Goal: Task Accomplishment & Management: Use online tool/utility

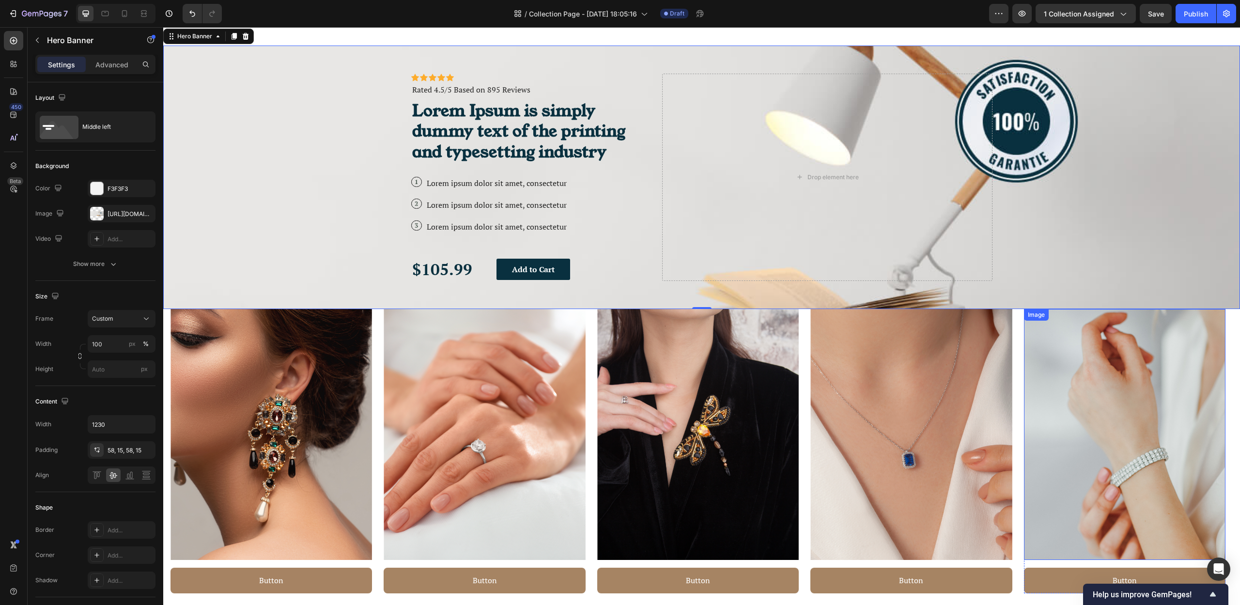
scroll to position [198, 0]
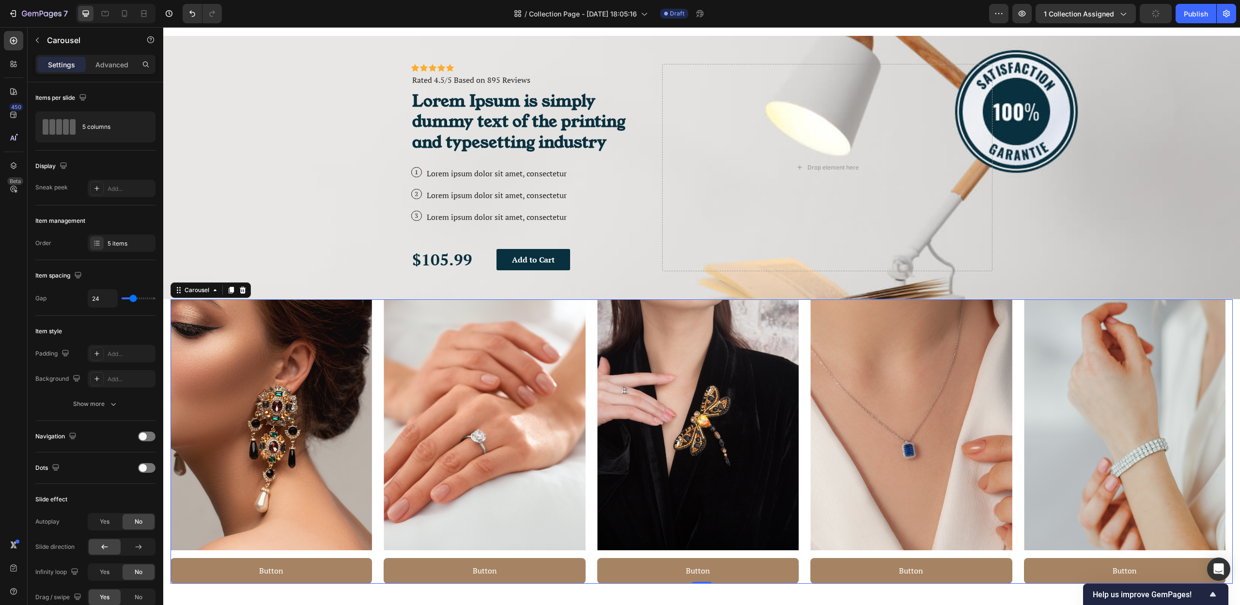
click at [591, 321] on div "Image Button Button Row Image Button Button Row Image Button Button Row Image B…" at bounding box center [702, 441] width 1062 height 285
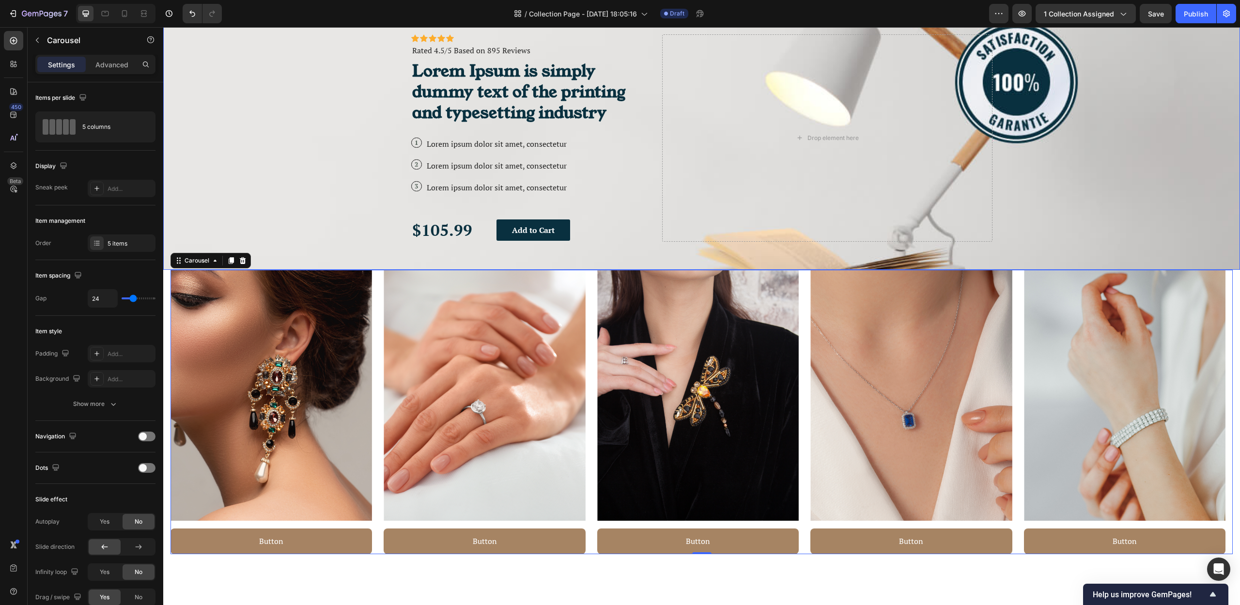
scroll to position [285, 0]
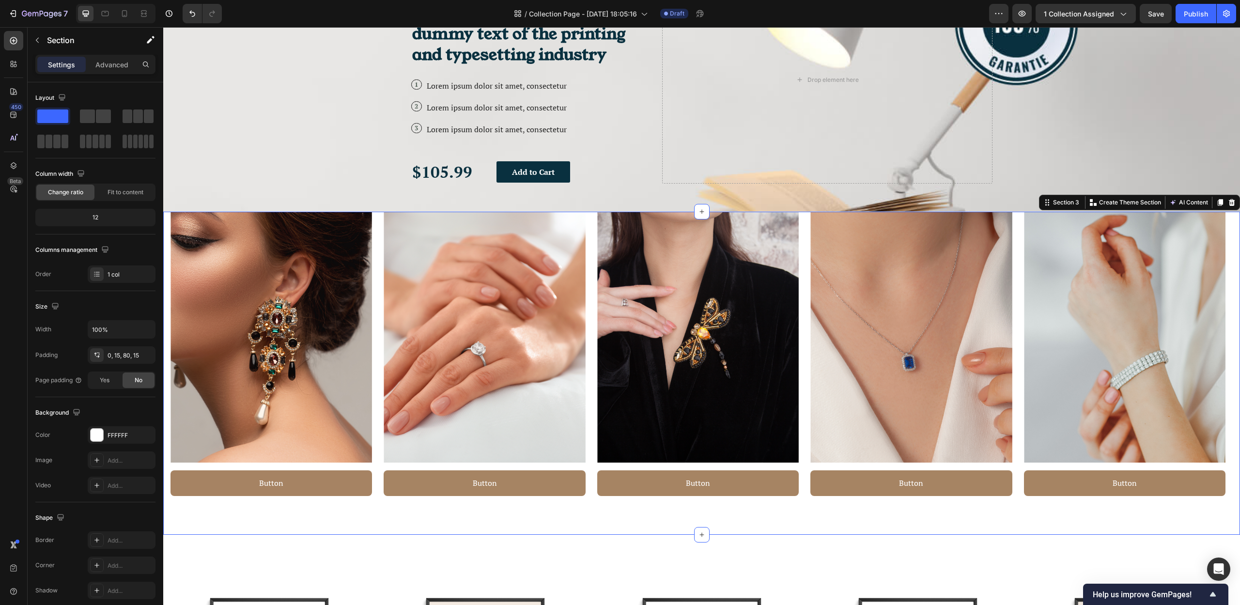
click at [730, 532] on div "Image Button Button Row Image Button Button Row Image Button Button Row Image B…" at bounding box center [701, 374] width 1077 height 324
click at [111, 357] on div "0, 15, 80, 15" at bounding box center [122, 355] width 28 height 9
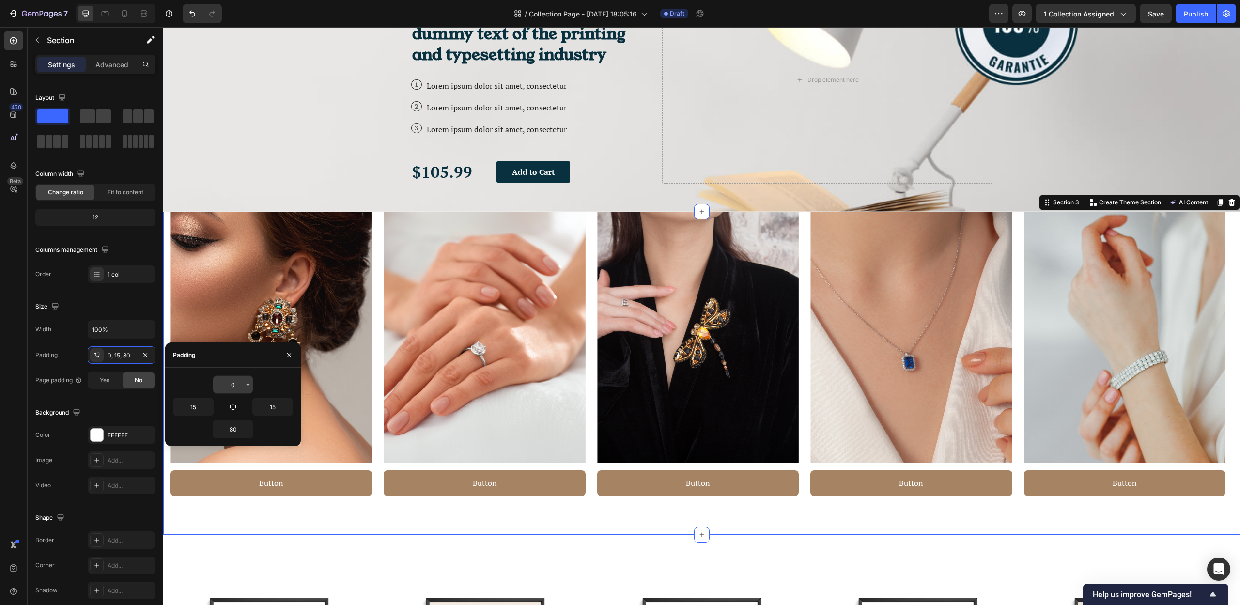
click at [233, 386] on input "0" at bounding box center [233, 384] width 40 height 17
type input "30"
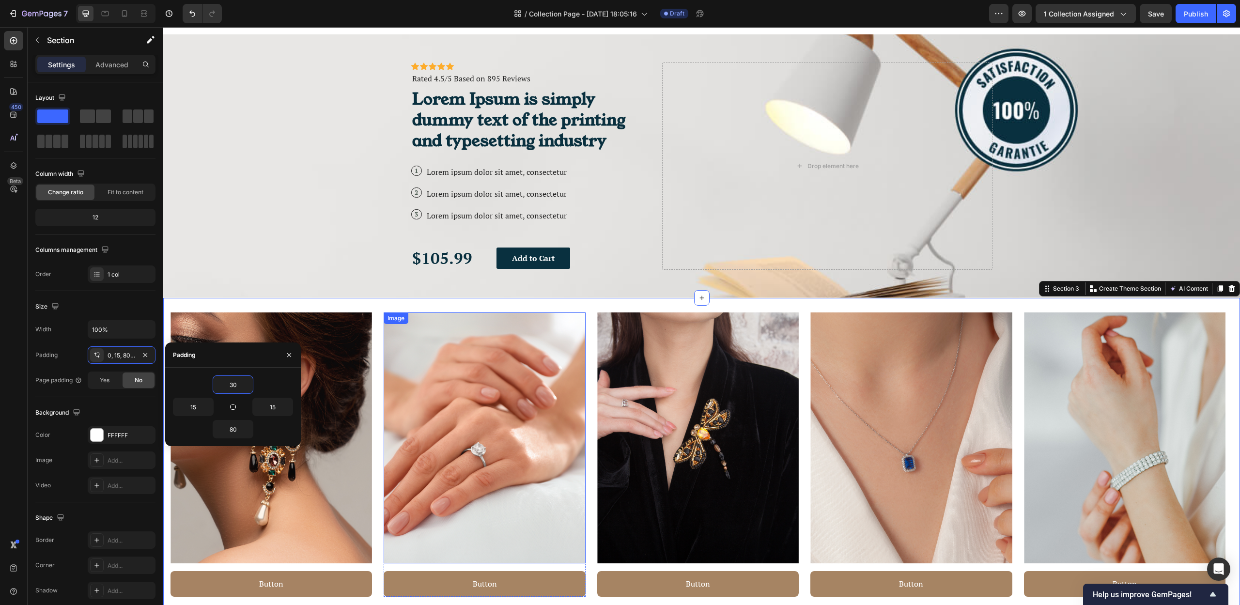
scroll to position [0, 0]
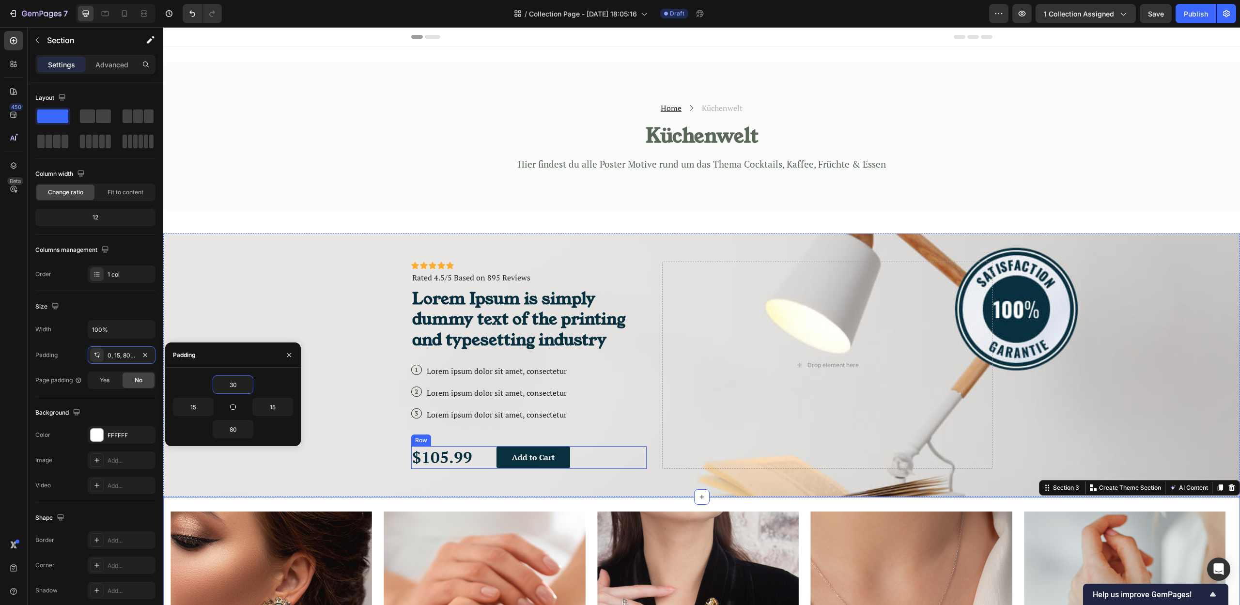
click at [604, 460] on div "$105.99 Text Block Add to Cart Button Row" at bounding box center [529, 457] width 236 height 23
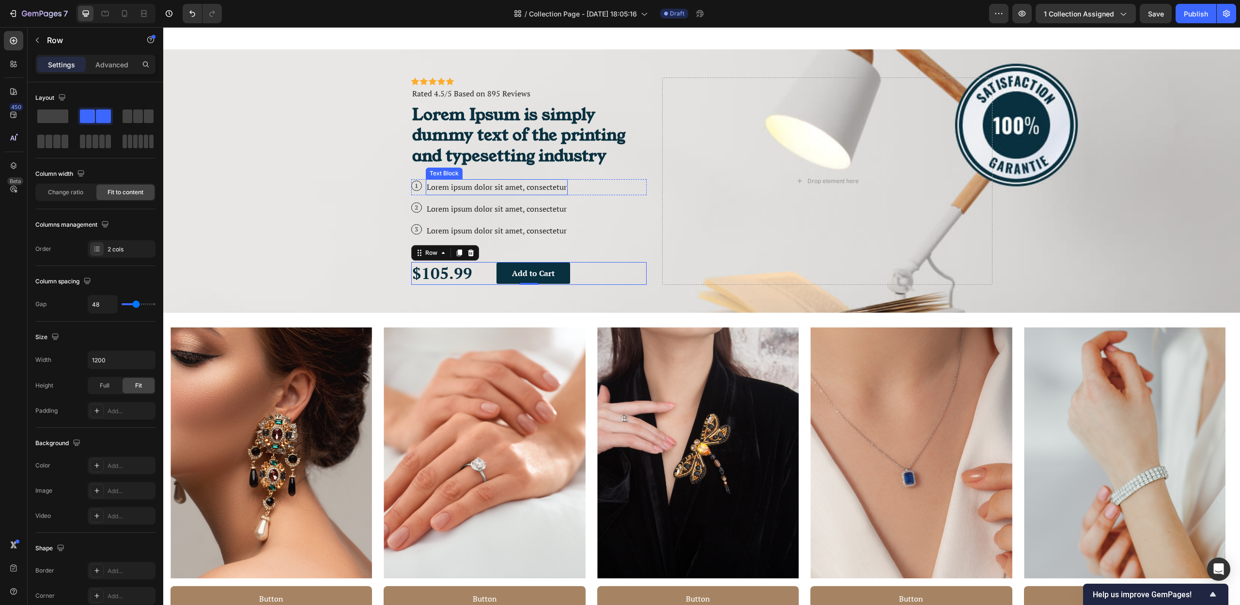
scroll to position [185, 0]
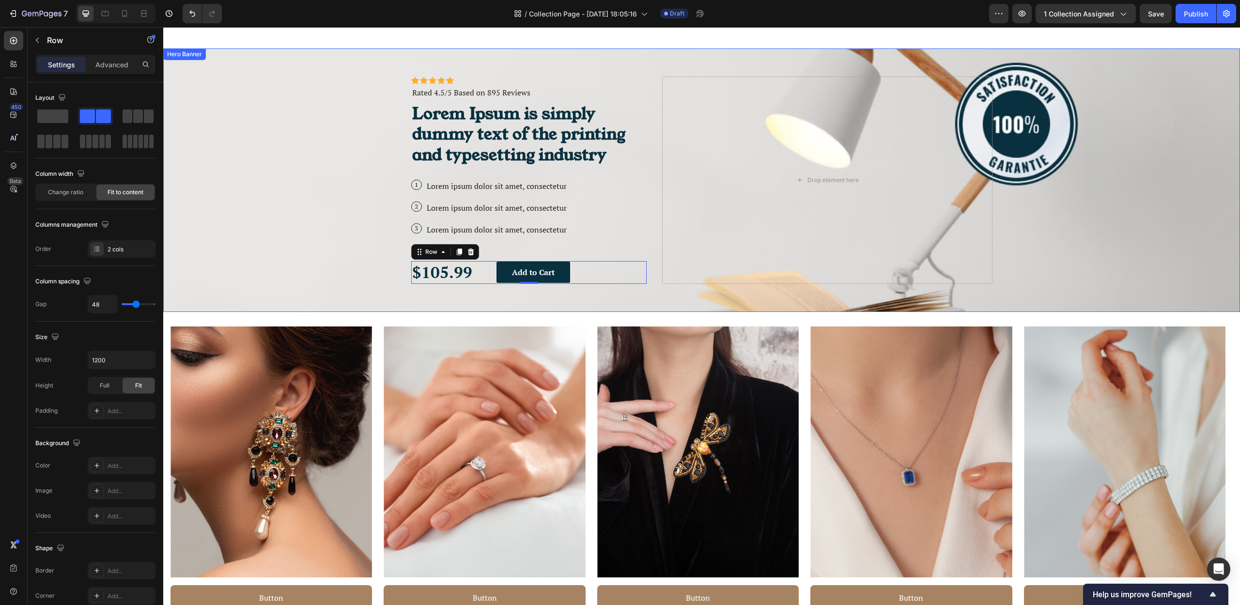
click at [1141, 264] on div "Background Image" at bounding box center [701, 180] width 1077 height 264
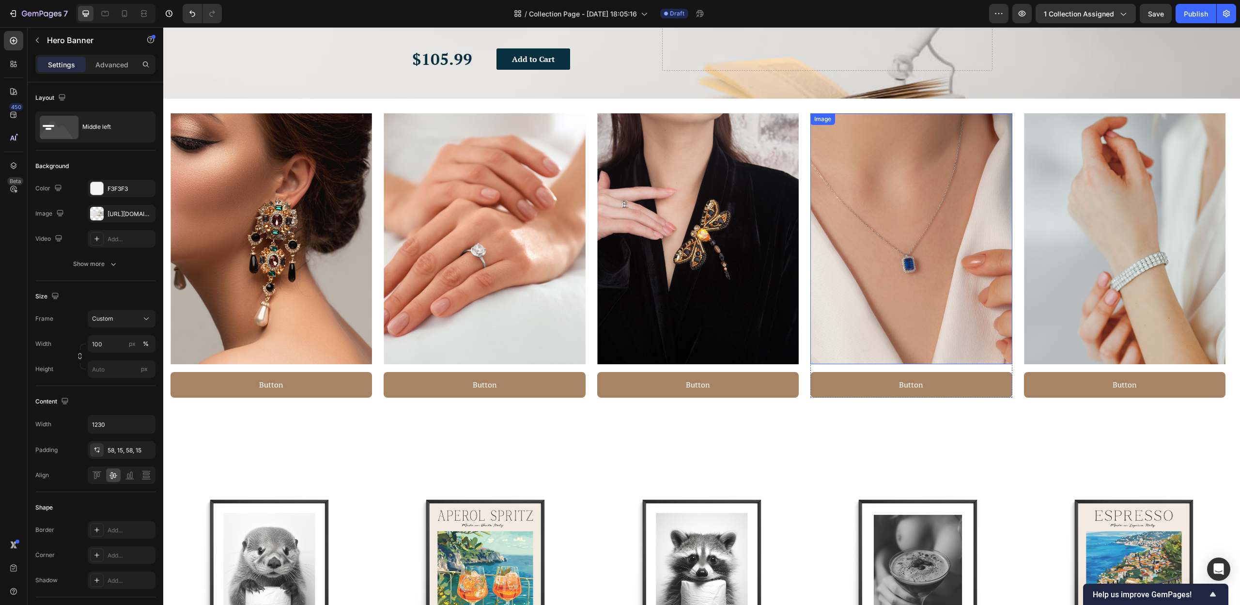
scroll to position [504, 0]
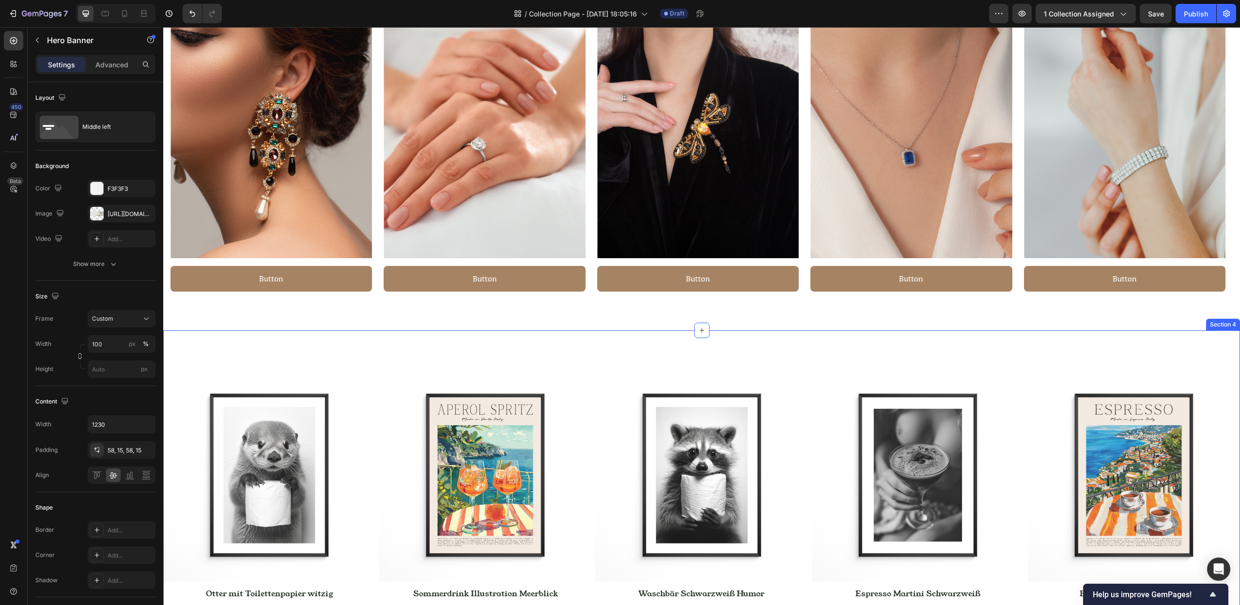
click at [683, 341] on div "(P) Images Row Otter mit Toilettenpapier witzig (P) Title €11,00 (P) Price (P) …" at bounding box center [701, 525] width 1077 height 390
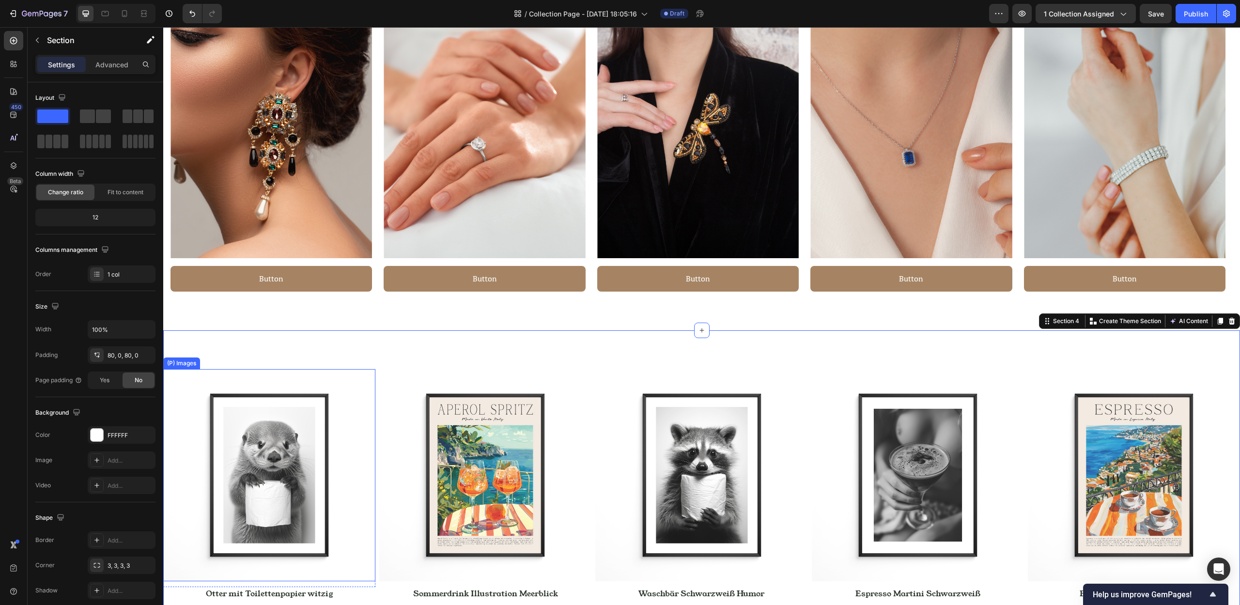
click at [311, 414] on img at bounding box center [269, 475] width 212 height 212
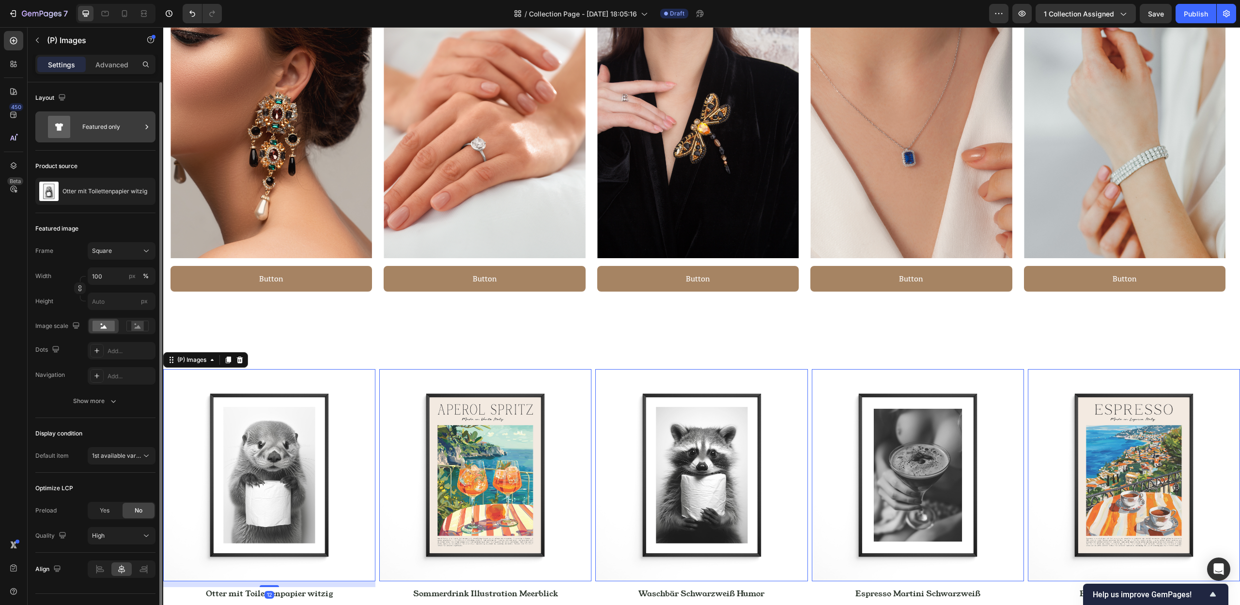
click at [146, 128] on icon at bounding box center [147, 127] width 10 height 10
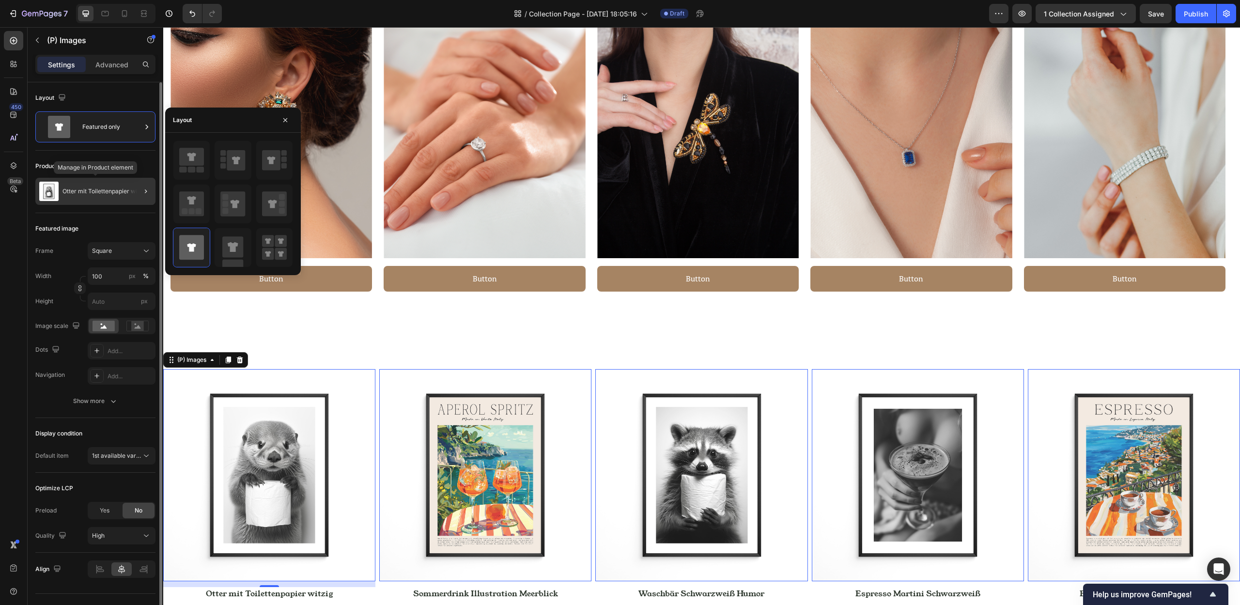
click at [125, 183] on div "Otter mit Toilettenpapier witzig" at bounding box center [95, 191] width 120 height 27
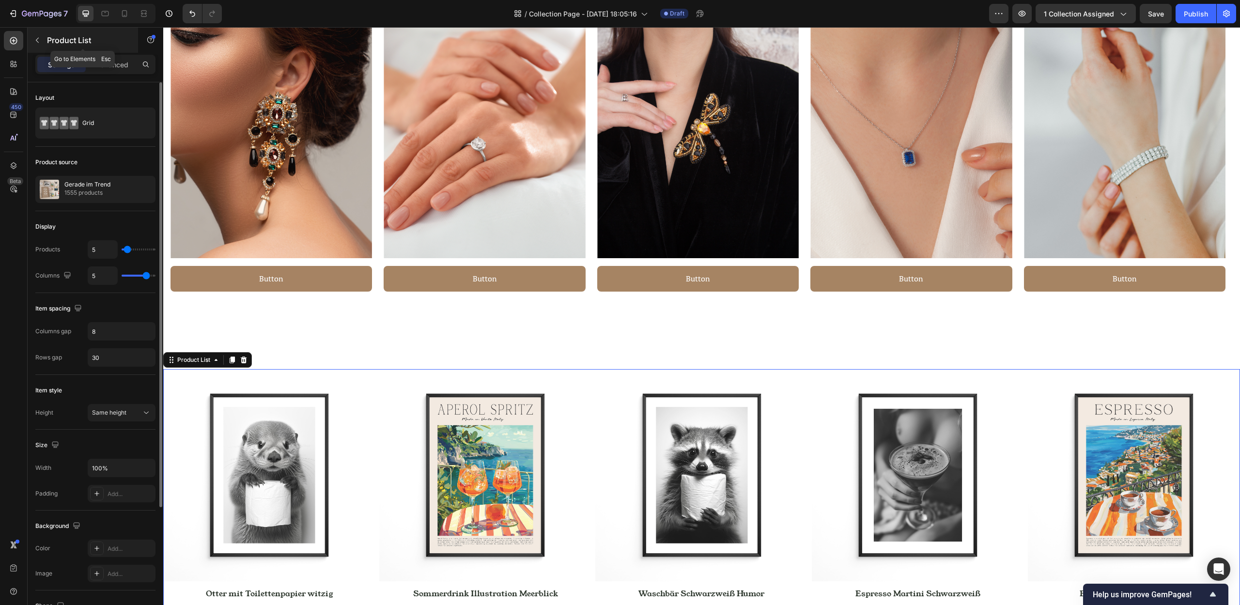
click at [40, 45] on button "button" at bounding box center [38, 40] width 16 height 16
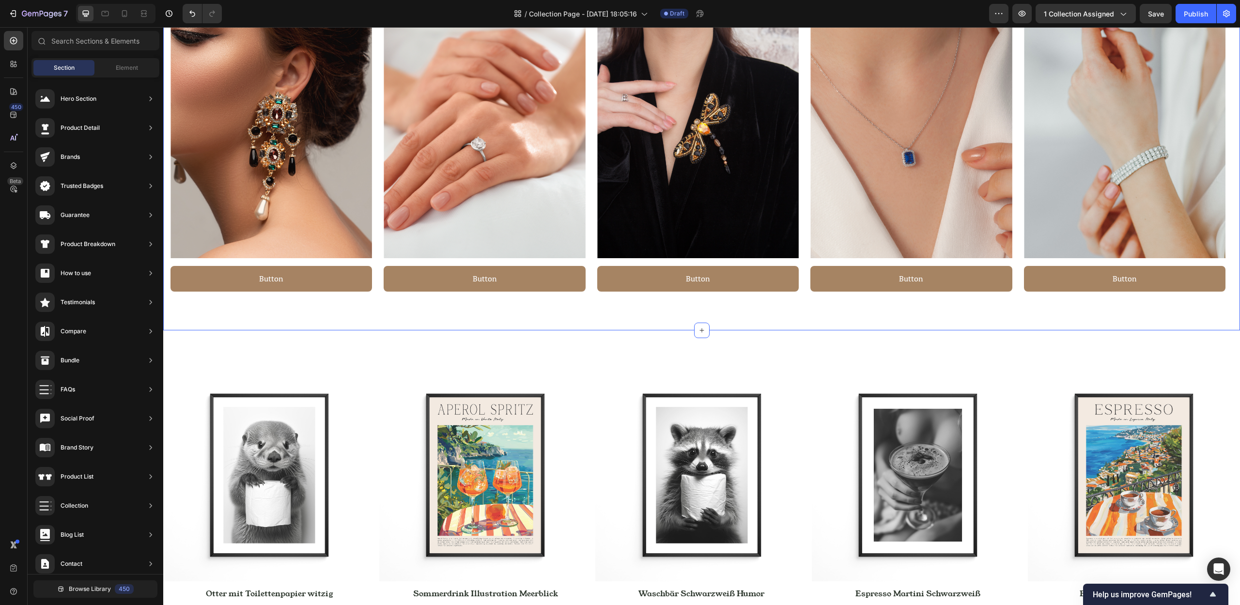
click at [484, 324] on div "Image Button Button Row Image Button Button Row Image Button Button Row Image B…" at bounding box center [701, 161] width 1077 height 338
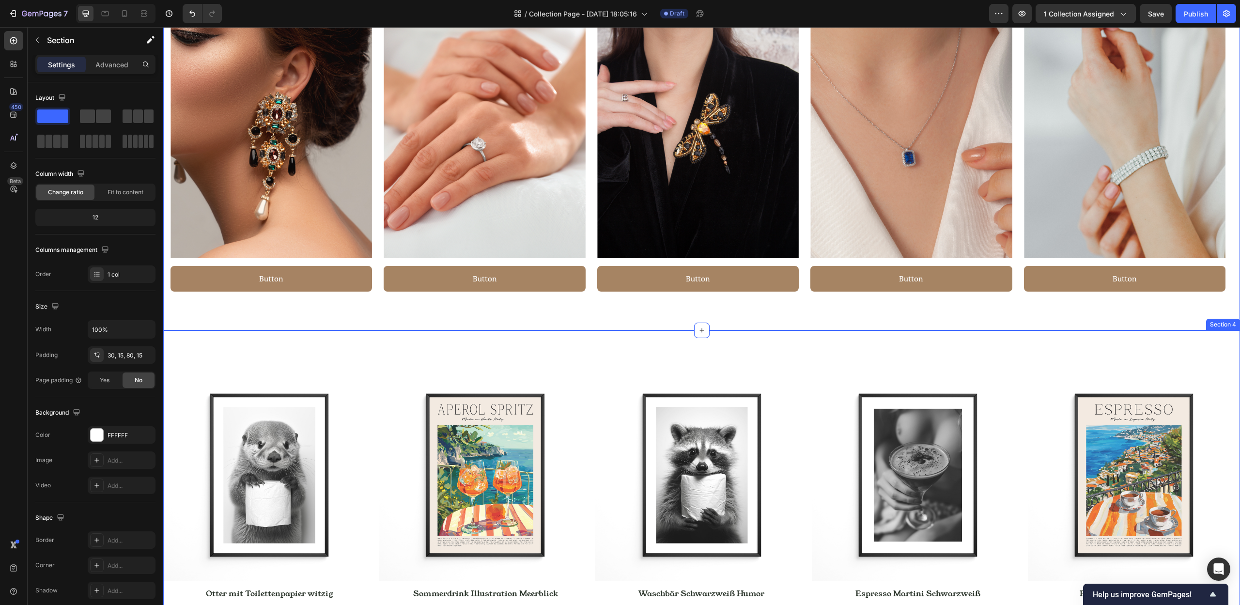
click at [485, 342] on div "(P) Images Row Otter mit Toilettenpapier witzig (P) Title €11,00 (P) Price (P) …" at bounding box center [701, 525] width 1077 height 390
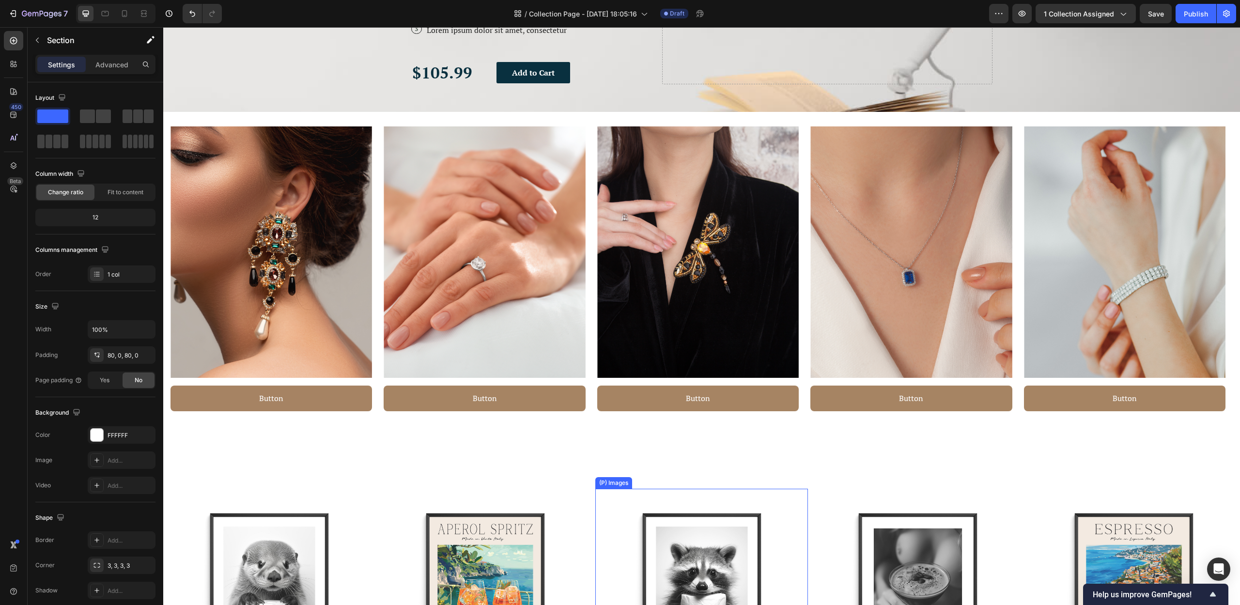
scroll to position [380, 0]
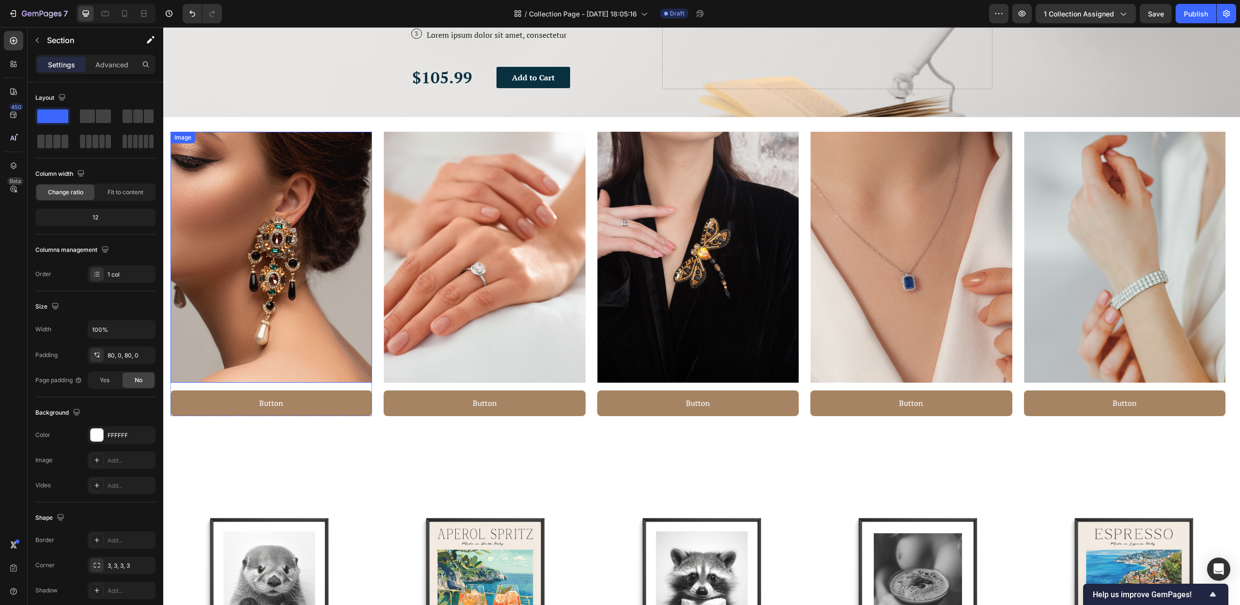
click at [353, 243] on img at bounding box center [272, 257] width 202 height 251
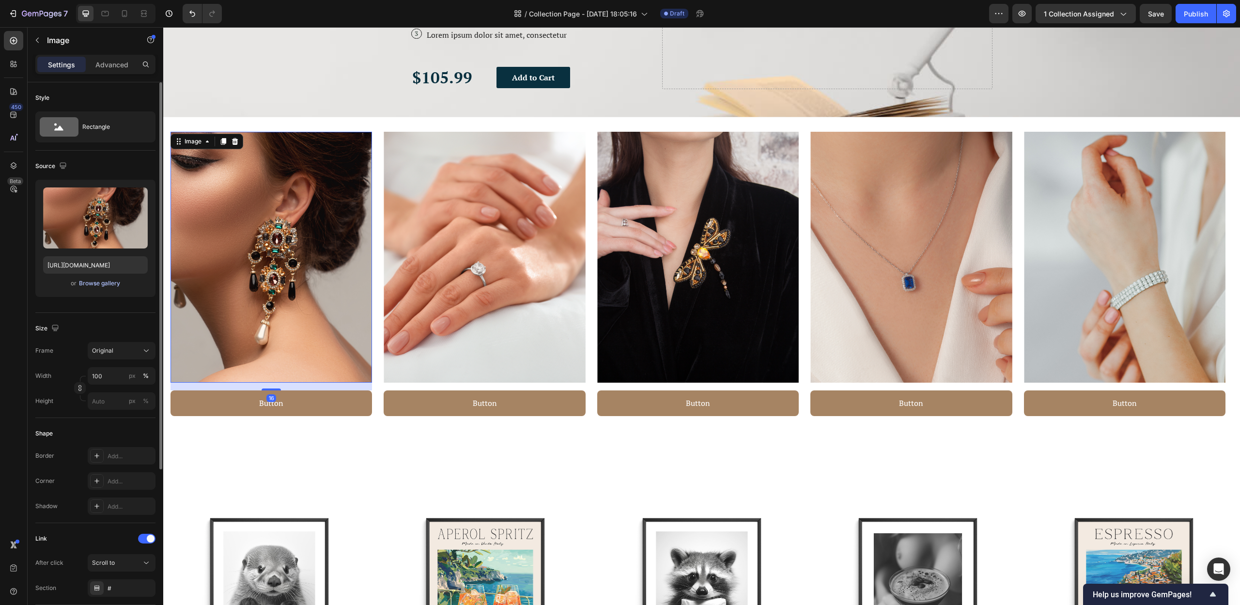
click at [109, 285] on div "Browse gallery" at bounding box center [99, 283] width 41 height 9
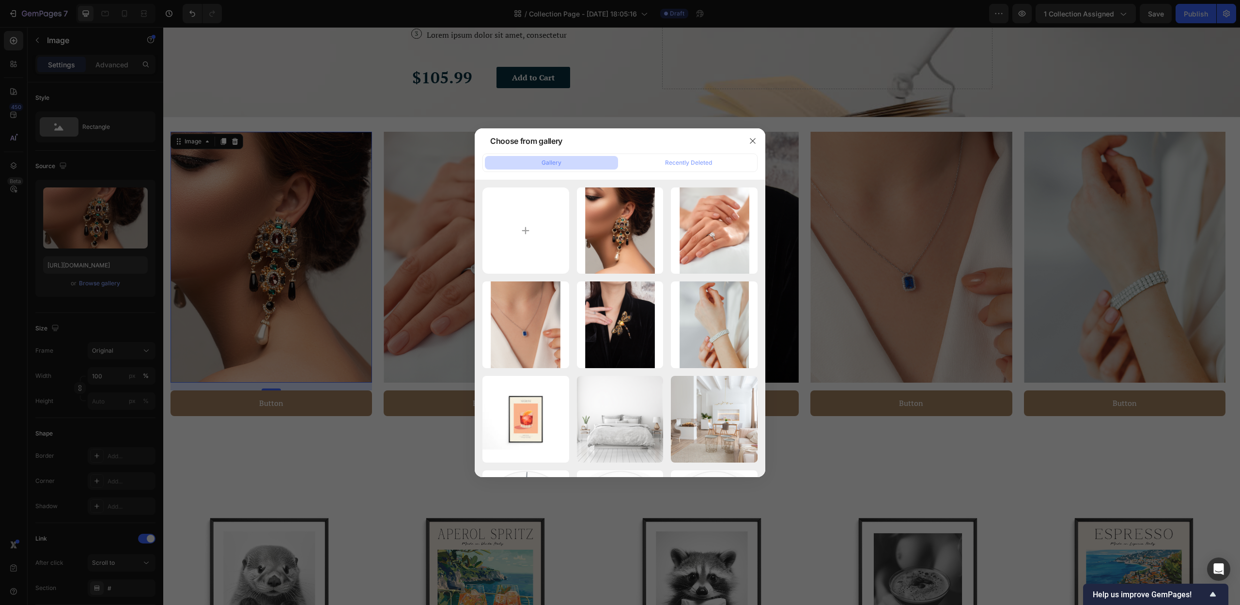
click at [839, 464] on div at bounding box center [620, 302] width 1240 height 605
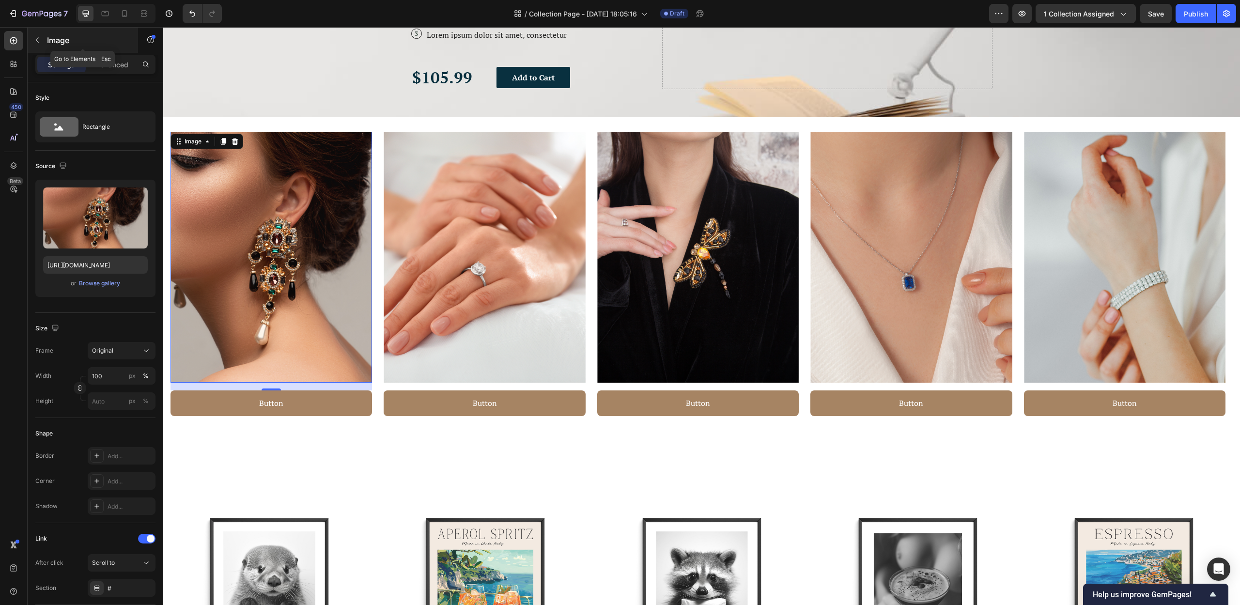
click at [41, 40] on icon "button" at bounding box center [37, 40] width 8 height 8
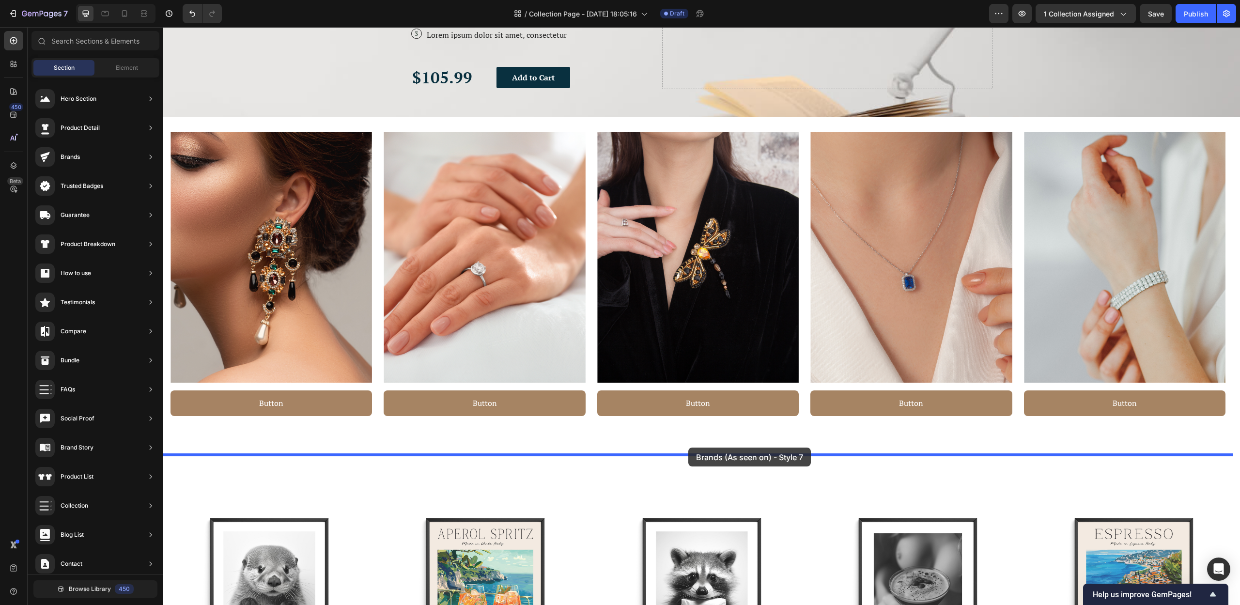
drag, startPoint x: 411, startPoint y: 257, endPoint x: 688, endPoint y: 448, distance: 336.4
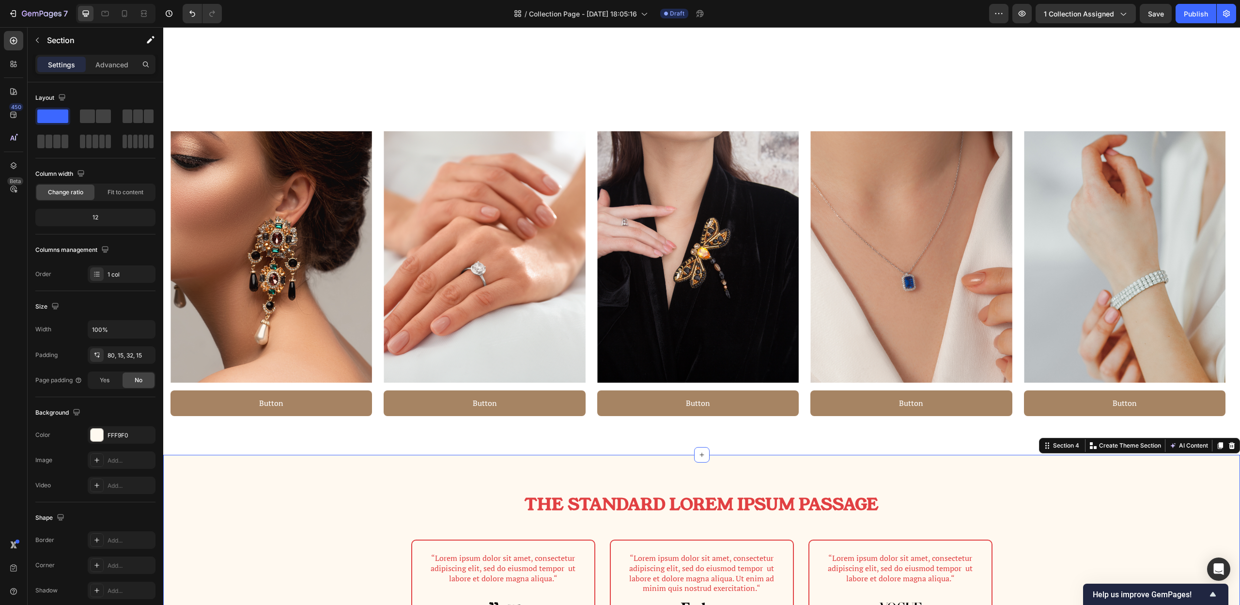
scroll to position [697, 0]
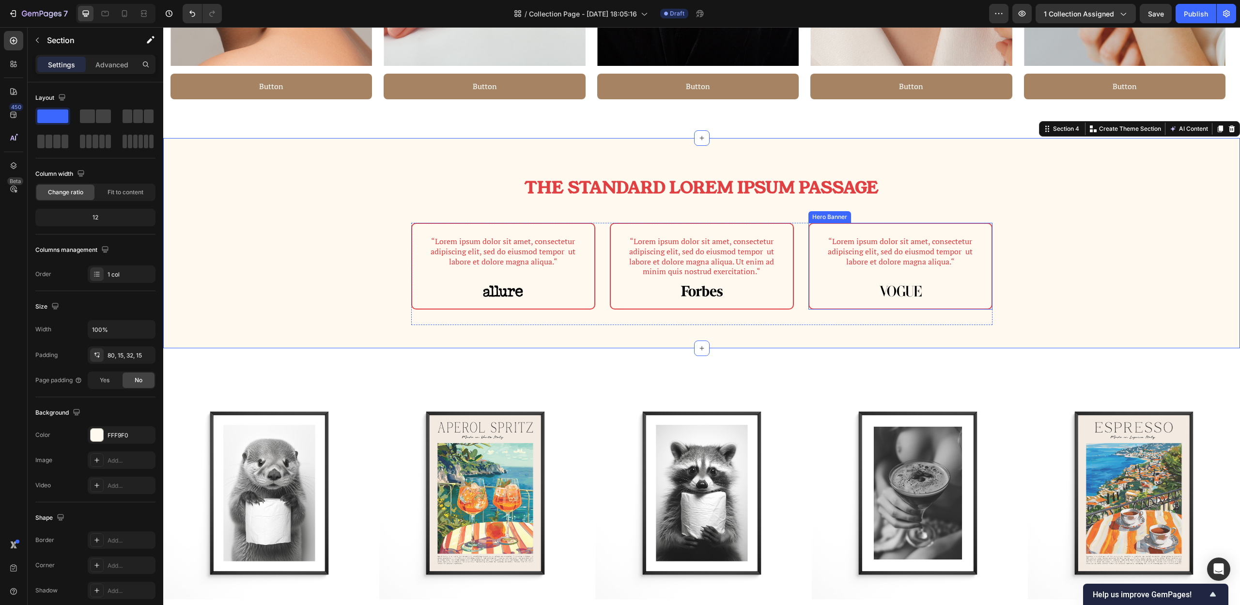
click at [865, 225] on div "“Lorem ipsum dolor sit amet, consectetur adipiscing elit, sed do eiusmod tempor…" at bounding box center [900, 266] width 182 height 85
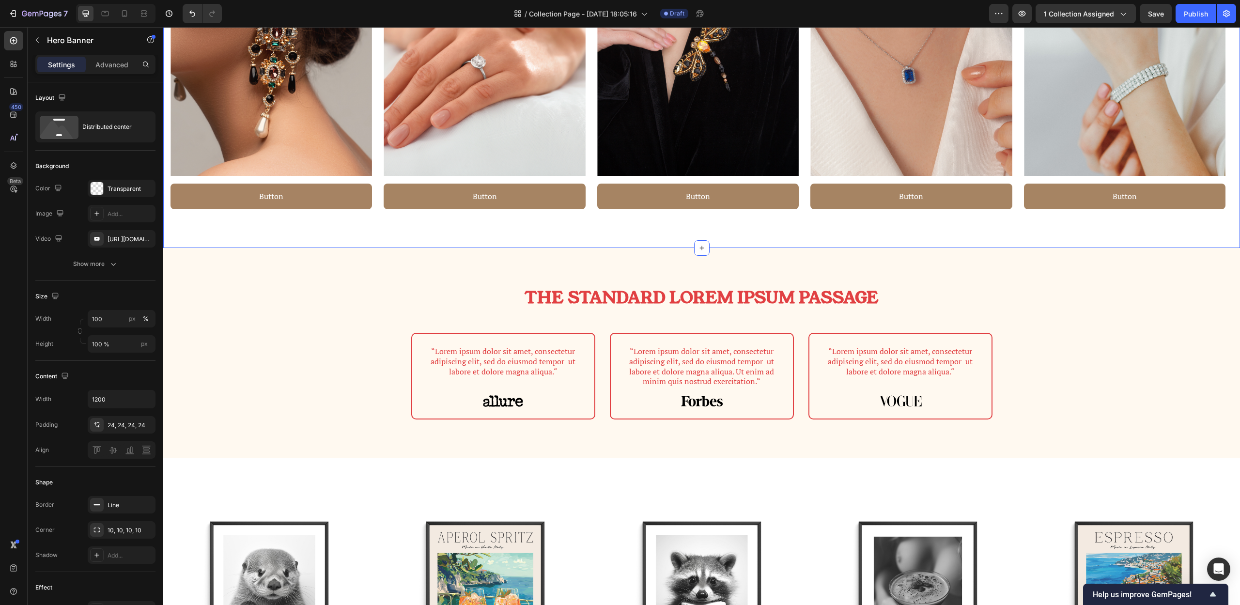
scroll to position [618, 0]
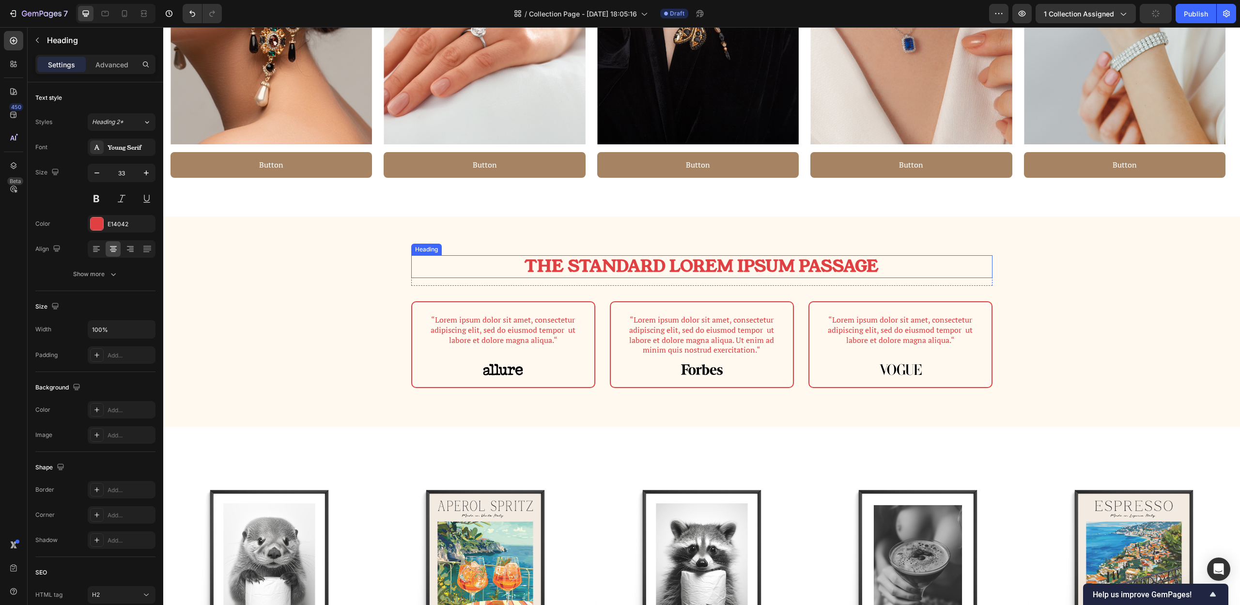
click at [603, 271] on h2 "The standard Lorem Ipsum passage" at bounding box center [701, 266] width 581 height 23
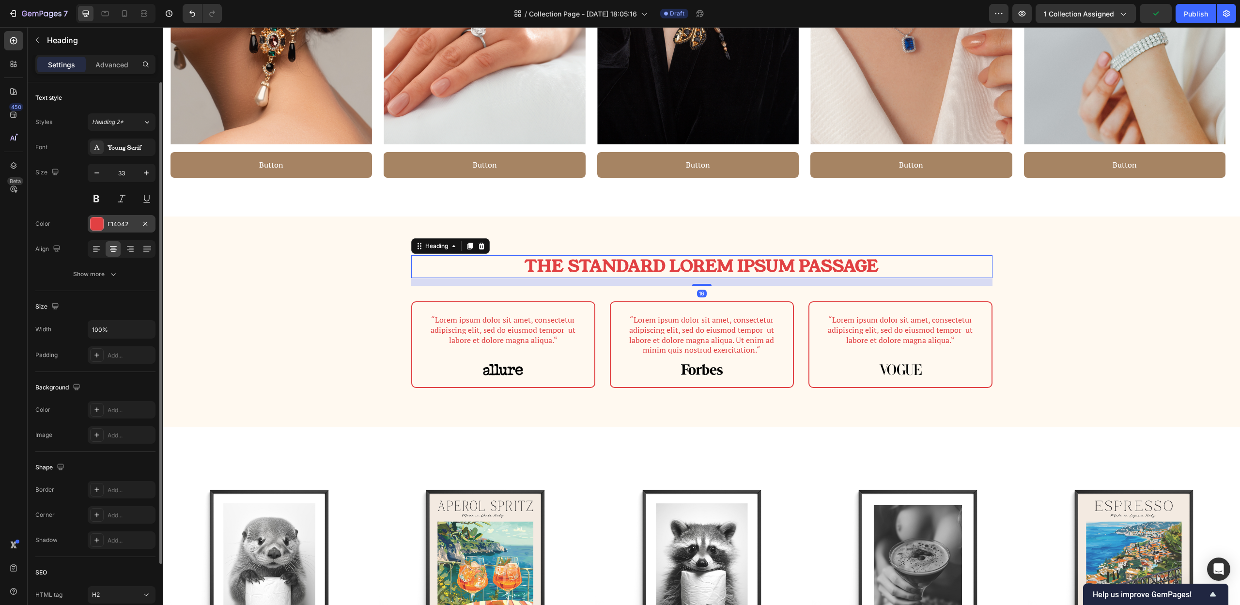
click at [119, 228] on div "E14042" at bounding box center [122, 223] width 68 height 17
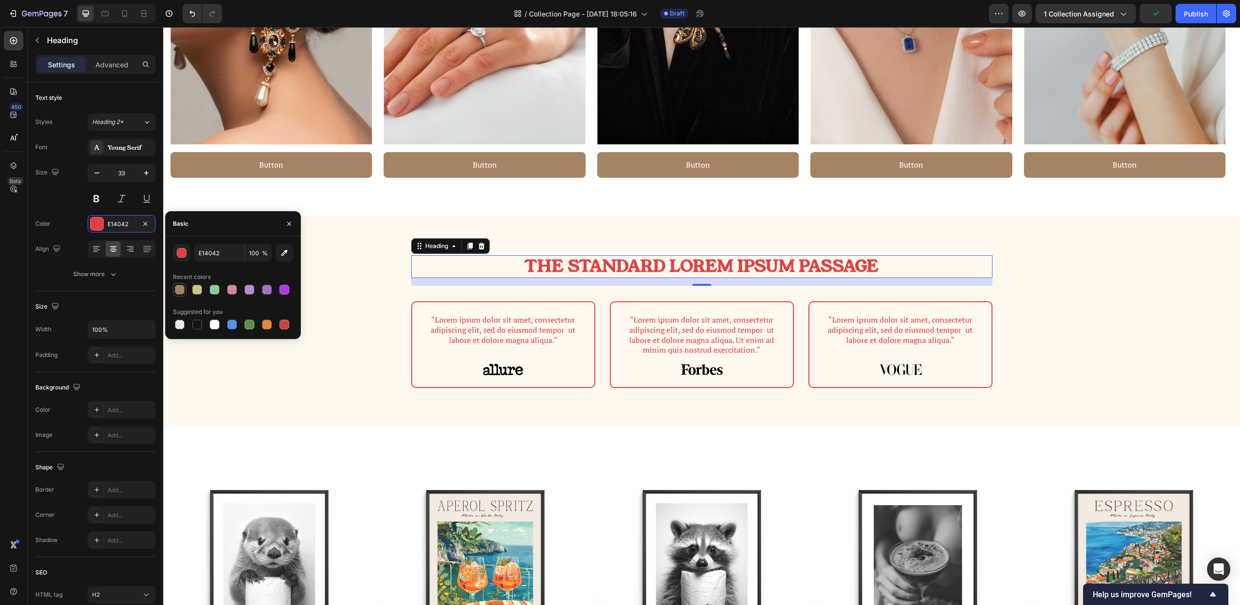
click at [182, 292] on div at bounding box center [180, 290] width 10 height 10
click at [251, 328] on div at bounding box center [250, 325] width 10 height 10
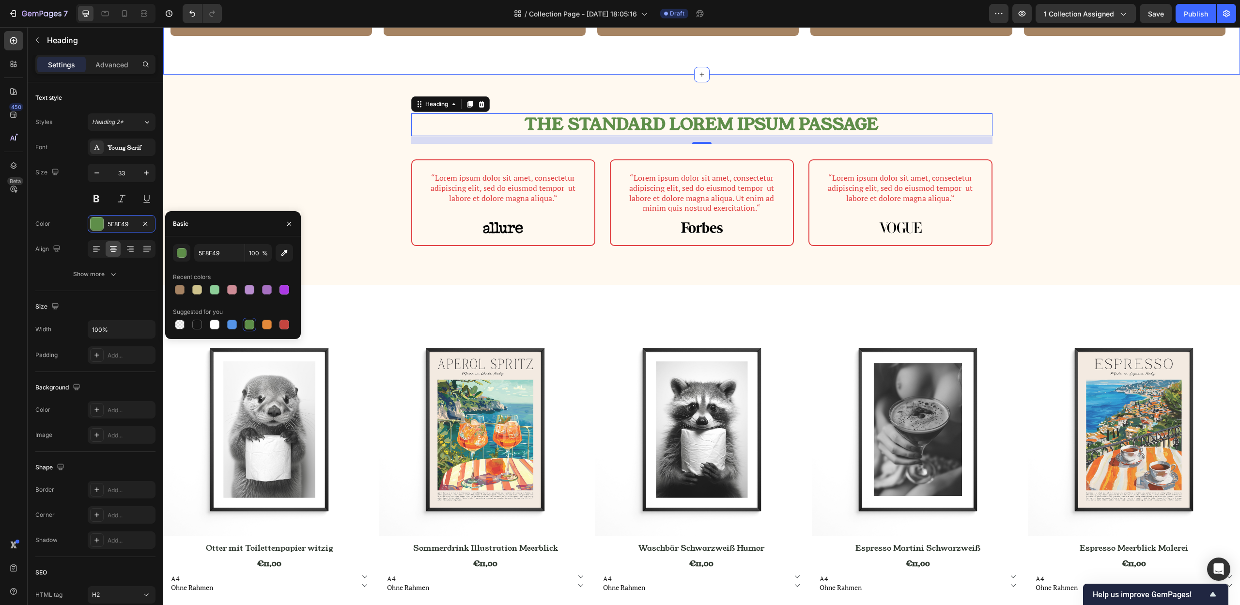
scroll to position [962, 0]
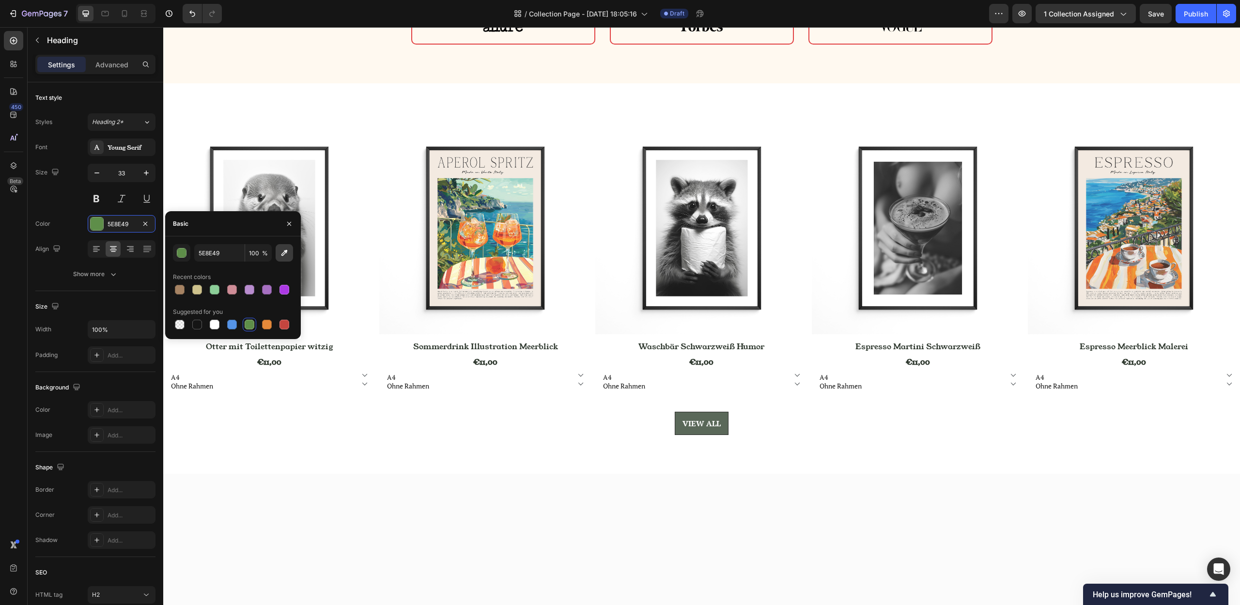
click at [283, 249] on icon "button" at bounding box center [284, 253] width 10 height 10
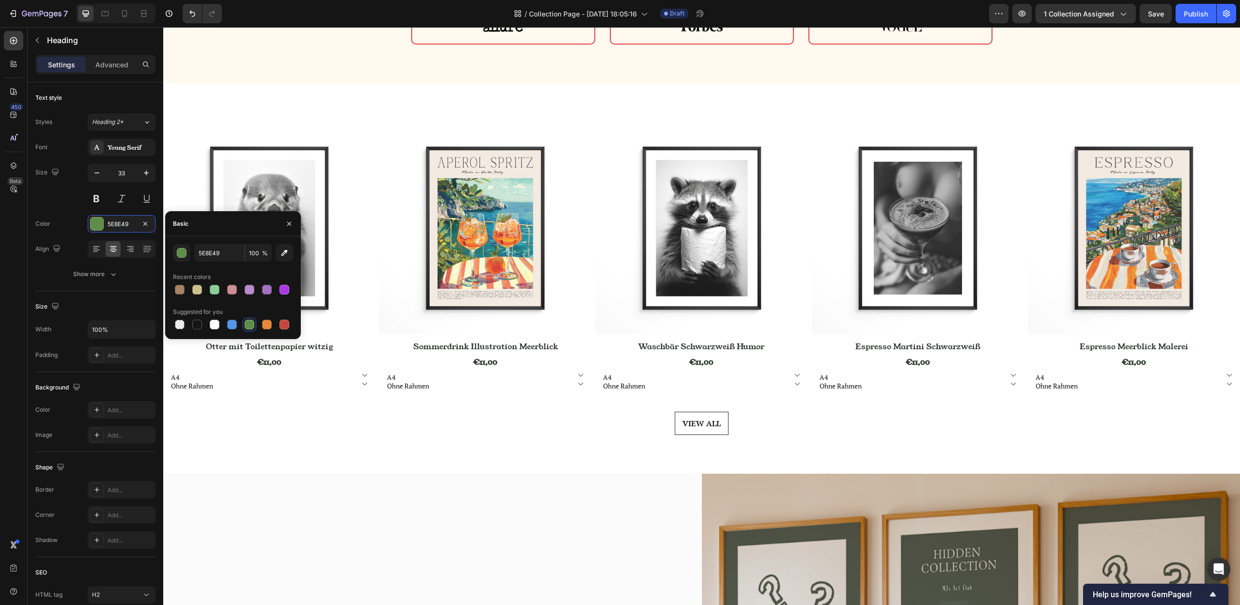
type input "5A6859"
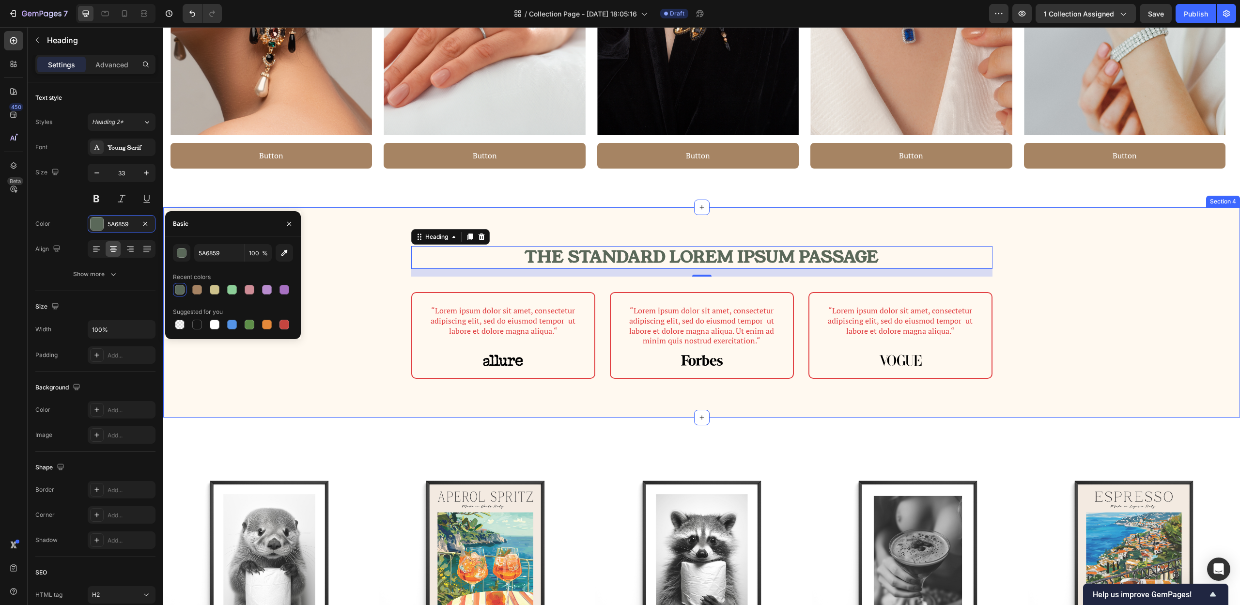
click at [1095, 289] on div "The standard Lorem Ipsum passage Heading 16 Row “Lorem ipsum dolor sit amet, co…" at bounding box center [702, 324] width 1062 height 156
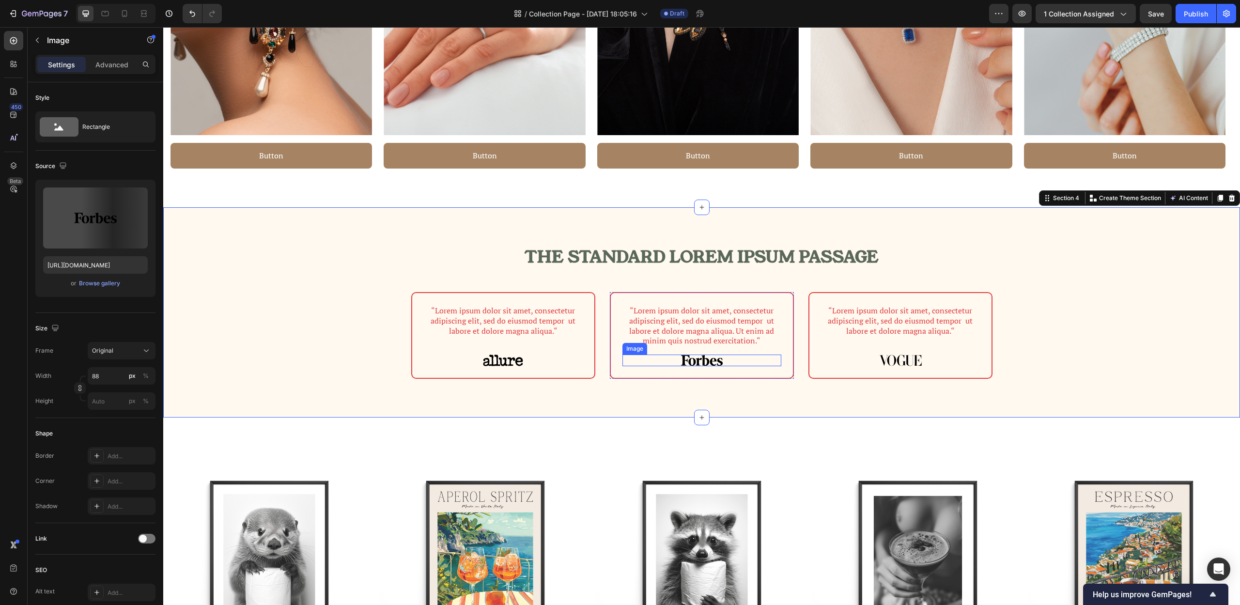
click at [703, 360] on img at bounding box center [702, 360] width 43 height 11
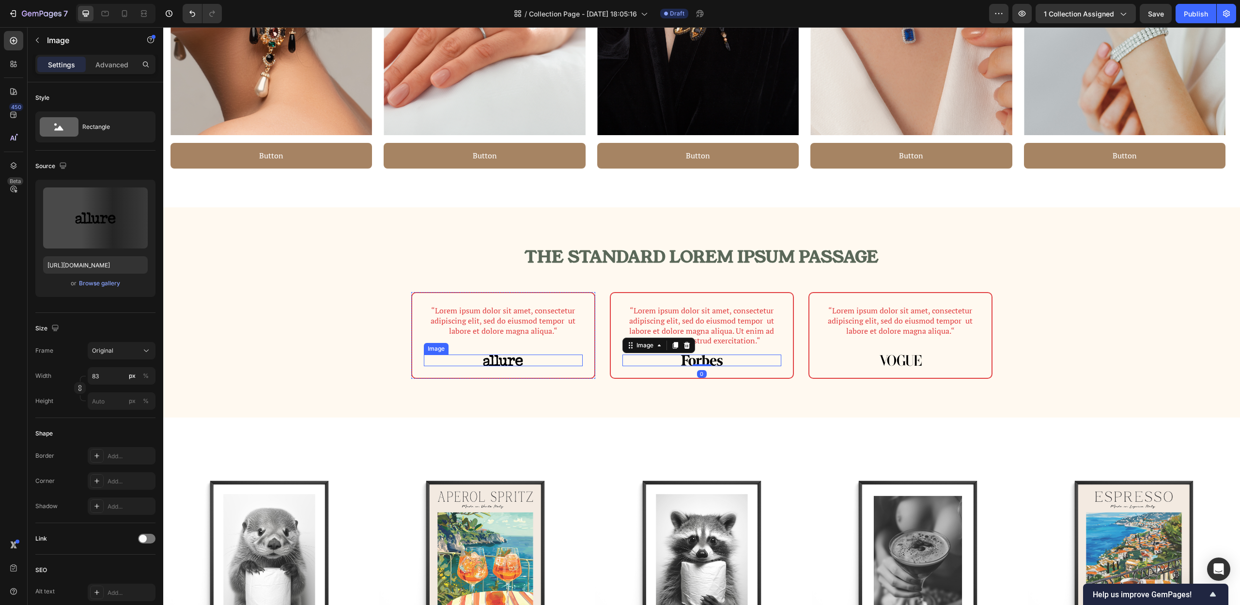
click at [497, 362] on img at bounding box center [503, 361] width 40 height 12
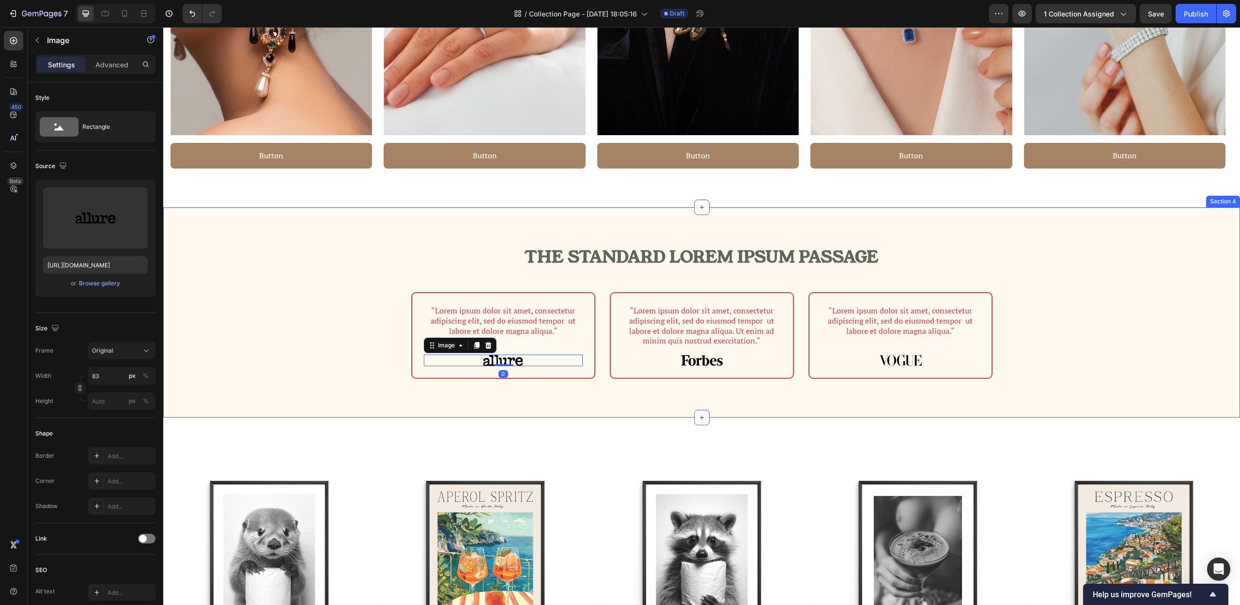
click at [1171, 255] on div "The standard Lorem Ipsum passage Heading Row “Lorem ipsum dolor sit amet, conse…" at bounding box center [702, 324] width 1062 height 156
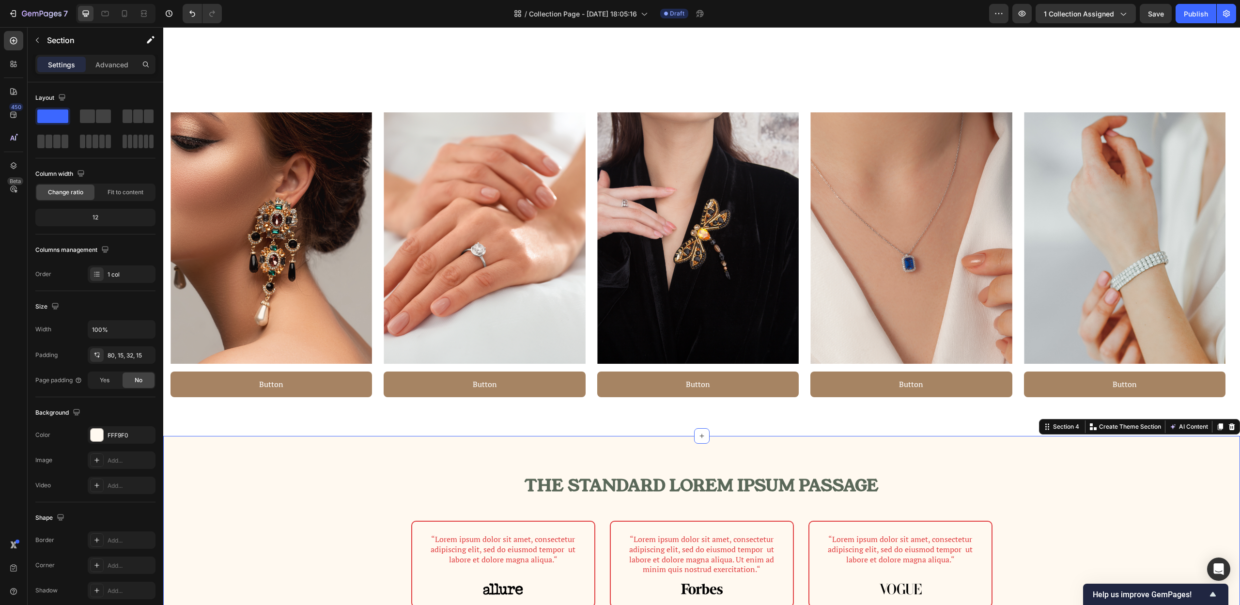
scroll to position [524, 0]
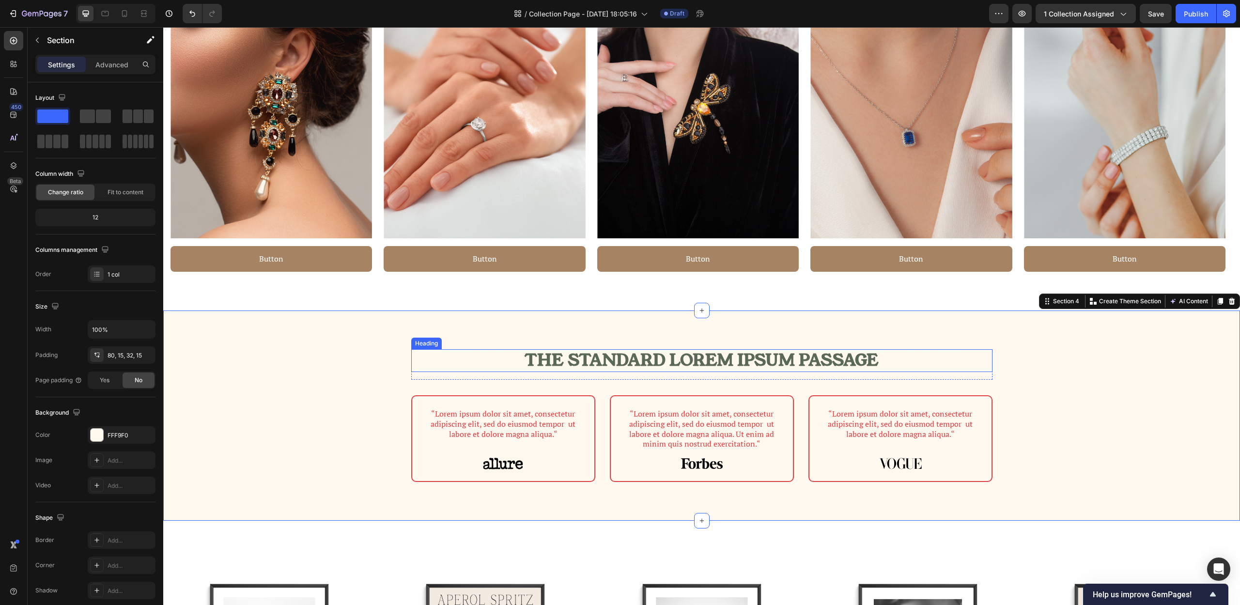
click at [829, 353] on h2 "The standard Lorem Ipsum passage" at bounding box center [701, 360] width 581 height 23
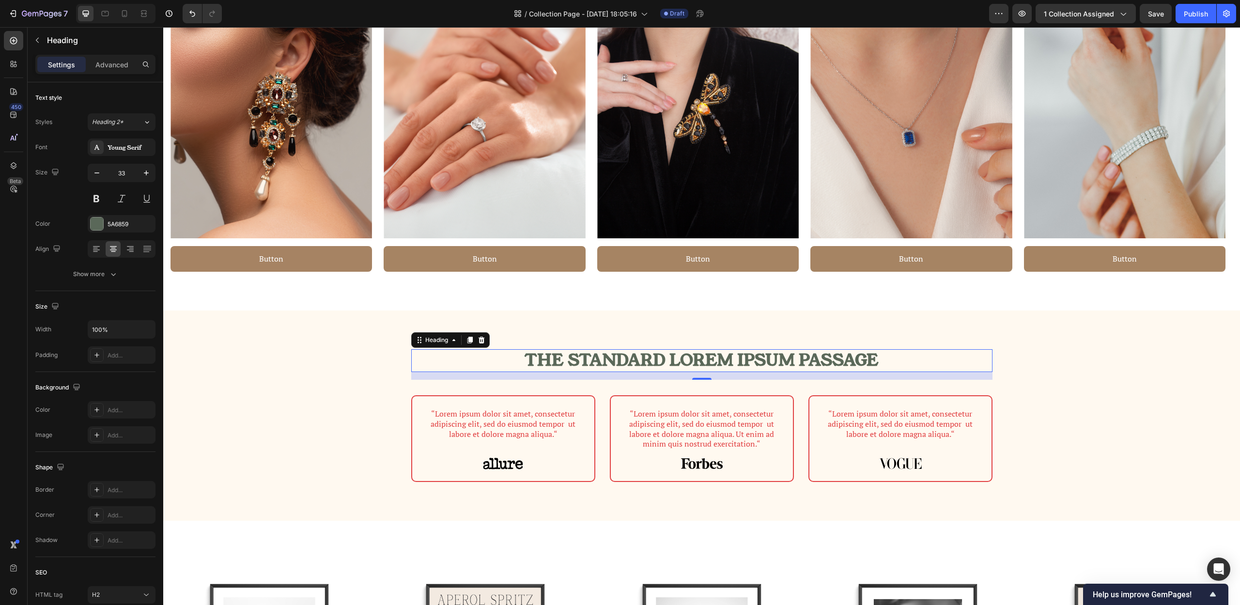
click at [826, 355] on h2 "The standard Lorem Ipsum passage" at bounding box center [701, 360] width 581 height 23
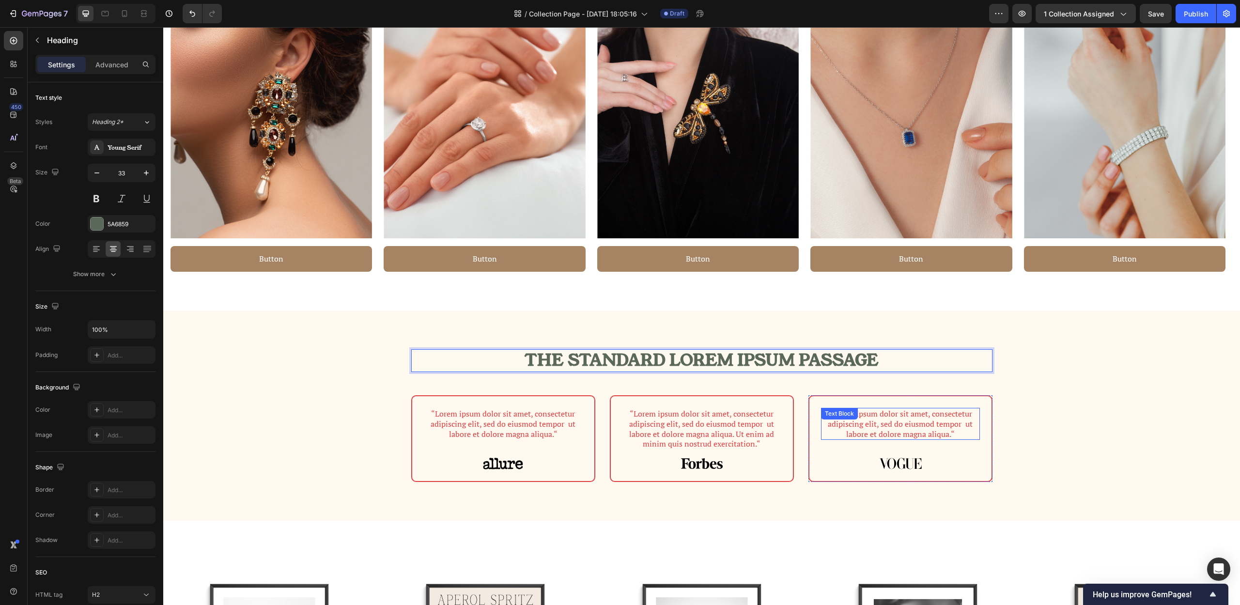
click at [900, 429] on p "“Lorem ipsum dolor sit amet, consectetur adipiscing elit, sed do eiusmod tempor…" at bounding box center [900, 424] width 157 height 30
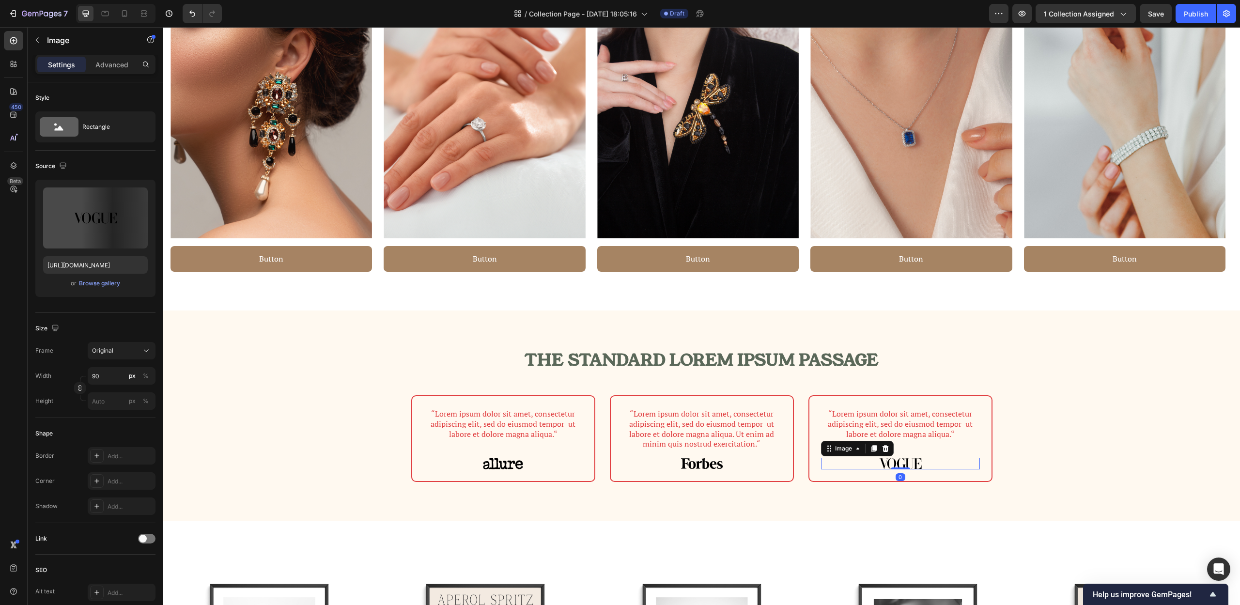
click at [966, 468] on div at bounding box center [900, 463] width 159 height 11
click at [977, 454] on div "“Lorem ipsum dolor sit amet, consectetur adipiscing elit, sed do eiusmod tempor…" at bounding box center [900, 438] width 182 height 85
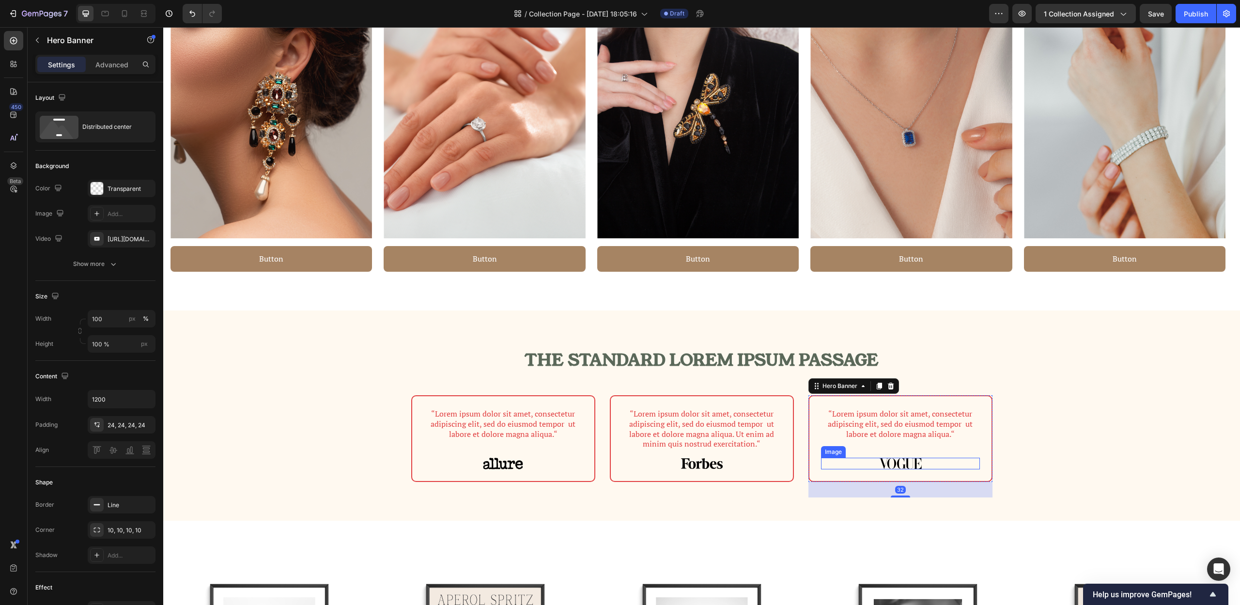
click at [906, 464] on img at bounding box center [901, 463] width 44 height 11
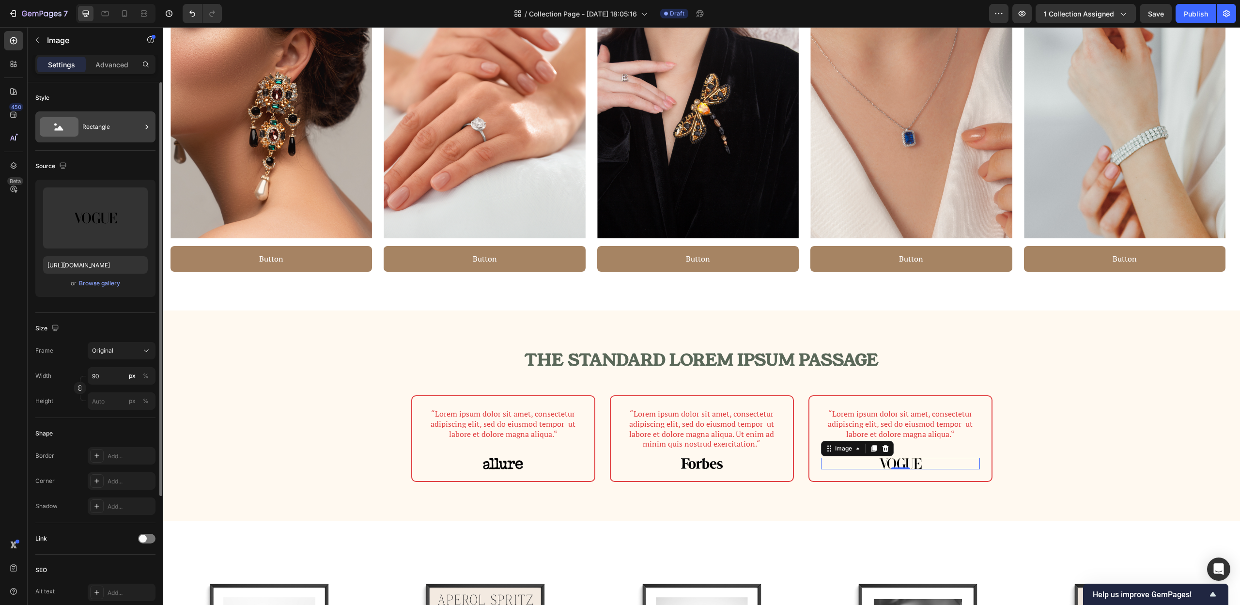
click at [87, 123] on div "Rectangle" at bounding box center [111, 127] width 59 height 22
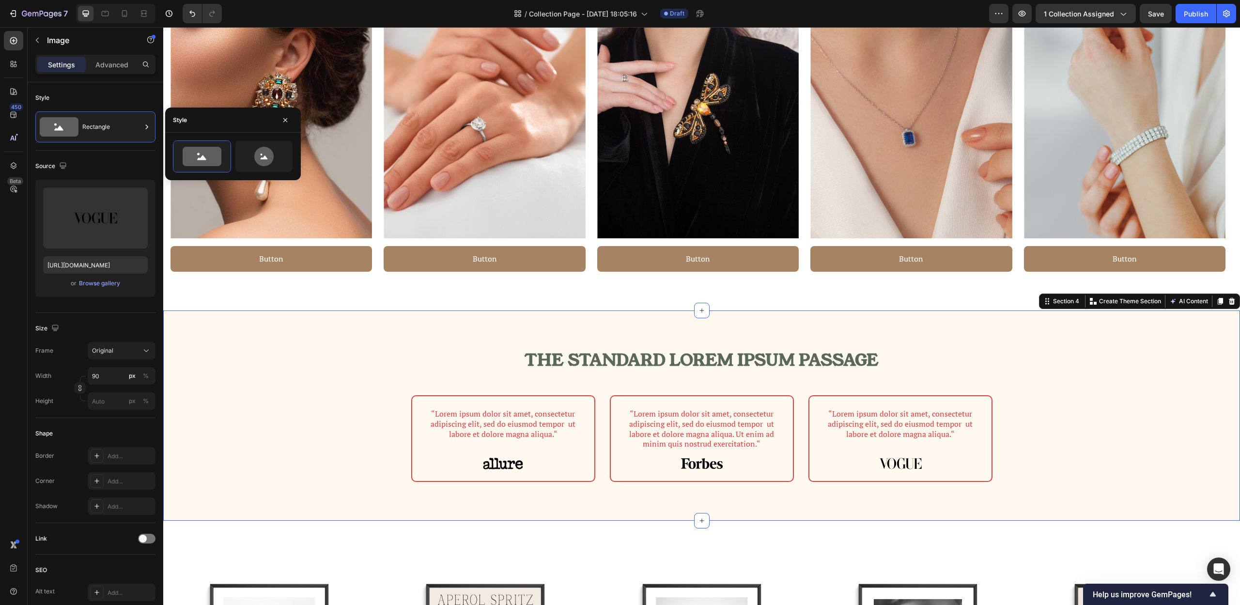
click at [305, 350] on div "The standard Lorem Ipsum passage Heading Row “Lorem ipsum dolor sit amet, conse…" at bounding box center [702, 427] width 1062 height 156
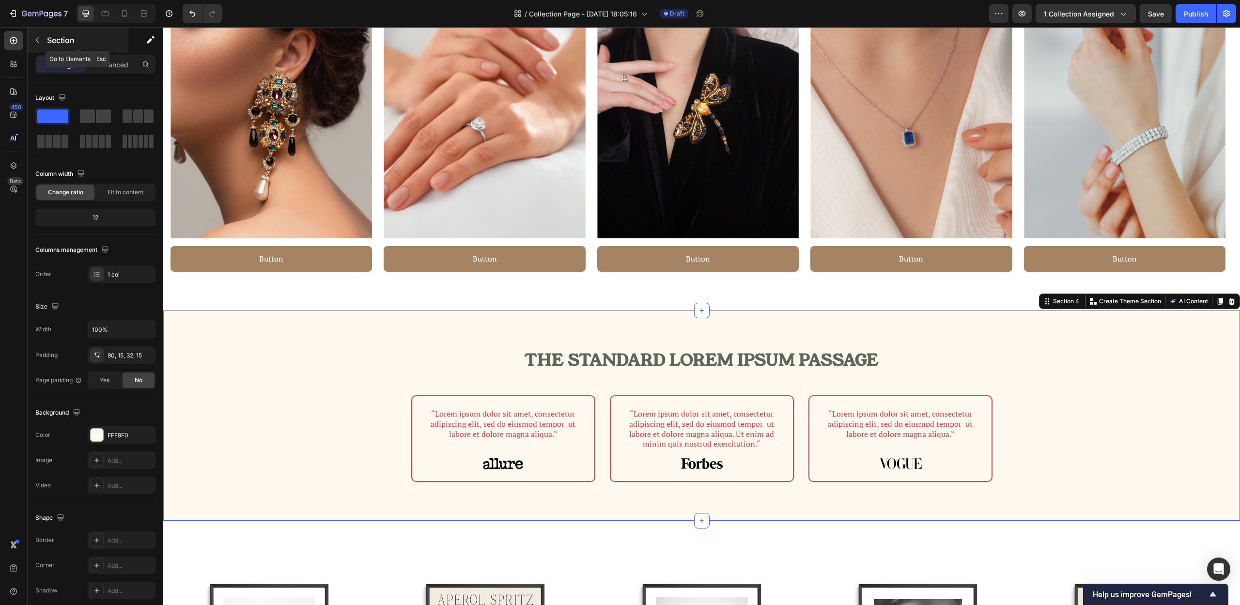
click at [35, 43] on icon "button" at bounding box center [37, 40] width 8 height 8
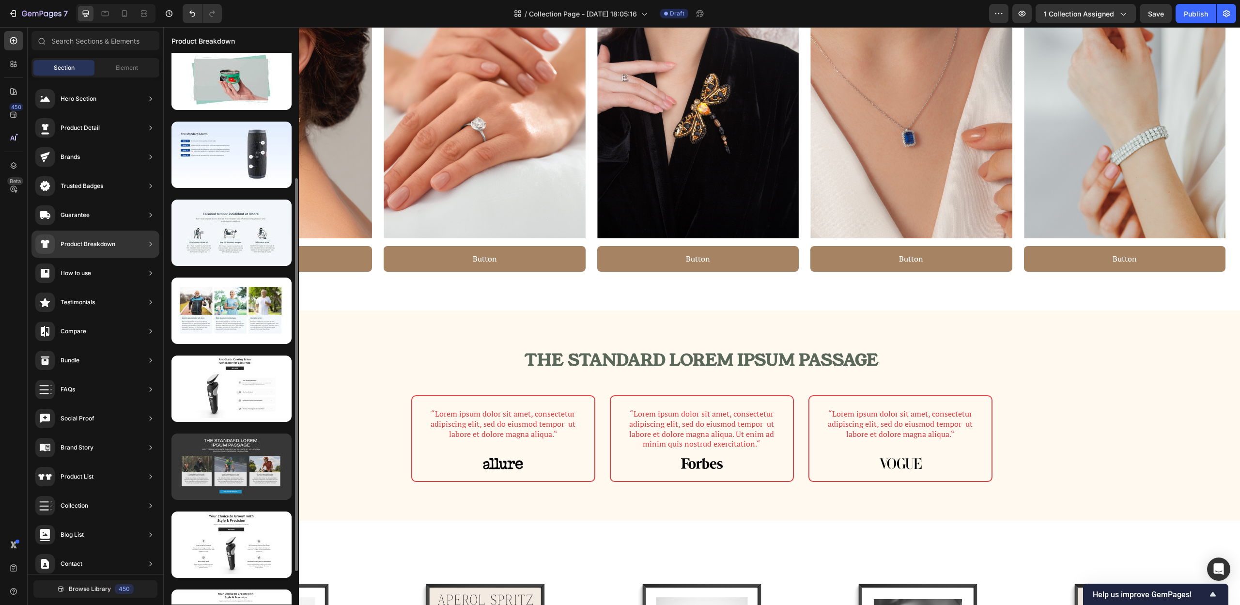
scroll to position [186, 0]
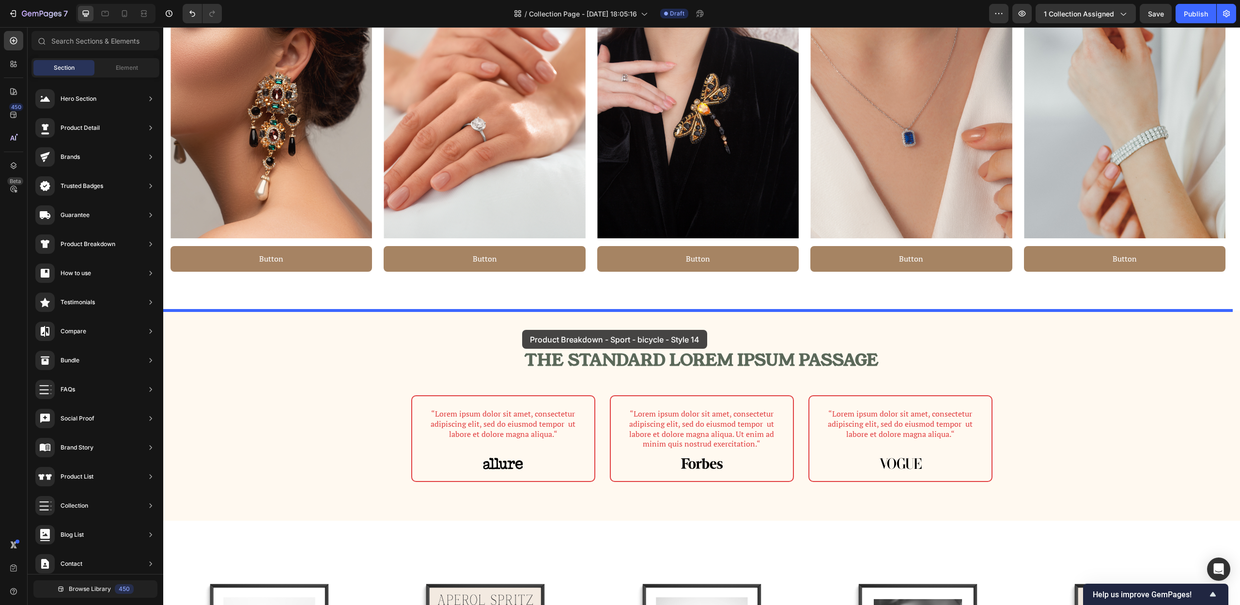
drag, startPoint x: 435, startPoint y: 450, endPoint x: 522, endPoint y: 330, distance: 148.7
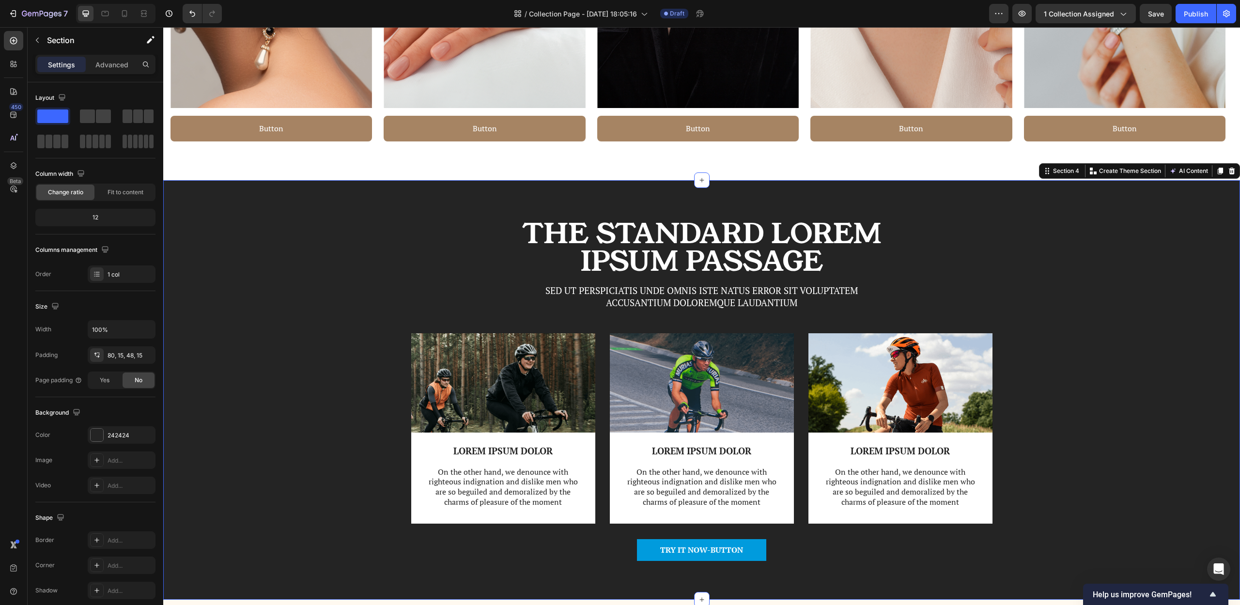
scroll to position [723, 0]
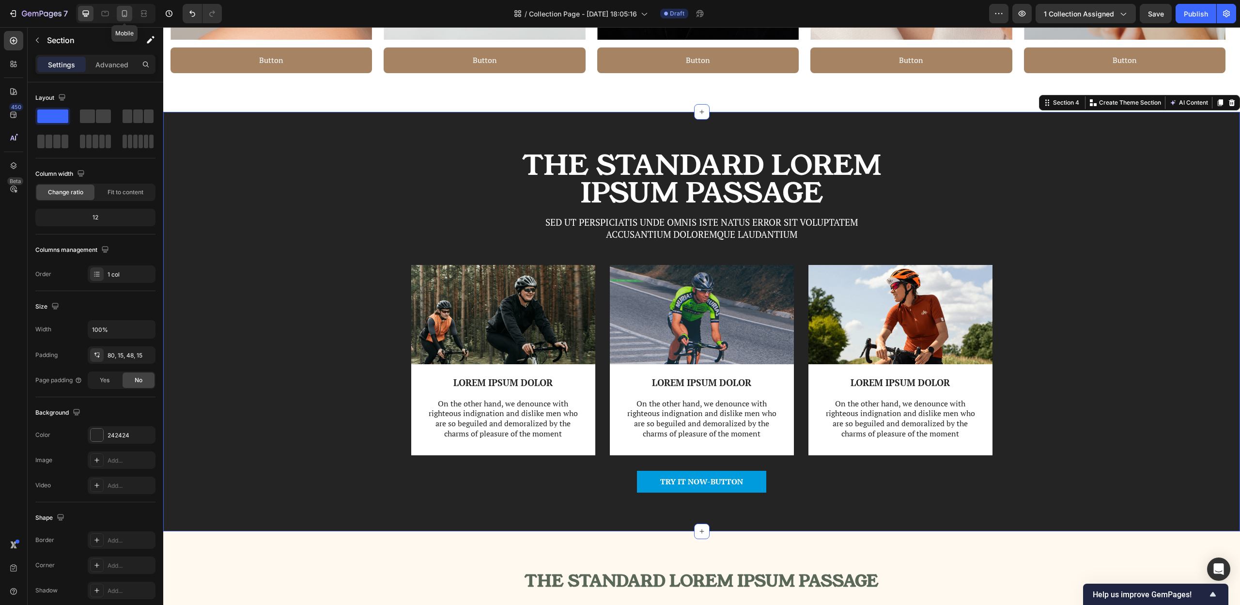
click at [124, 12] on icon at bounding box center [125, 14] width 10 height 10
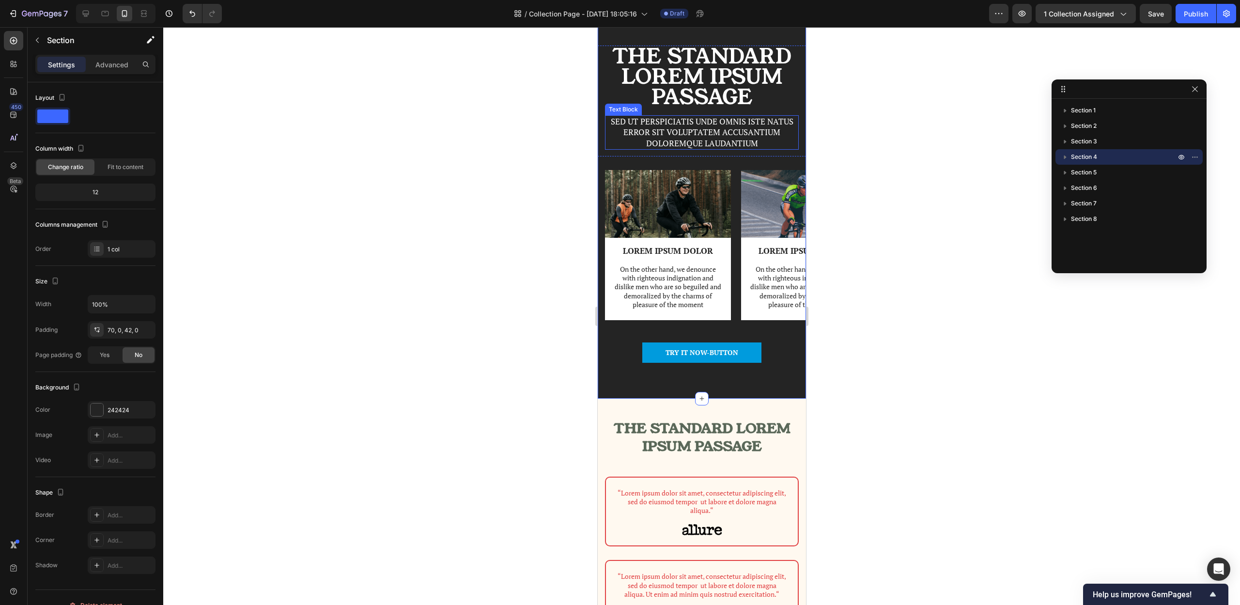
scroll to position [739, 0]
click at [675, 70] on h2 "The standard Lorem Ipsum passage" at bounding box center [702, 77] width 194 height 63
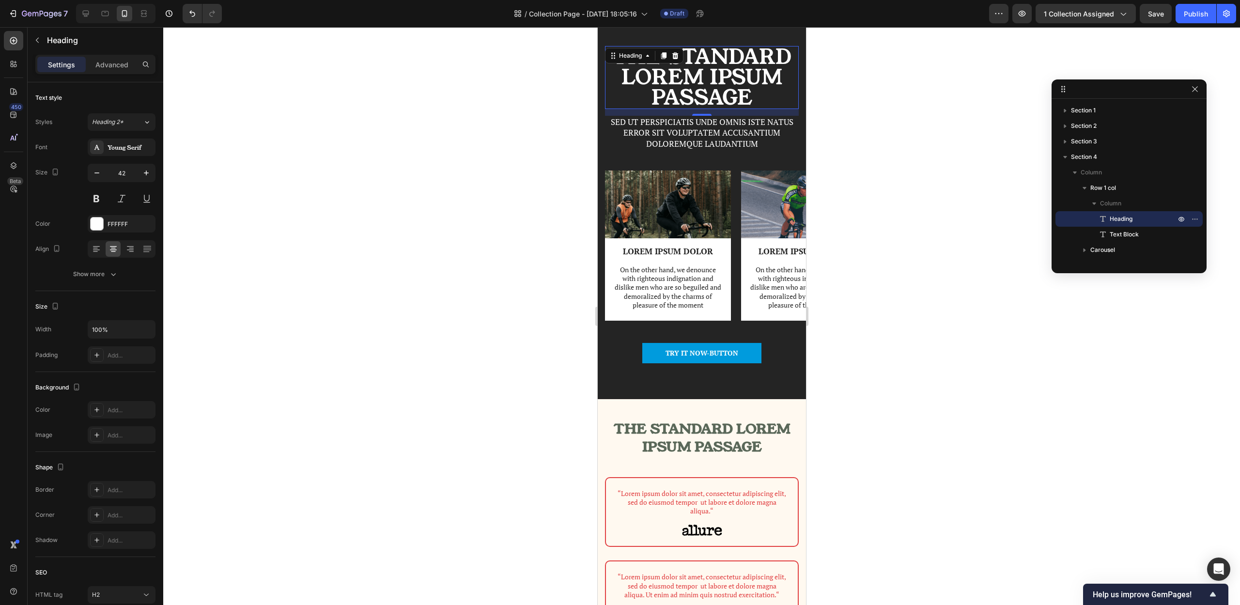
click at [704, 92] on h2 "The standard Lorem Ipsum passage" at bounding box center [702, 77] width 194 height 63
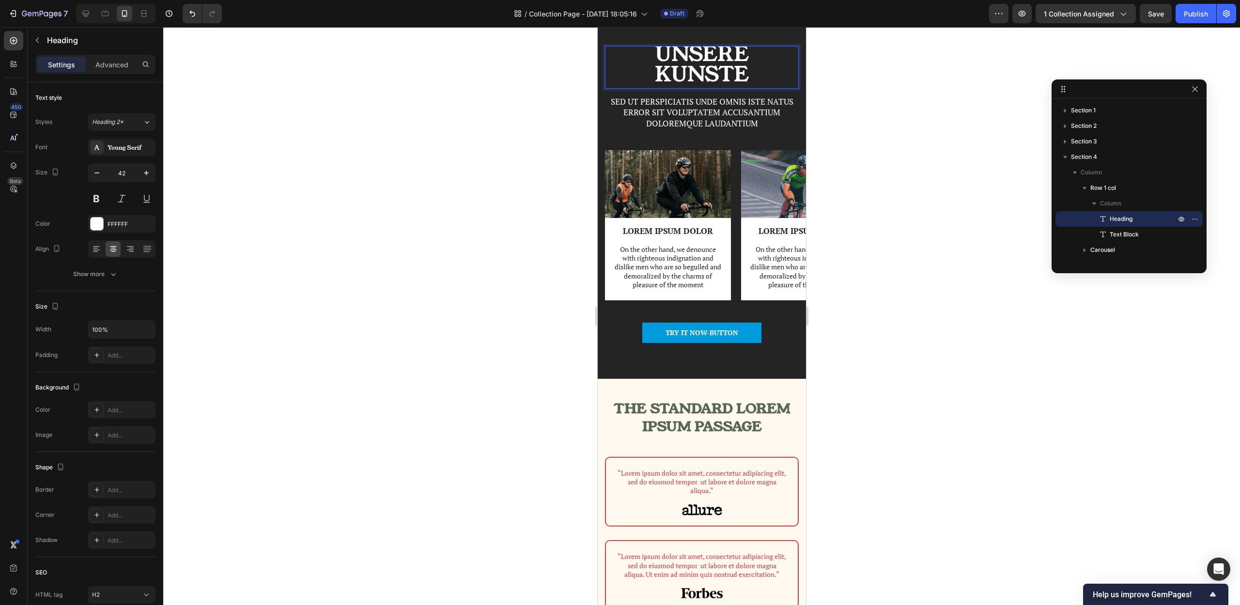
scroll to position [0, 0]
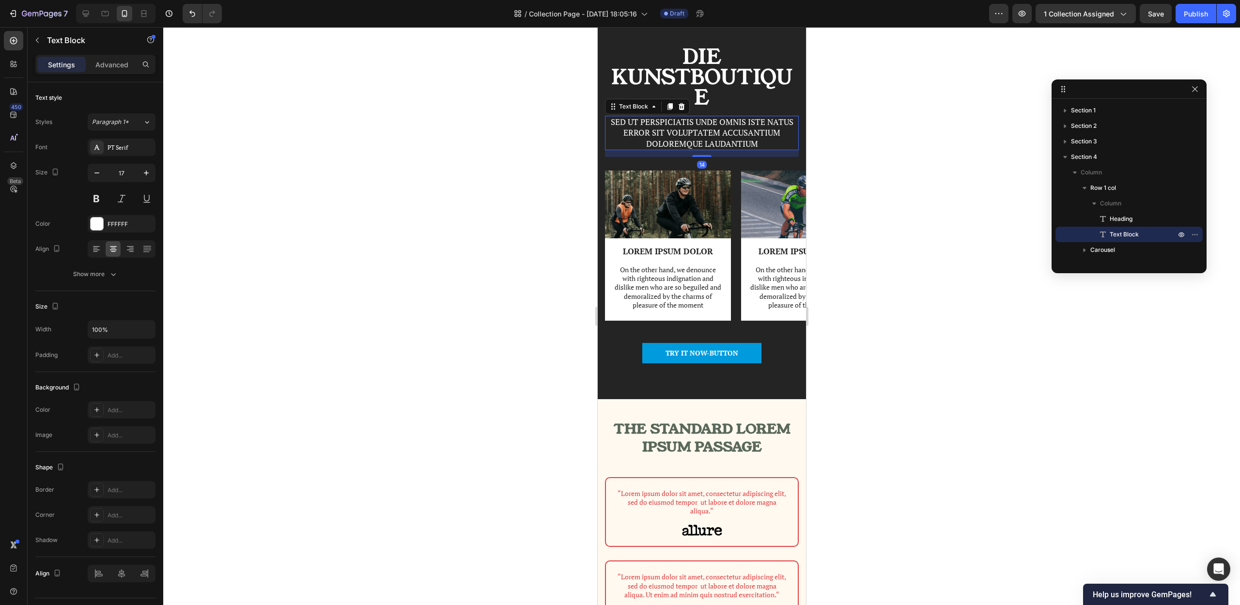
click at [695, 130] on p "Sed ut perspiciatis unde omnis iste natus error sit voluptatem accusantium dolo…" at bounding box center [702, 133] width 192 height 32
click at [680, 143] on p "Sed ut perspiciatis unde omnis iste natus error sit voluptatem accusantium dolo…" at bounding box center [702, 133] width 192 height 32
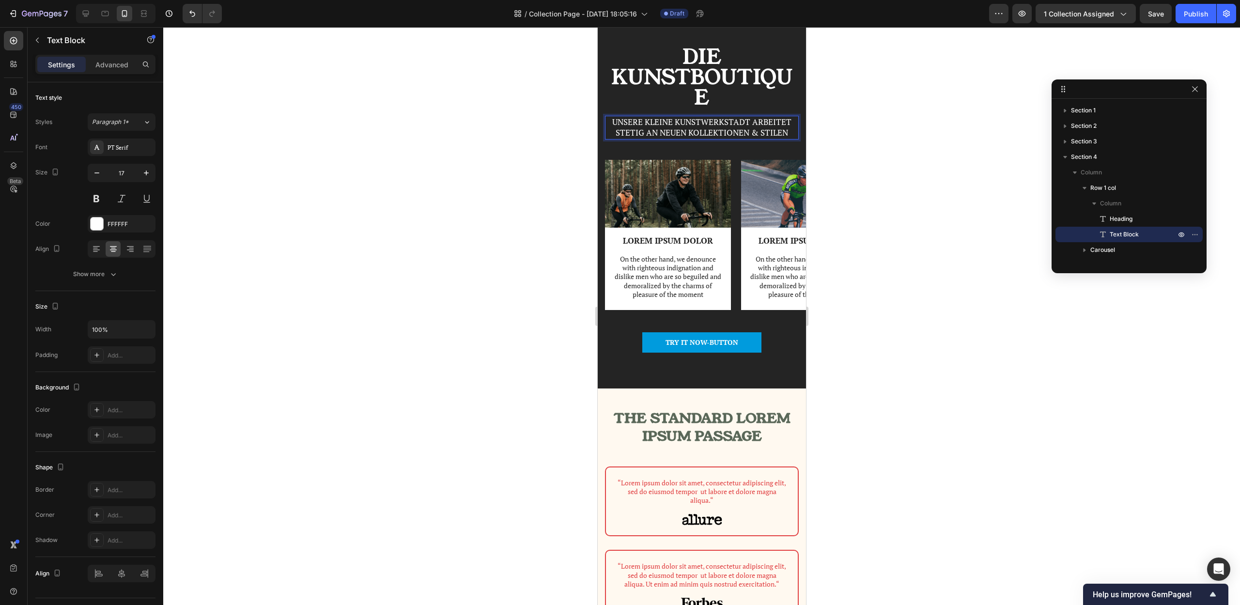
click at [704, 122] on p "Unsere KLeine Kunstwerkstadt arbeitet stetig an neuen Kollektionen & Stilen" at bounding box center [702, 127] width 192 height 21
click at [697, 124] on p "Unsere KLeine Kunstwerkstadt arbeitet stetig an neuen Kollektionen & Stilen" at bounding box center [702, 127] width 192 height 21
click at [786, 133] on p "Unsere KLeine Kunst-werkstadt arbeitet stetig an neuen Kollektionen & Stilen" at bounding box center [702, 127] width 192 height 21
click at [697, 84] on p "Die Kunstboutique" at bounding box center [702, 77] width 192 height 61
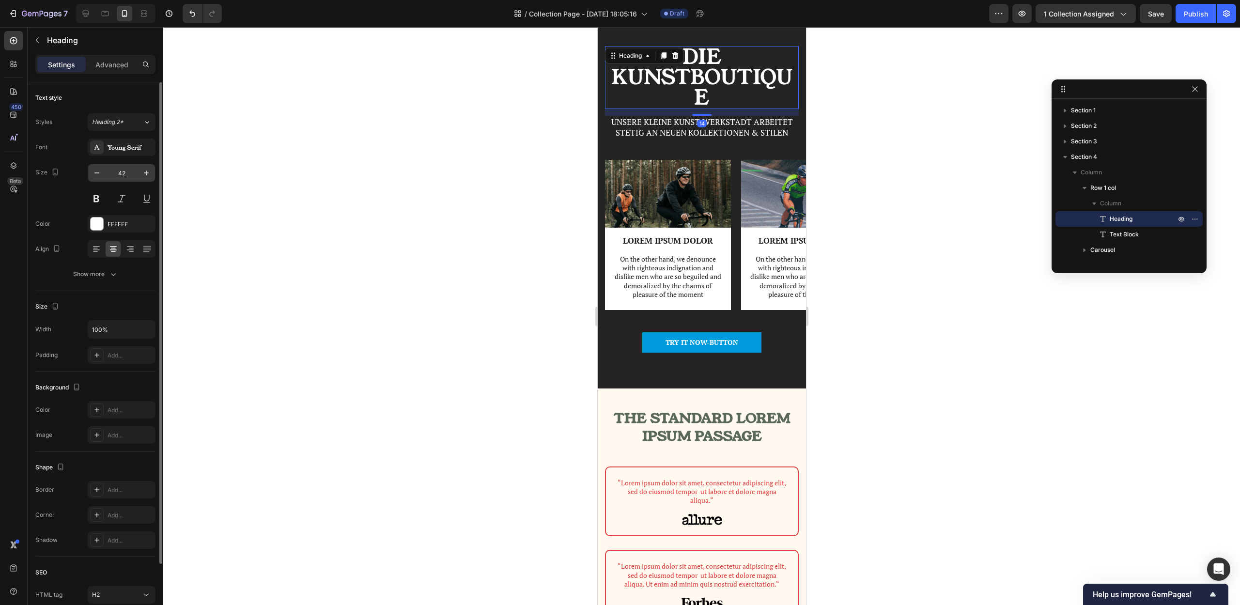
click at [120, 176] on input "42" at bounding box center [122, 172] width 32 height 17
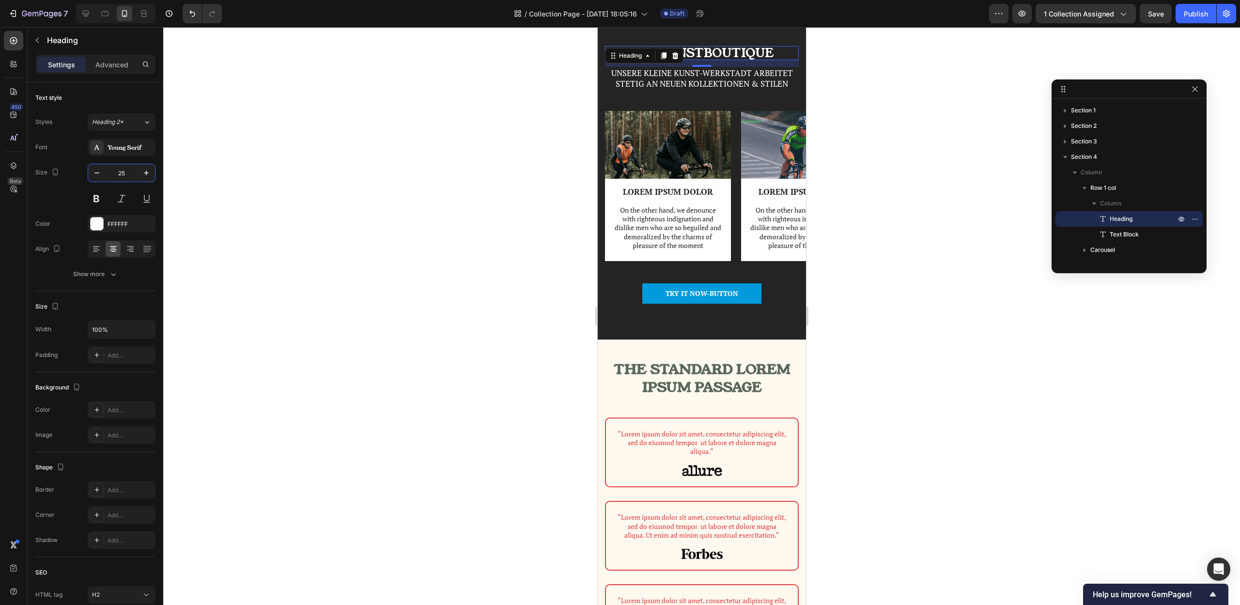
type input "25"
click at [906, 294] on div at bounding box center [701, 316] width 1077 height 578
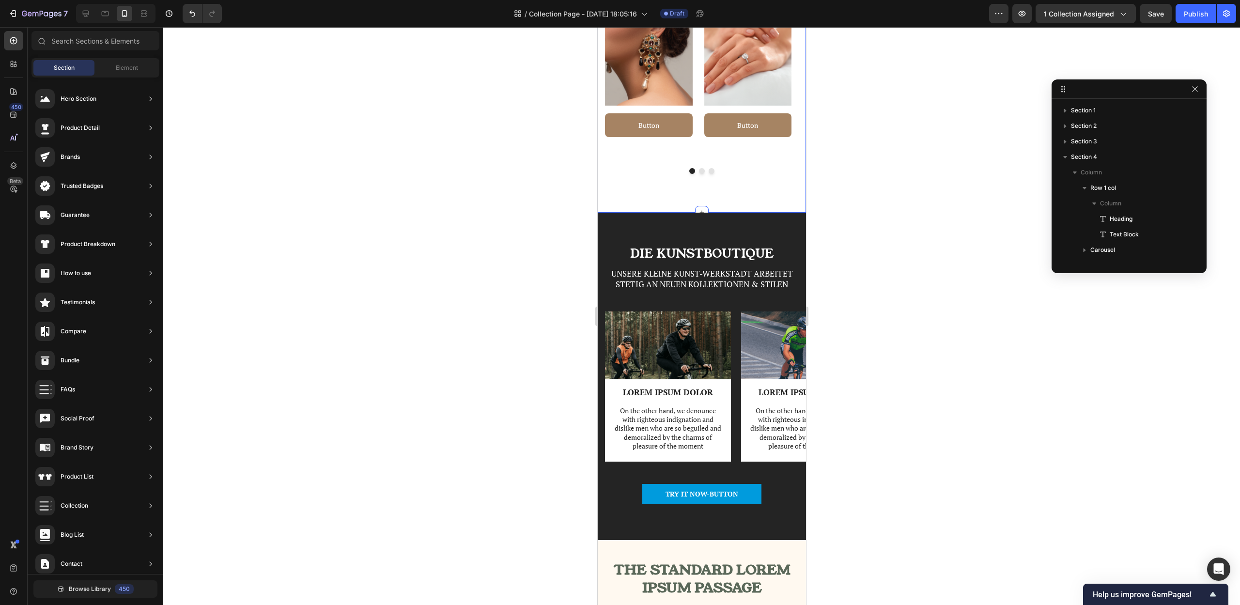
scroll to position [534, 0]
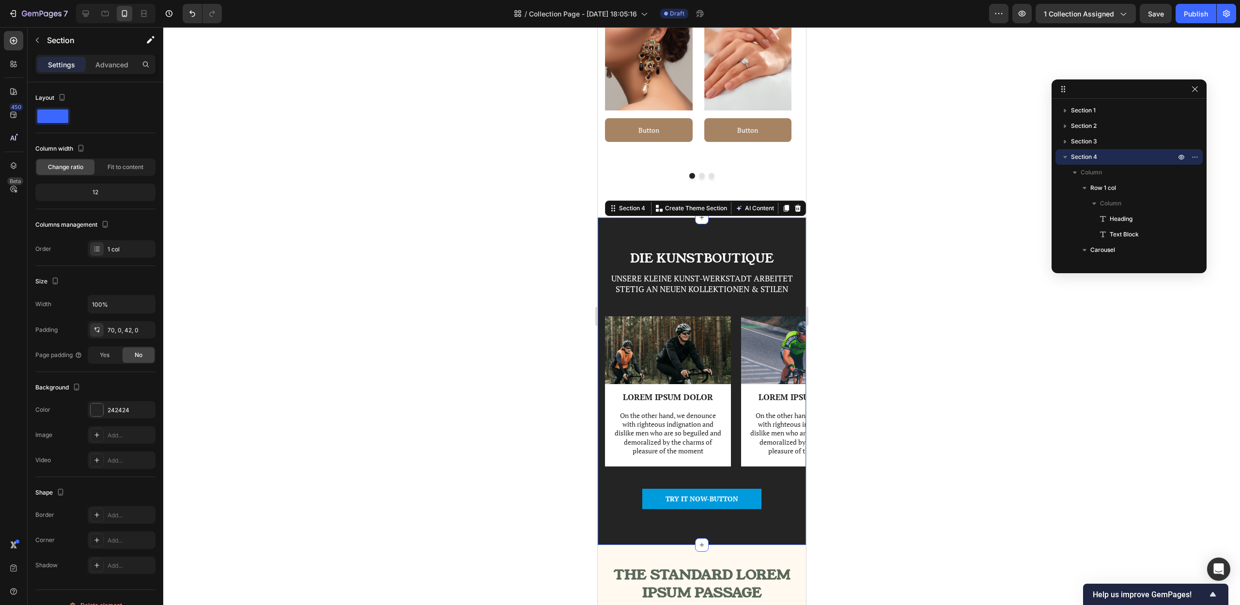
click at [746, 234] on div "Die Kunstboutique Heading Unsere KLeine Kunst-werkstadt arbeitet stetig an neue…" at bounding box center [701, 380] width 208 height 327
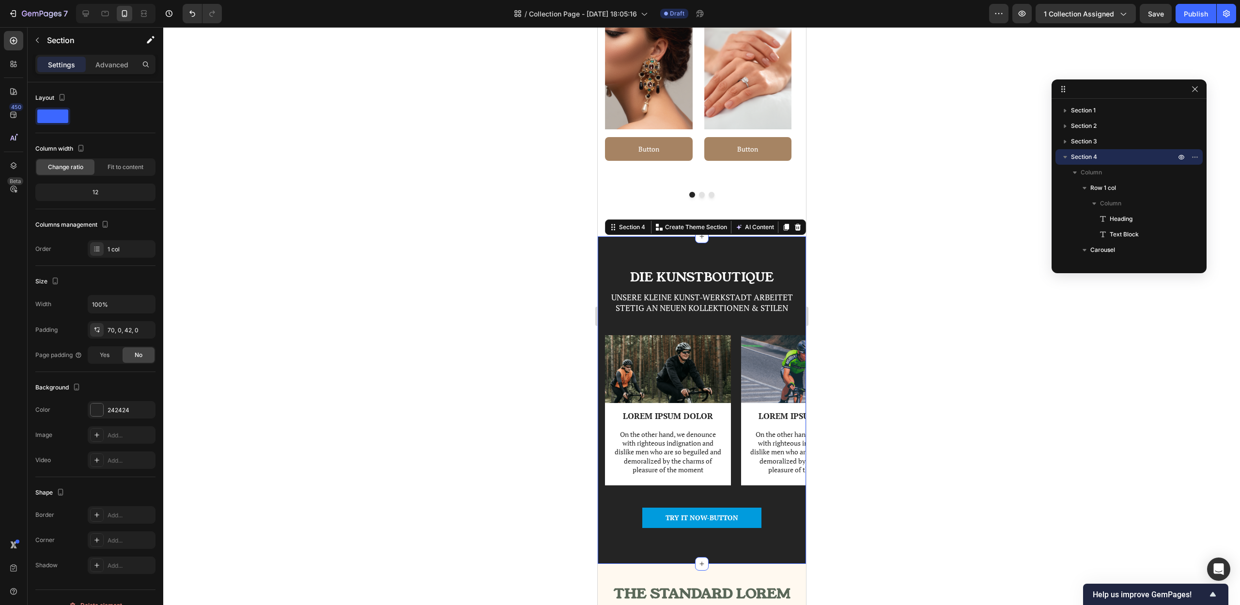
scroll to position [513, 0]
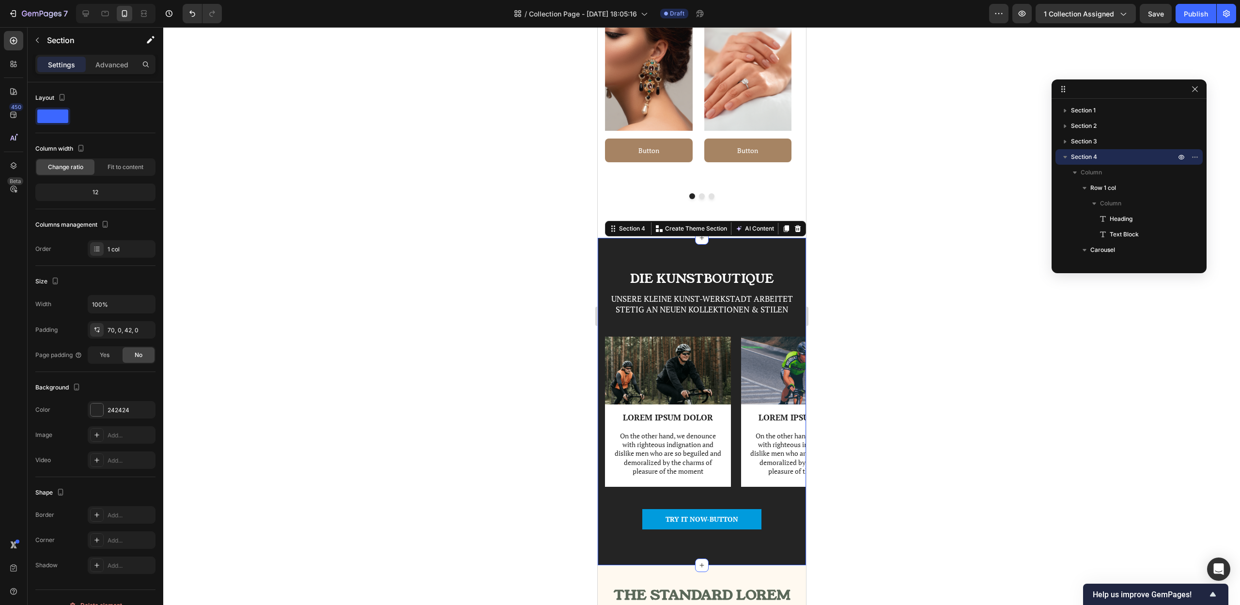
click at [635, 261] on div "Die Kunstboutique Heading Unsere KLeine Kunst-werkstadt arbeitet stetig an neue…" at bounding box center [701, 401] width 208 height 327
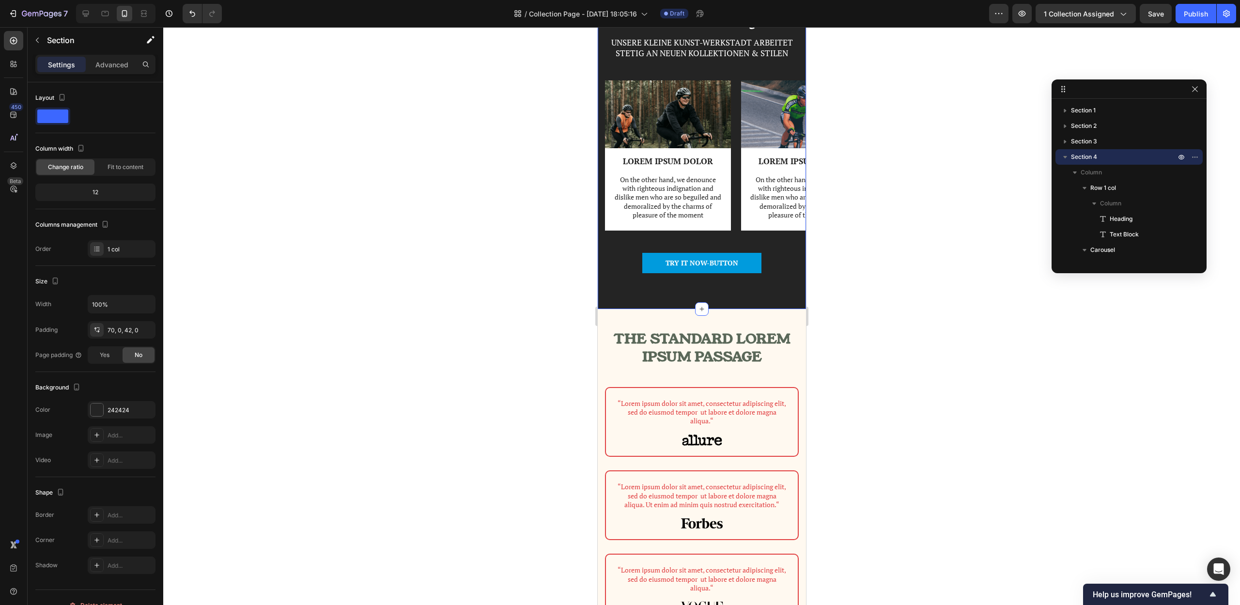
scroll to position [778, 0]
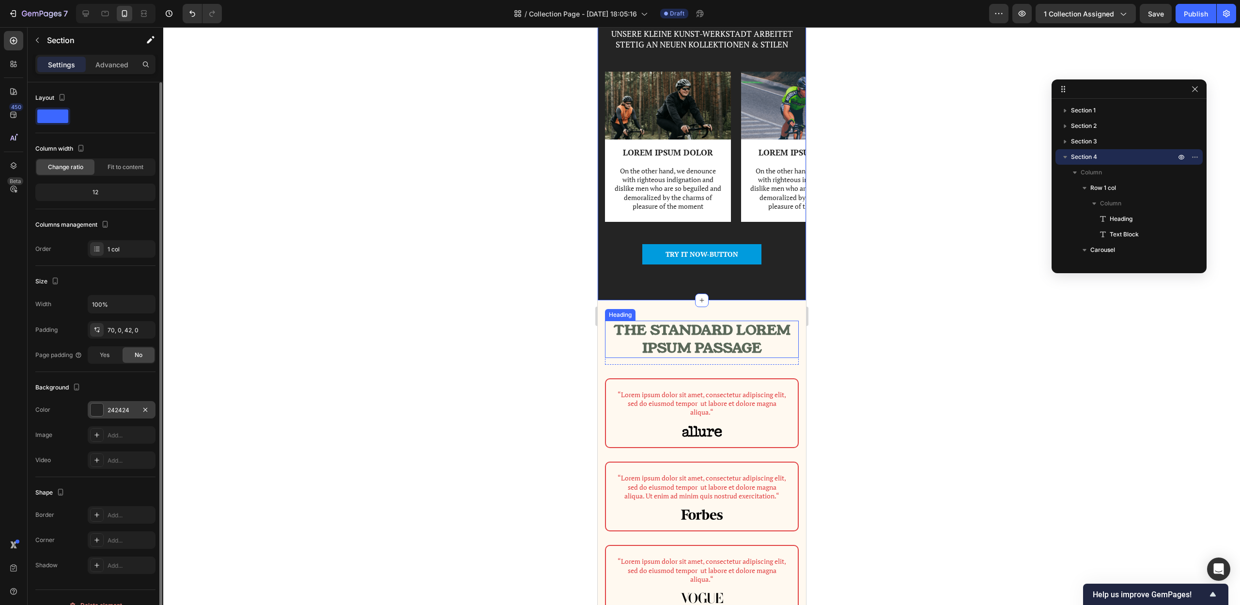
click at [118, 404] on div "242424" at bounding box center [122, 409] width 68 height 17
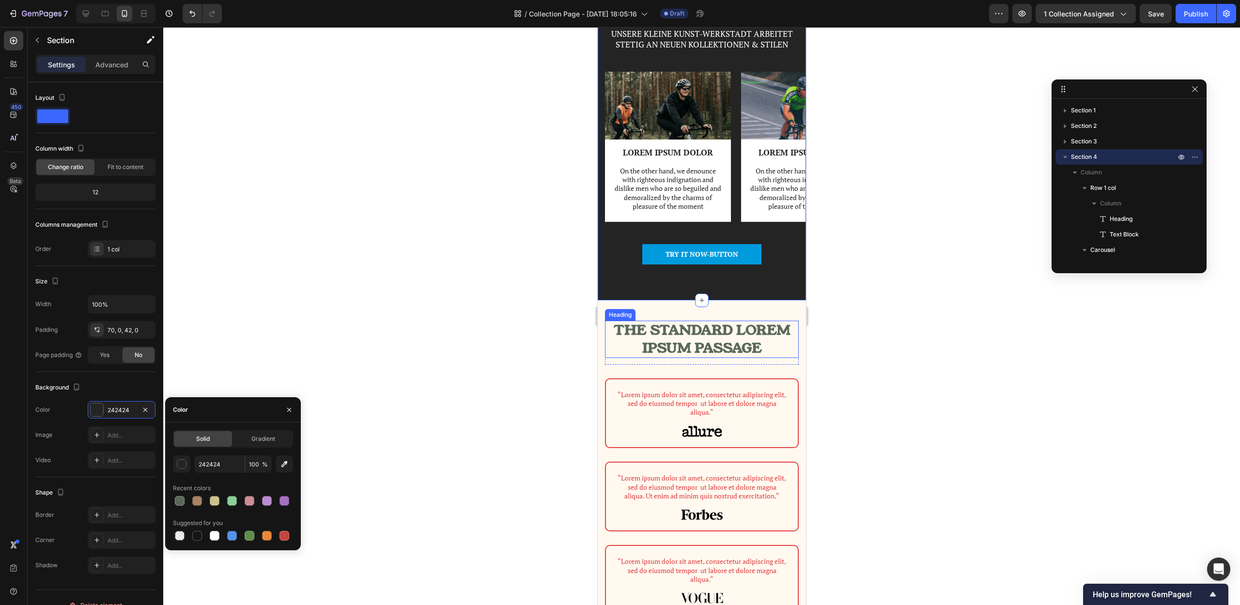
drag, startPoint x: 283, startPoint y: 466, endPoint x: 449, endPoint y: 434, distance: 168.2
click at [286, 463] on icon "button" at bounding box center [284, 464] width 6 height 6
type input "FFF9F0"
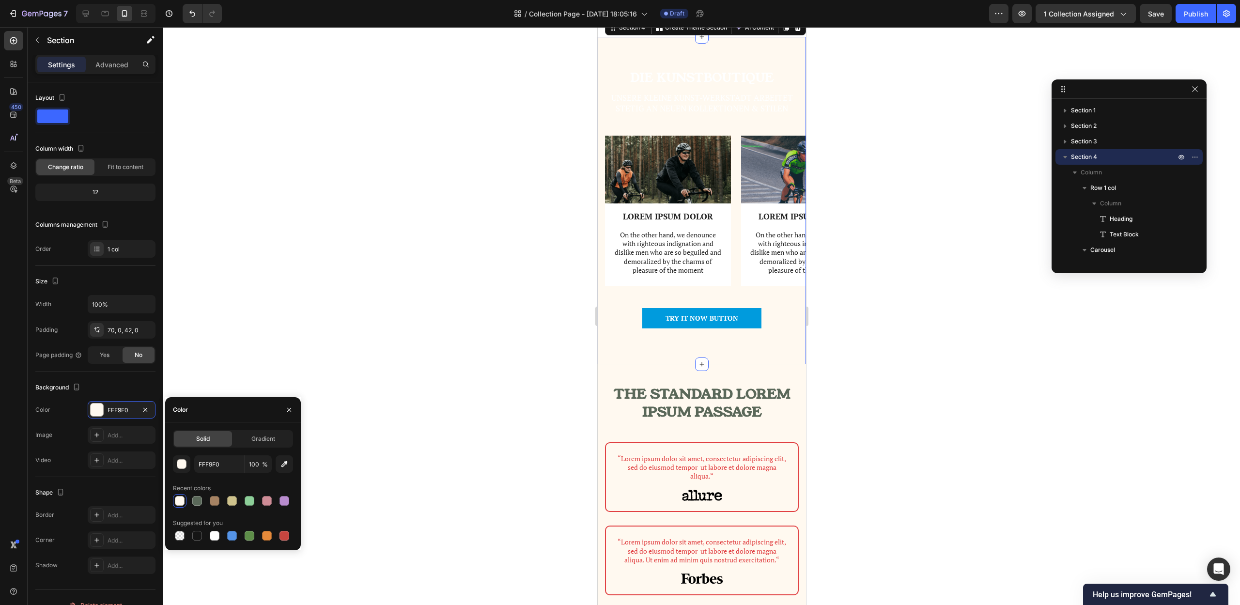
scroll to position [595, 0]
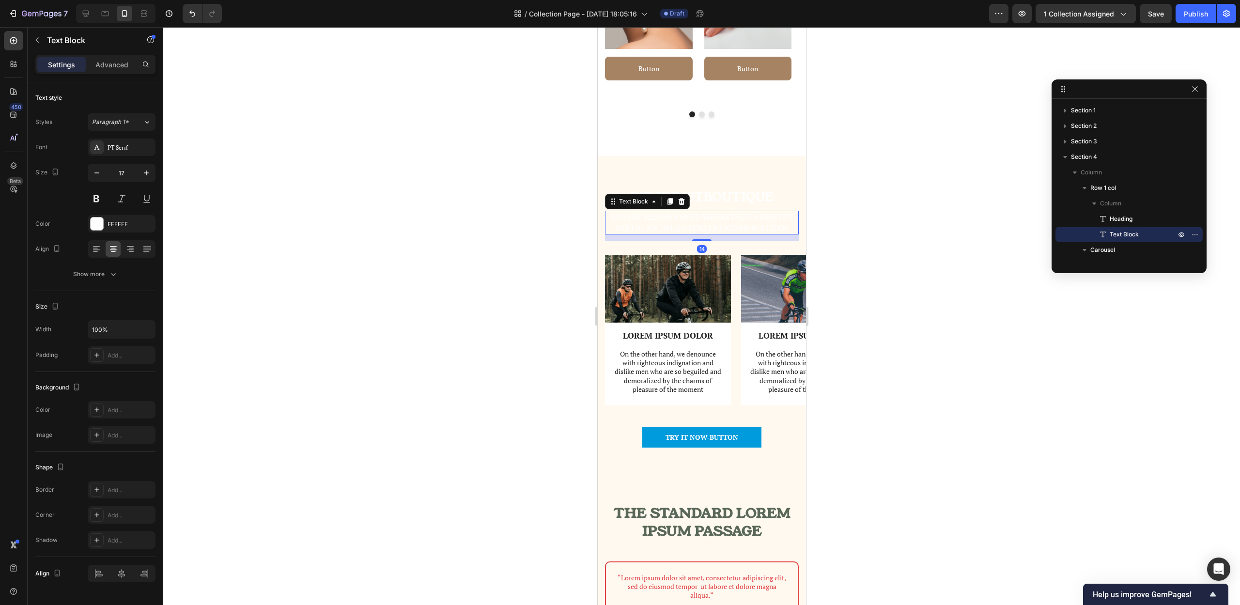
click at [711, 226] on p "Unsere KLeine Kunst-werkstadt arbeitet stetig an neuen Kollektionen & Stilen" at bounding box center [702, 222] width 192 height 21
click at [110, 230] on div "FFFFFF" at bounding box center [122, 223] width 68 height 17
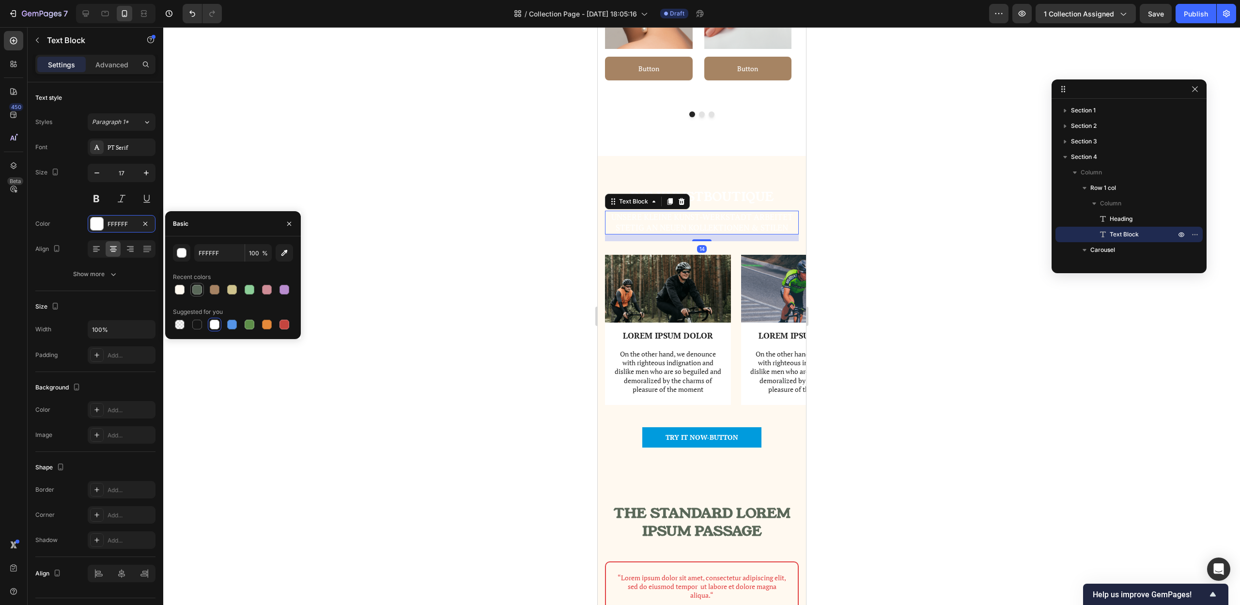
click at [200, 287] on div at bounding box center [197, 290] width 10 height 10
type input "5A6859"
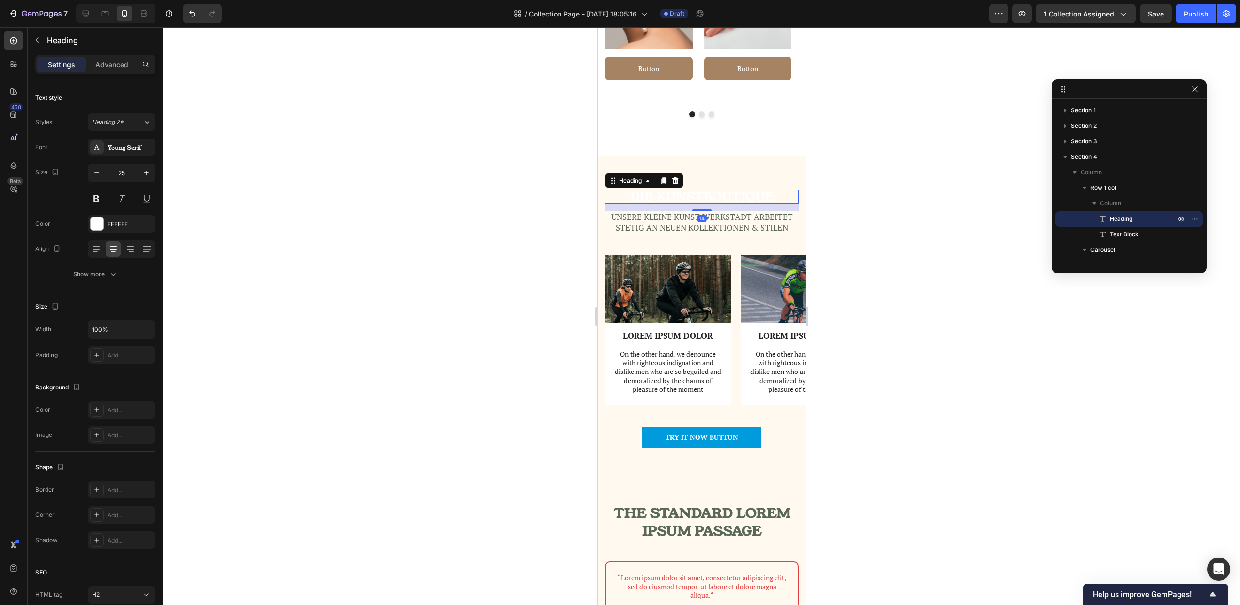
drag, startPoint x: 737, startPoint y: 199, endPoint x: 1047, endPoint y: 233, distance: 311.9
click at [737, 199] on p "Die Kunstboutique" at bounding box center [702, 197] width 192 height 12
click at [118, 227] on div "FFFFFF" at bounding box center [122, 224] width 28 height 9
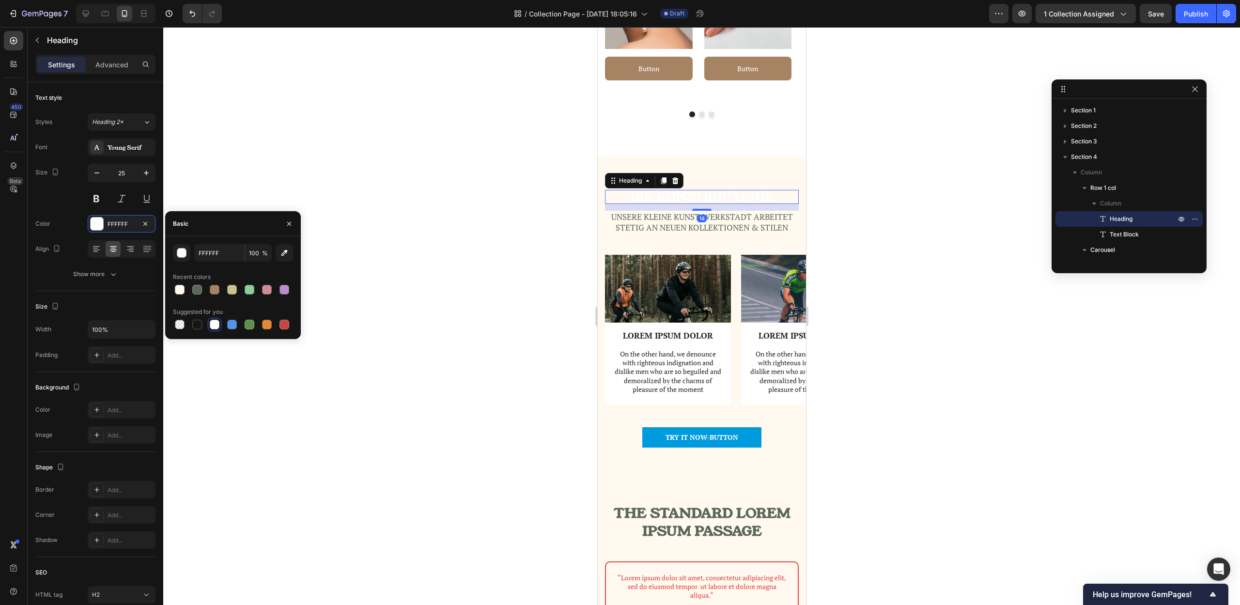
click at [201, 287] on div at bounding box center [197, 290] width 10 height 10
type input "5A6859"
click at [449, 184] on div at bounding box center [701, 316] width 1077 height 578
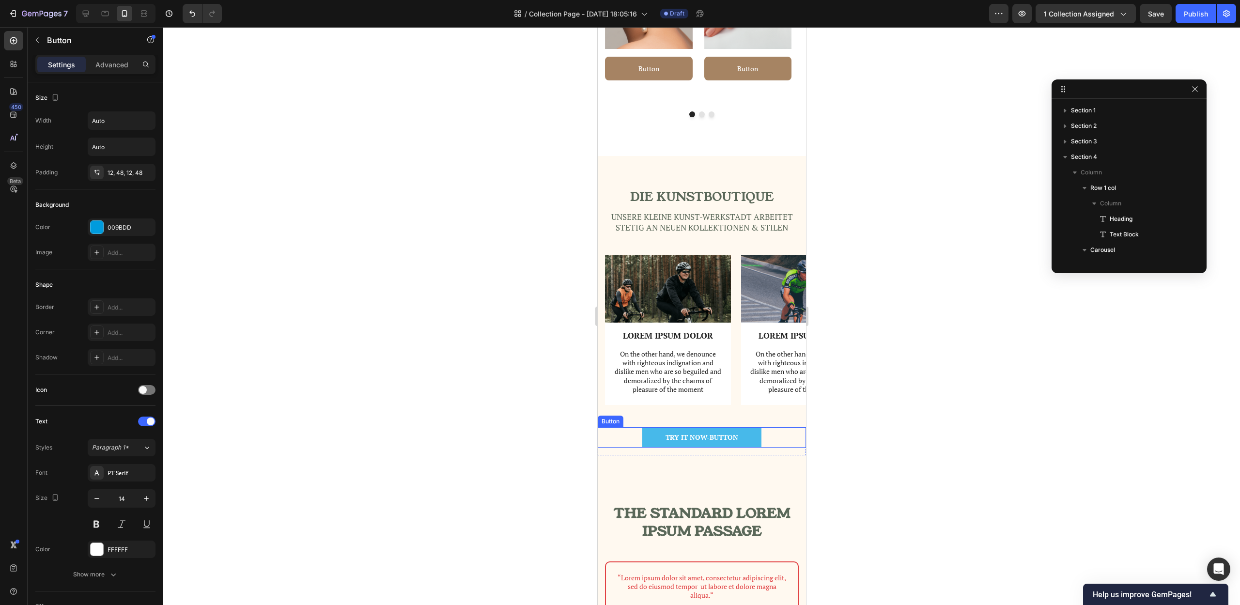
click at [746, 438] on button "TRY IT NOW-BUTTON" at bounding box center [701, 437] width 119 height 20
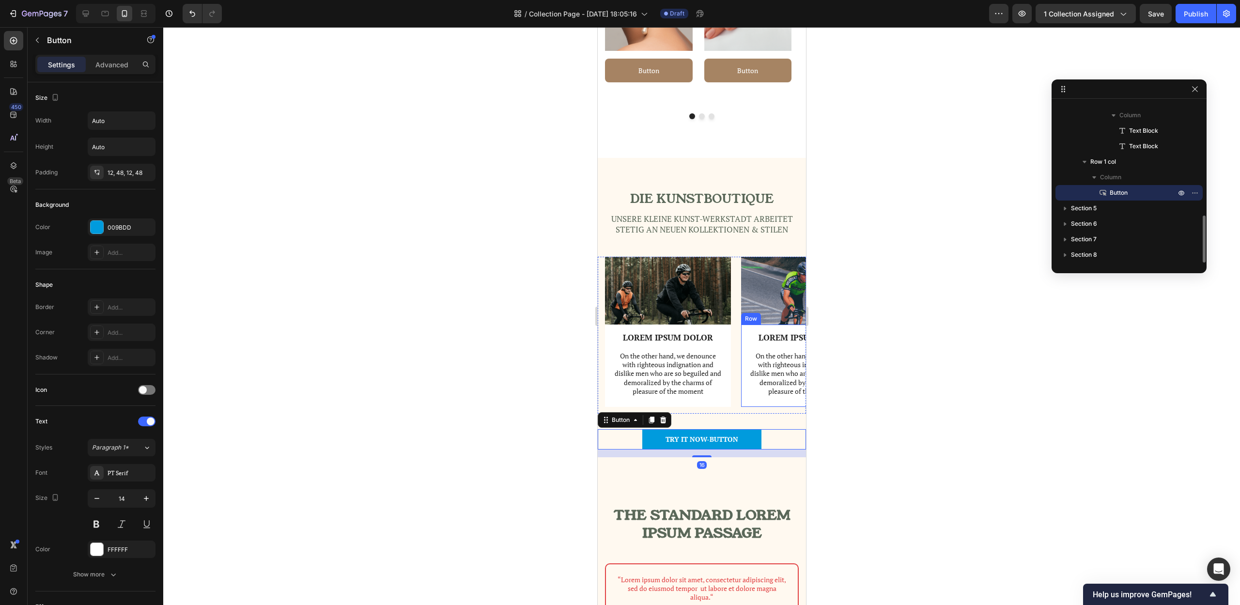
scroll to position [412, 0]
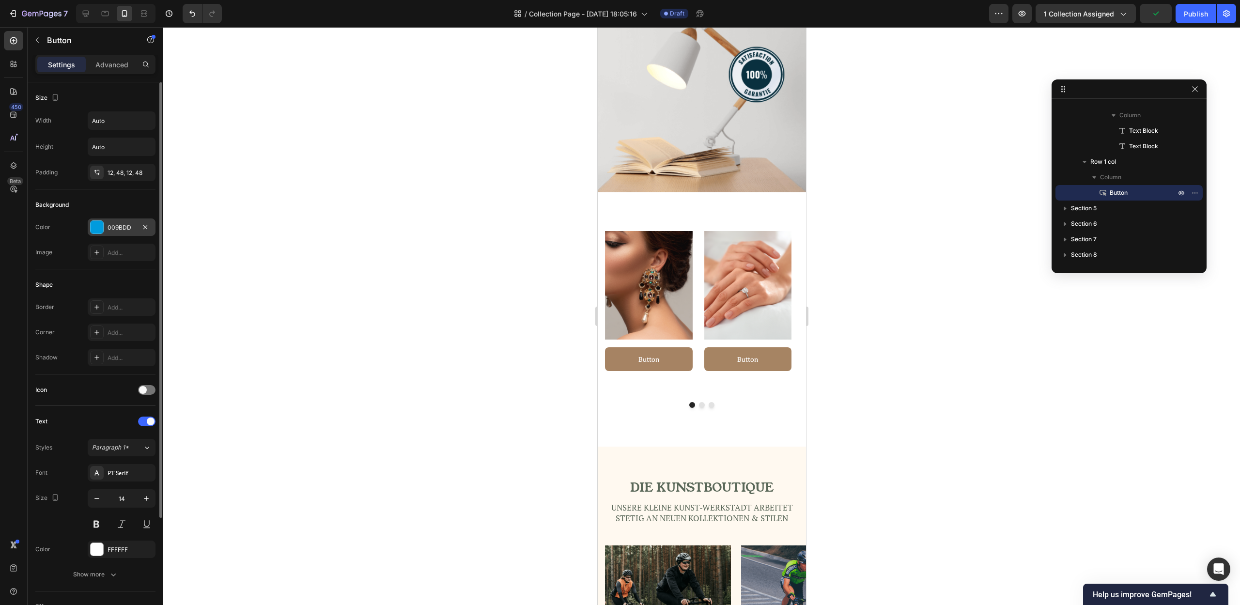
click at [109, 227] on div "009BDD" at bounding box center [122, 227] width 28 height 9
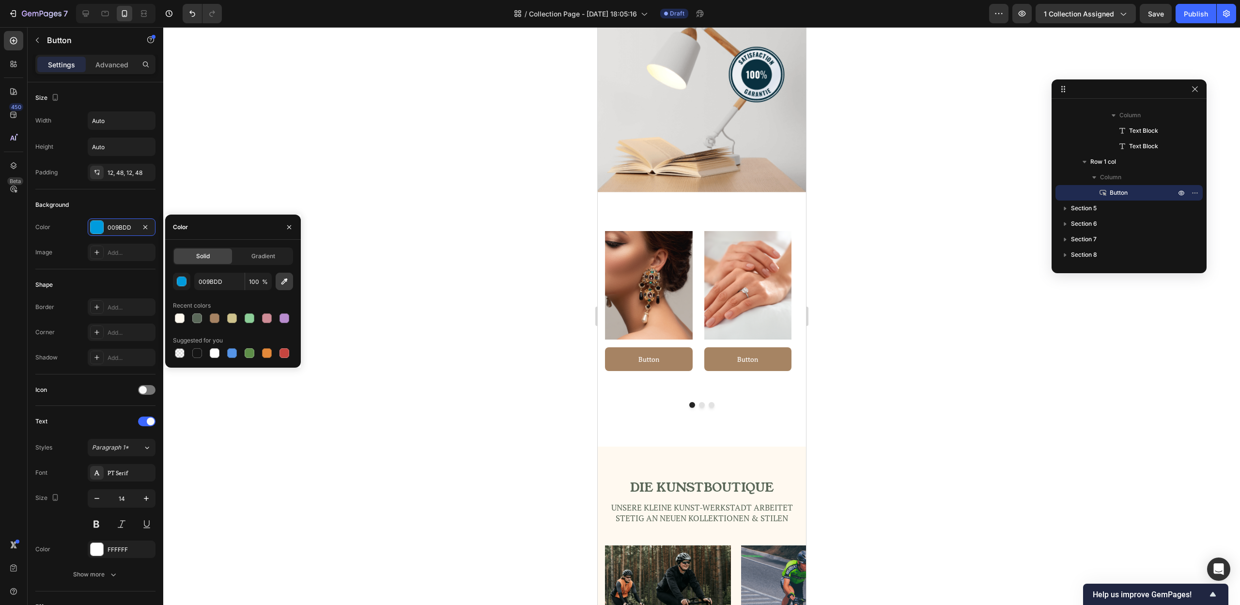
click at [284, 282] on icon "button" at bounding box center [284, 282] width 6 height 6
type input "A68263"
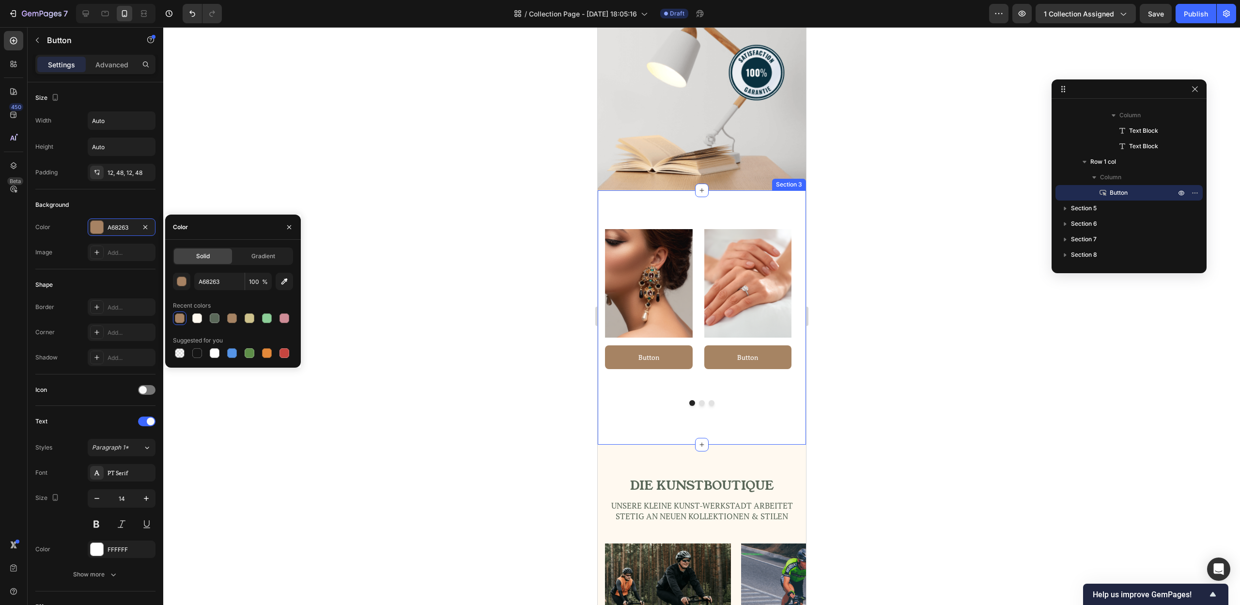
scroll to position [737, 0]
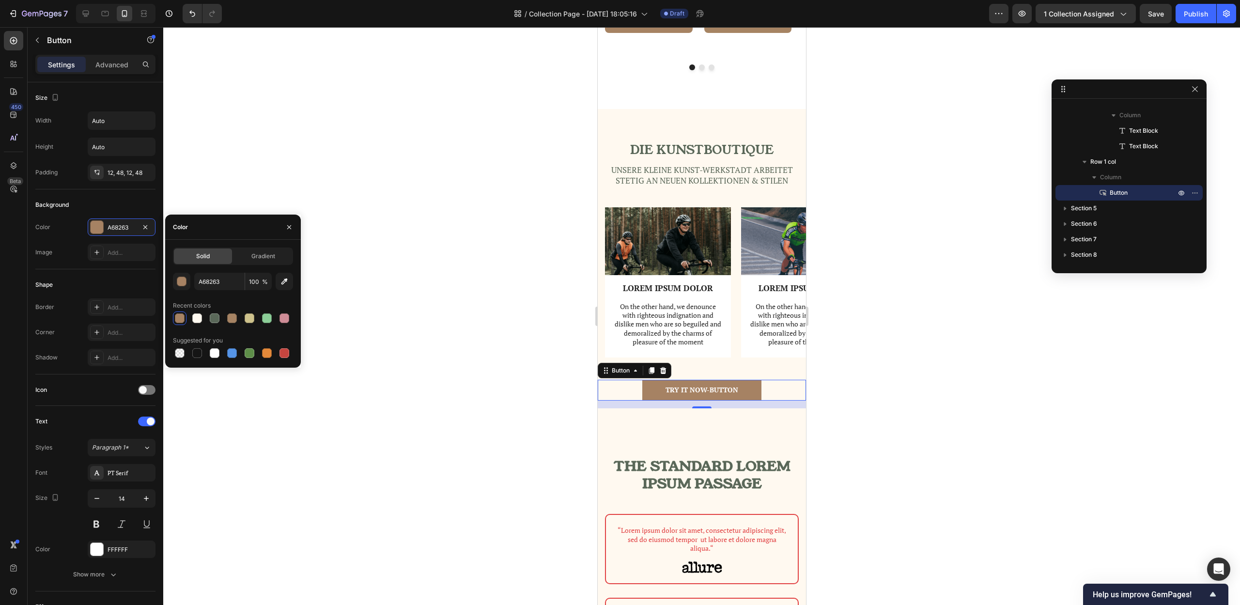
click at [951, 413] on div at bounding box center [701, 316] width 1077 height 578
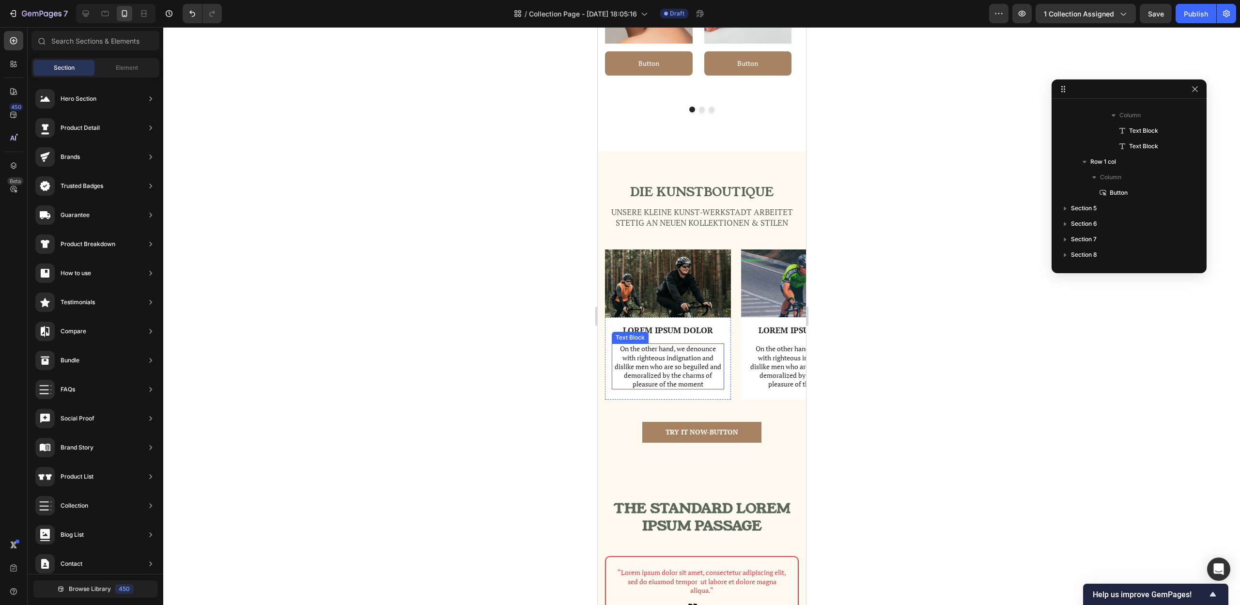
scroll to position [683, 0]
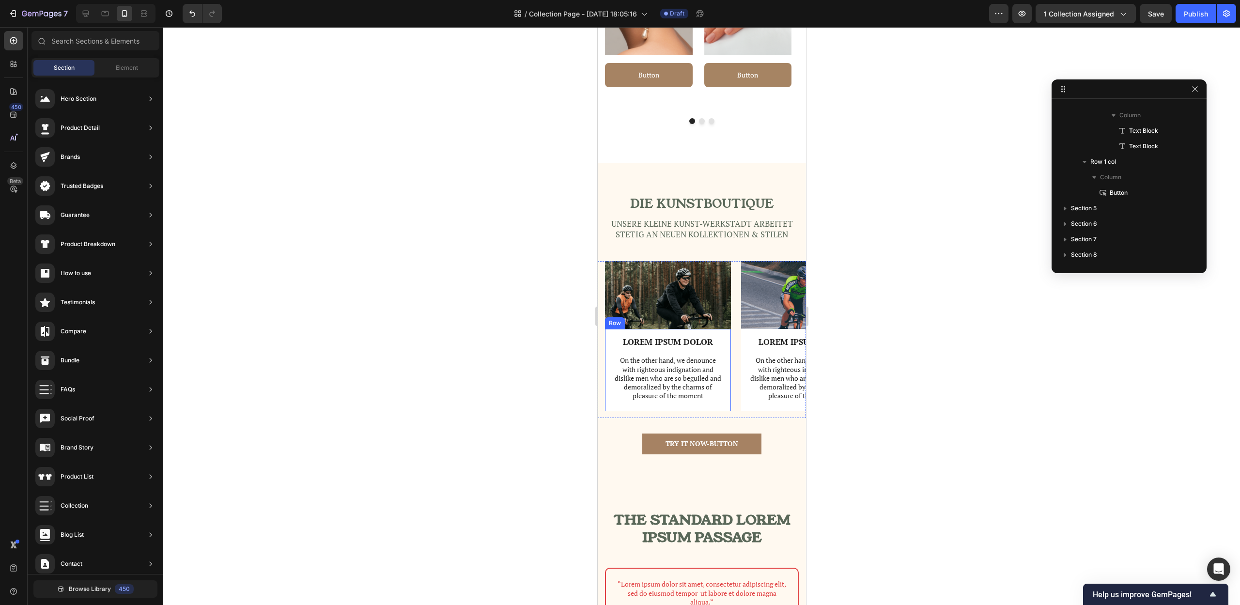
click at [727, 387] on div "LOREM IPSUM DOLOR Text Block On the other hand, we denounce with righteous indi…" at bounding box center [668, 370] width 126 height 82
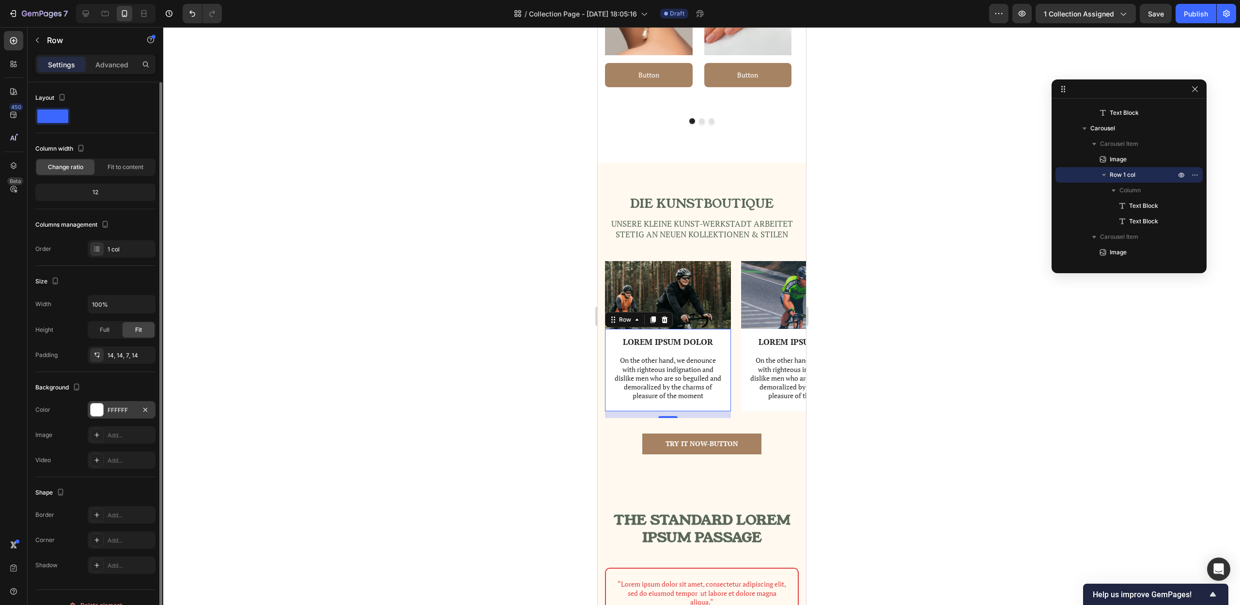
drag, startPoint x: 113, startPoint y: 409, endPoint x: 151, endPoint y: 412, distance: 37.9
click at [113, 409] on div "FFFFFF" at bounding box center [122, 410] width 28 height 9
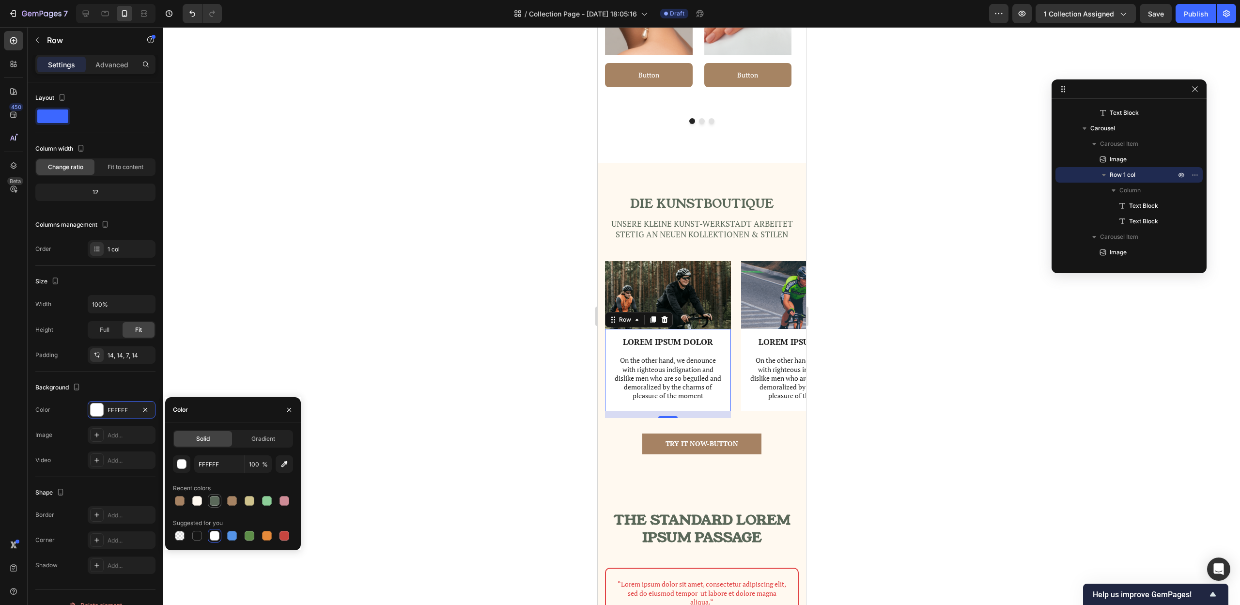
click at [214, 503] on div at bounding box center [215, 501] width 10 height 10
type input "5A6859"
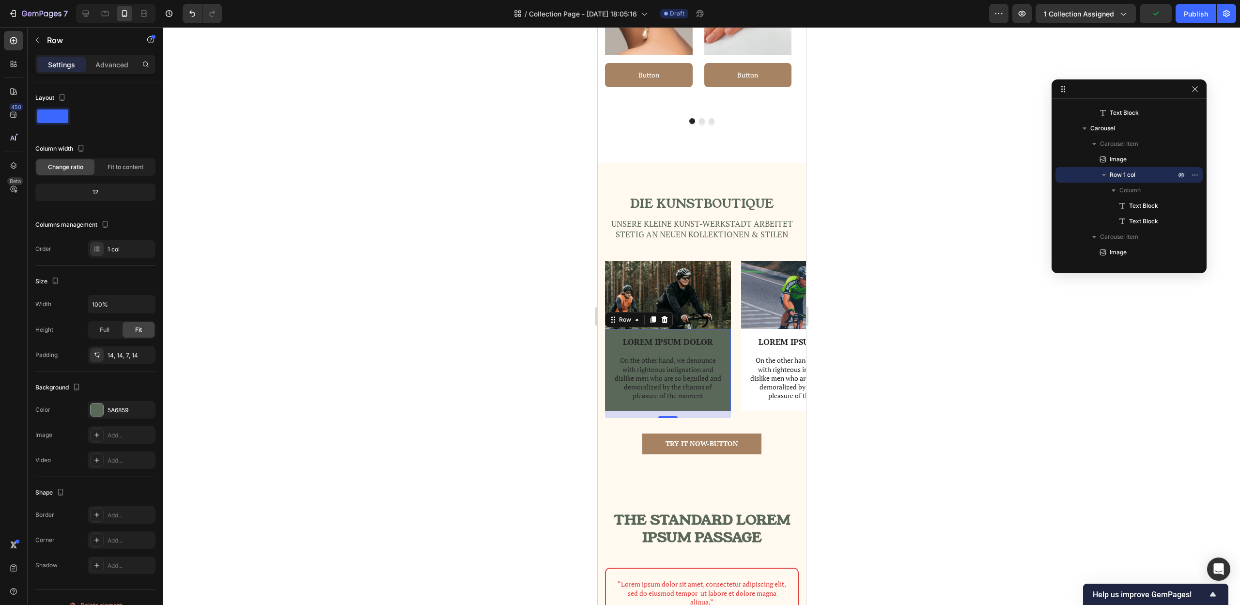
click at [925, 281] on div at bounding box center [701, 316] width 1077 height 578
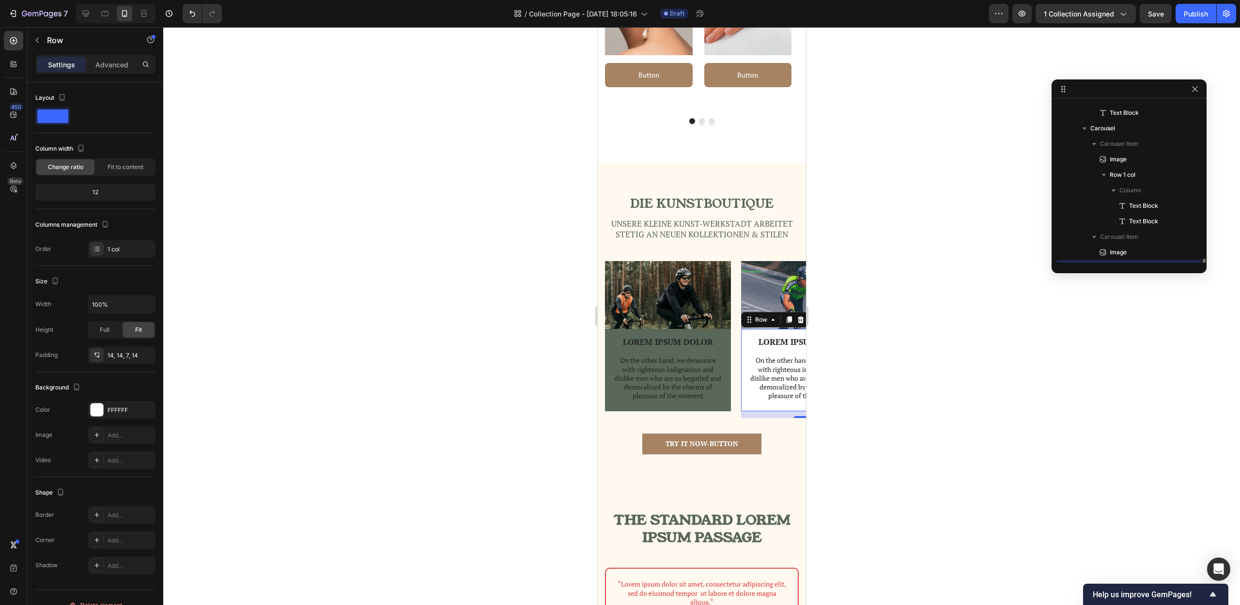
click at [745, 342] on div "LOREM IPSUM DOLOR Text Block On the other hand, we denounce with righteous indi…" at bounding box center [804, 370] width 126 height 82
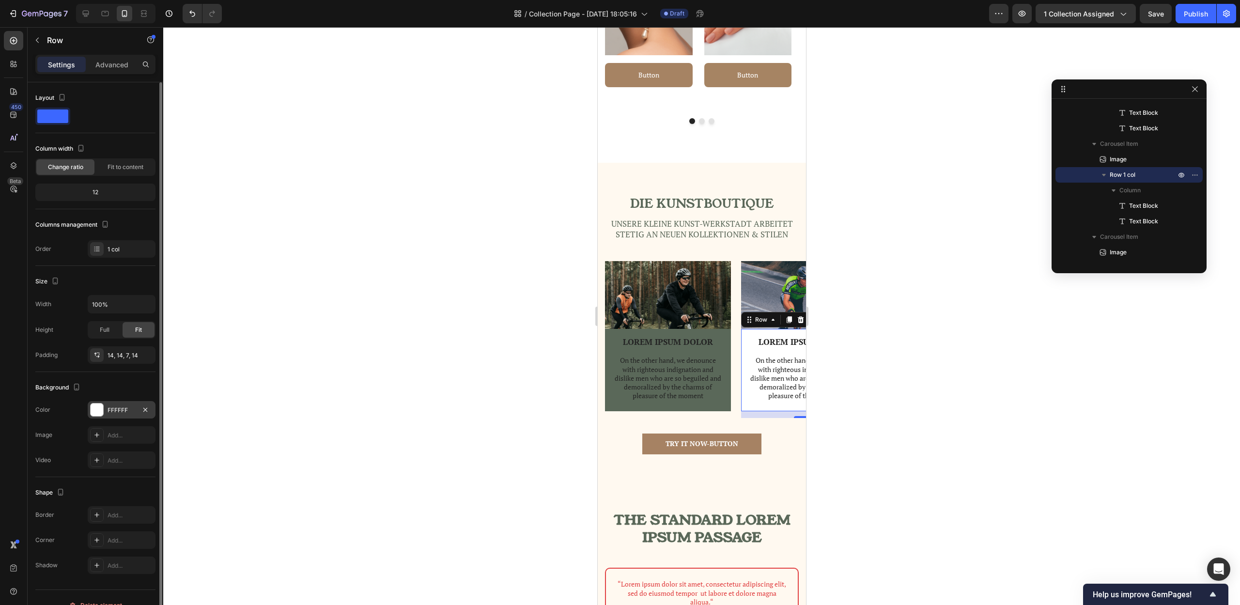
click at [118, 408] on div "FFFFFF" at bounding box center [122, 410] width 28 height 9
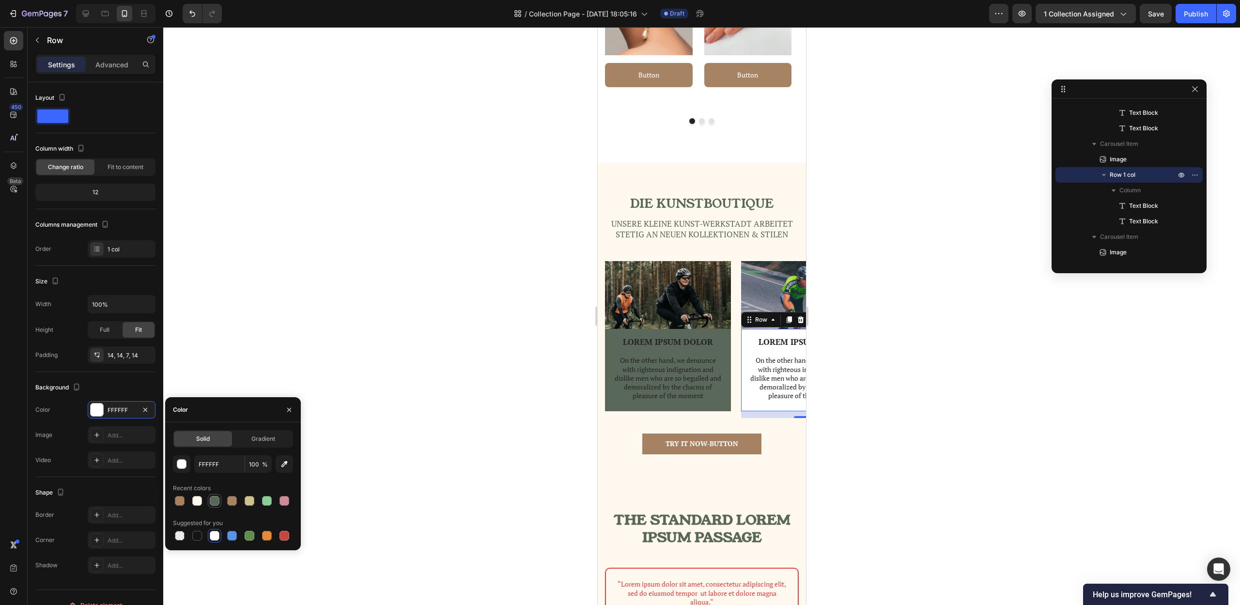
click at [218, 498] on div at bounding box center [215, 501] width 10 height 10
type input "5A6859"
click at [88, 15] on icon at bounding box center [86, 14] width 10 height 10
type input "1200"
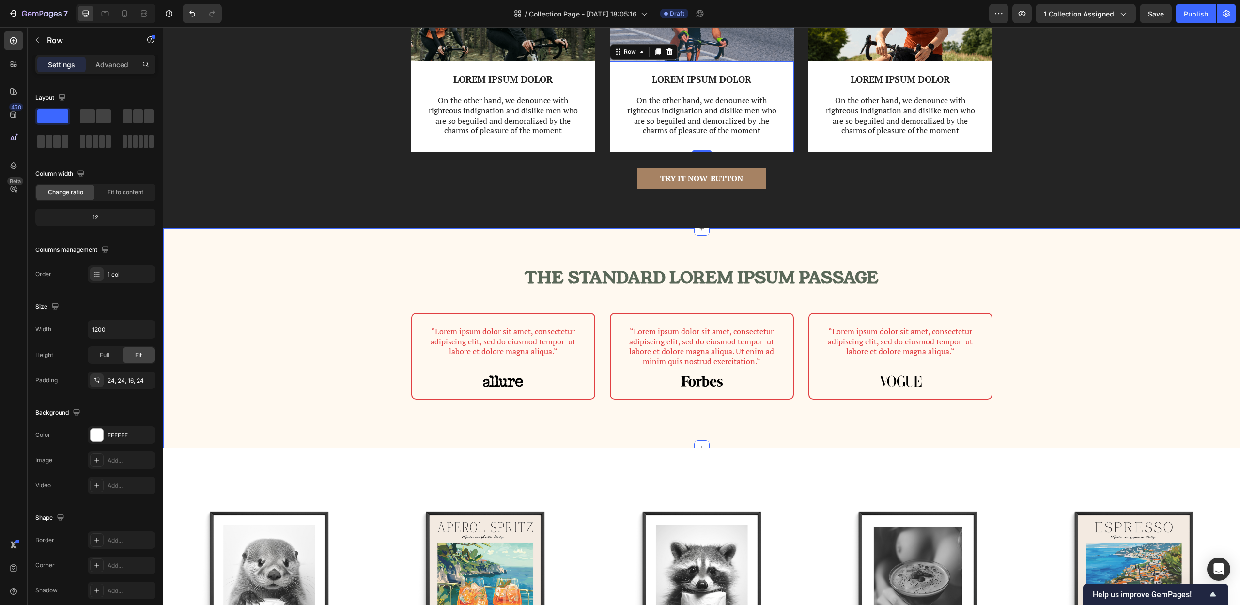
scroll to position [899, 0]
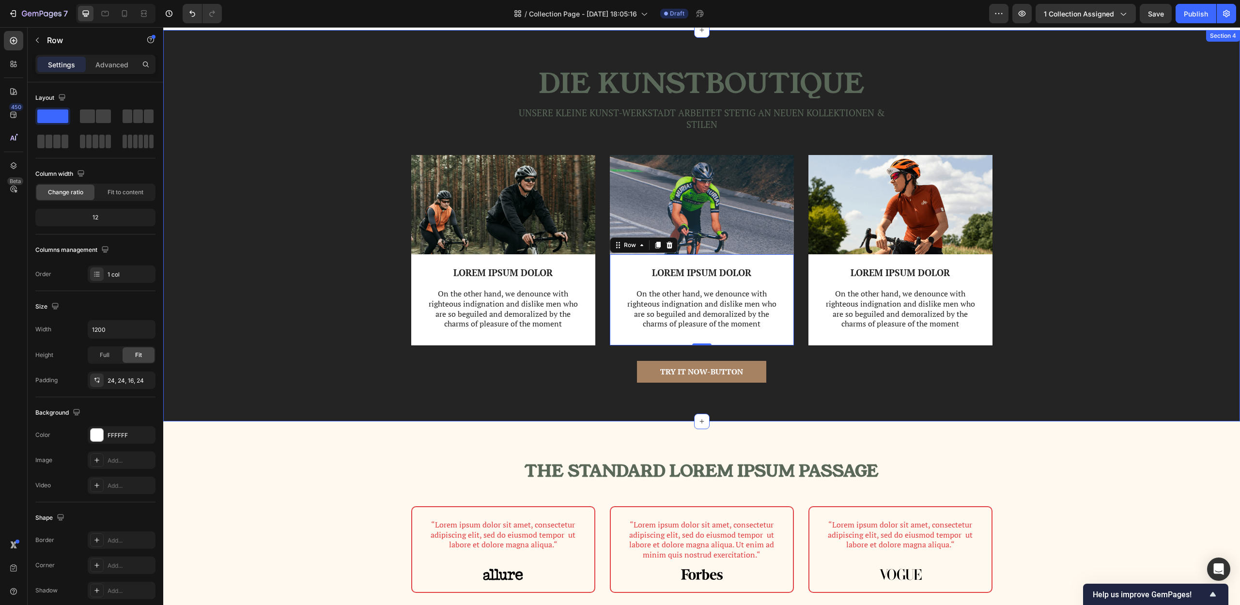
click at [1146, 212] on div "Image LOREM IPSUM DOLOR Text Block On the other hand, we denounce with righteou…" at bounding box center [702, 258] width 1062 height 206
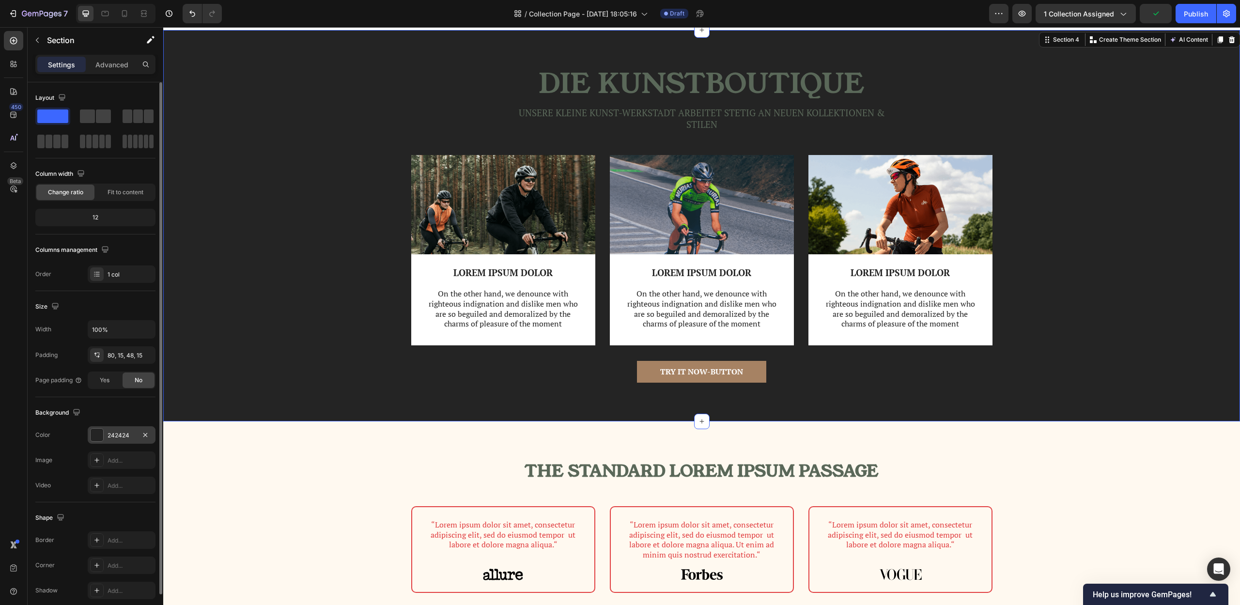
click at [130, 431] on div "242424" at bounding box center [122, 435] width 28 height 9
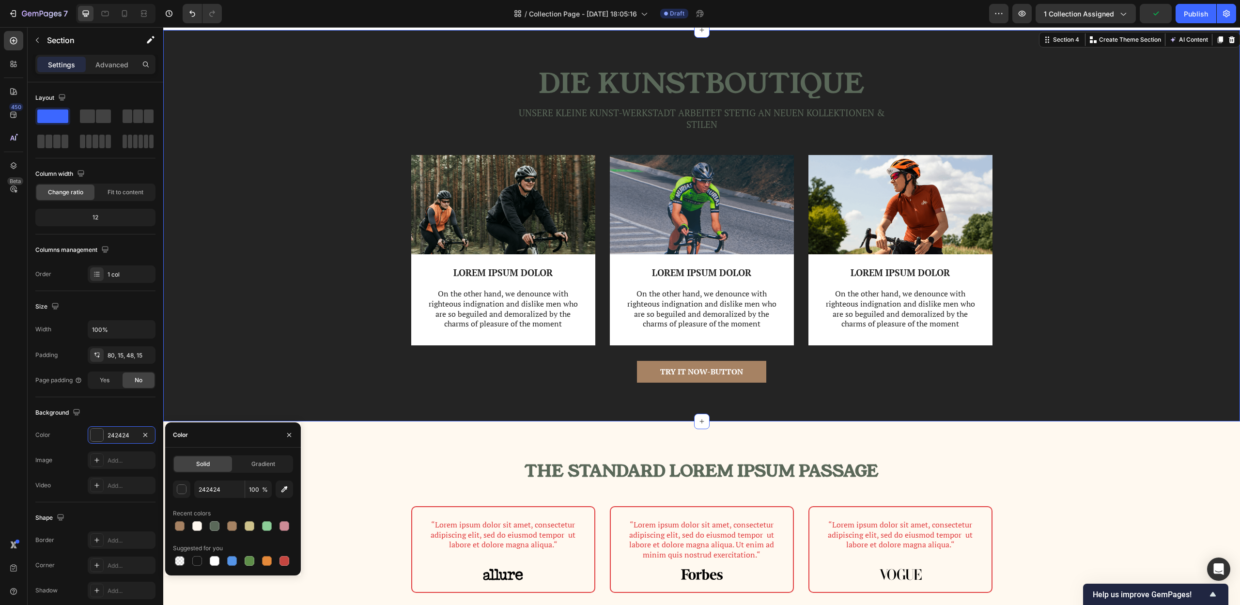
drag, startPoint x: 283, startPoint y: 487, endPoint x: 298, endPoint y: 482, distance: 15.9
click at [284, 487] on icon "button" at bounding box center [284, 489] width 10 height 10
type input "FFF9F0"
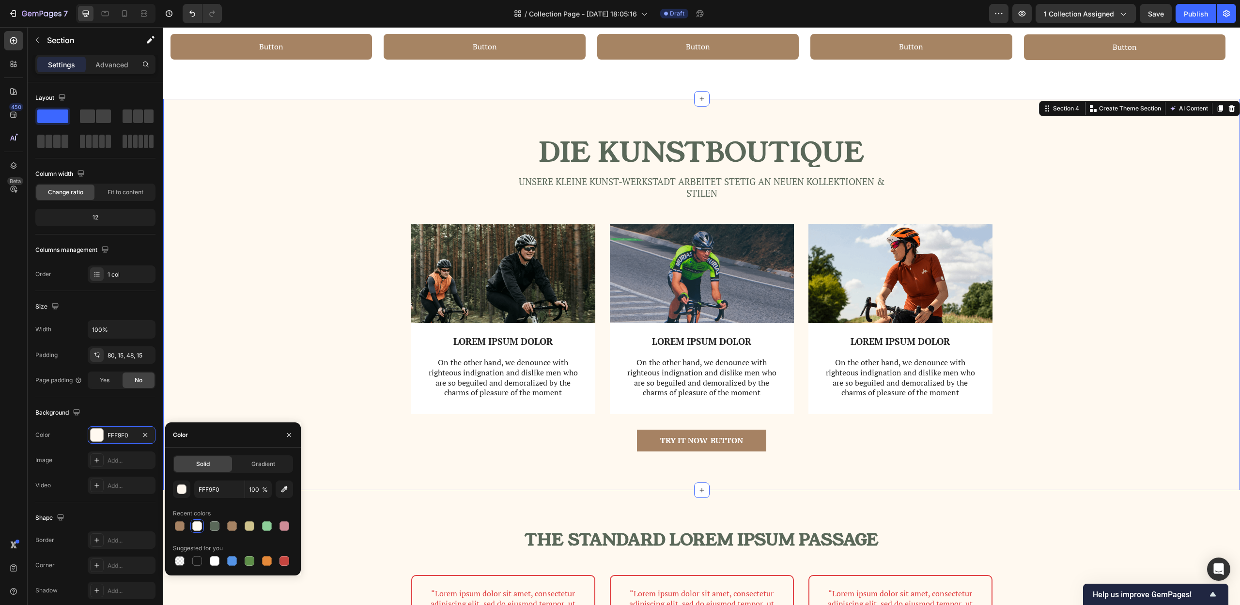
scroll to position [827, 0]
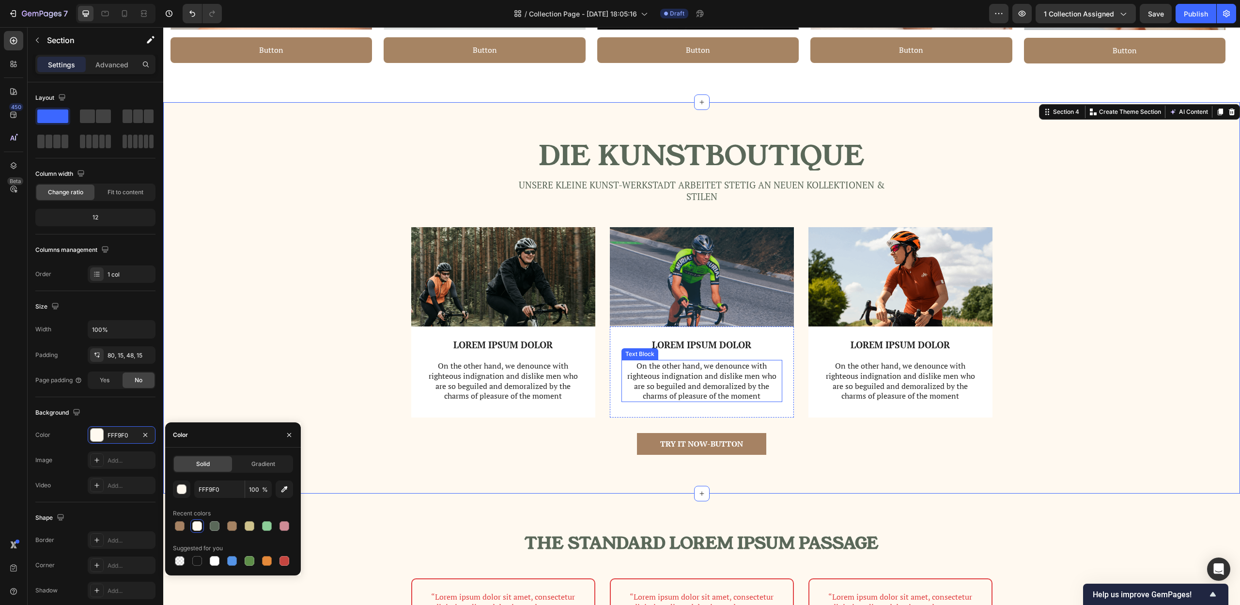
click at [652, 384] on p "On the other hand, we denounce with righteous indignation and dislike men who a…" at bounding box center [701, 381] width 159 height 40
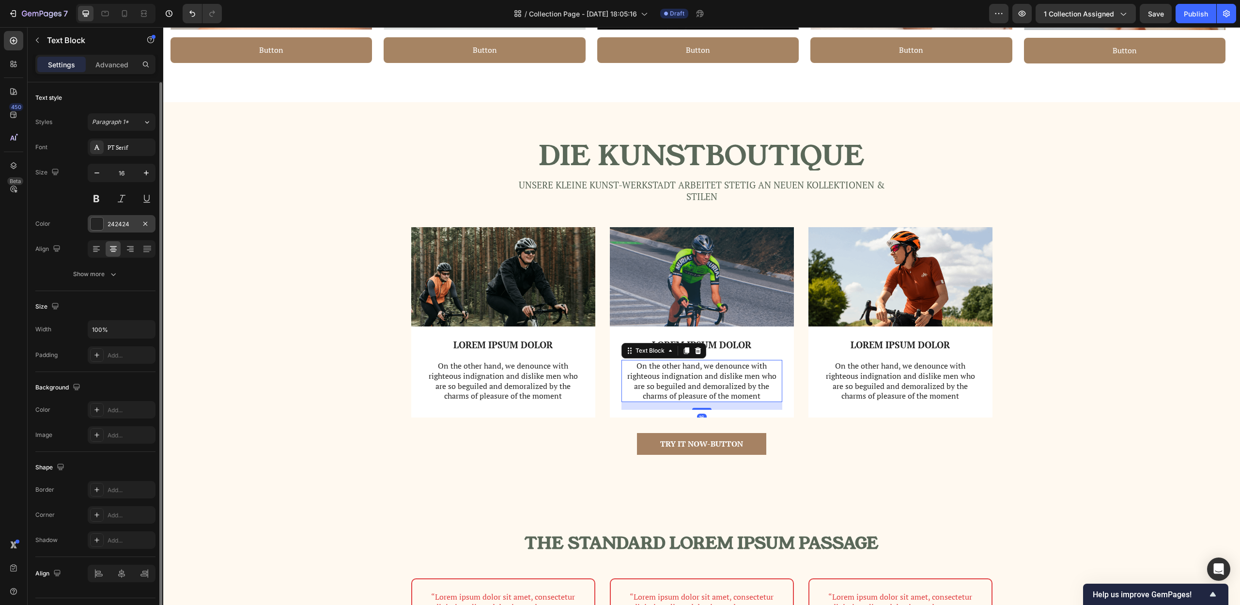
click at [114, 223] on div "242424" at bounding box center [122, 224] width 28 height 9
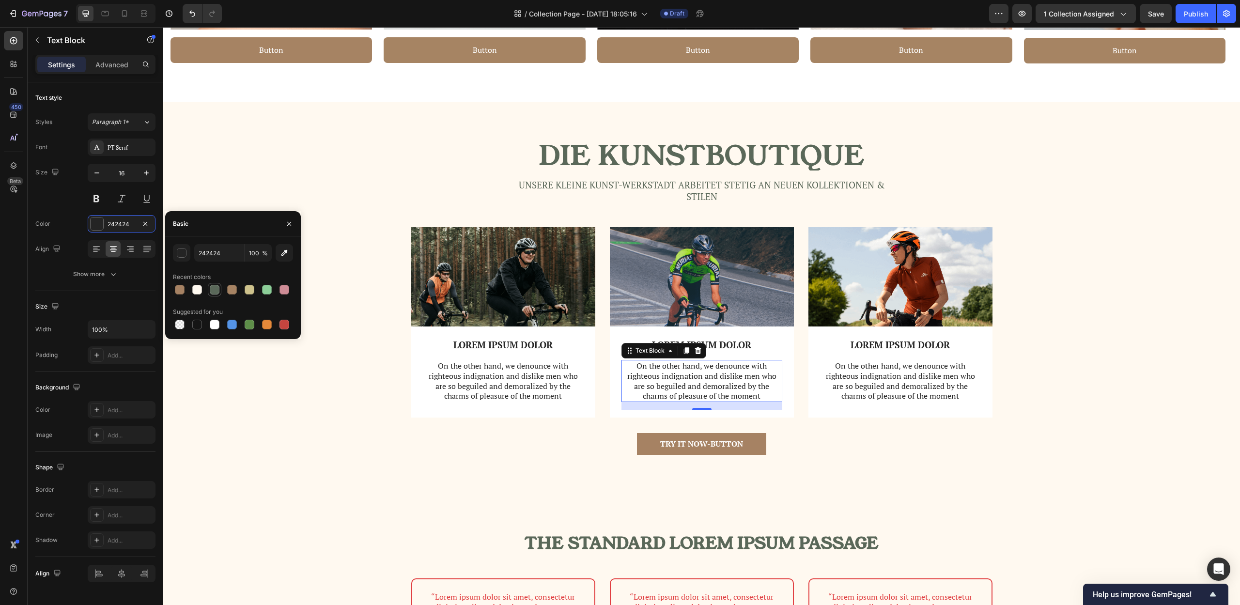
click at [209, 294] on div at bounding box center [215, 290] width 12 height 12
type input "5A6859"
click at [493, 384] on p "On the other hand, we denounce with righteous indignation and dislike men who a…" at bounding box center [503, 381] width 159 height 40
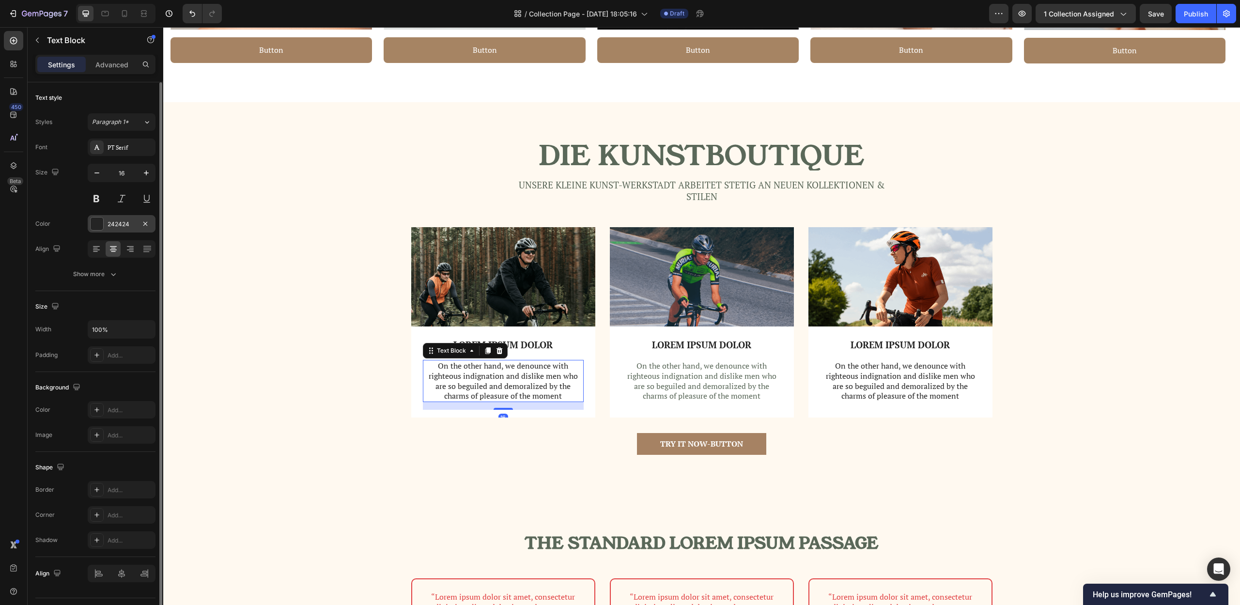
click at [121, 225] on div "242424" at bounding box center [122, 224] width 28 height 9
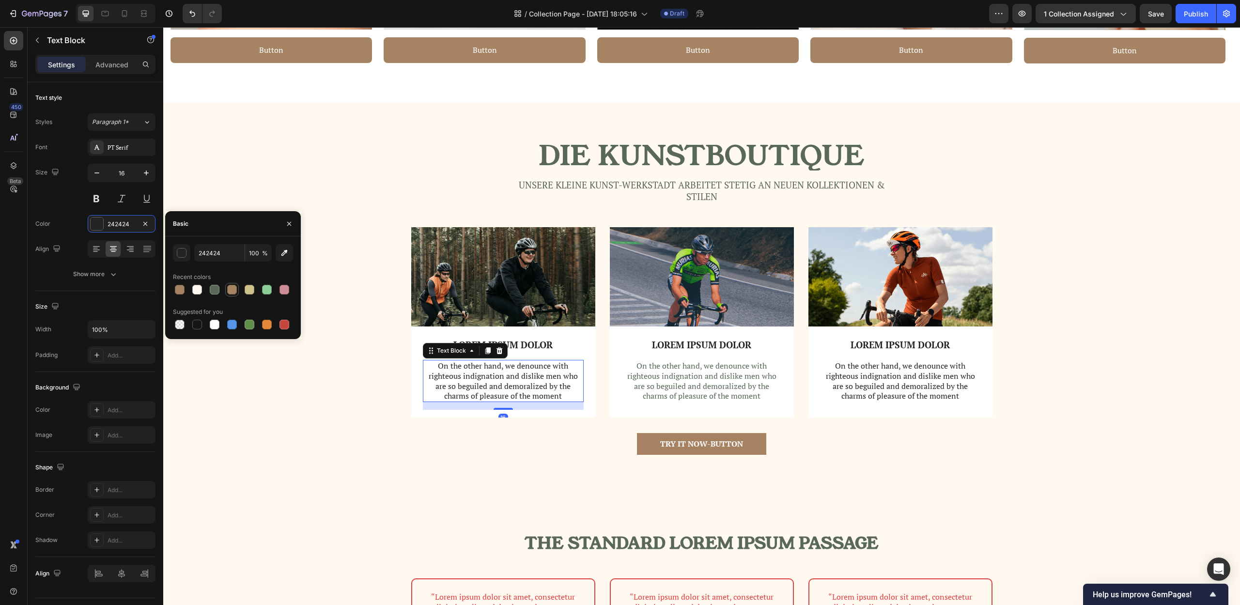
drag, startPoint x: 216, startPoint y: 288, endPoint x: 234, endPoint y: 292, distance: 18.8
click at [216, 288] on div at bounding box center [215, 290] width 10 height 10
type input "5A6859"
click at [539, 346] on p "LOREM IPSUM DOLOR" at bounding box center [503, 345] width 159 height 12
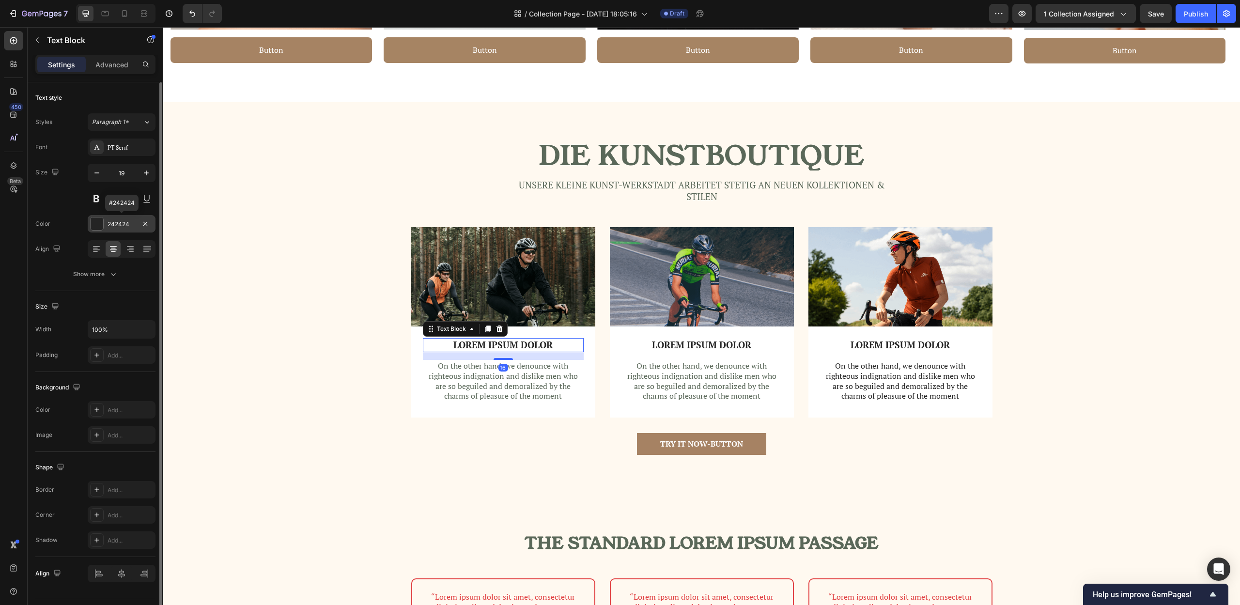
click at [126, 226] on div "242424" at bounding box center [122, 224] width 28 height 9
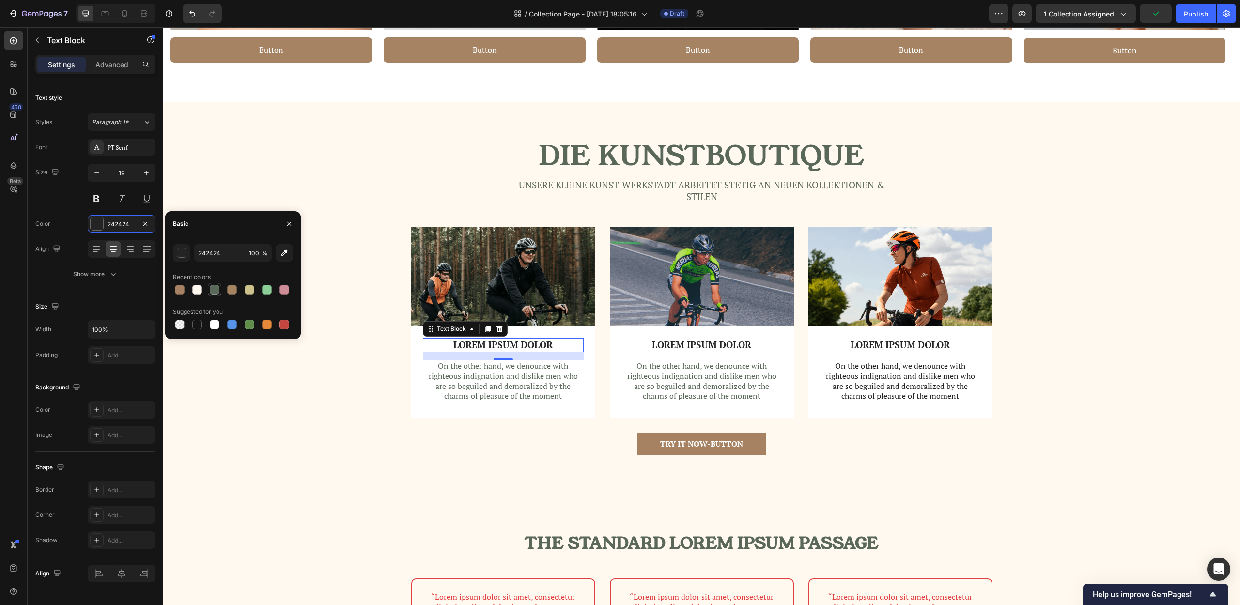
click at [217, 290] on div at bounding box center [215, 290] width 10 height 10
type input "5A6859"
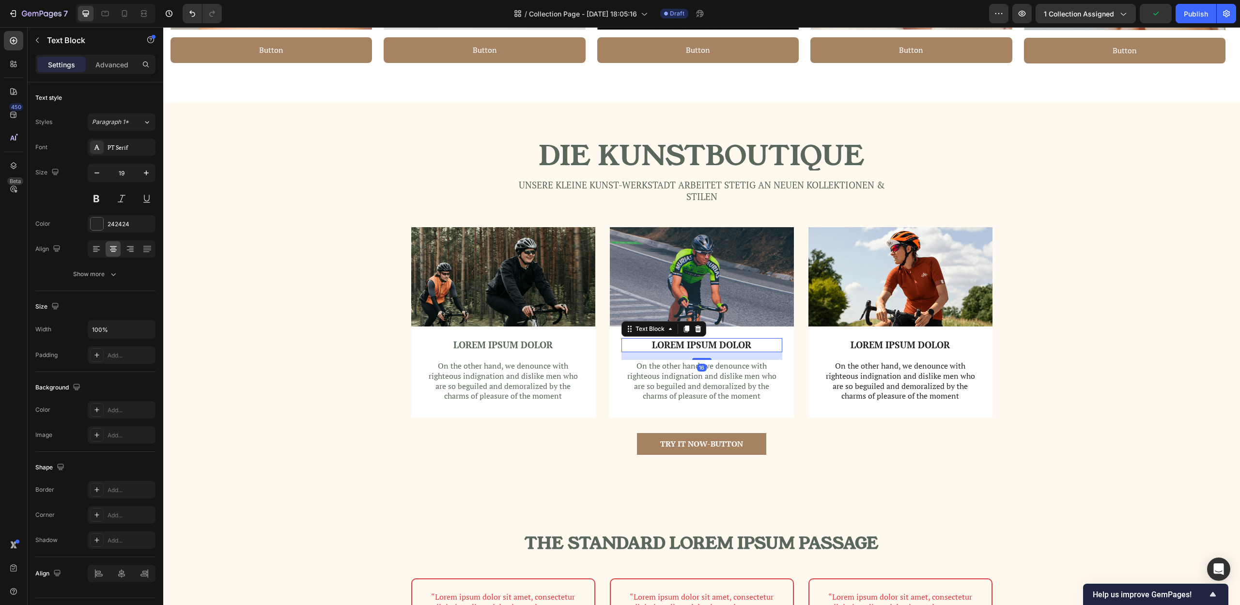
click at [671, 343] on p "LOREM IPSUM DOLOR" at bounding box center [701, 345] width 159 height 12
click at [124, 231] on div "242424" at bounding box center [122, 223] width 68 height 17
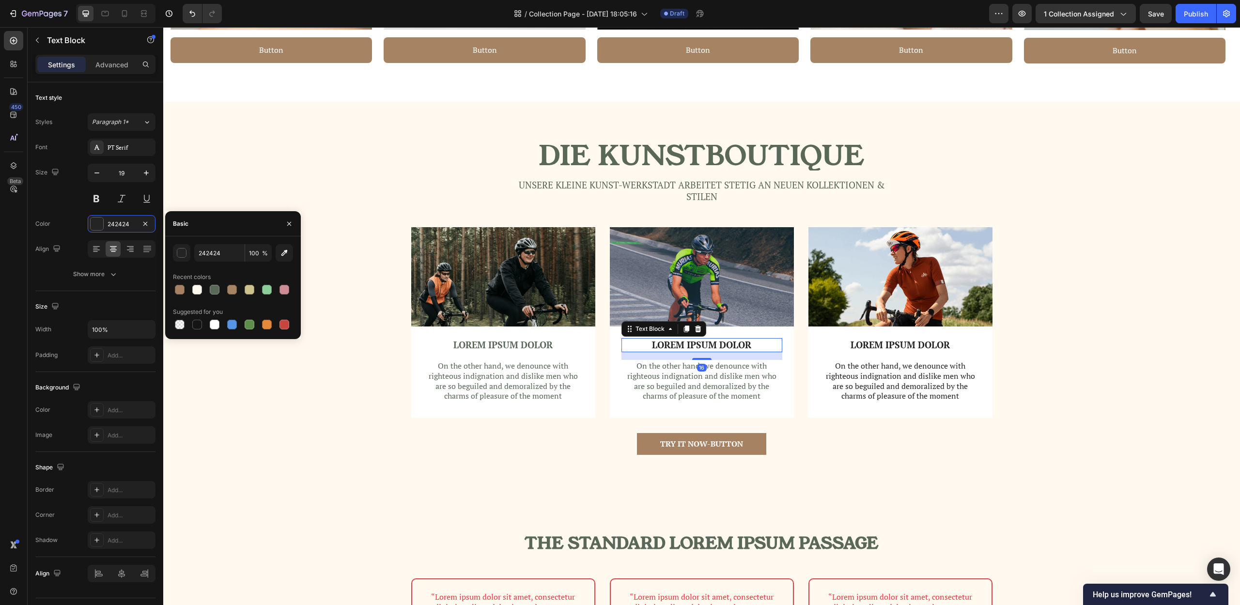
drag, startPoint x: 219, startPoint y: 289, endPoint x: 256, endPoint y: 298, distance: 38.4
click at [219, 289] on div at bounding box center [215, 290] width 12 height 12
type input "5A6859"
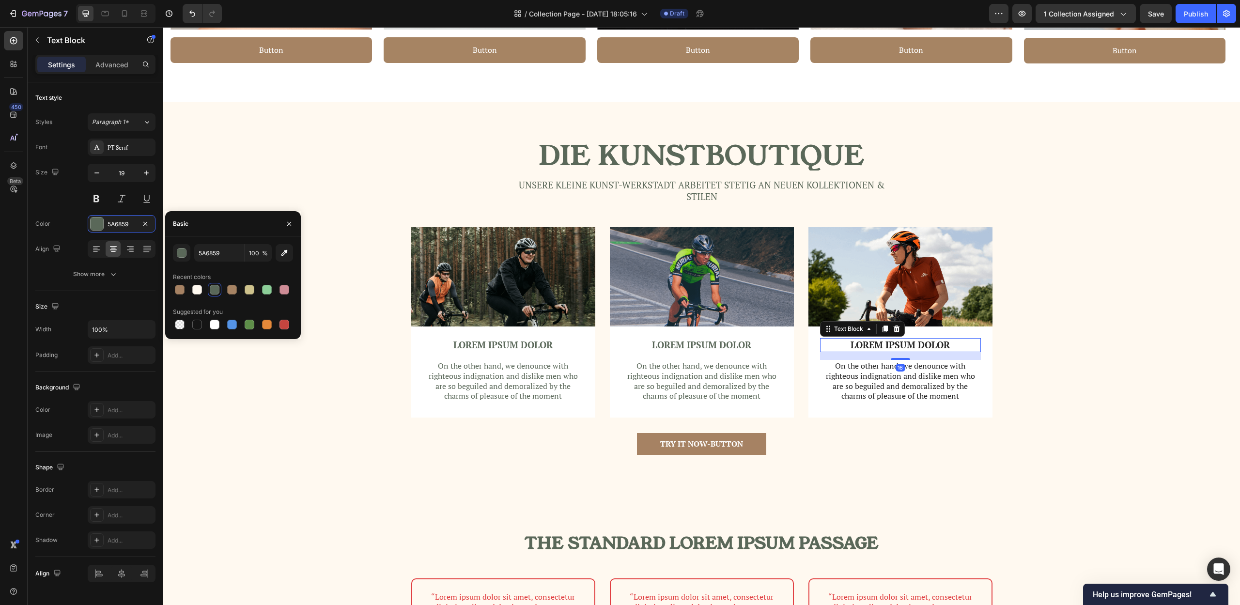
click at [890, 345] on p "LOREM IPSUM DOLOR" at bounding box center [900, 345] width 159 height 12
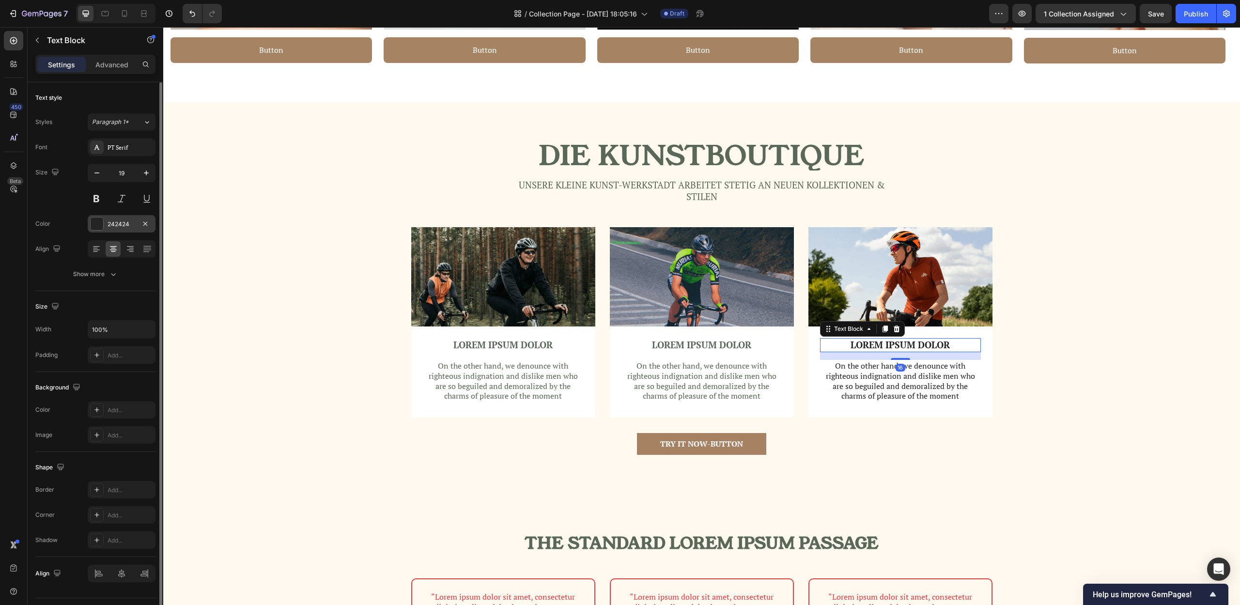
click at [131, 227] on div "242424" at bounding box center [122, 224] width 28 height 9
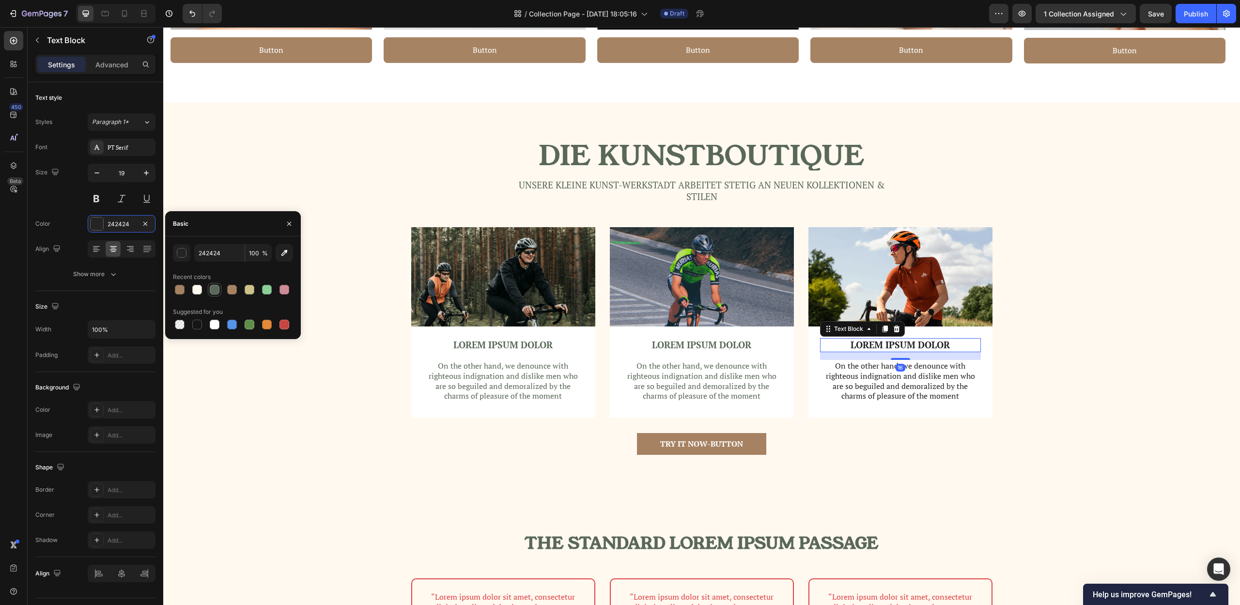
click at [218, 292] on div at bounding box center [215, 290] width 10 height 10
type input "5A6859"
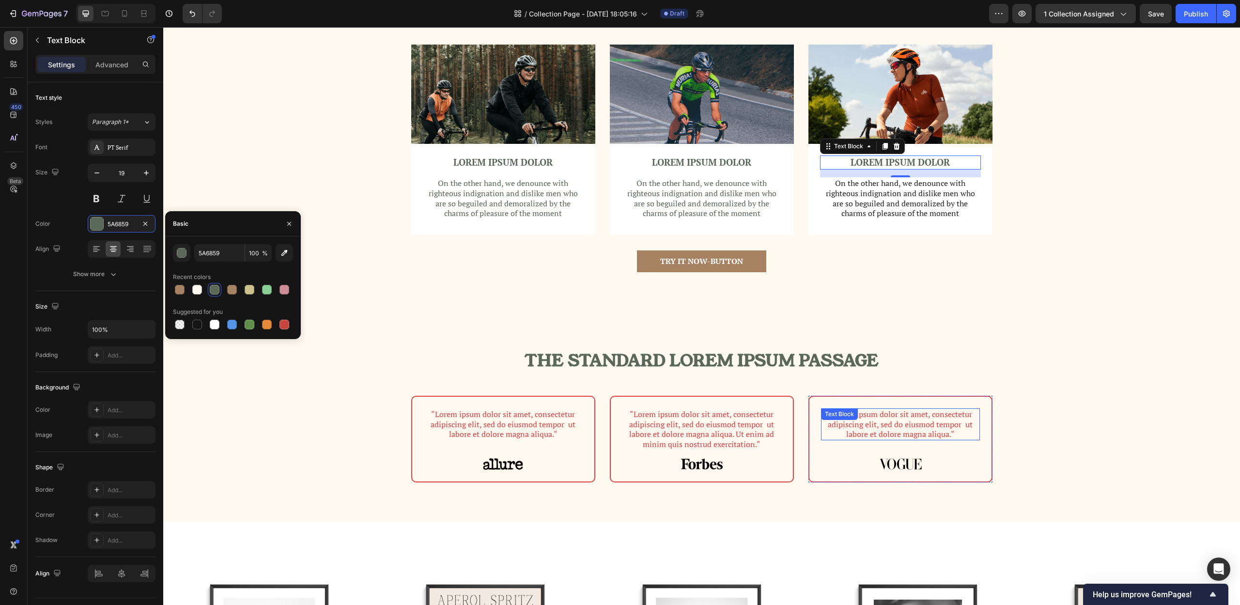
scroll to position [1011, 0]
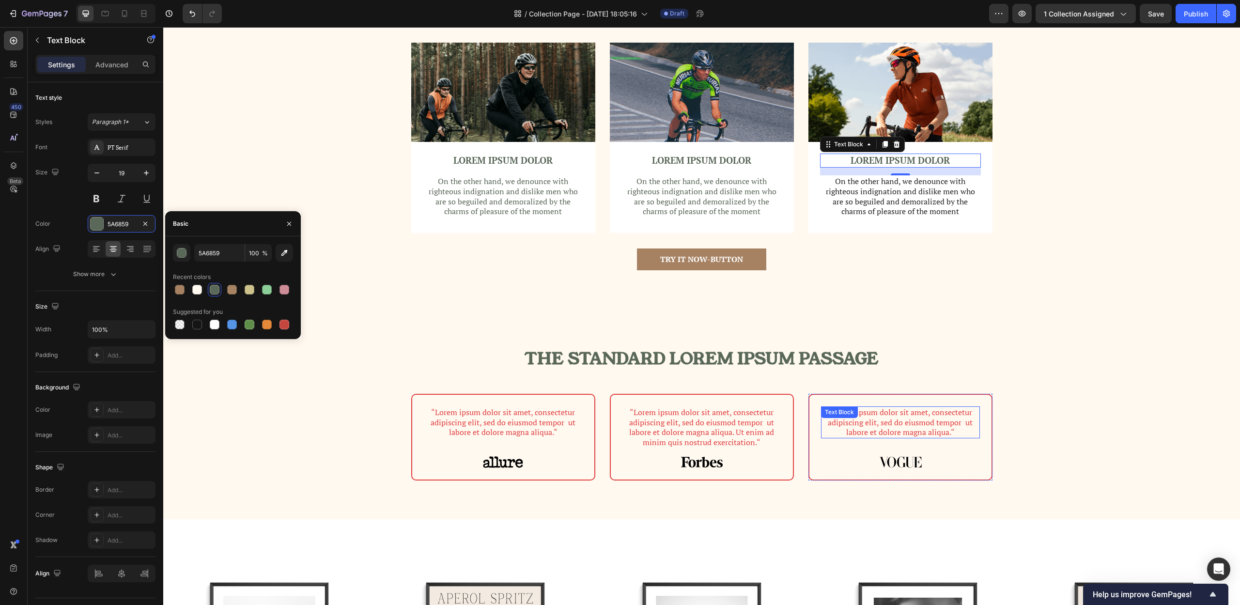
click at [929, 427] on p "“Lorem ipsum dolor sit amet, consectetur adipiscing elit, sed do eiusmod tempor…" at bounding box center [900, 422] width 157 height 30
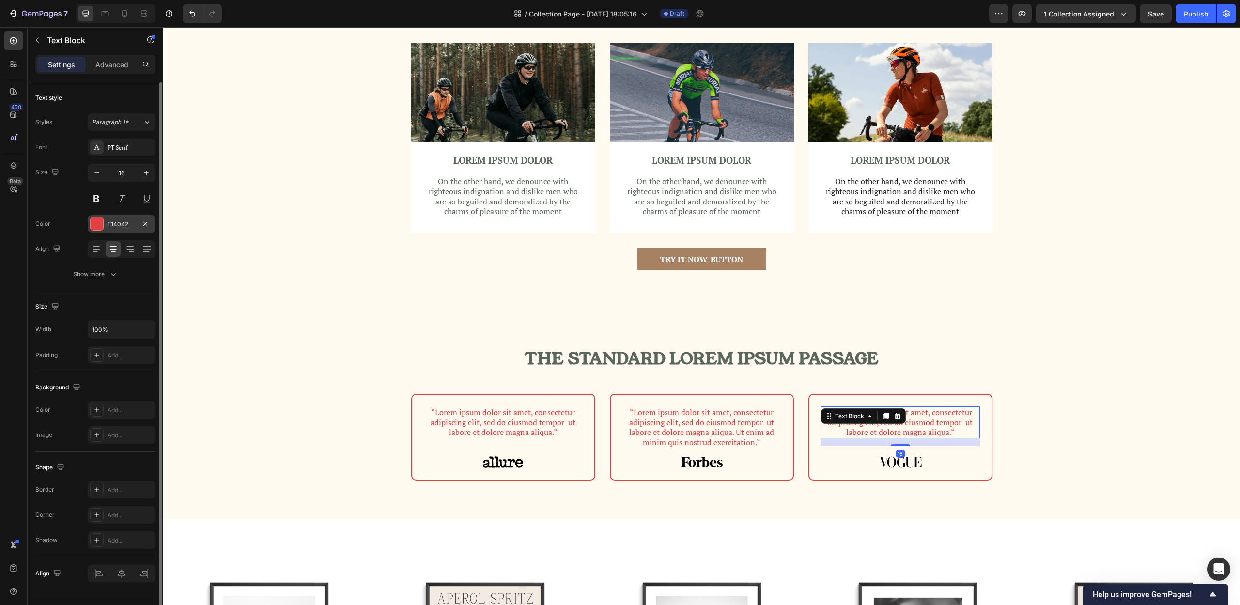
click at [115, 217] on div "E14042" at bounding box center [122, 223] width 68 height 17
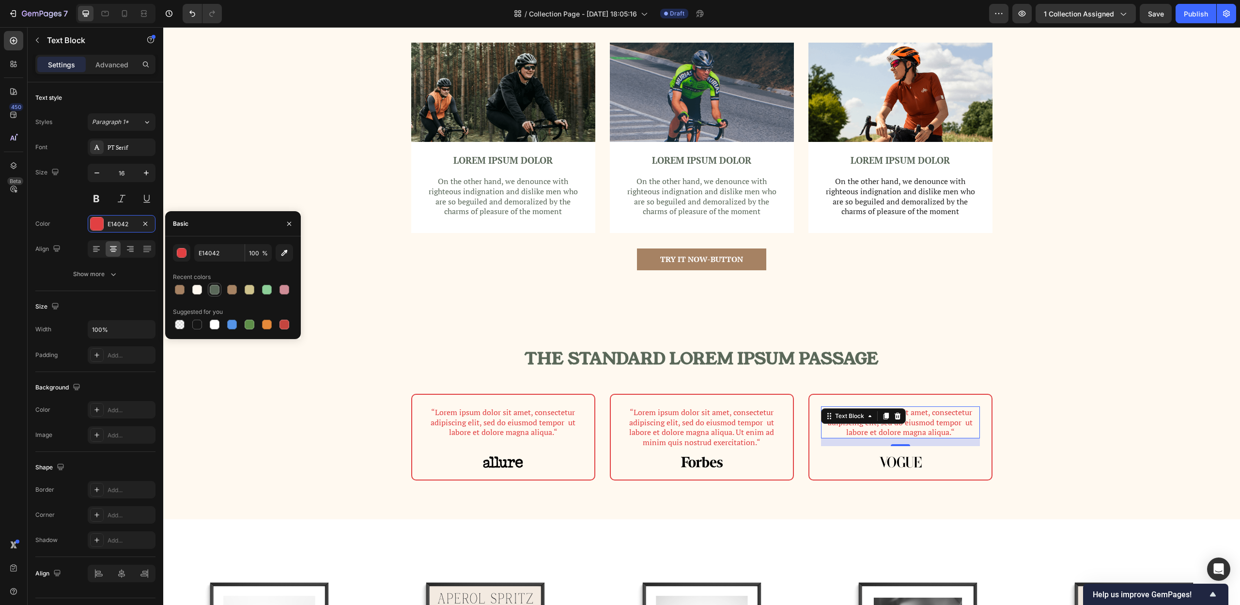
click at [218, 286] on div at bounding box center [215, 290] width 10 height 10
type input "5A6859"
click at [730, 419] on p "“Lorem ipsum dolor sit amet, consectetur adipiscing elit, sed do eiusmod tempor…" at bounding box center [701, 427] width 157 height 40
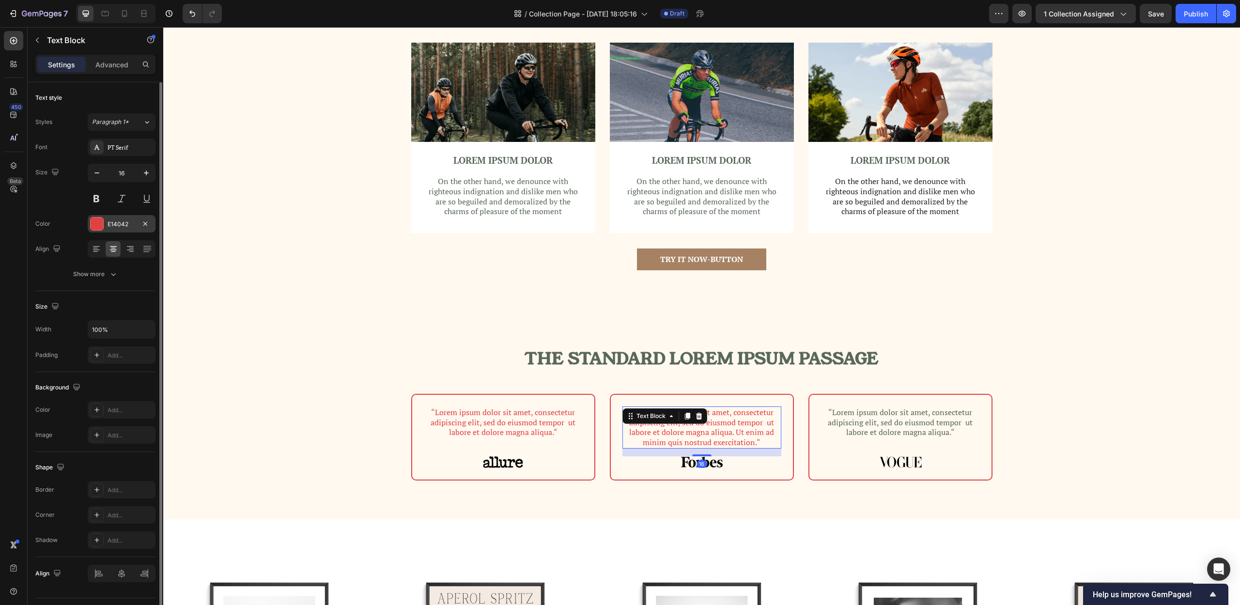
click at [112, 223] on div "E14042" at bounding box center [122, 224] width 28 height 9
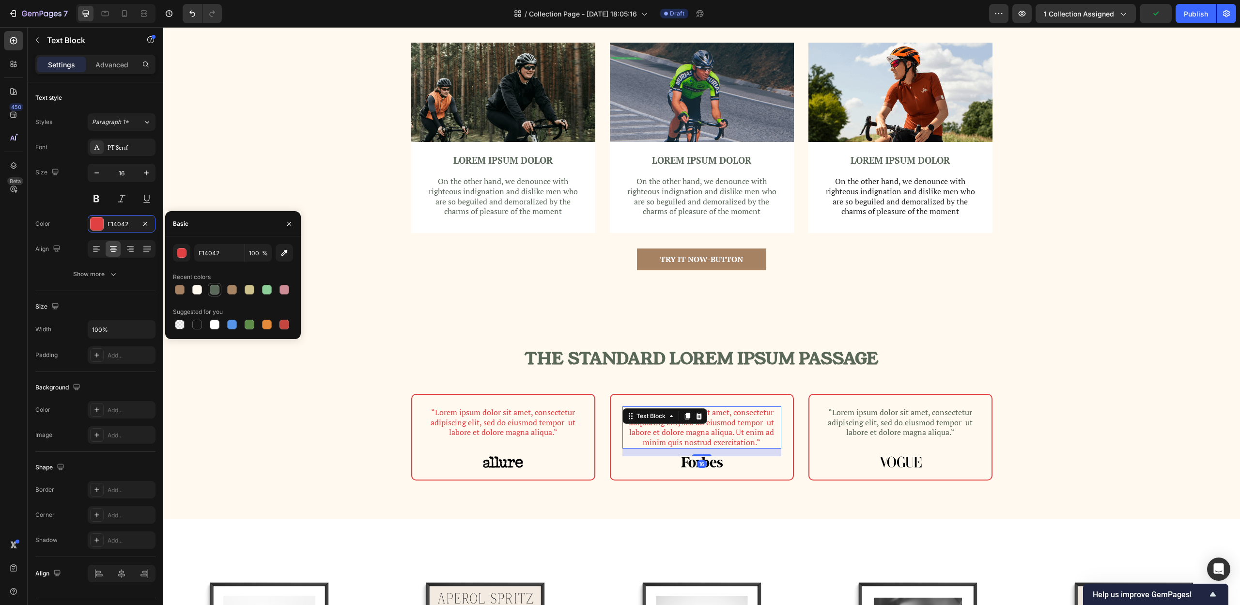
click at [217, 290] on div at bounding box center [215, 290] width 10 height 10
type input "5A6859"
click at [515, 428] on p "“Lorem ipsum dolor sit amet, consectetur adipiscing elit, sed do eiusmod tempor…" at bounding box center [503, 422] width 157 height 30
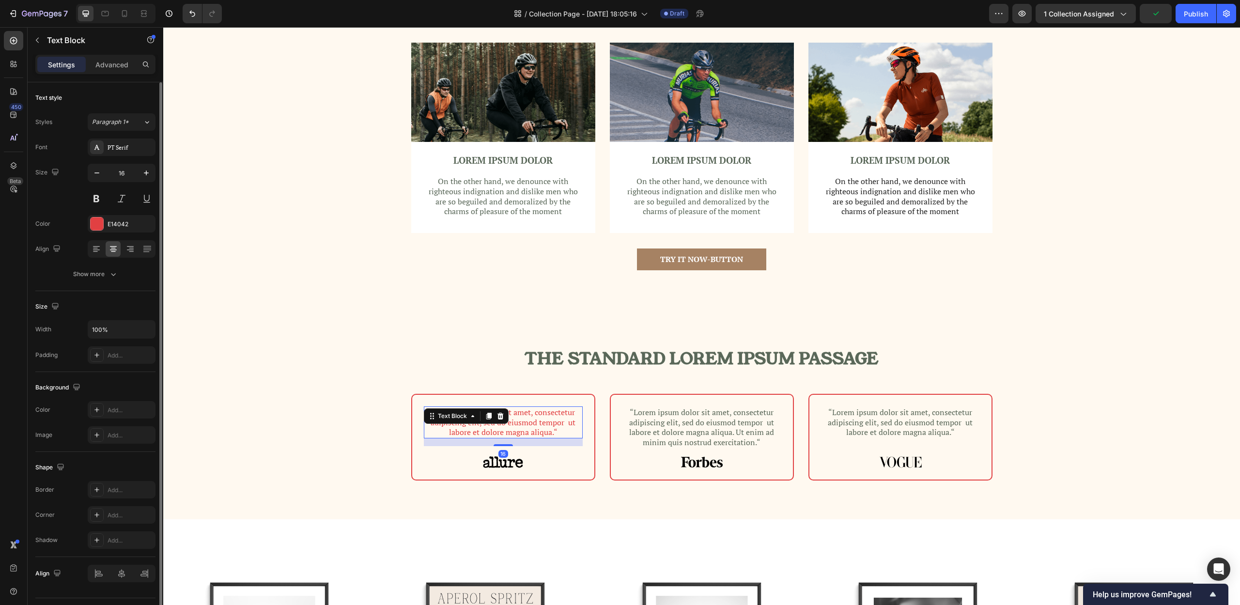
drag, startPoint x: 118, startPoint y: 218, endPoint x: 144, endPoint y: 239, distance: 33.4
click at [118, 217] on div "E14042" at bounding box center [122, 223] width 68 height 17
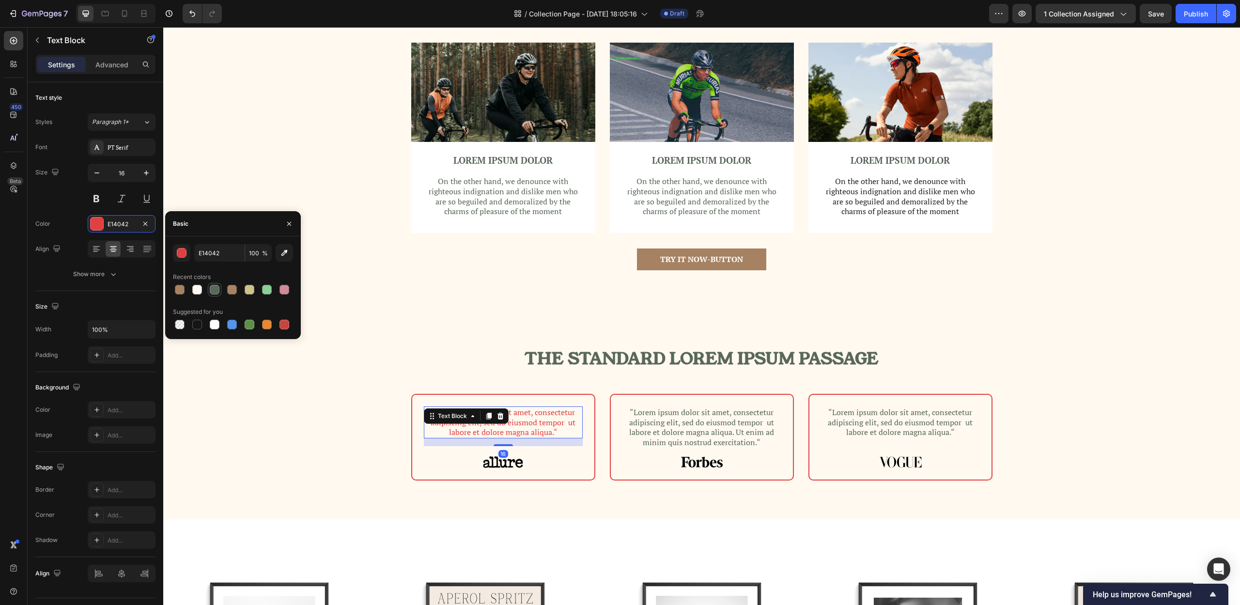
click at [217, 295] on div at bounding box center [215, 290] width 12 height 12
type input "5A6859"
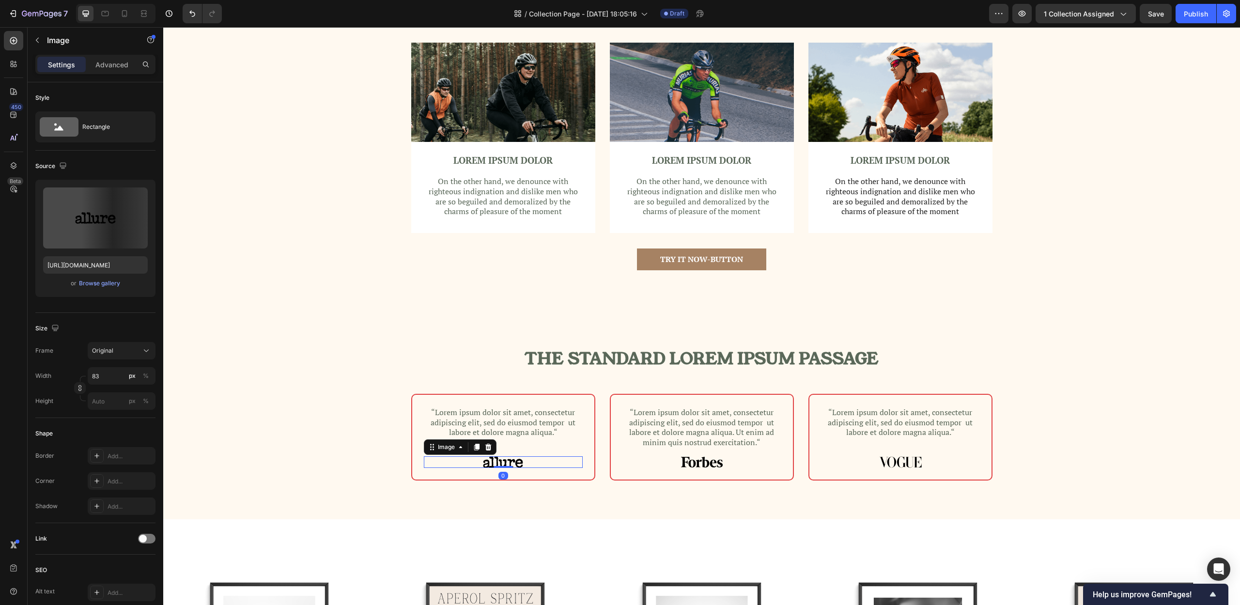
click at [499, 467] on div "Image 0" at bounding box center [503, 462] width 159 height 12
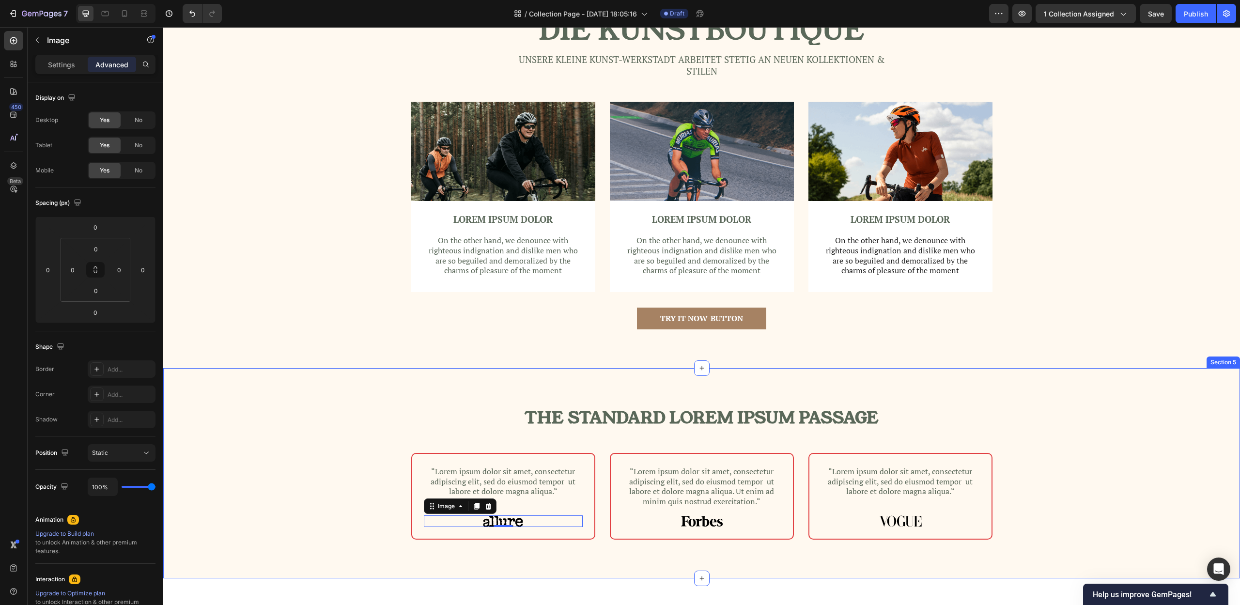
scroll to position [829, 0]
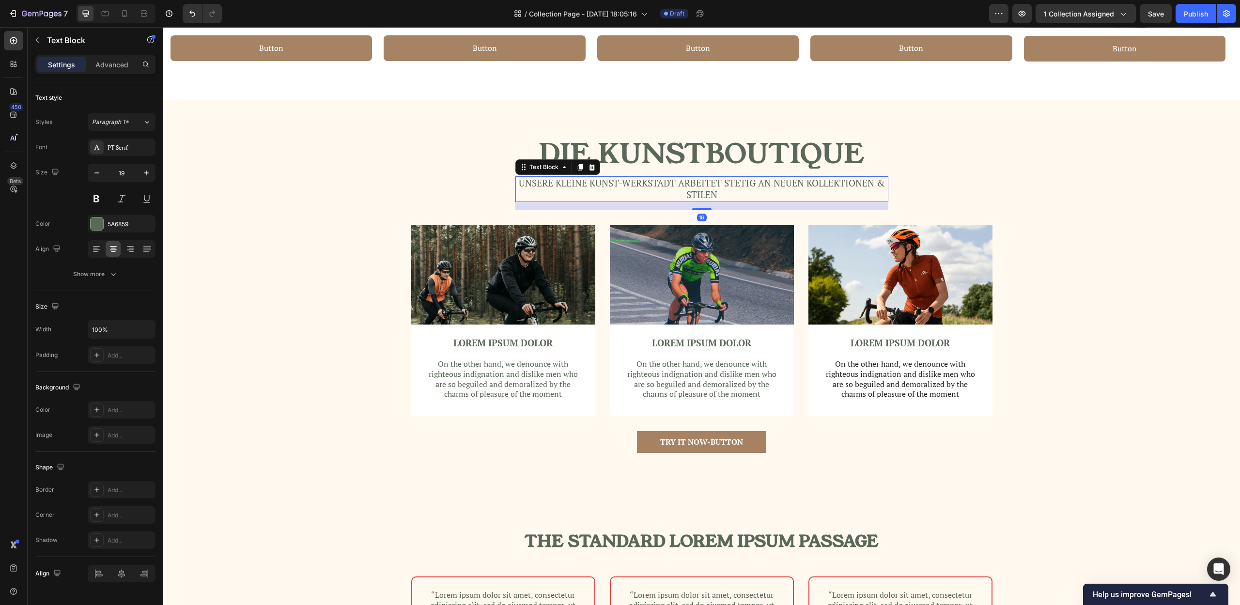
click at [692, 188] on p "Unsere KLeine Kunst-werkstadt arbeitet stetig an neuen Kollektionen & Stilen" at bounding box center [701, 189] width 371 height 24
click at [756, 184] on p "Unsere KLeine Kunst-werkstadt arbeitet stetig an neuen Kollektionen & Stilen" at bounding box center [701, 189] width 371 height 24
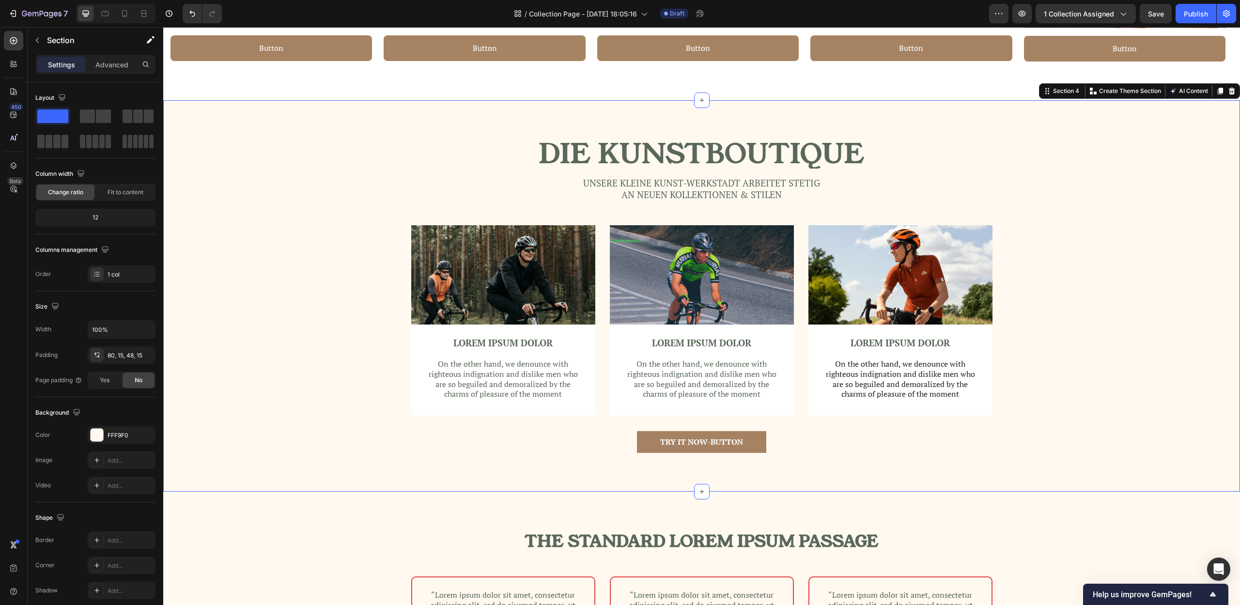
click at [1017, 186] on div "Die Kunstboutique Heading Unsere KLeine Kunst-werkstadt arbeitet stetig an neue…" at bounding box center [702, 303] width 1062 height 329
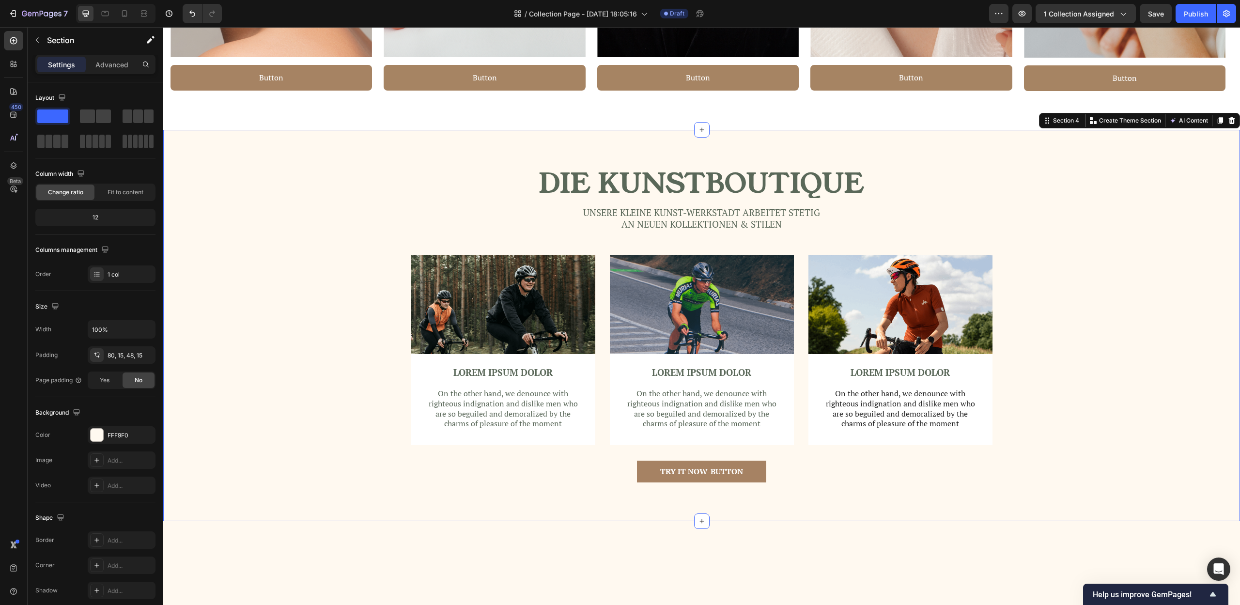
scroll to position [804, 0]
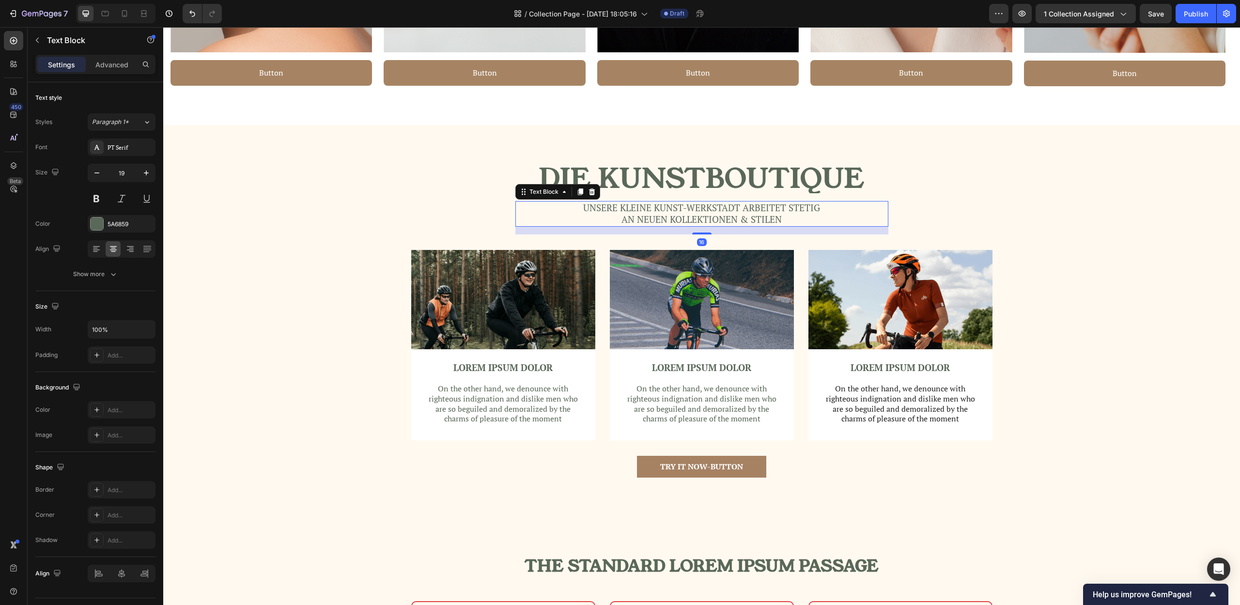
click at [782, 222] on p "an neuen Kollektionen & Stilen" at bounding box center [701, 220] width 371 height 12
click at [621, 218] on p "an neuen Kollektionen & Stilen" at bounding box center [701, 220] width 371 height 12
click at [618, 218] on p "an neuen Kollektionen & Stilen" at bounding box center [701, 220] width 371 height 12
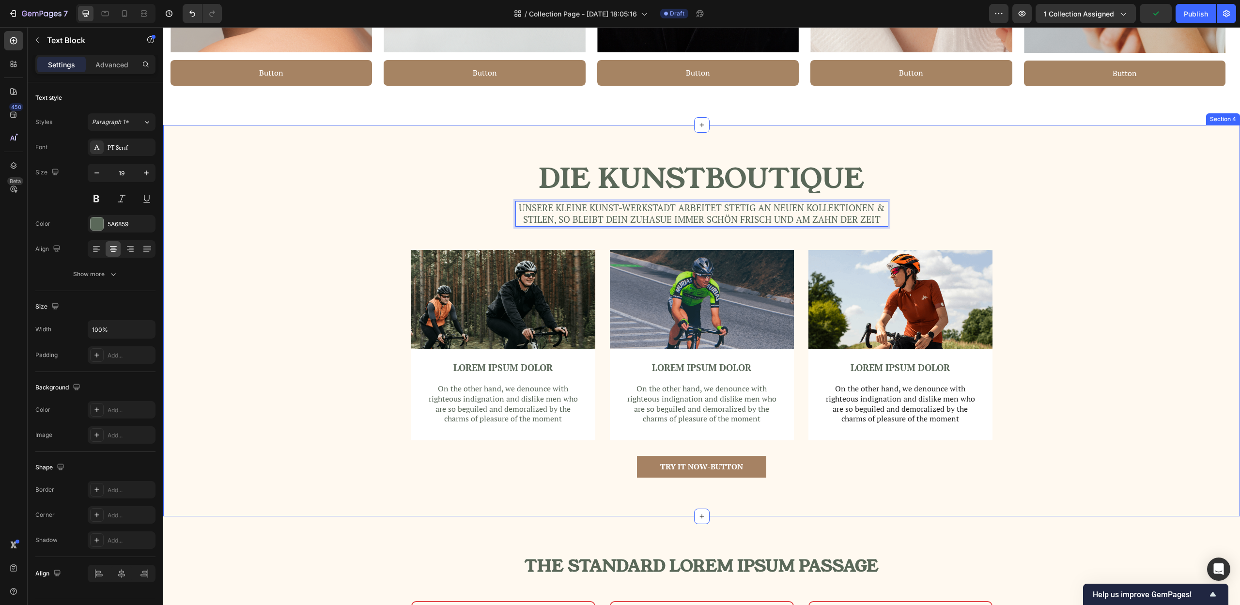
click at [1064, 272] on div "Image LOREM IPSUM DOLOR Text Block On the other hand, we denounce with righteou…" at bounding box center [702, 353] width 1062 height 206
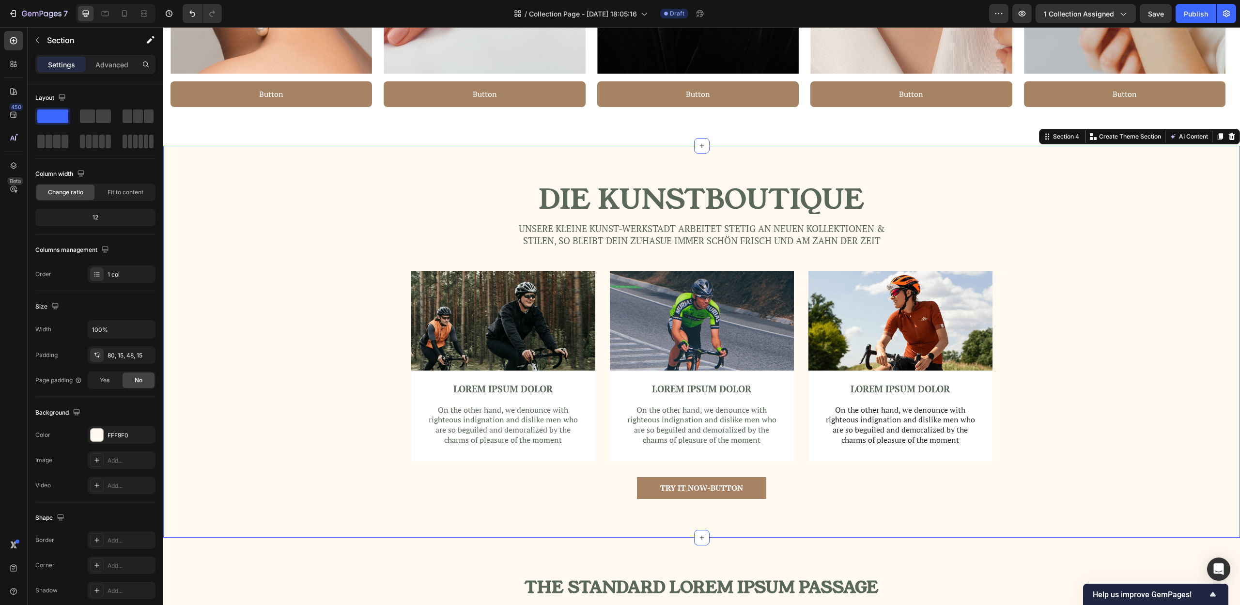
scroll to position [378, 0]
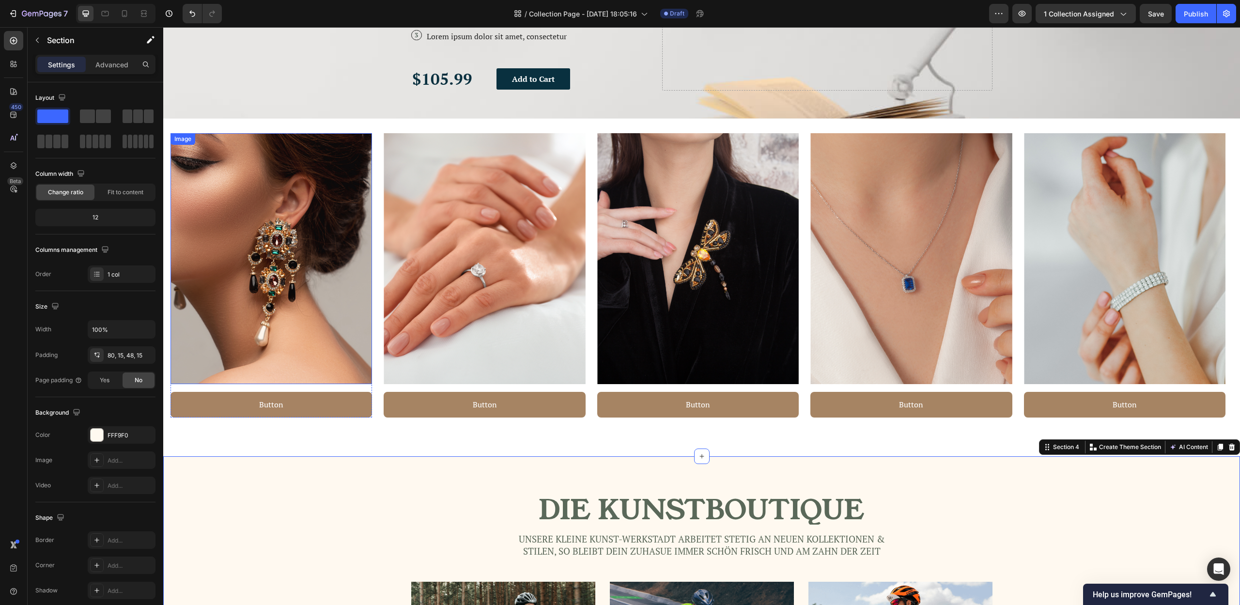
click at [276, 266] on img at bounding box center [272, 258] width 202 height 251
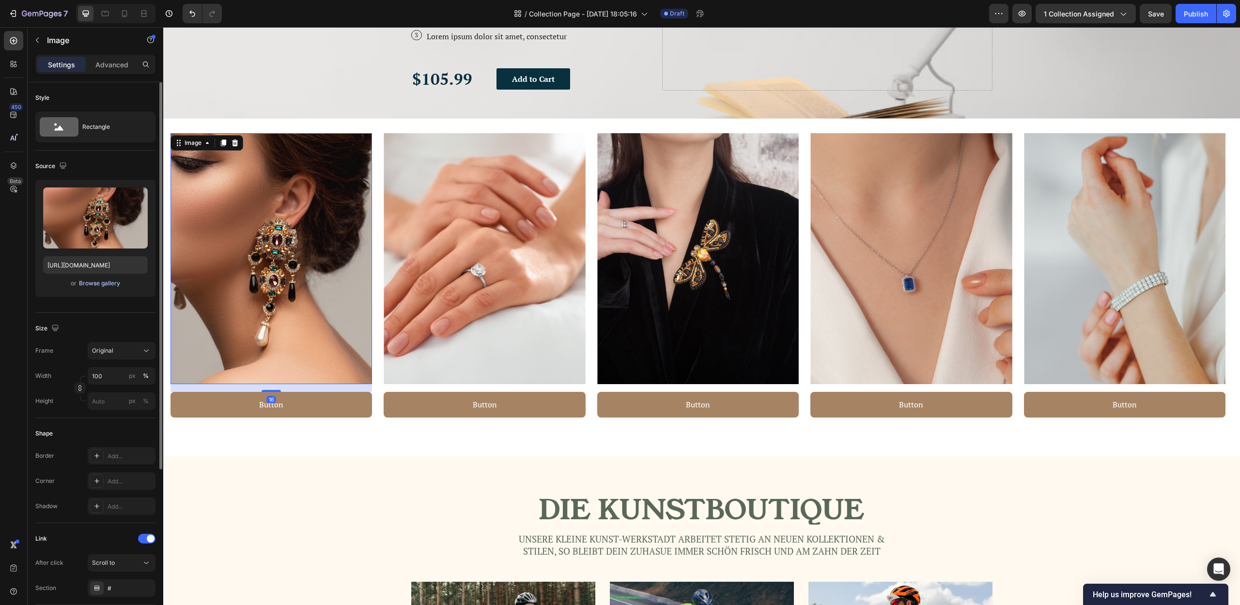
click at [101, 282] on div "Browse gallery" at bounding box center [99, 283] width 41 height 9
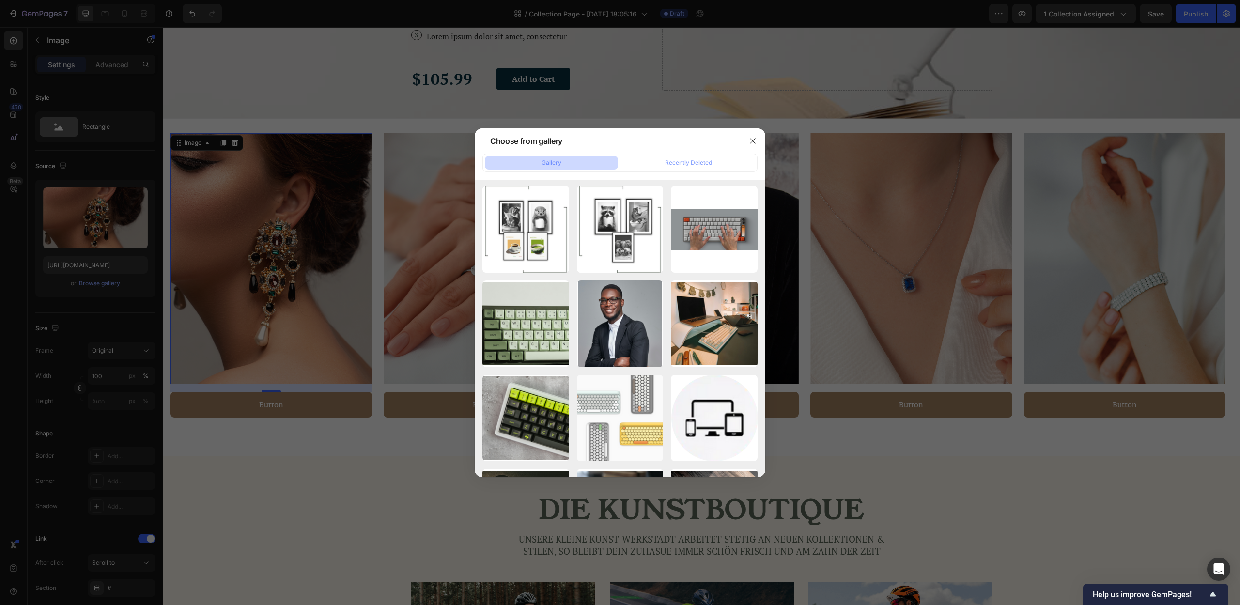
scroll to position [747, 0]
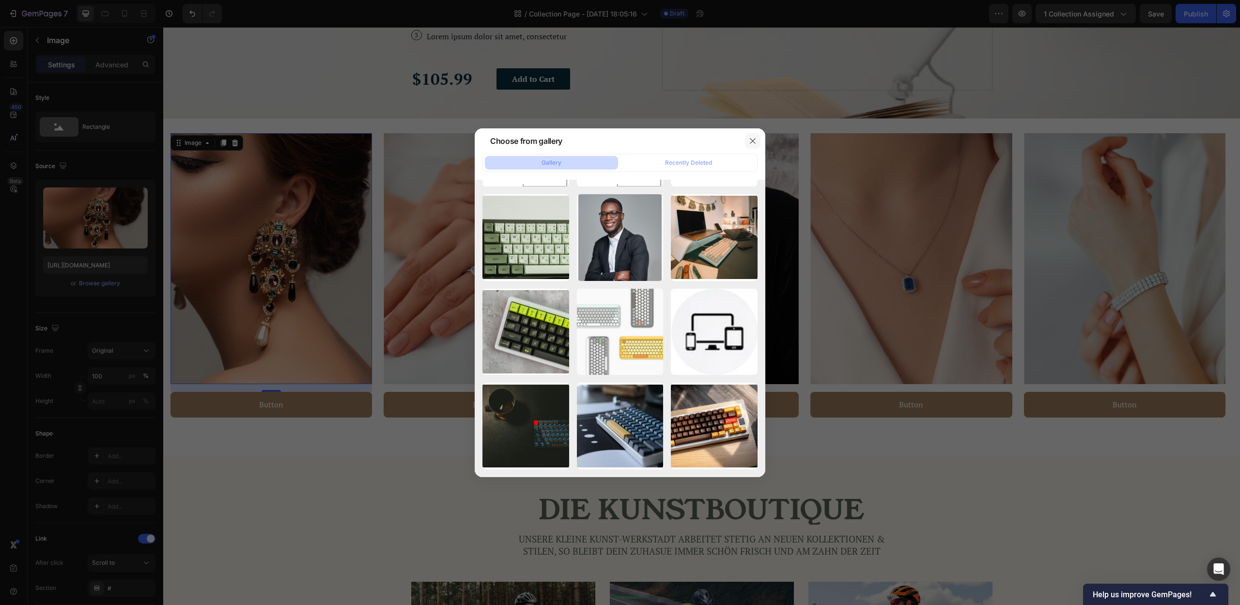
click at [751, 140] on icon "button" at bounding box center [753, 141] width 8 height 8
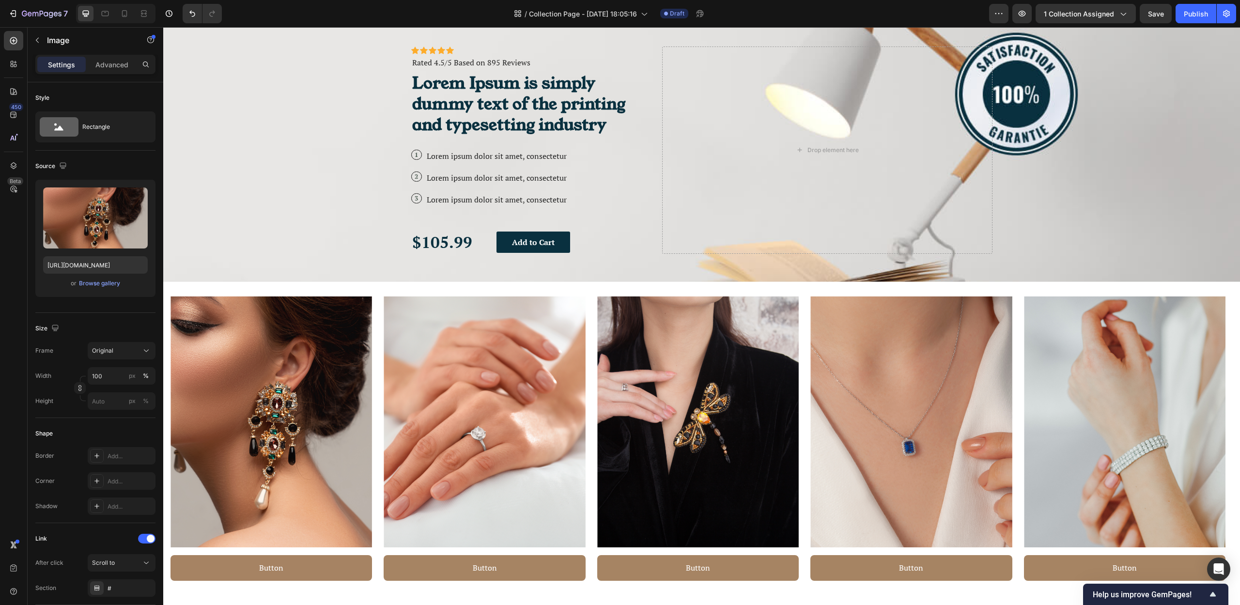
scroll to position [50, 0]
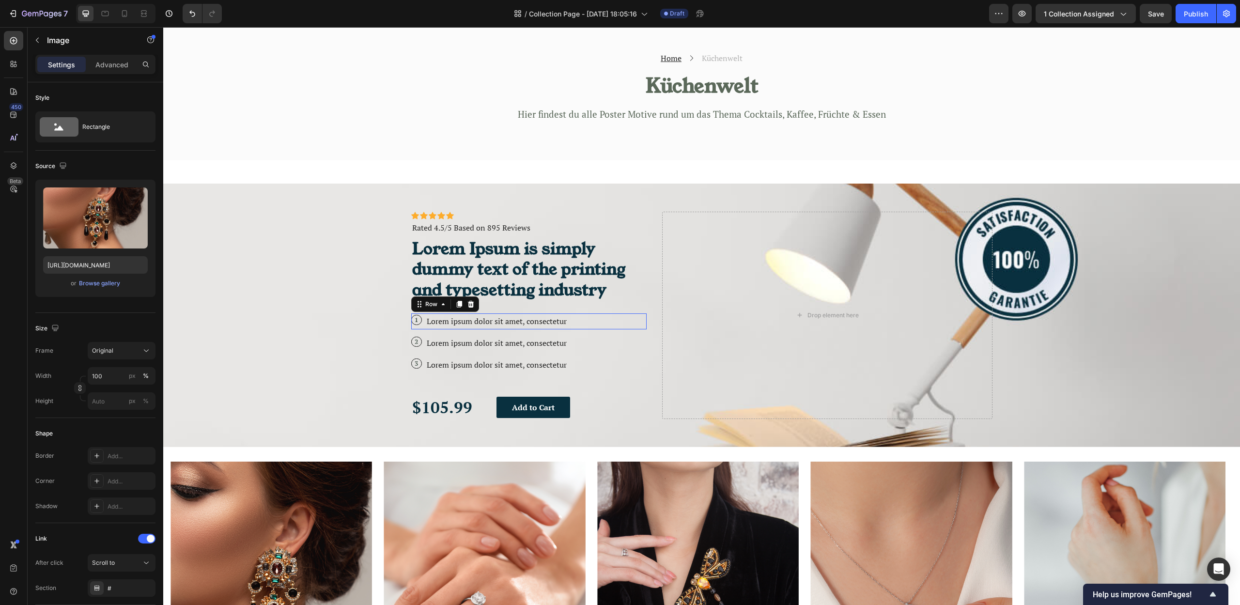
click at [617, 322] on div "1 Text Block Row Lorem ipsum dolor sit amet, consectetur Text Block Row 0" at bounding box center [529, 321] width 236 height 16
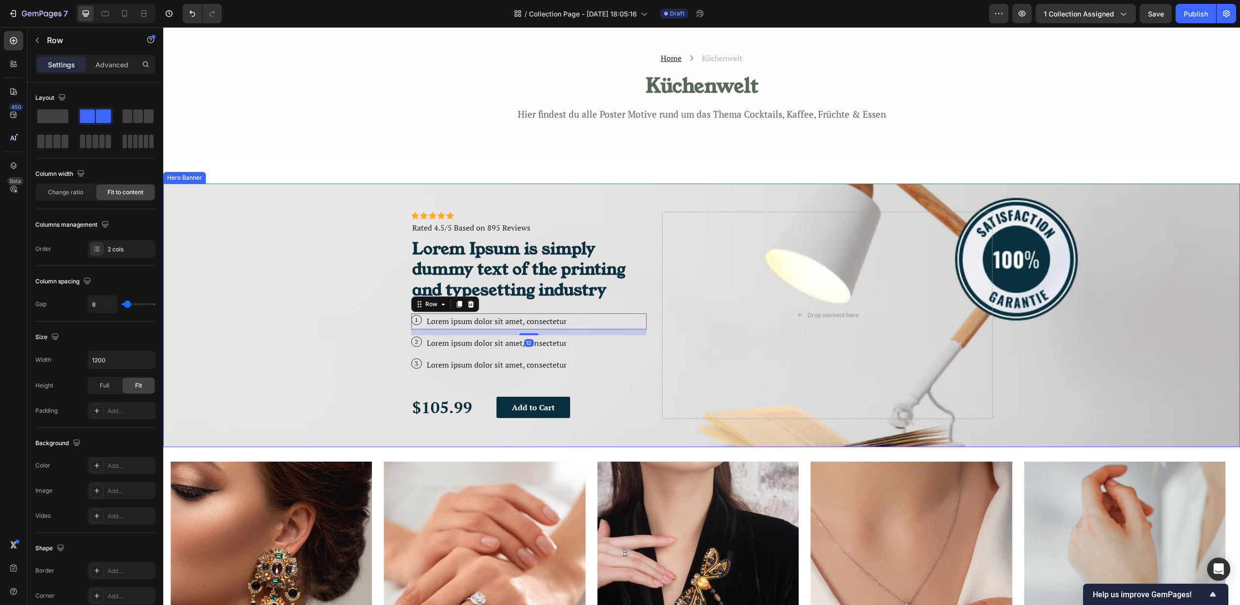
click at [1052, 360] on div "Background Image" at bounding box center [701, 316] width 1077 height 264
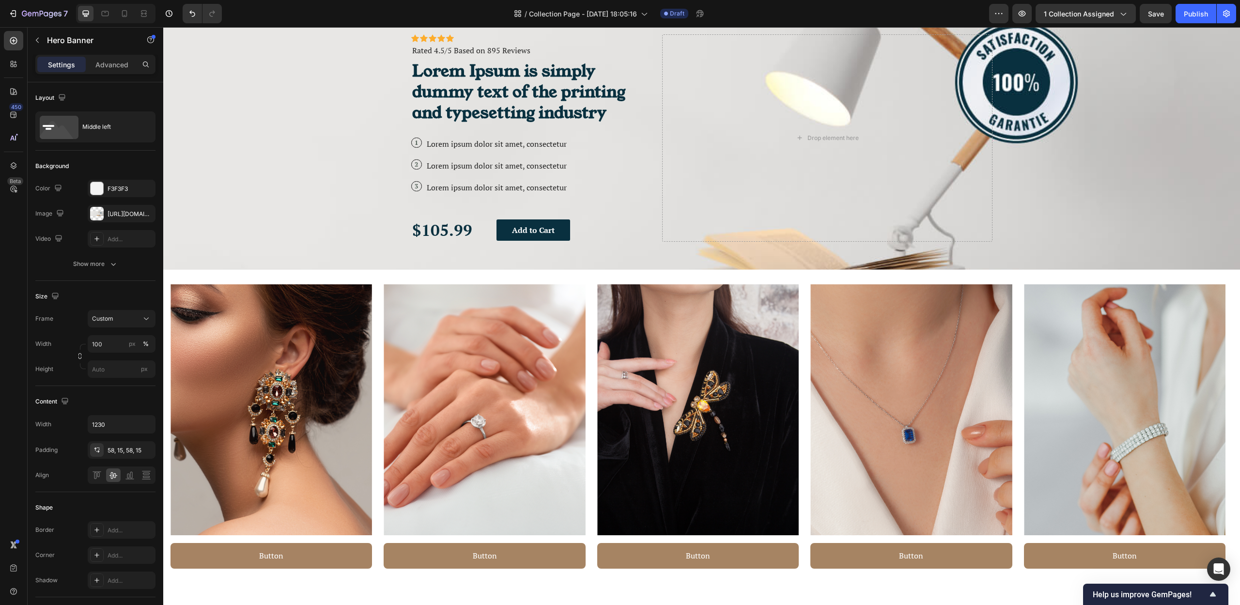
scroll to position [290, 0]
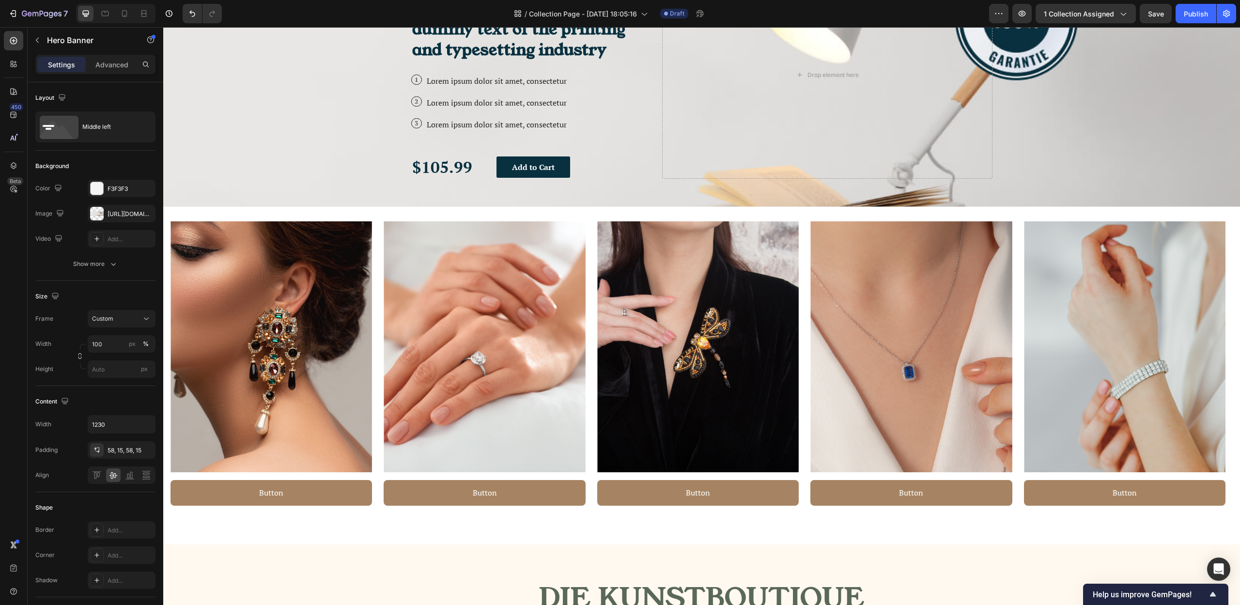
click at [1120, 150] on div "Background Image" at bounding box center [701, 75] width 1077 height 264
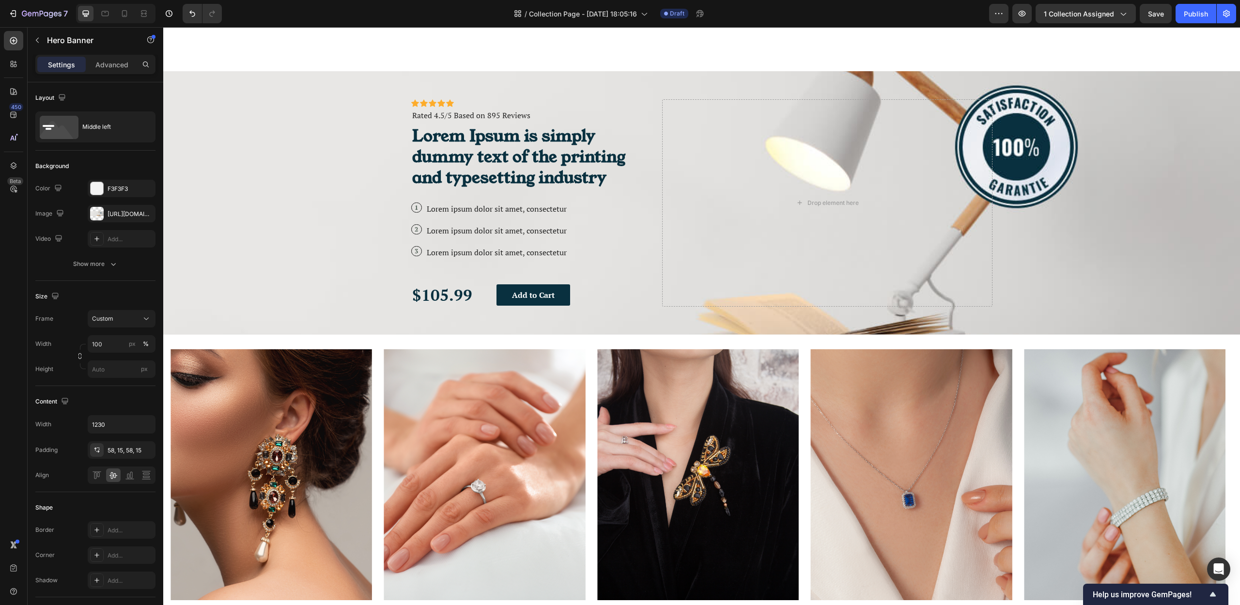
scroll to position [156, 0]
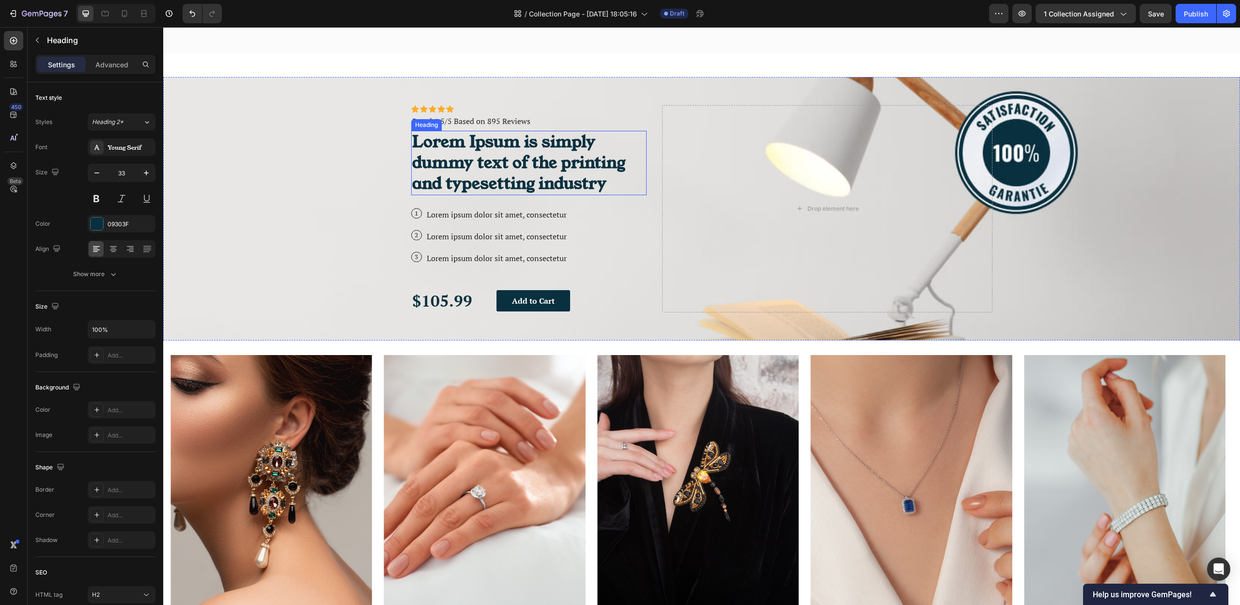
click at [492, 140] on h2 "Lorem Ipsum is simply dummy text of the printing and typesetting industry" at bounding box center [529, 163] width 236 height 64
click at [479, 120] on icon at bounding box center [481, 121] width 6 height 7
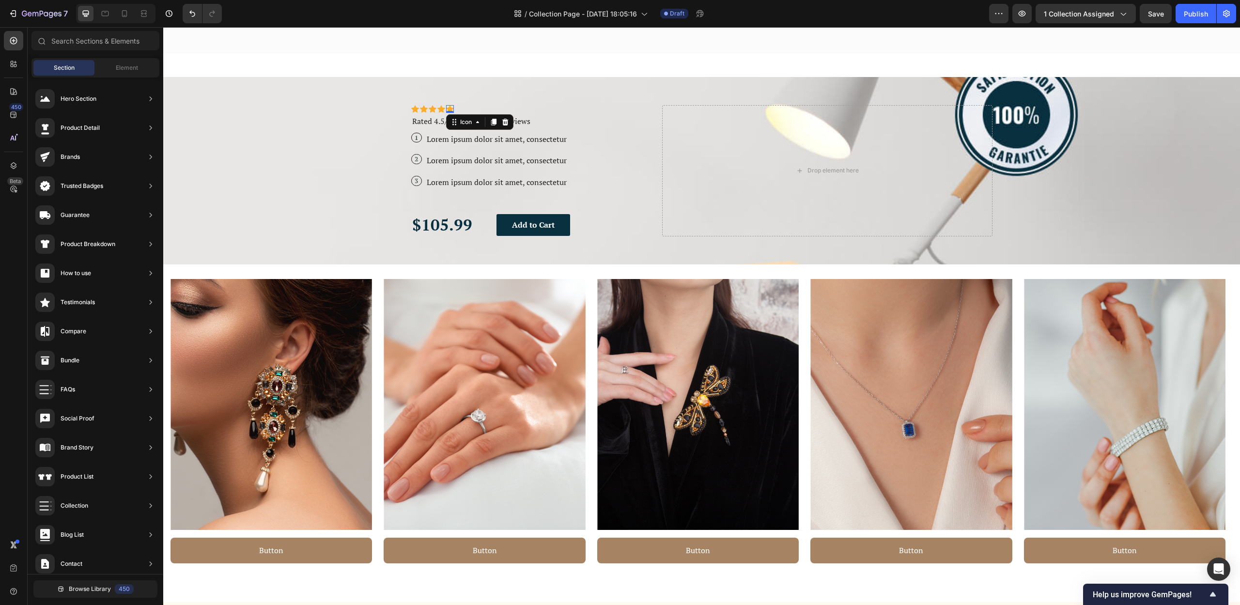
click at [449, 109] on div "Icon 0" at bounding box center [450, 109] width 8 height 8
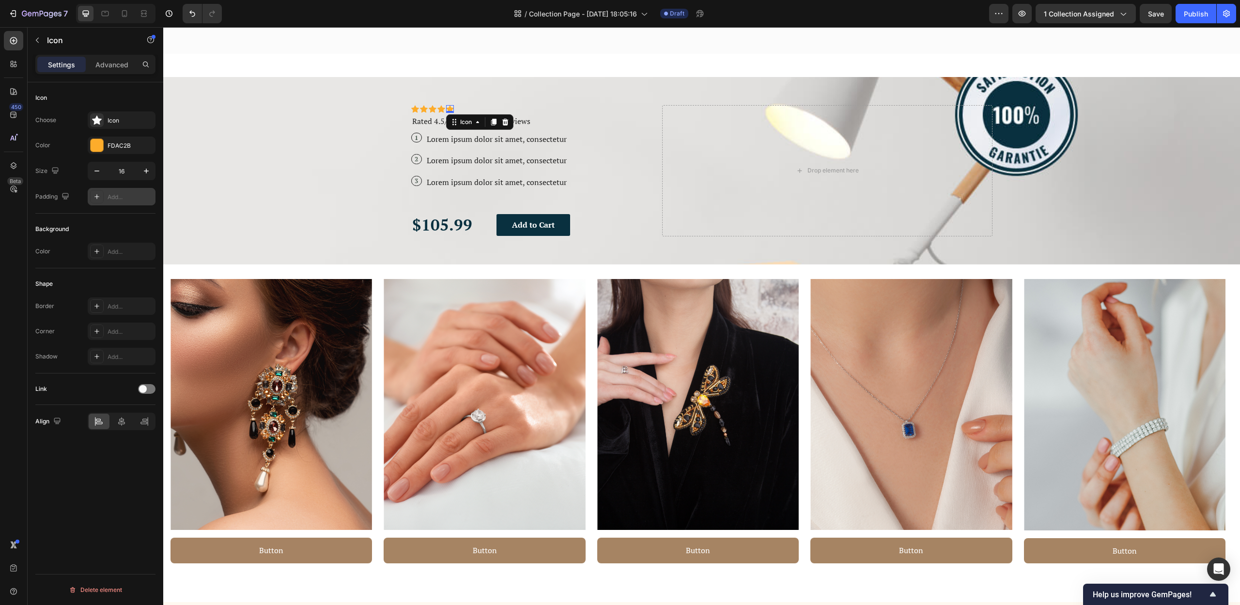
click at [122, 193] on div "Add..." at bounding box center [131, 197] width 46 height 9
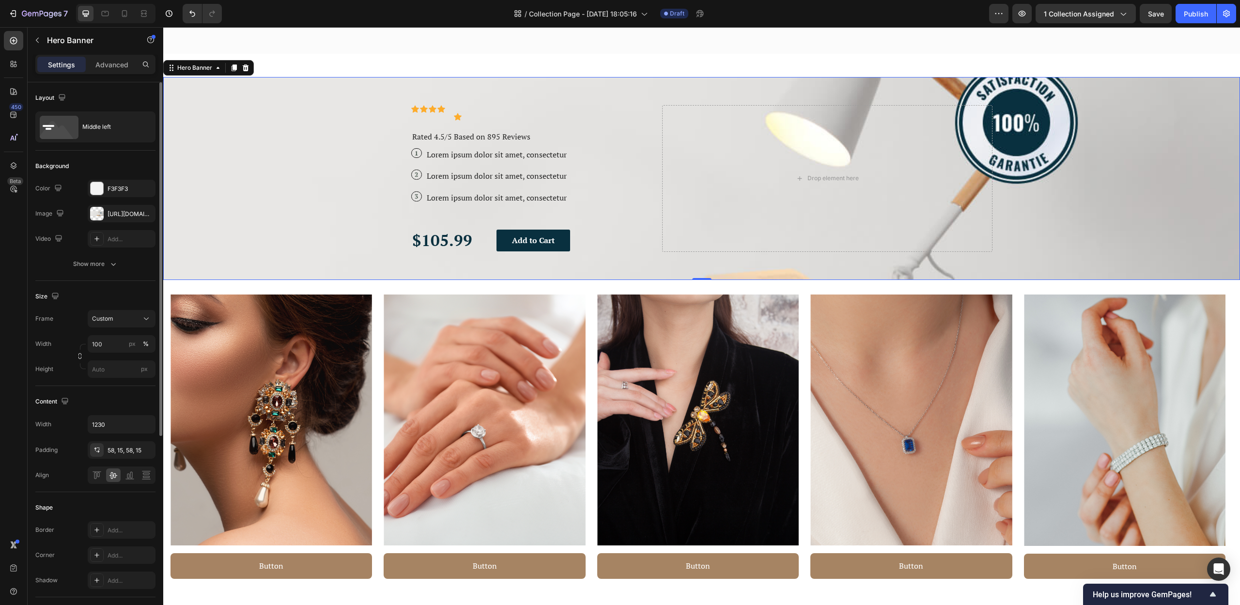
click at [354, 209] on div "Background Image" at bounding box center [701, 178] width 1077 height 203
click at [129, 212] on div "https://cdn.shopify.com/s/files/1/0907/8263/0230/files/gempages_567898597710890…" at bounding box center [122, 214] width 28 height 9
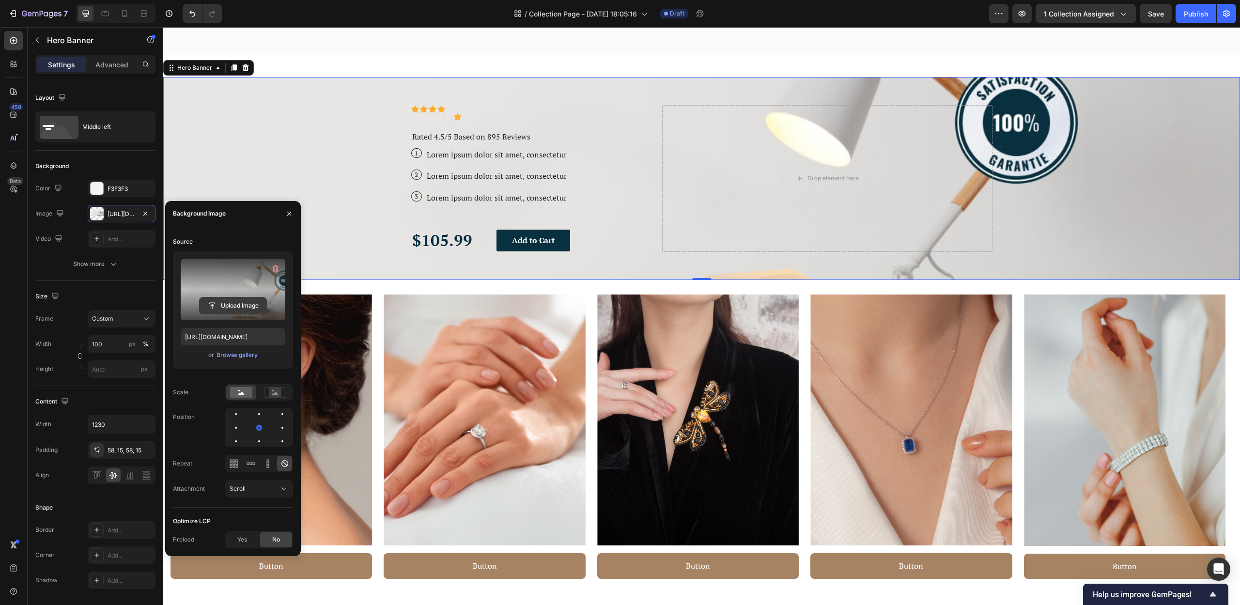
click at [240, 309] on input "file" at bounding box center [233, 305] width 67 height 16
click at [237, 355] on div "Browse gallery" at bounding box center [237, 355] width 41 height 9
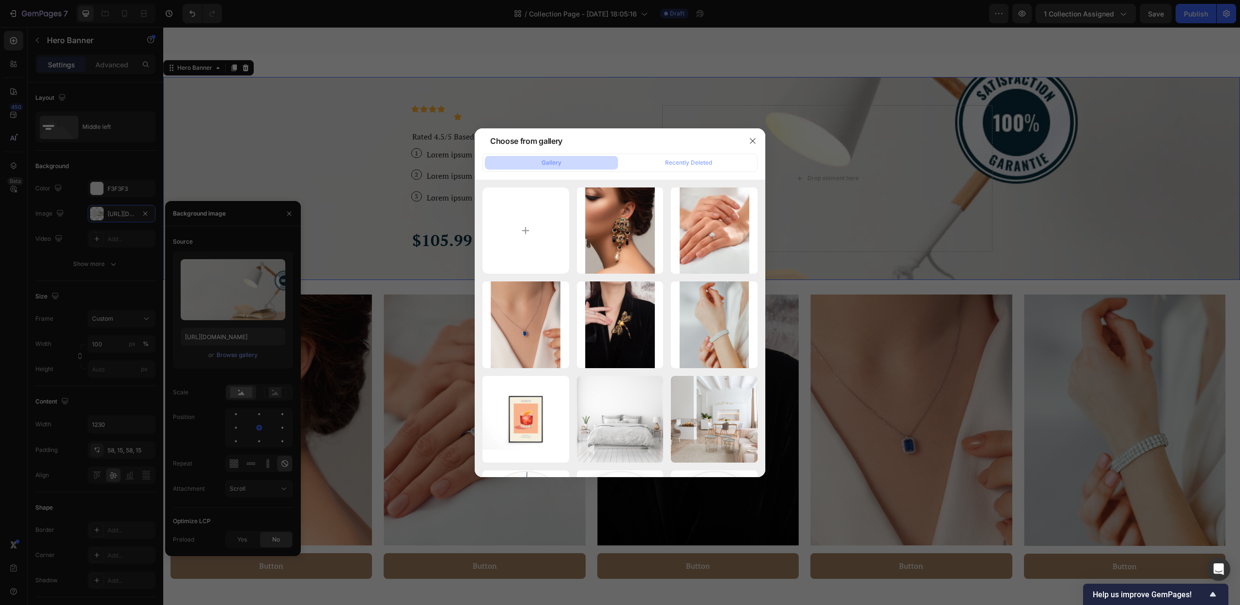
type input "C:\fakepath\Kunst, die dein Zuhause formt.png"
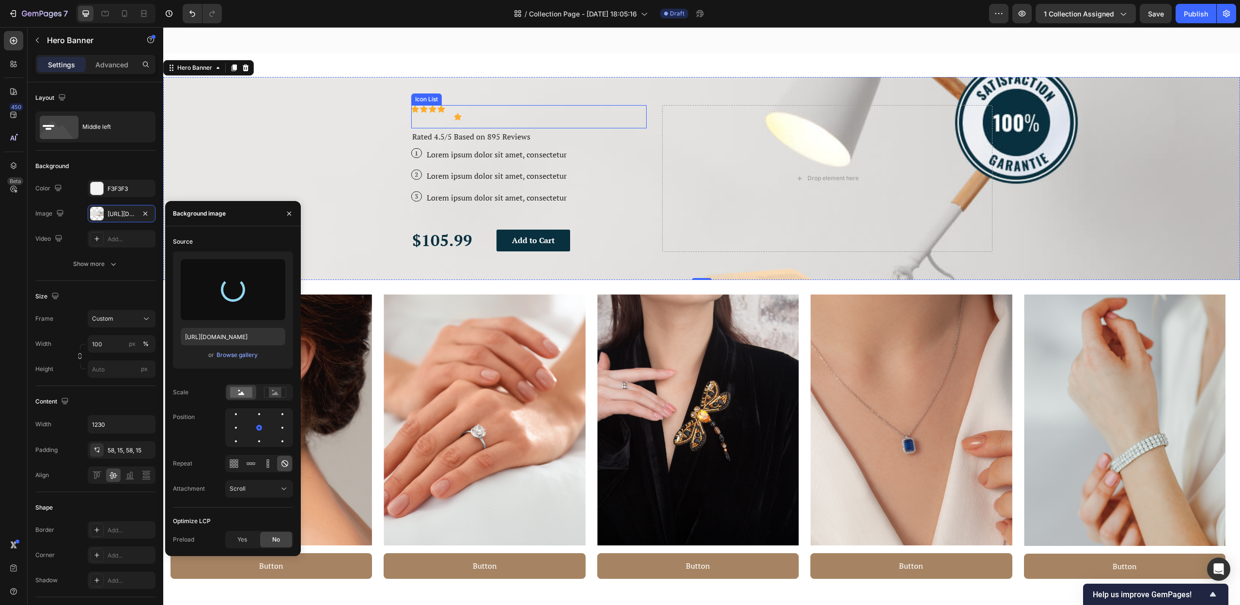
type input "https://cdn.shopify.com/s/files/1/0907/8263/0230/files/gempages_567898597710890…"
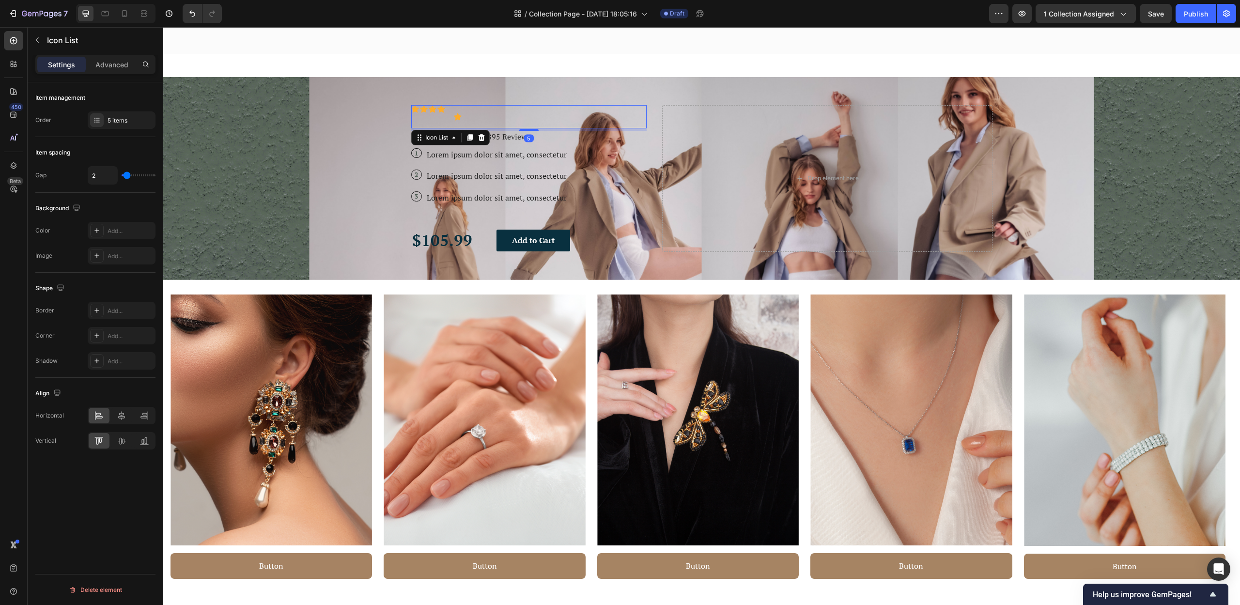
click at [524, 111] on div "Icon Icon Icon Icon Icon" at bounding box center [529, 116] width 236 height 23
click at [479, 138] on icon at bounding box center [482, 138] width 8 height 8
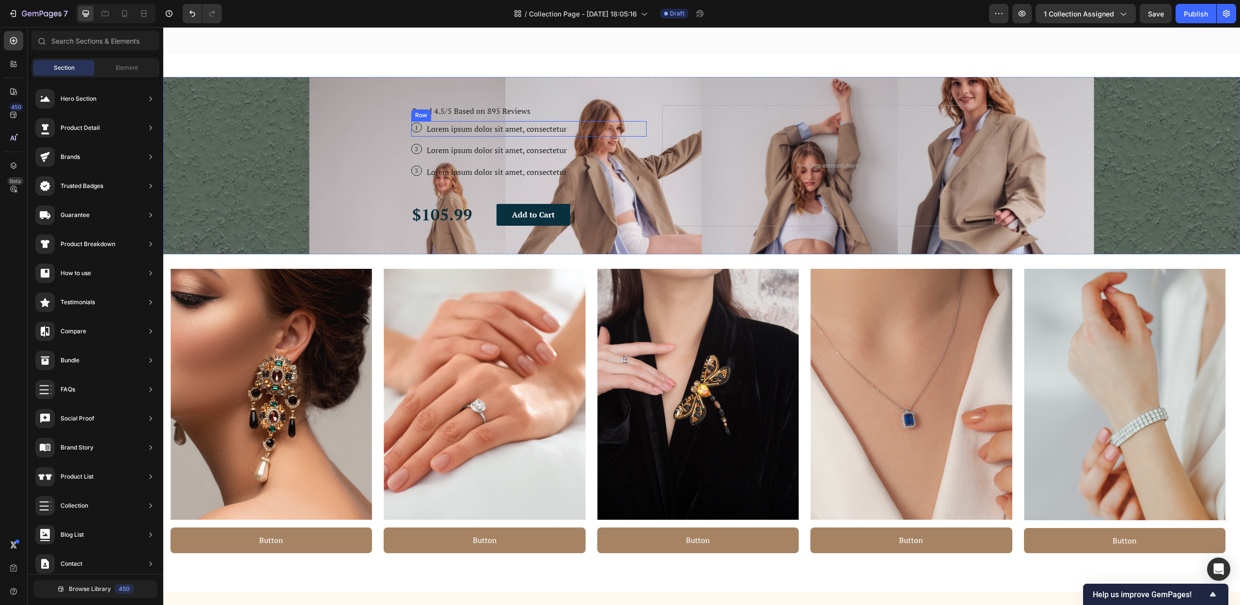
click at [579, 124] on div "1 Text Block Row Lorem ipsum dolor sit amet, consectetur Text Block Row" at bounding box center [529, 129] width 236 height 16
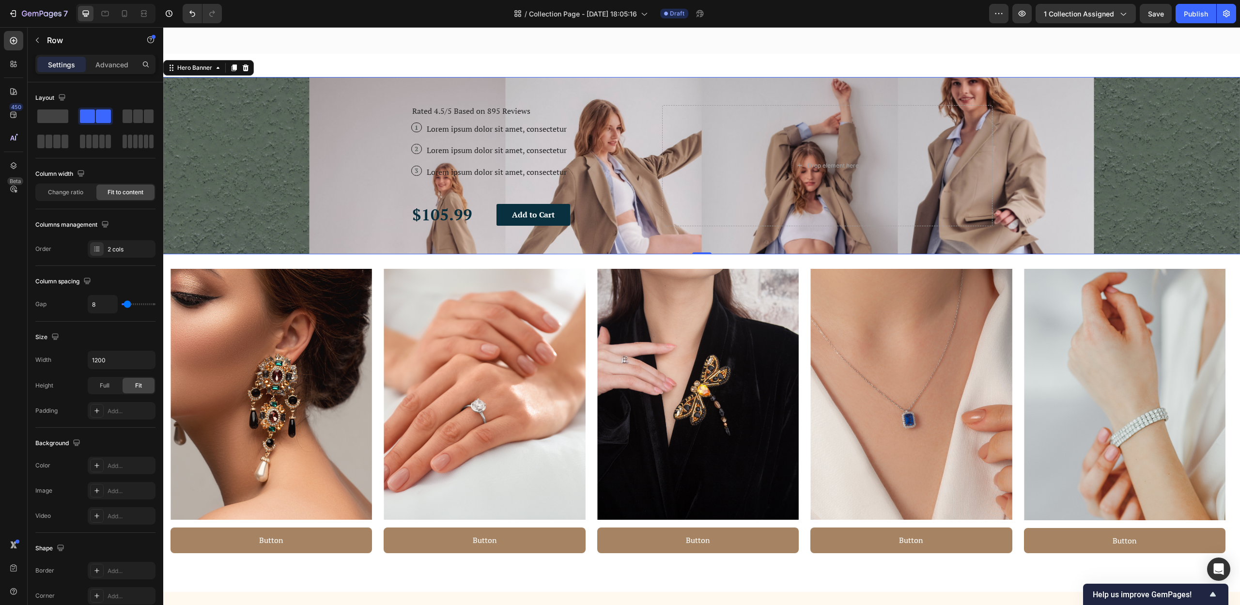
click at [1104, 224] on div "Background Image" at bounding box center [701, 165] width 1077 height 177
click at [608, 215] on div "$105.99 Text Block Add to Cart Button Row" at bounding box center [529, 214] width 236 height 23
click at [468, 195] on icon at bounding box center [470, 194] width 6 height 7
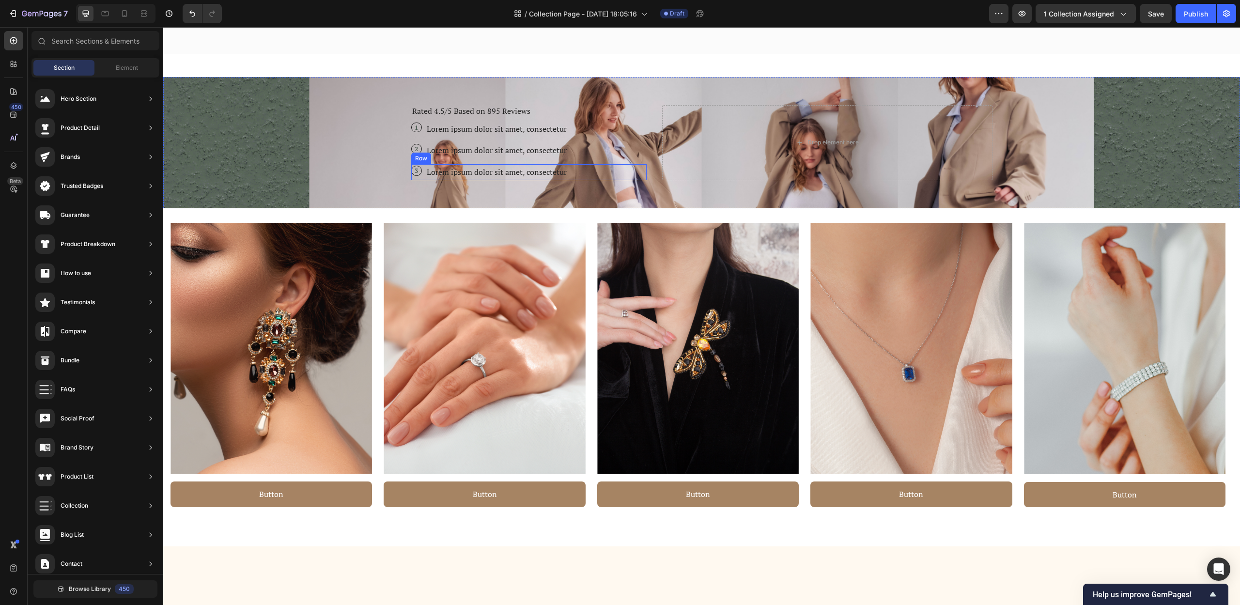
click at [613, 176] on div "3 Text Block Row Lorem ipsum dolor sit amet, consectetur Text Block Row" at bounding box center [529, 172] width 236 height 16
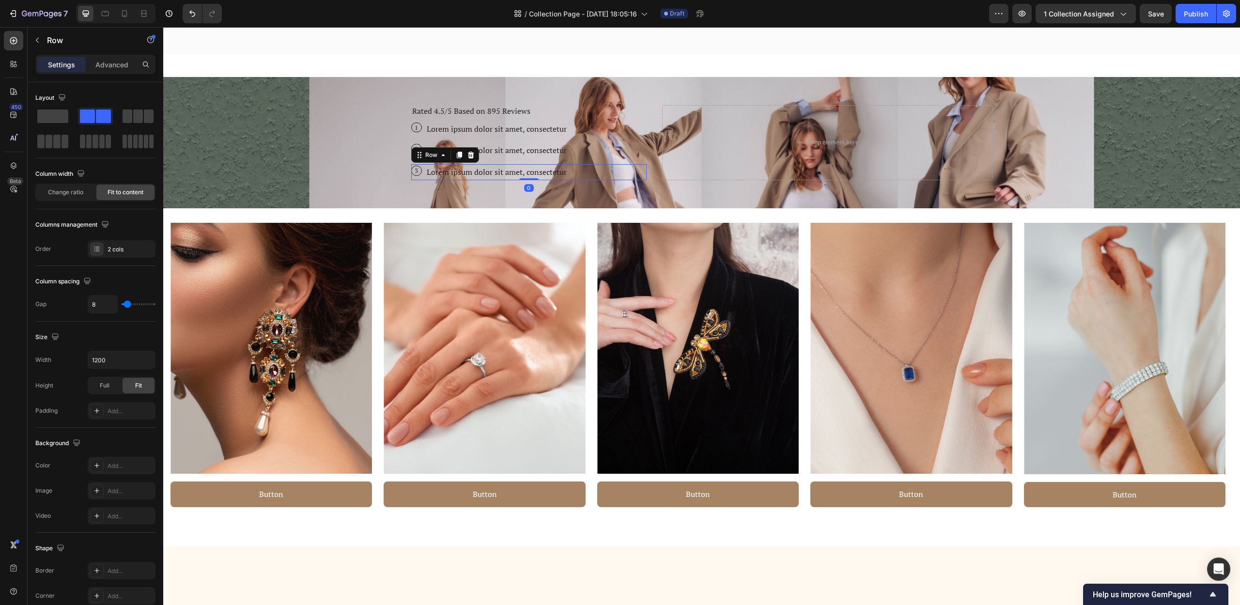
drag, startPoint x: 464, startPoint y: 151, endPoint x: 472, endPoint y: 153, distance: 8.9
click at [467, 151] on icon at bounding box center [471, 155] width 8 height 8
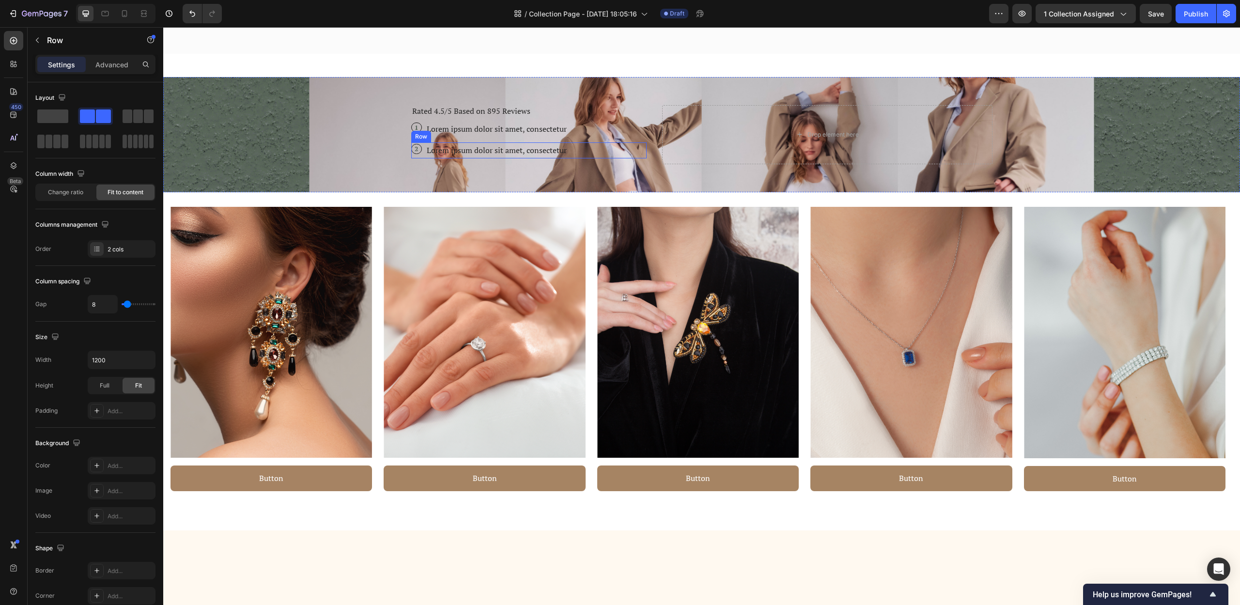
click at [587, 148] on div "2 Text Block Row Lorem ipsum dolor sit amet, consectetur Text Block Row" at bounding box center [529, 150] width 236 height 16
click at [468, 135] on icon at bounding box center [470, 133] width 6 height 7
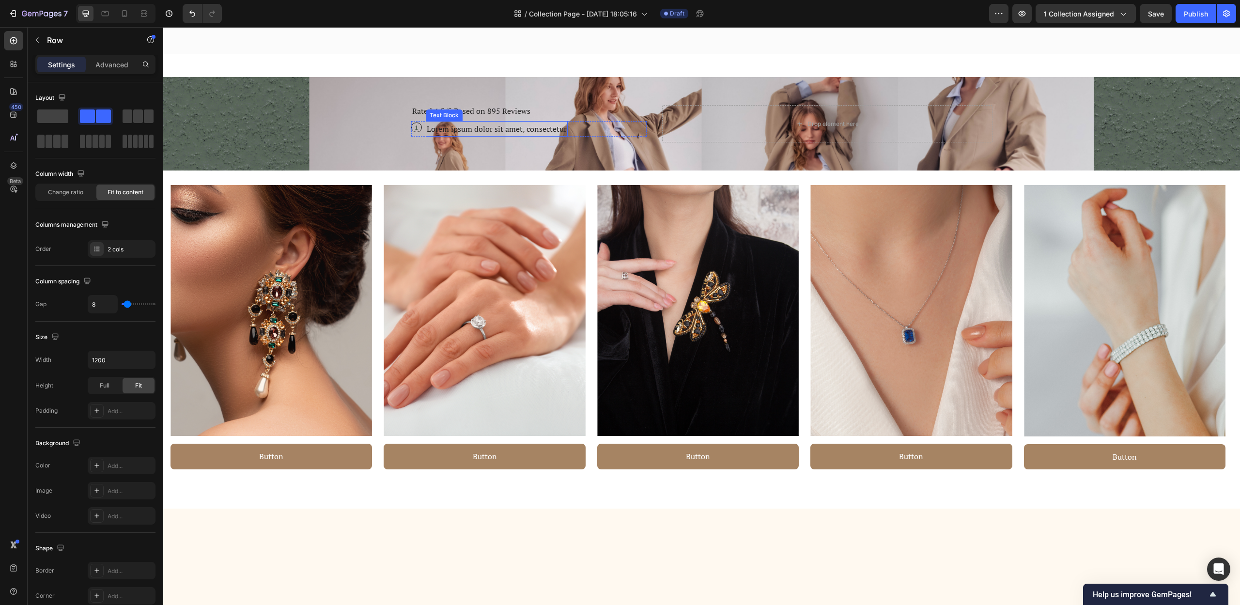
click at [583, 127] on div "1 Text Block Row Lorem ipsum dolor sit amet, consectetur Text Block Row" at bounding box center [529, 129] width 236 height 16
click at [467, 109] on icon at bounding box center [471, 112] width 8 height 8
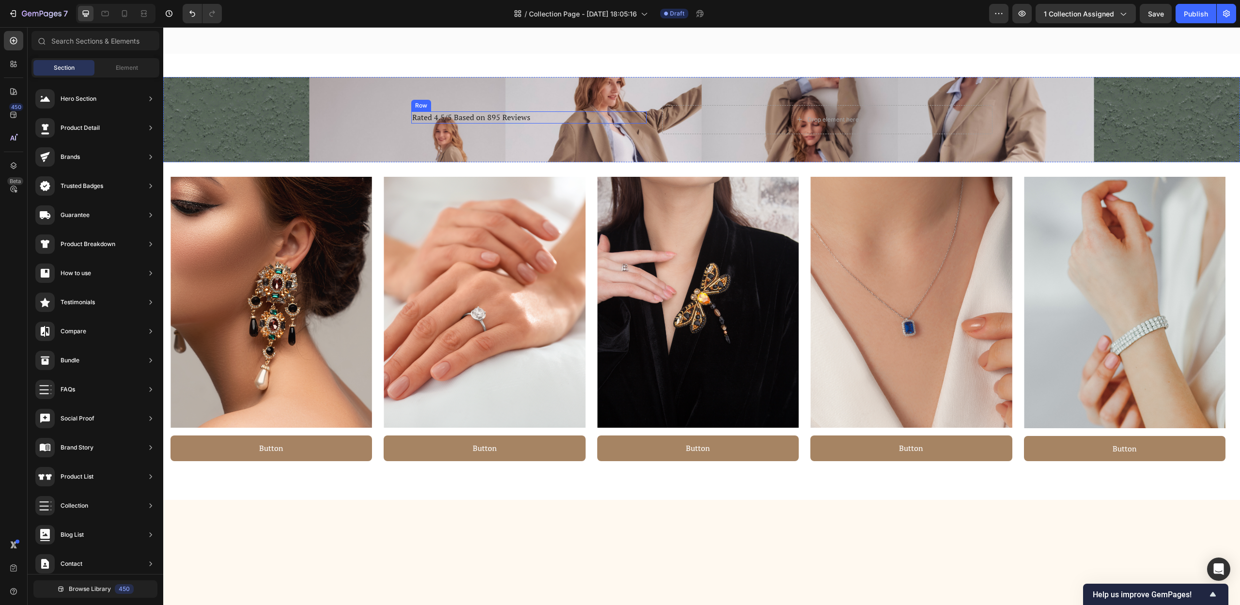
click at [598, 112] on div "Icon Icon Icon Icon Icon Icon List Rated 4.5/5 Based on 895 Reviews Text Block …" at bounding box center [529, 117] width 236 height 12
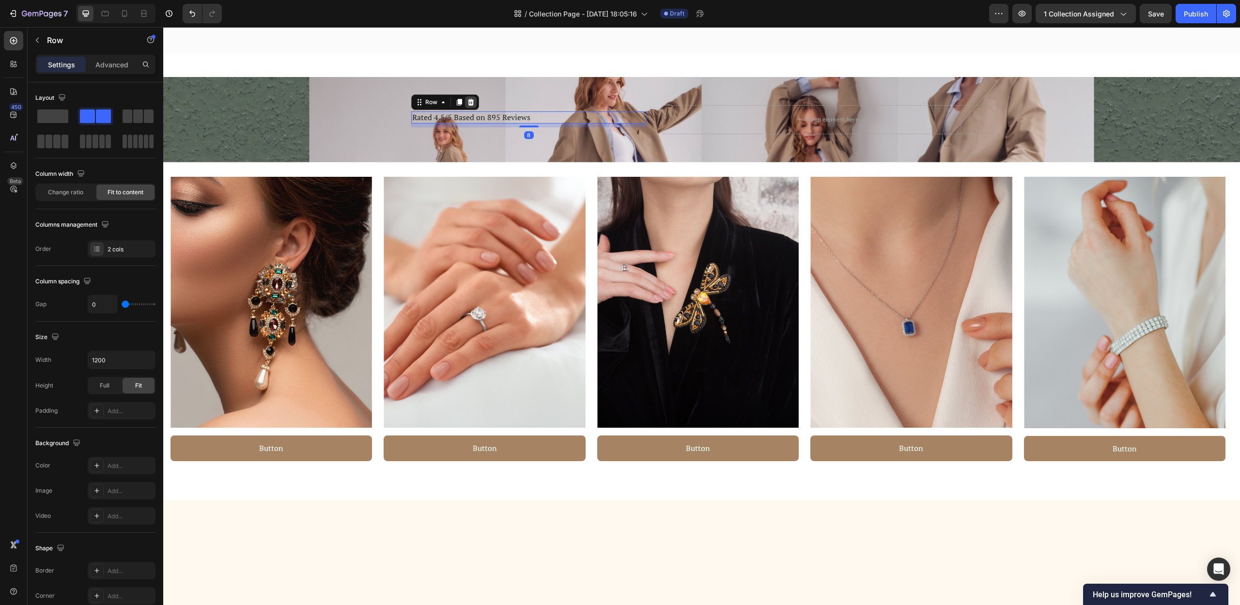
click at [467, 106] on icon at bounding box center [471, 102] width 8 height 8
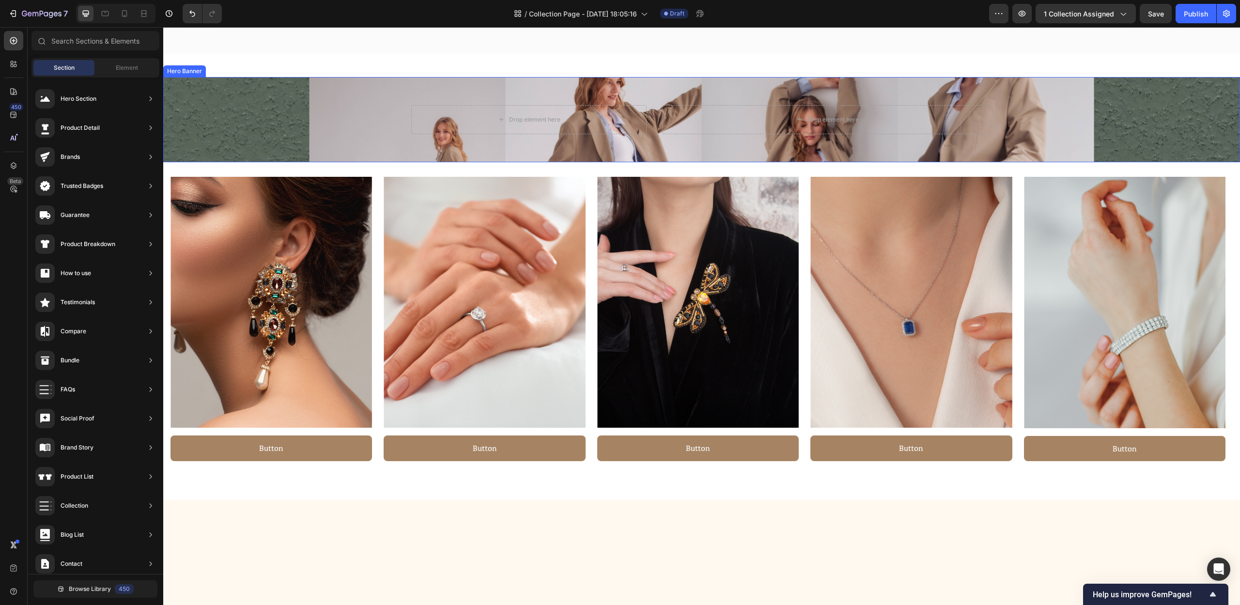
click at [256, 118] on div "Background Image" at bounding box center [701, 119] width 1077 height 85
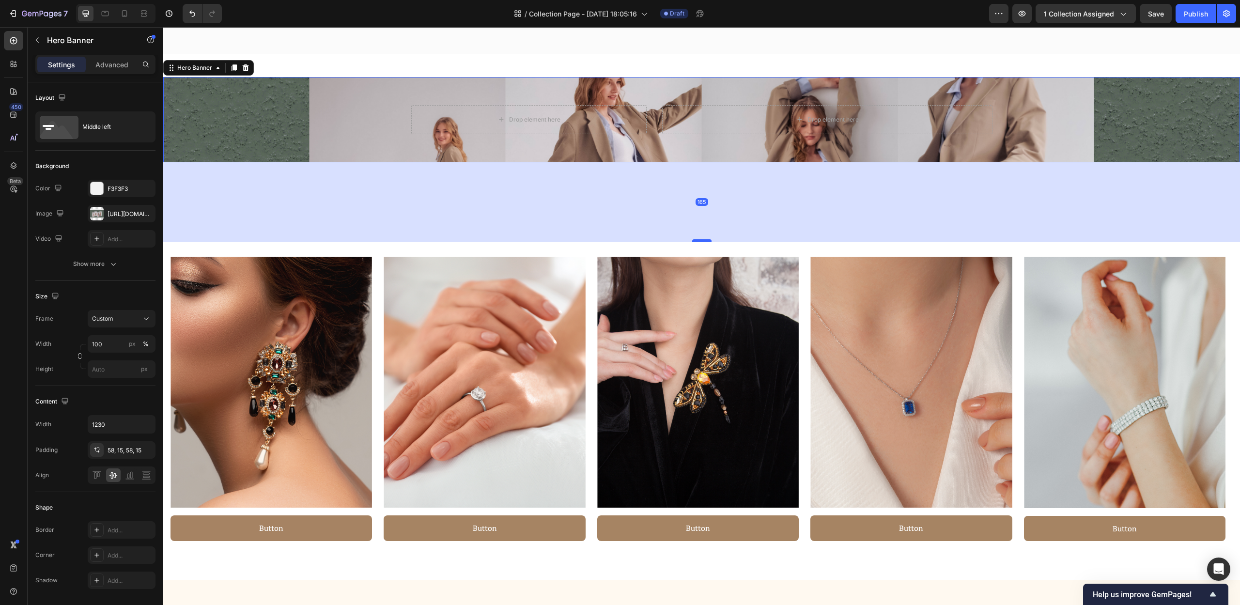
drag, startPoint x: 699, startPoint y: 161, endPoint x: 697, endPoint y: 255, distance: 94.5
click at [697, 242] on div at bounding box center [701, 240] width 19 height 3
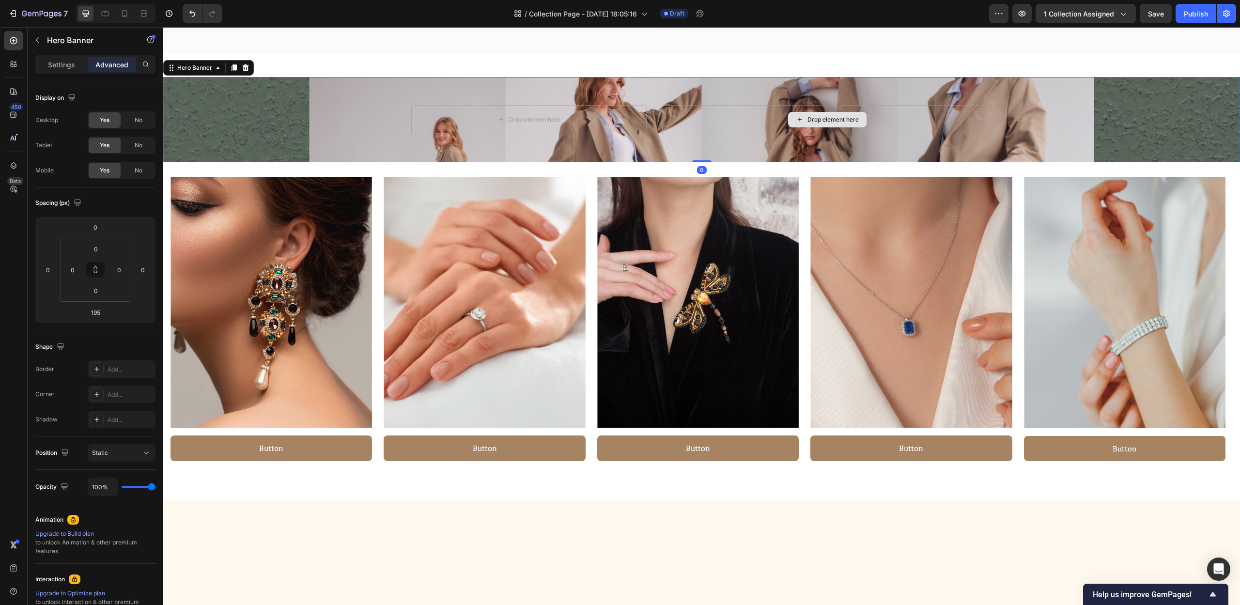
drag, startPoint x: 698, startPoint y: 253, endPoint x: 703, endPoint y: 105, distance: 148.8
click at [703, 105] on div "Drop element here Drop element here Hero Banner 0" at bounding box center [701, 119] width 1077 height 85
type input "0"
click at [370, 140] on div "Background Image" at bounding box center [701, 119] width 1077 height 85
click at [244, 64] on icon at bounding box center [246, 68] width 8 height 8
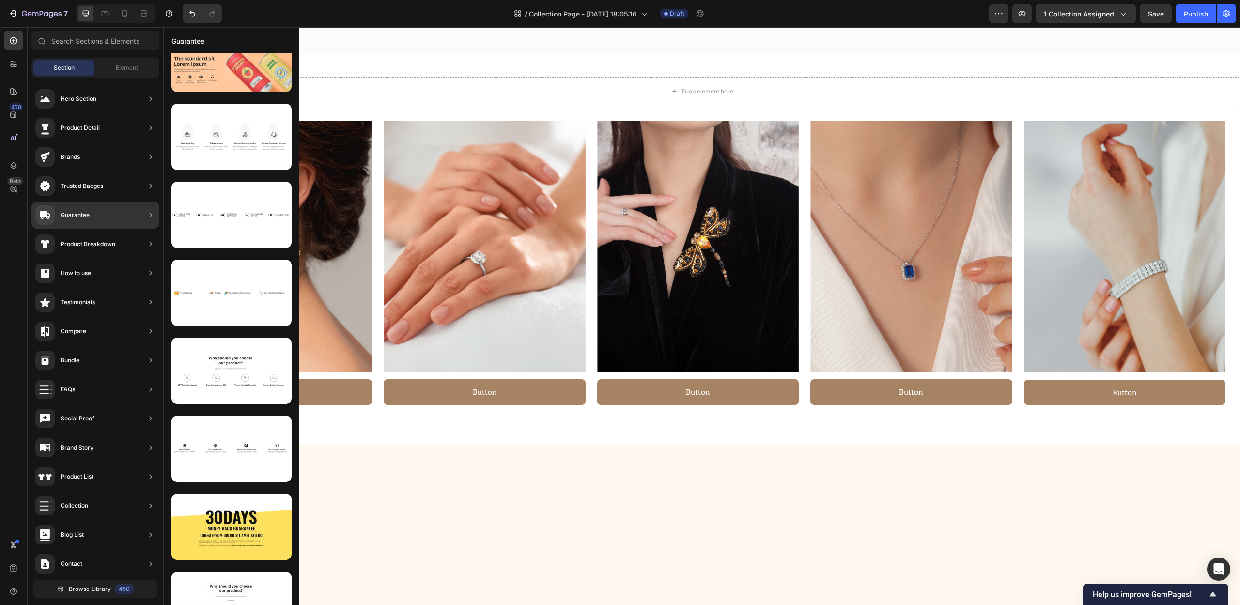
scroll to position [0, 0]
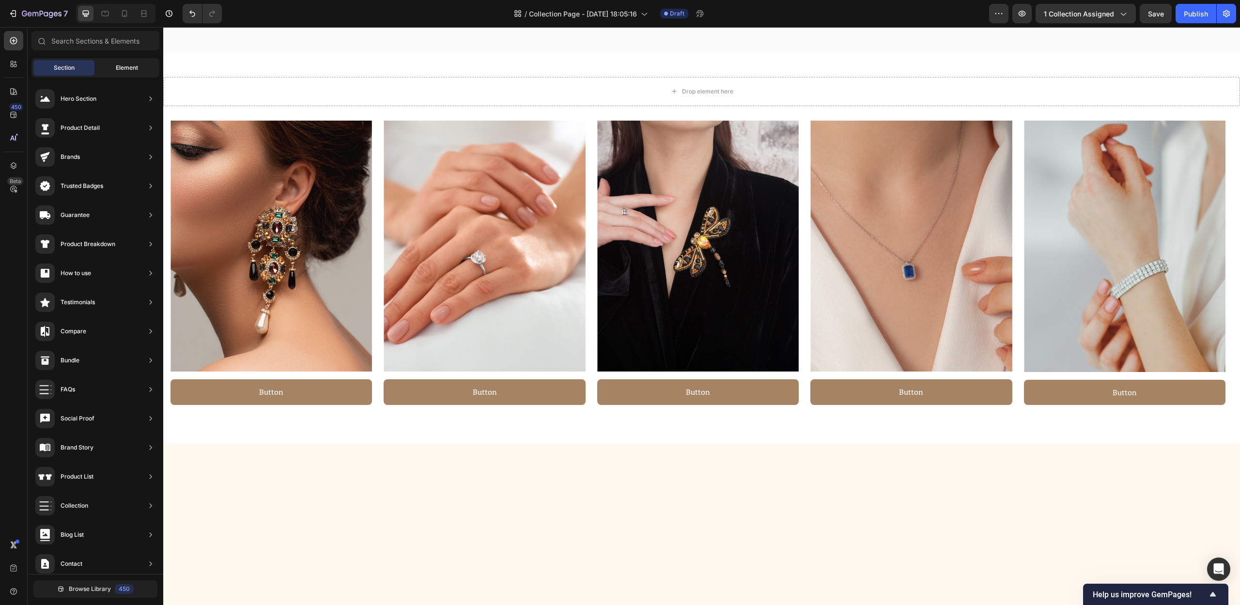
click at [127, 64] on span "Element" at bounding box center [127, 67] width 22 height 9
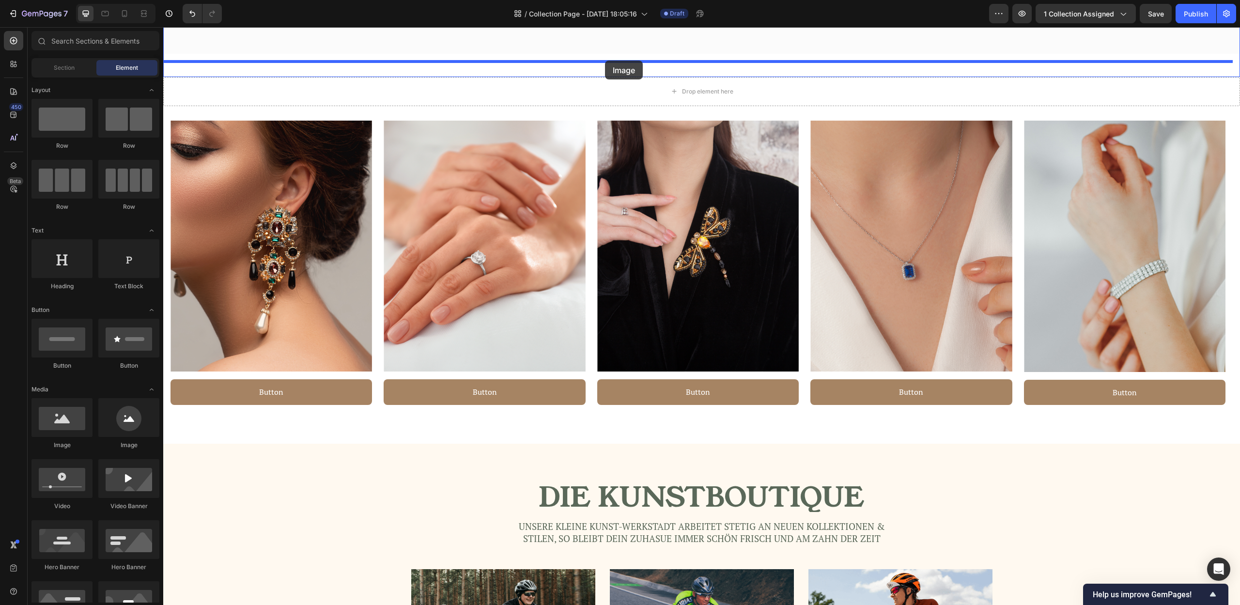
scroll to position [143, 0]
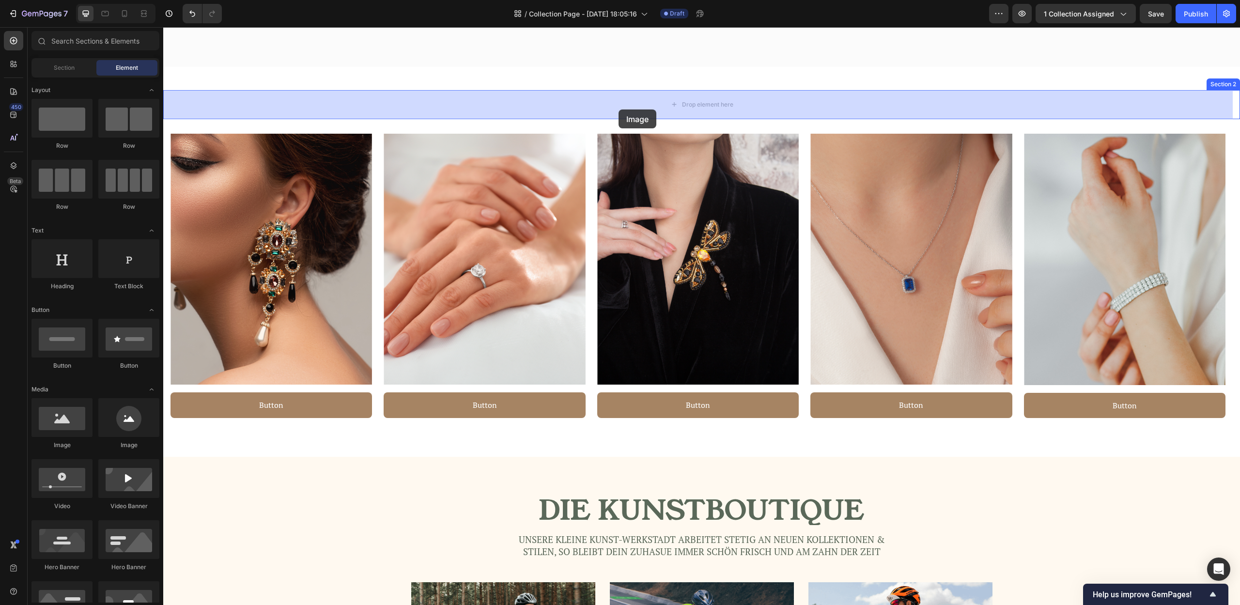
drag, startPoint x: 230, startPoint y: 456, endPoint x: 619, endPoint y: 109, distance: 520.8
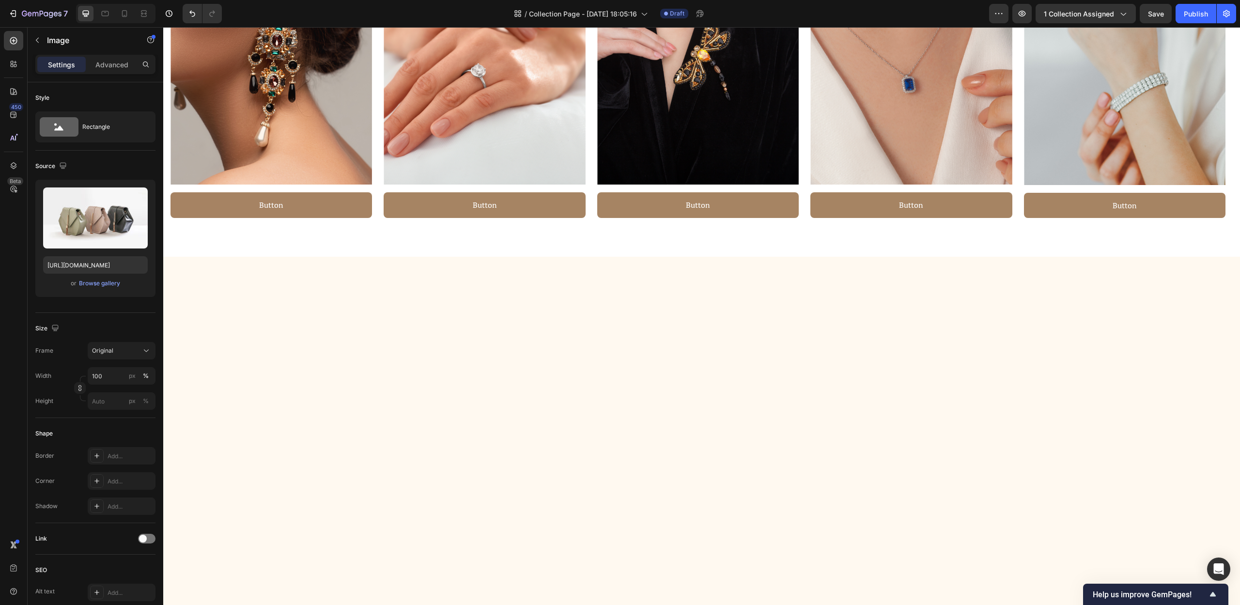
scroll to position [469, 0]
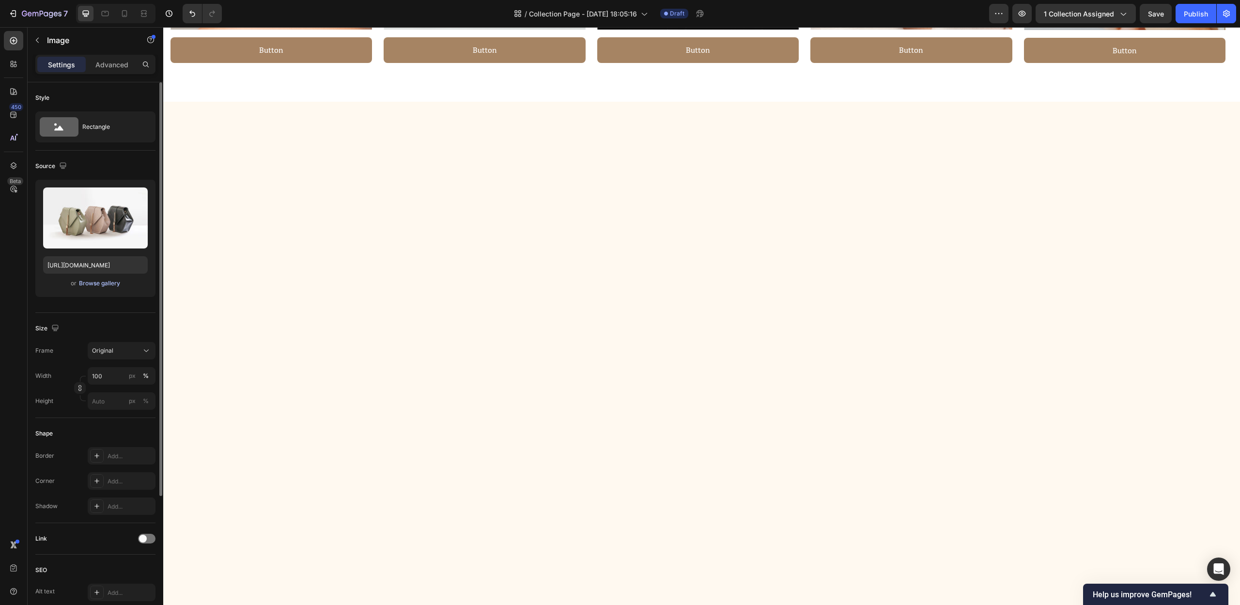
click at [107, 283] on div "Browse gallery" at bounding box center [99, 283] width 41 height 9
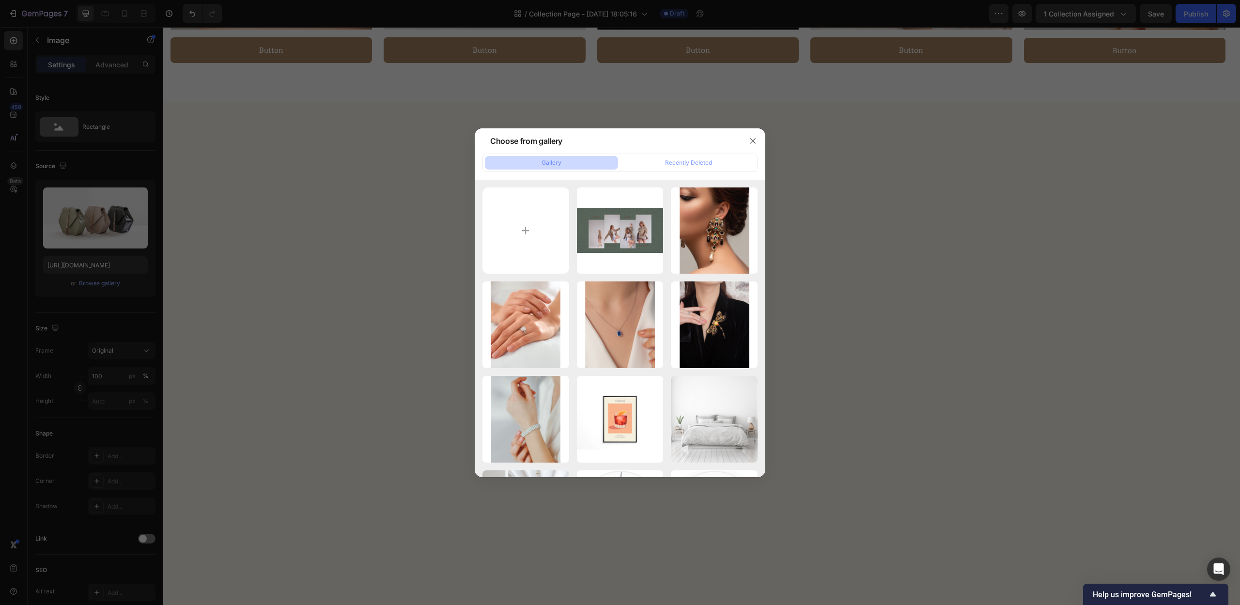
type input "C:\fakepath\Kunst, die dein Zuhause formt (1).png"
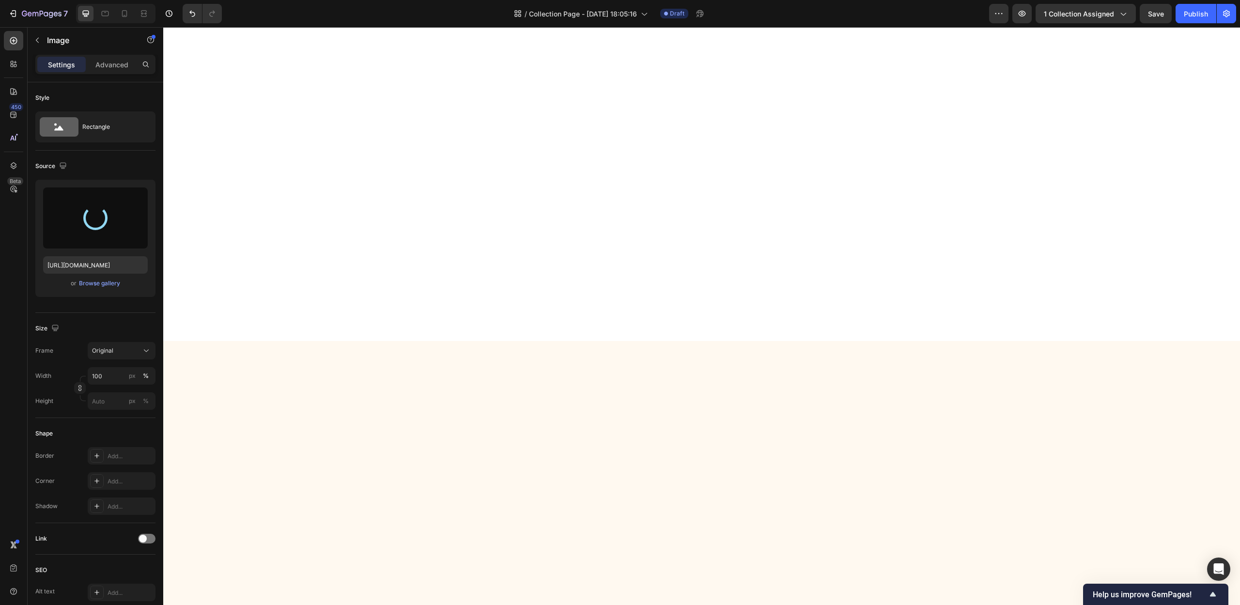
scroll to position [350, 0]
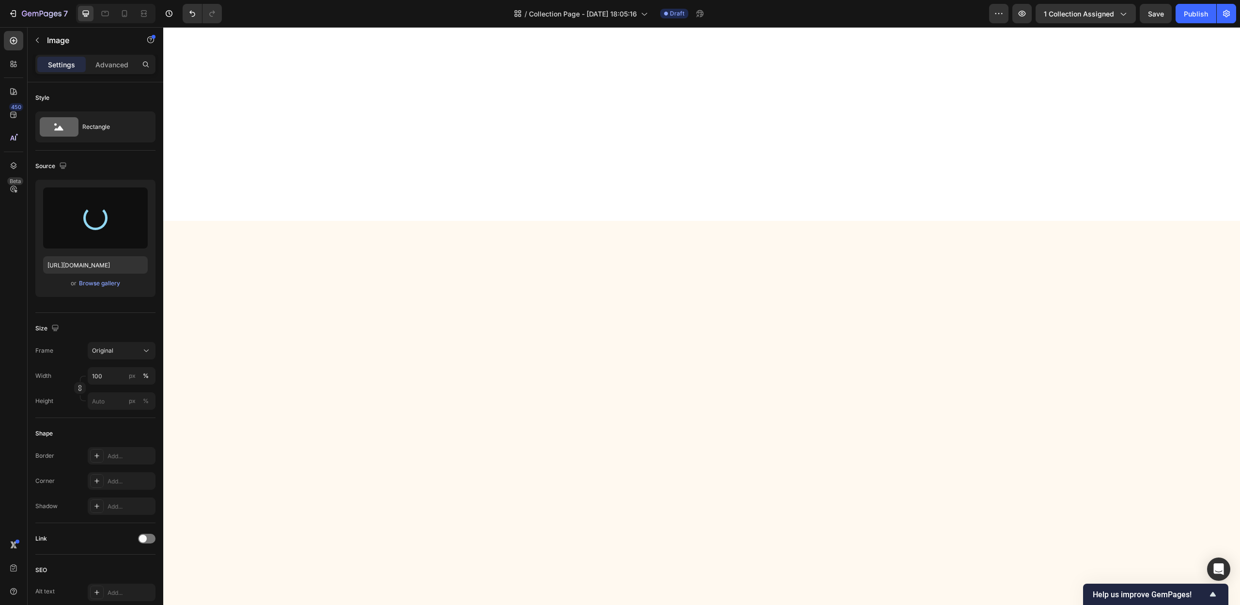
type input "[URL][DOMAIN_NAME]"
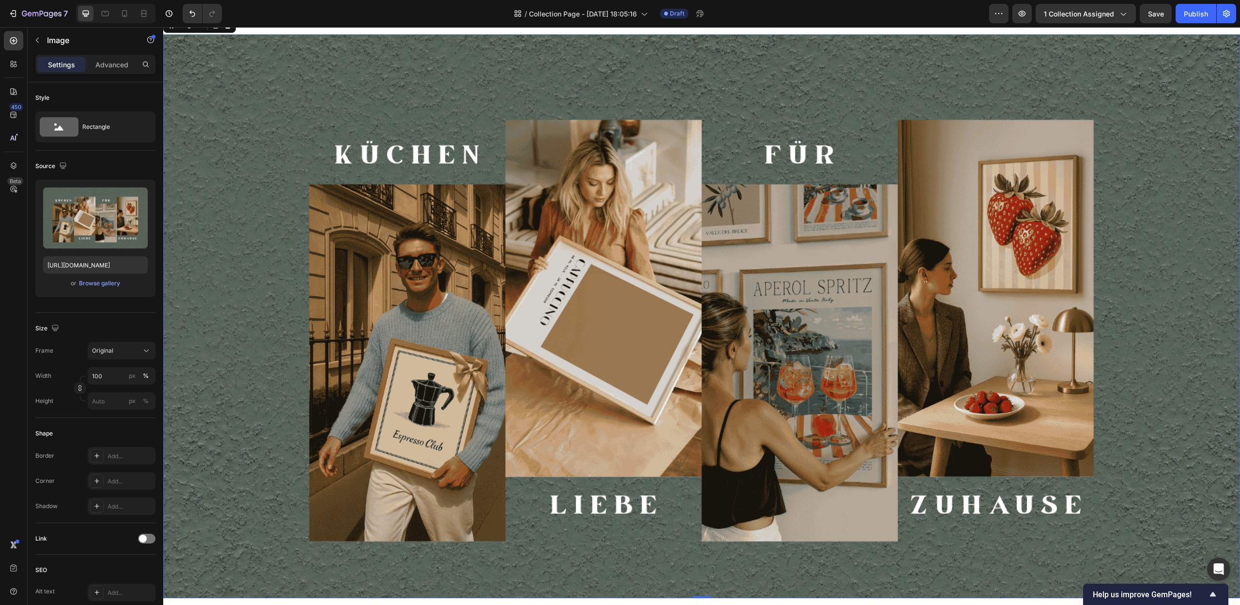
scroll to position [201, 0]
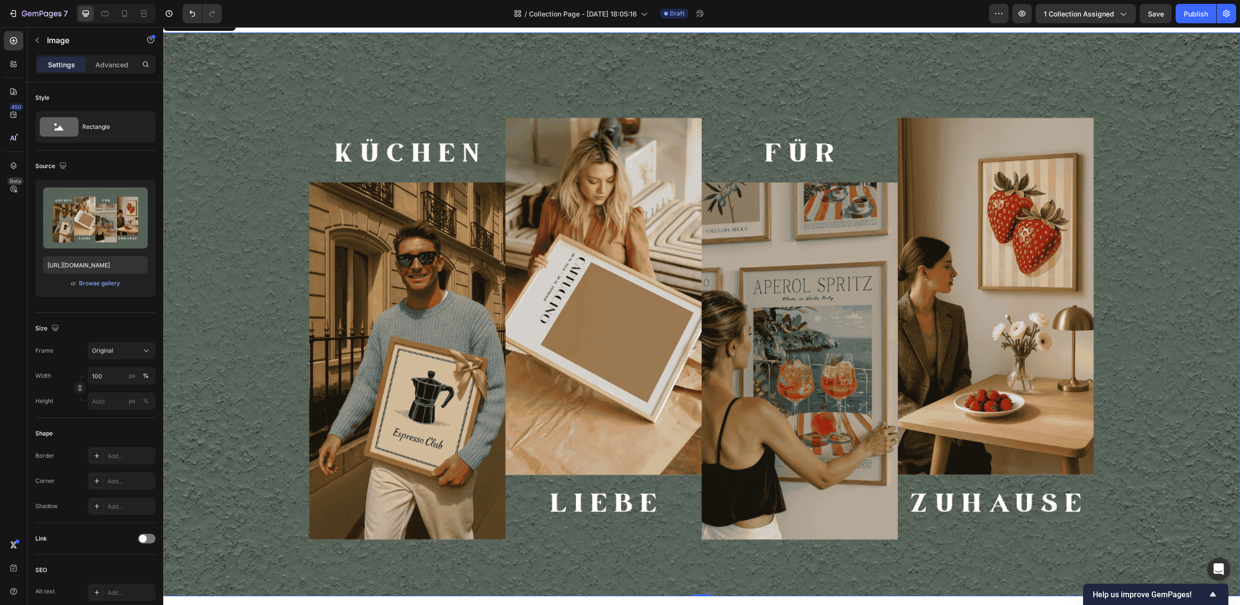
click at [1124, 478] on img at bounding box center [701, 314] width 1077 height 564
click at [109, 399] on input "px %" at bounding box center [122, 400] width 68 height 17
click at [79, 390] on icon "button" at bounding box center [80, 388] width 7 height 7
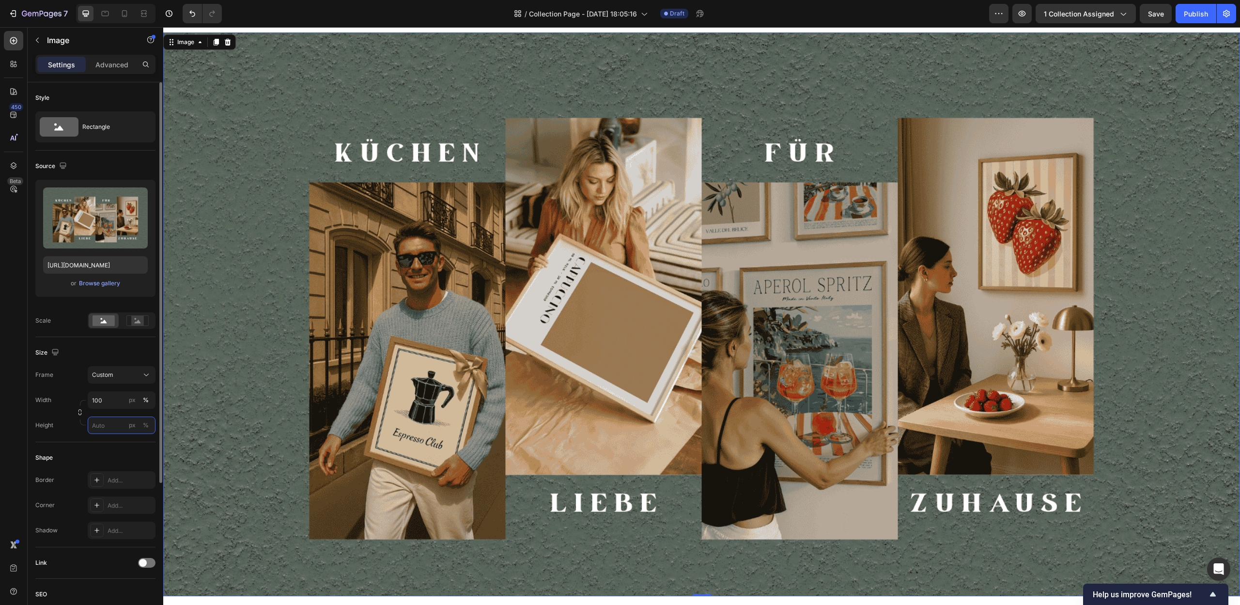
click at [114, 425] on input "px %" at bounding box center [122, 425] width 68 height 17
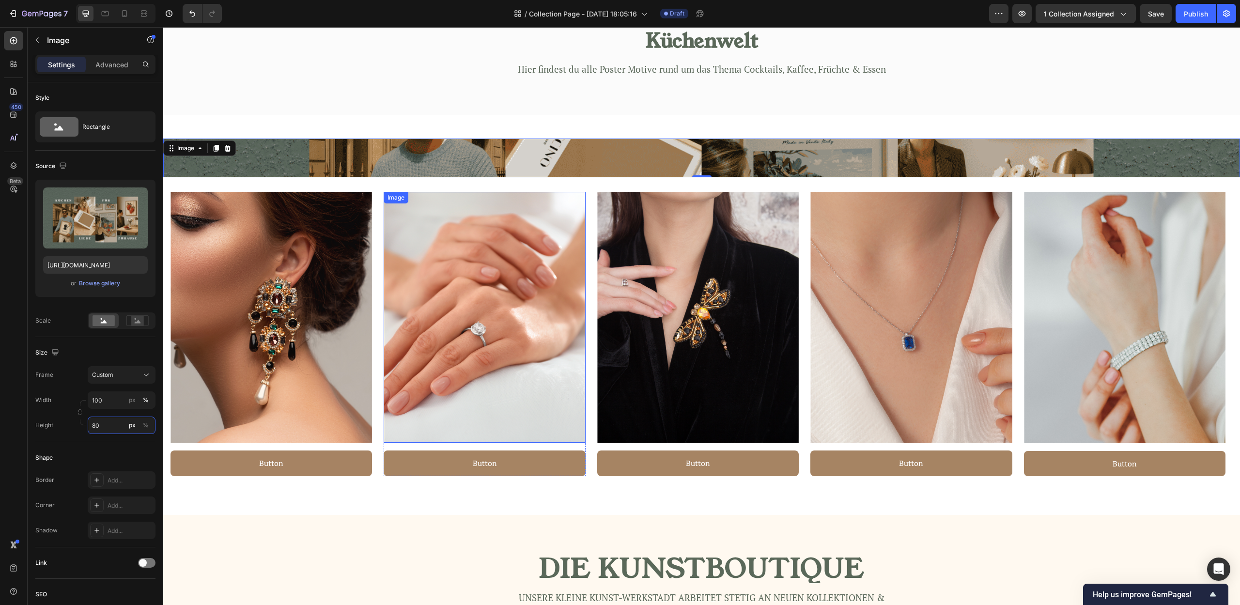
scroll to position [0, 0]
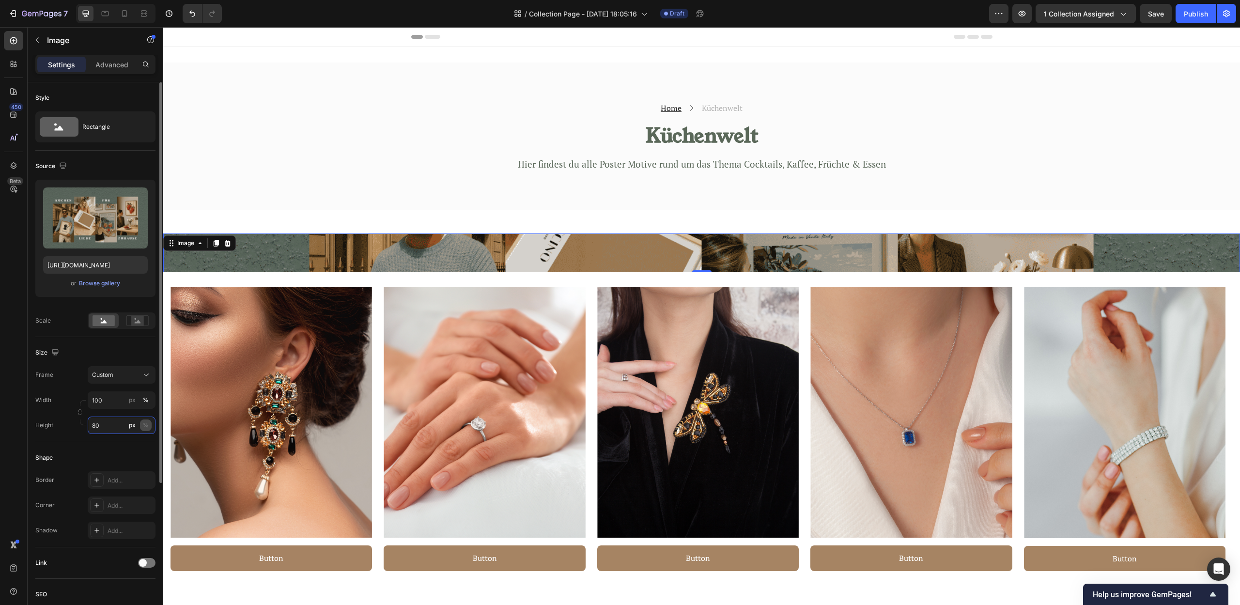
type input "80"
click at [144, 425] on div "%" at bounding box center [146, 425] width 6 height 9
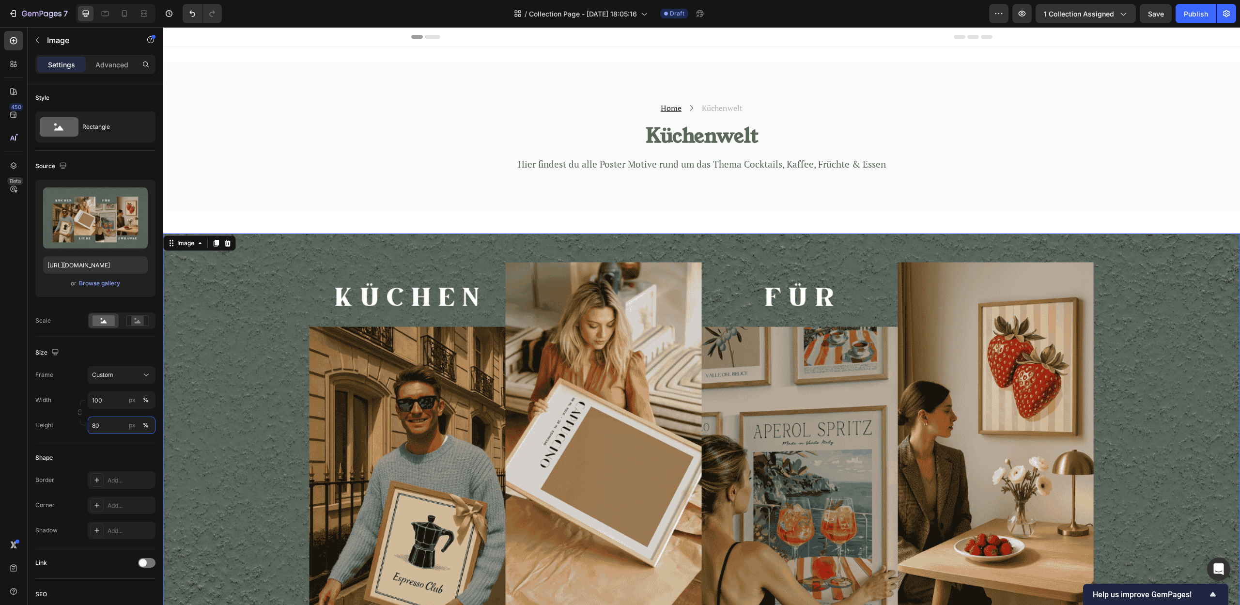
scroll to position [187, 0]
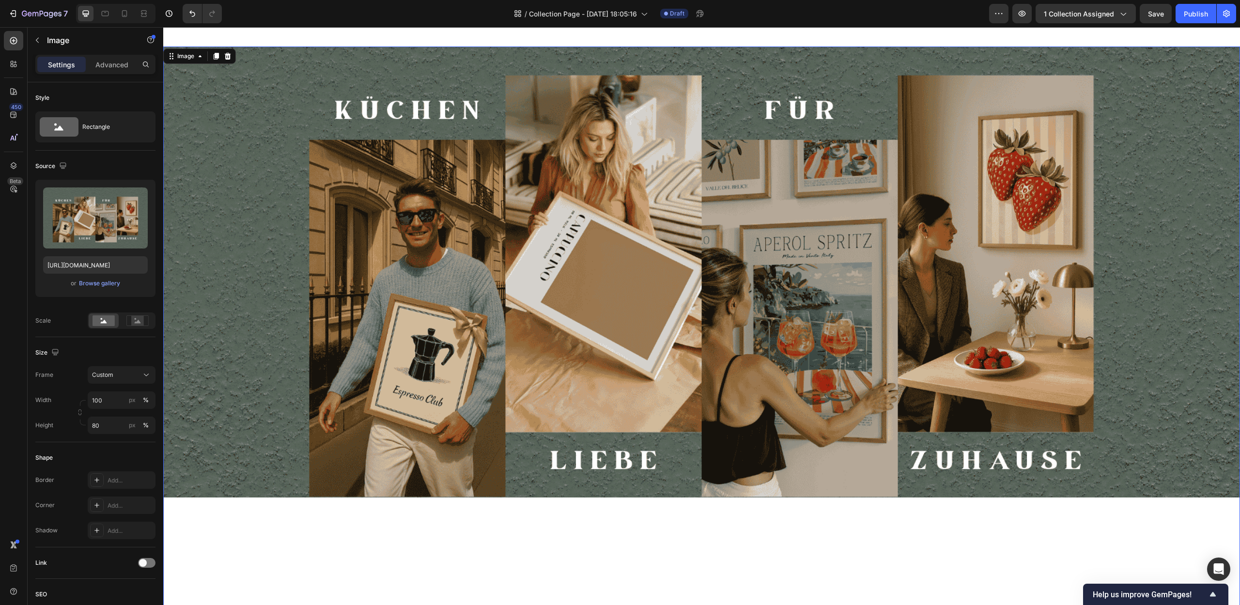
click at [435, 509] on div at bounding box center [701, 329] width 1077 height 564
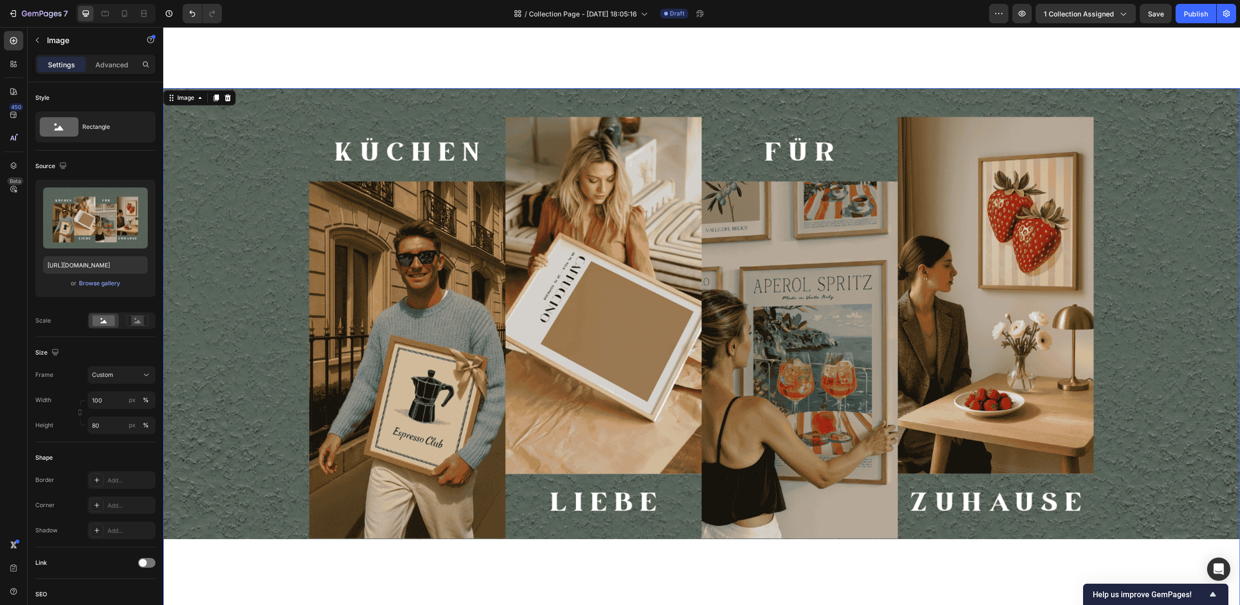
scroll to position [347, 0]
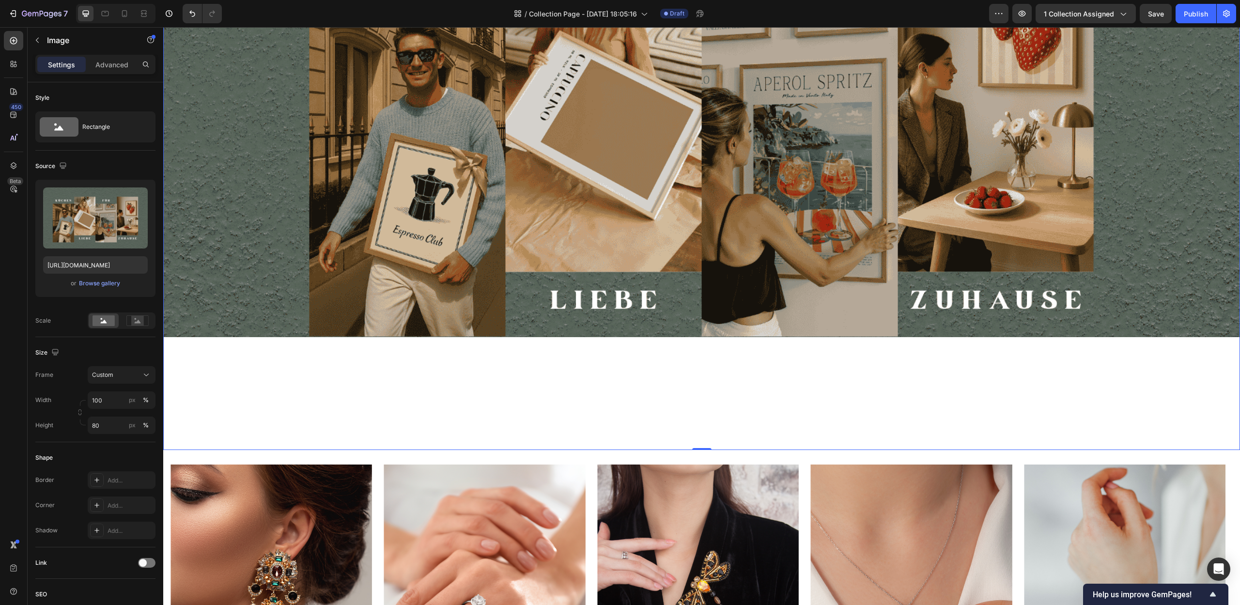
click at [890, 392] on div at bounding box center [701, 168] width 1077 height 564
click at [698, 446] on icon at bounding box center [702, 450] width 8 height 8
drag, startPoint x: 703, startPoint y: 445, endPoint x: 718, endPoint y: 331, distance: 114.8
click at [717, 321] on div "Image 0" at bounding box center [701, 168] width 1077 height 564
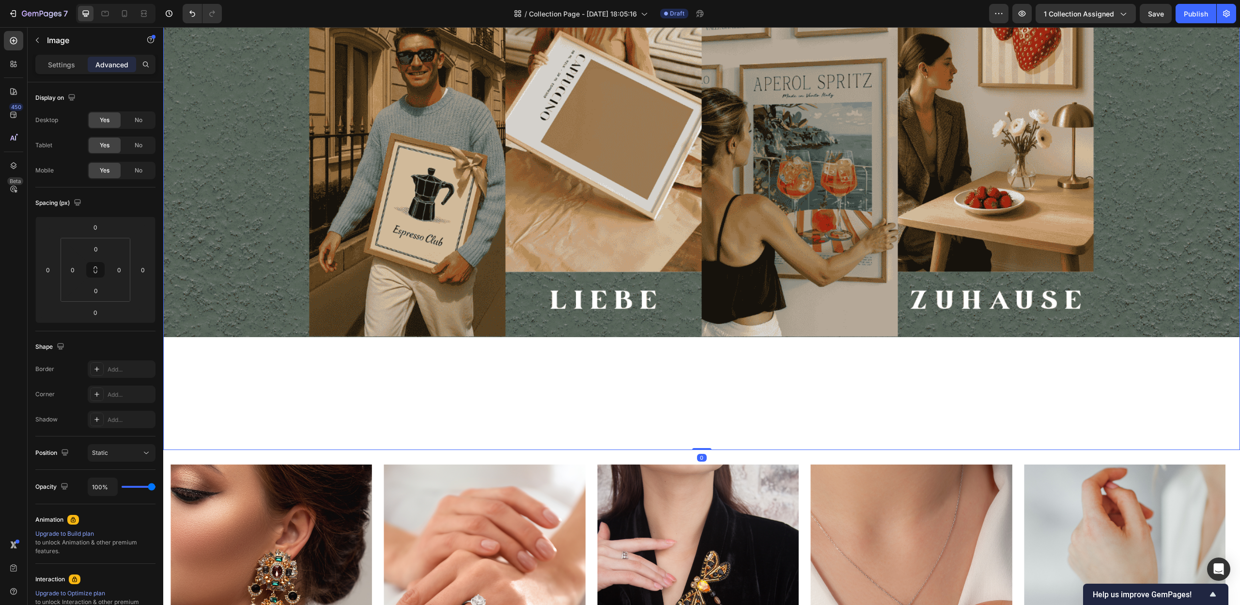
drag, startPoint x: 700, startPoint y: 444, endPoint x: 701, endPoint y: 350, distance: 93.5
click at [704, 348] on div "Image 0" at bounding box center [701, 168] width 1077 height 564
click at [699, 351] on div at bounding box center [701, 168] width 1077 height 564
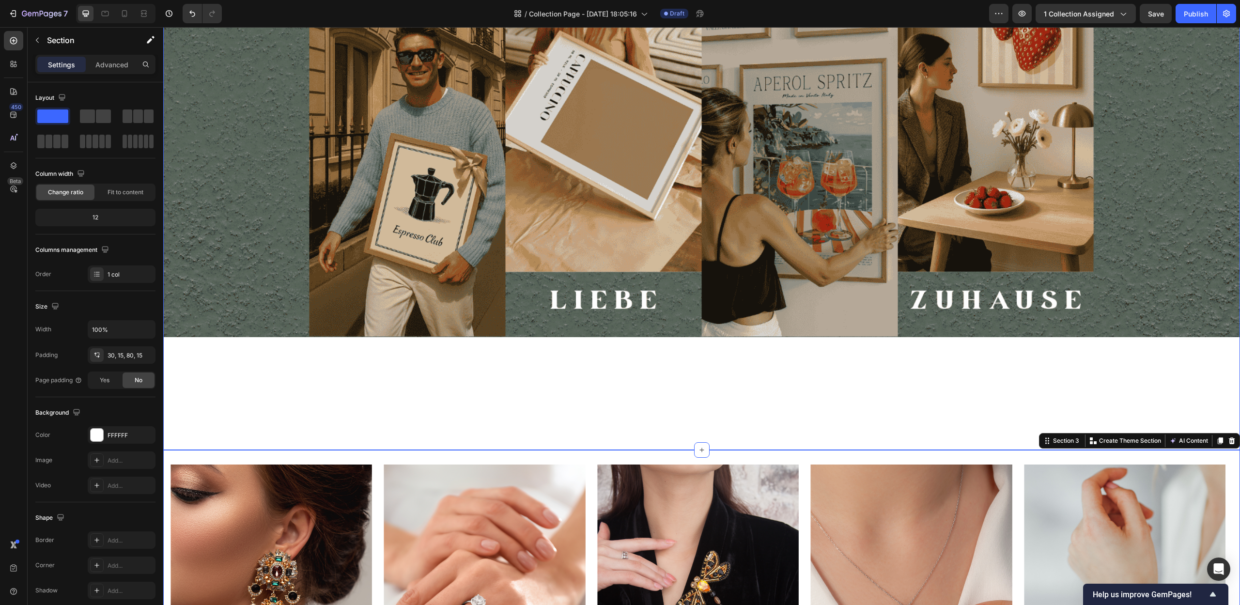
click at [814, 412] on div at bounding box center [701, 168] width 1077 height 564
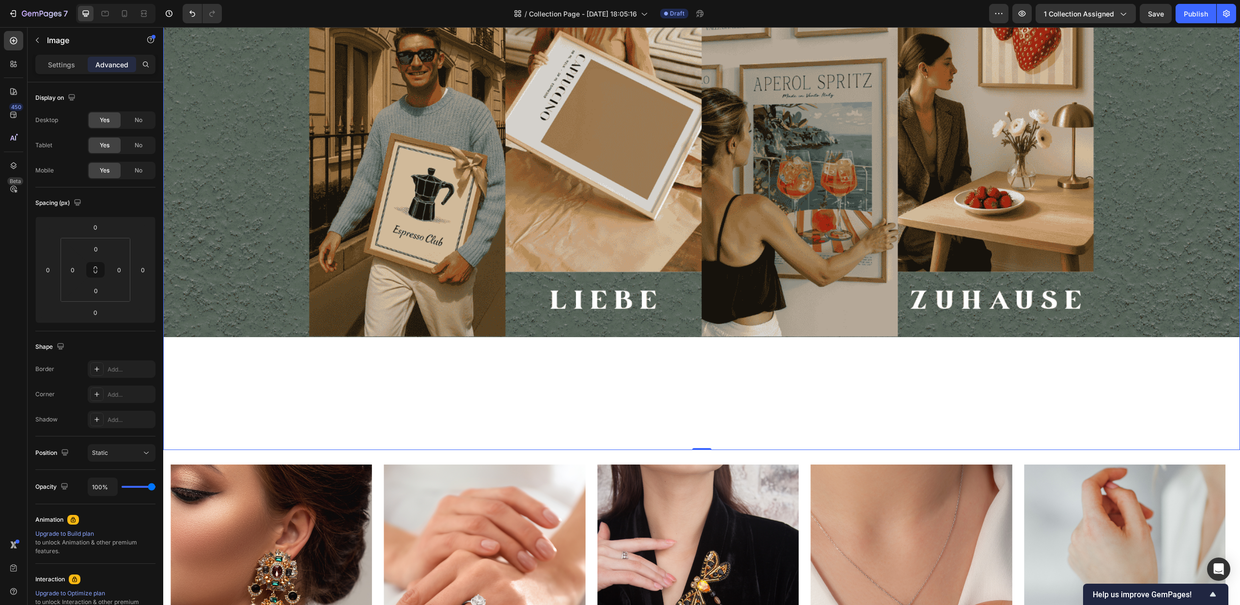
click at [687, 419] on div at bounding box center [701, 168] width 1077 height 564
click at [262, 233] on img at bounding box center [701, 111] width 1077 height 451
click at [187, 20] on button "Undo/Redo" at bounding box center [192, 13] width 19 height 19
click at [189, 18] on icon "Undo/Redo" at bounding box center [192, 14] width 10 height 10
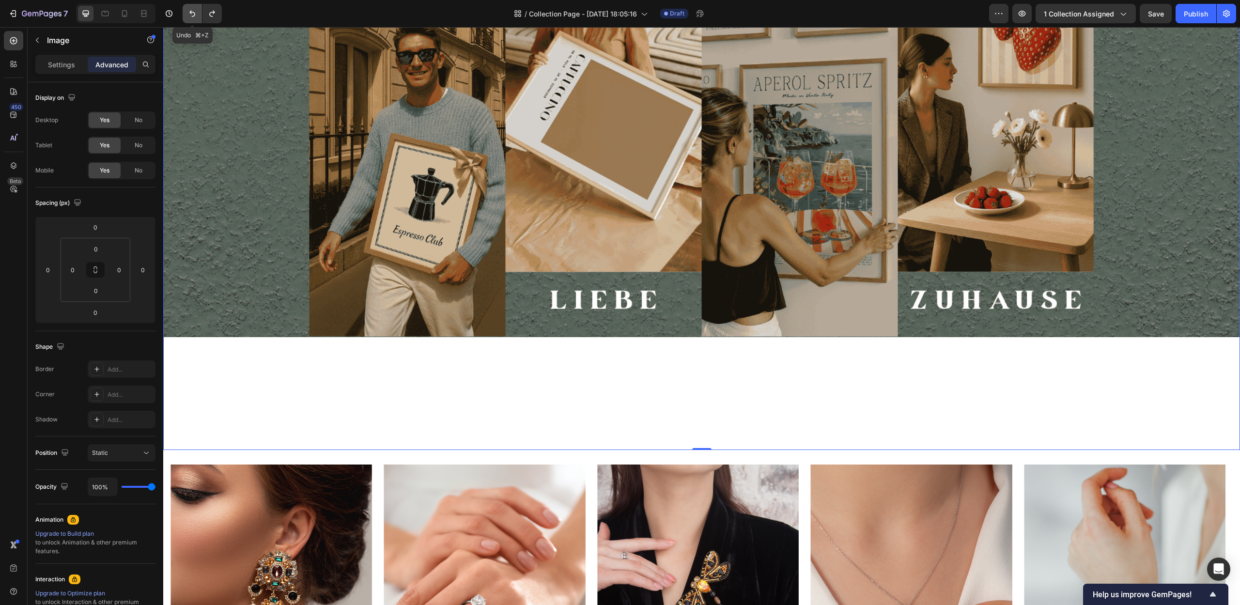
click at [193, 12] on icon "Undo/Redo" at bounding box center [192, 14] width 6 height 6
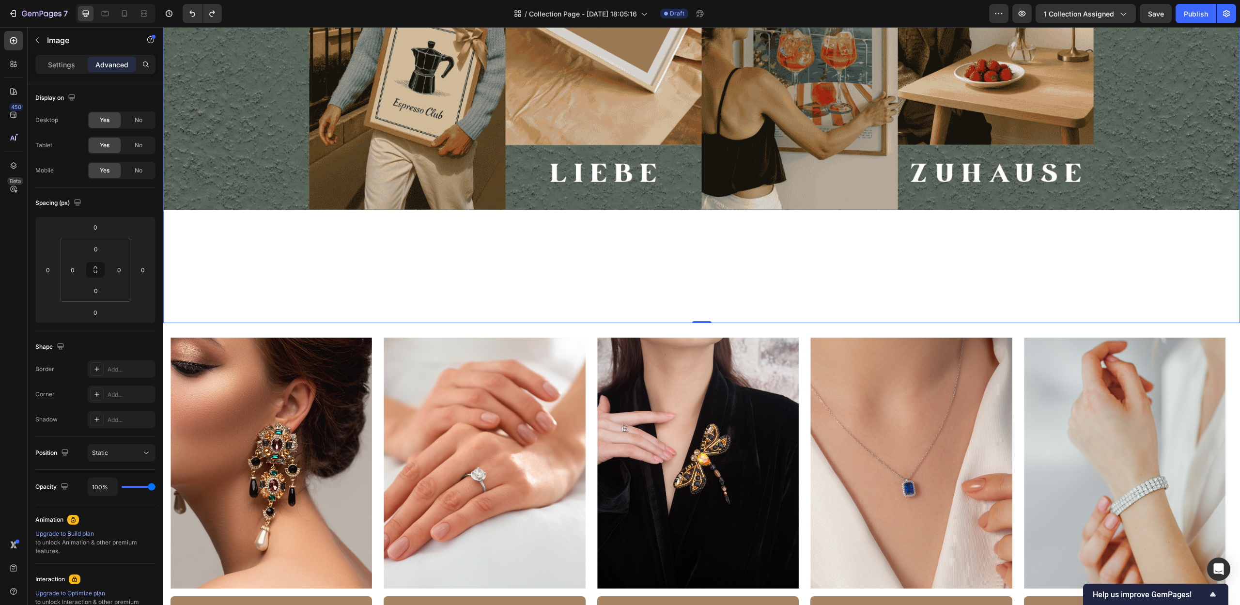
scroll to position [819, 0]
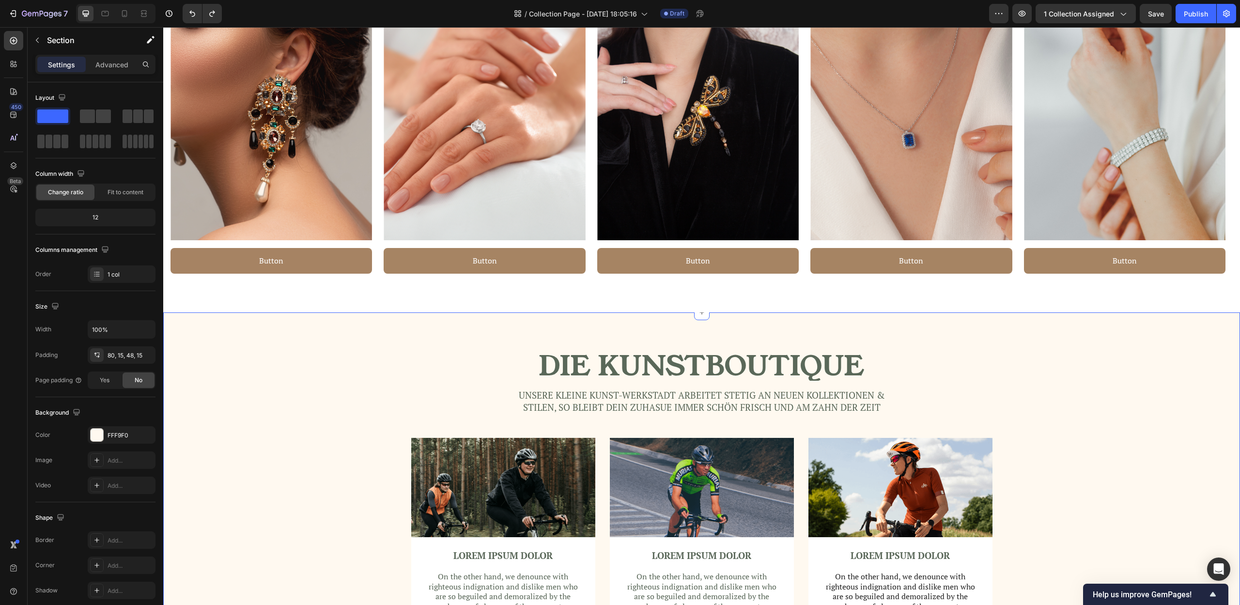
click at [1039, 418] on div "Die Kunstboutique Heading Unsere KLeine Kunst-werkstadt arbeitet stetig an neue…" at bounding box center [702, 515] width 1062 height 329
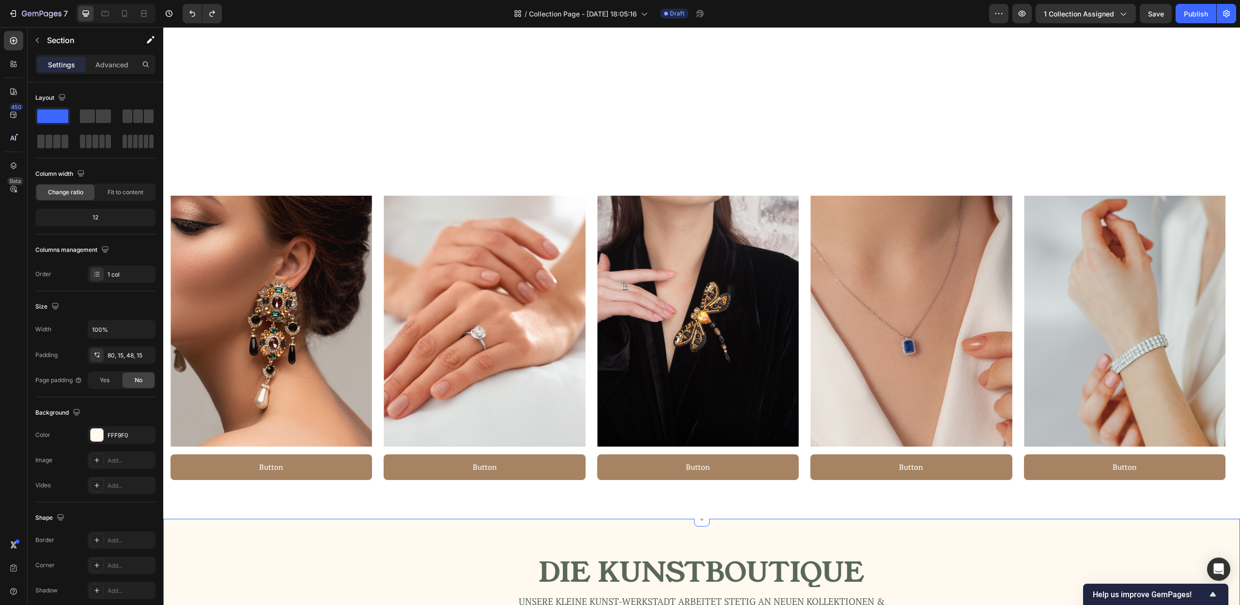
scroll to position [485, 0]
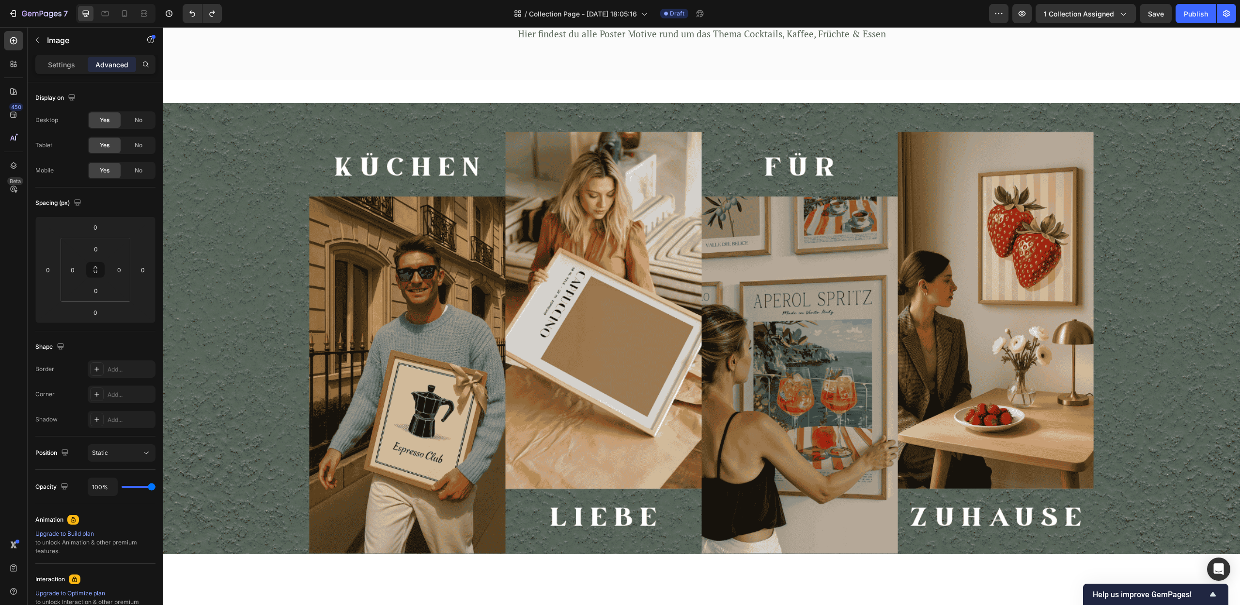
scroll to position [128, 0]
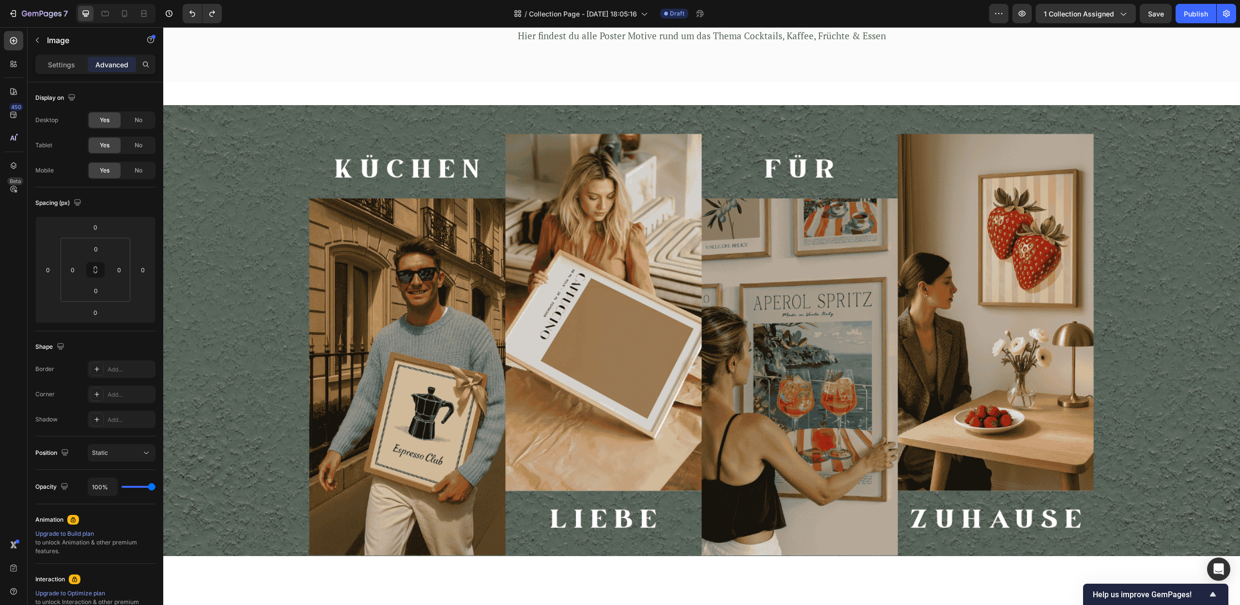
click at [1049, 284] on img at bounding box center [701, 330] width 1077 height 451
click at [1029, 284] on img at bounding box center [701, 330] width 1077 height 451
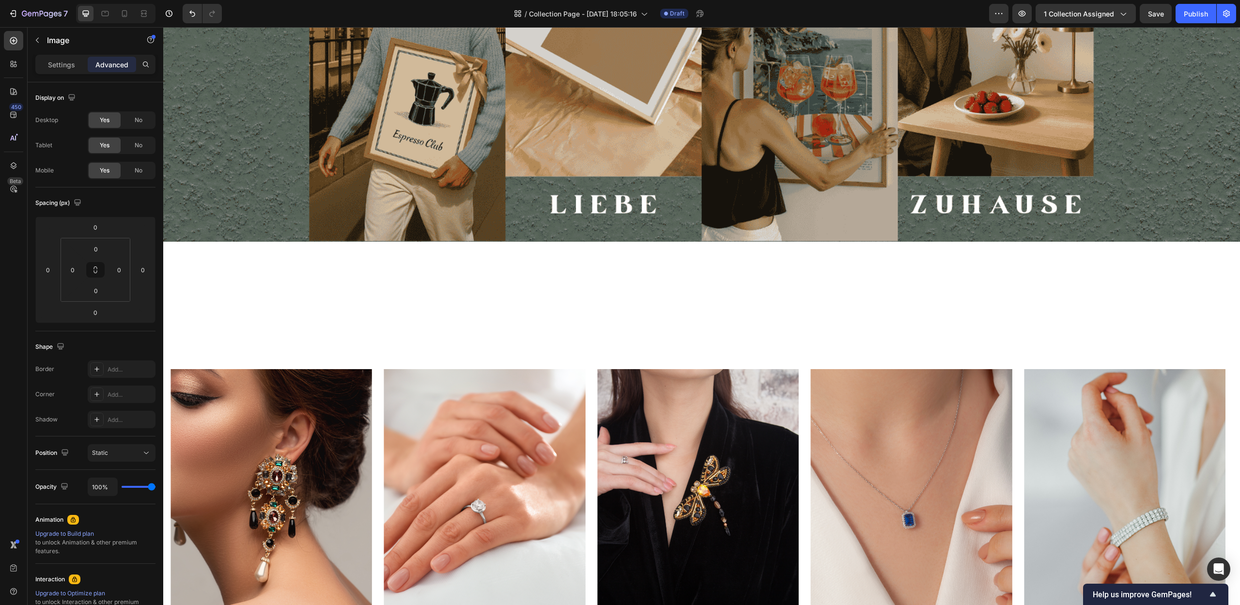
click at [358, 200] on img at bounding box center [701, 16] width 1077 height 451
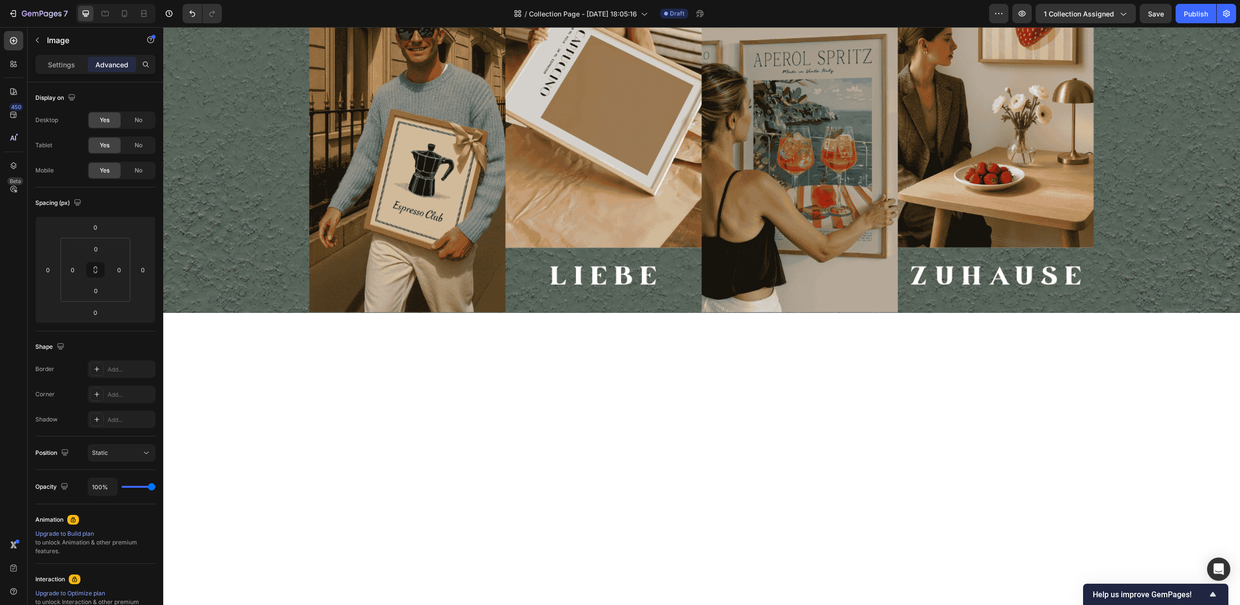
scroll to position [127, 0]
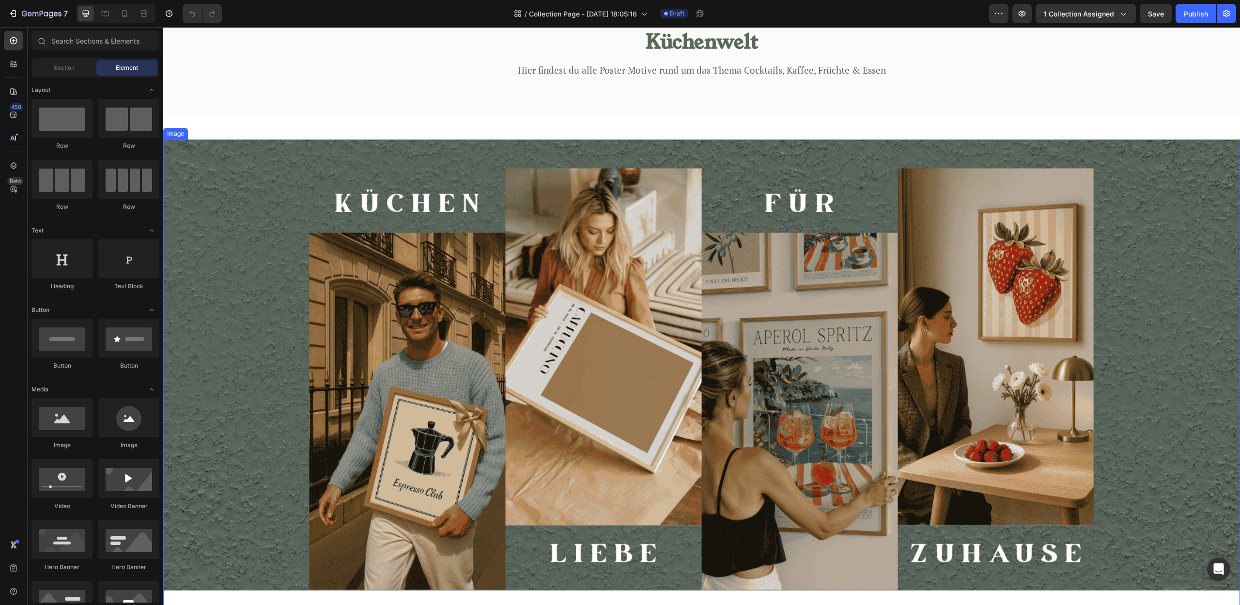
scroll to position [197, 0]
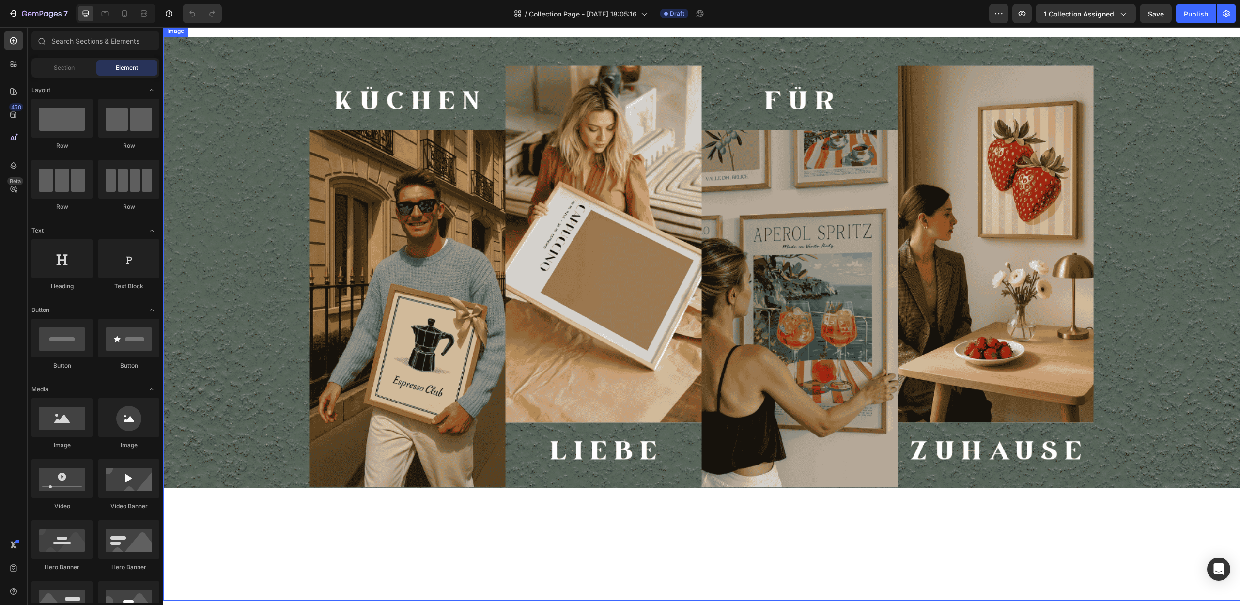
click at [1097, 313] on img at bounding box center [701, 262] width 1077 height 451
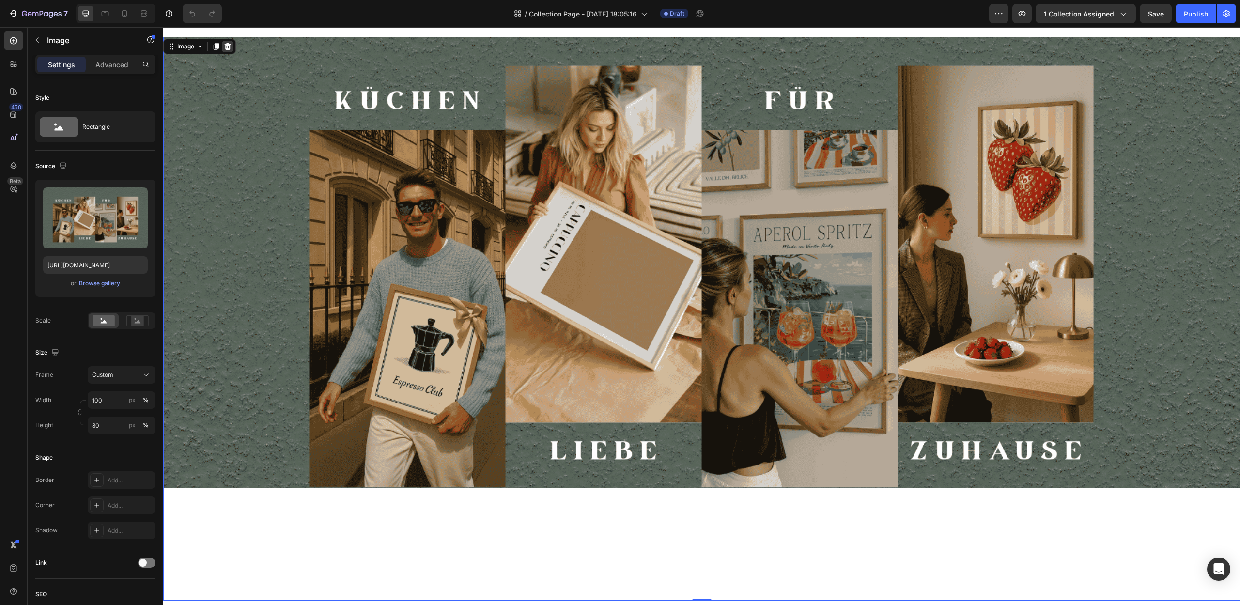
click at [226, 51] on div at bounding box center [228, 47] width 12 height 12
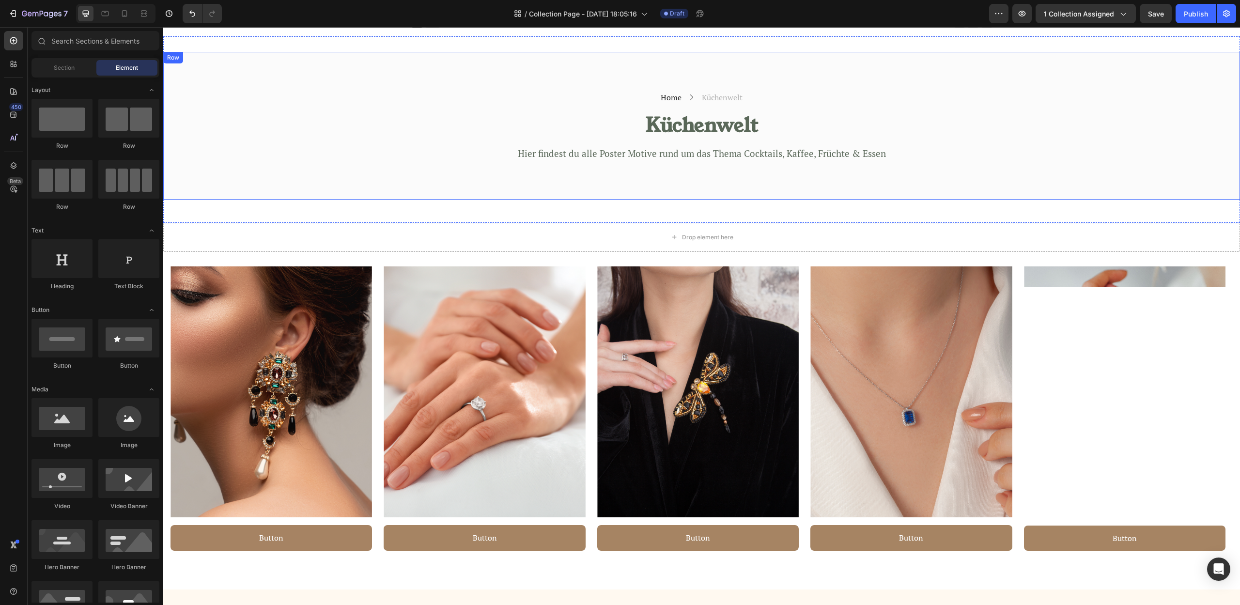
scroll to position [2, 0]
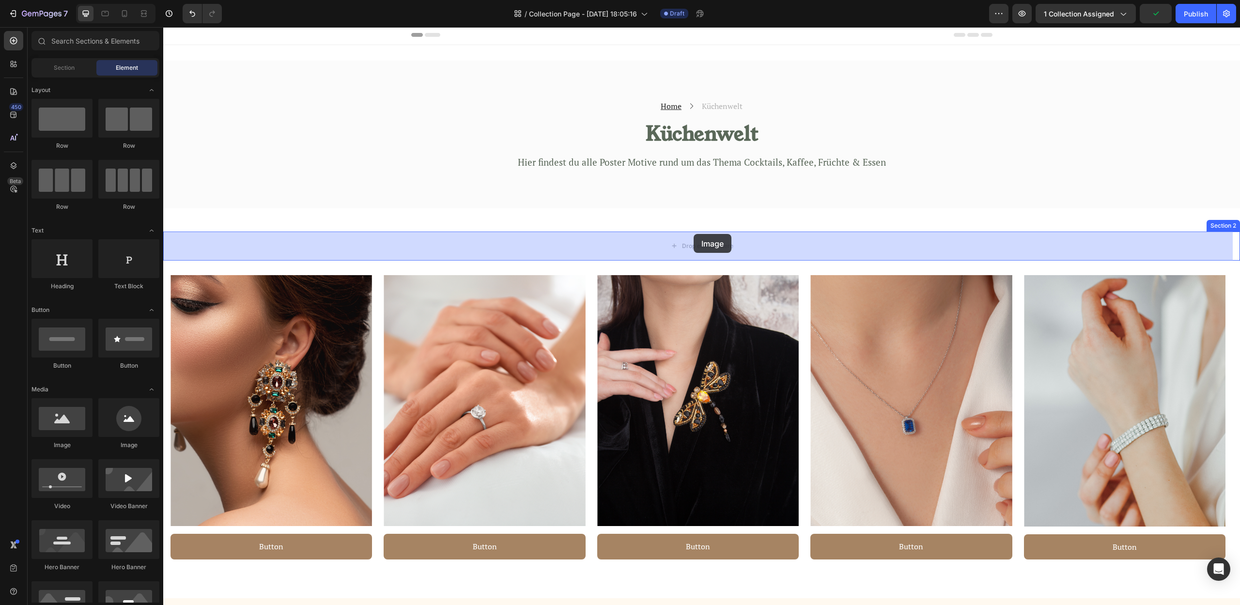
drag, startPoint x: 224, startPoint y: 450, endPoint x: 695, endPoint y: 236, distance: 517.7
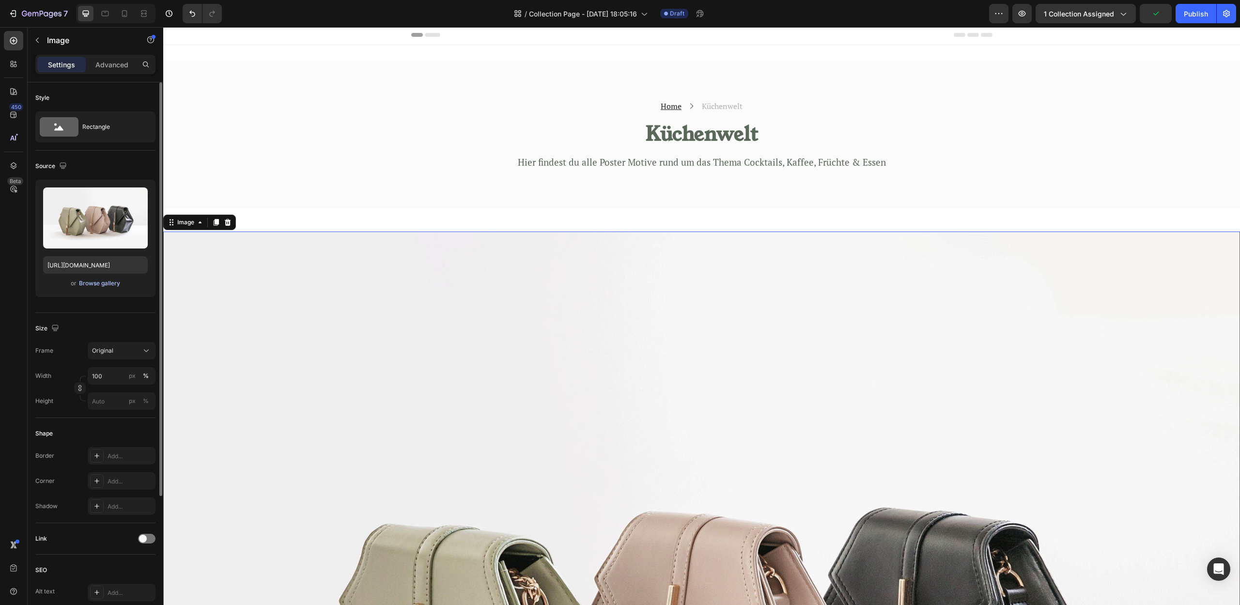
click at [82, 284] on div "Browse gallery" at bounding box center [99, 283] width 41 height 9
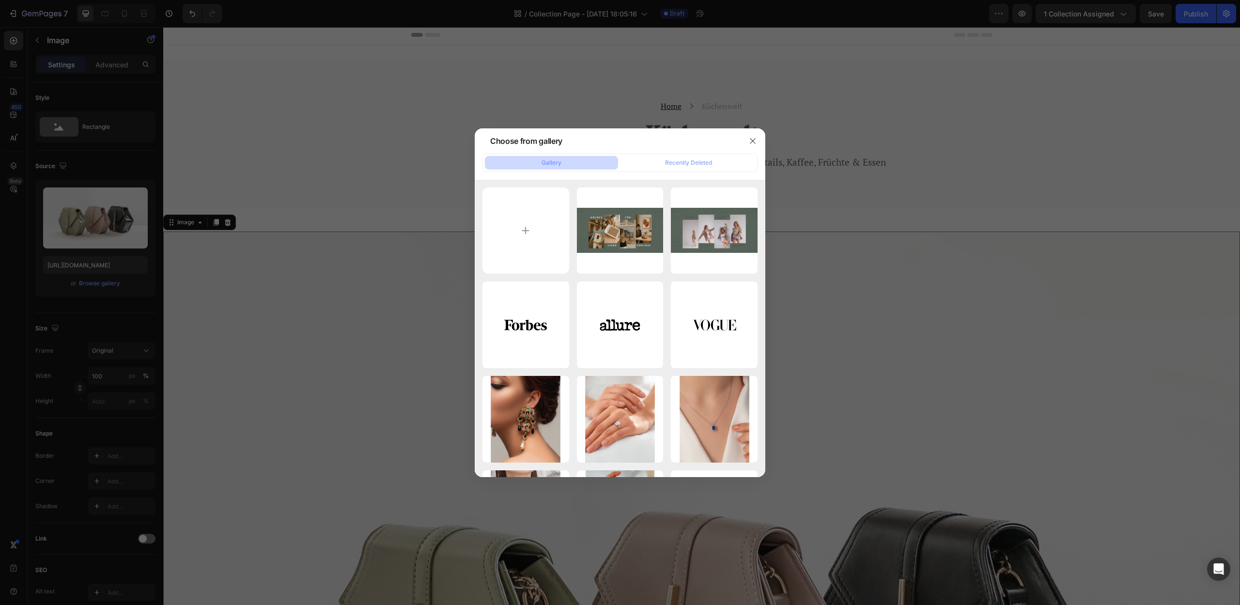
type input "C:\fakepath\Design ohne Titel.png"
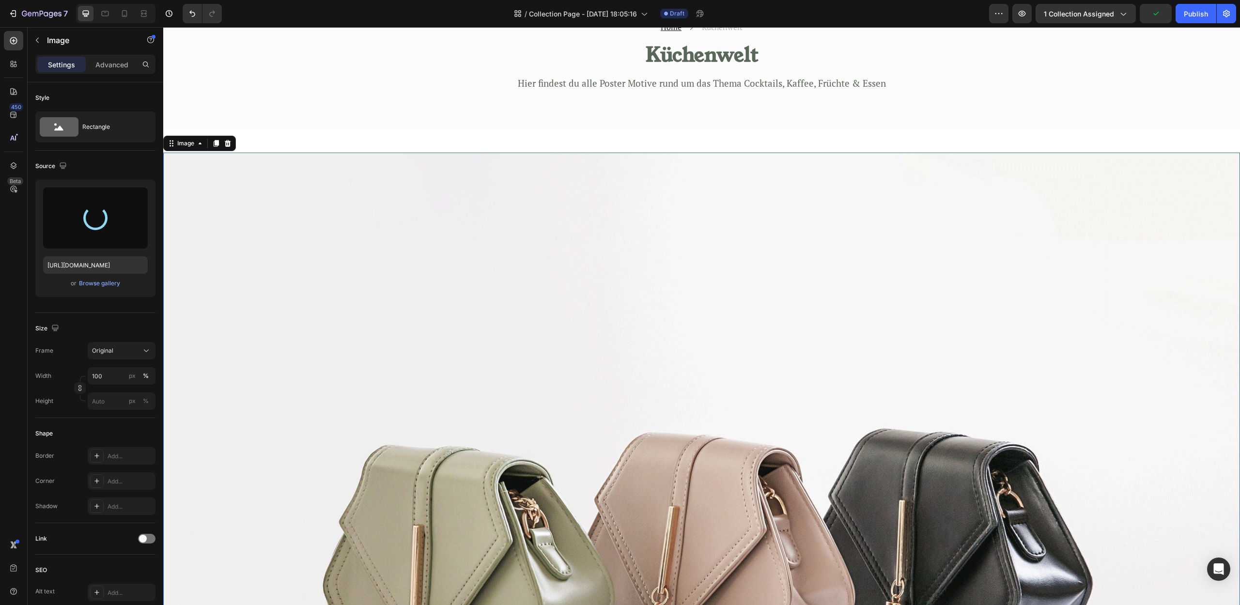
scroll to position [83, 0]
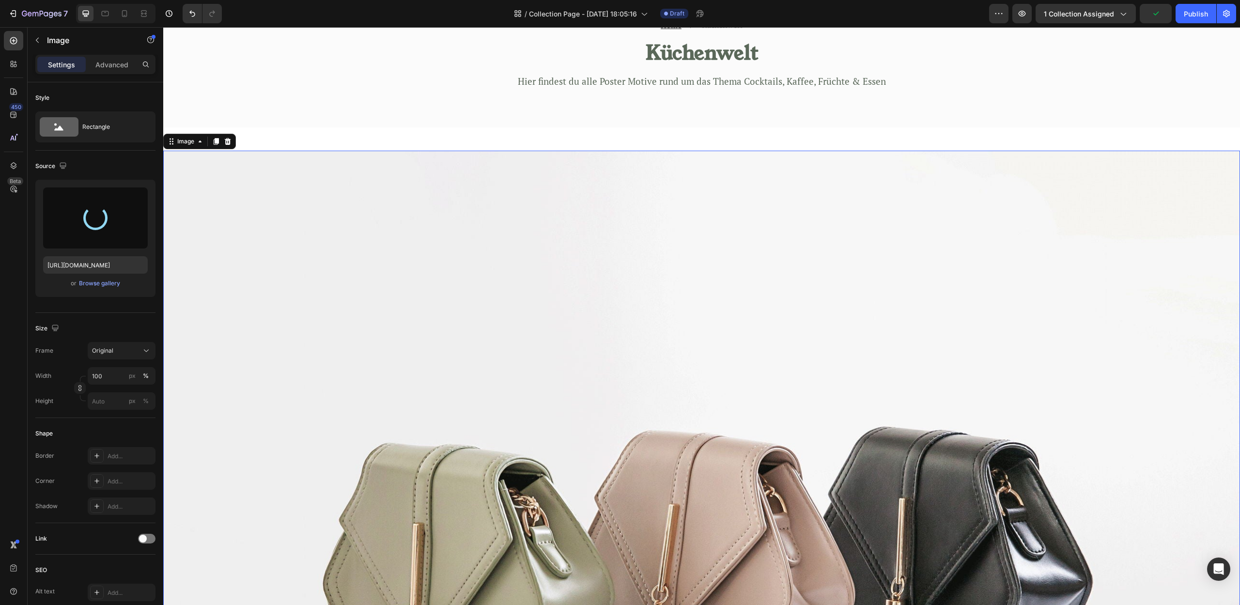
type input "[URL][DOMAIN_NAME]"
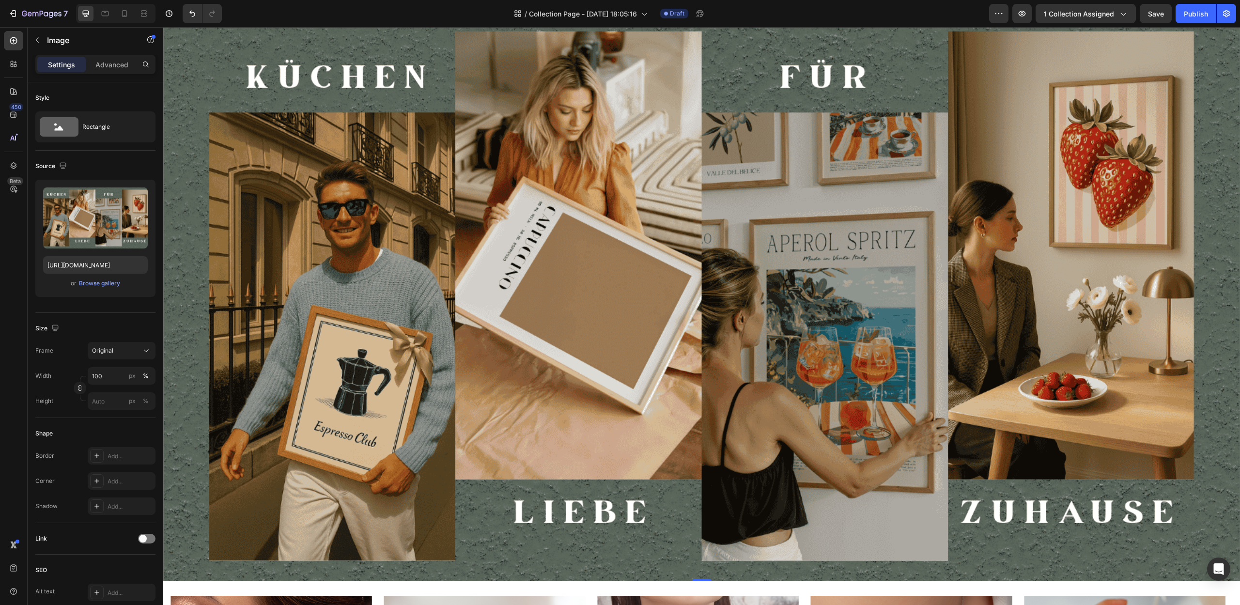
scroll to position [210, 0]
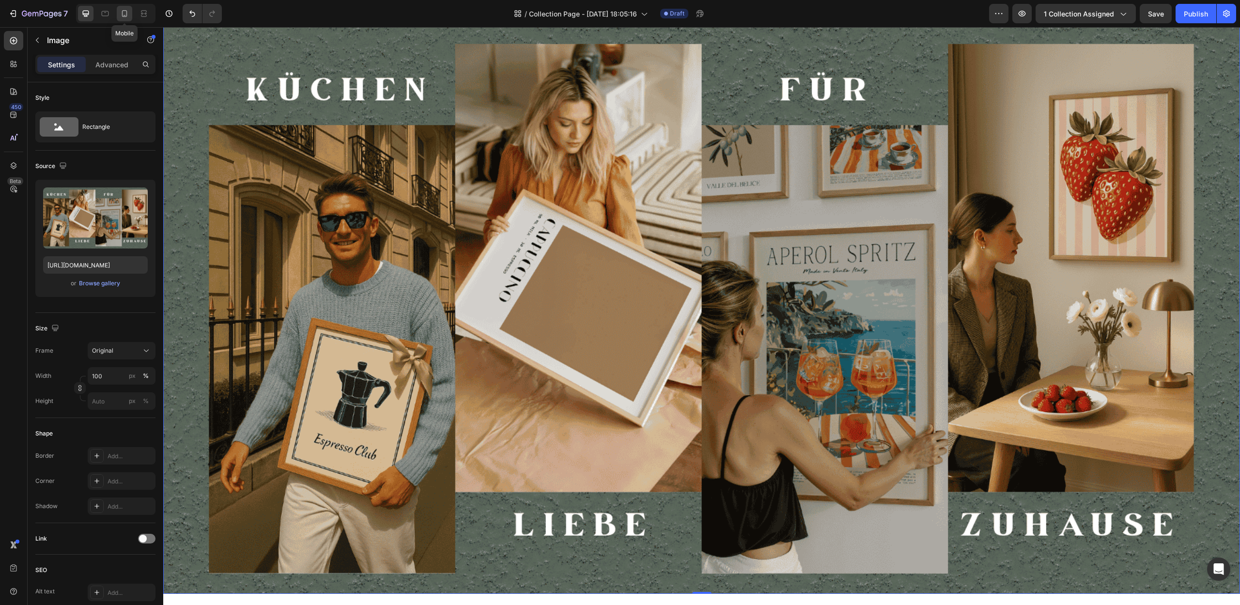
click at [123, 13] on icon at bounding box center [124, 13] width 5 height 7
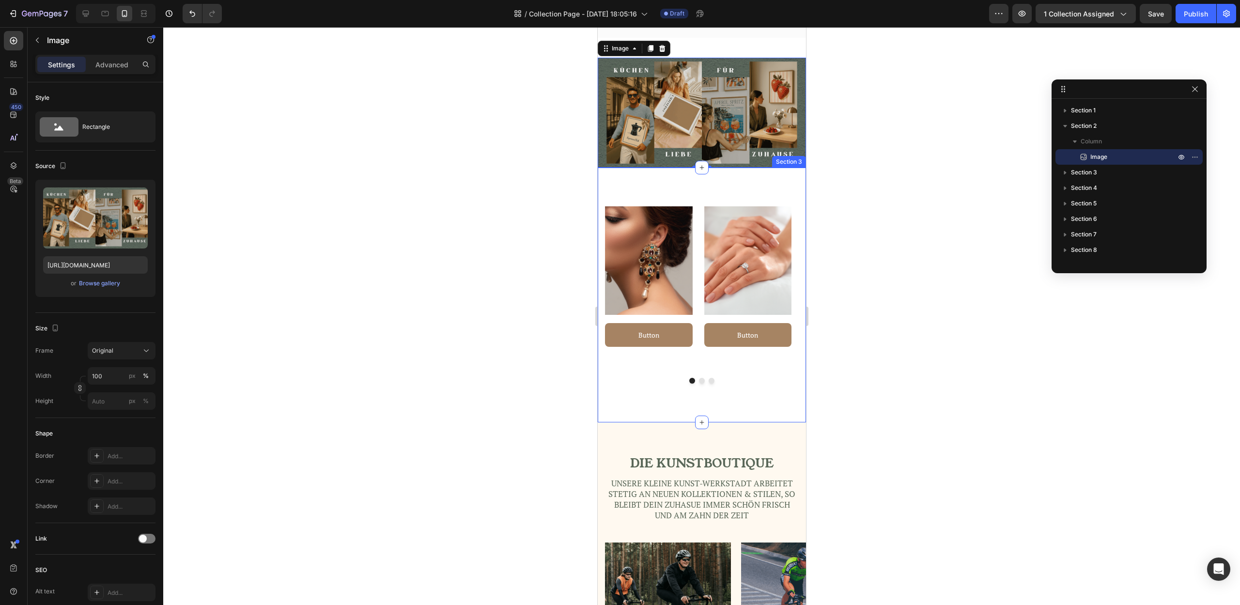
scroll to position [172, 0]
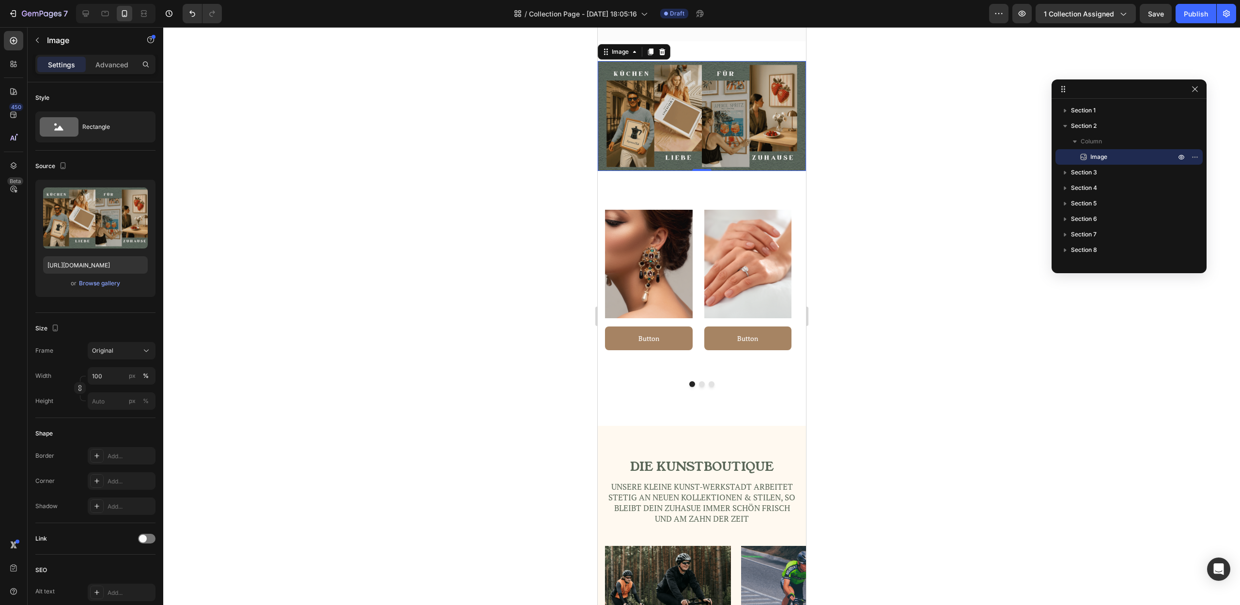
click at [904, 221] on div at bounding box center [701, 316] width 1077 height 578
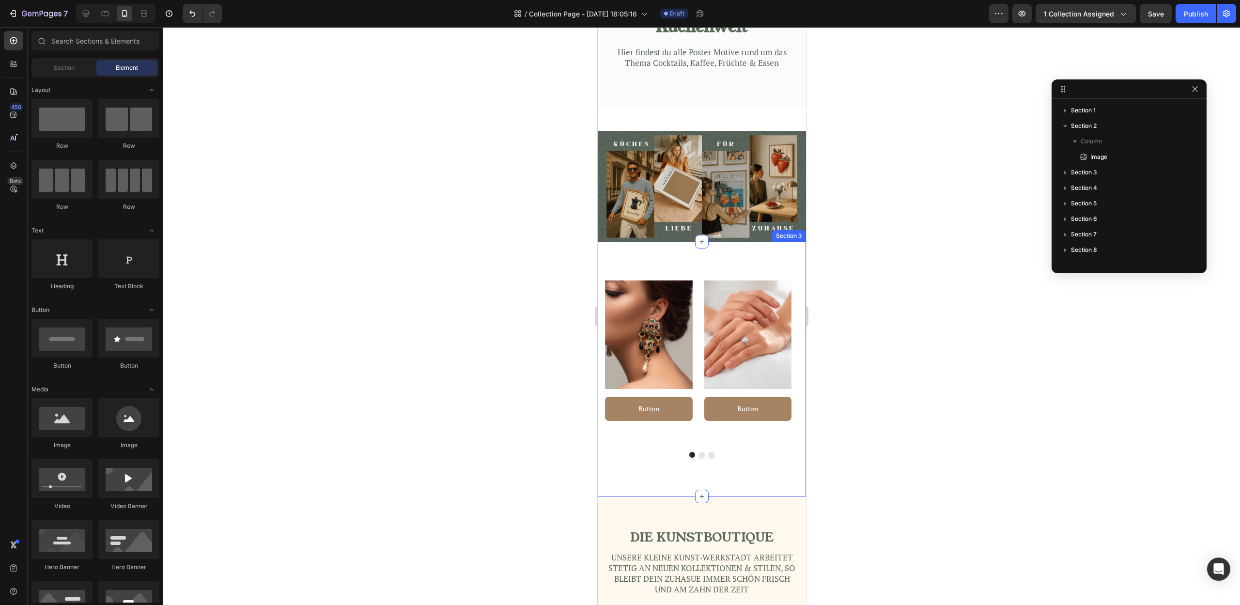
scroll to position [0, 0]
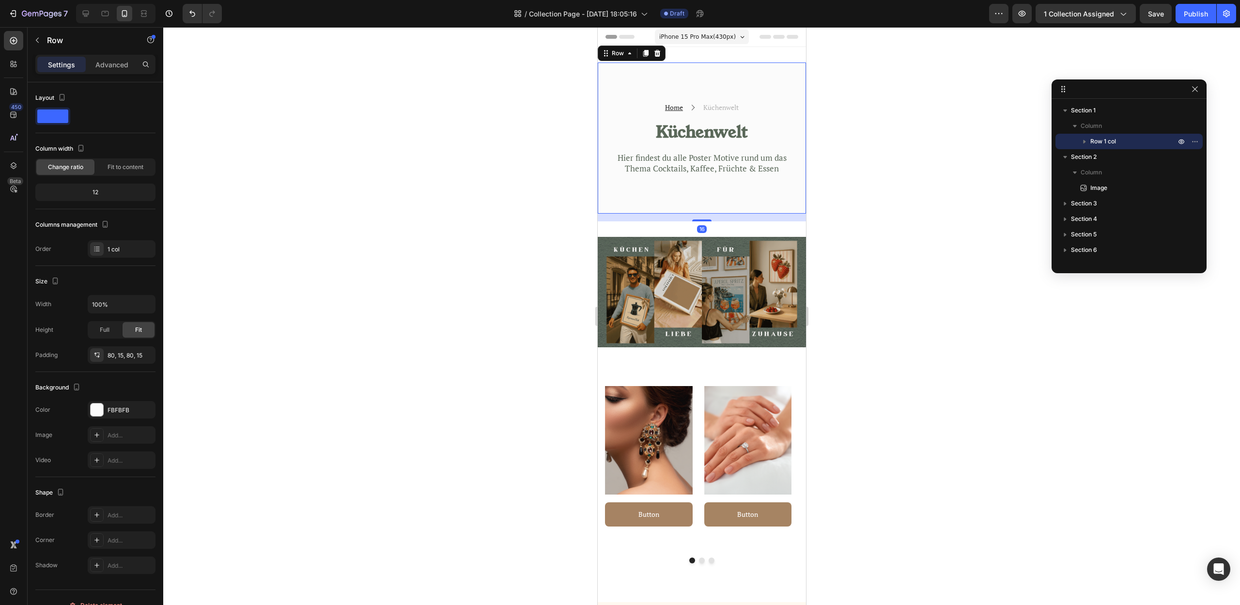
click at [729, 186] on div "Home Text block Icon Küchenwelt Text block Row Küchenwelt Heading Hier findest …" at bounding box center [701, 137] width 208 height 151
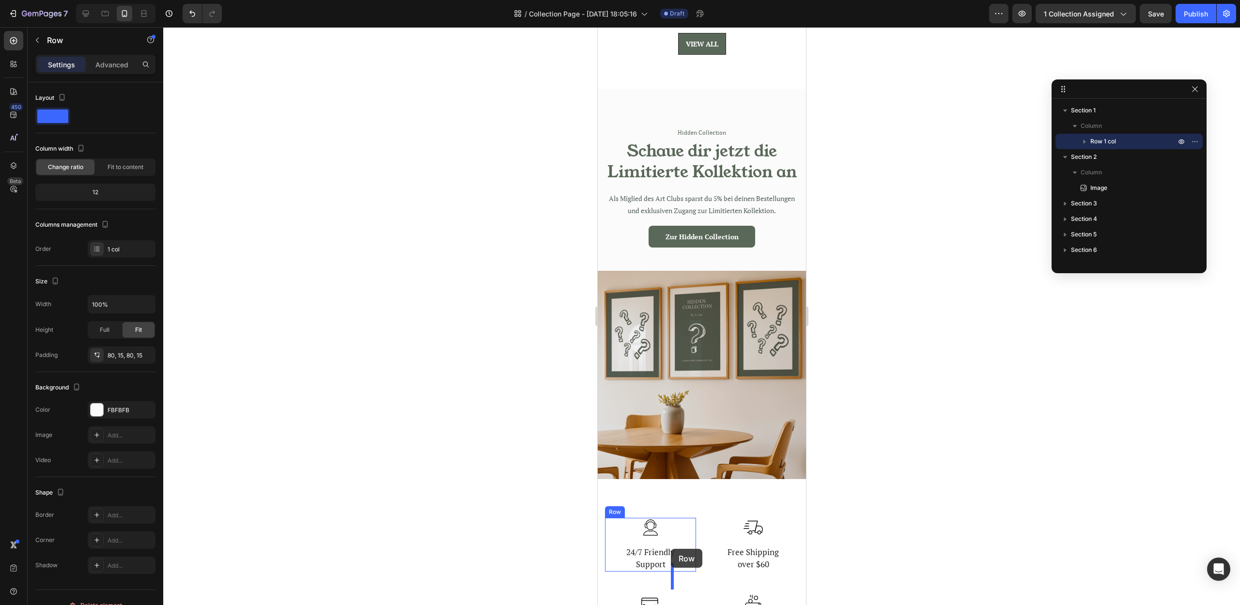
scroll to position [1626, 0]
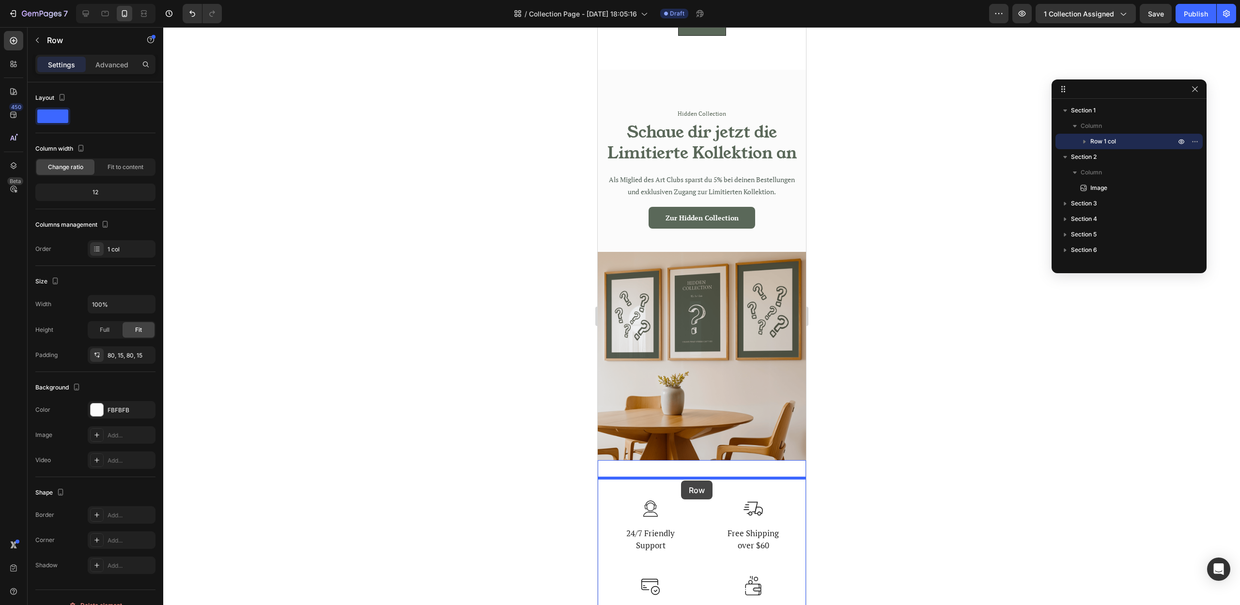
drag, startPoint x: 614, startPoint y: 55, endPoint x: 681, endPoint y: 481, distance: 430.5
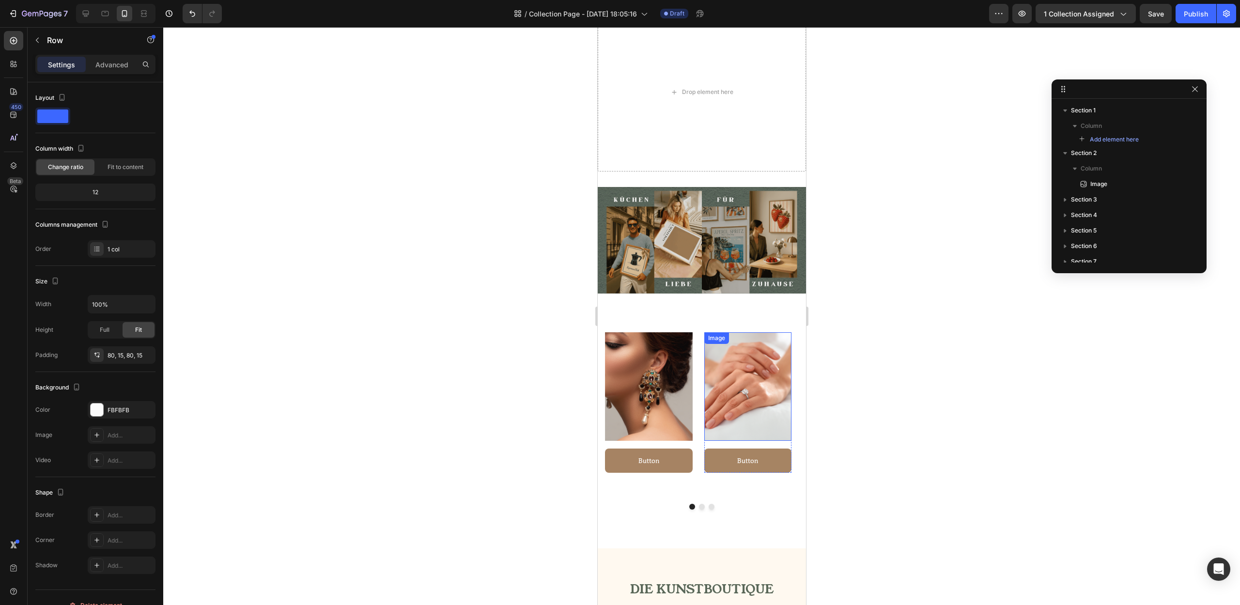
scroll to position [0, 0]
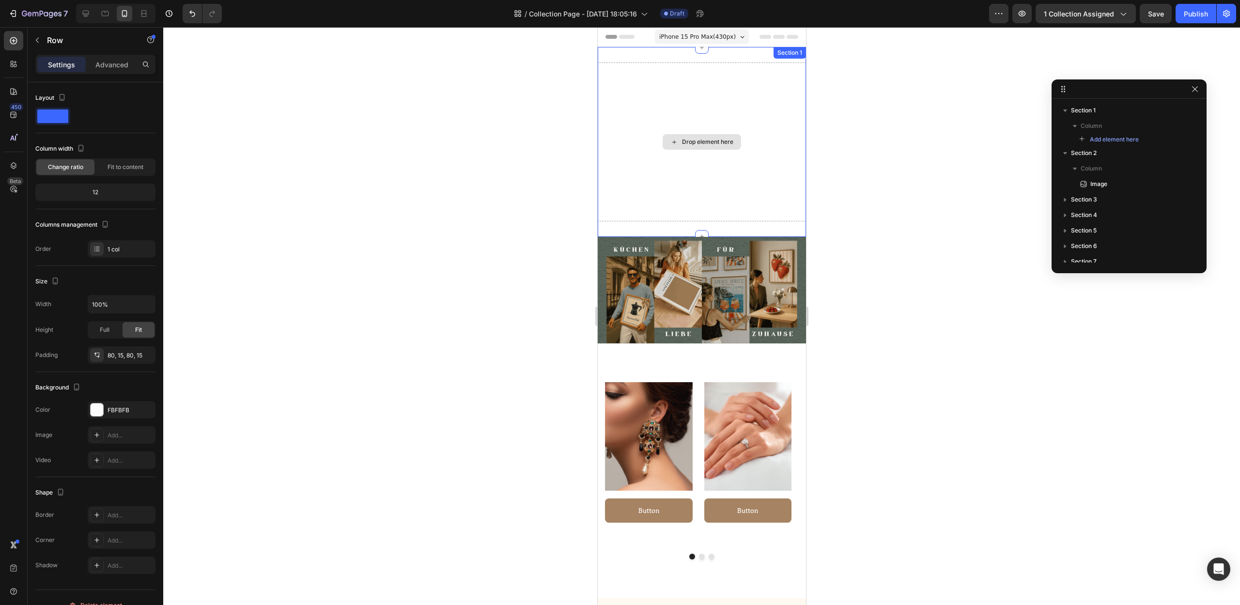
click at [700, 183] on div "Drop element here" at bounding box center [701, 141] width 208 height 159
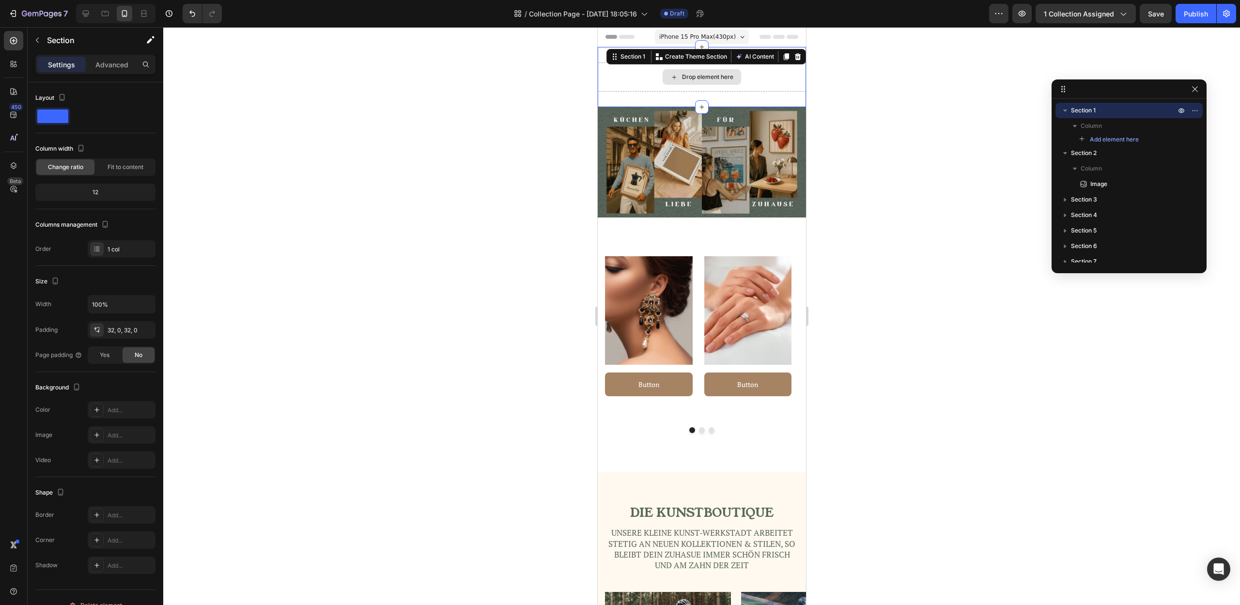
click at [742, 85] on div "Drop element here" at bounding box center [701, 76] width 208 height 29
click at [89, 16] on icon at bounding box center [86, 14] width 10 height 10
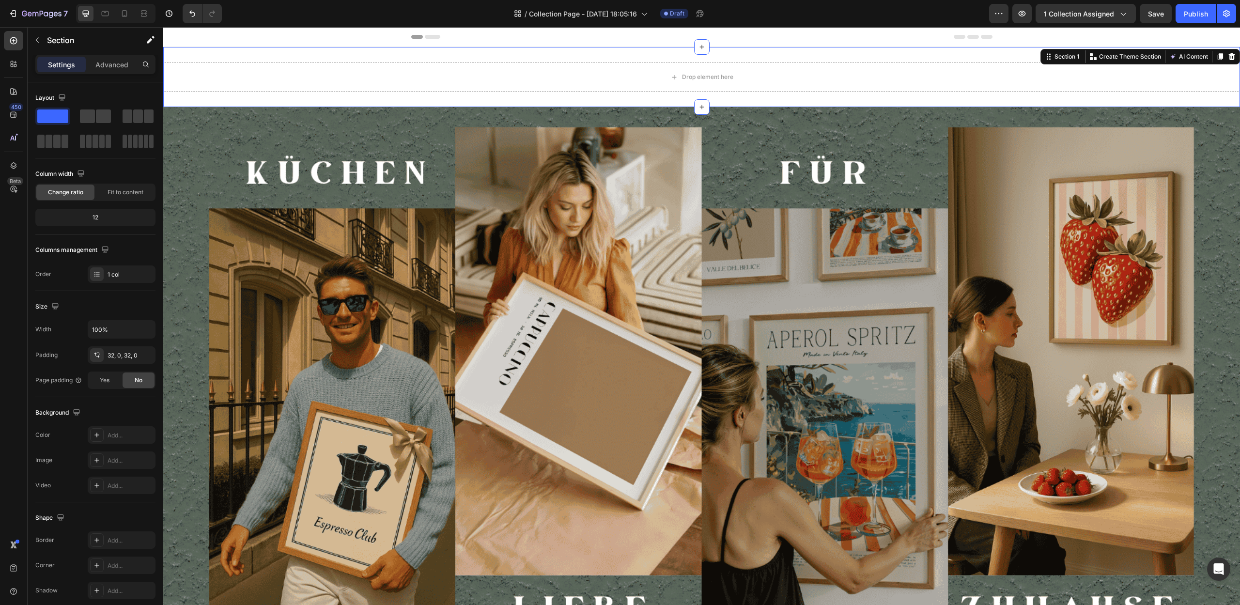
click at [761, 95] on div "Drop element here Section 1 You can create reusable sections Create Theme Secti…" at bounding box center [701, 77] width 1077 height 60
click at [1228, 57] on icon at bounding box center [1232, 57] width 8 height 8
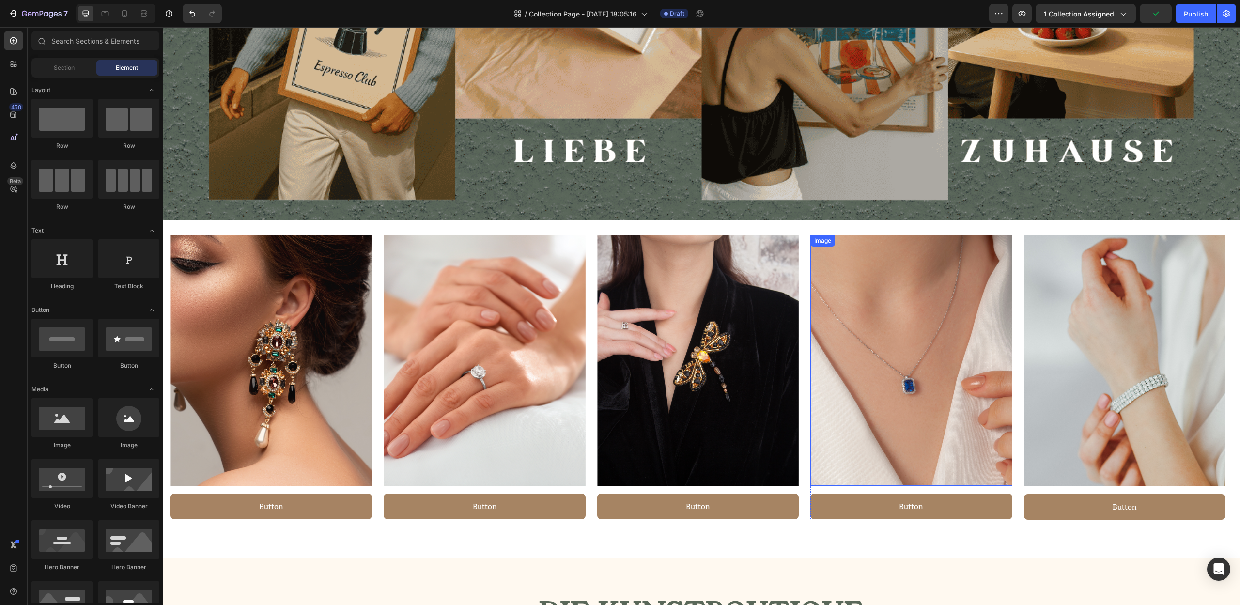
scroll to position [481, 0]
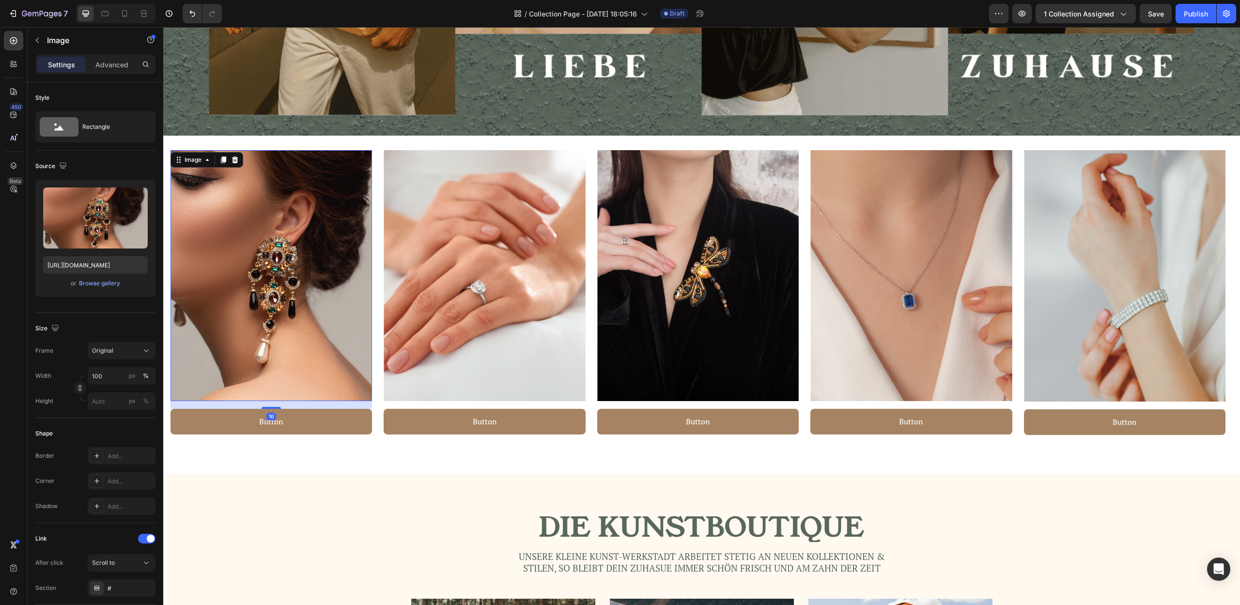
click at [231, 232] on img at bounding box center [272, 275] width 202 height 251
click at [103, 288] on button "Browse gallery" at bounding box center [99, 284] width 42 height 10
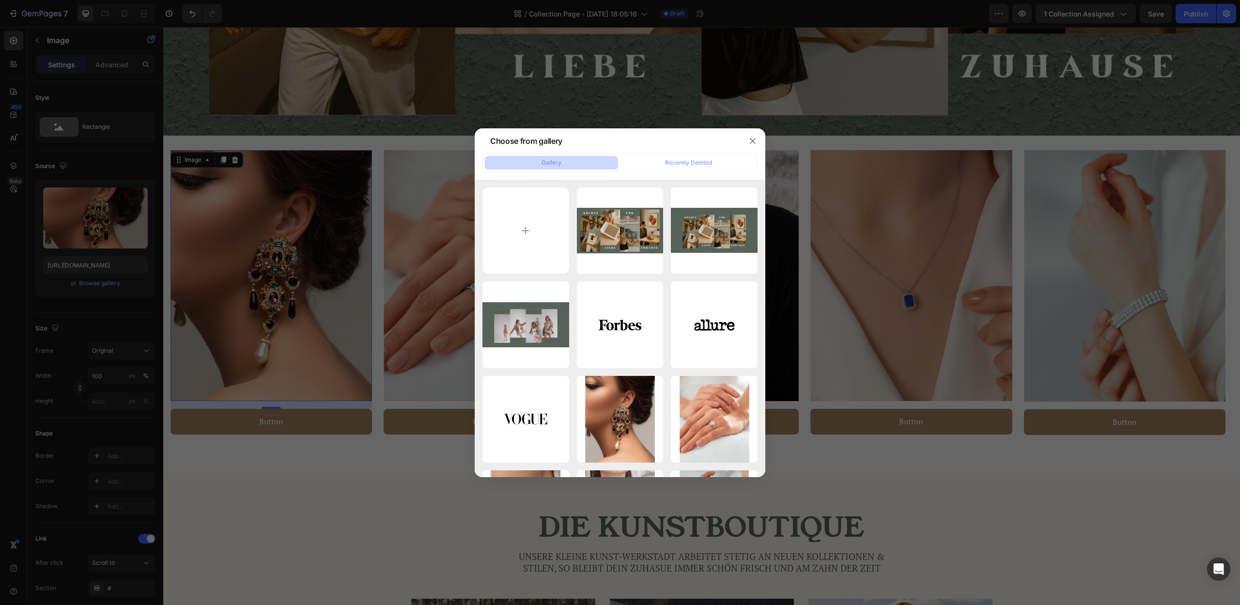
type input "C:\fakepath\3.png"
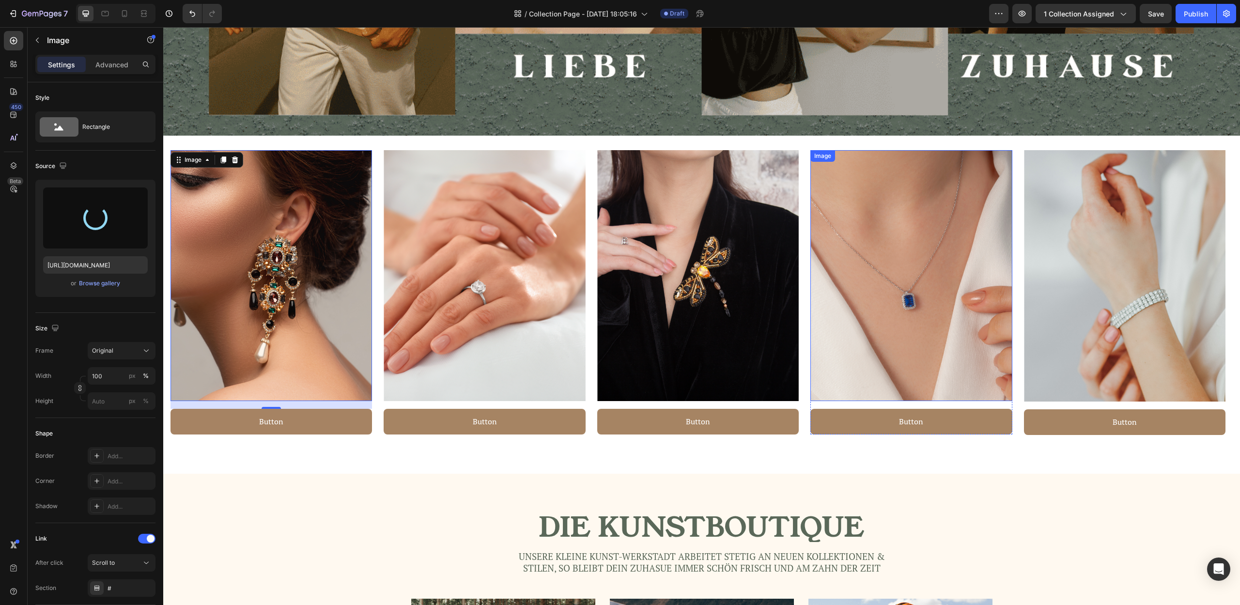
type input "[URL][DOMAIN_NAME]"
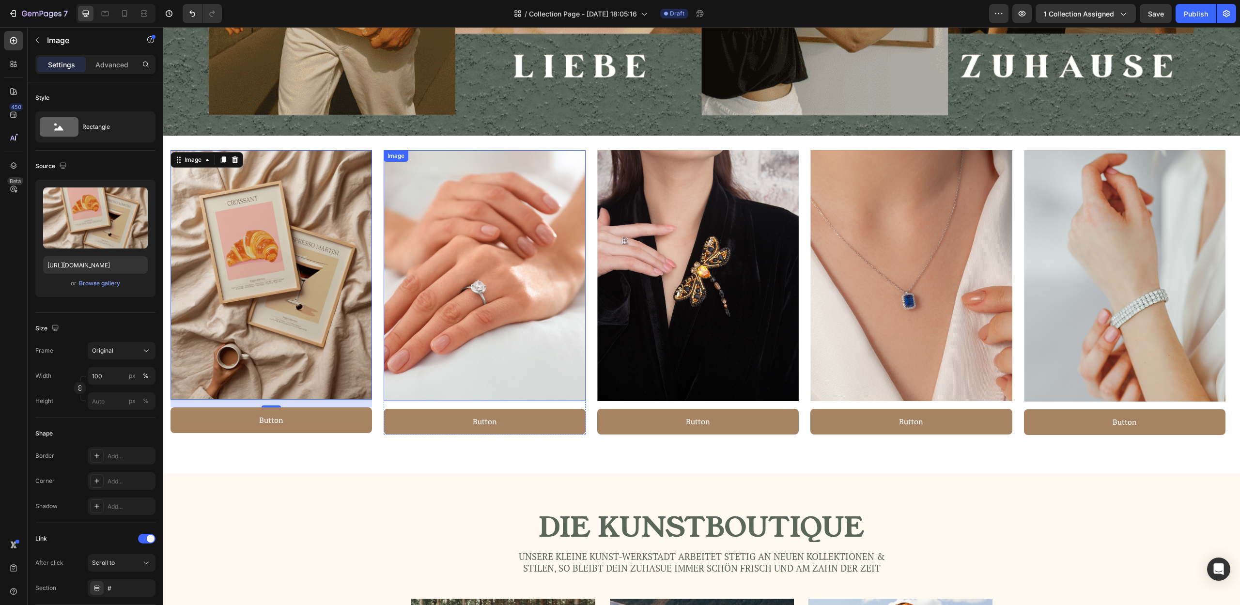
click at [503, 279] on img at bounding box center [485, 275] width 202 height 251
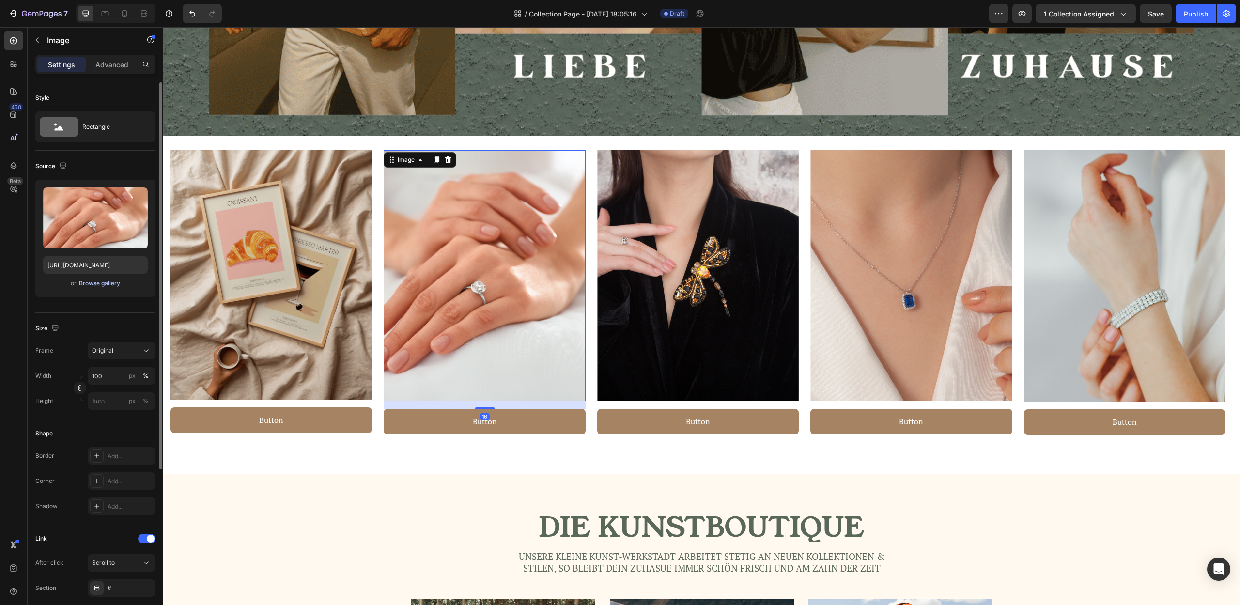
click at [84, 284] on div "Browse gallery" at bounding box center [99, 283] width 41 height 9
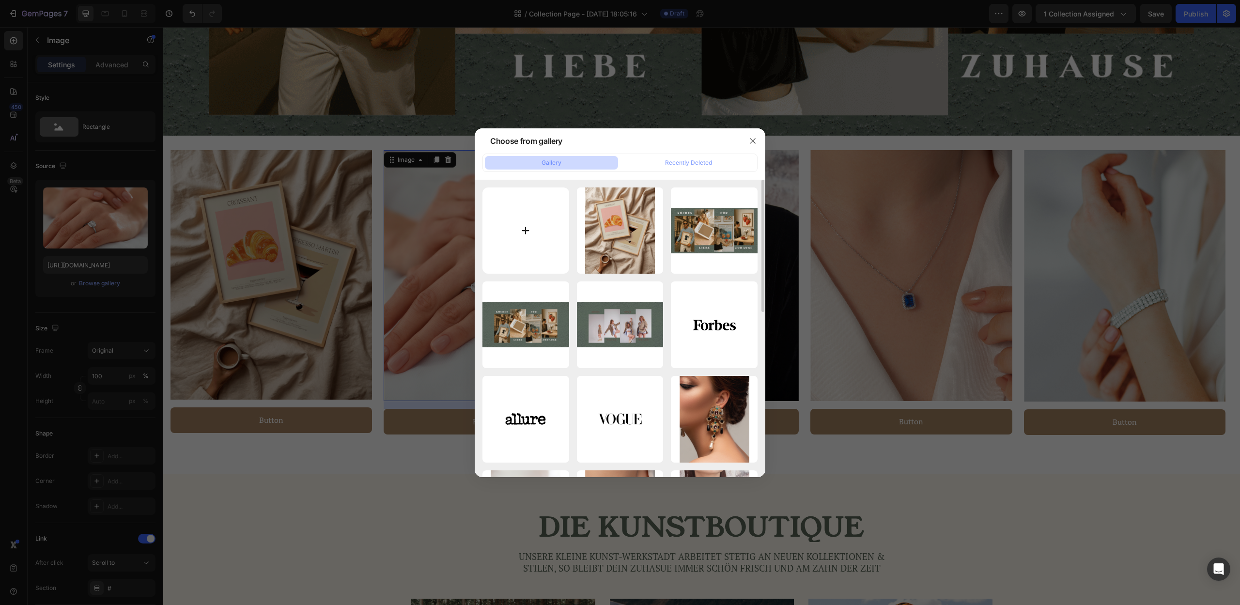
type input "C:\fakepath\2.png"
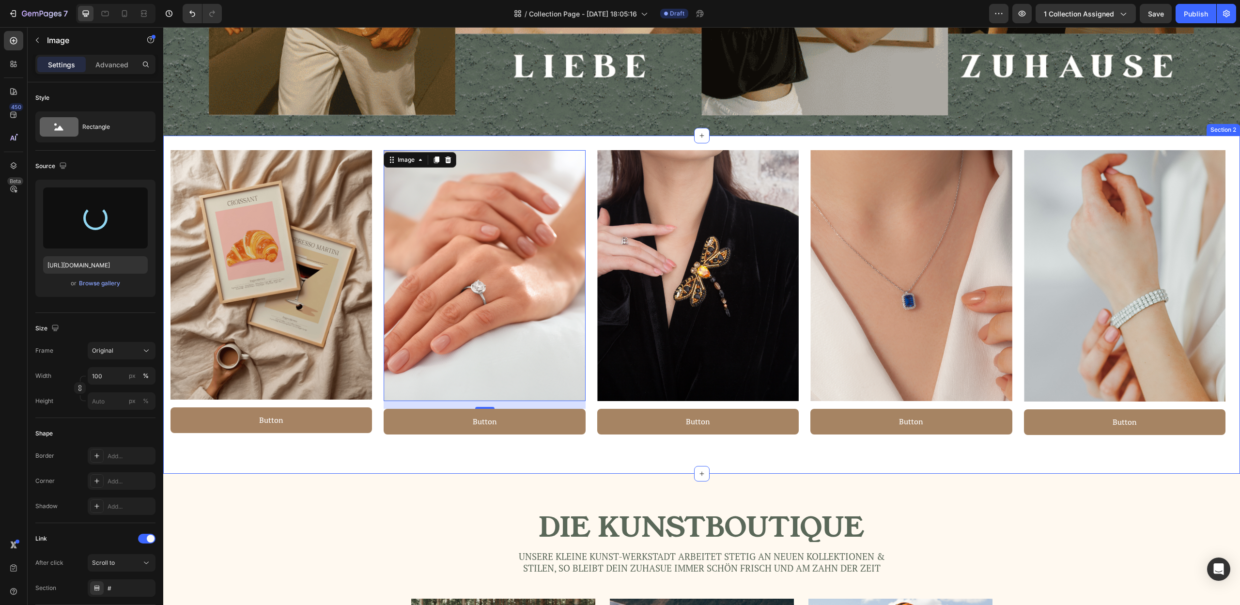
click at [892, 457] on div "Image Button Button Row Image 16 Button Button Row Image Button Button Row Imag…" at bounding box center [701, 305] width 1077 height 338
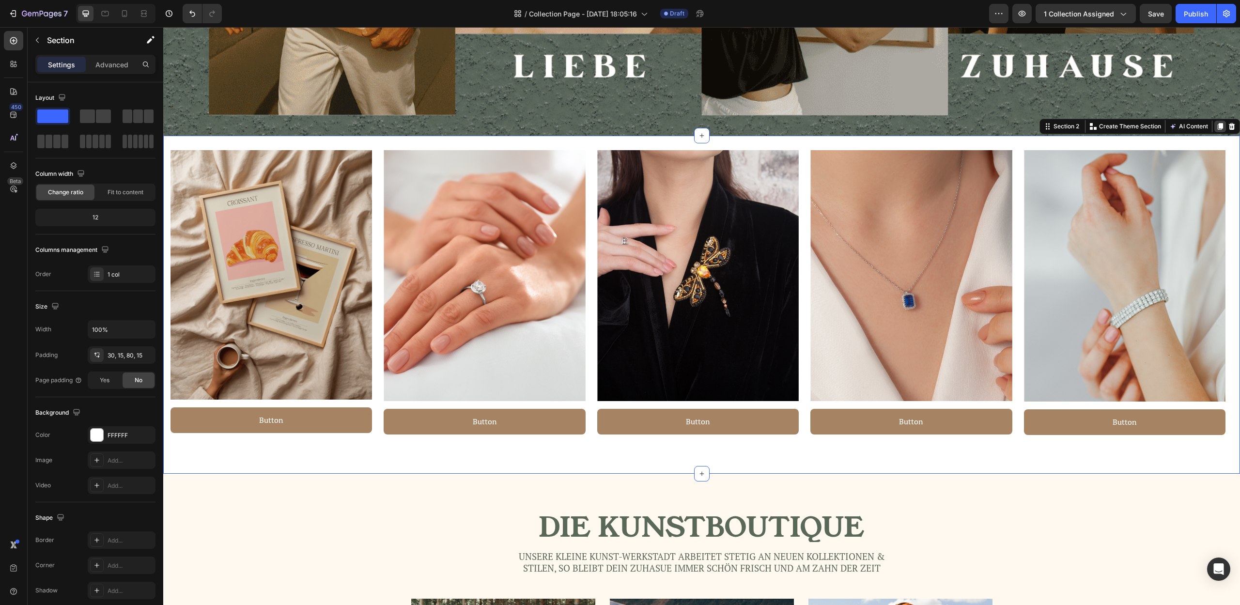
click at [1218, 124] on icon at bounding box center [1220, 126] width 5 height 7
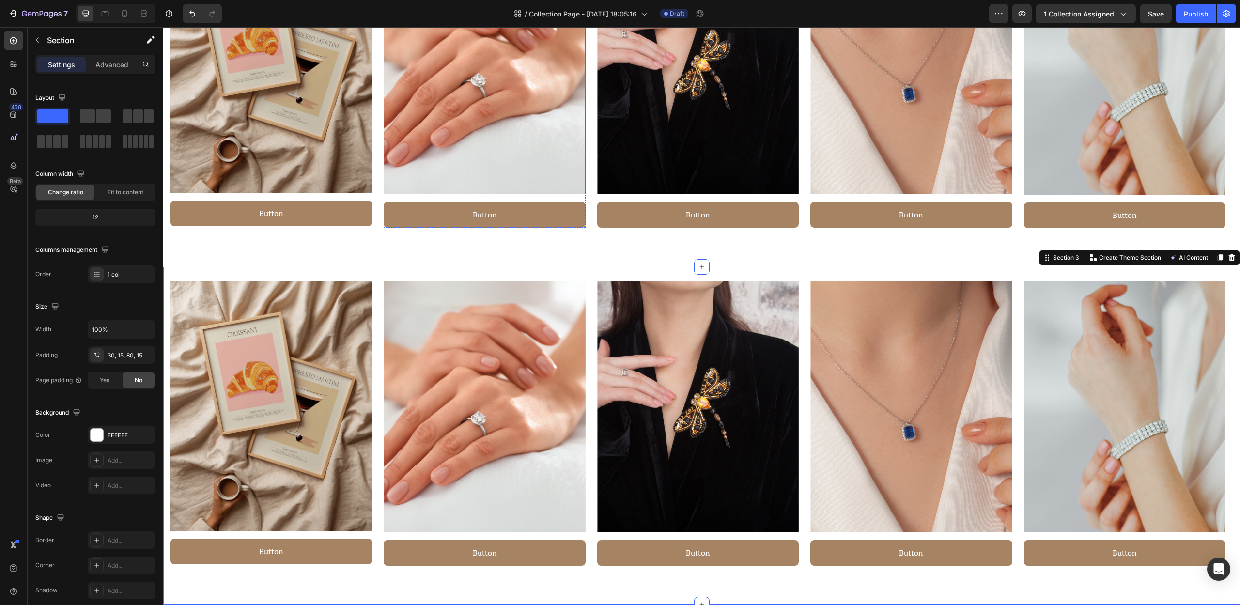
scroll to position [668, 0]
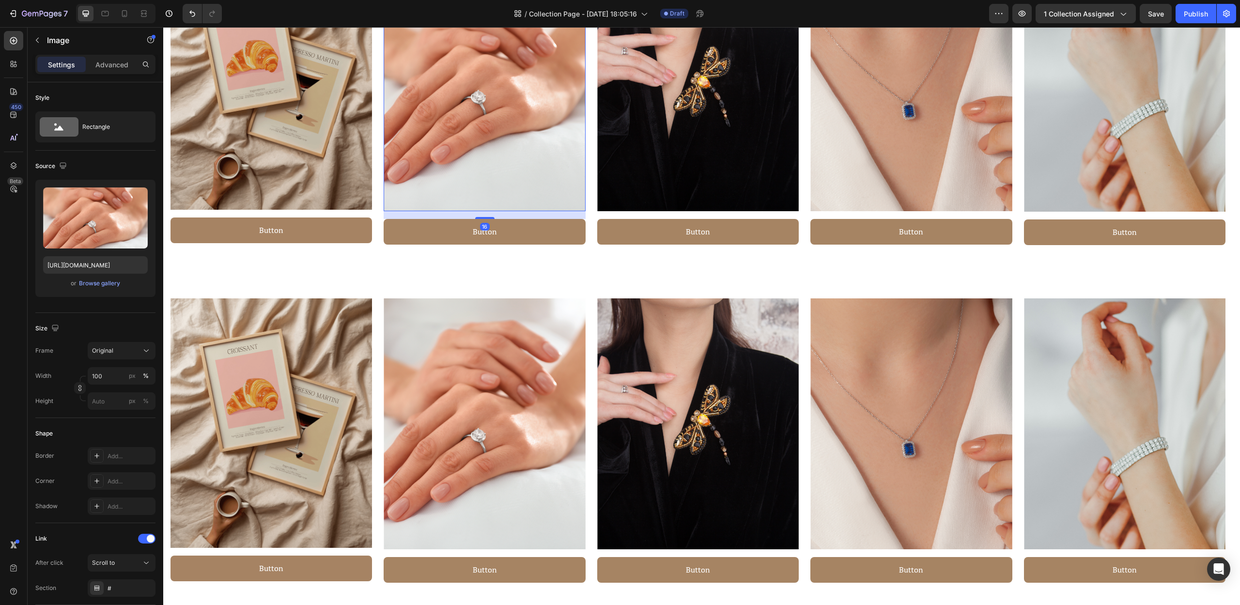
click at [504, 176] on img at bounding box center [485, 85] width 202 height 251
click at [115, 284] on div "Browse gallery" at bounding box center [99, 283] width 41 height 9
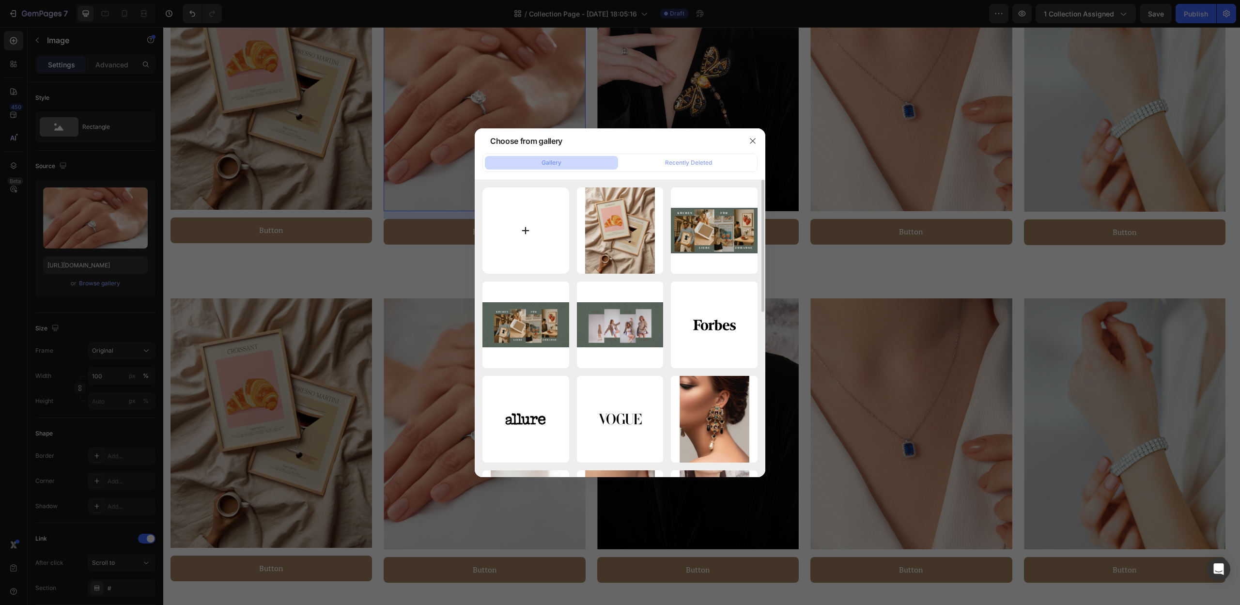
click at [545, 241] on input "file" at bounding box center [525, 230] width 87 height 87
type input "C:\fakepath\2.png"
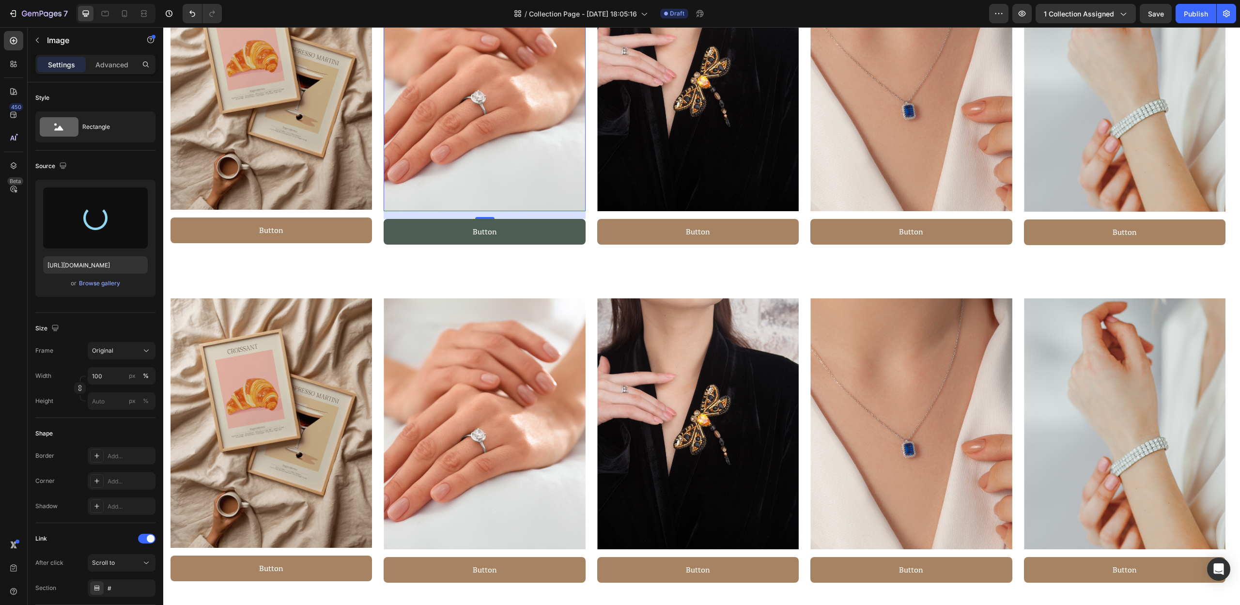
type input "[URL][DOMAIN_NAME]"
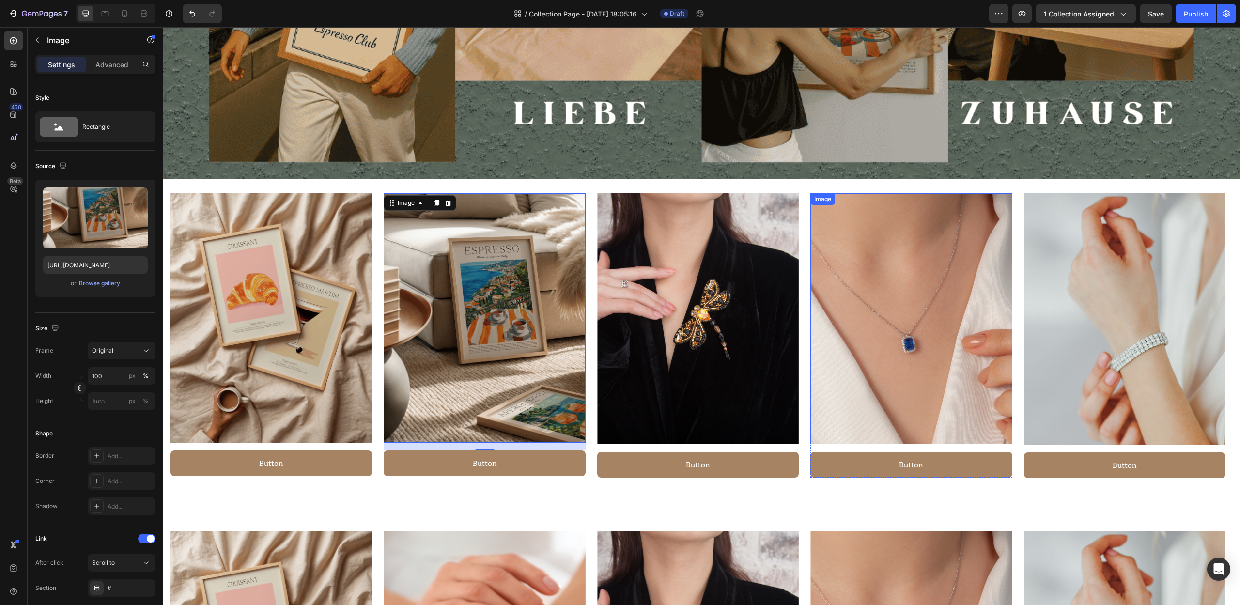
scroll to position [454, 0]
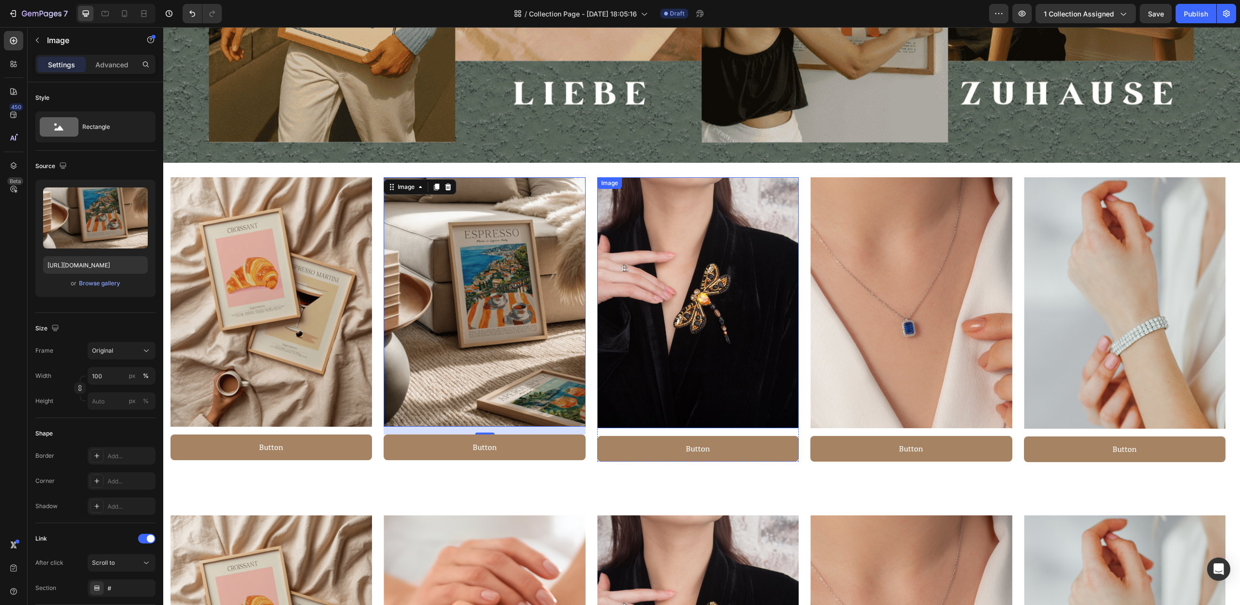
click at [706, 292] on img at bounding box center [698, 302] width 202 height 251
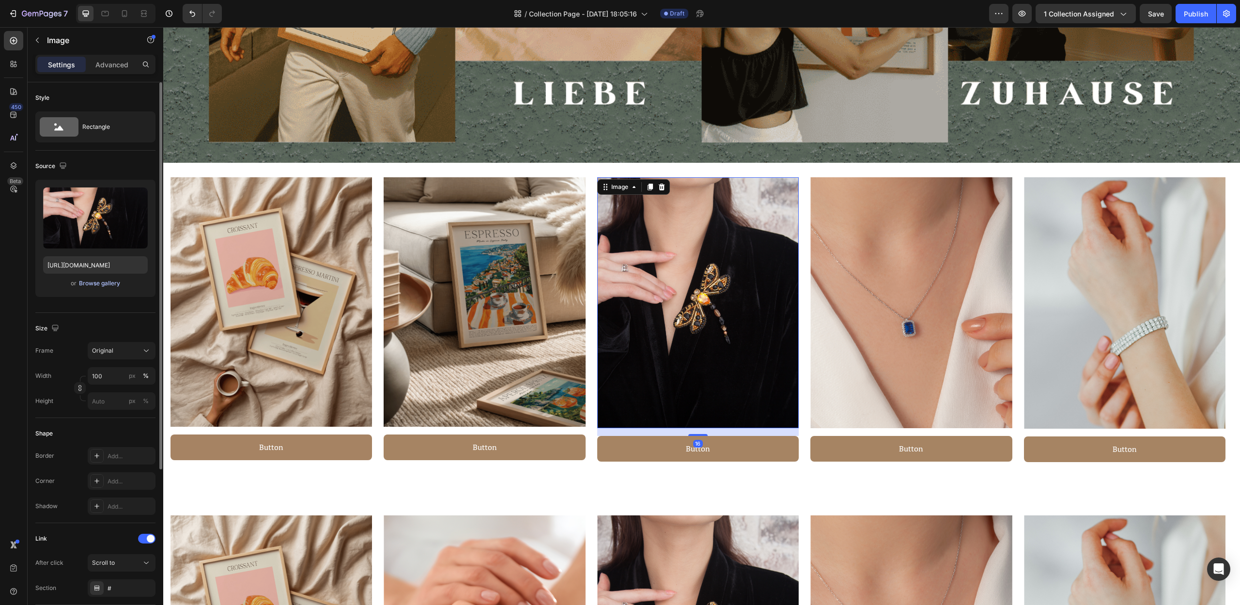
click at [93, 286] on div "Browse gallery" at bounding box center [99, 283] width 41 height 9
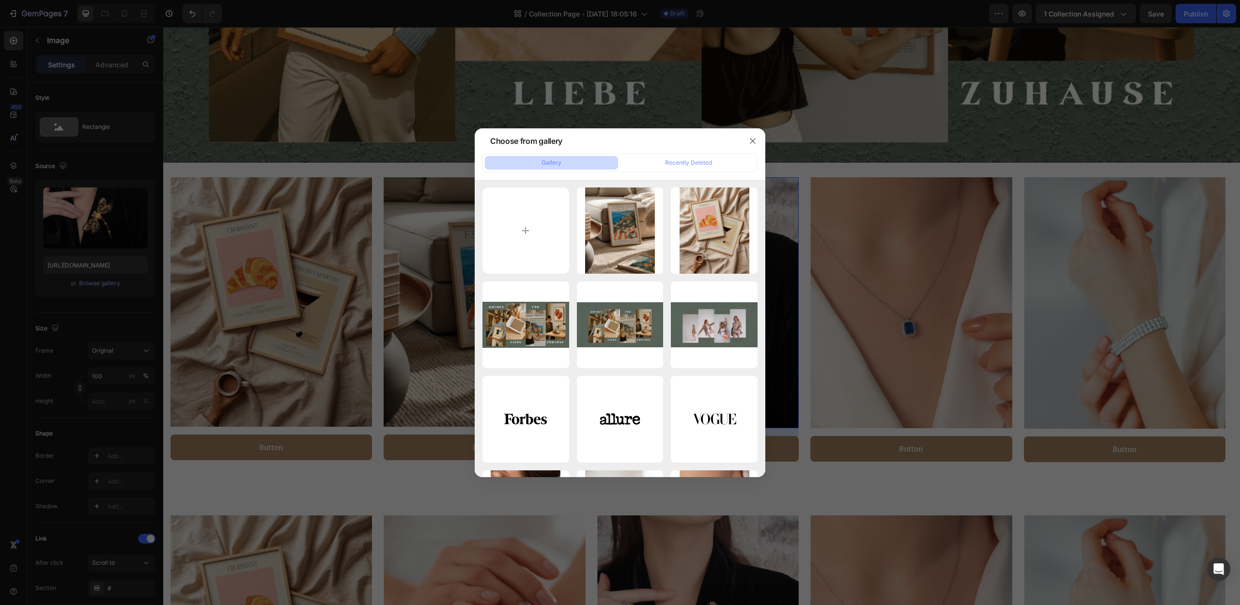
type input "C:\fakepath\9.png"
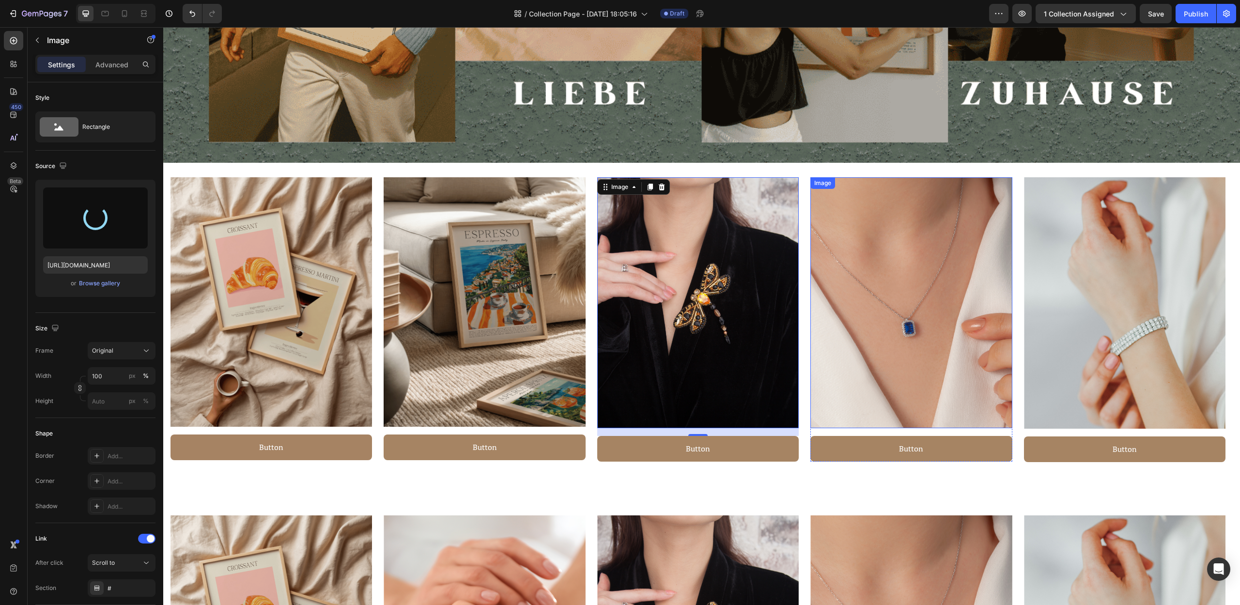
type input "[URL][DOMAIN_NAME]"
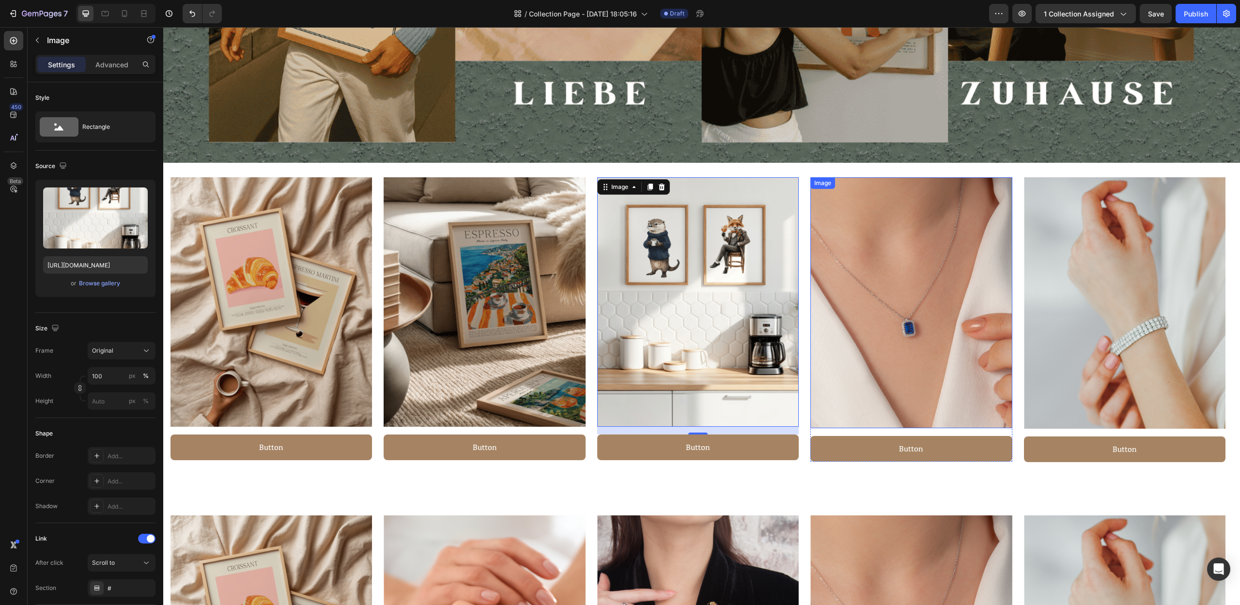
click at [907, 317] on img at bounding box center [911, 302] width 202 height 251
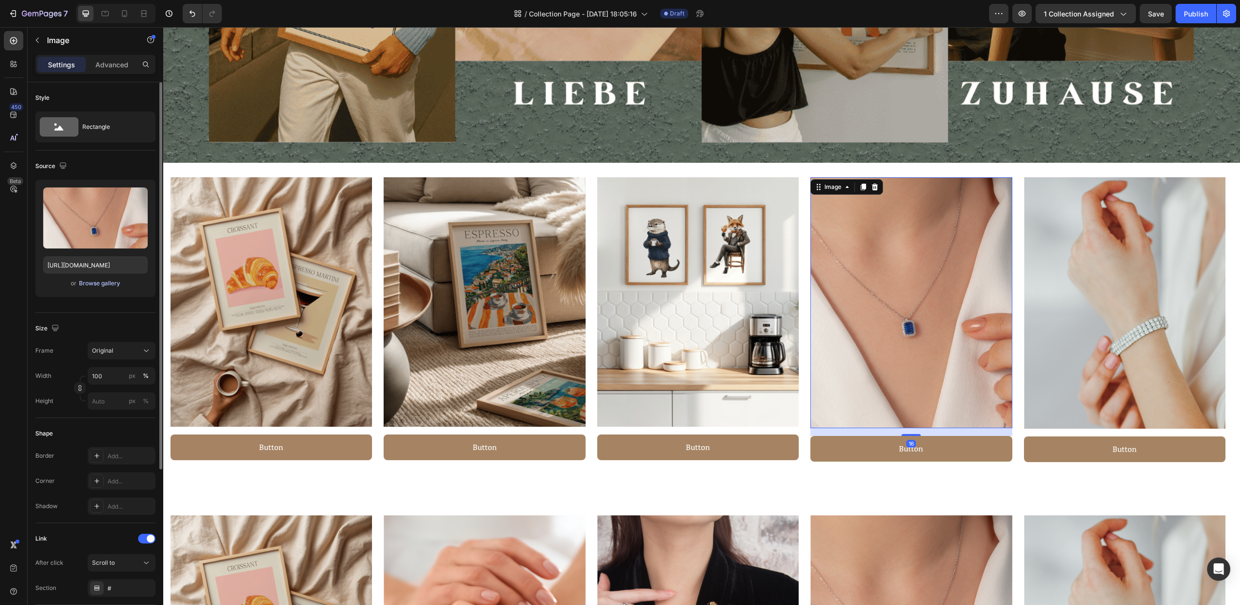
click at [101, 281] on div "Browse gallery" at bounding box center [99, 283] width 41 height 9
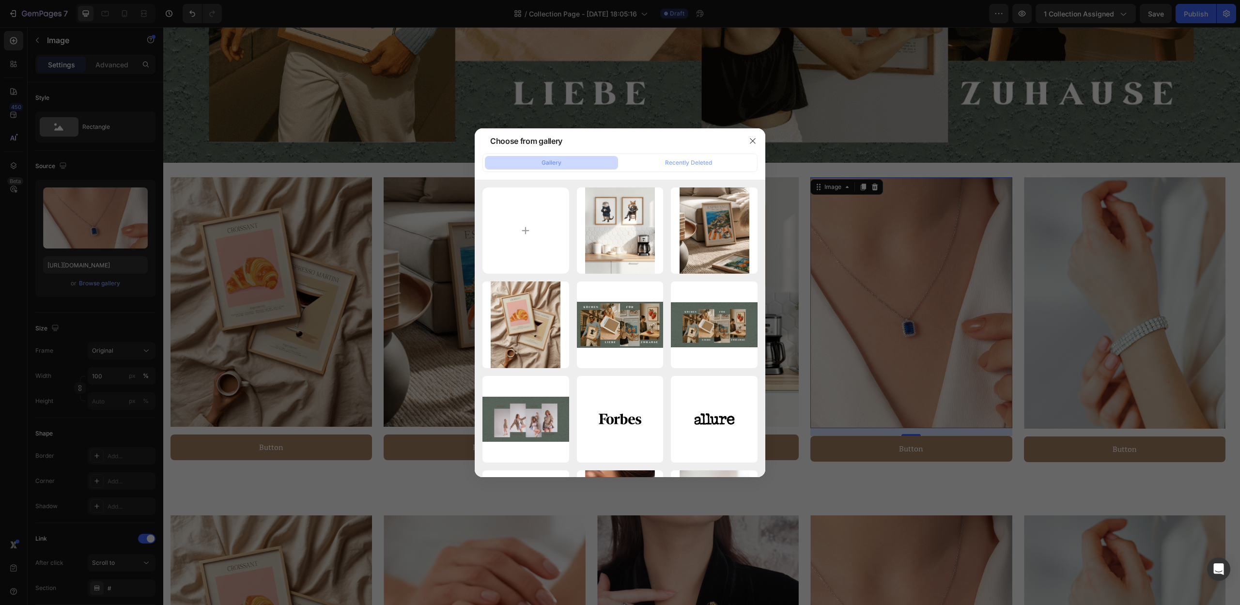
type input "C:\fakepath\13.png"
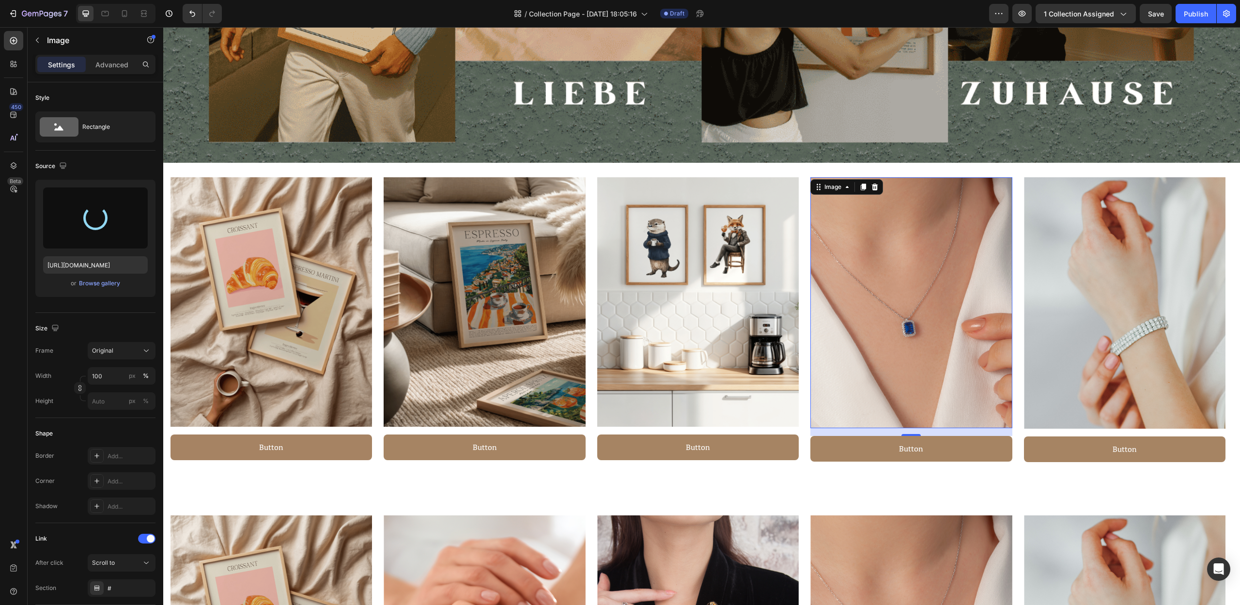
type input "[URL][DOMAIN_NAME]"
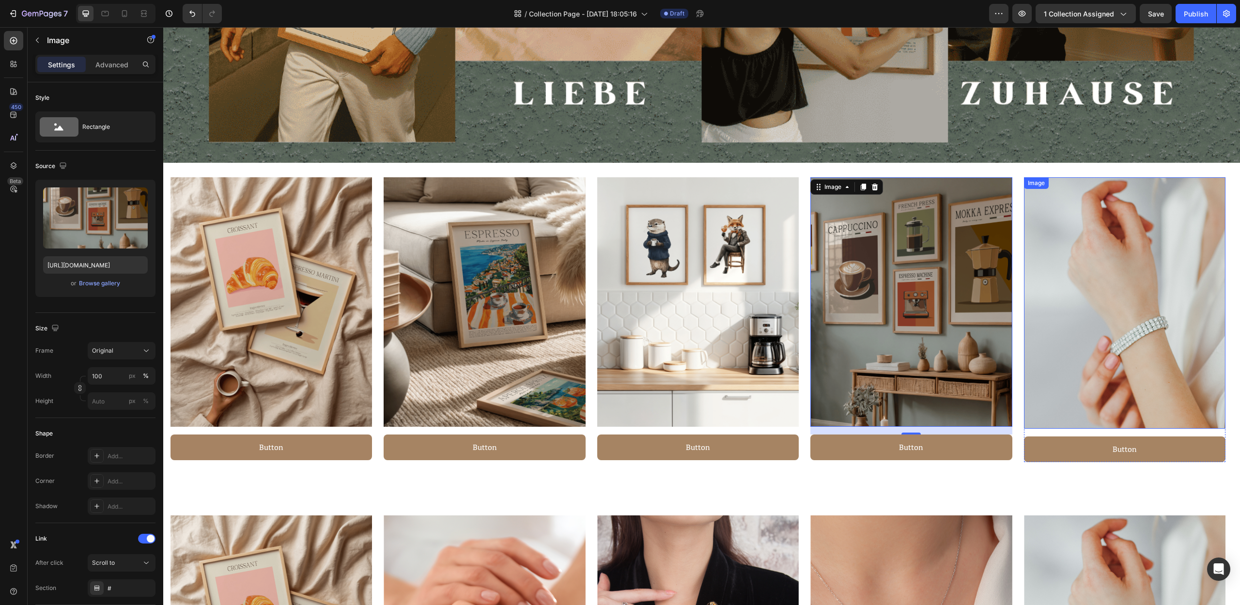
click at [1136, 334] on img at bounding box center [1125, 302] width 202 height 251
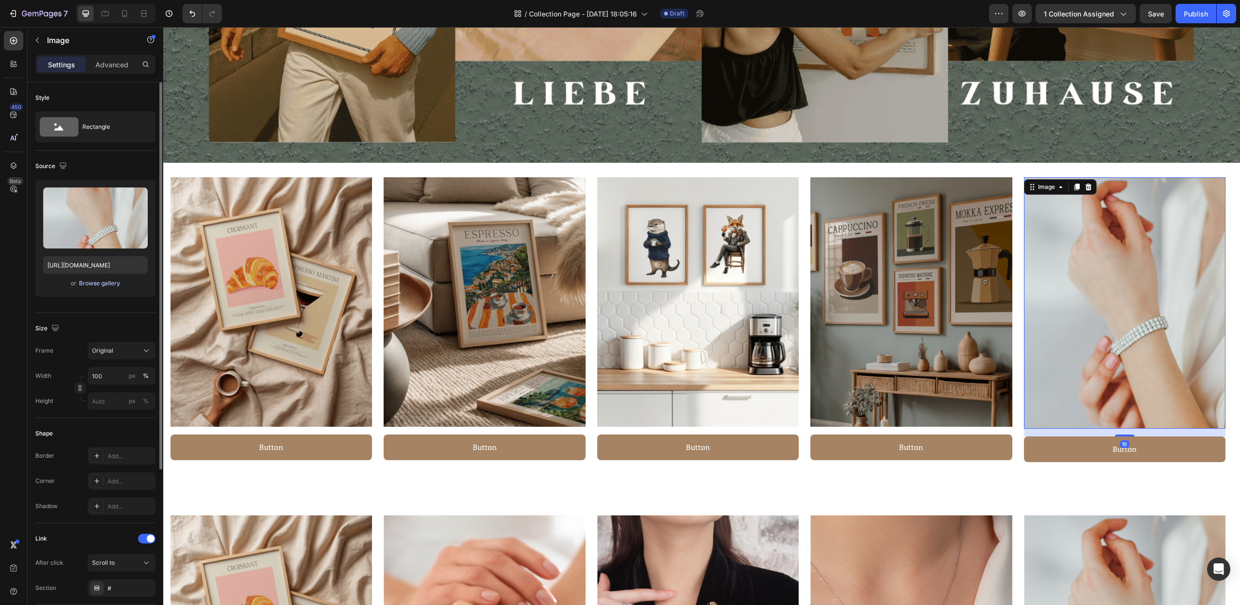
click at [103, 286] on div "Browse gallery" at bounding box center [99, 283] width 41 height 9
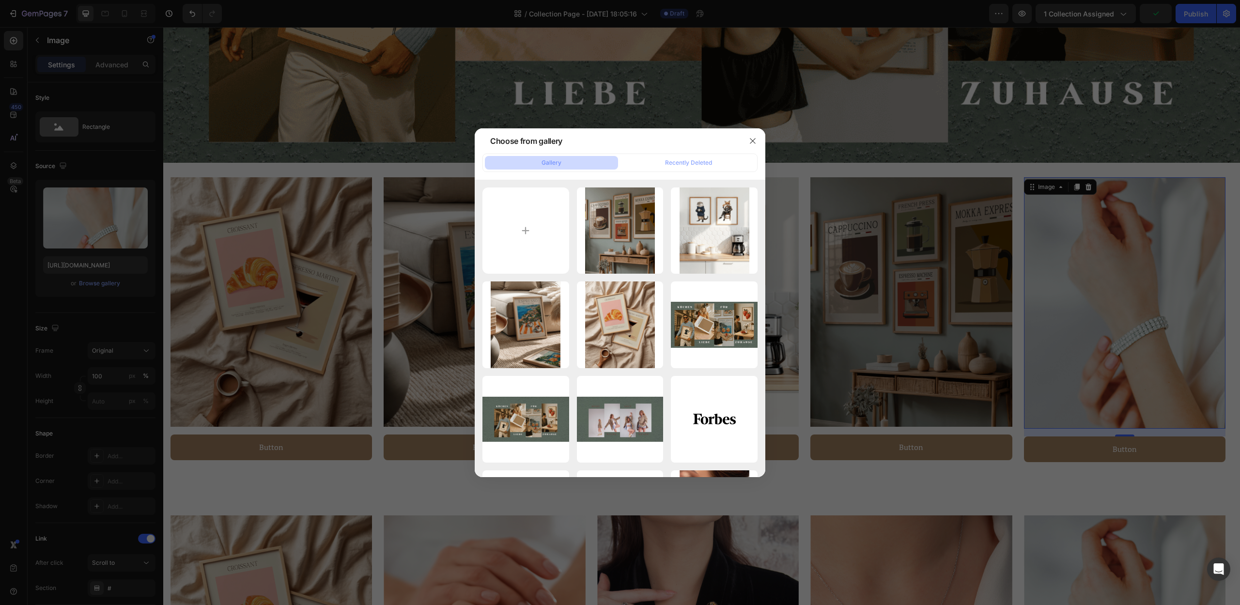
type input "C:\fakepath\17.png"
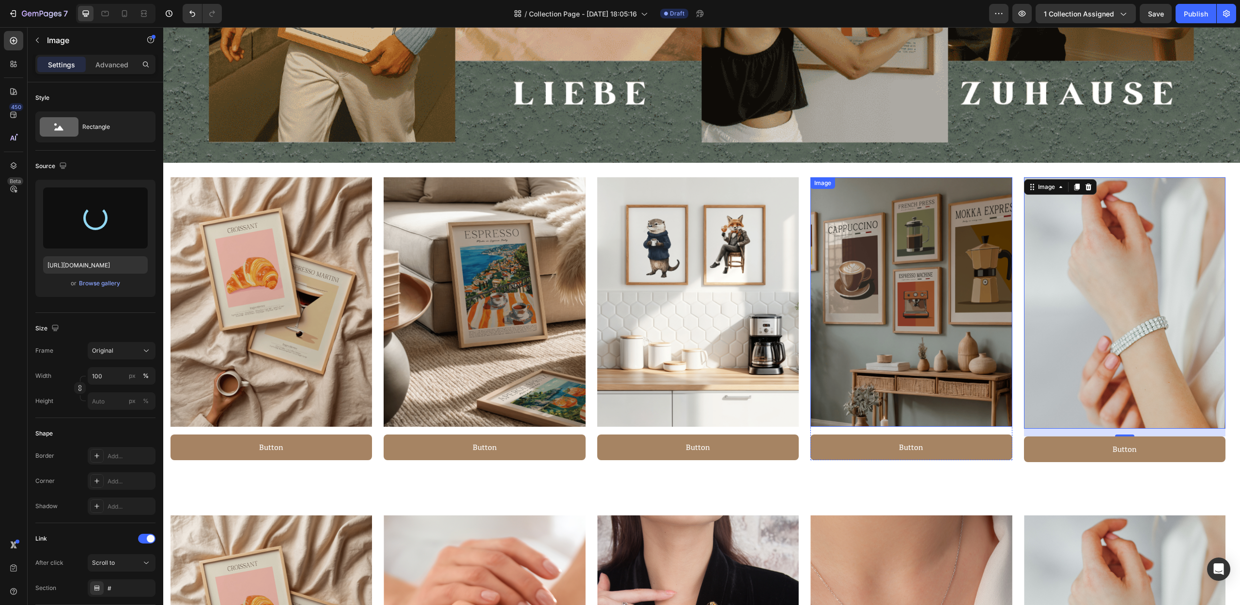
type input "[URL][DOMAIN_NAME]"
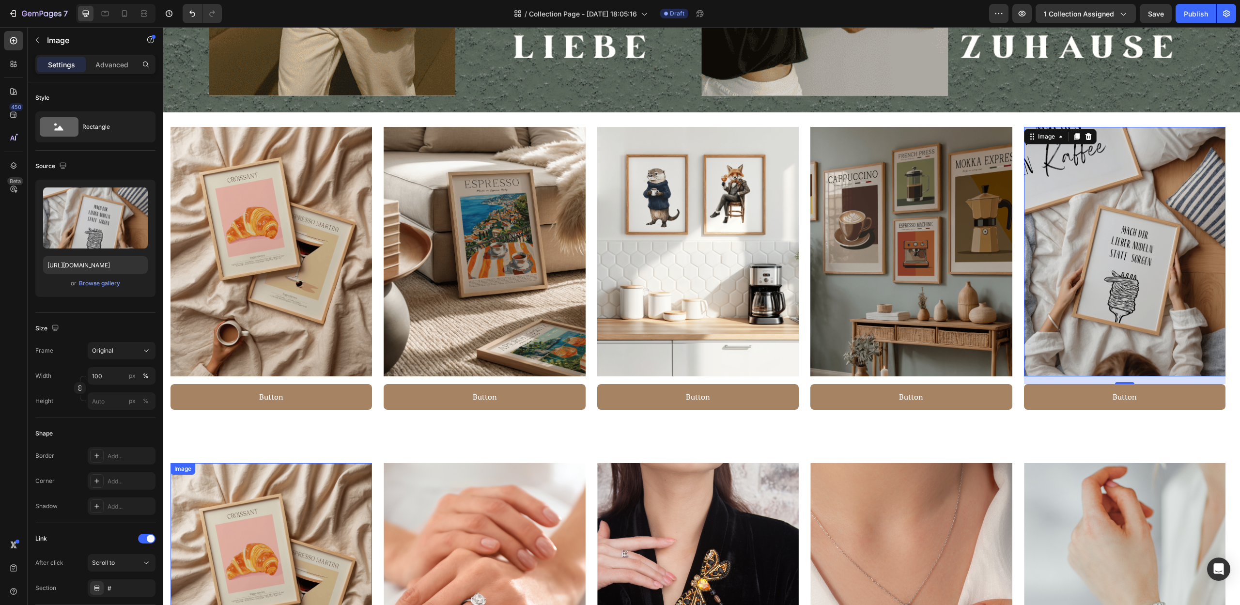
scroll to position [636, 0]
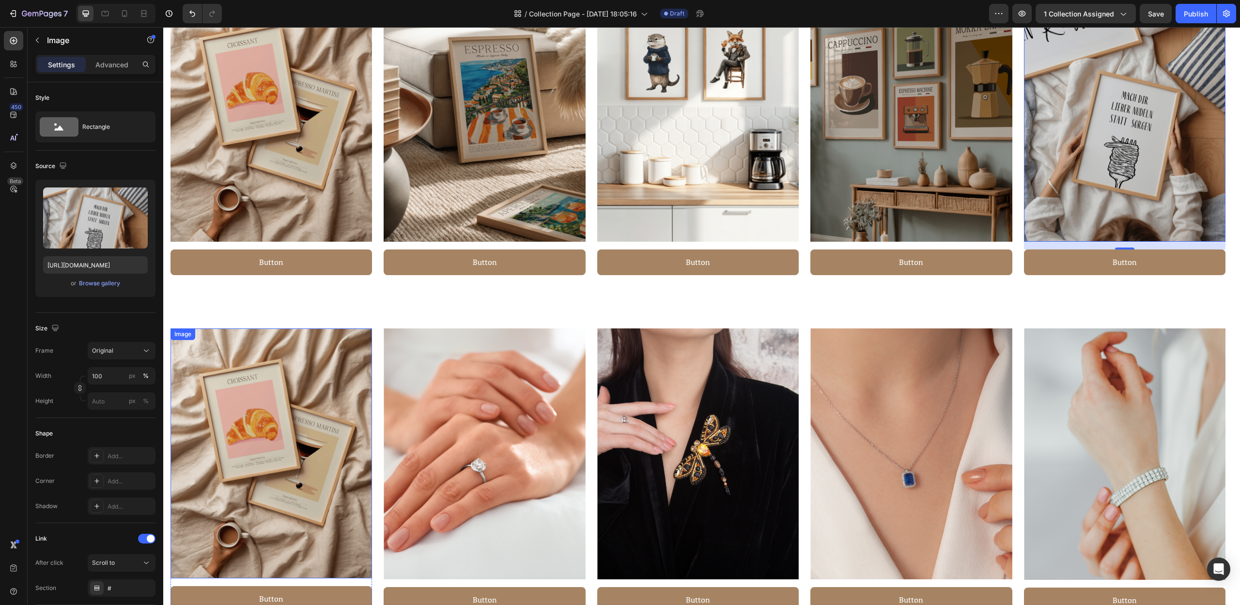
click at [295, 362] on img at bounding box center [272, 453] width 202 height 250
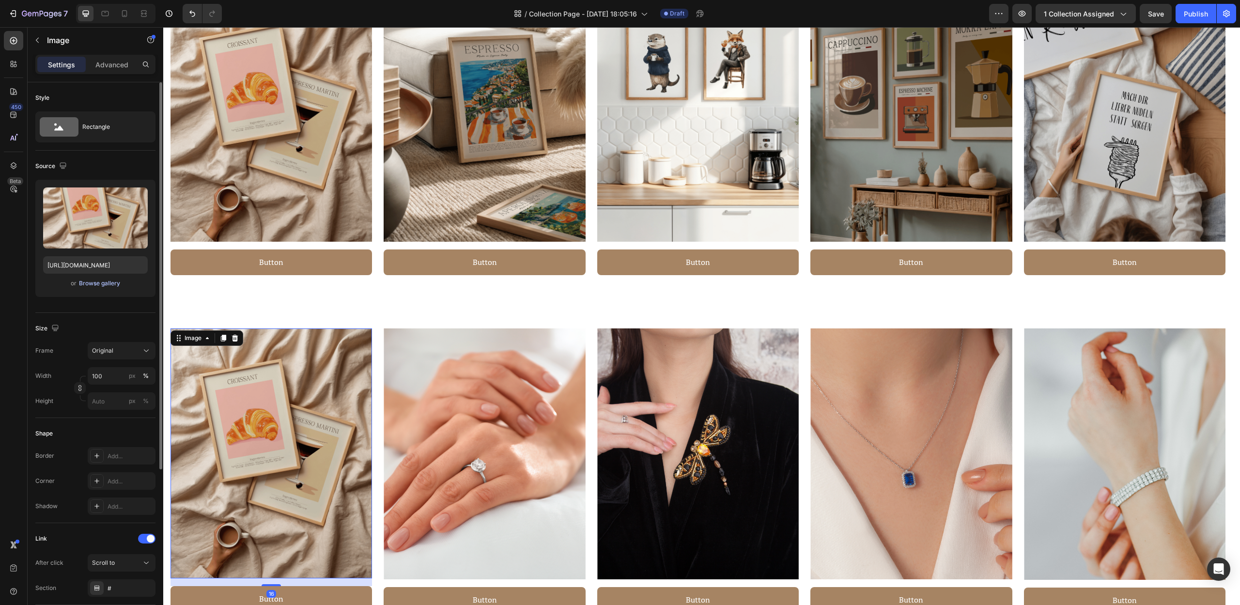
click at [103, 284] on div "Browse gallery" at bounding box center [99, 283] width 41 height 9
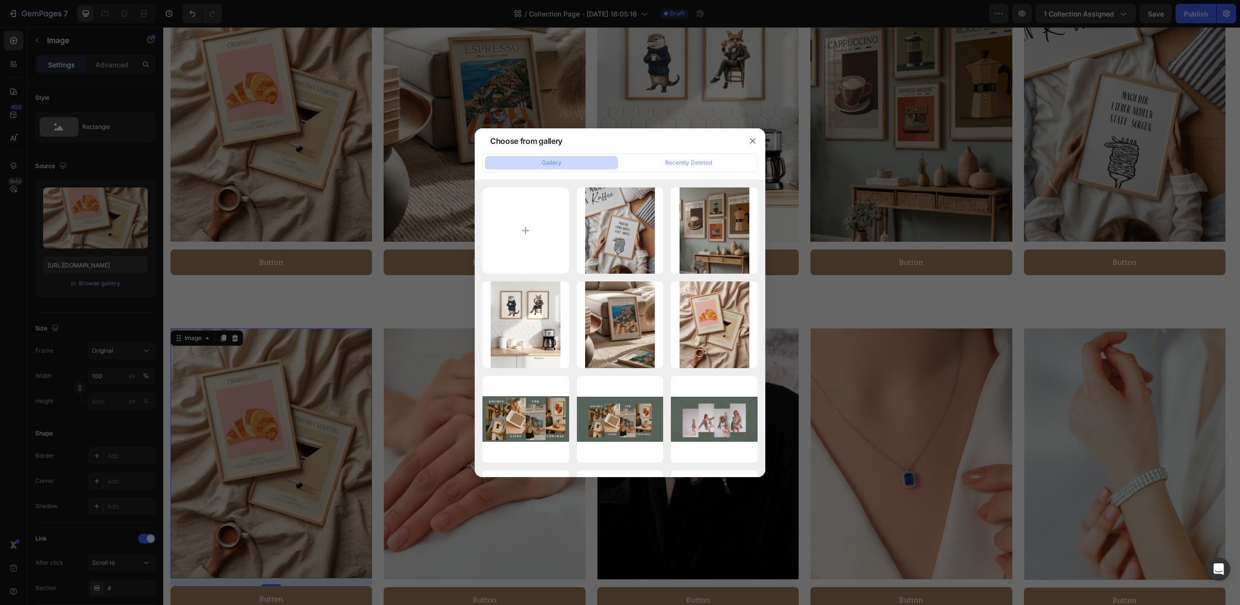
type input "C:\fakepath\7.png"
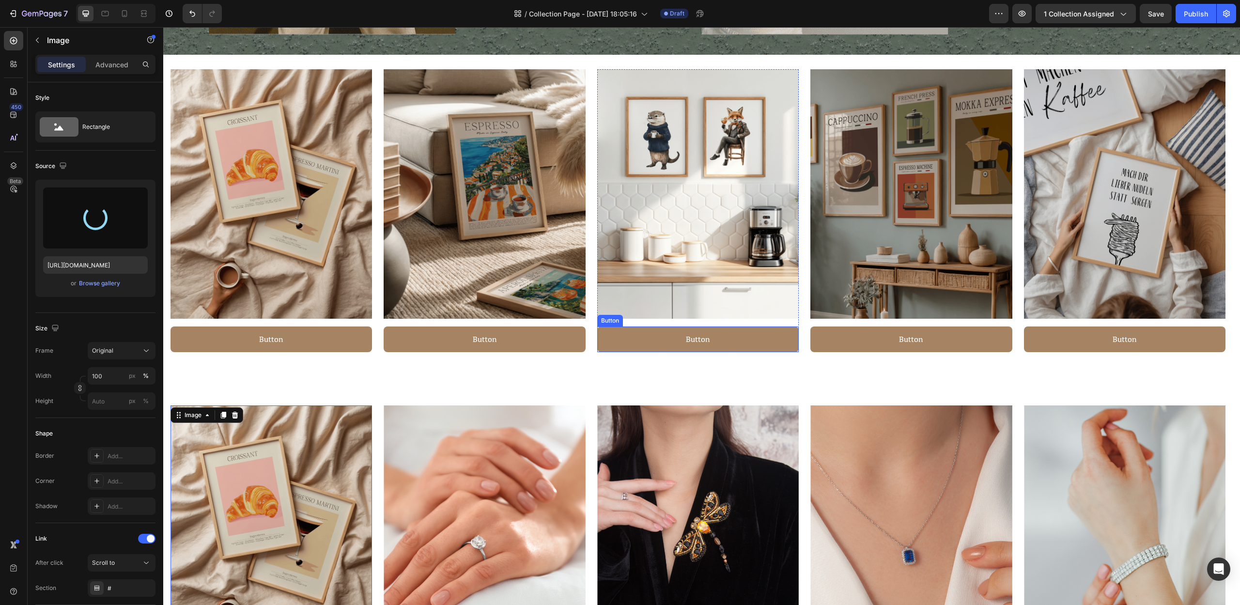
scroll to position [564, 0]
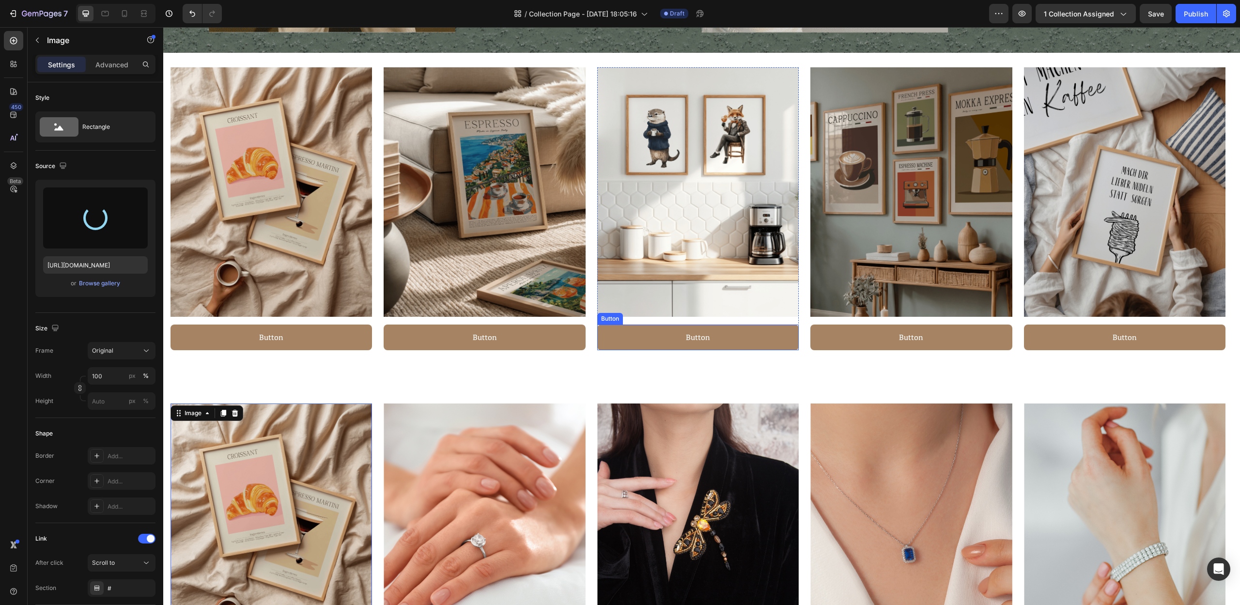
type input "[URL][DOMAIN_NAME]"
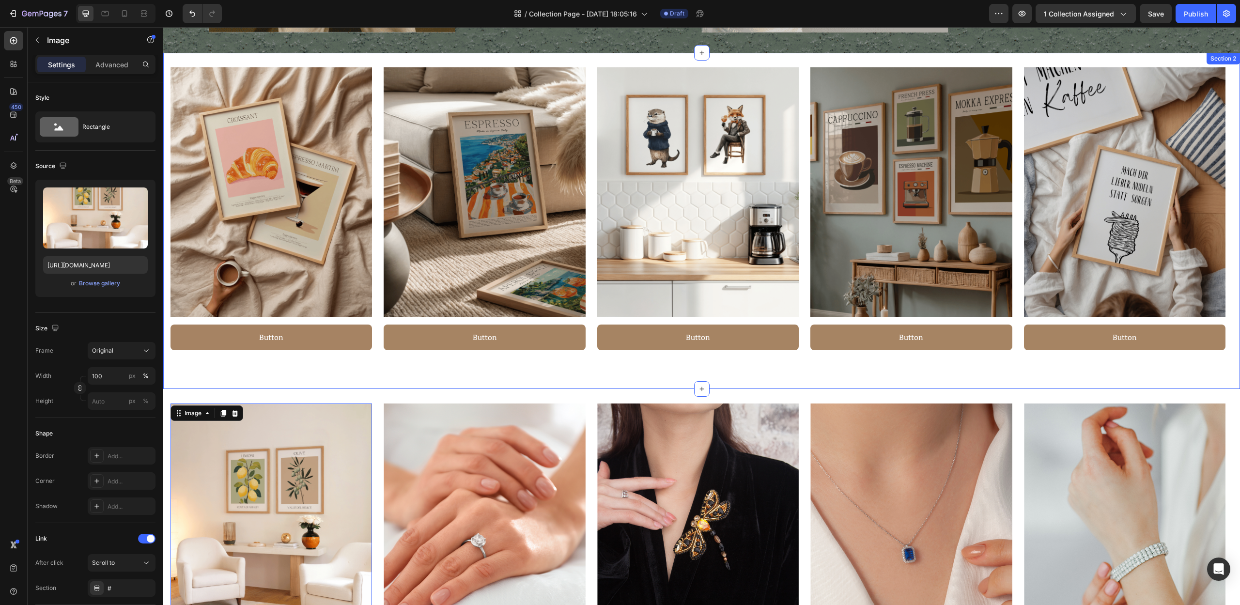
click at [664, 376] on div "Image Button Button Row Image Button Button Row Image Button Button Row Image B…" at bounding box center [701, 221] width 1077 height 336
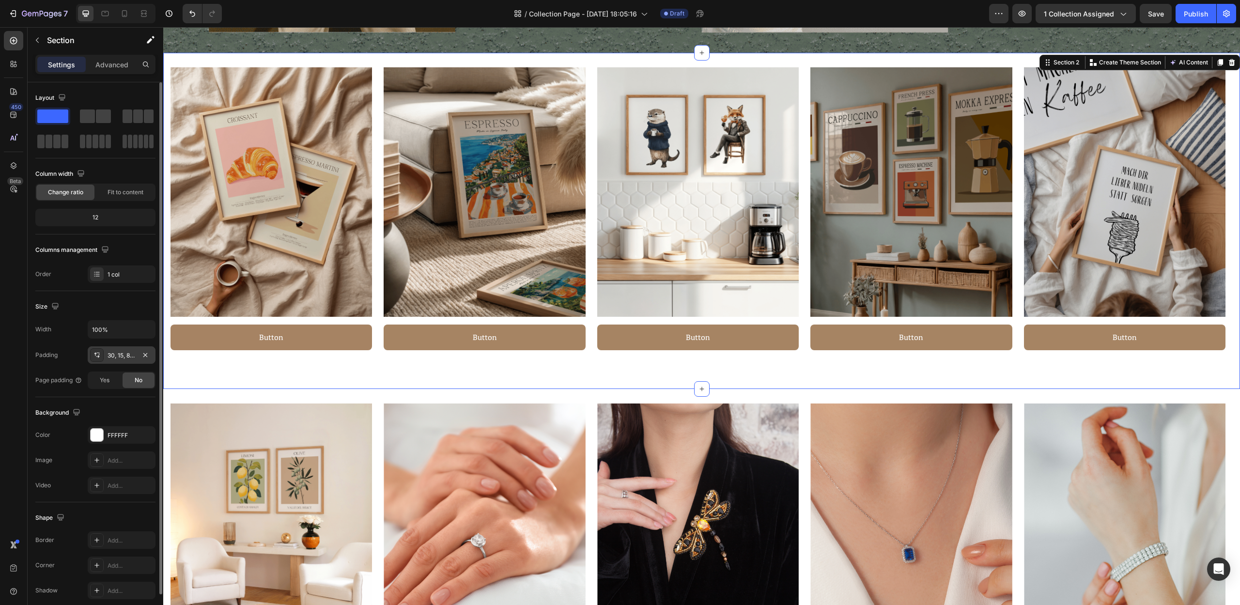
click at [127, 353] on div "30, 15, 80, 15" at bounding box center [122, 355] width 28 height 9
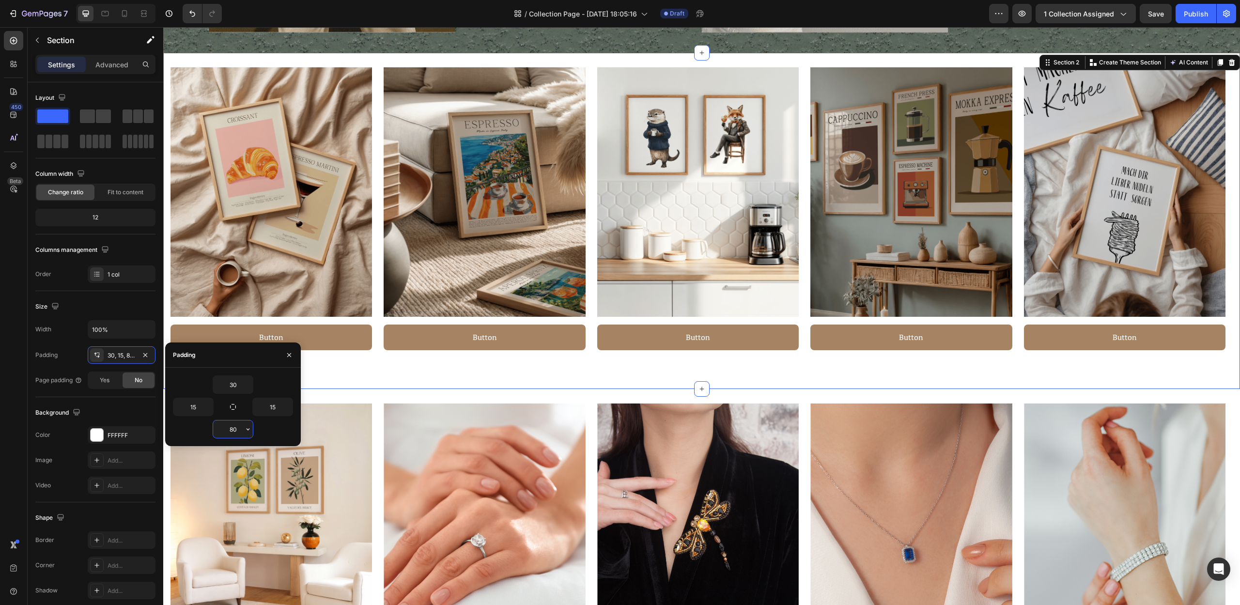
click at [239, 429] on input "80" at bounding box center [233, 428] width 40 height 17
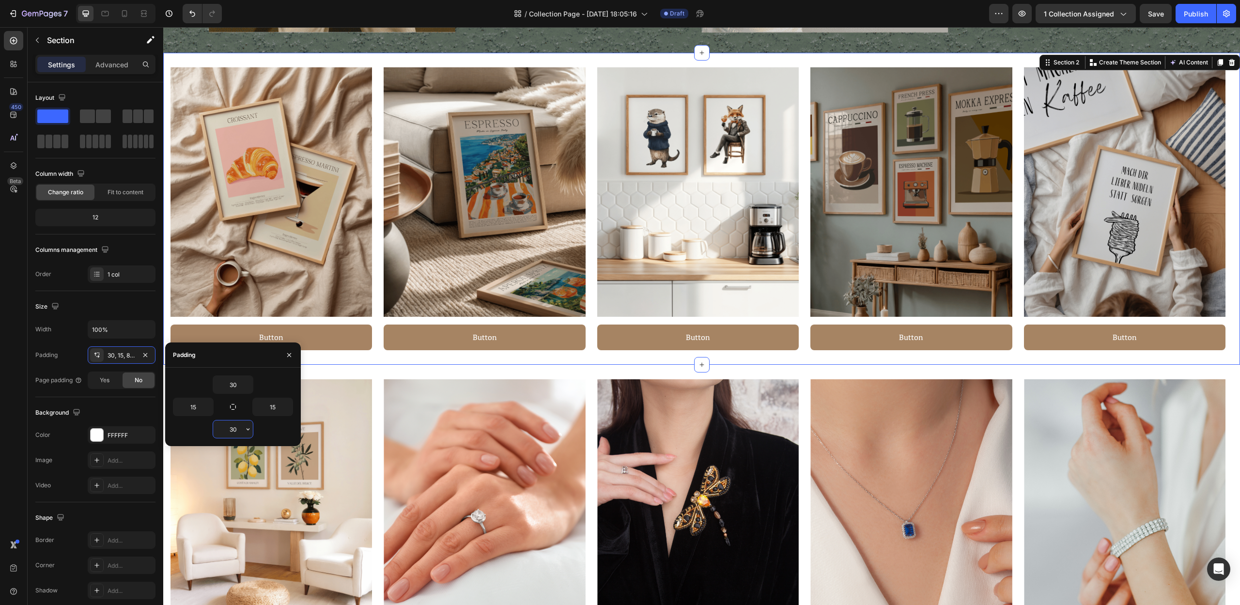
click at [227, 432] on input "30" at bounding box center [233, 428] width 40 height 17
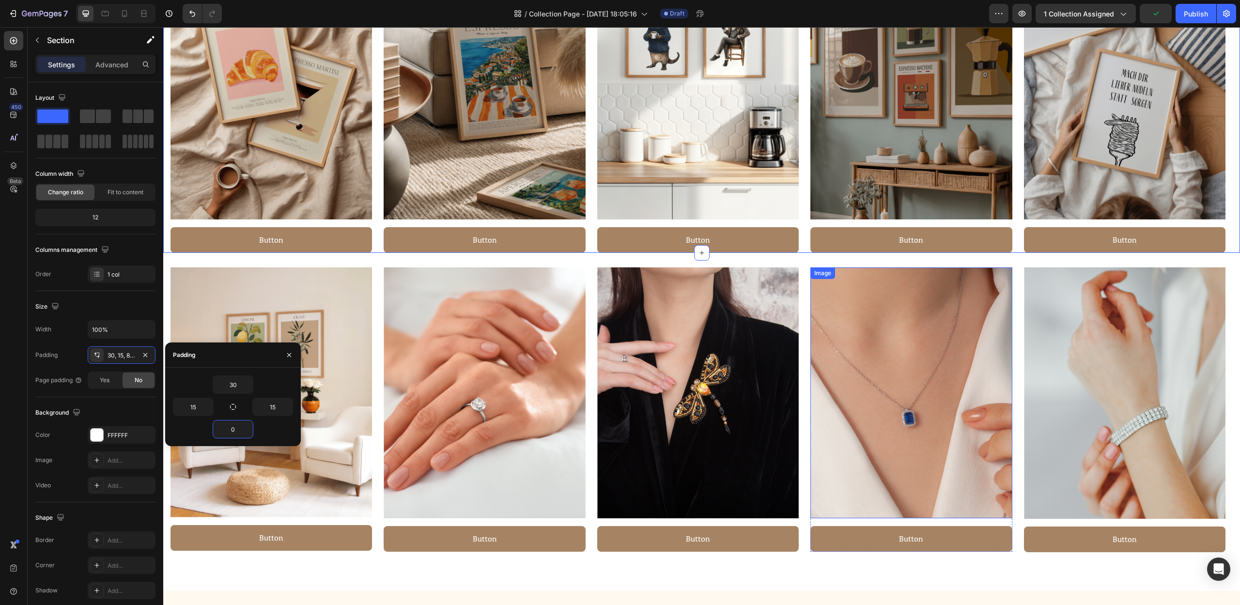
scroll to position [721, 0]
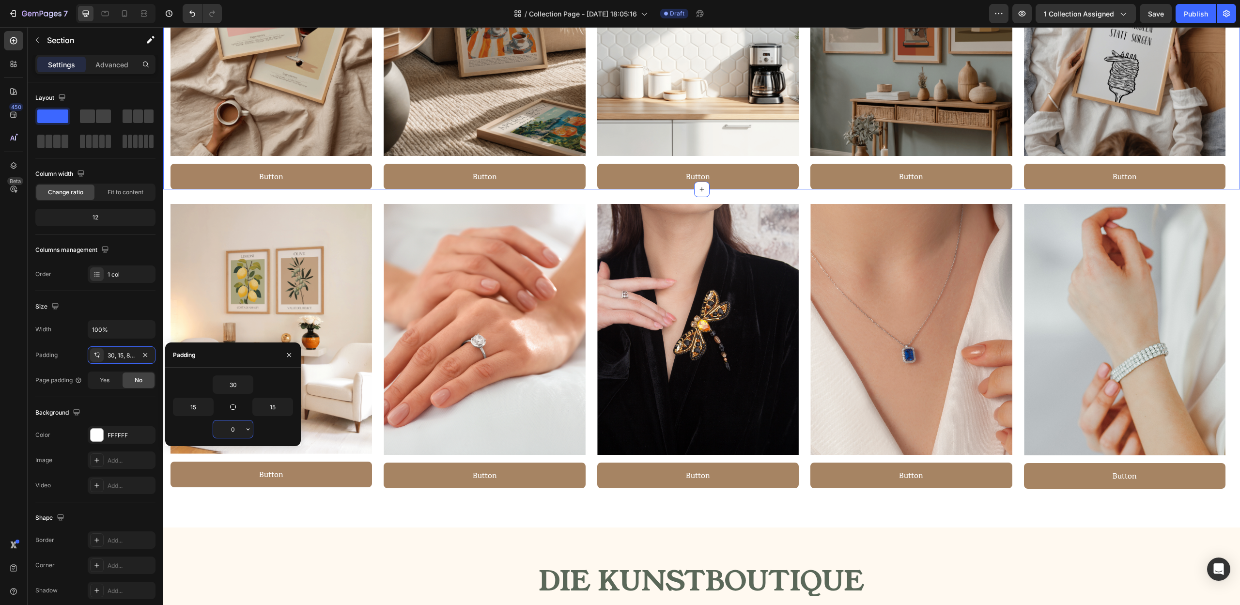
click at [233, 431] on input "0" at bounding box center [233, 428] width 40 height 17
click at [235, 430] on input "0" at bounding box center [233, 428] width 40 height 17
type input "5"
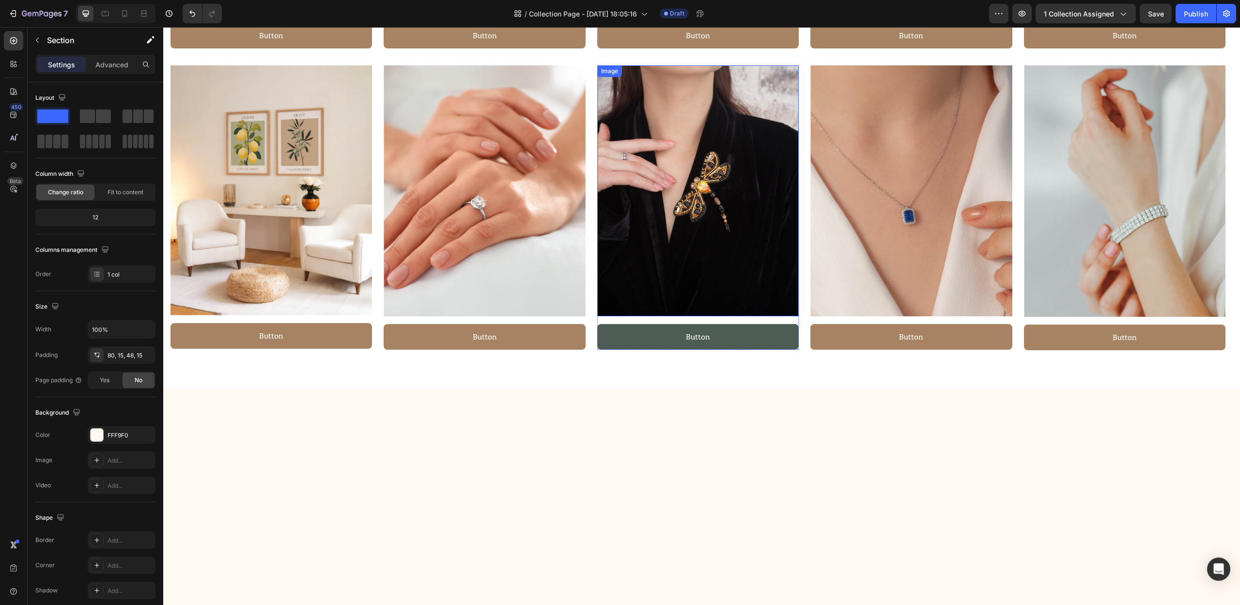
scroll to position [869, 0]
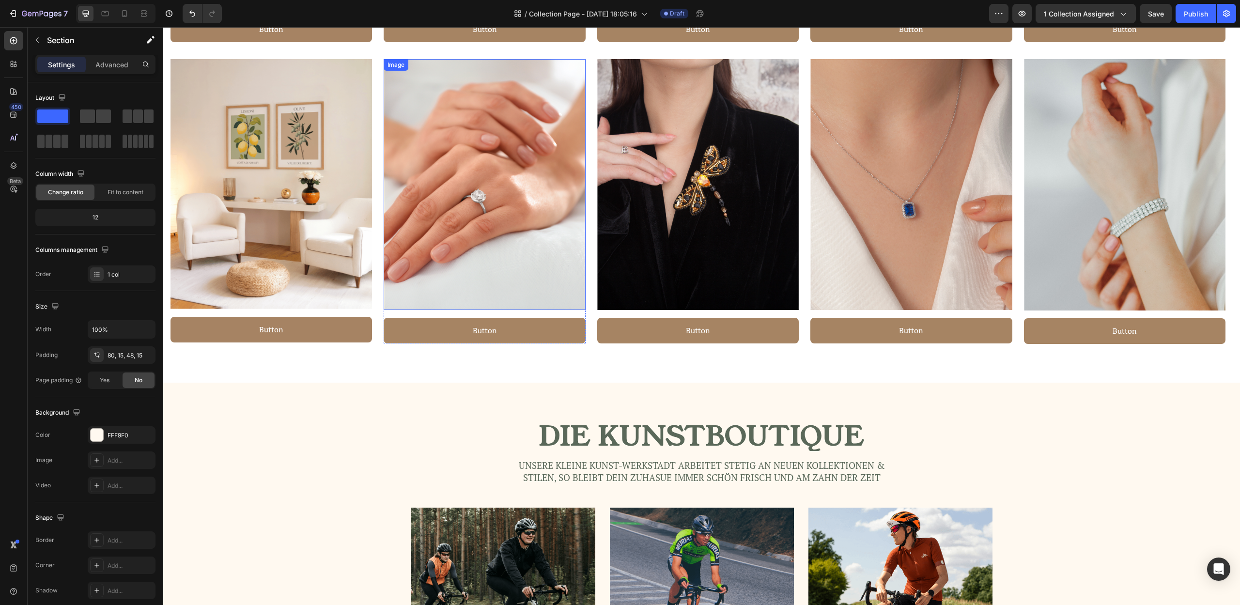
click at [508, 263] on img at bounding box center [485, 184] width 202 height 251
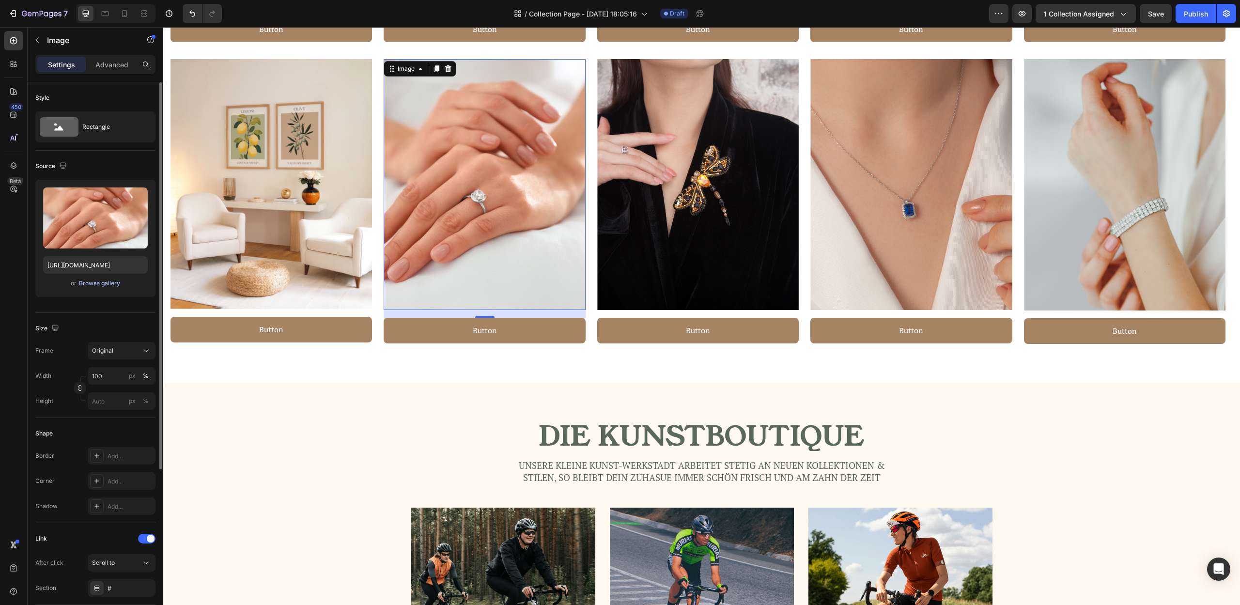
click at [89, 282] on div "Browse gallery" at bounding box center [99, 283] width 41 height 9
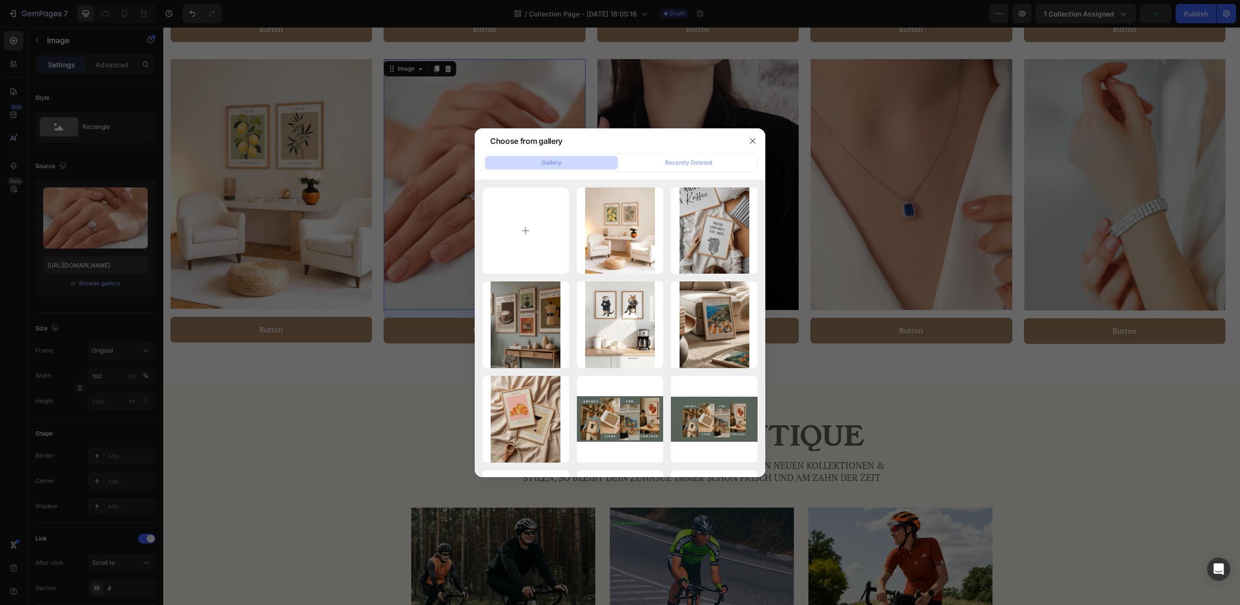
type input "C:\fakepath\11.png"
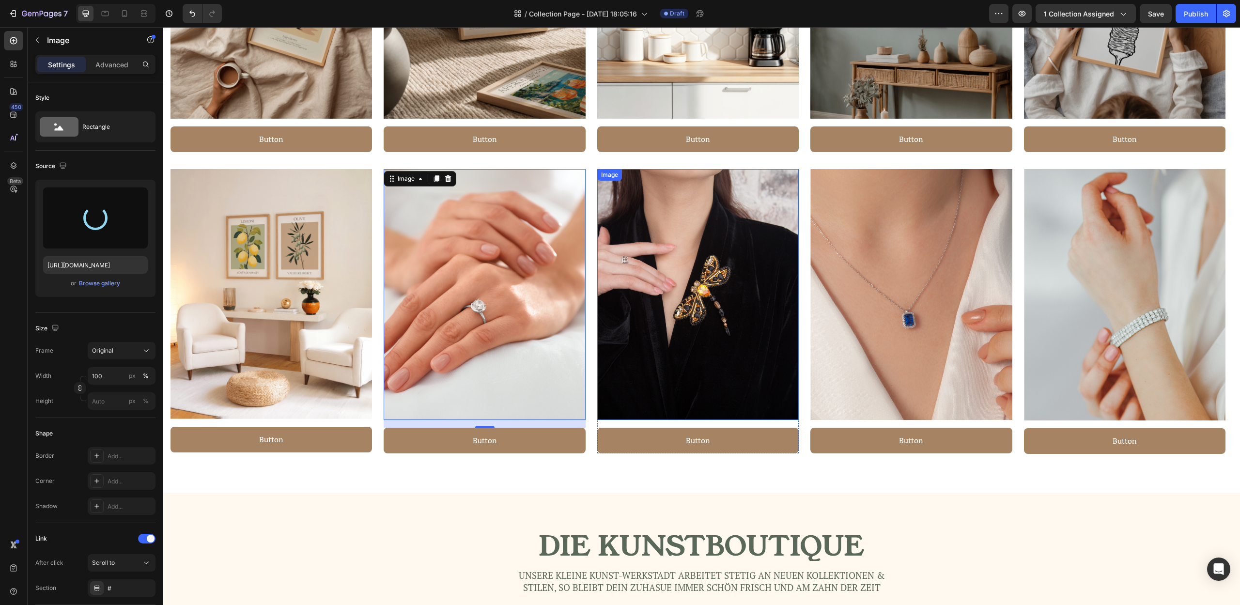
scroll to position [761, 0]
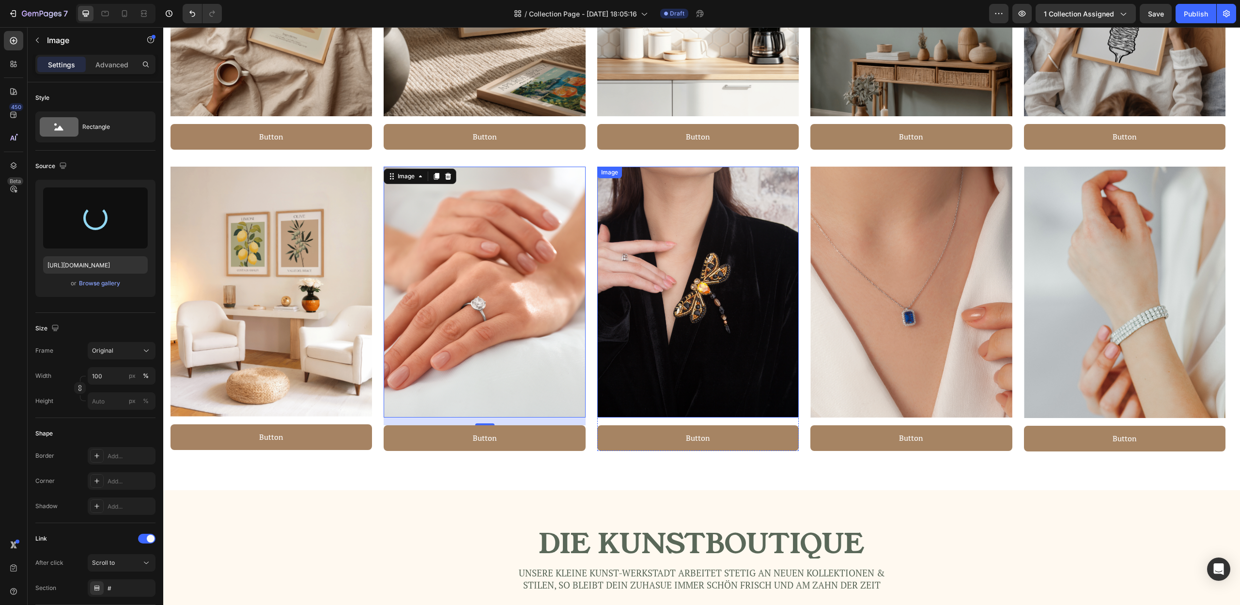
type input "[URL][DOMAIN_NAME]"
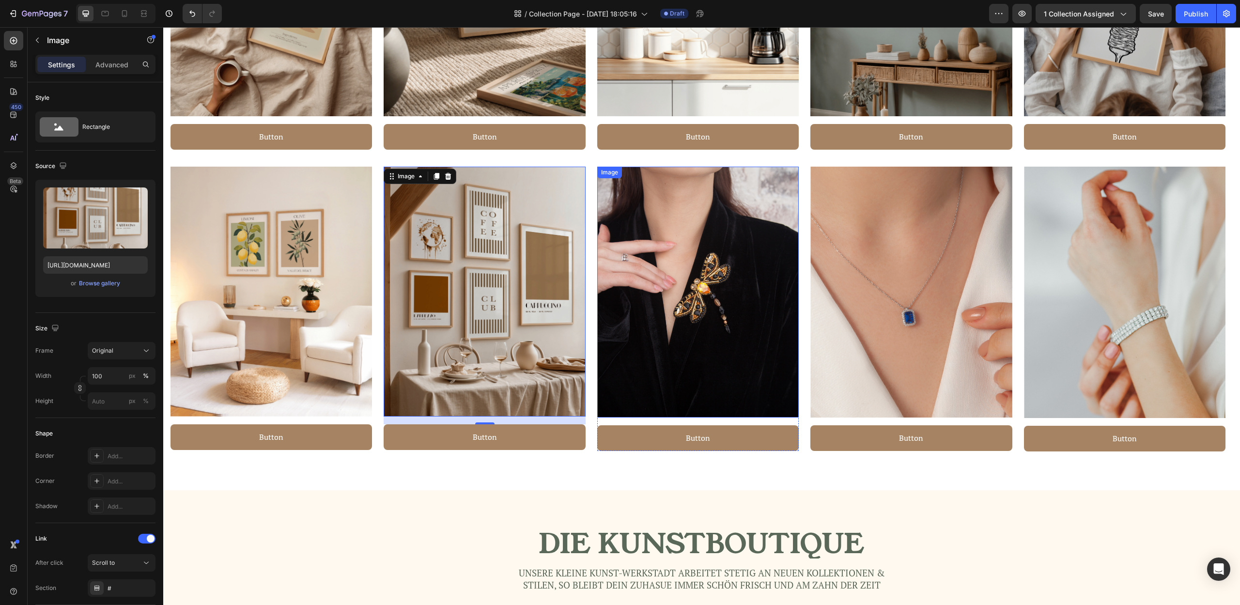
click at [699, 370] on img at bounding box center [698, 292] width 202 height 251
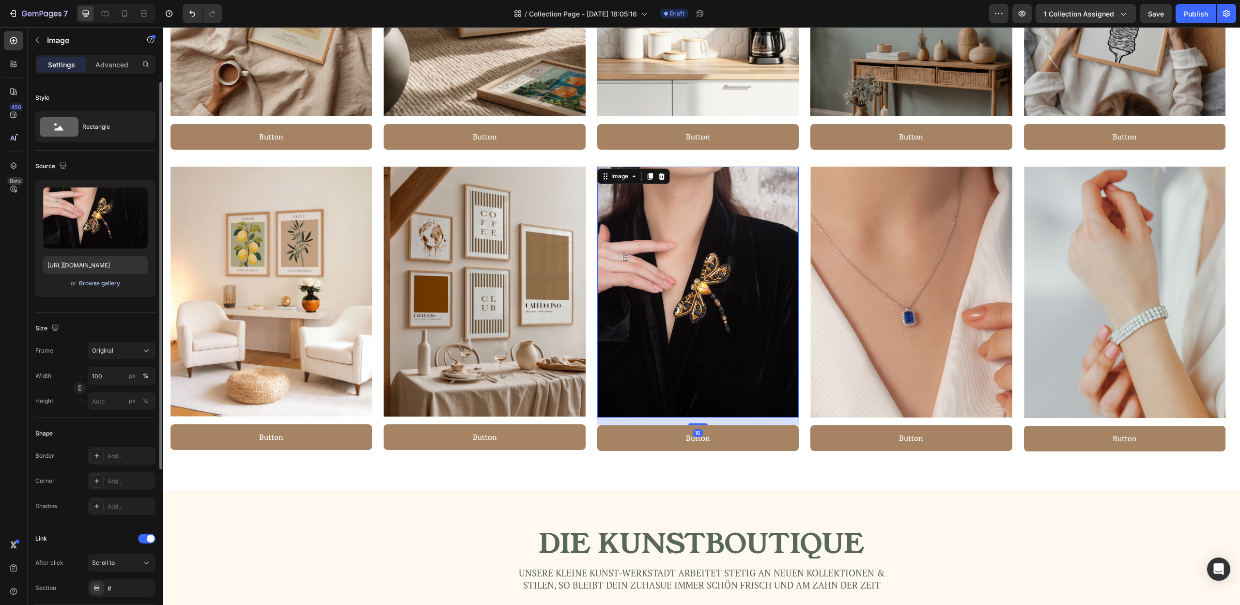
click at [99, 285] on div "Browse gallery" at bounding box center [99, 283] width 41 height 9
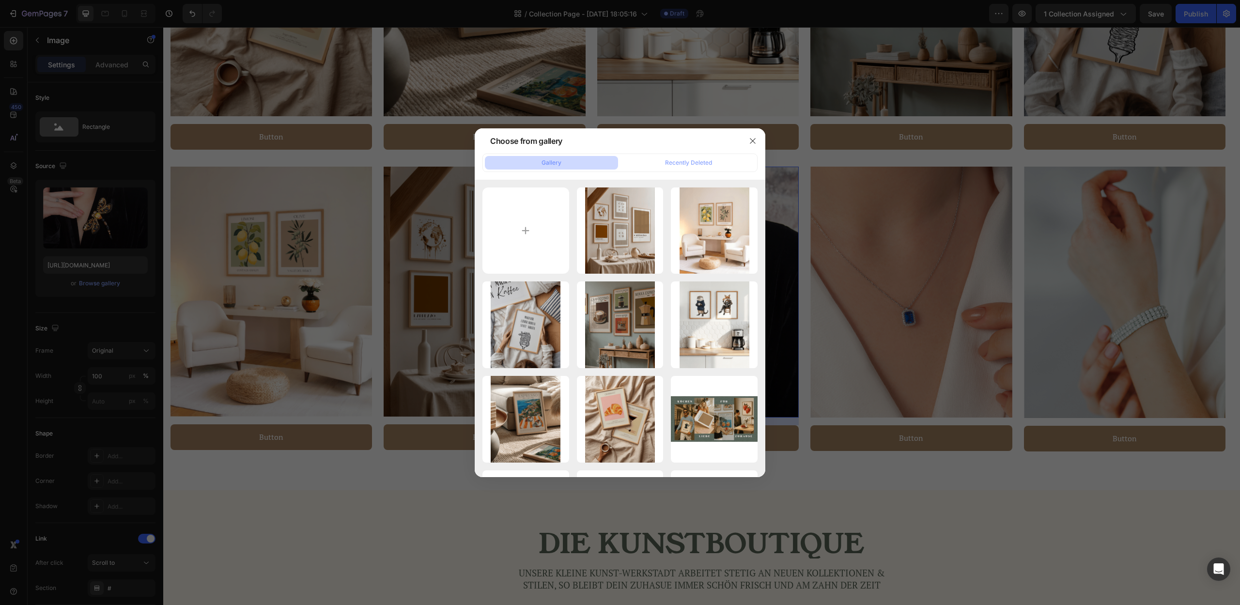
type input "C:\fakepath\14.png"
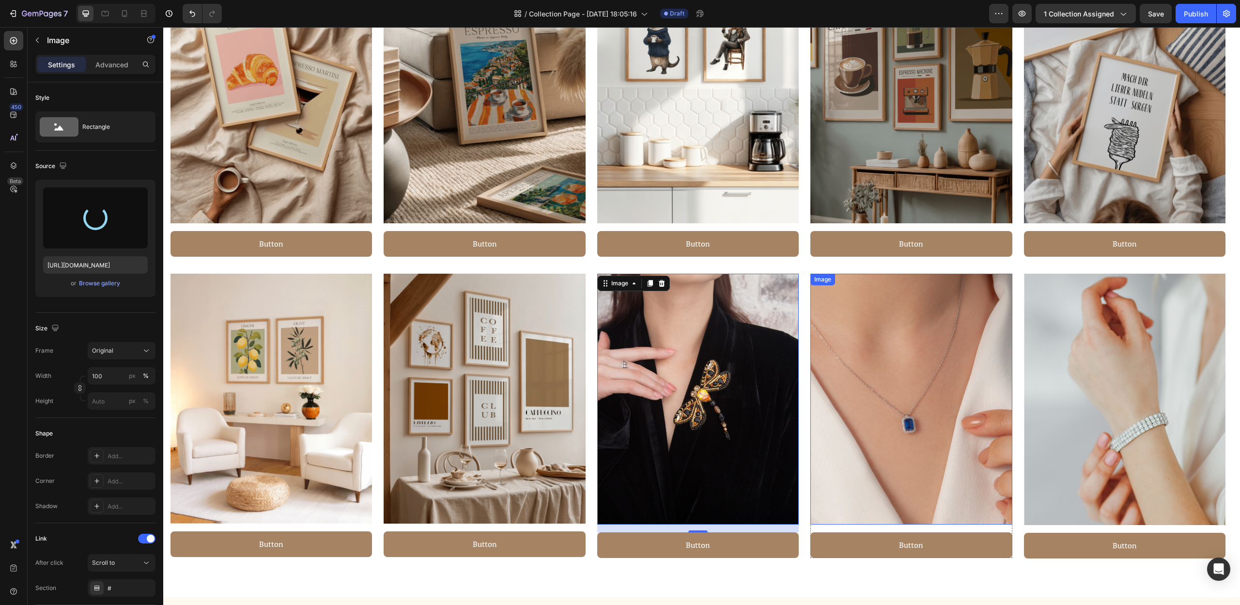
scroll to position [755, 0]
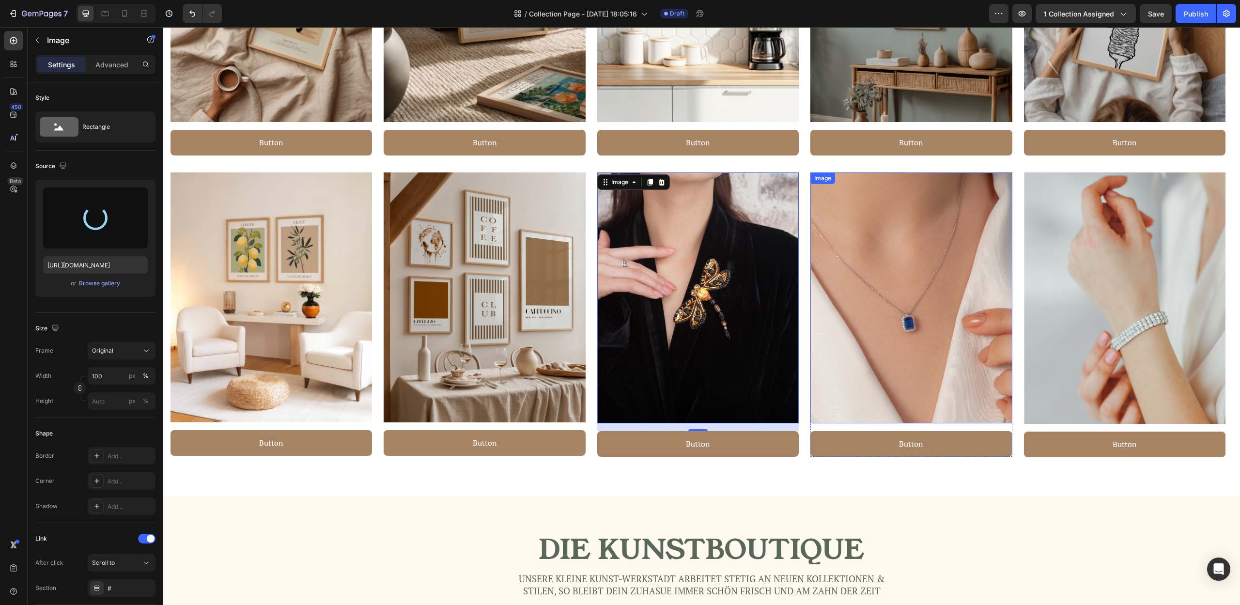
type input "[URL][DOMAIN_NAME]"
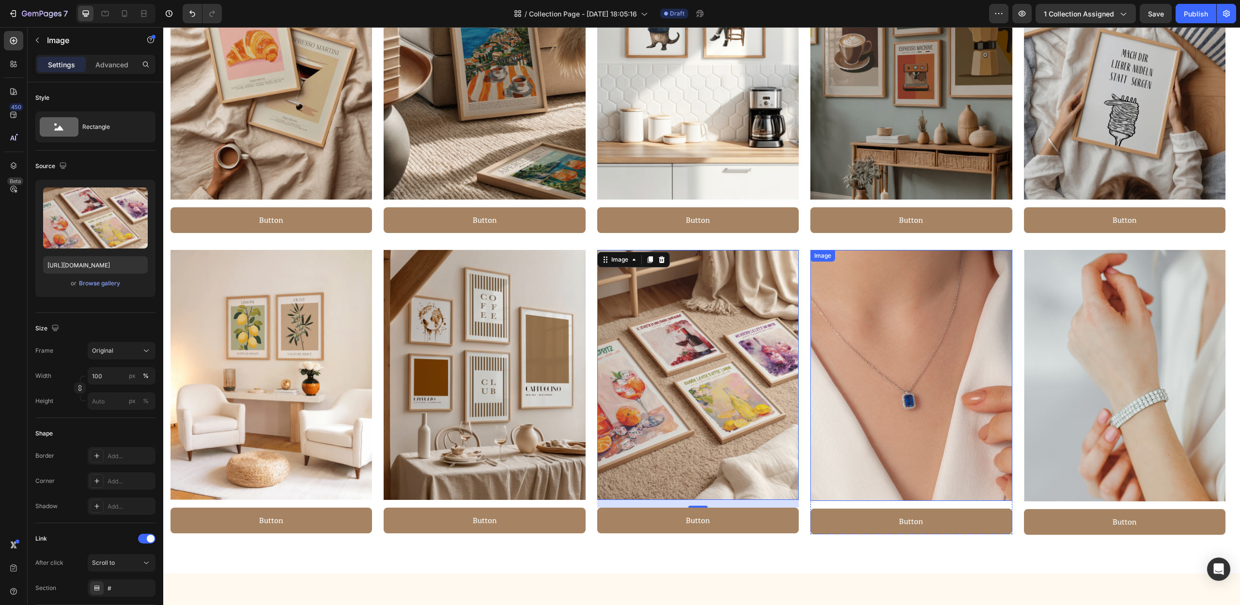
scroll to position [674, 0]
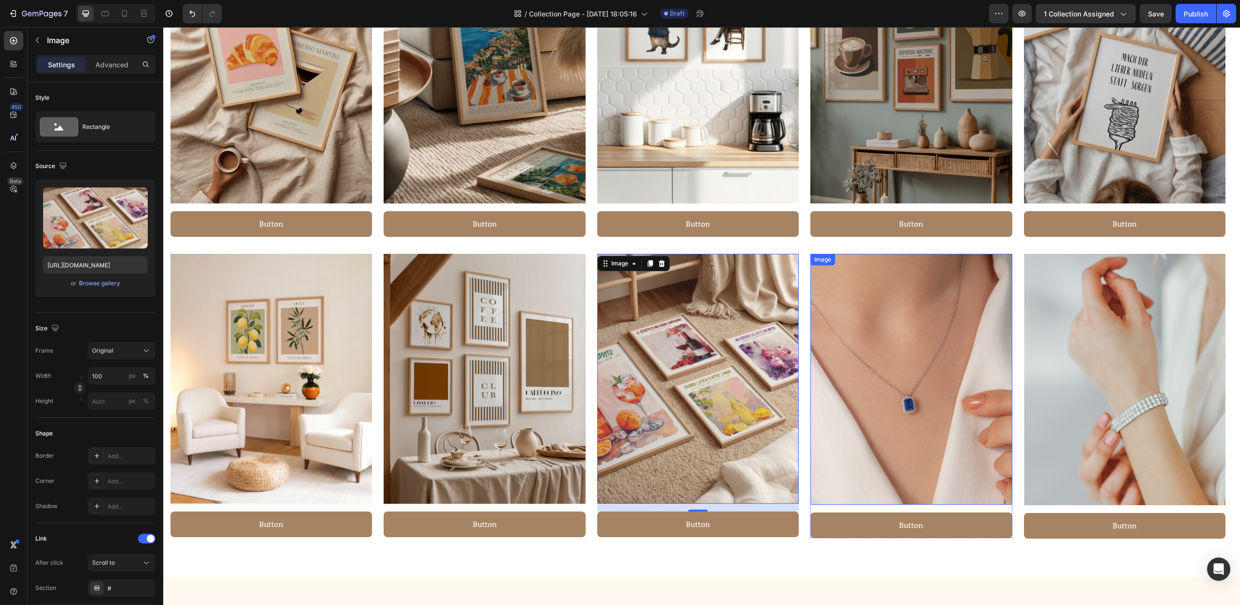
click at [894, 347] on img at bounding box center [911, 379] width 202 height 251
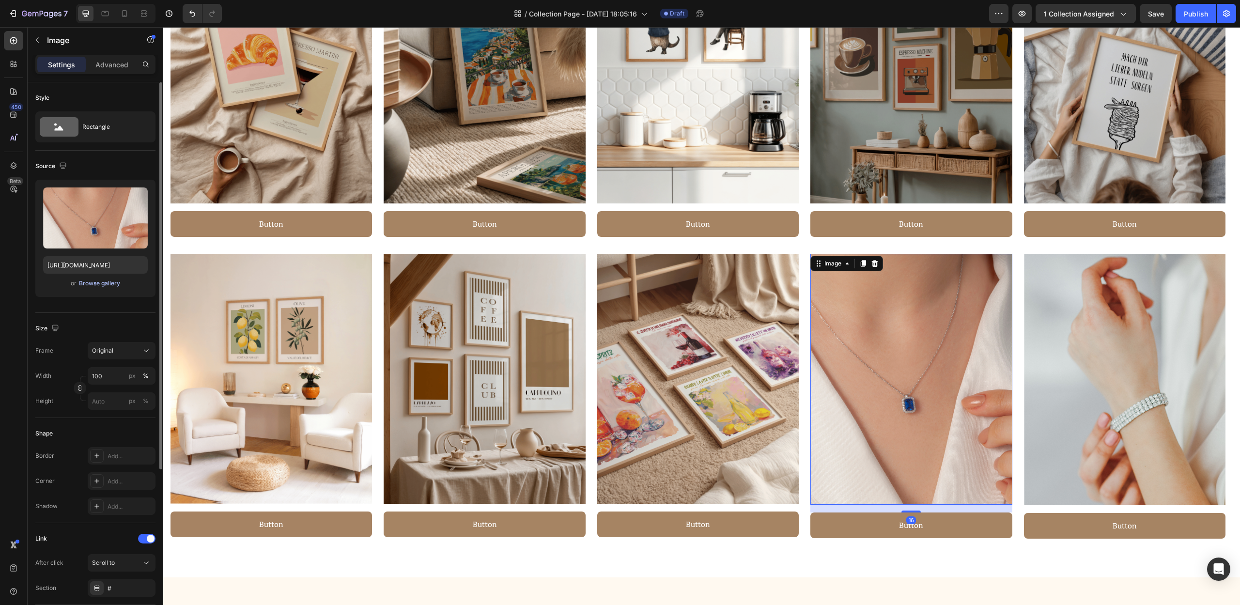
click at [106, 284] on div "Browse gallery" at bounding box center [99, 283] width 41 height 9
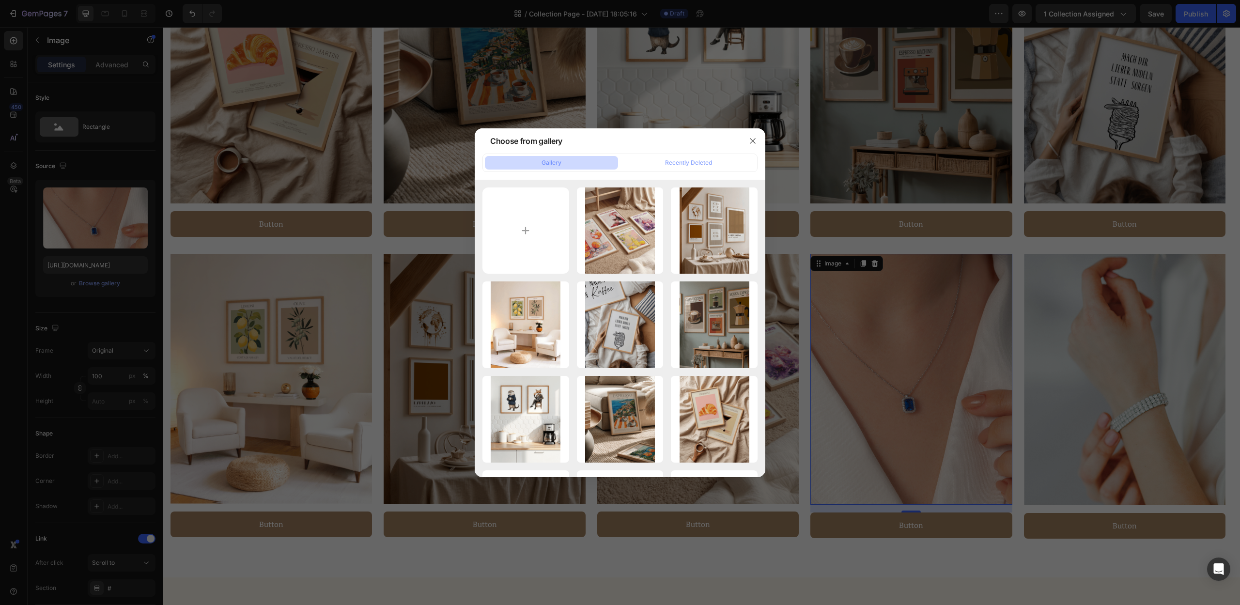
type input "C:\fakepath\10.png"
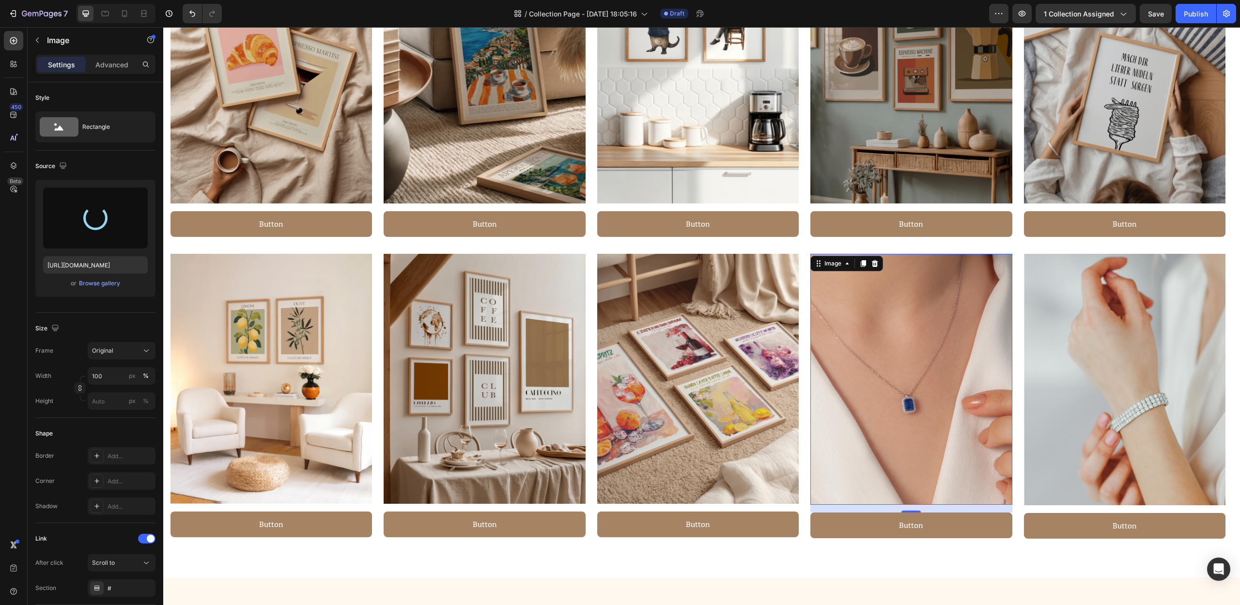
type input "[URL][DOMAIN_NAME]"
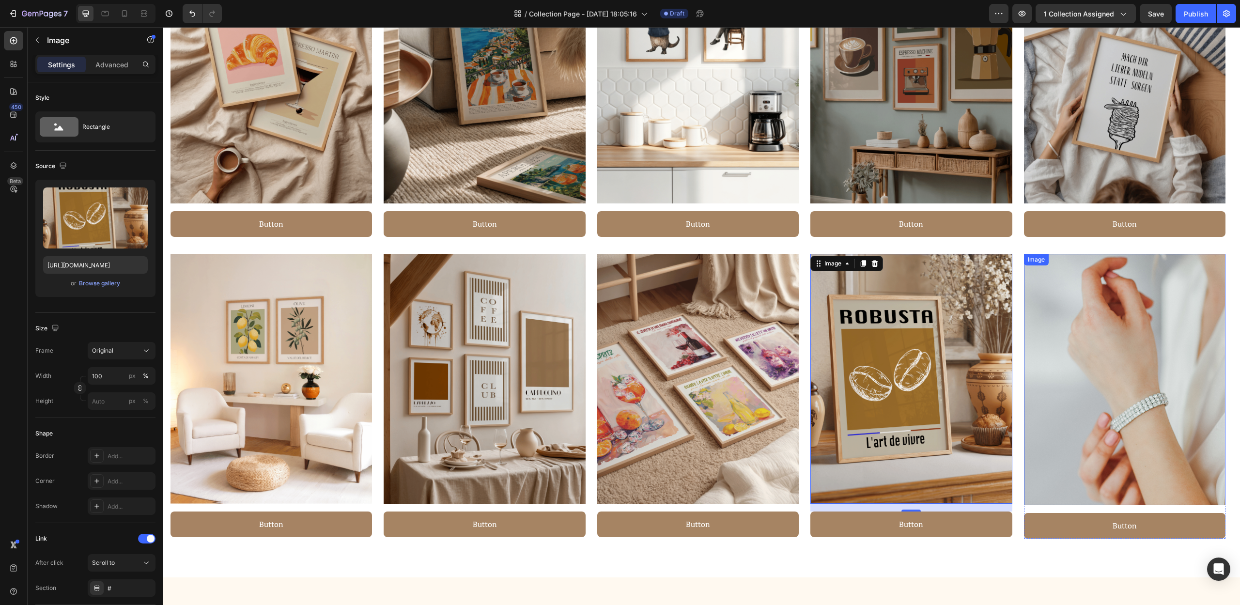
click at [1080, 339] on img at bounding box center [1125, 379] width 202 height 251
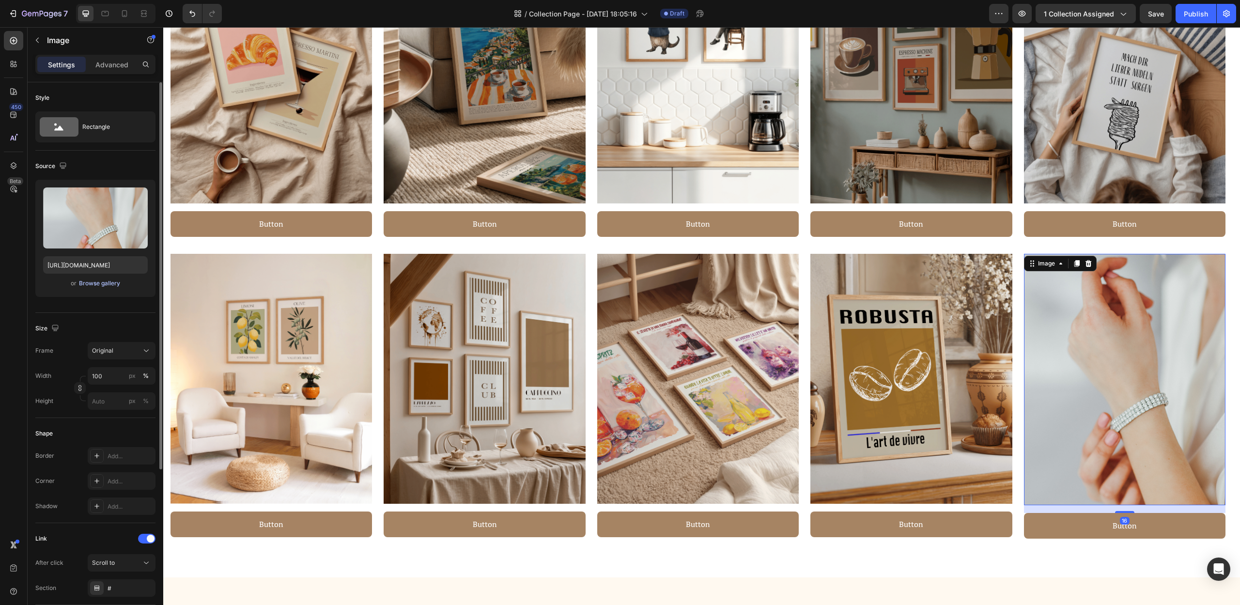
click at [101, 286] on div "Browse gallery" at bounding box center [99, 283] width 41 height 9
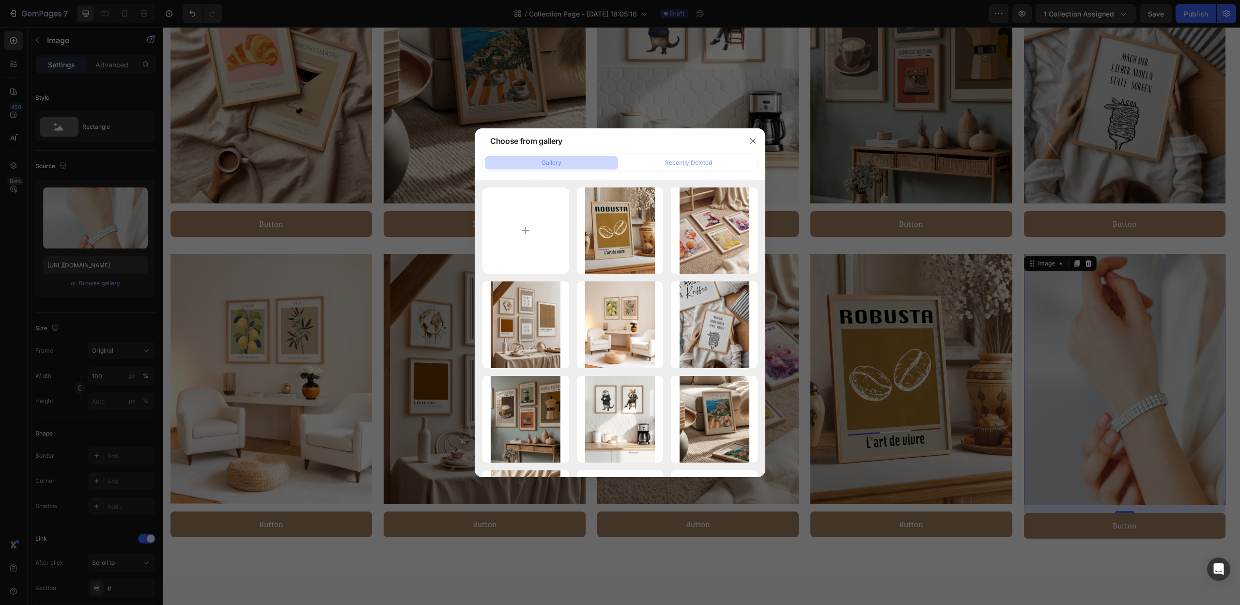
type input "C:\fakepath\8.png"
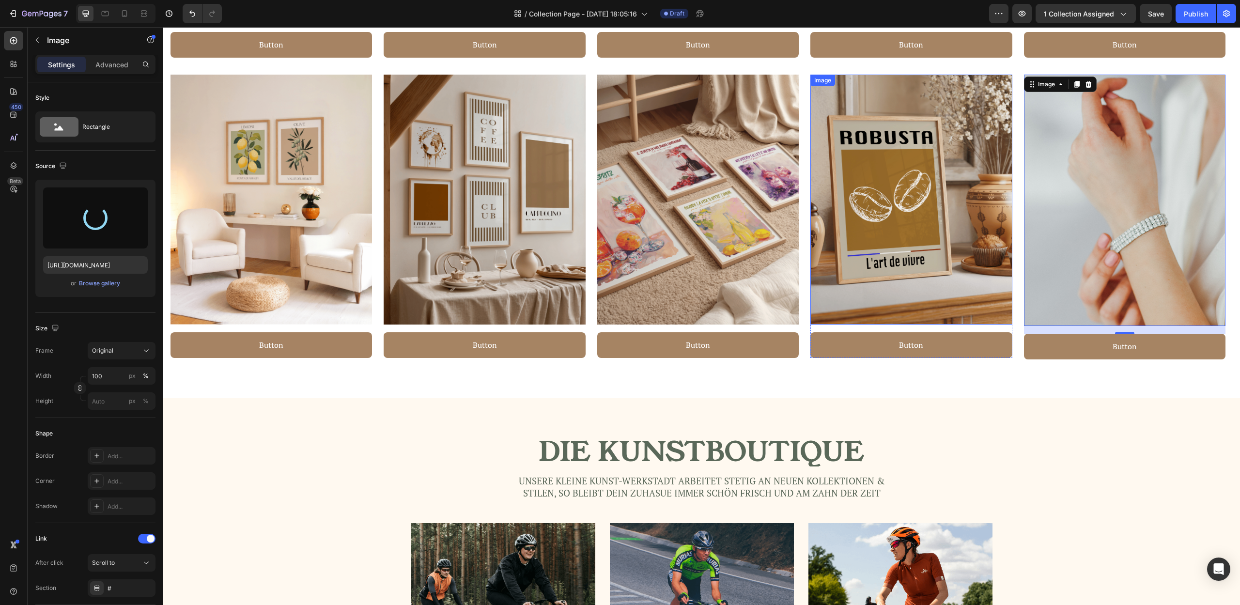
scroll to position [854, 0]
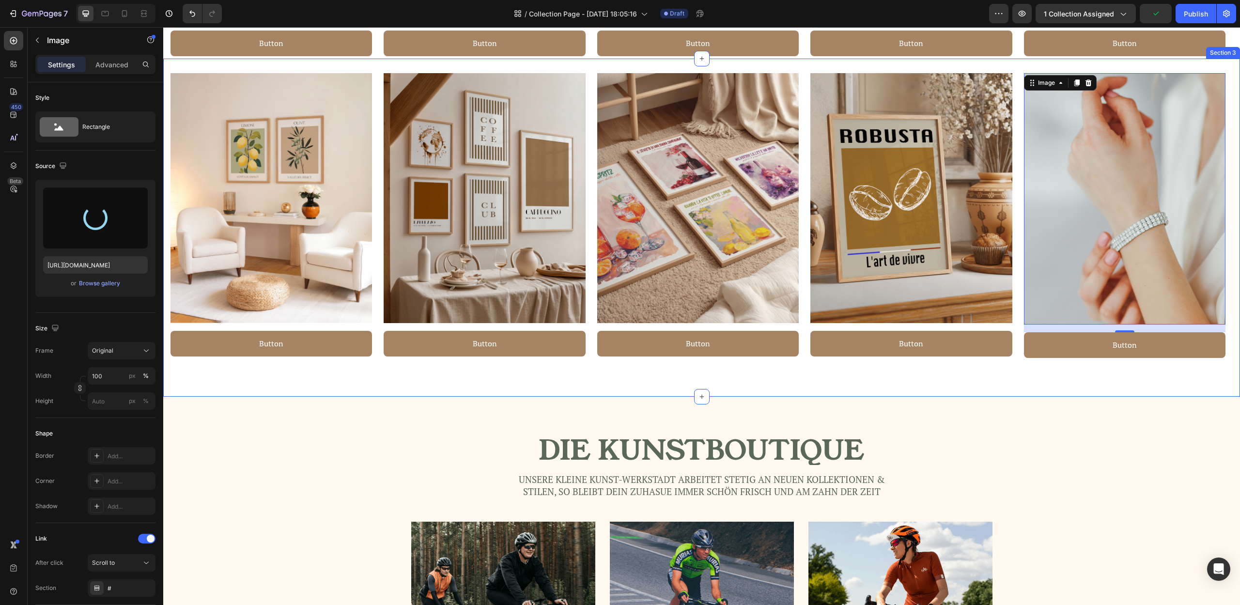
type input "[URL][DOMAIN_NAME]"
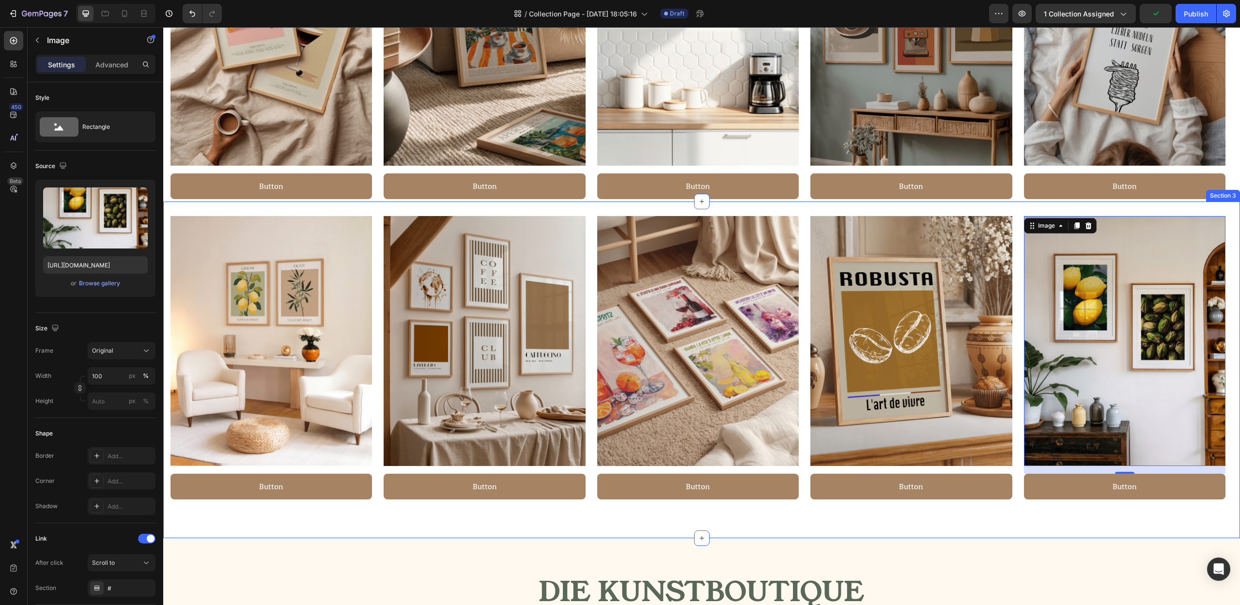
scroll to position [696, 0]
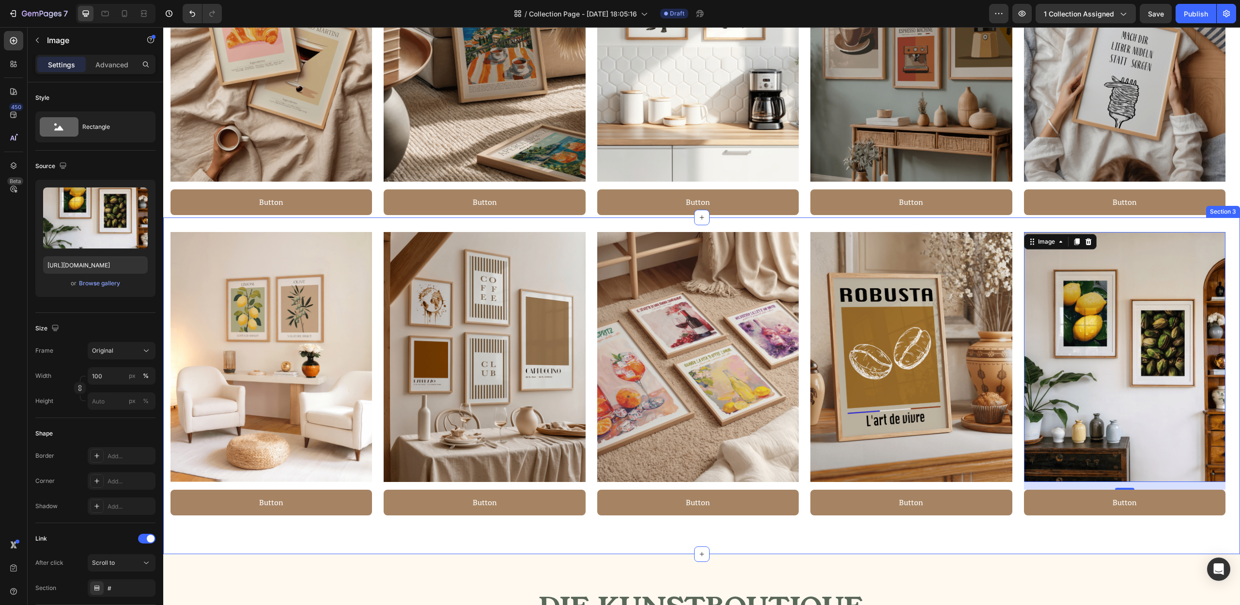
click at [994, 227] on div "Image Button Button Row Image Button Button Row Image Button Button Row Image B…" at bounding box center [701, 385] width 1077 height 336
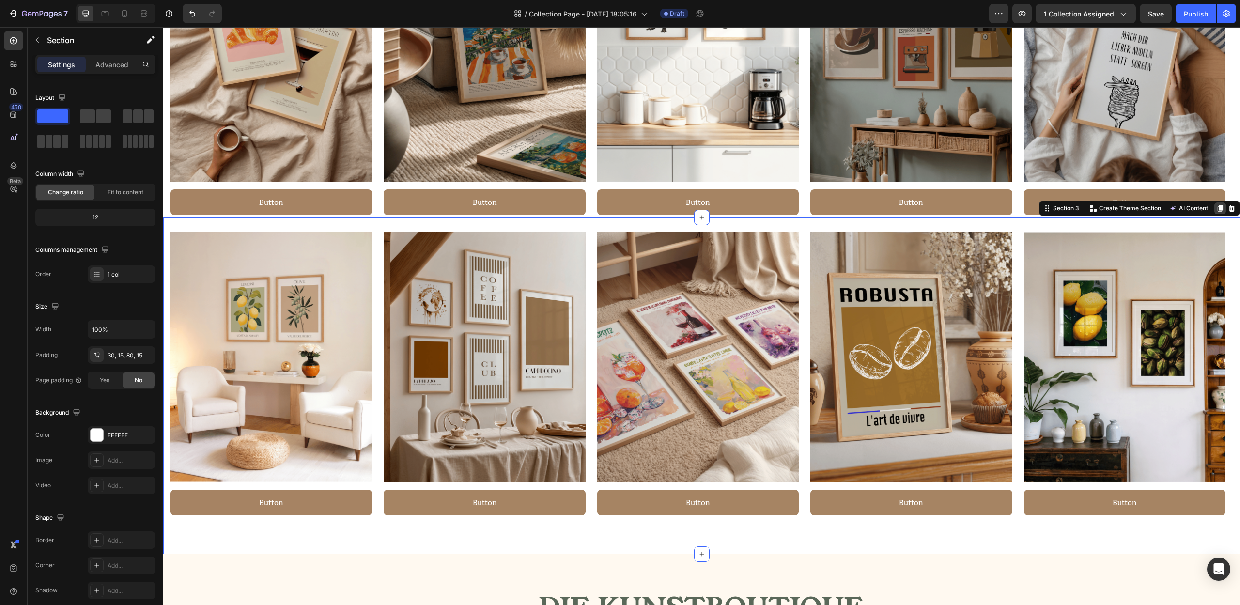
click at [1218, 209] on icon at bounding box center [1220, 208] width 5 height 7
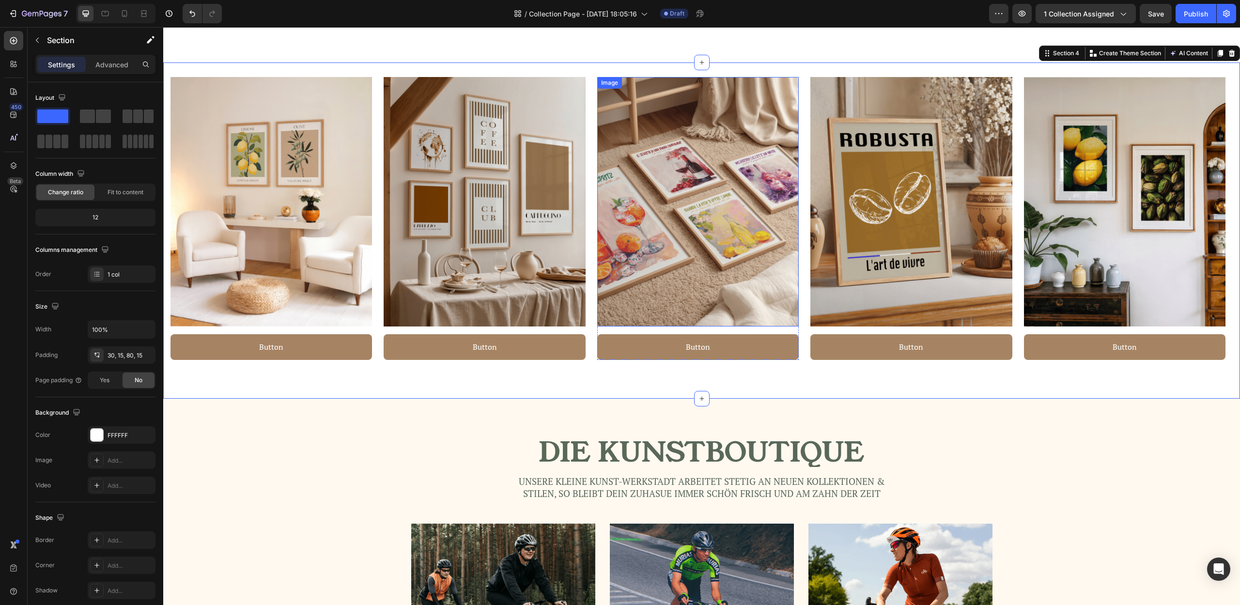
scroll to position [1189, 0]
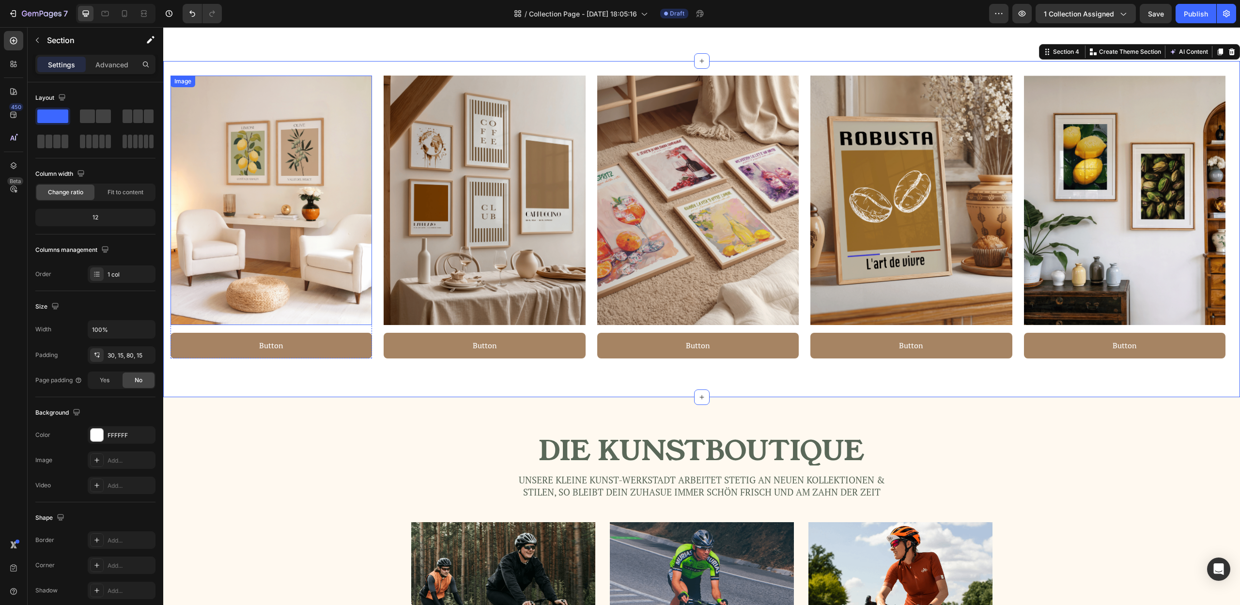
click at [331, 190] on img at bounding box center [272, 201] width 202 height 250
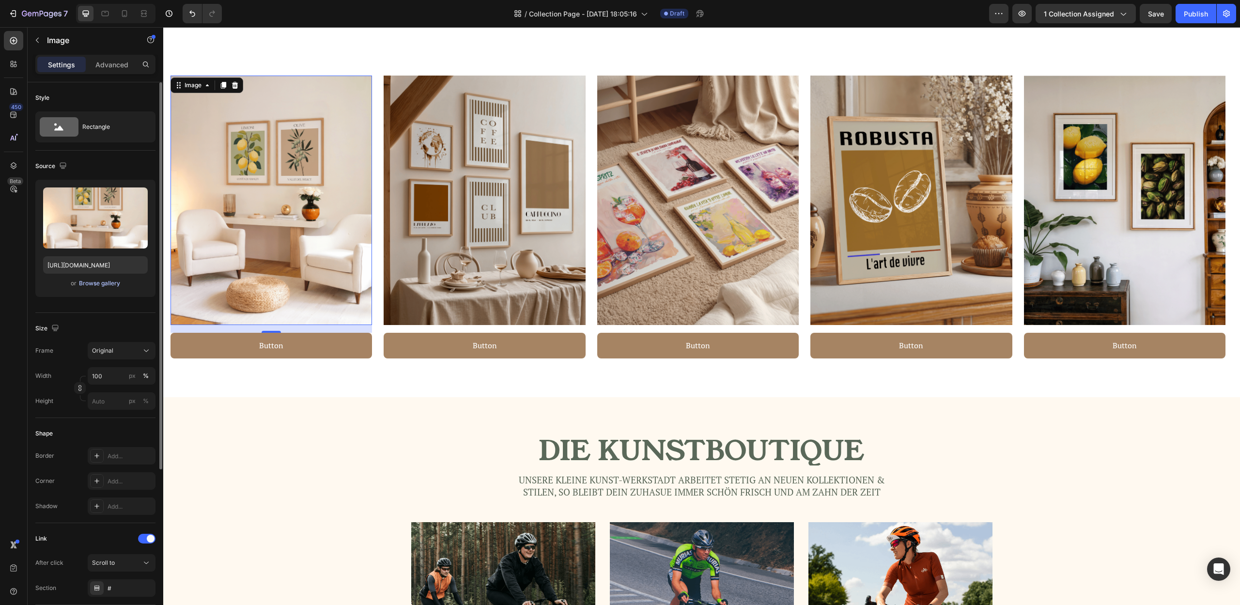
click at [110, 286] on div "Browse gallery" at bounding box center [99, 283] width 41 height 9
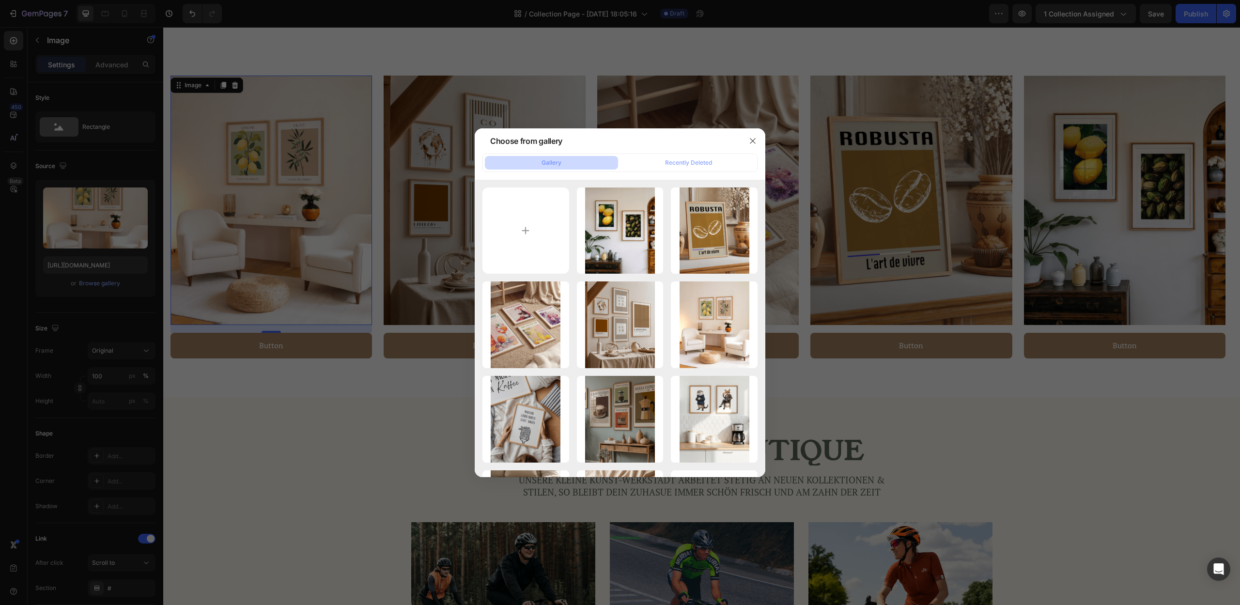
type input "C:\fakepath\16.png"
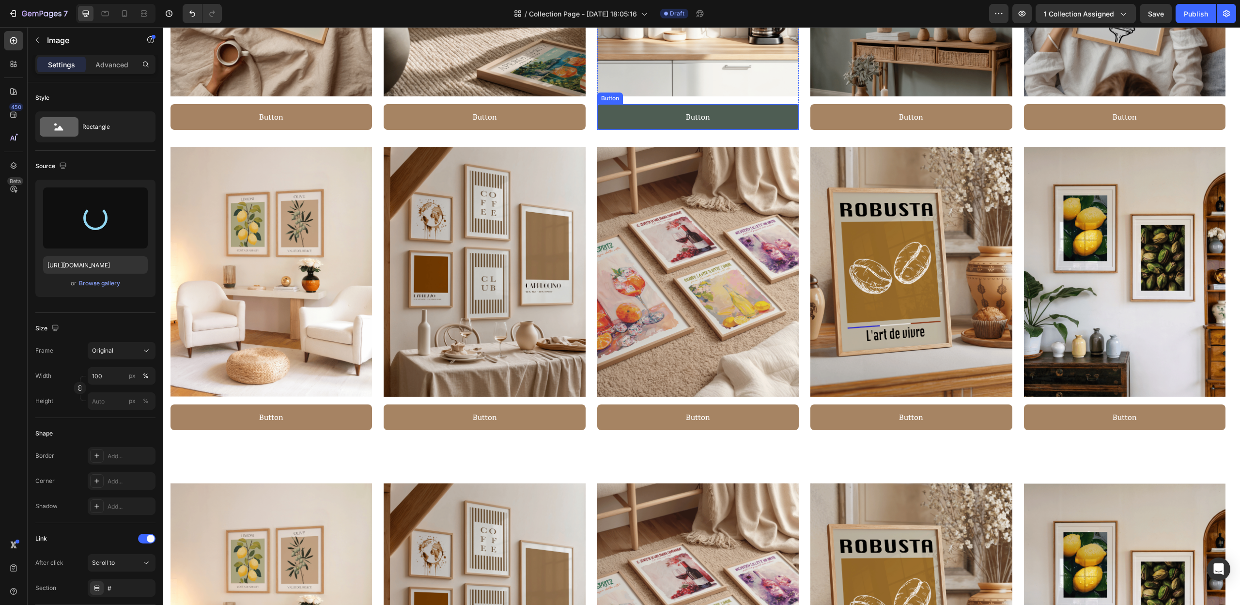
scroll to position [837, 0]
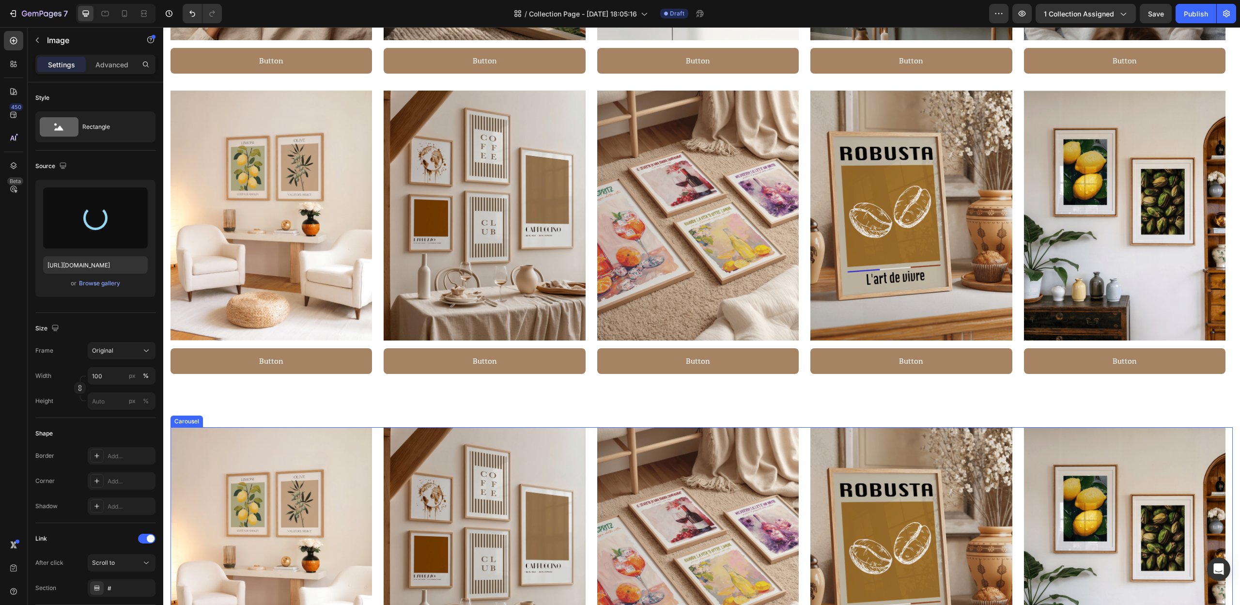
type input "[URL][DOMAIN_NAME]"
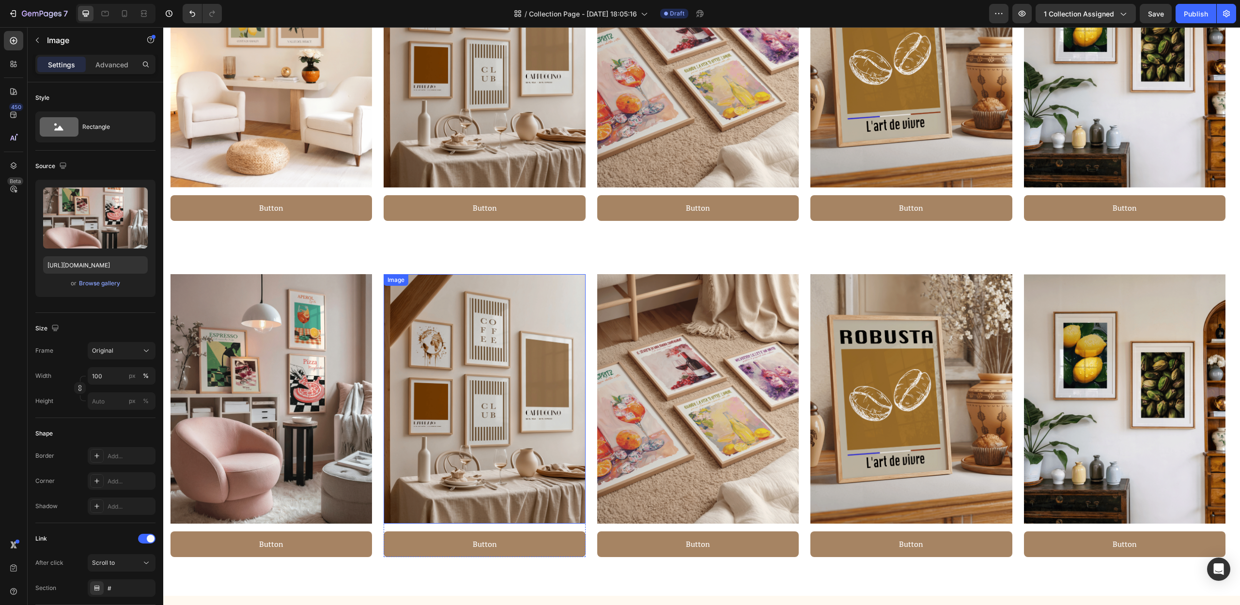
scroll to position [998, 0]
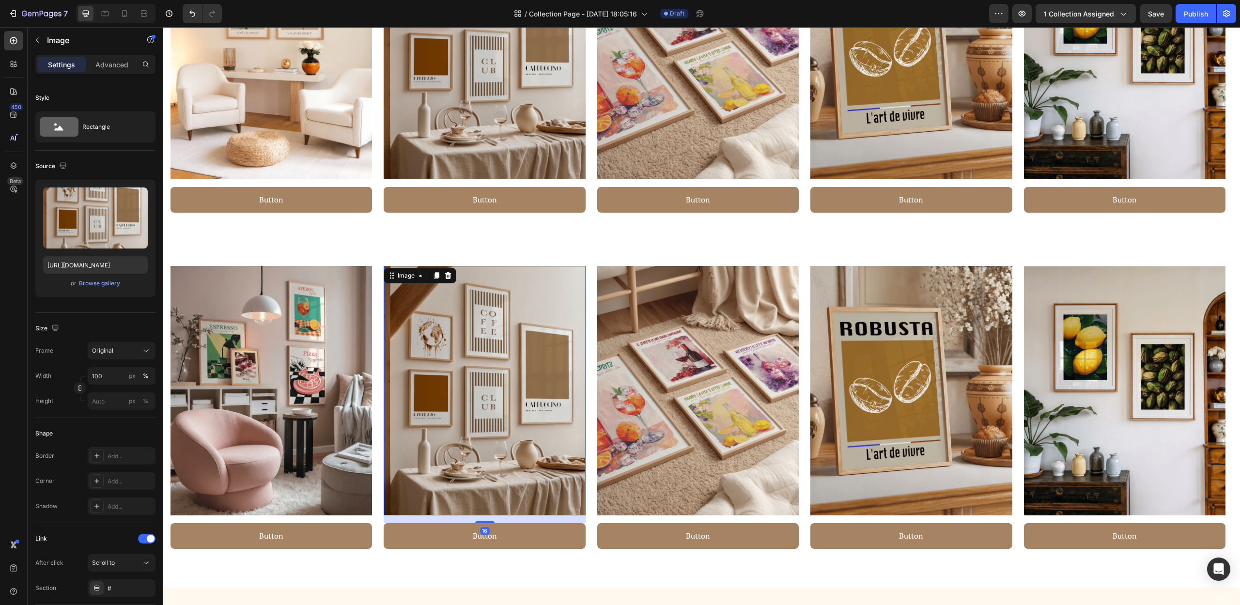
click at [546, 399] on img at bounding box center [485, 391] width 202 height 250
click at [97, 283] on div "Browse gallery" at bounding box center [99, 283] width 41 height 9
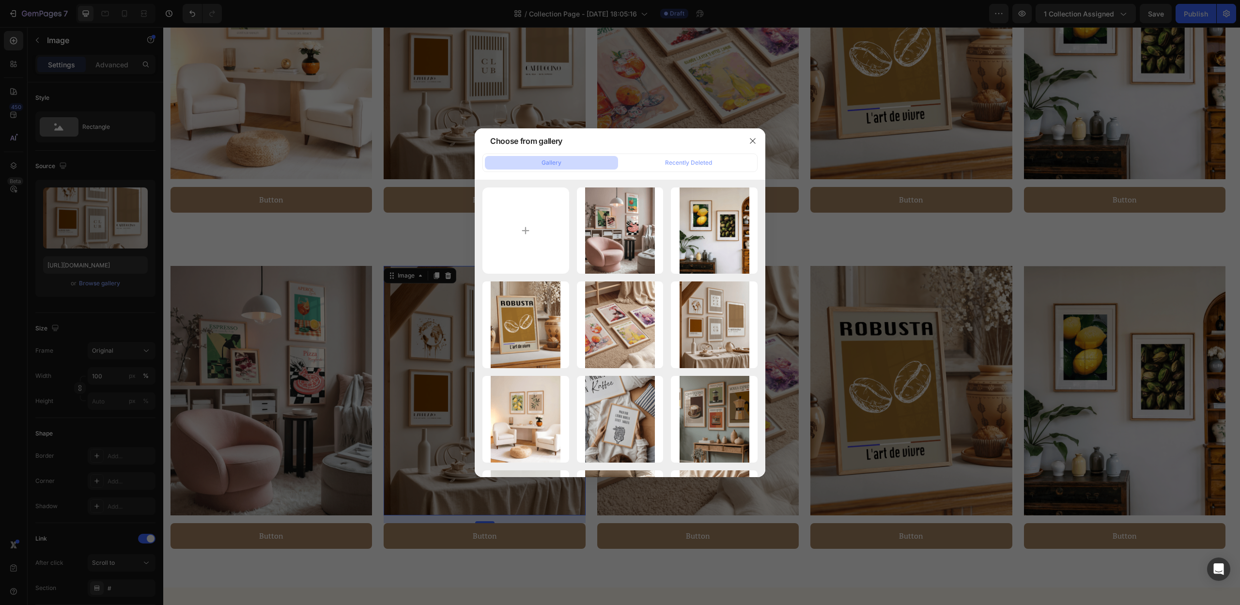
type input "C:\fakepath\15.png"
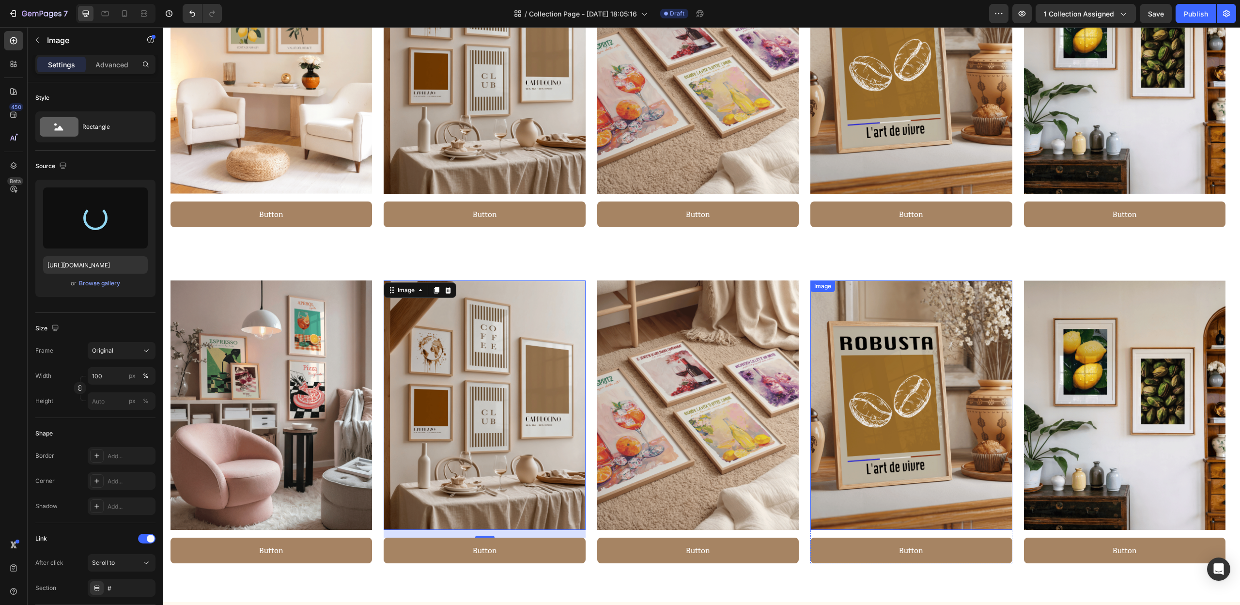
scroll to position [983, 0]
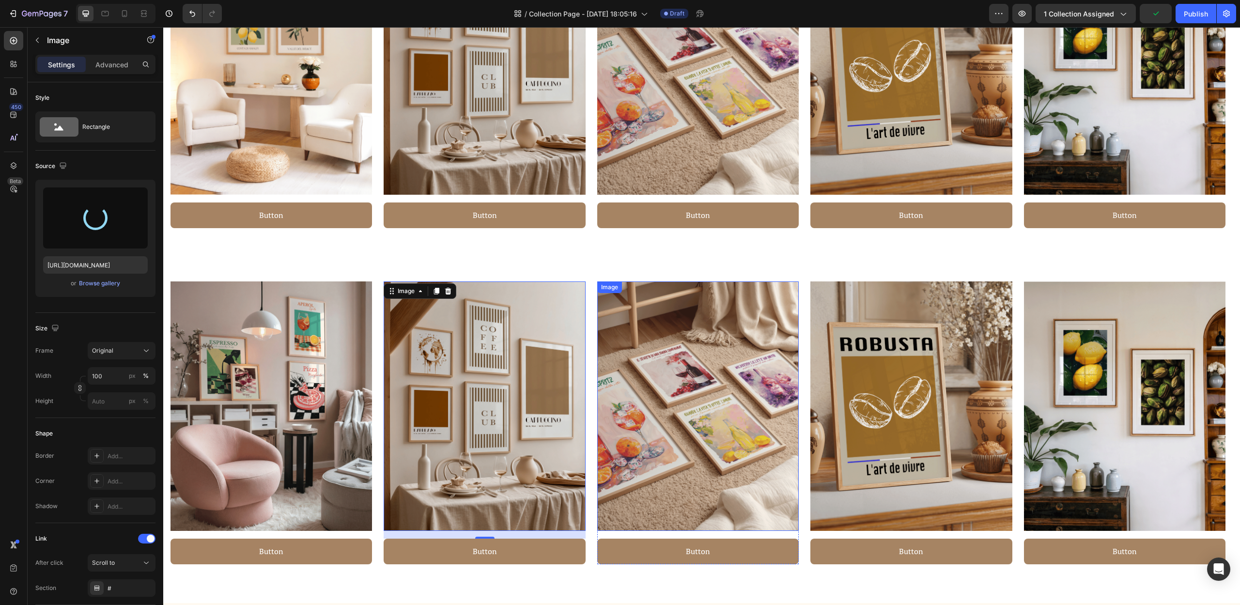
type input "[URL][DOMAIN_NAME]"
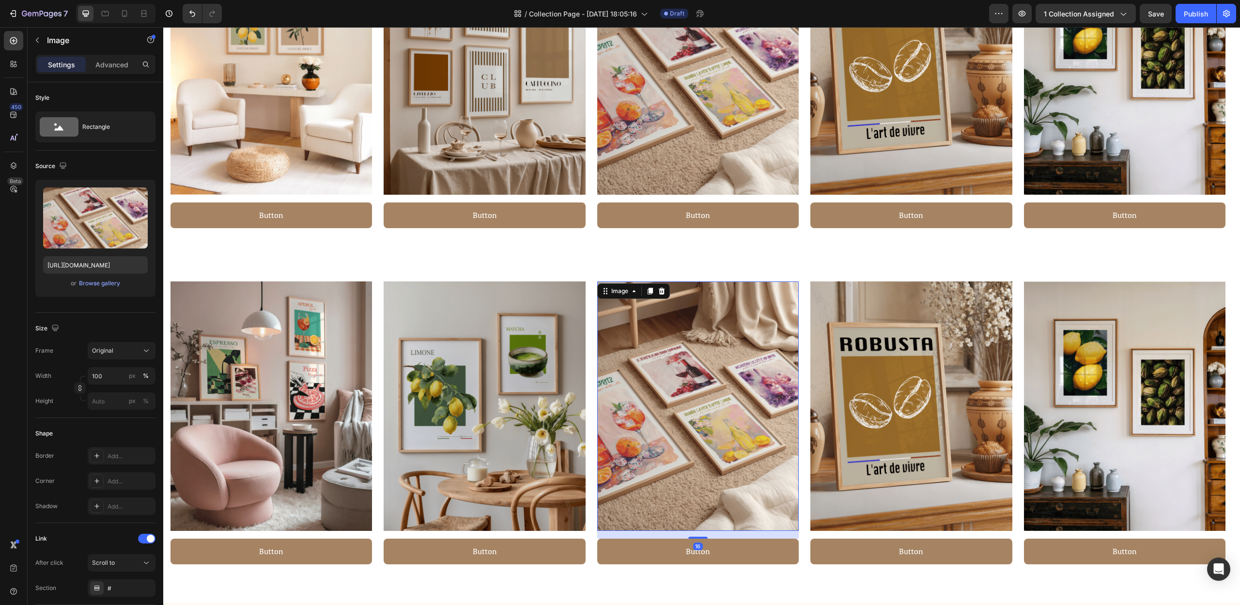
click at [639, 379] on img at bounding box center [698, 406] width 202 height 250
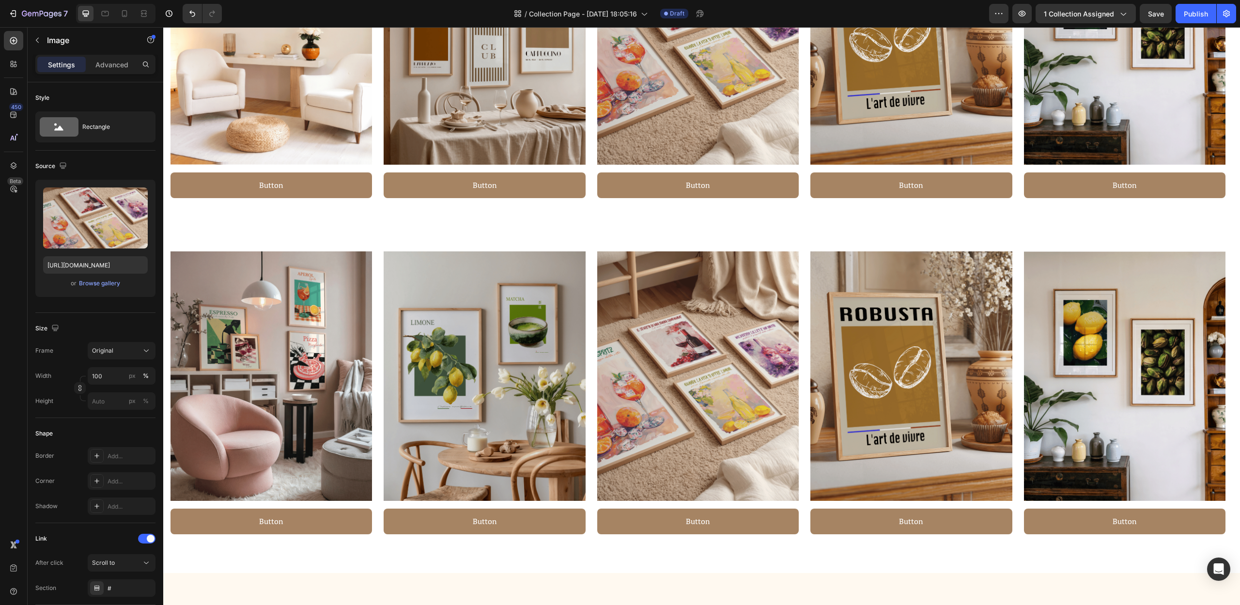
scroll to position [1167, 0]
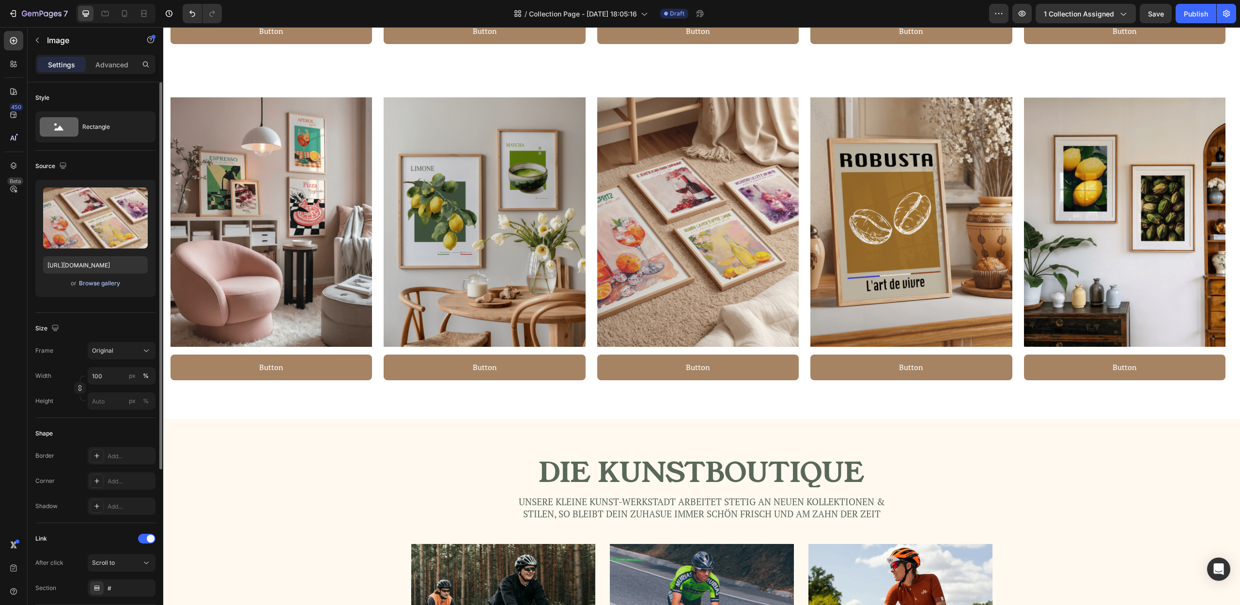
click at [106, 283] on div "Browse gallery" at bounding box center [99, 283] width 41 height 9
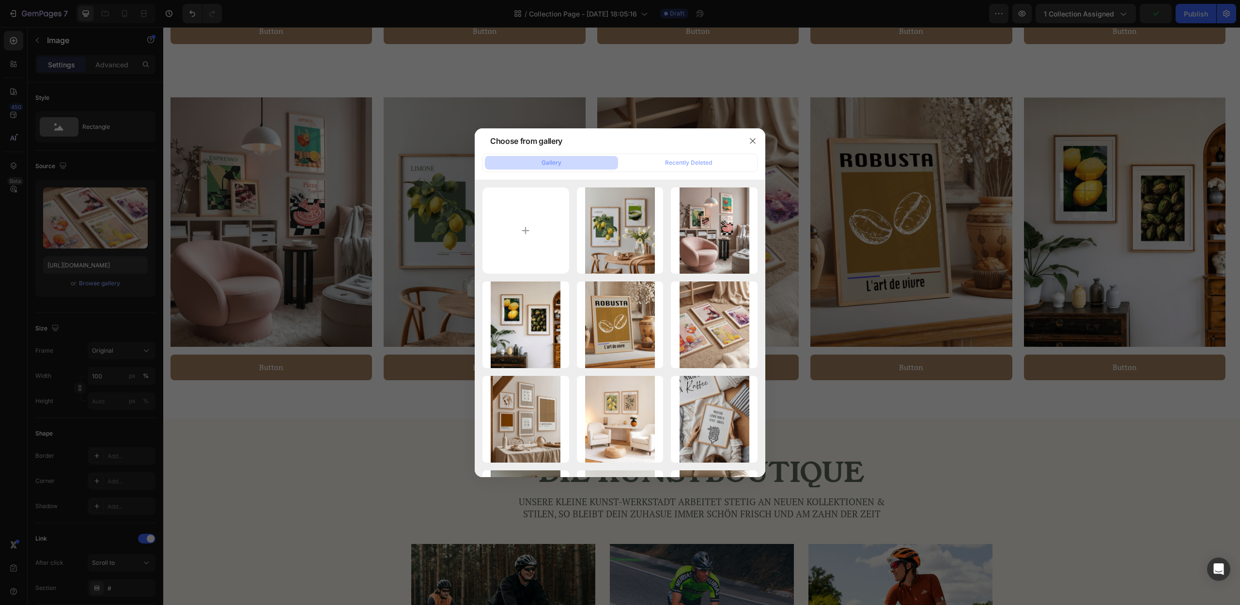
type input "C:\fakepath\12.png"
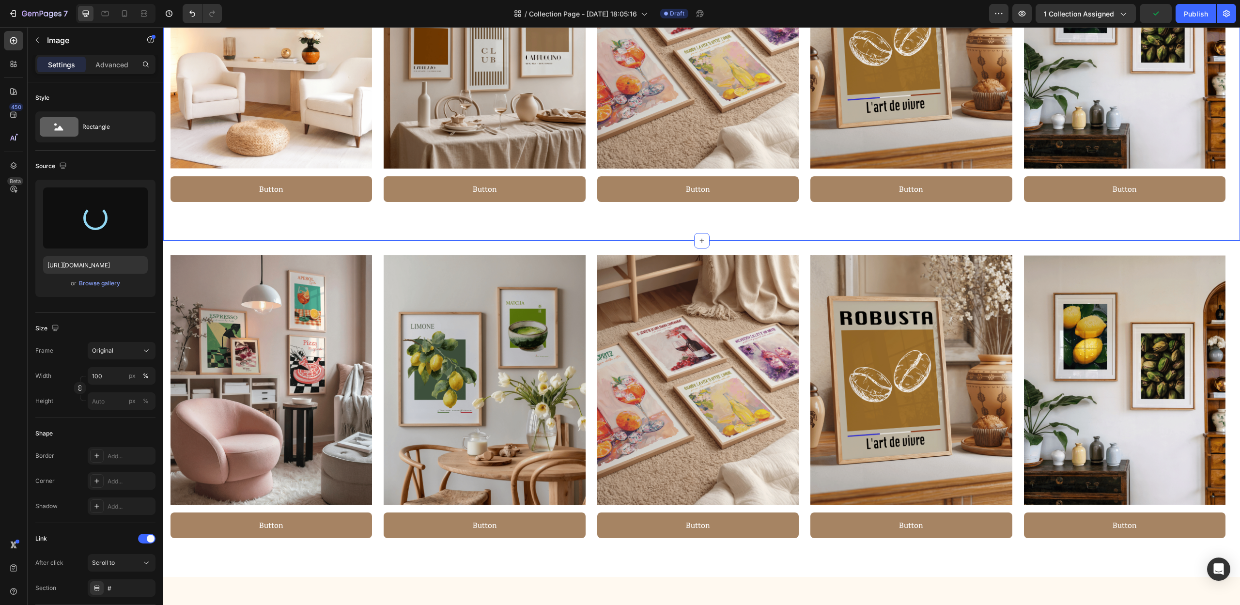
scroll to position [996, 0]
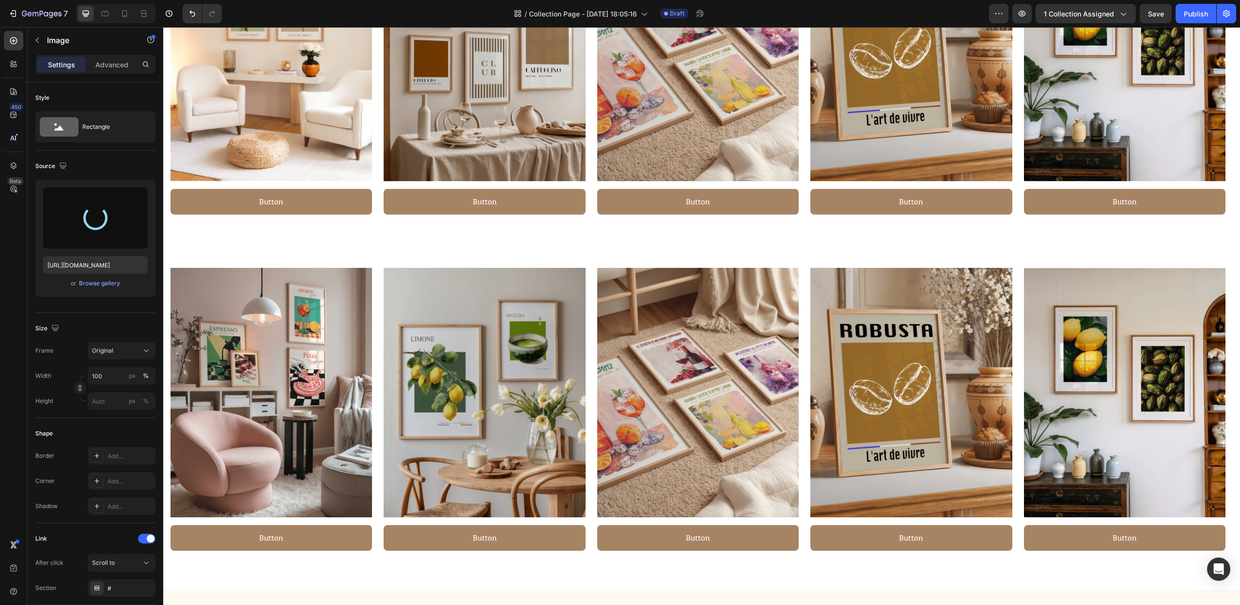
type input "[URL][DOMAIN_NAME]"
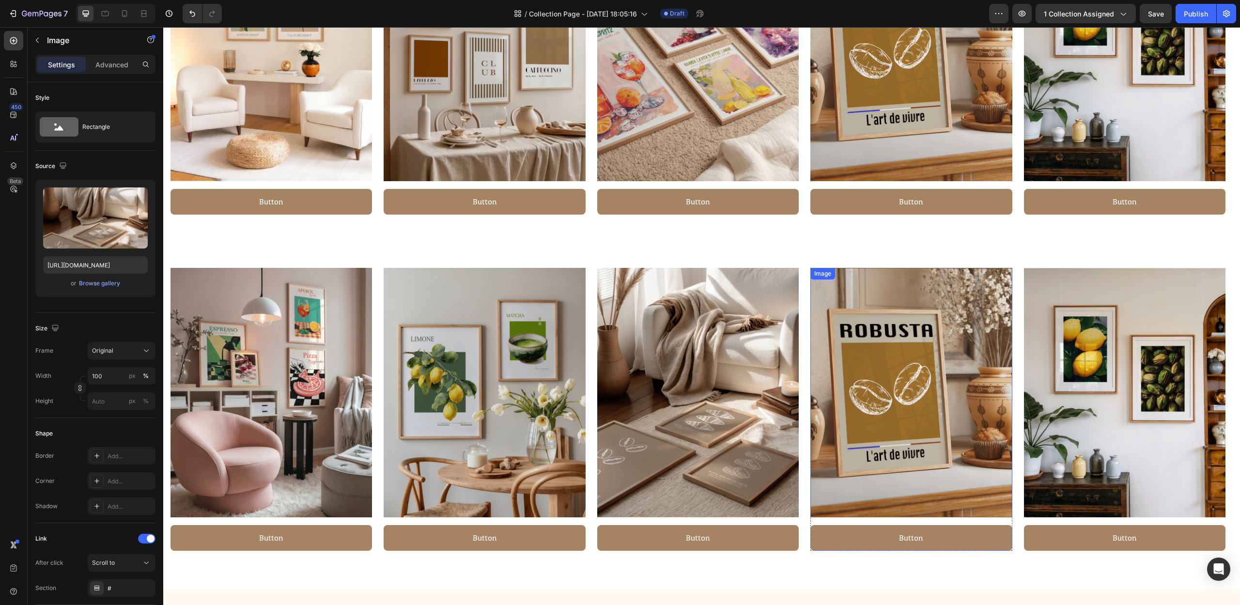
click at [929, 416] on img at bounding box center [911, 393] width 202 height 250
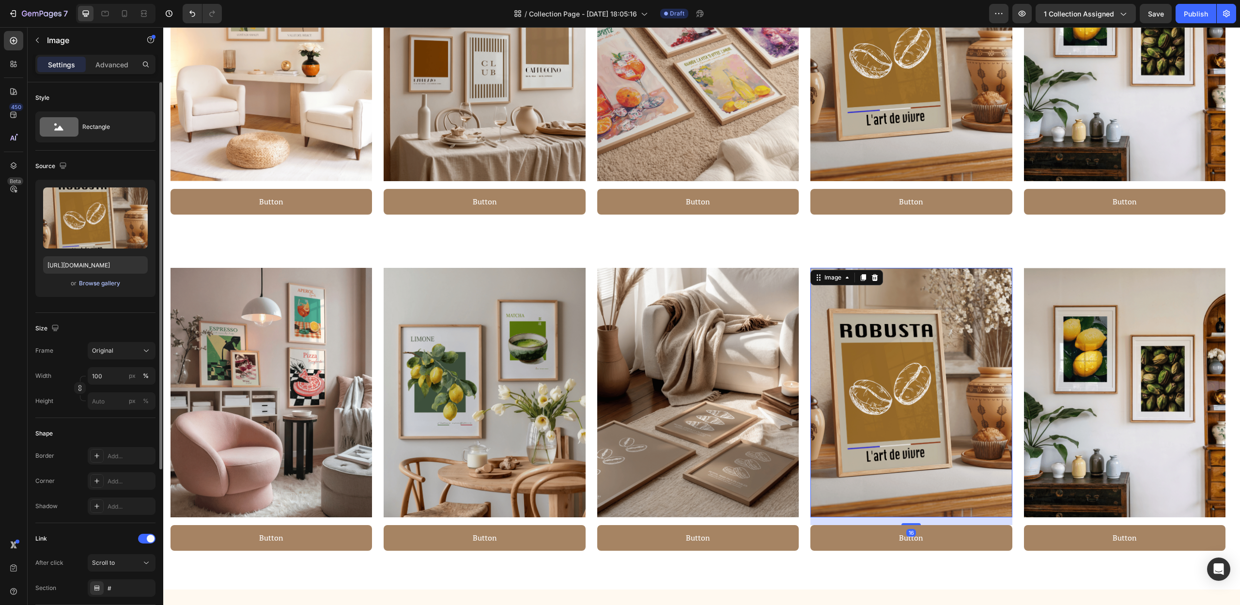
click at [106, 281] on div "Browse gallery" at bounding box center [99, 283] width 41 height 9
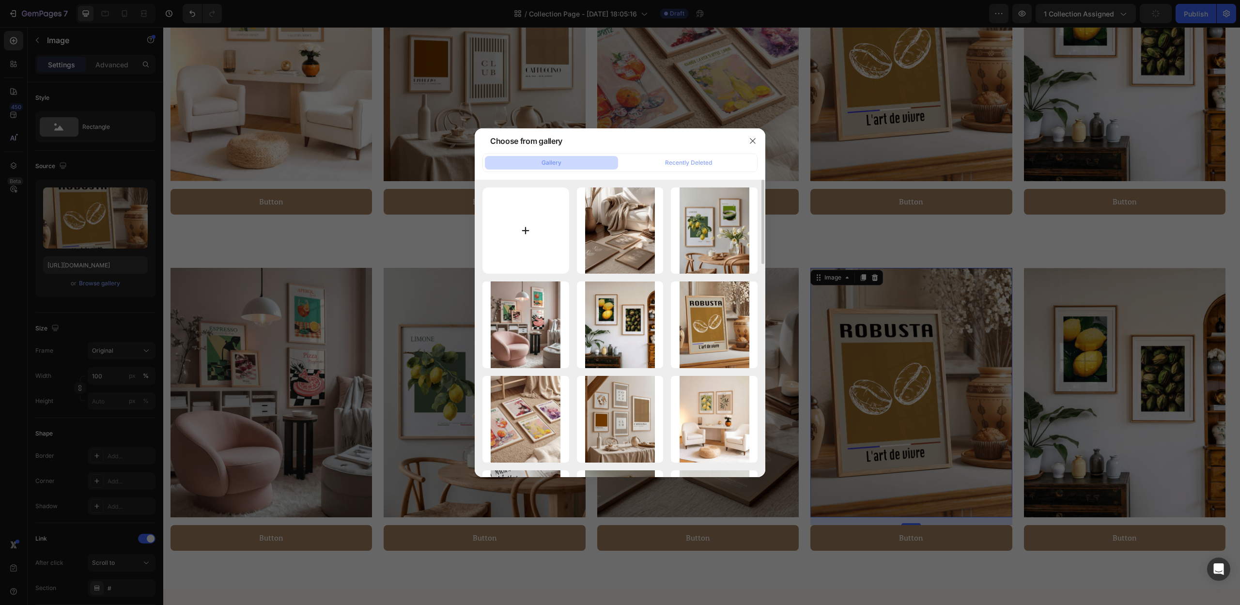
type input "C:\fakepath\6.png"
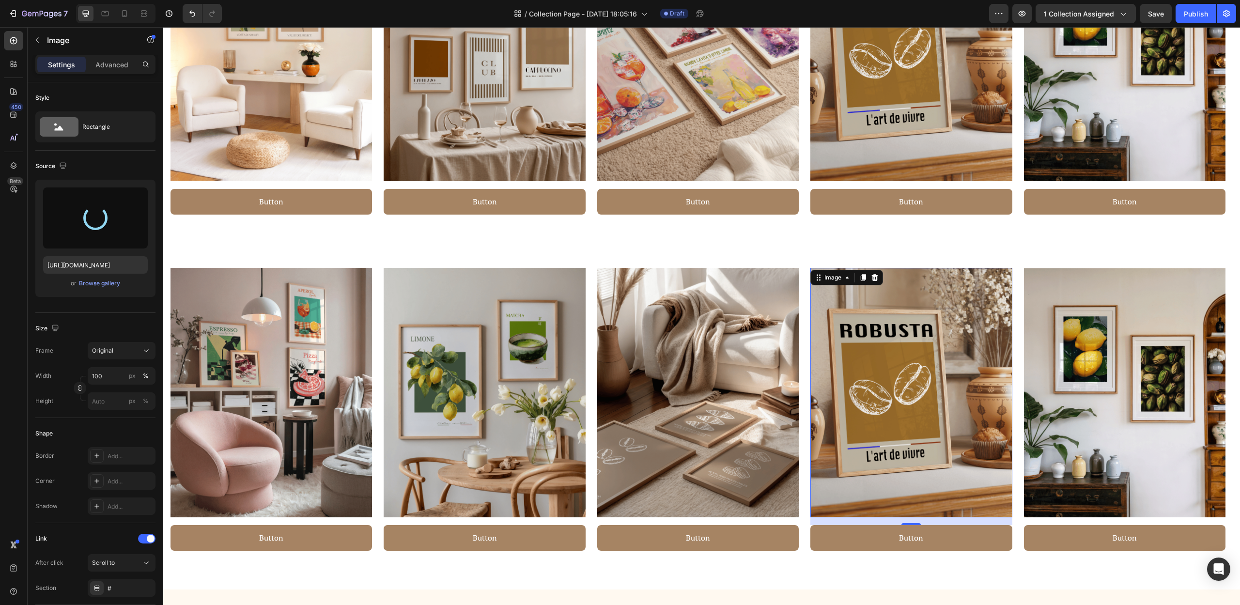
type input "[URL][DOMAIN_NAME]"
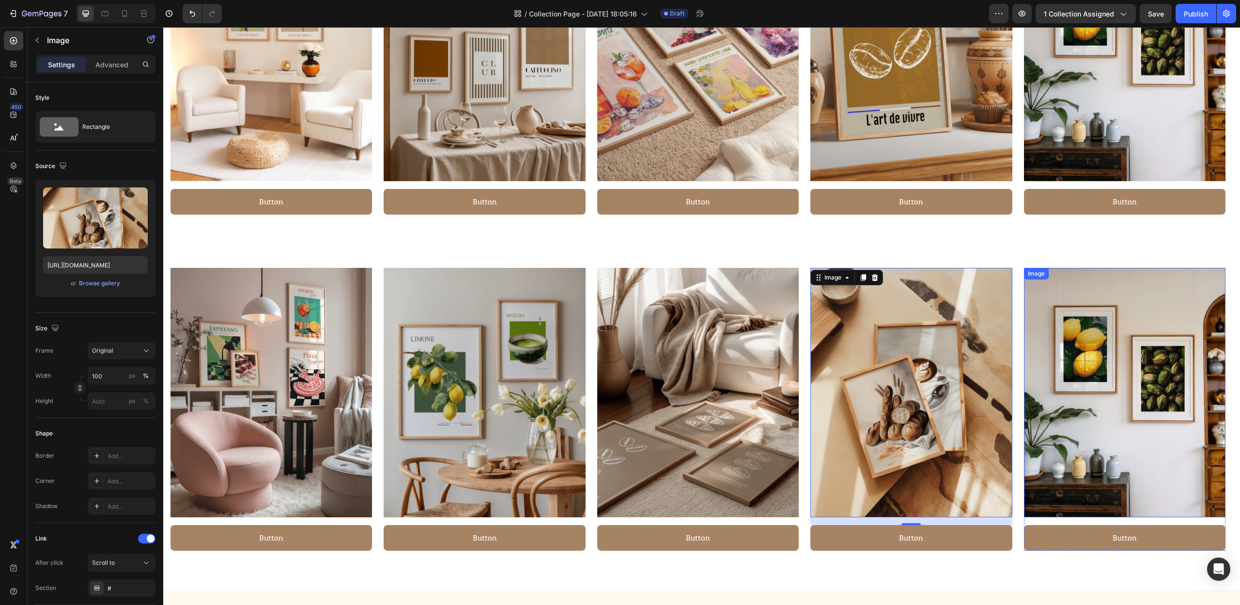
click at [1112, 411] on img at bounding box center [1125, 393] width 202 height 250
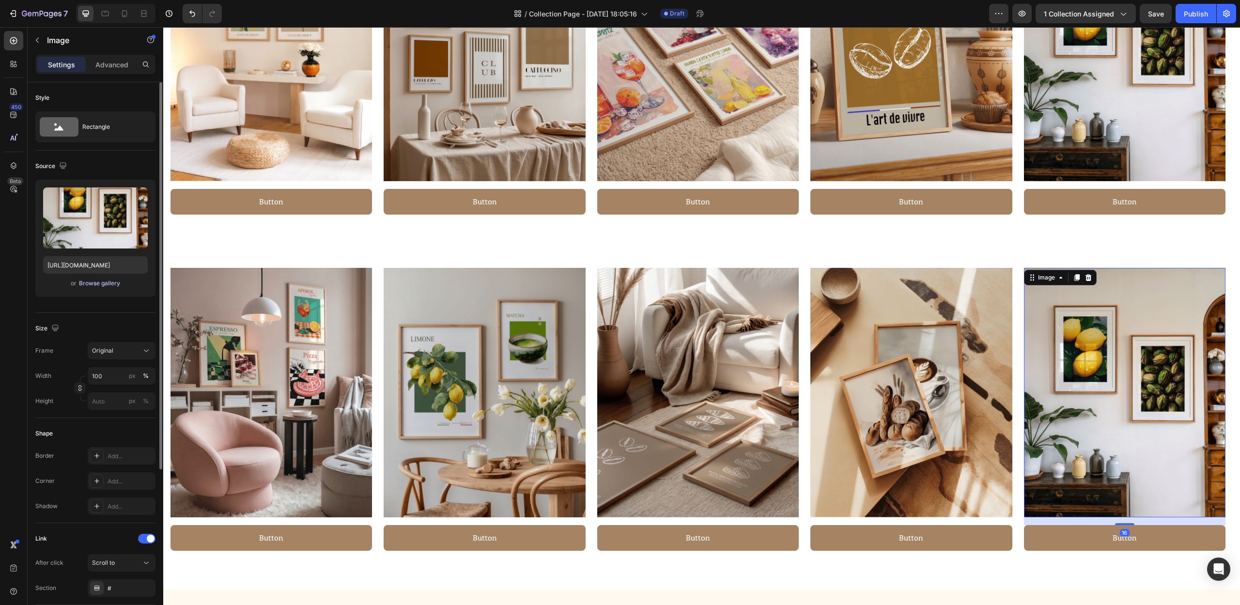
click at [85, 281] on div "Browse gallery" at bounding box center [99, 283] width 41 height 9
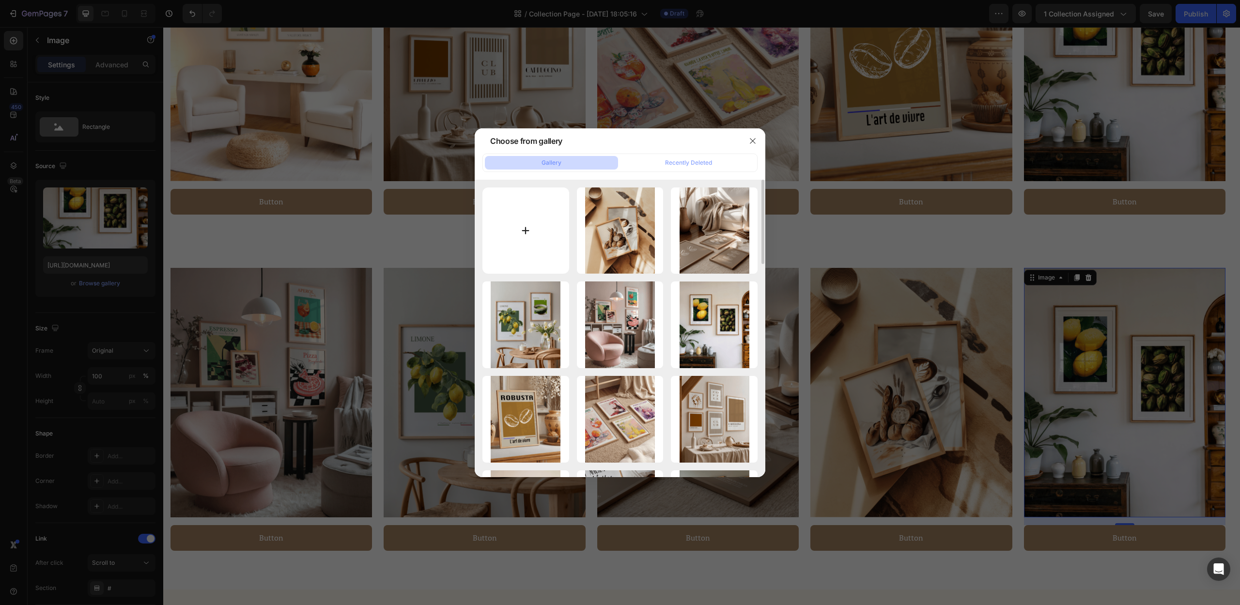
type input "C:\fakepath\4.png"
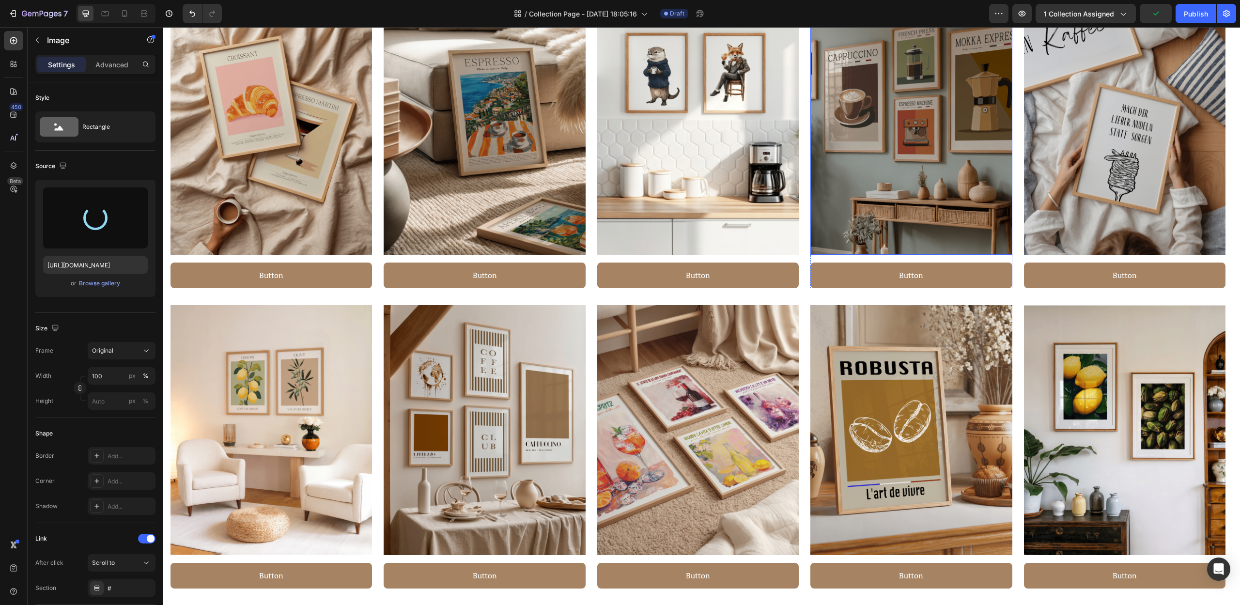
scroll to position [624, 0]
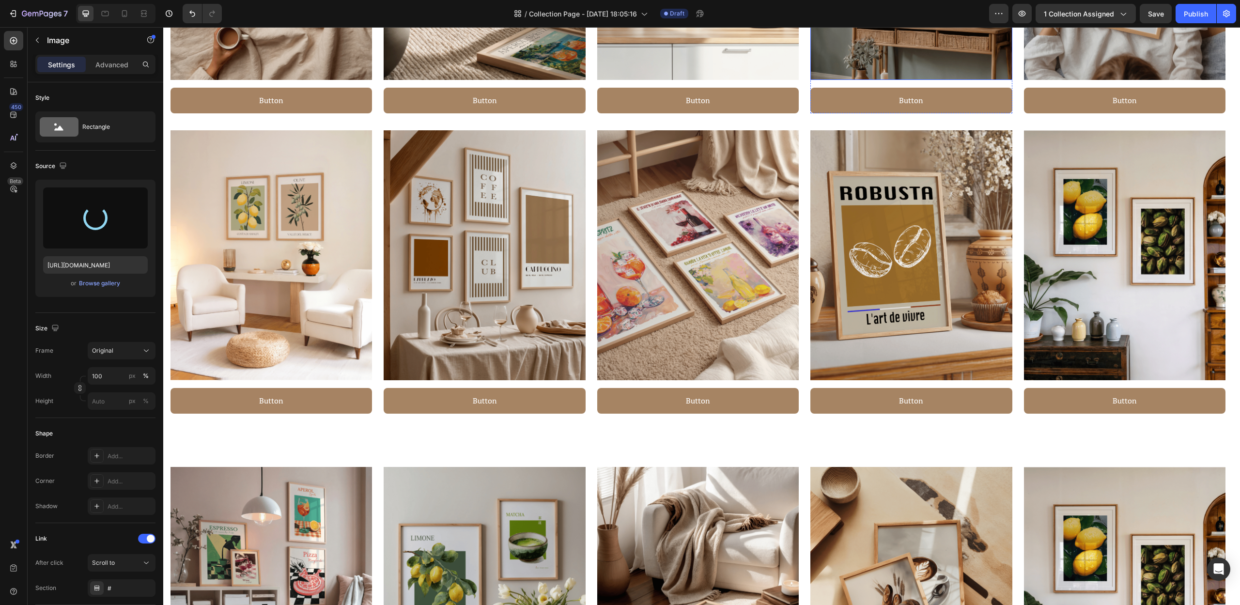
type input "[URL][DOMAIN_NAME]"
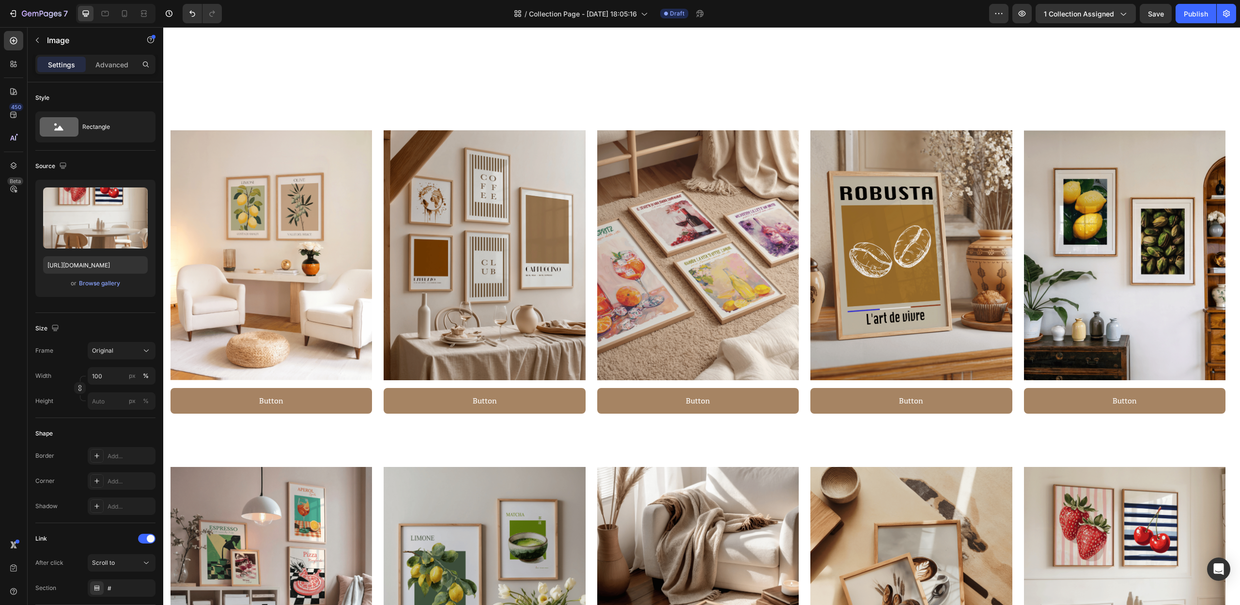
scroll to position [1116, 0]
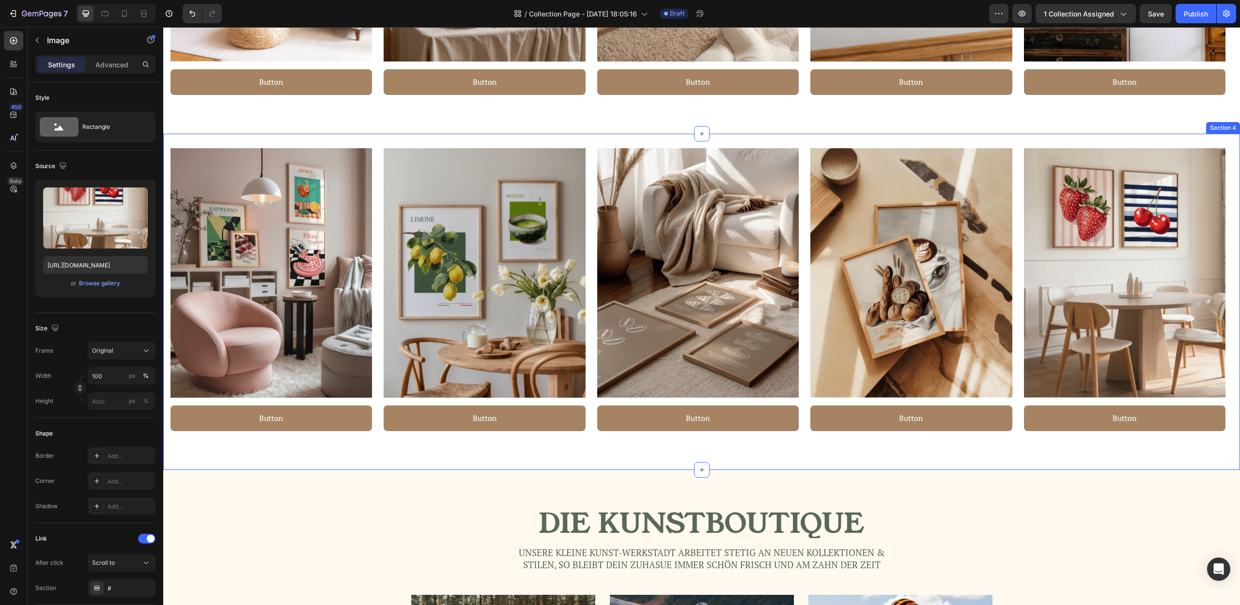
click at [1179, 140] on div "Image Button Button Row Image Button Button Row Image Button Button Row Image B…" at bounding box center [701, 302] width 1077 height 336
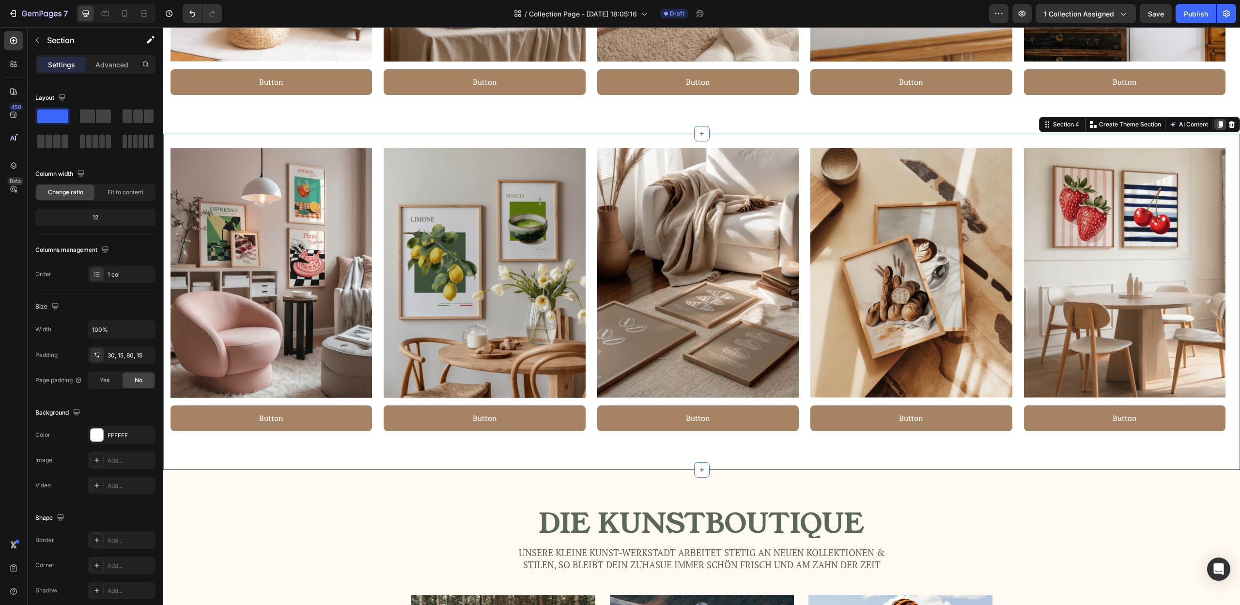
click at [1216, 124] on icon at bounding box center [1220, 125] width 8 height 8
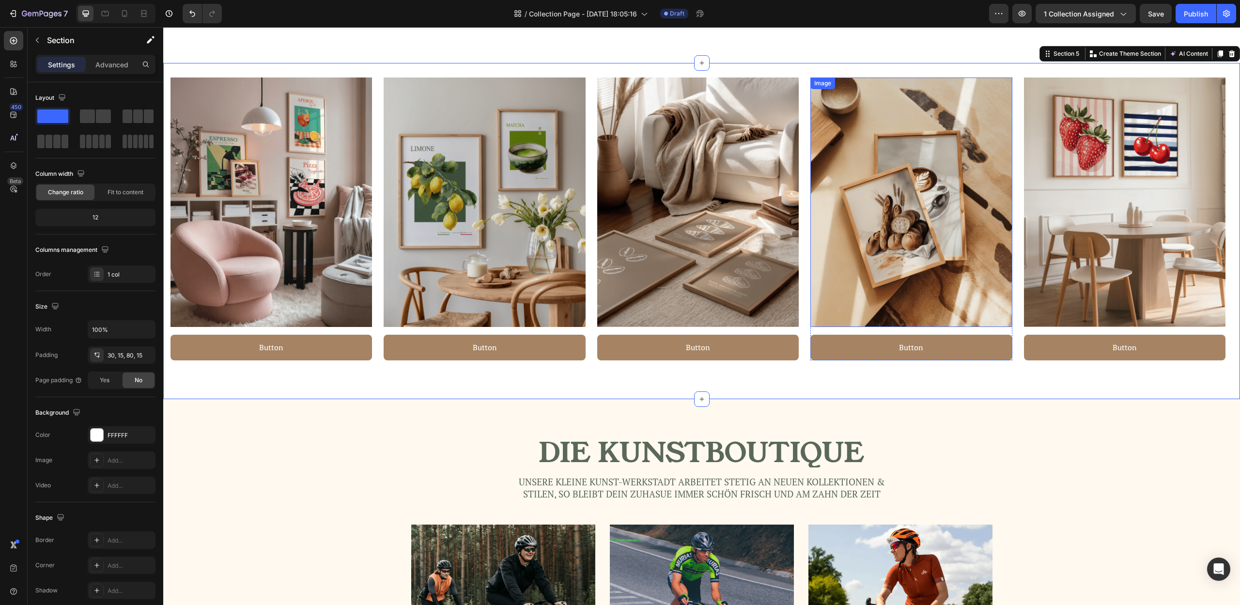
scroll to position [1525, 0]
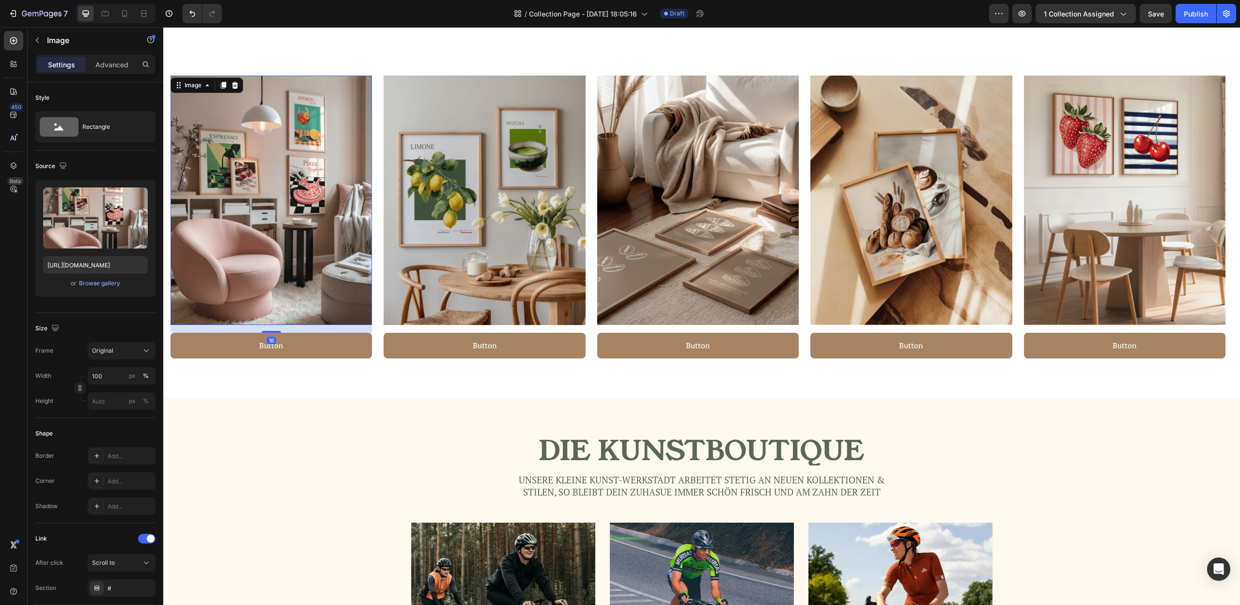
click at [300, 221] on img at bounding box center [272, 201] width 202 height 250
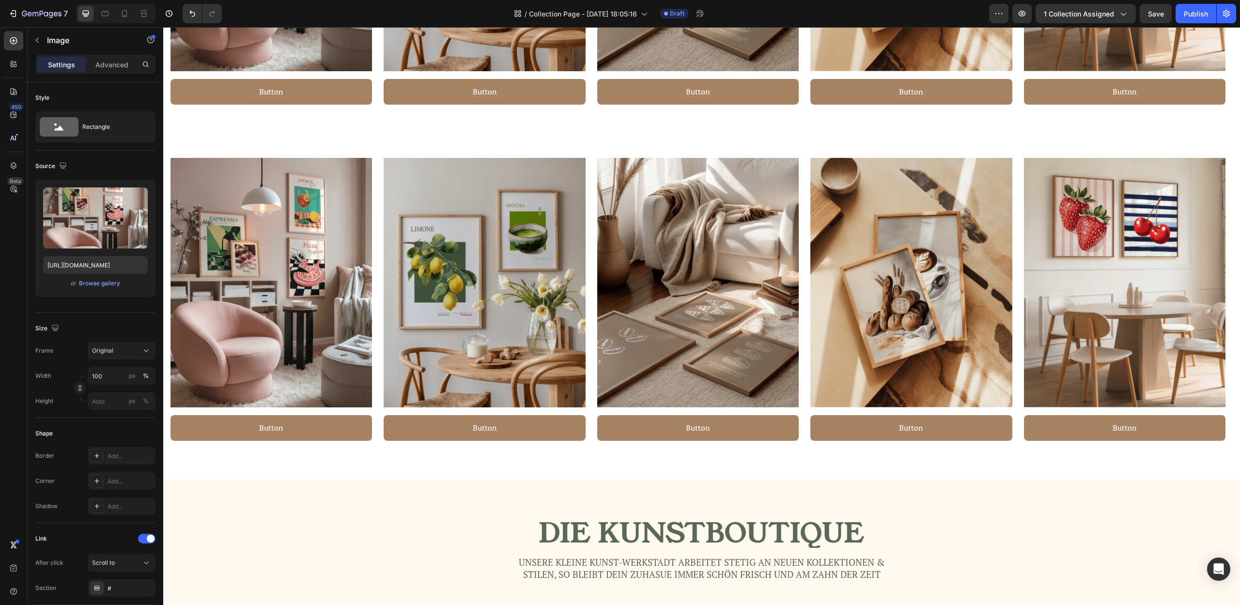
scroll to position [1573, 0]
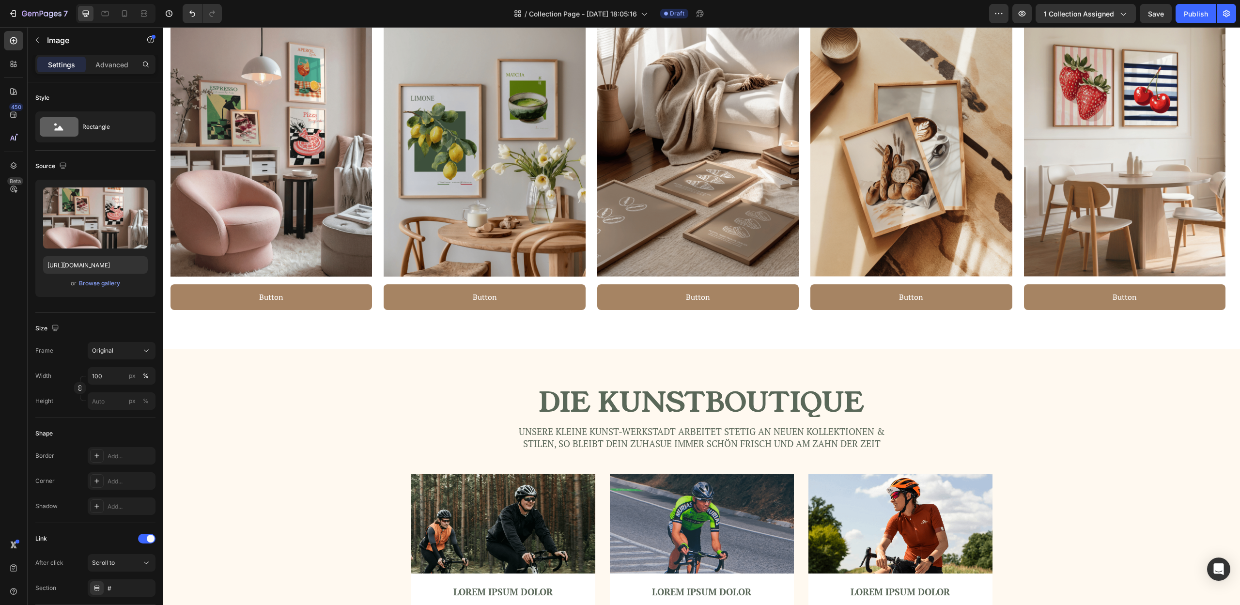
click at [220, 234] on img at bounding box center [272, 152] width 202 height 250
click at [101, 289] on div "or Browse gallery" at bounding box center [95, 284] width 105 height 12
click at [106, 283] on div "Browse gallery" at bounding box center [99, 283] width 41 height 9
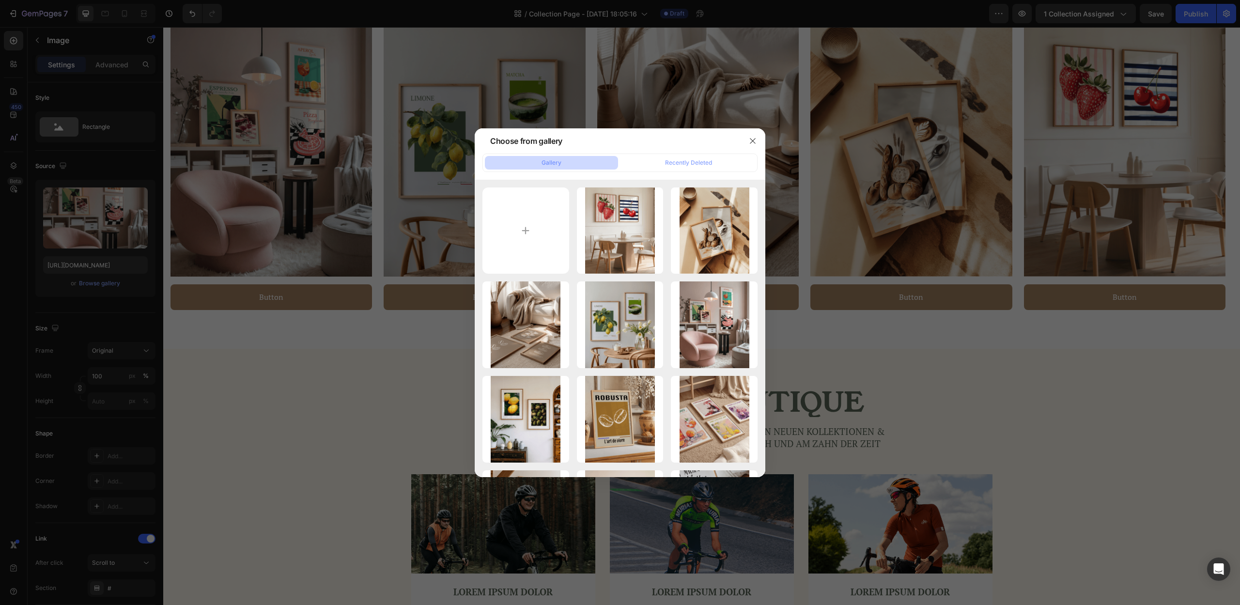
type input "C:\fakepath\1.png"
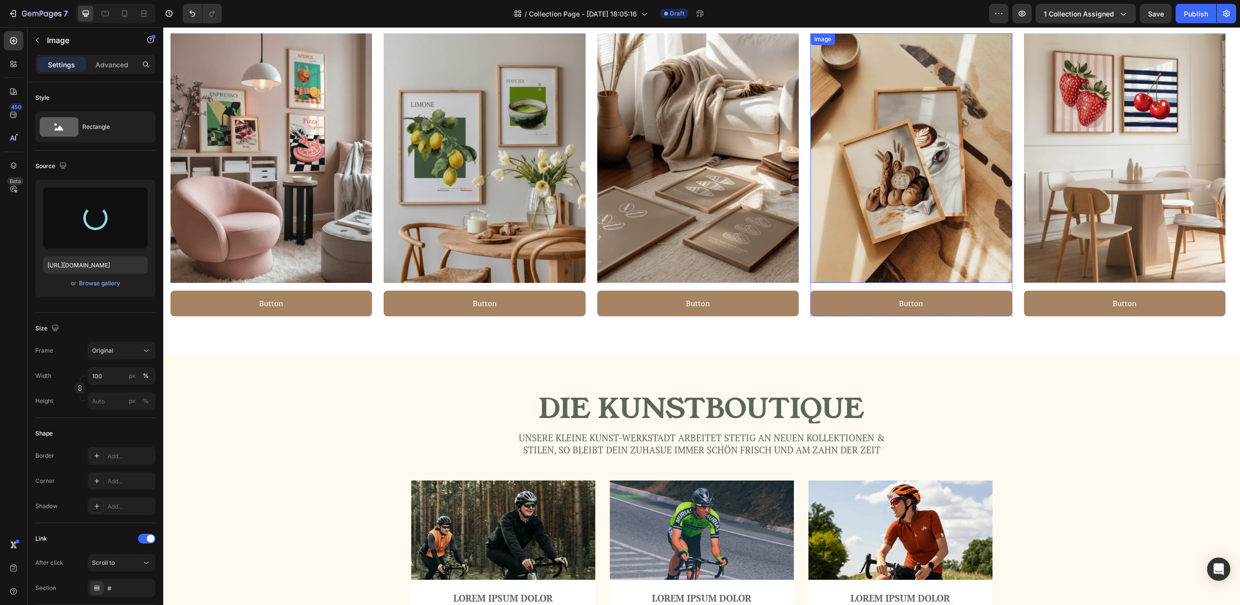
scroll to position [1412, 0]
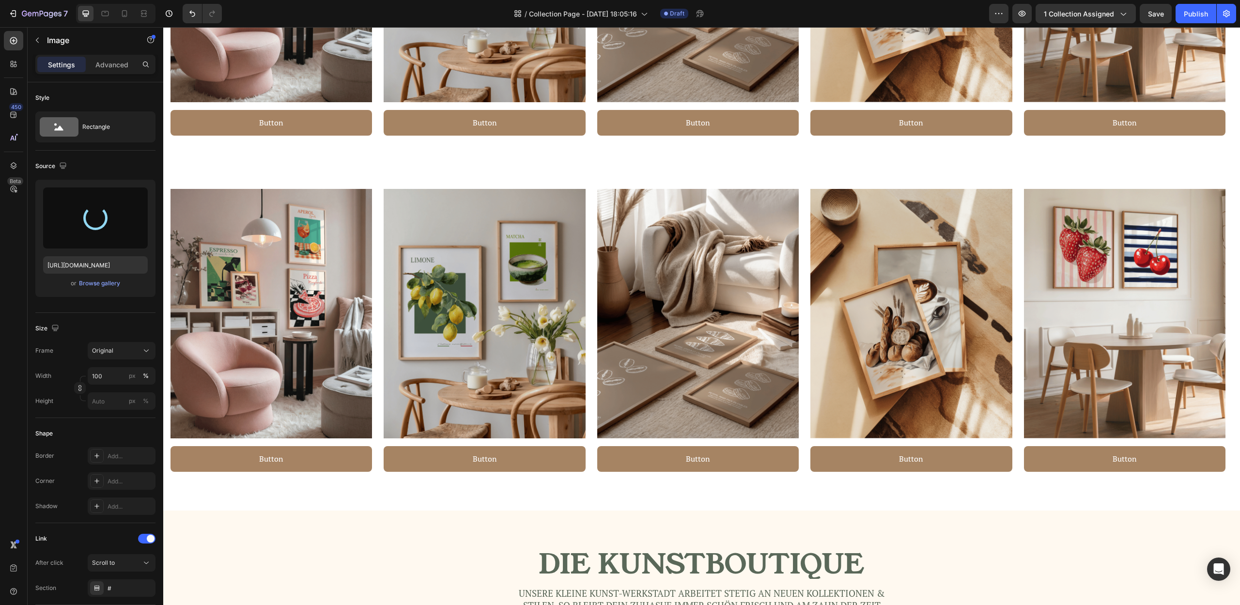
type input "[URL][DOMAIN_NAME]"
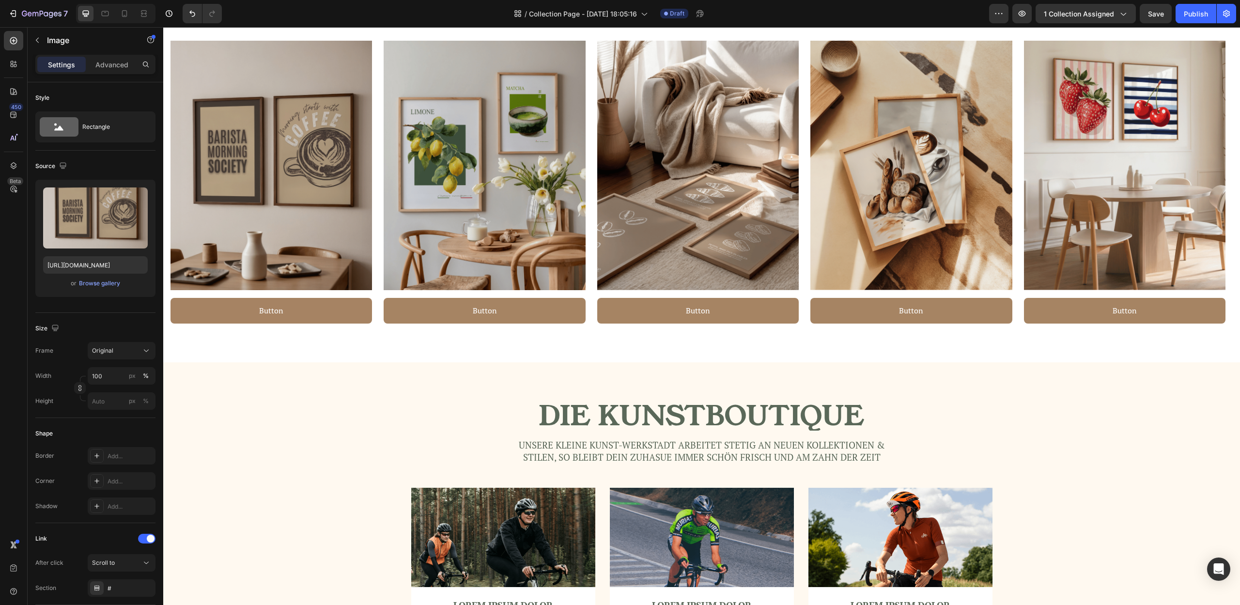
scroll to position [1563, 0]
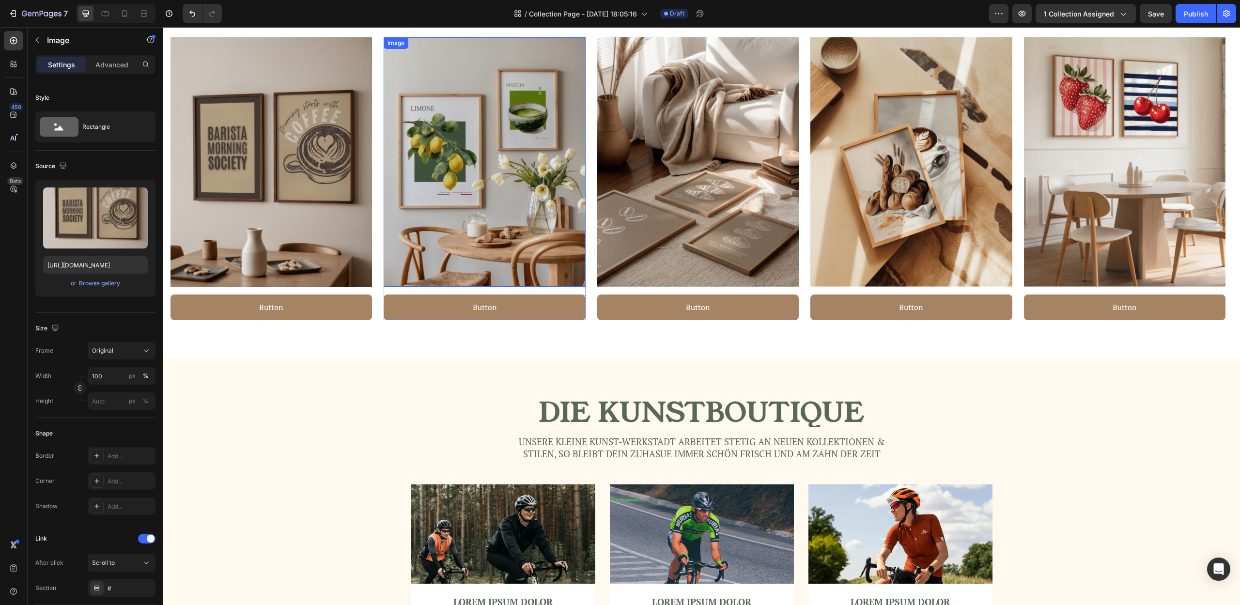
click at [484, 205] on img at bounding box center [485, 162] width 202 height 250
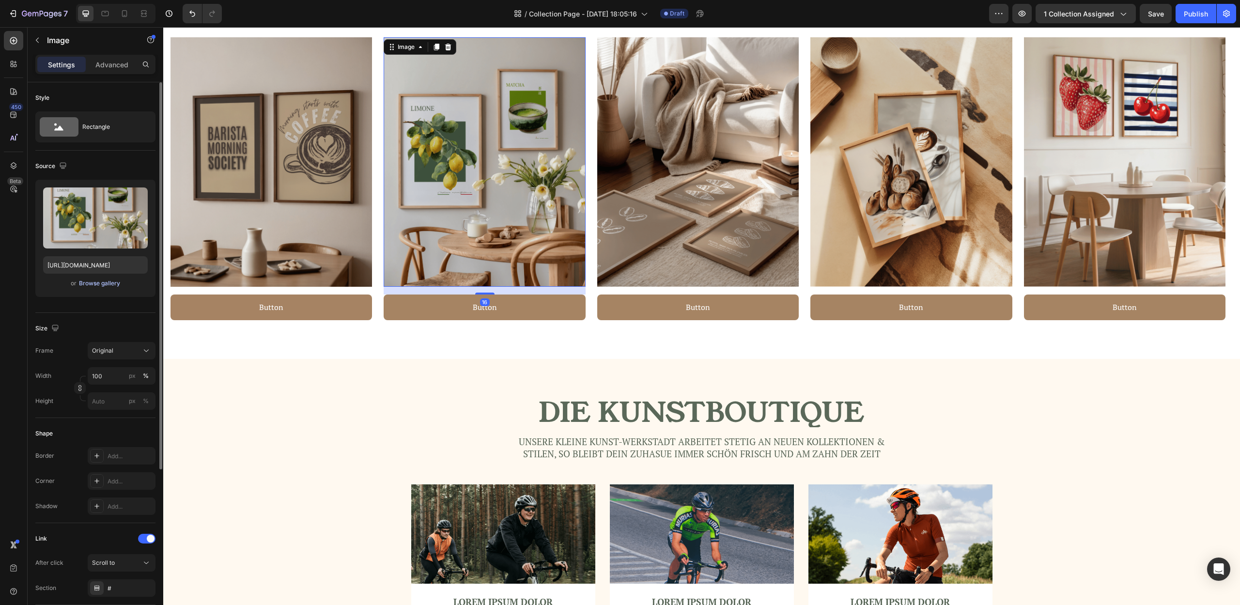
click at [87, 279] on div "Browse gallery" at bounding box center [99, 283] width 41 height 9
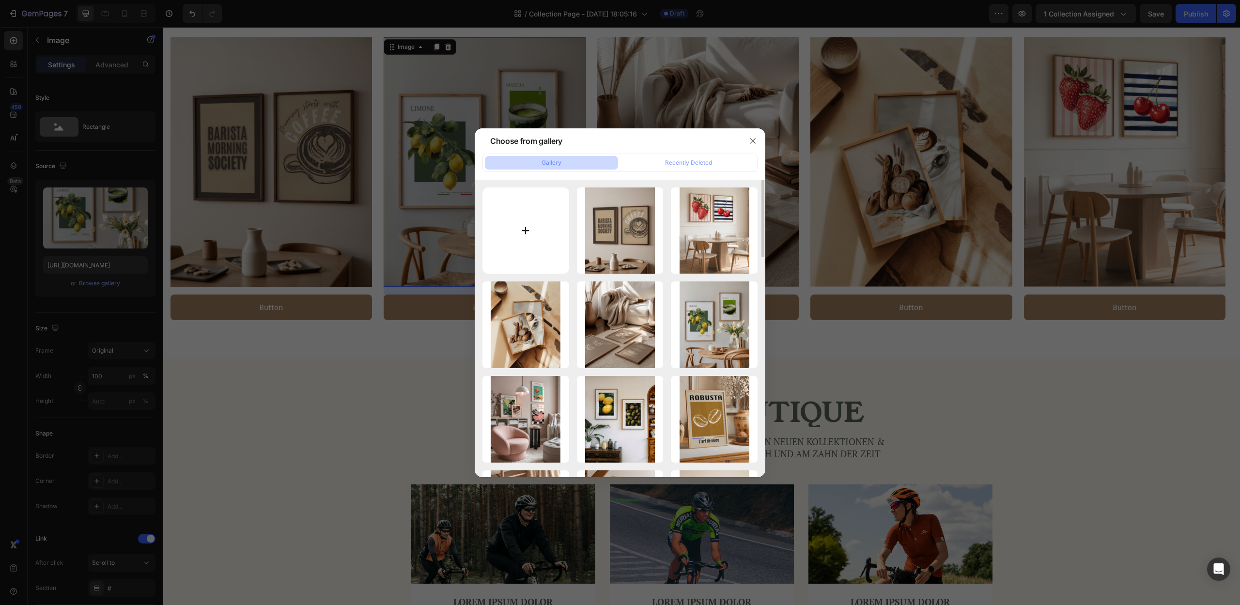
type input "C:\fakepath\5.png"
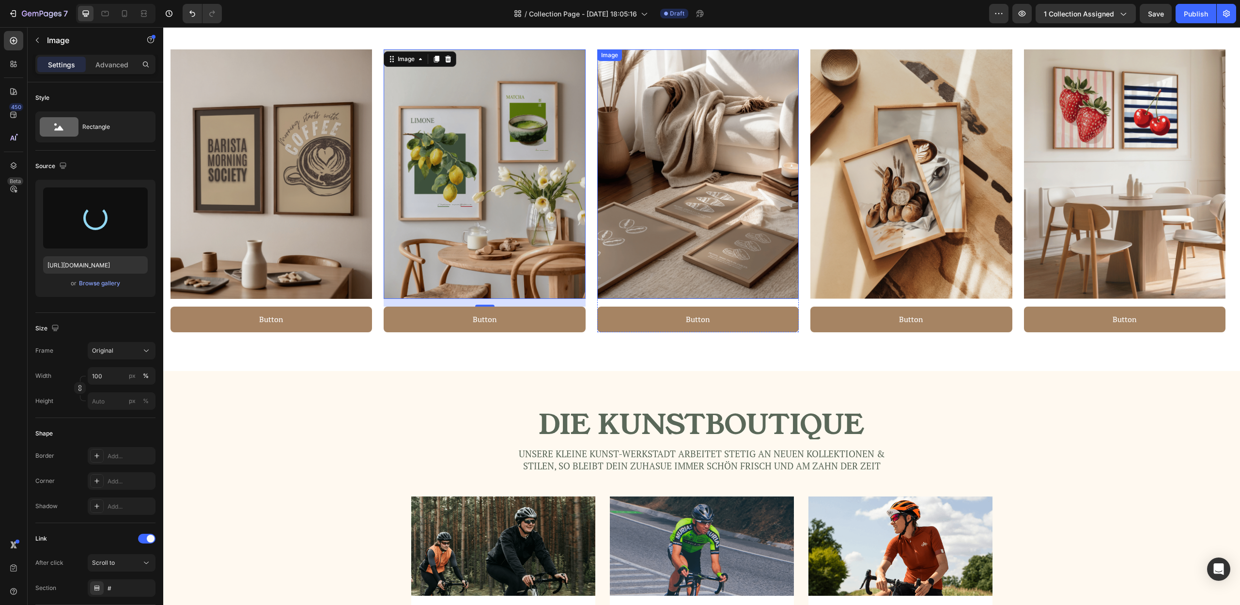
scroll to position [1499, 0]
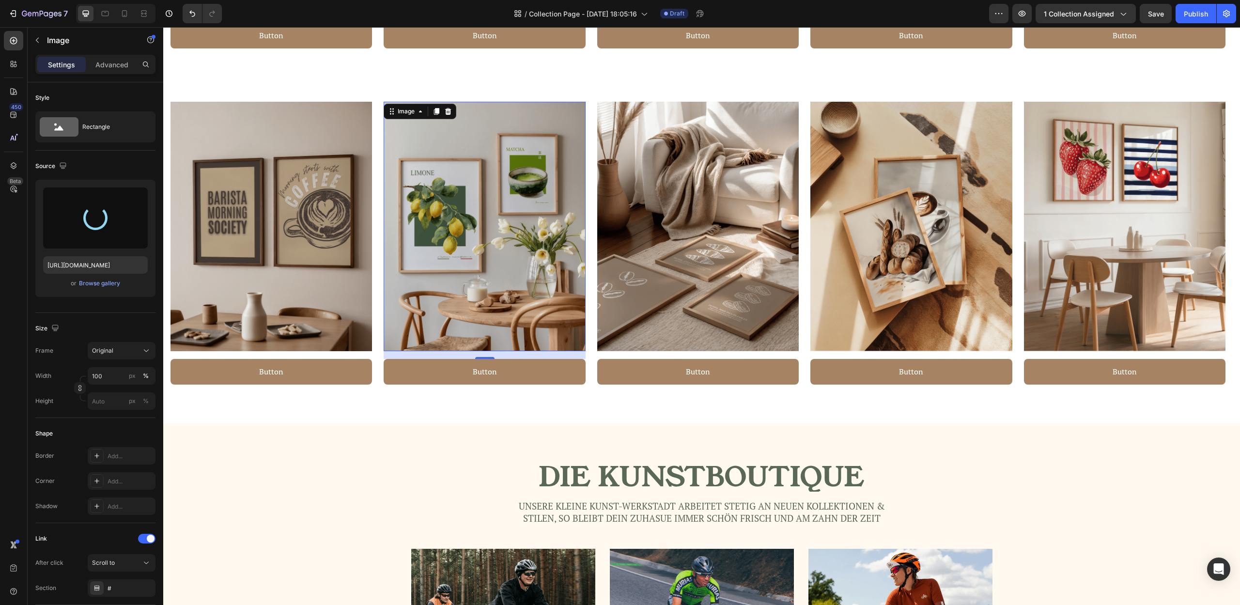
type input "[URL][DOMAIN_NAME]"
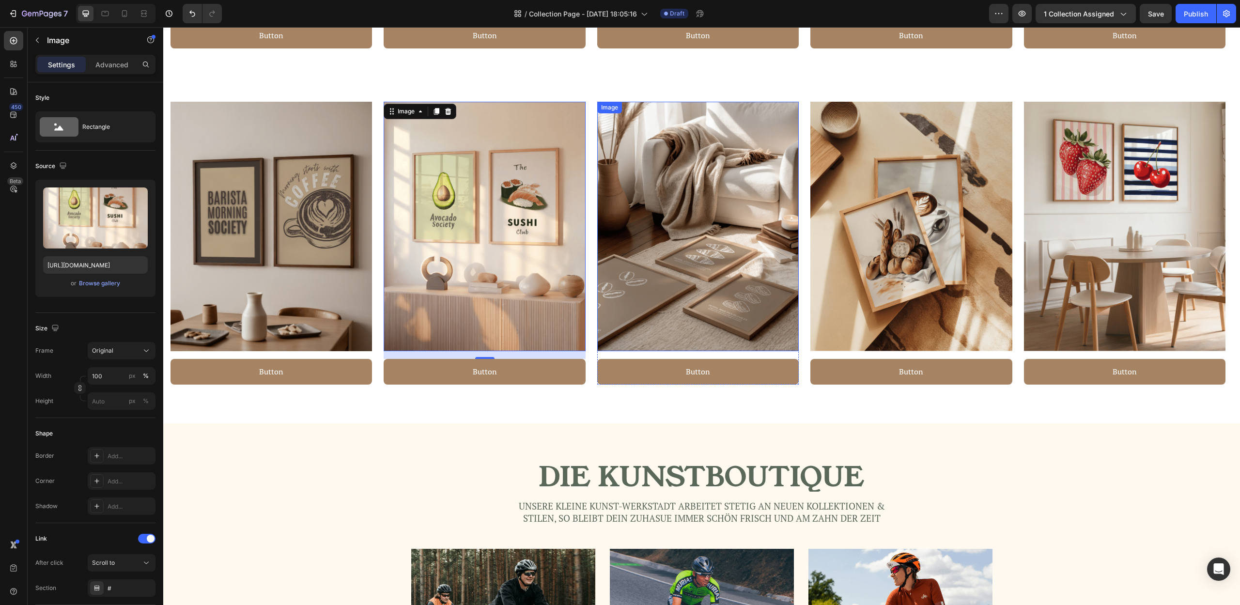
click at [756, 261] on img at bounding box center [698, 227] width 202 height 250
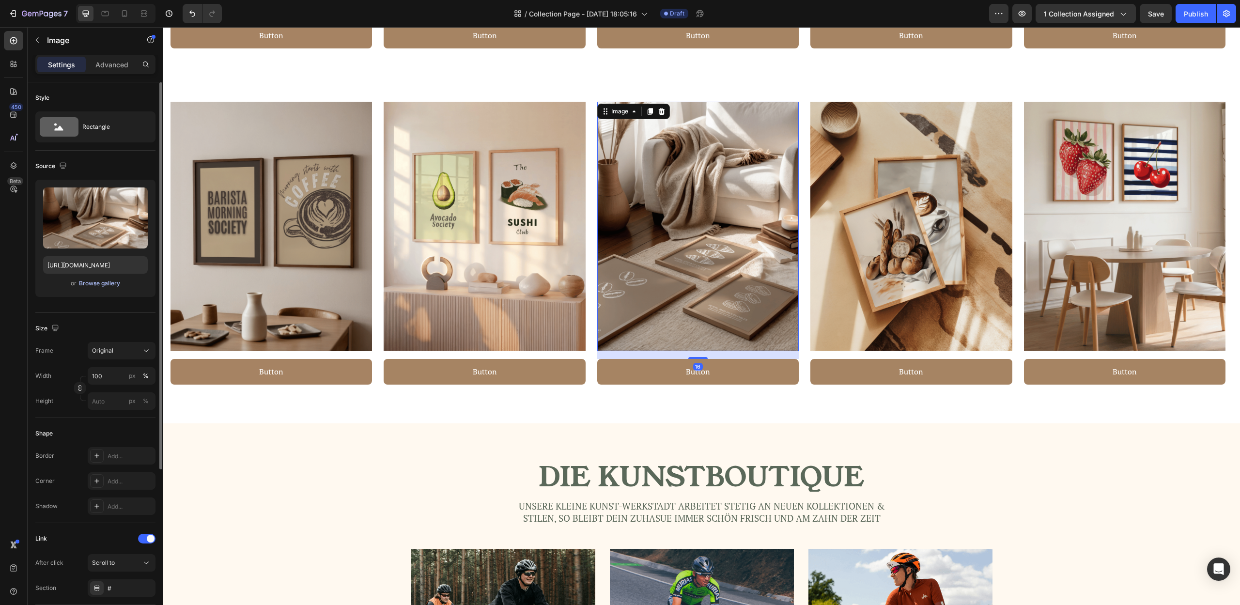
click at [88, 285] on div "Browse gallery" at bounding box center [99, 283] width 41 height 9
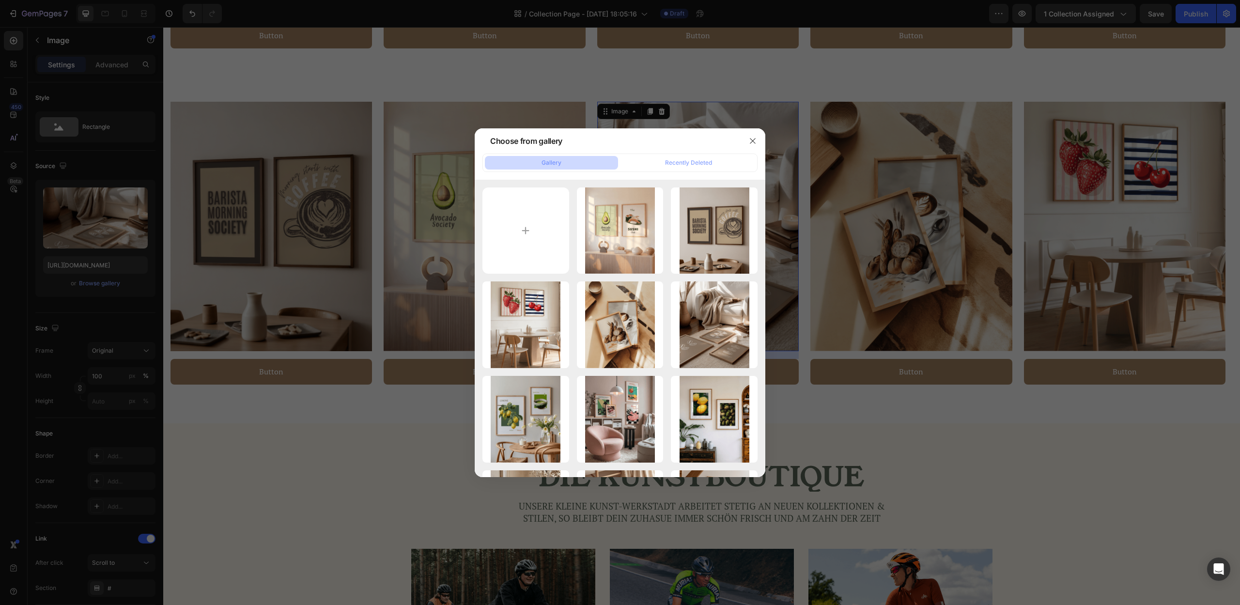
type input "C:\fakepath\12.png"
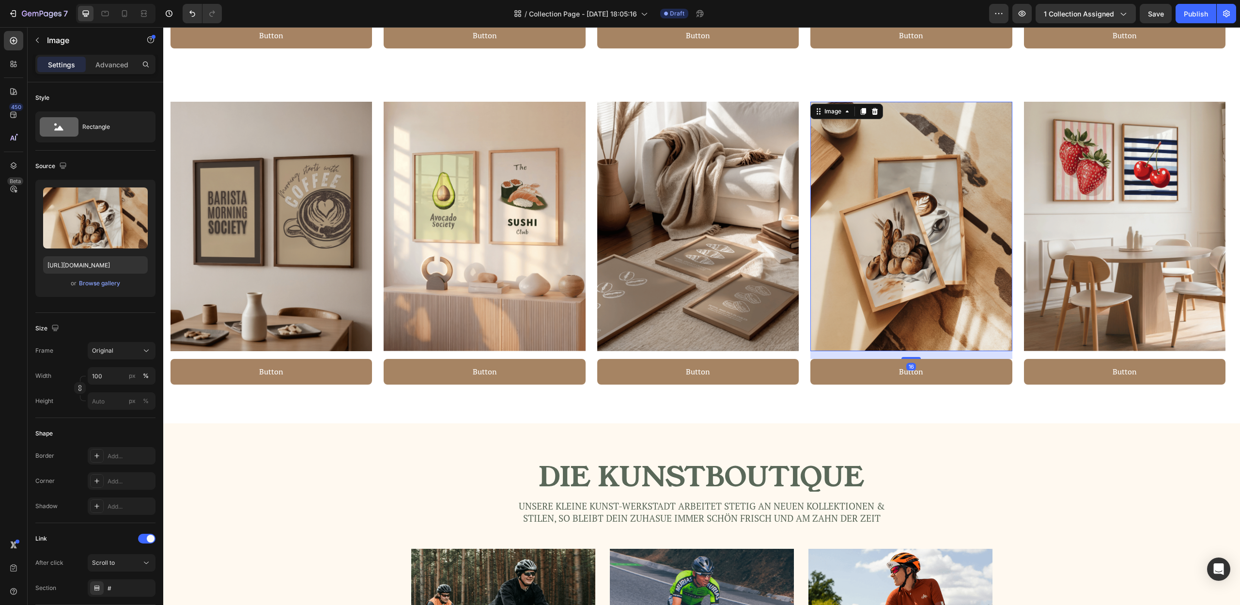
click at [881, 316] on img at bounding box center [911, 227] width 202 height 250
click at [879, 107] on div at bounding box center [875, 112] width 12 height 12
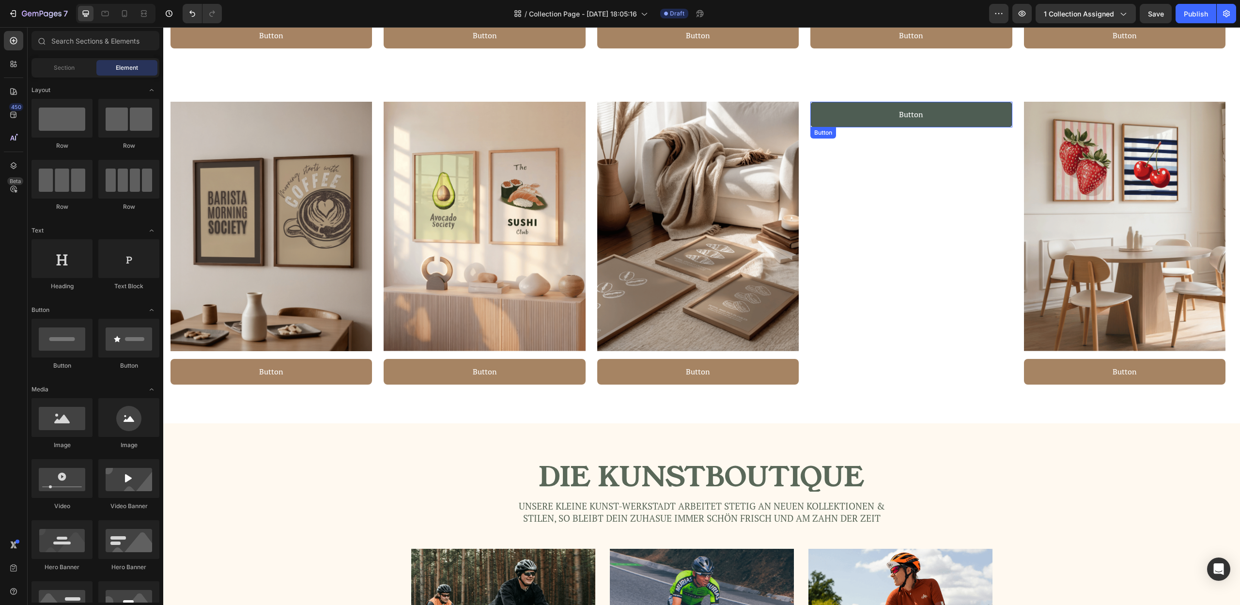
click at [958, 112] on button "Button" at bounding box center [911, 115] width 202 height 26
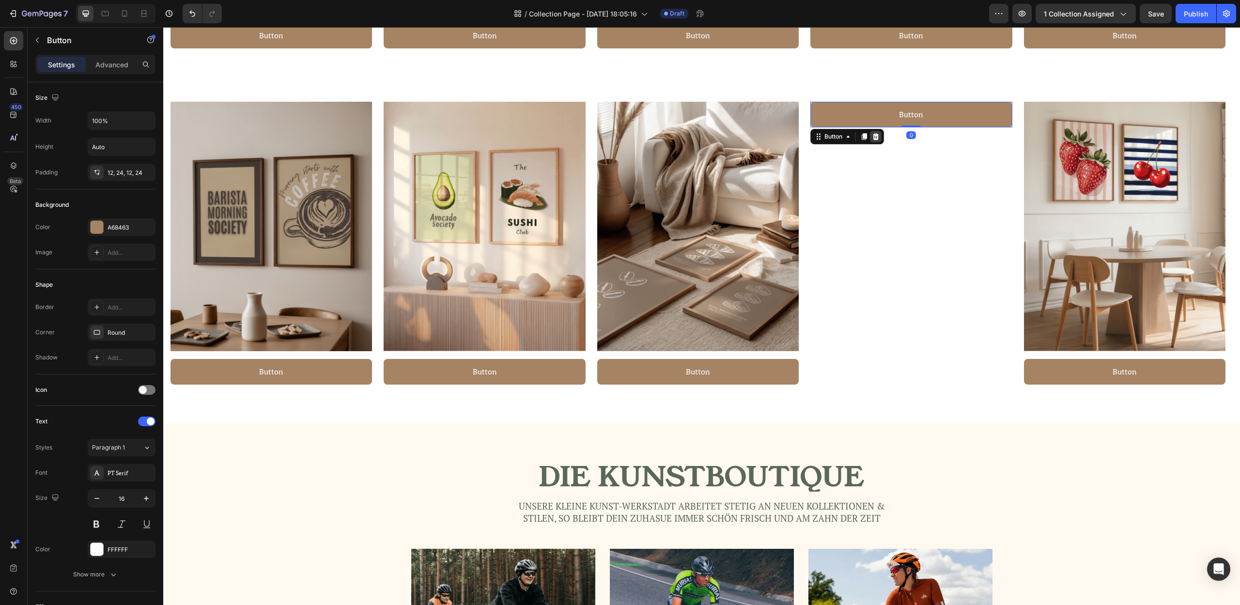
click at [873, 136] on icon at bounding box center [876, 137] width 8 height 8
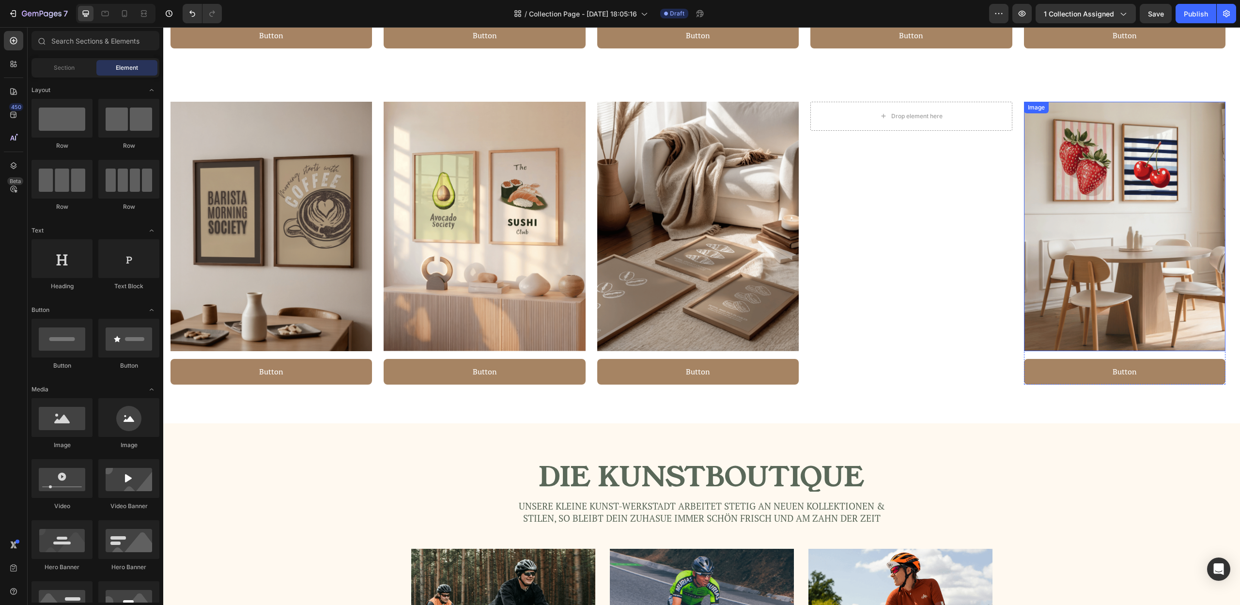
click at [1103, 143] on img at bounding box center [1125, 227] width 202 height 250
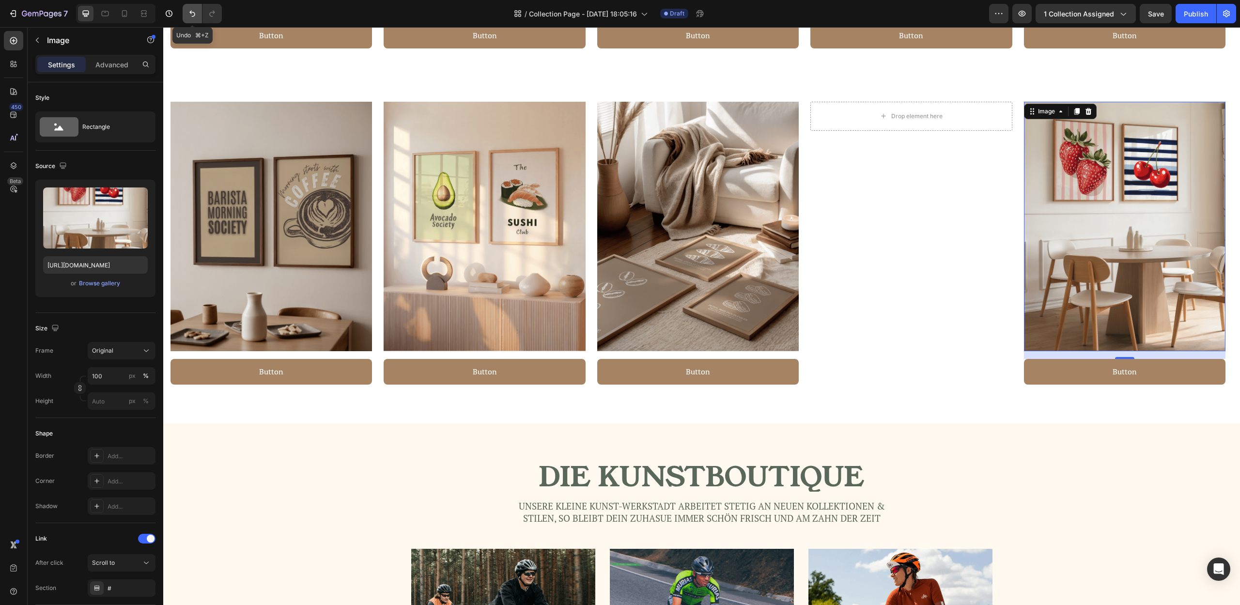
click at [195, 16] on icon "Undo/Redo" at bounding box center [192, 14] width 10 height 10
click at [196, 16] on icon "Undo/Redo" at bounding box center [192, 14] width 10 height 10
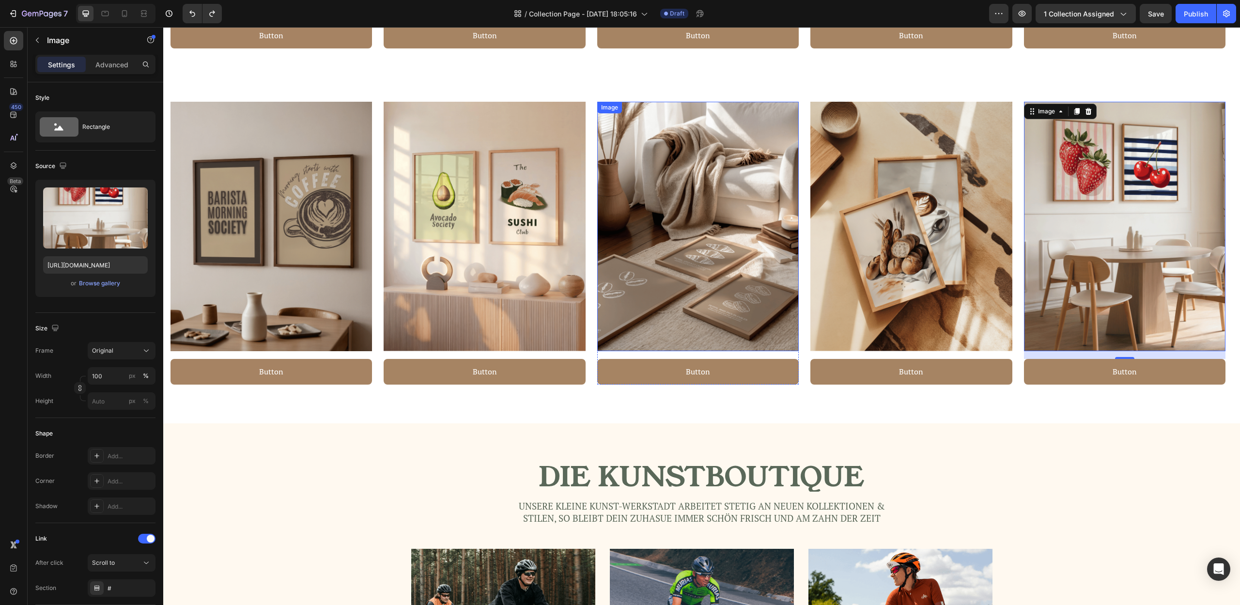
click at [698, 245] on img at bounding box center [698, 227] width 202 height 250
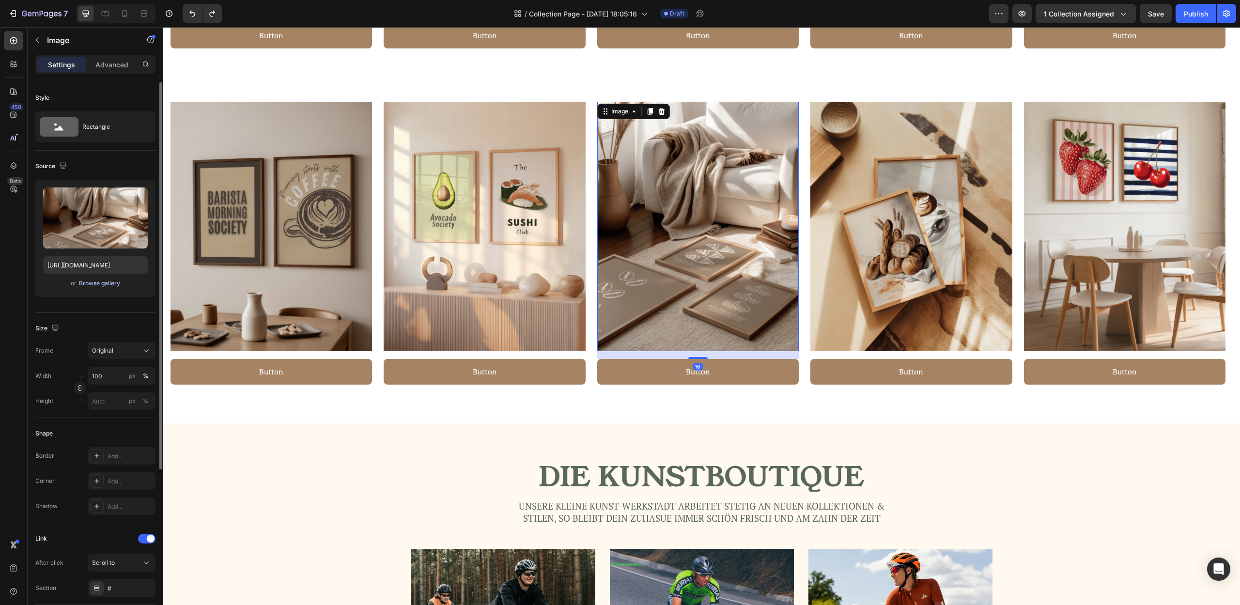
click at [92, 285] on div "Browse gallery" at bounding box center [99, 283] width 41 height 9
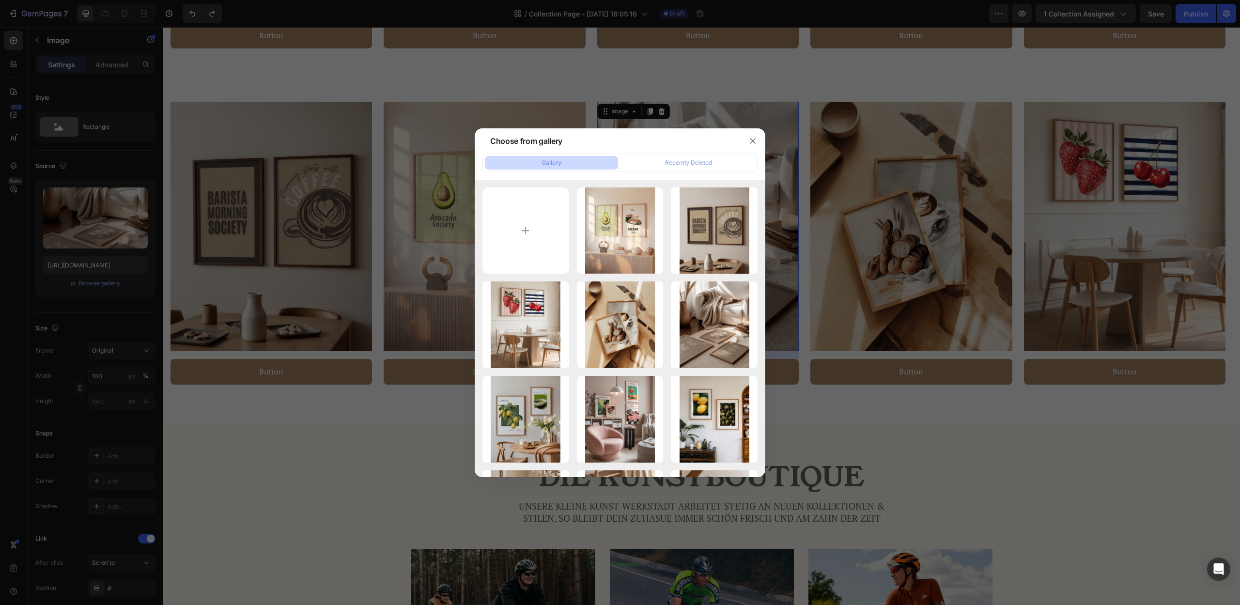
type input "C:\fakepath\Design ohne Titel (1).png"
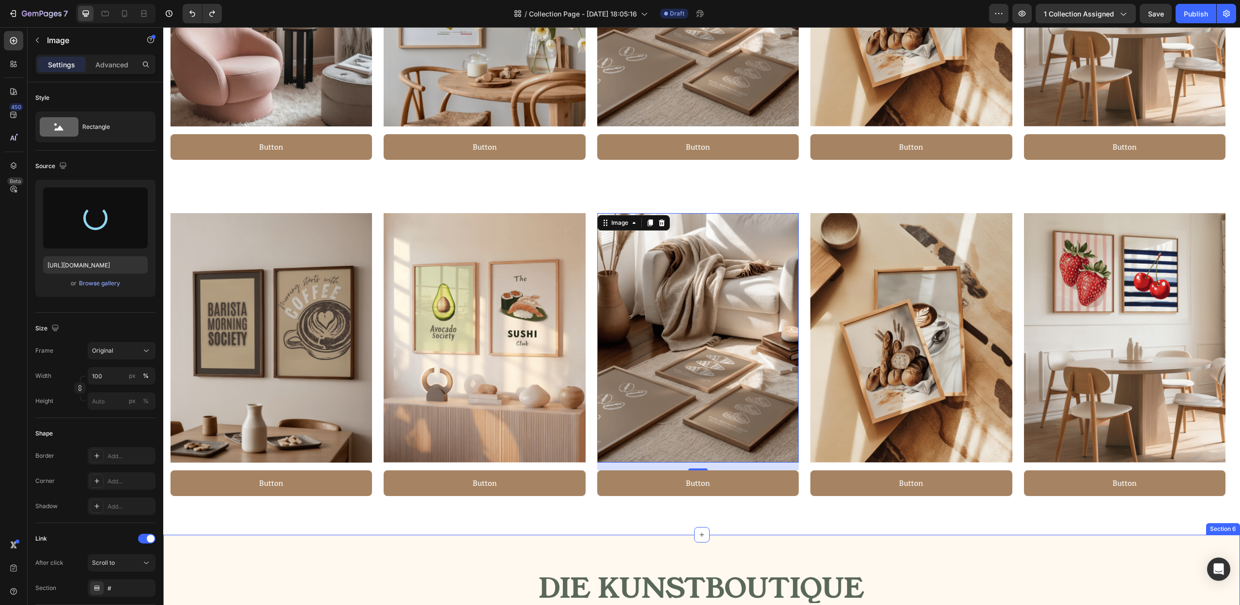
scroll to position [1174, 0]
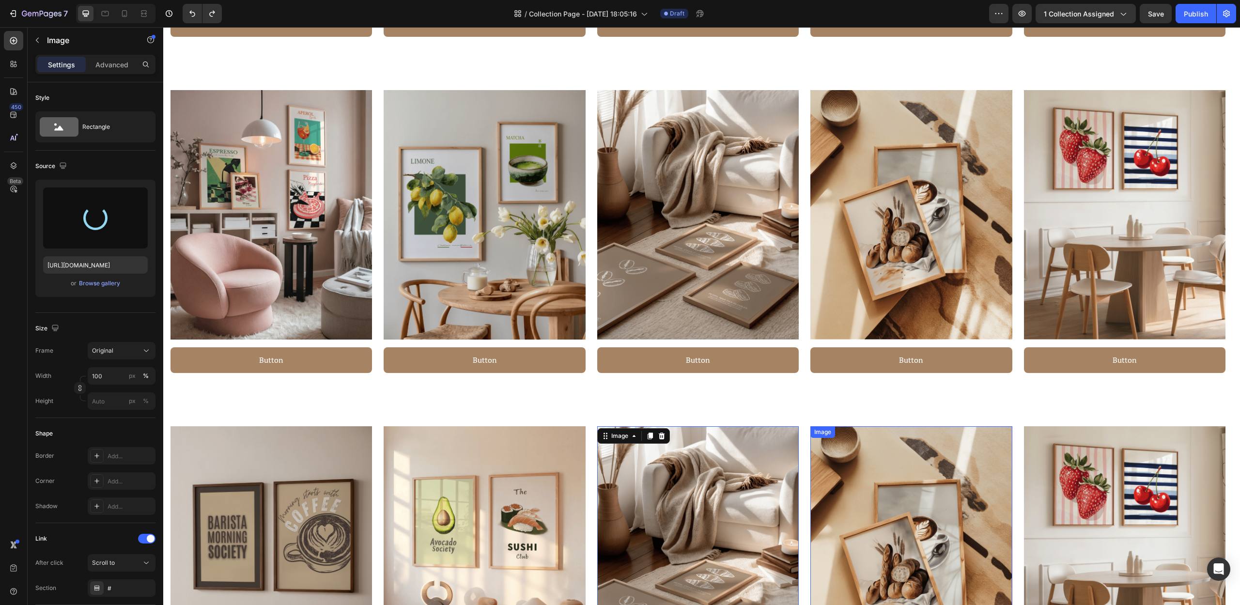
type input "[URL][DOMAIN_NAME]"
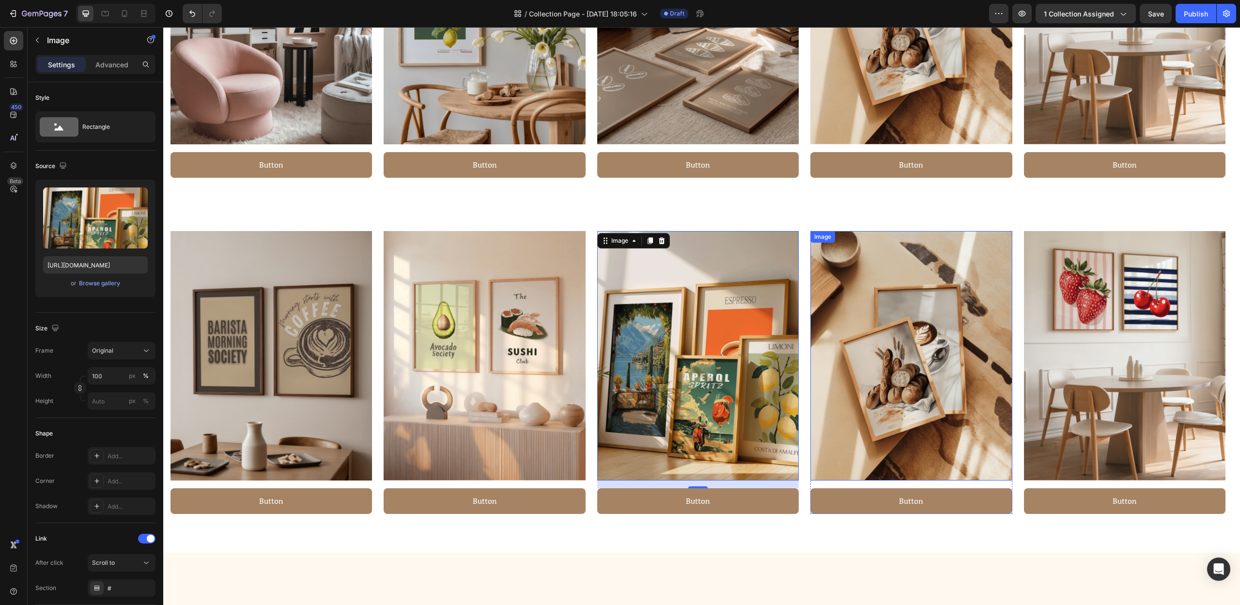
scroll to position [1509, 0]
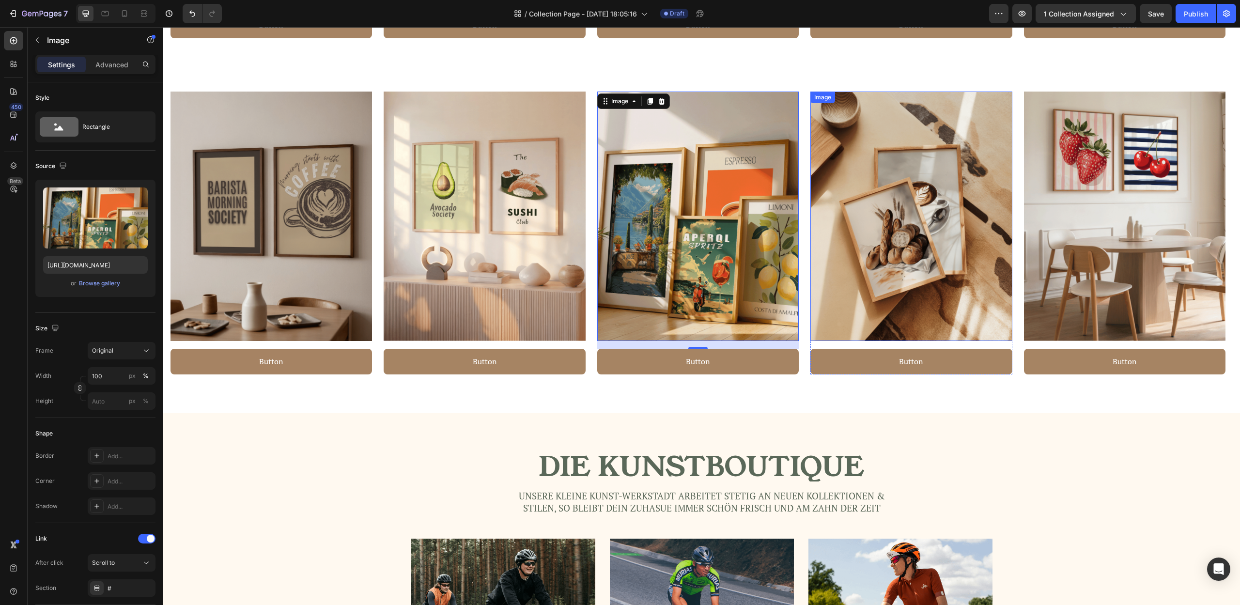
click at [952, 291] on img at bounding box center [911, 217] width 202 height 250
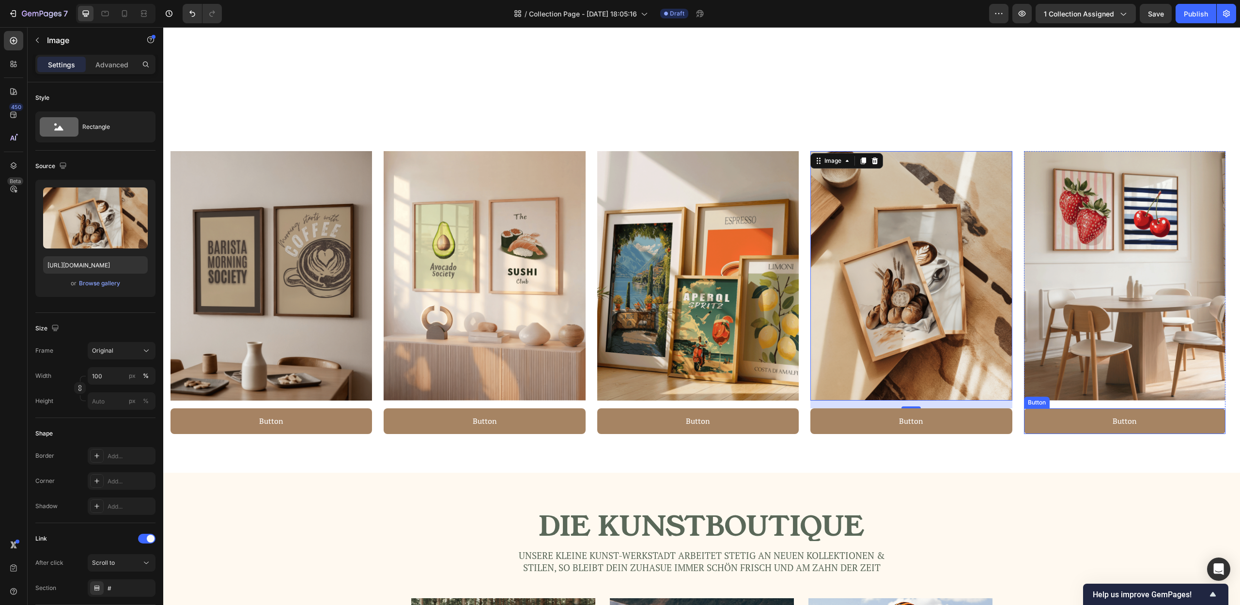
scroll to position [1449, 0]
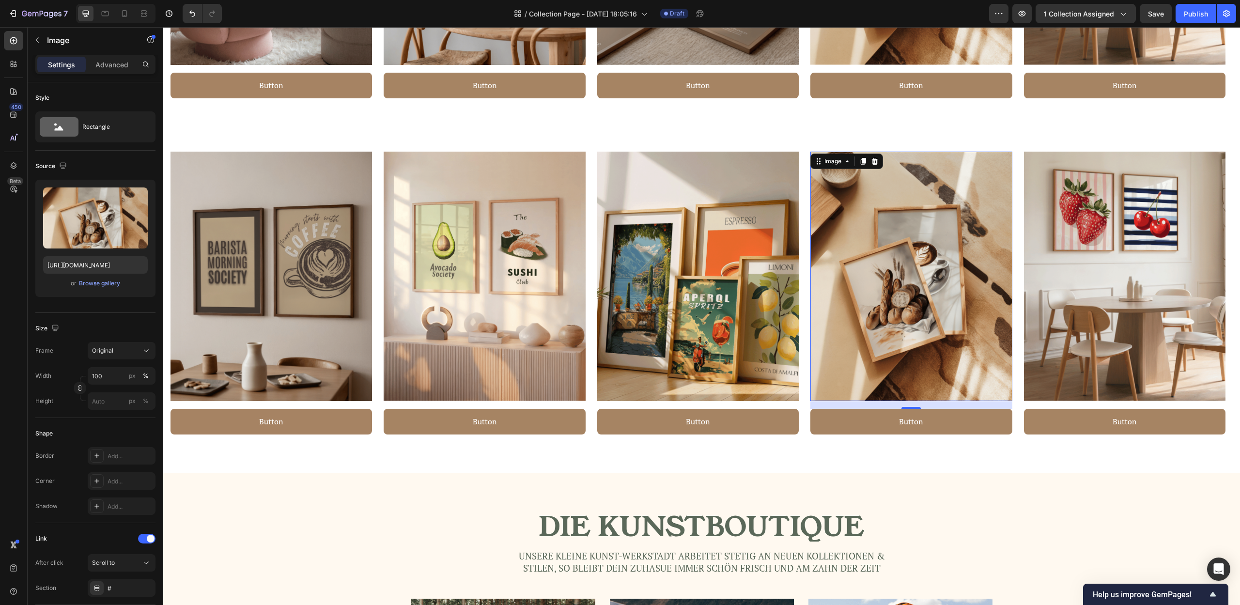
click at [954, 345] on img at bounding box center [911, 277] width 202 height 250
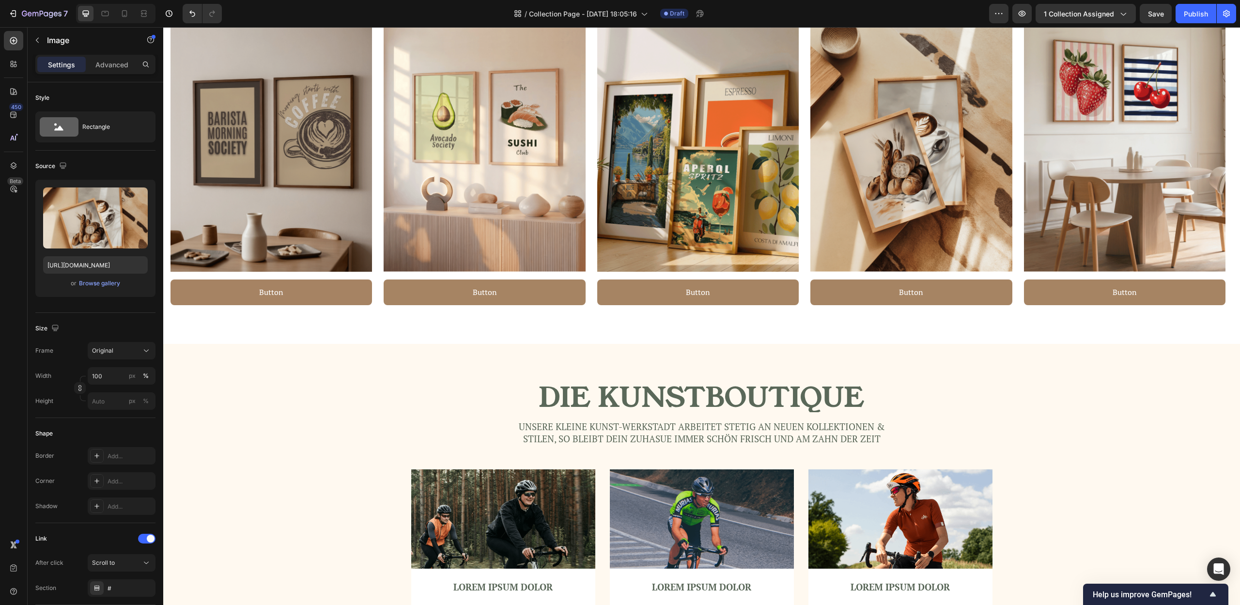
scroll to position [1577, 0]
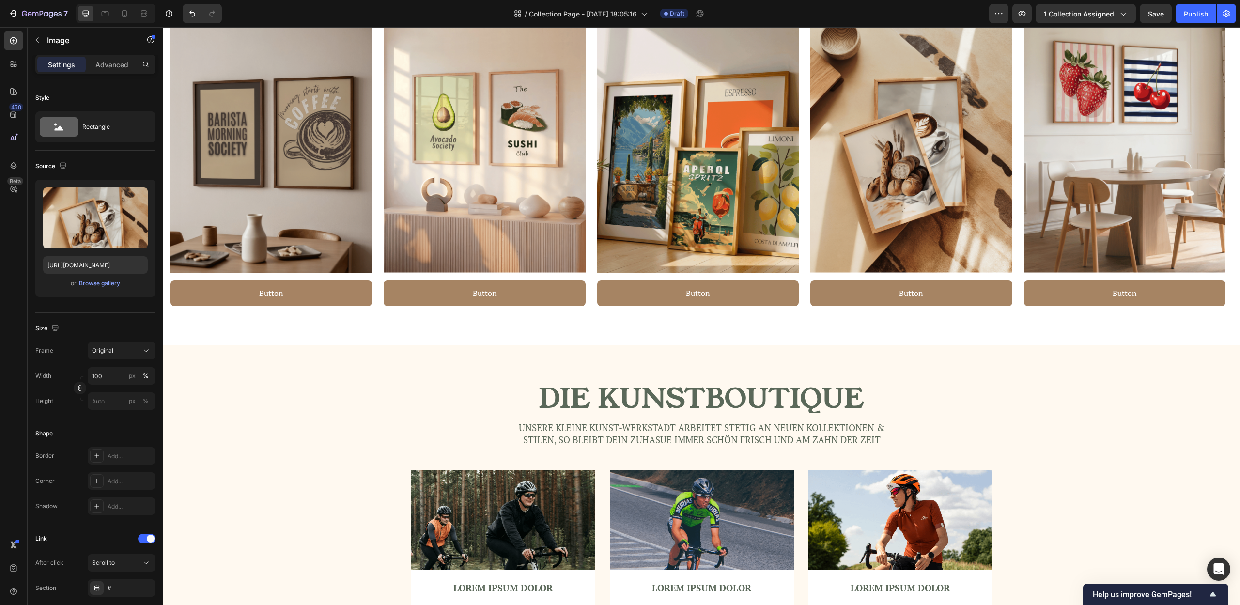
click at [957, 220] on img at bounding box center [911, 148] width 202 height 250
click at [97, 282] on div "Browse gallery" at bounding box center [99, 283] width 41 height 9
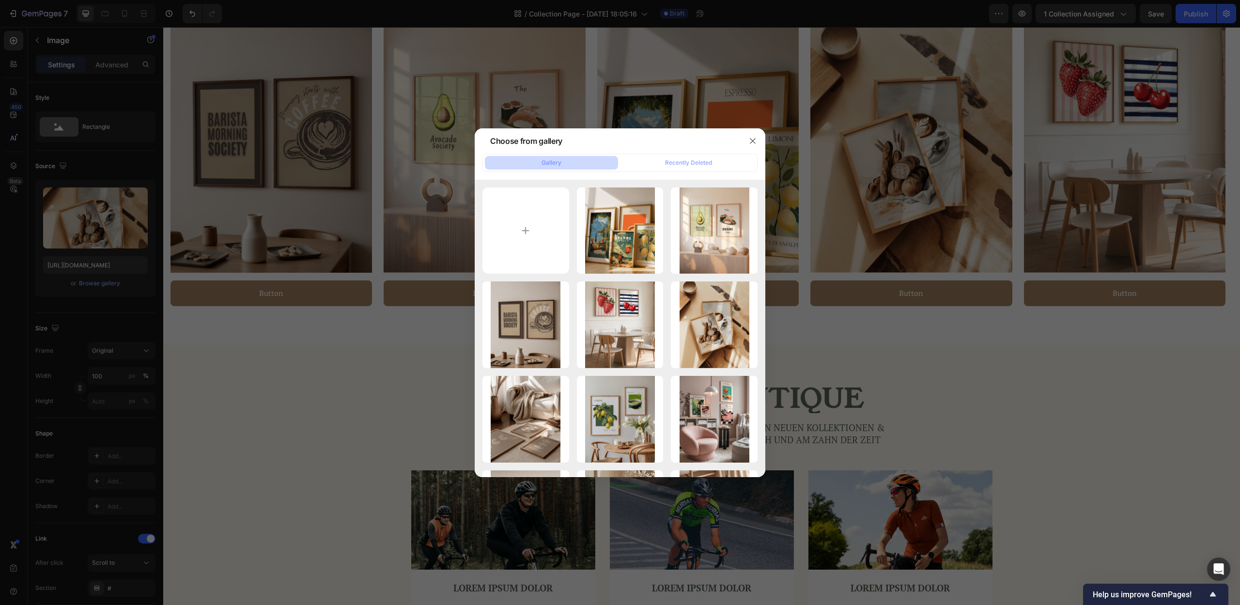
type input "C:\fakepath\20.png"
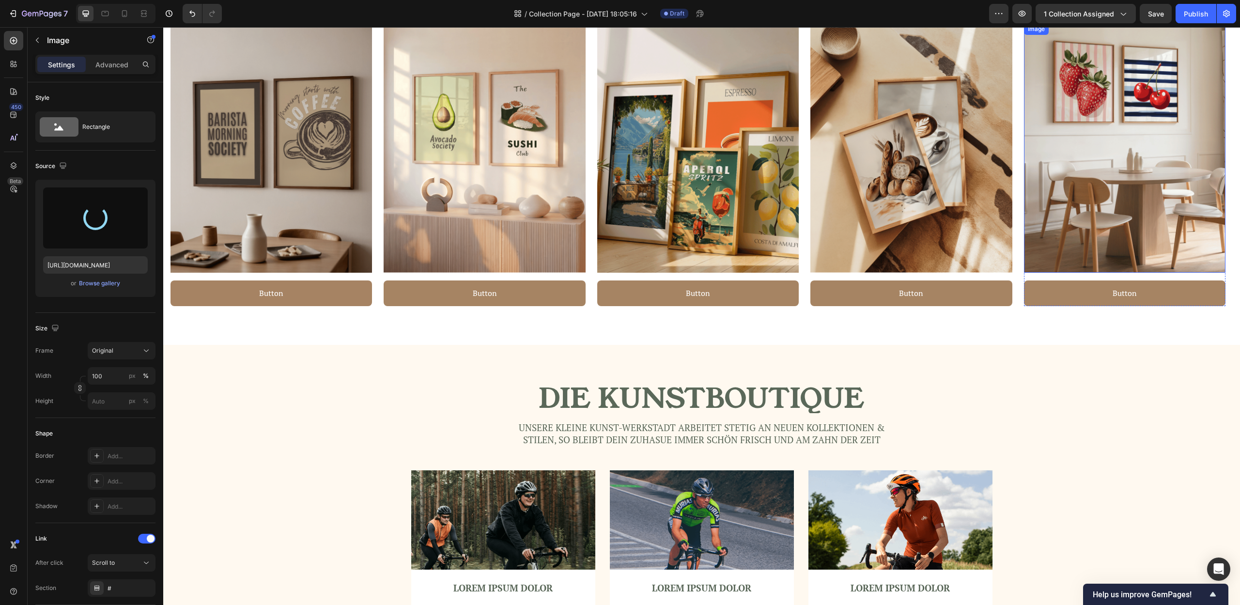
click at [1141, 217] on img at bounding box center [1125, 148] width 202 height 250
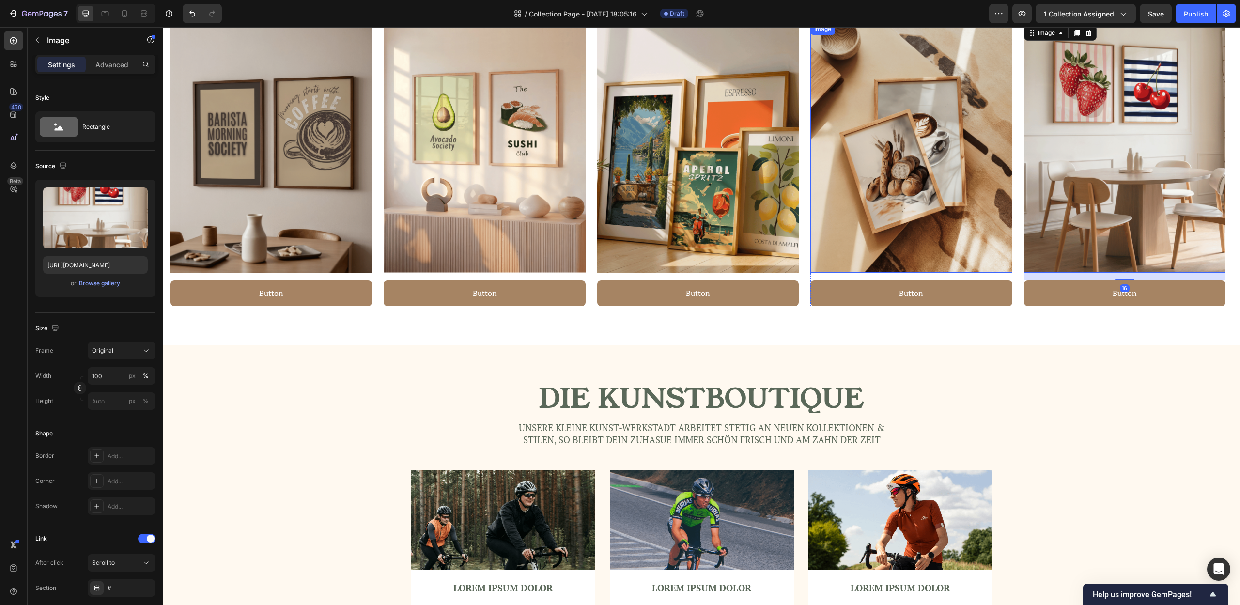
click at [961, 200] on img at bounding box center [911, 148] width 202 height 250
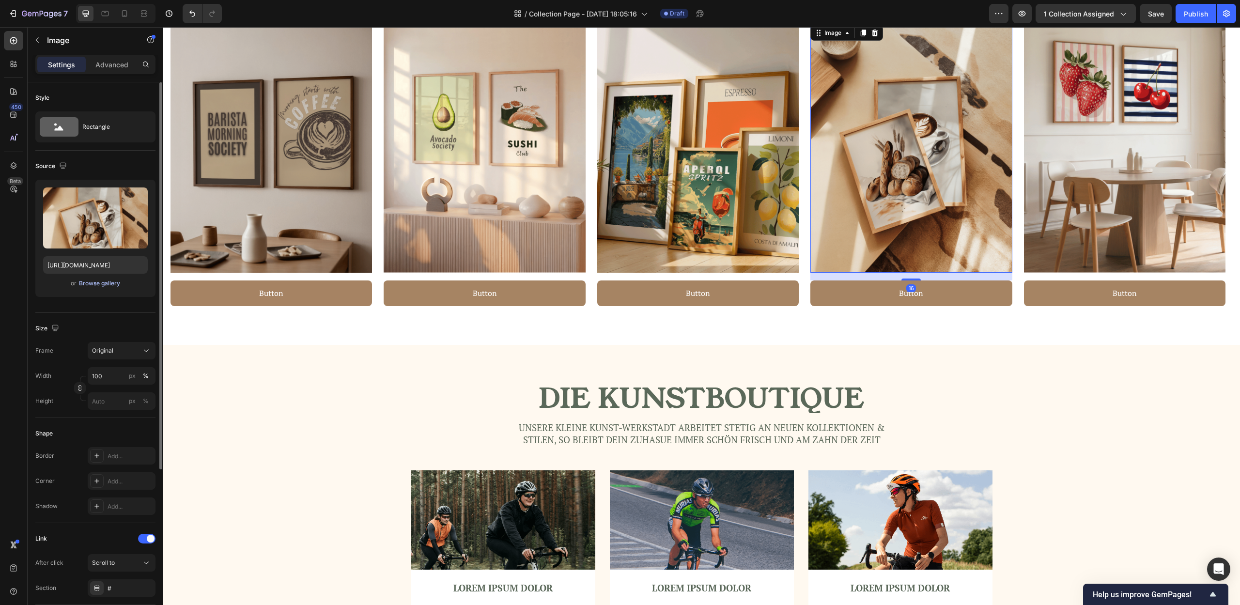
click at [95, 283] on div "Browse gallery" at bounding box center [99, 283] width 41 height 9
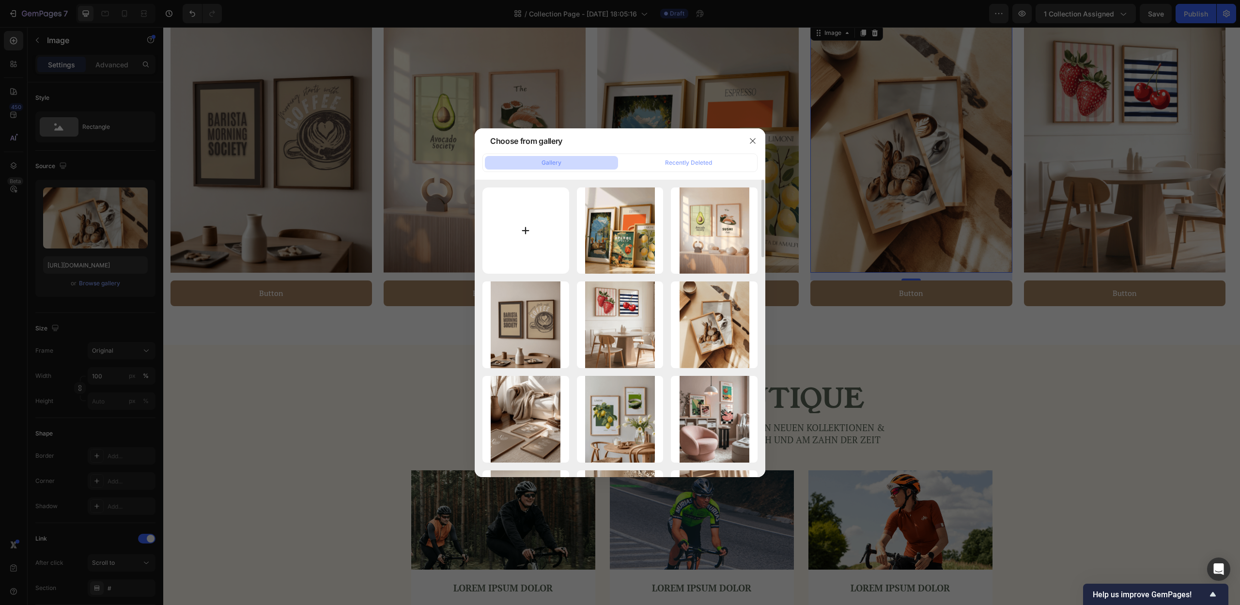
type input "C:\fakepath\20.png"
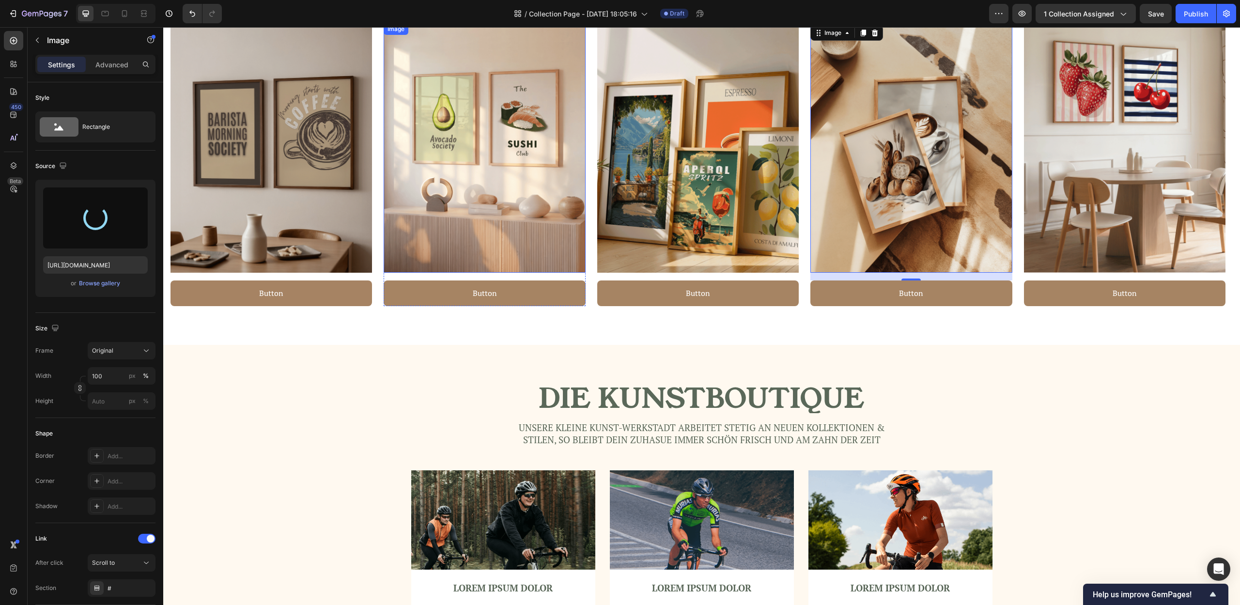
type input "[URL][DOMAIN_NAME]"
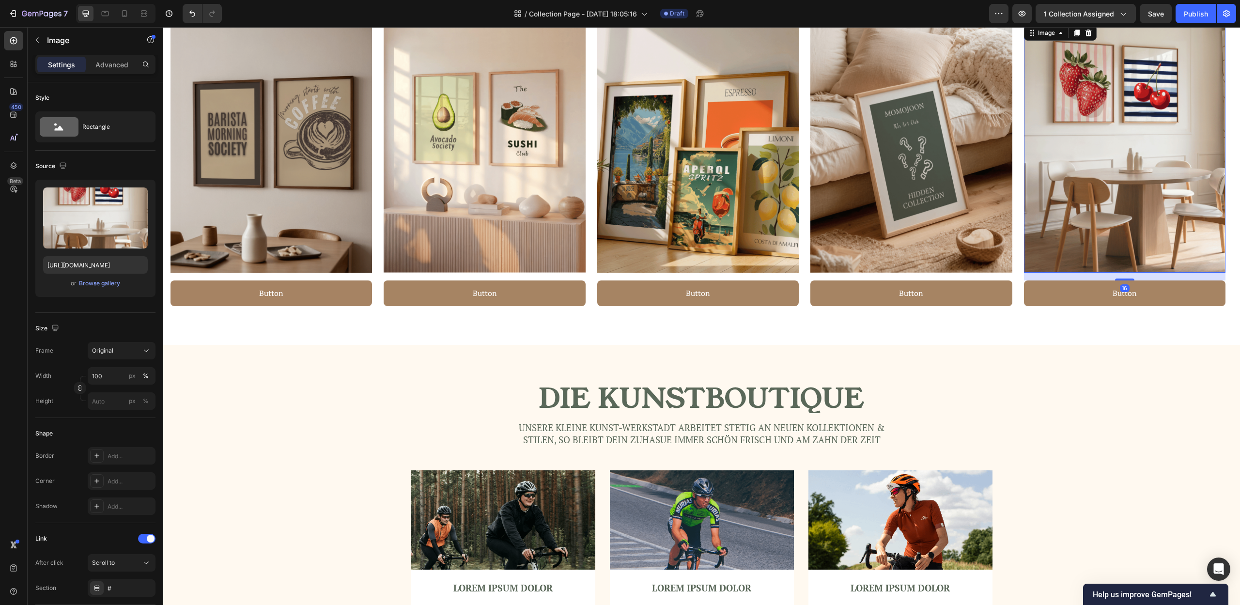
click at [1095, 186] on img at bounding box center [1125, 148] width 202 height 250
click at [98, 279] on div "Browse gallery" at bounding box center [99, 283] width 41 height 9
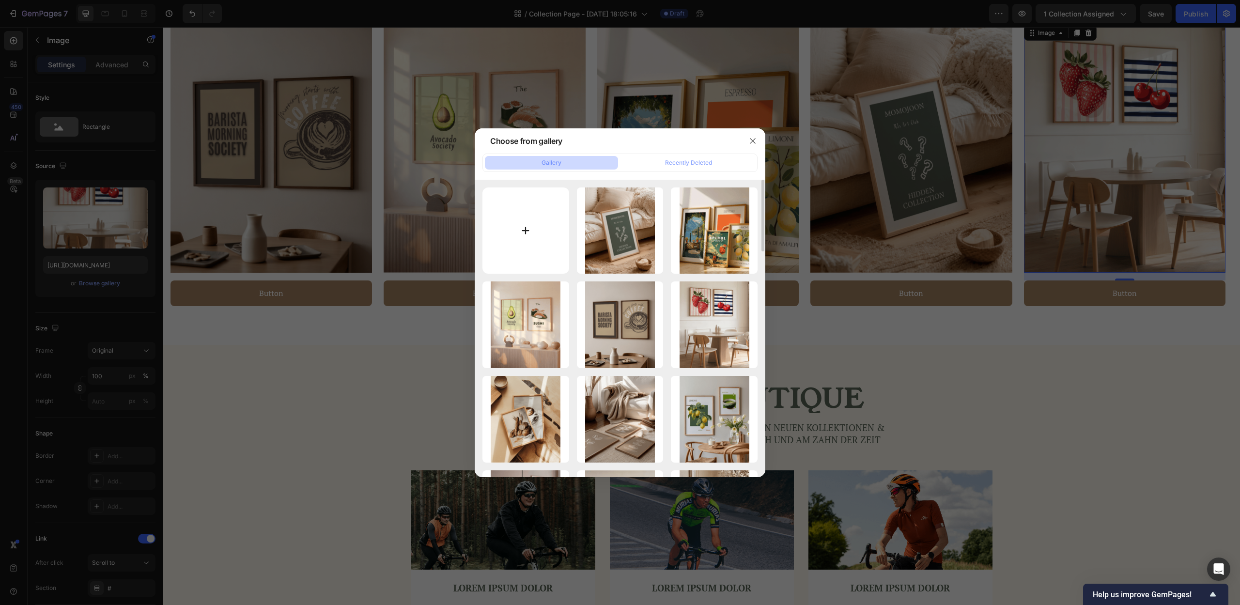
type input "C:\fakepath\19.png"
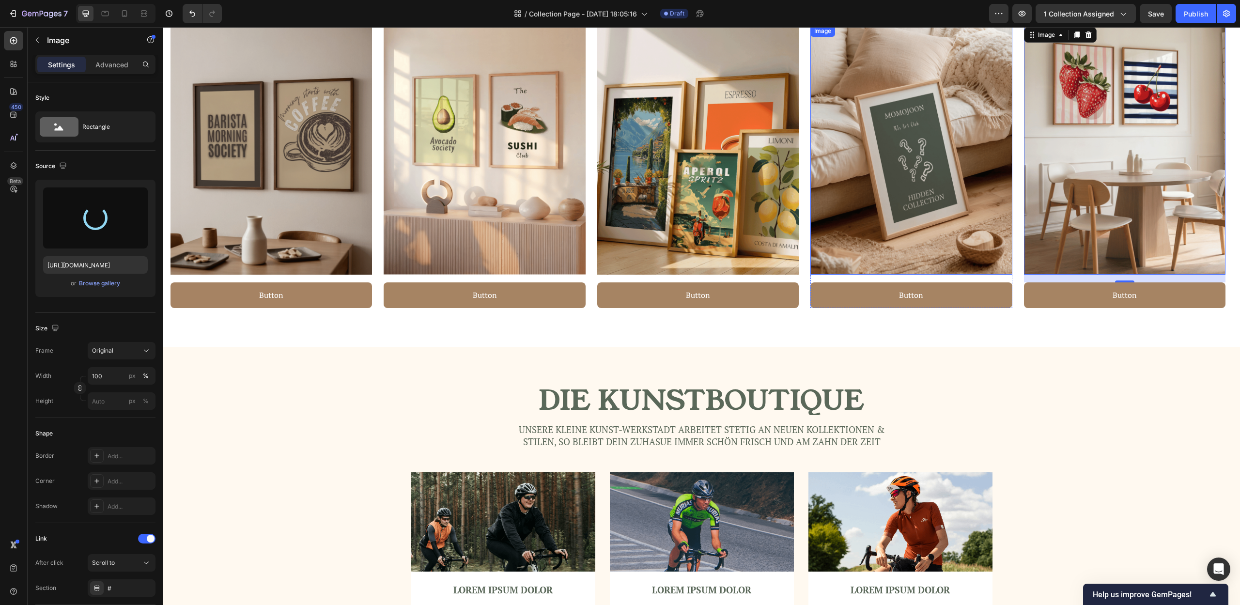
scroll to position [1573, 0]
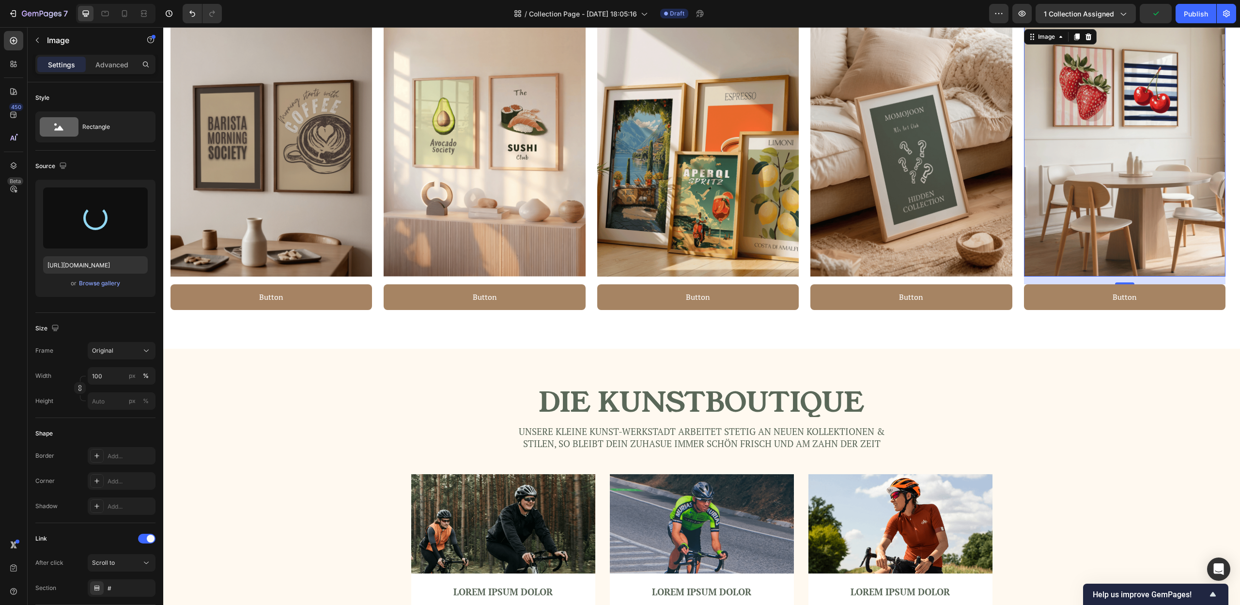
type input "[URL][DOMAIN_NAME]"
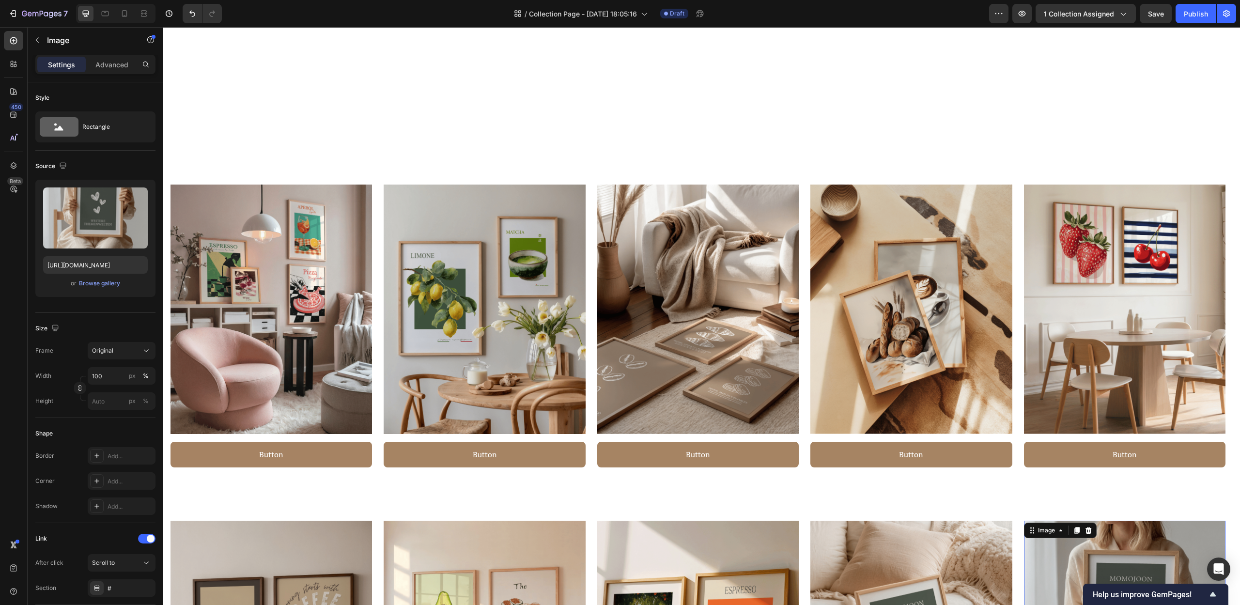
scroll to position [938, 0]
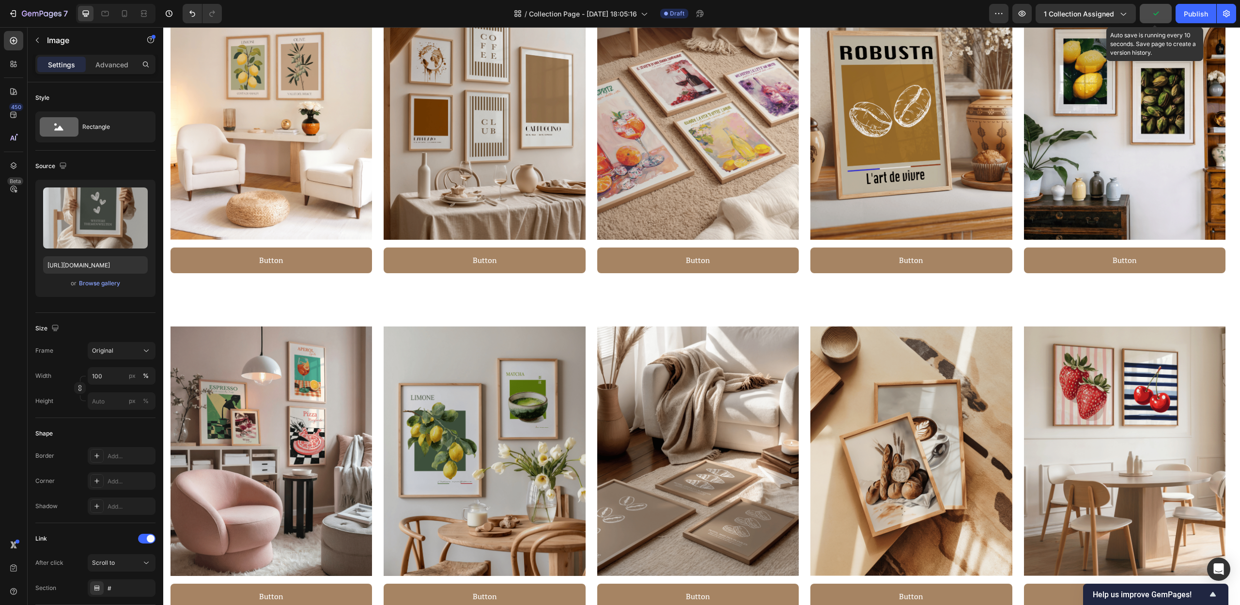
click at [1152, 10] on icon "button" at bounding box center [1156, 14] width 10 height 10
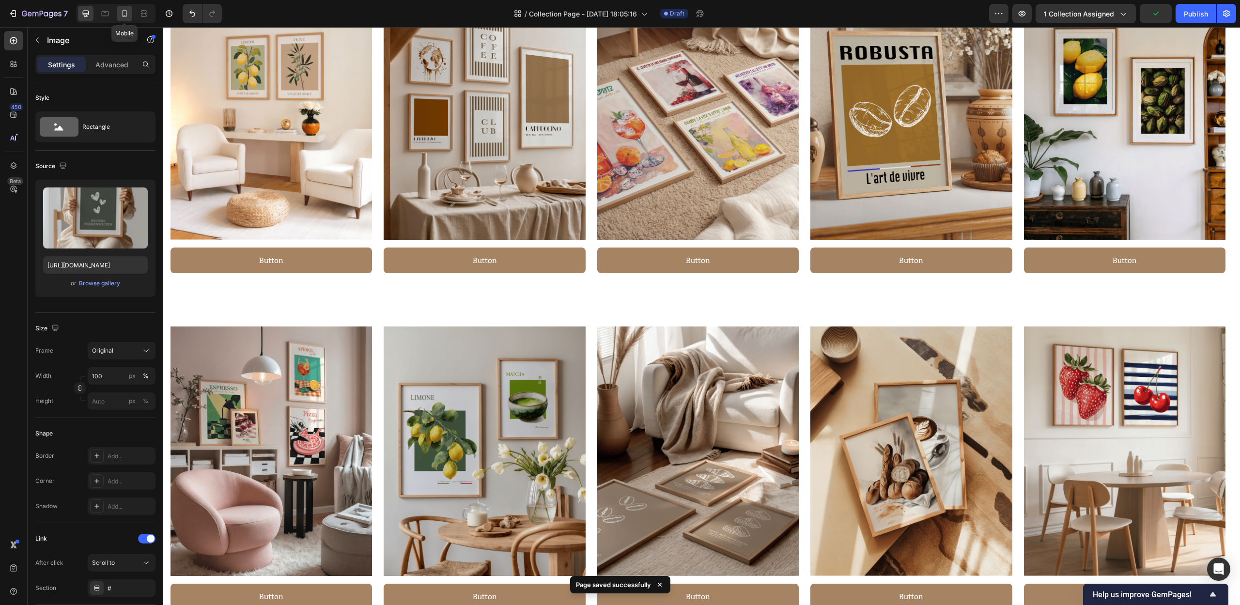
click at [124, 11] on icon at bounding box center [125, 14] width 10 height 10
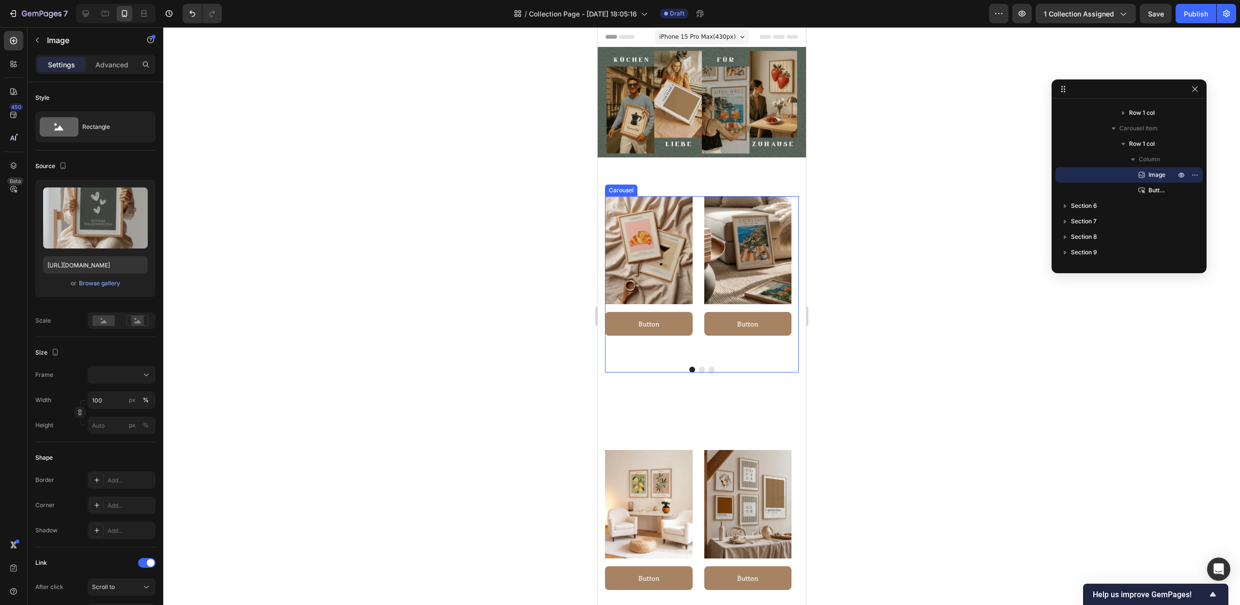
click at [697, 367] on div "Image Button Button Row Image Button Button Row Image Button Button Row Image B…" at bounding box center [702, 284] width 194 height 177
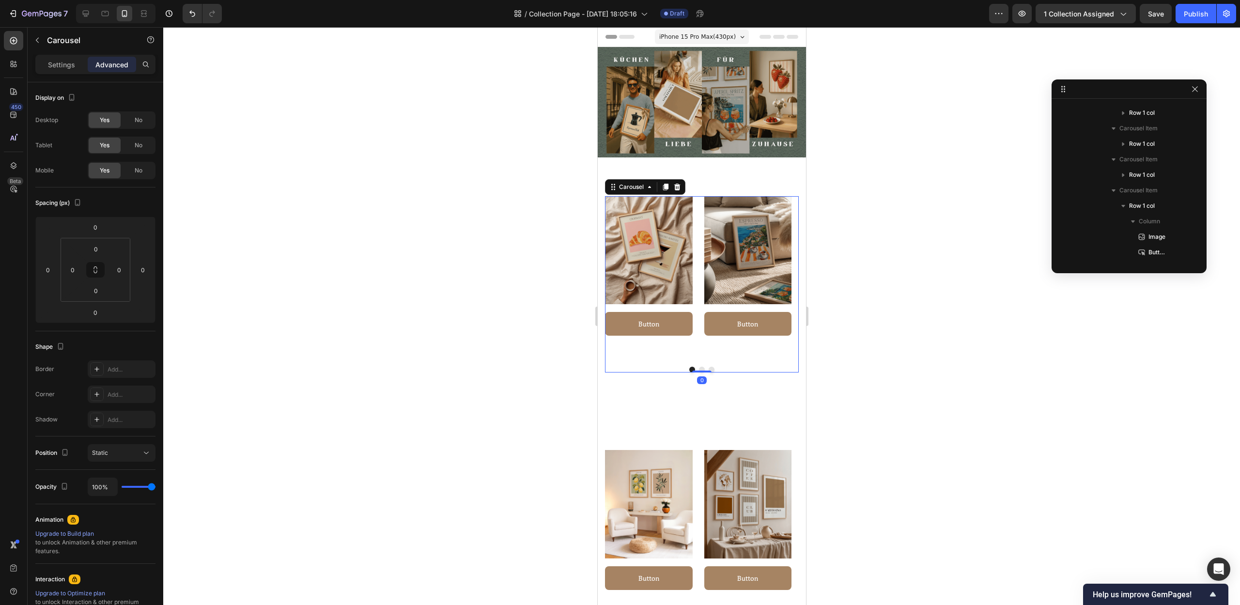
scroll to position [13, 0]
click at [698, 362] on div "Image Button Button Row Image Button Button Row Image Button Button Row Image B…" at bounding box center [702, 284] width 194 height 177
click at [699, 367] on button "Dot" at bounding box center [702, 370] width 6 height 6
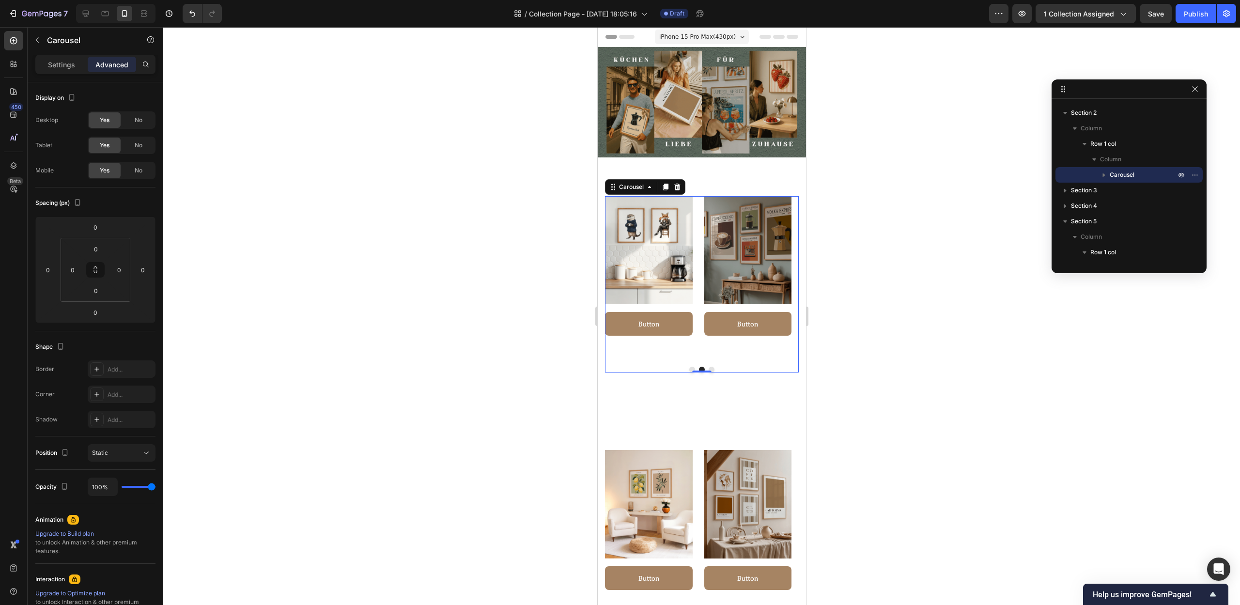
click at [709, 367] on button "Dot" at bounding box center [711, 370] width 6 height 6
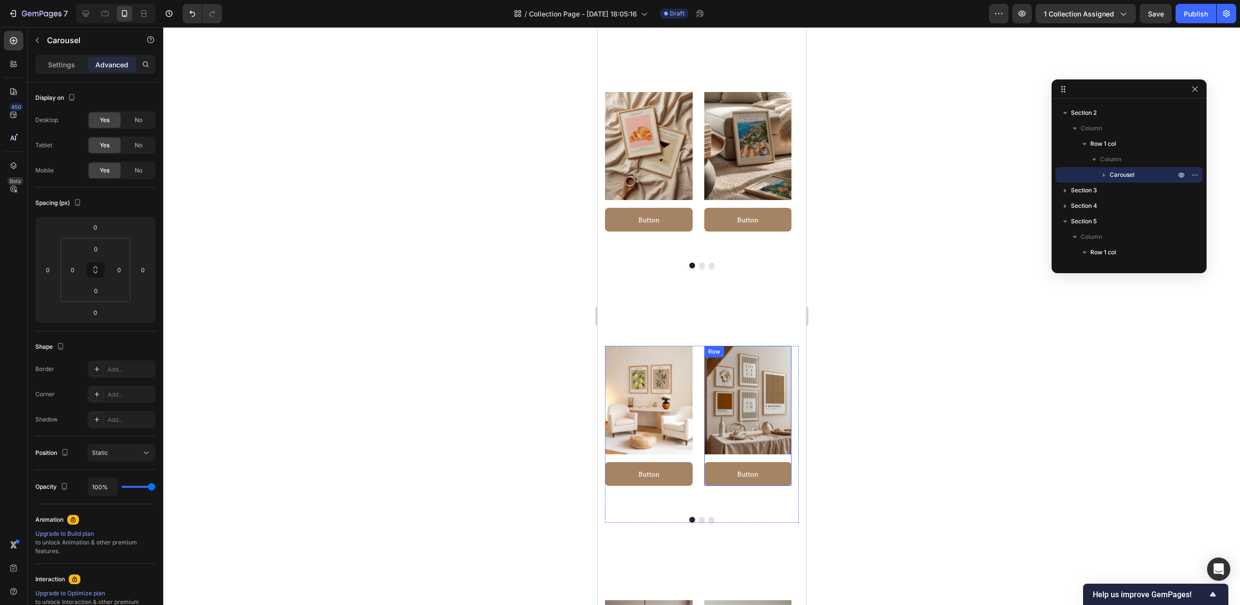
scroll to position [0, 0]
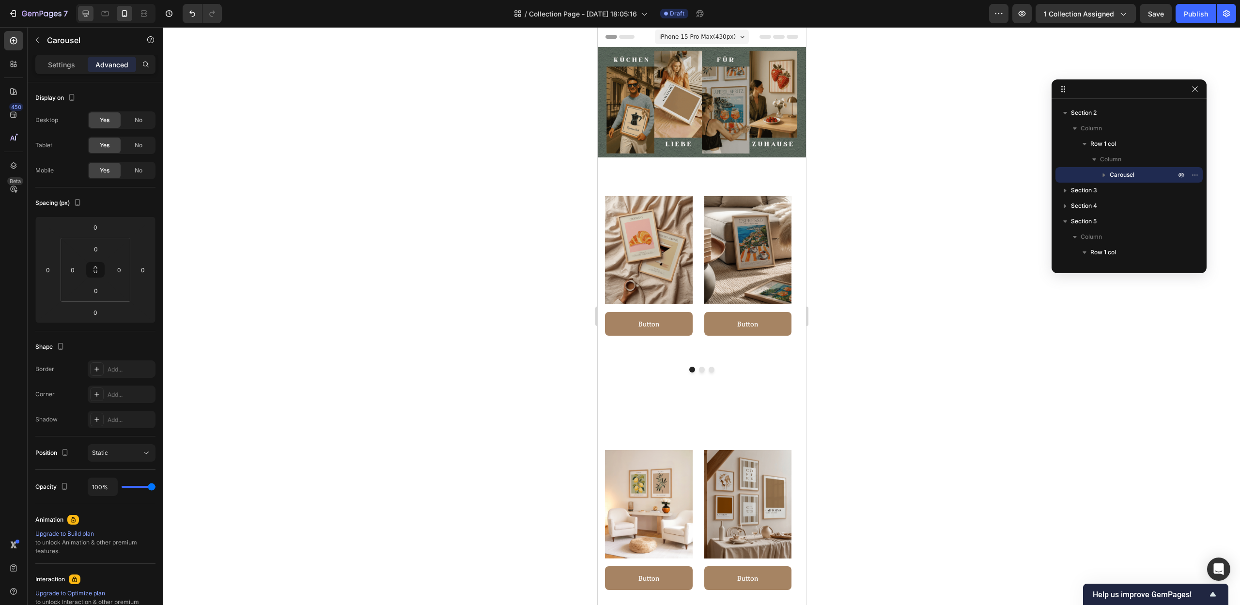
click at [87, 17] on icon at bounding box center [86, 14] width 10 height 10
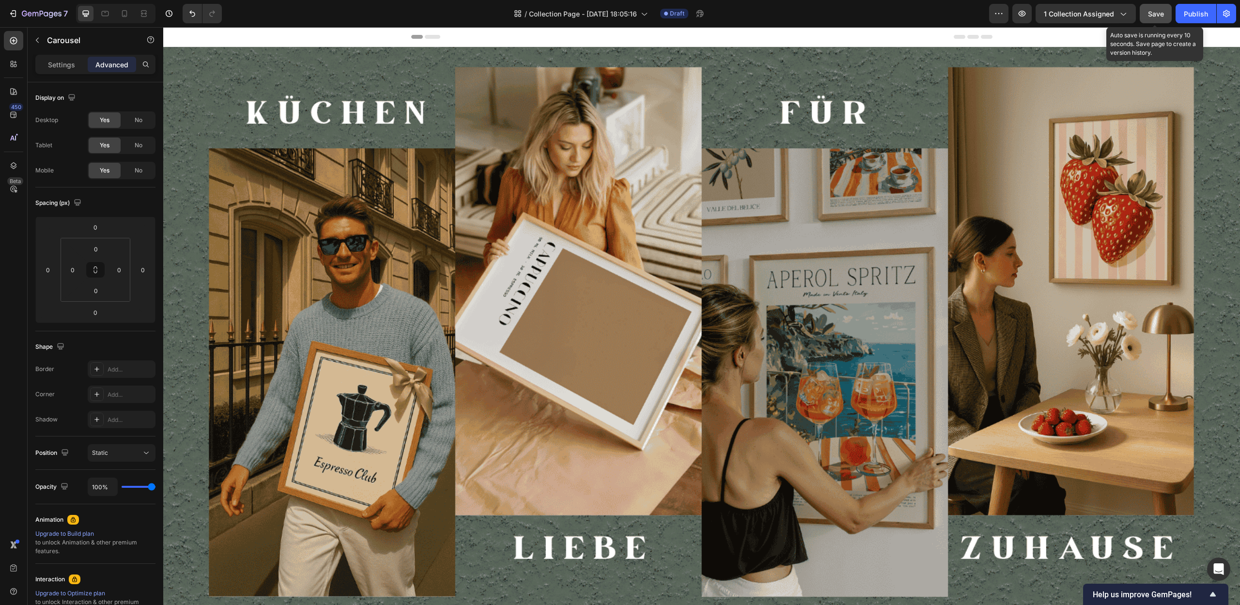
click at [1157, 16] on span "Save" at bounding box center [1156, 14] width 16 height 8
click at [123, 16] on icon at bounding box center [125, 14] width 10 height 10
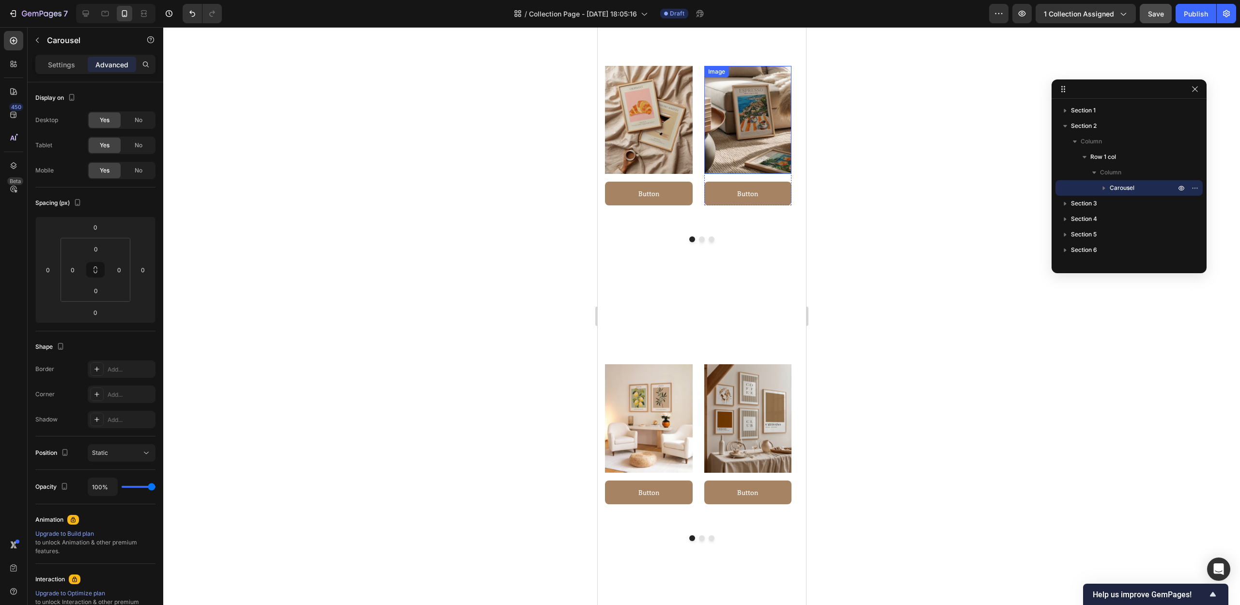
scroll to position [131, 0]
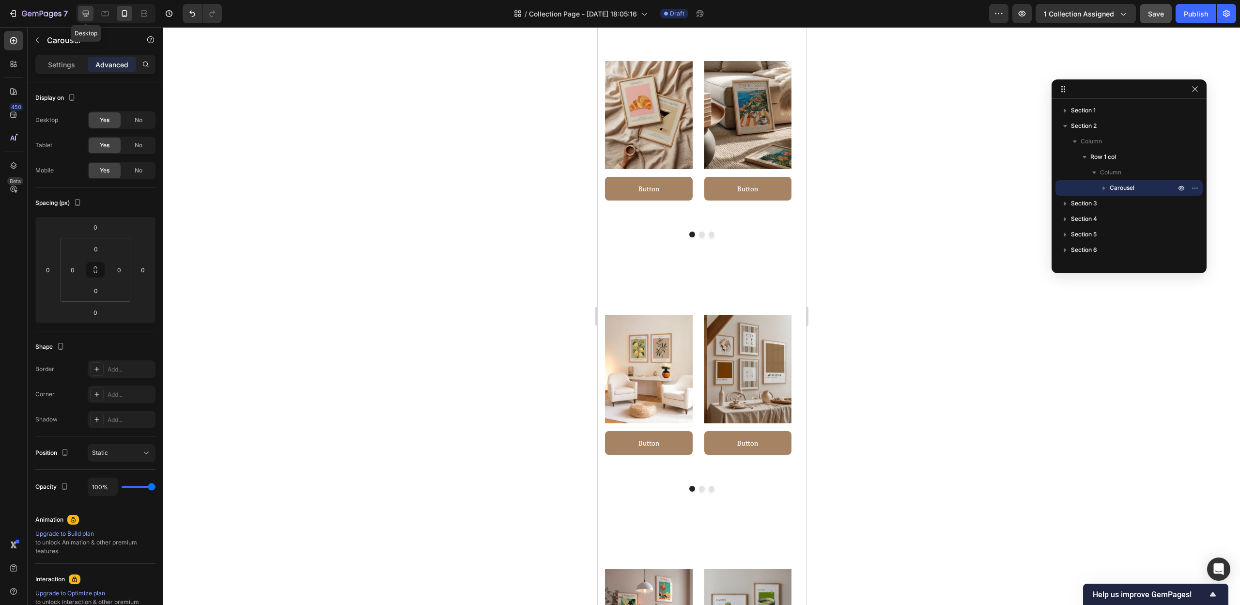
click at [92, 13] on div at bounding box center [86, 14] width 16 height 16
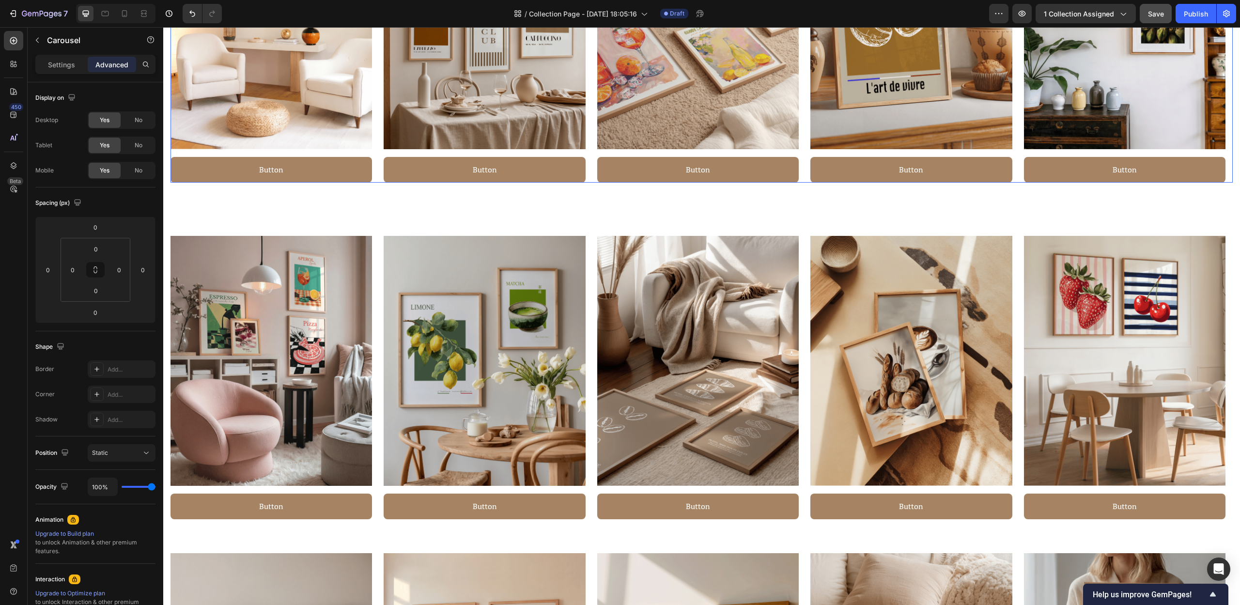
scroll to position [586, 0]
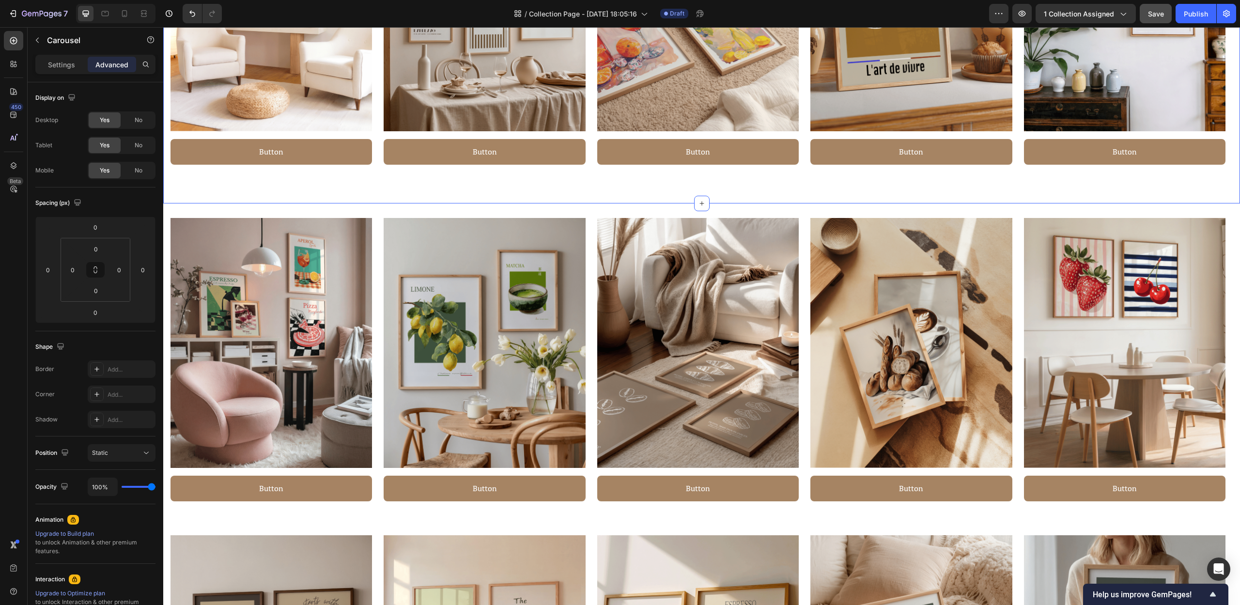
click at [665, 179] on div "Image Button Button Row Image Button Button Row Image Button Button Row Image B…" at bounding box center [701, 35] width 1077 height 336
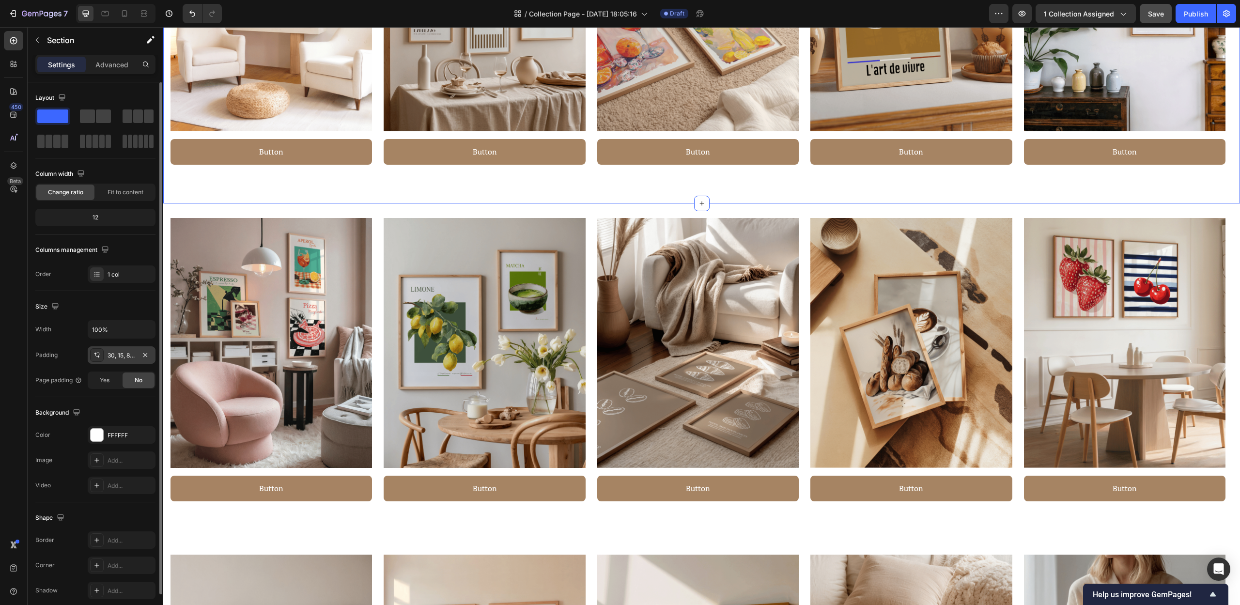
click at [124, 357] on div "30, 15, 80, 15" at bounding box center [122, 355] width 28 height 9
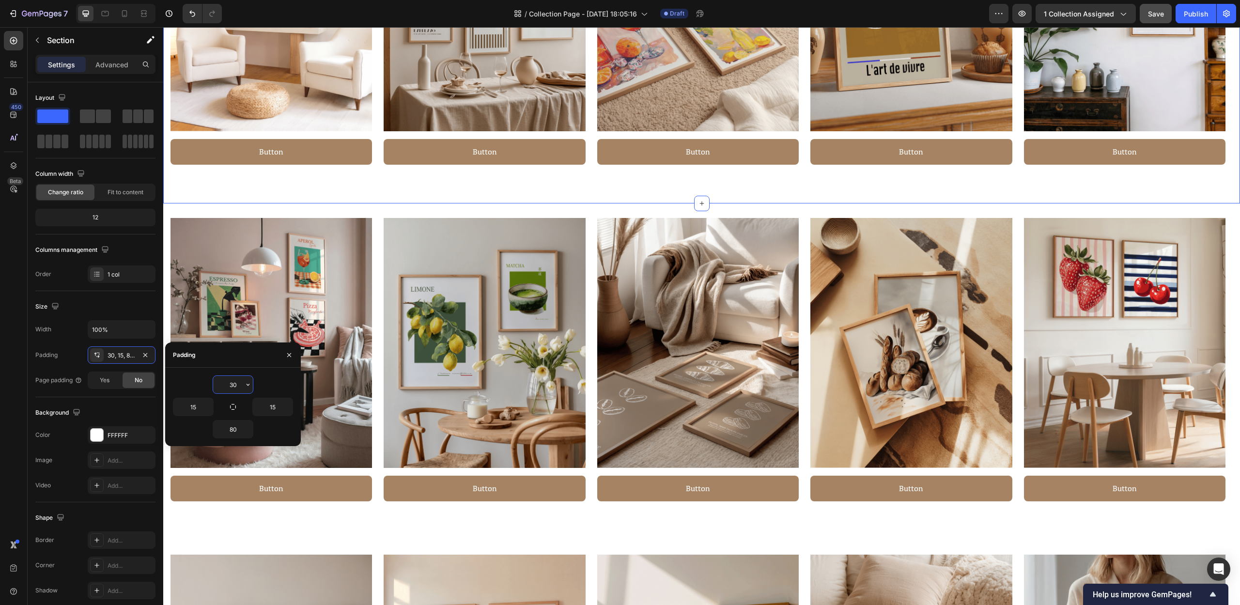
click at [241, 389] on input "30" at bounding box center [233, 384] width 40 height 17
type input "5"
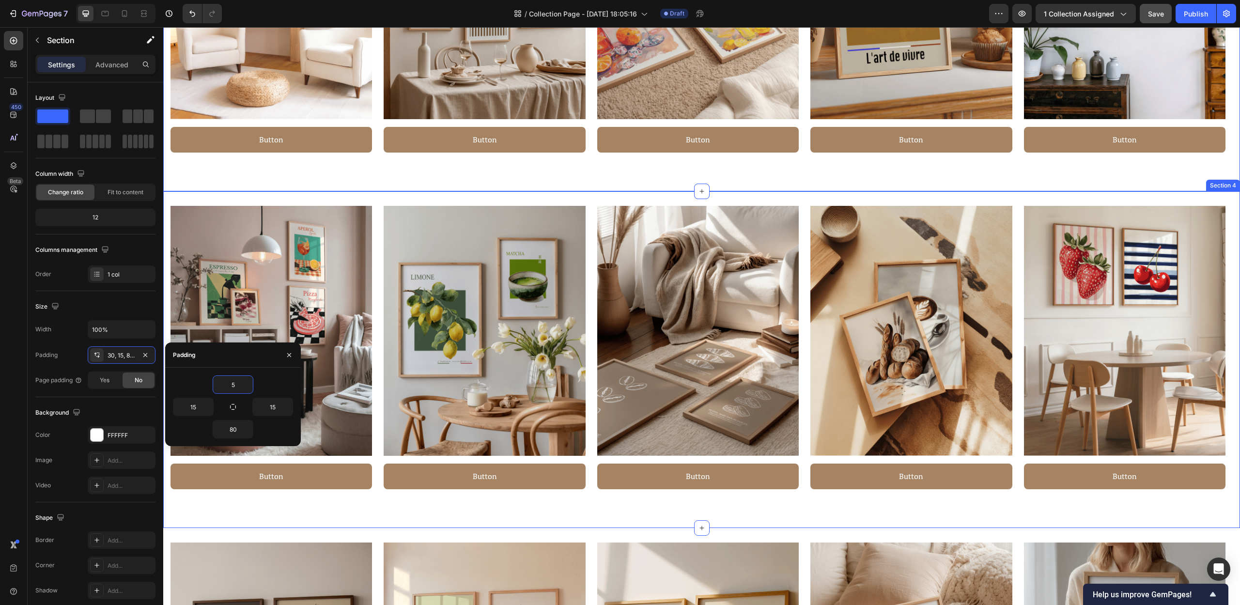
click at [694, 503] on div "Image Button Button Row Image Button Button Row Image Button Button Row Image B…" at bounding box center [701, 359] width 1077 height 336
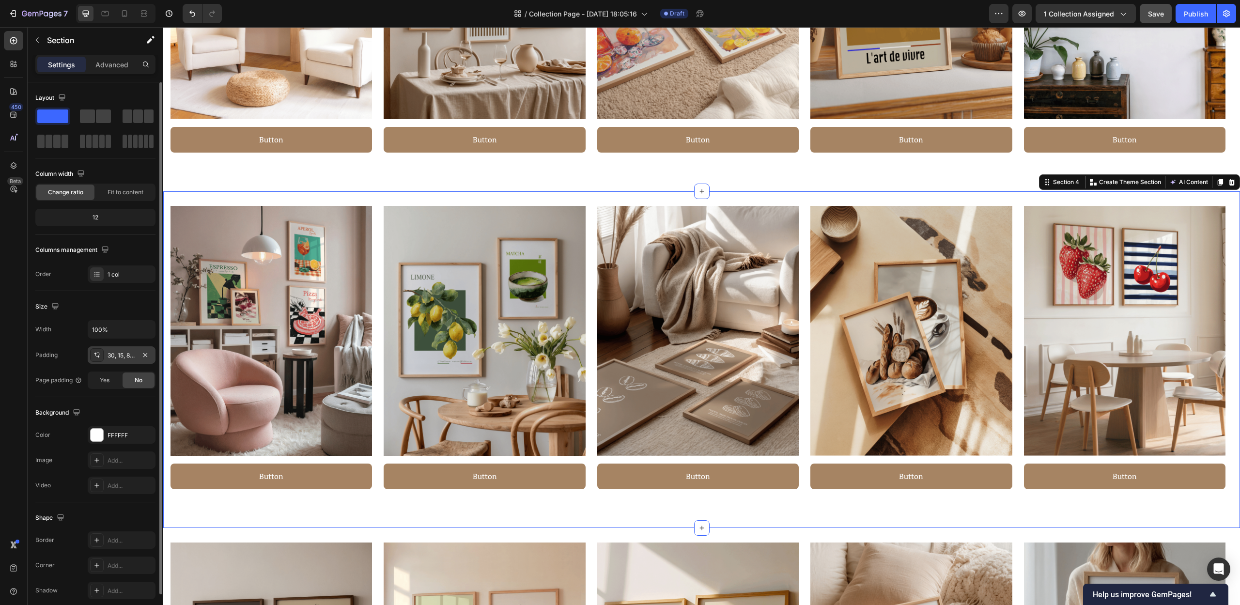
click at [116, 351] on div "30, 15, 80, 15" at bounding box center [122, 355] width 28 height 9
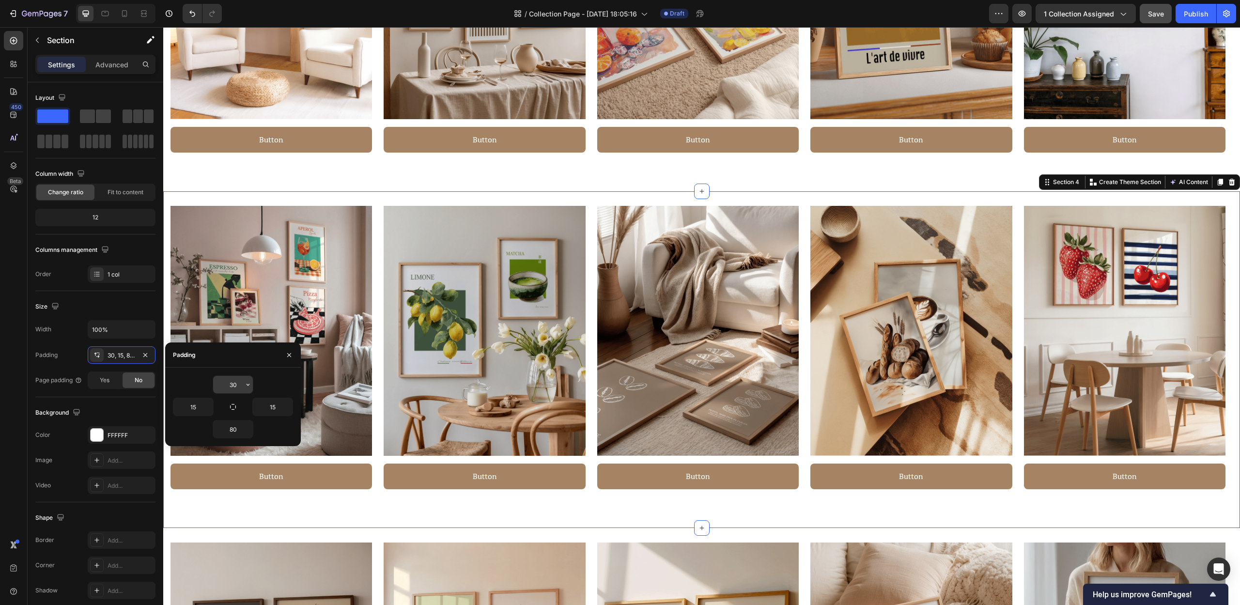
click at [230, 383] on input "30" at bounding box center [233, 384] width 40 height 17
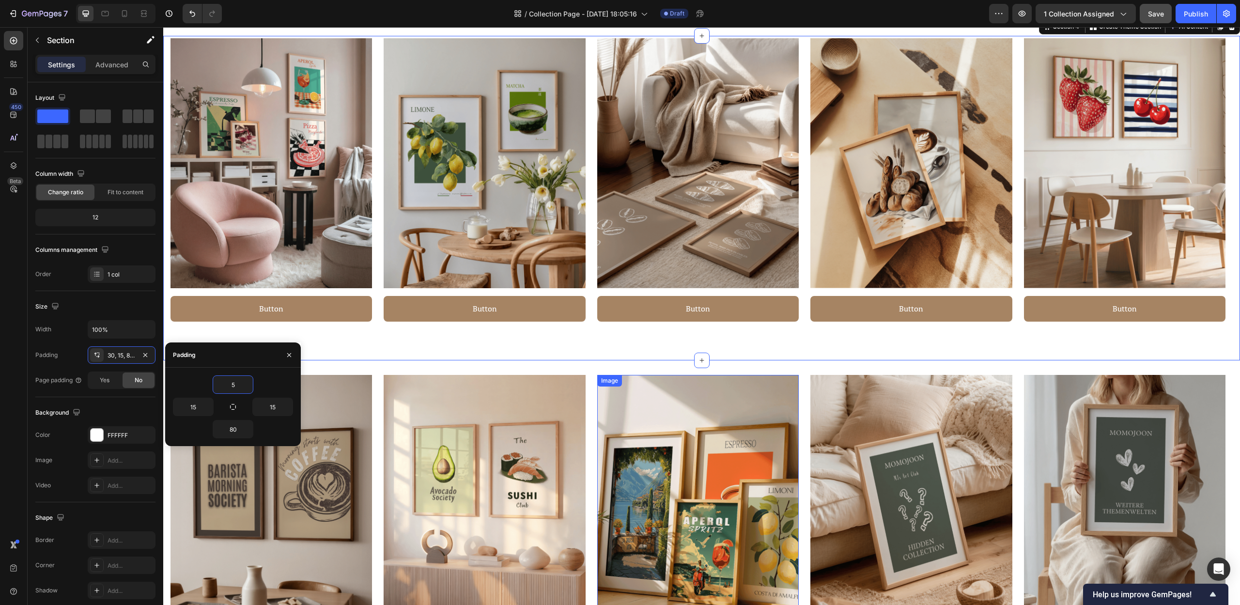
scroll to position [911, 0]
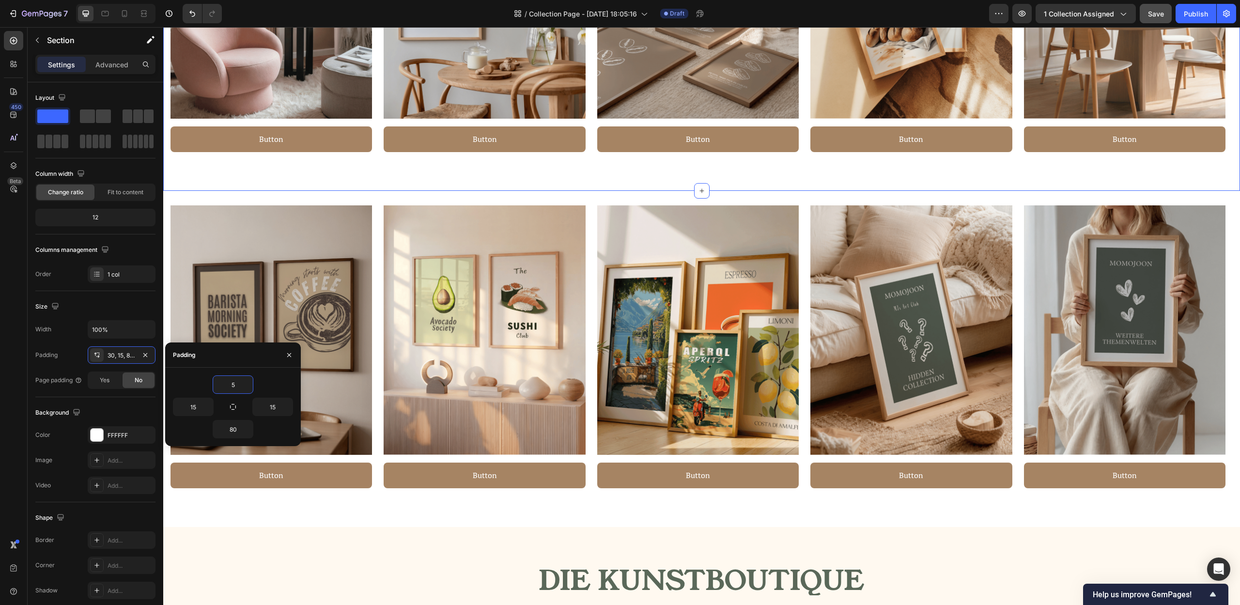
type input "5"
click at [683, 173] on div "Image Button Button Row Image Button Button Row Image Button Button Row Image B…" at bounding box center [701, 28] width 1077 height 324
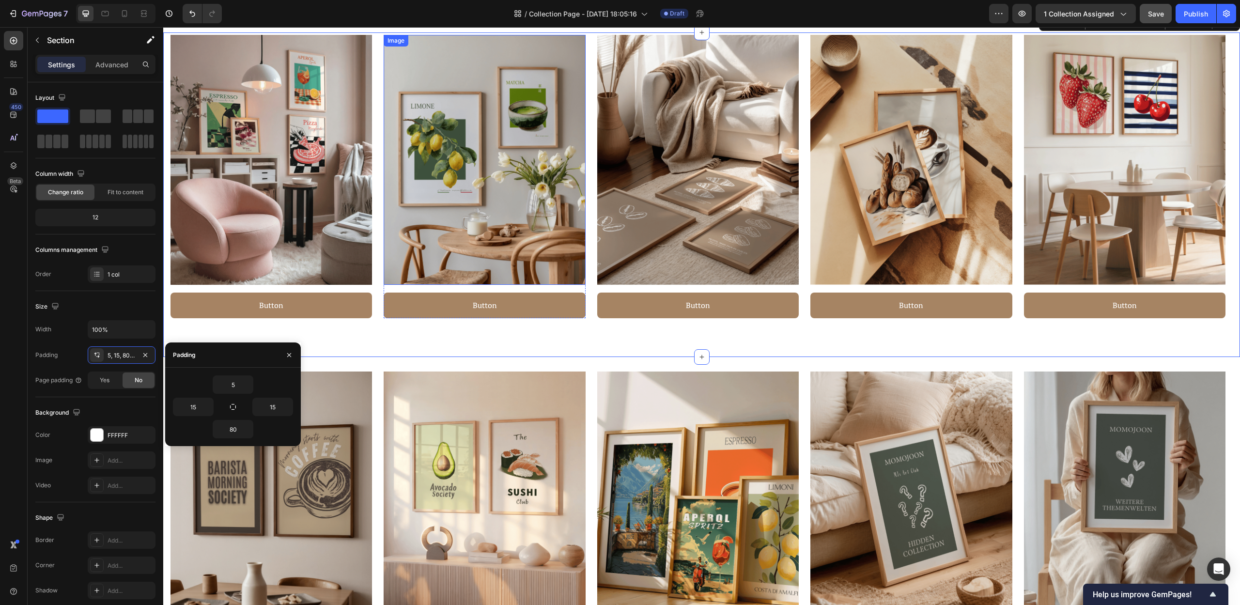
scroll to position [914, 0]
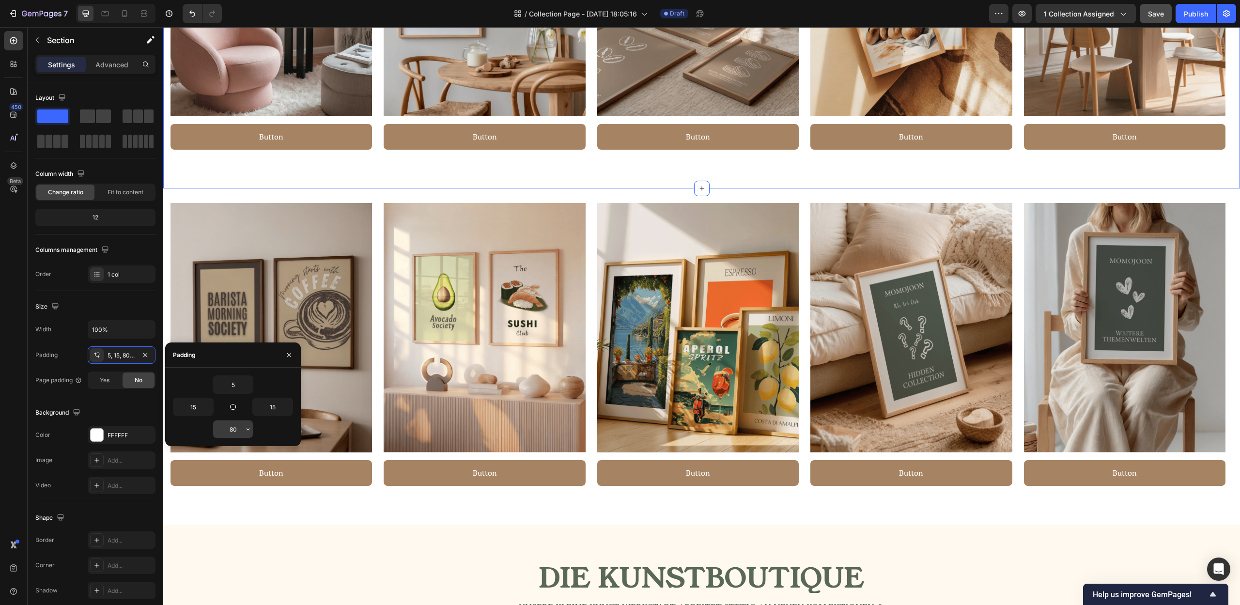
click at [229, 429] on input "80" at bounding box center [233, 428] width 40 height 17
type input "5"
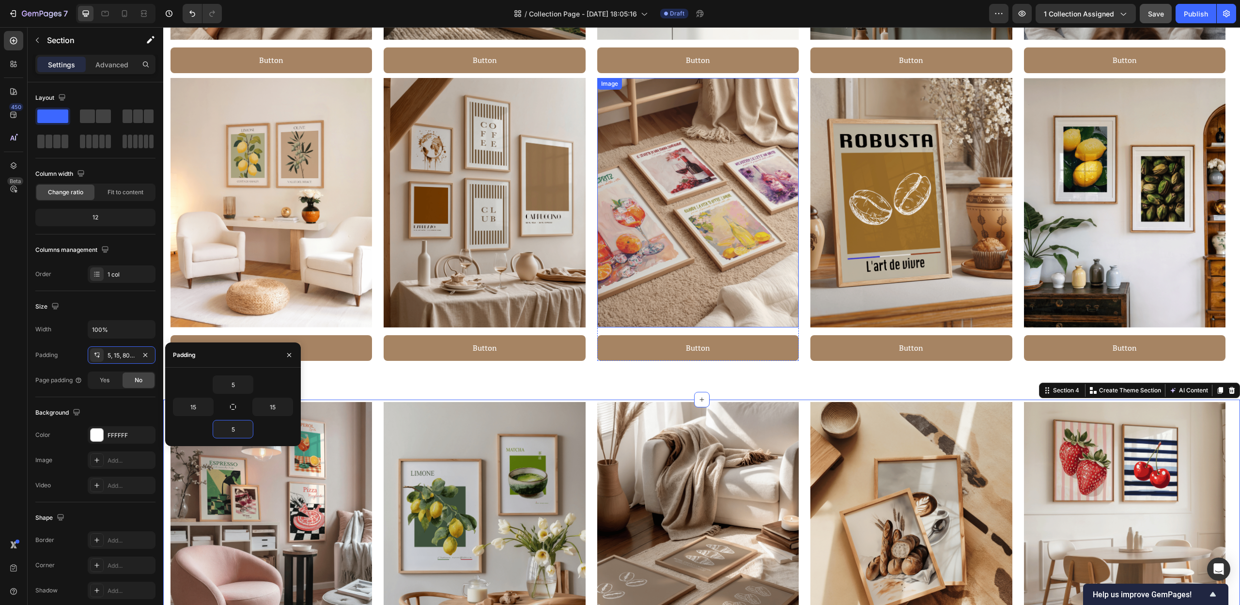
scroll to position [317, 0]
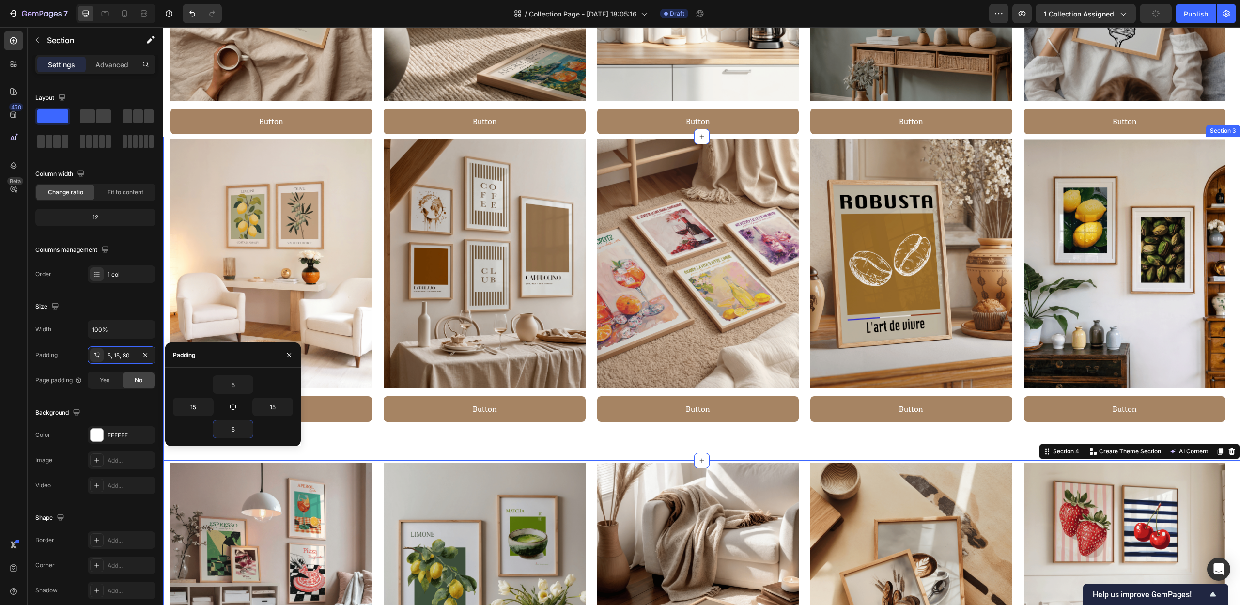
click at [729, 437] on div "Image Button Button Row Image Button Button Row Image Button Button Row Image B…" at bounding box center [701, 299] width 1077 height 324
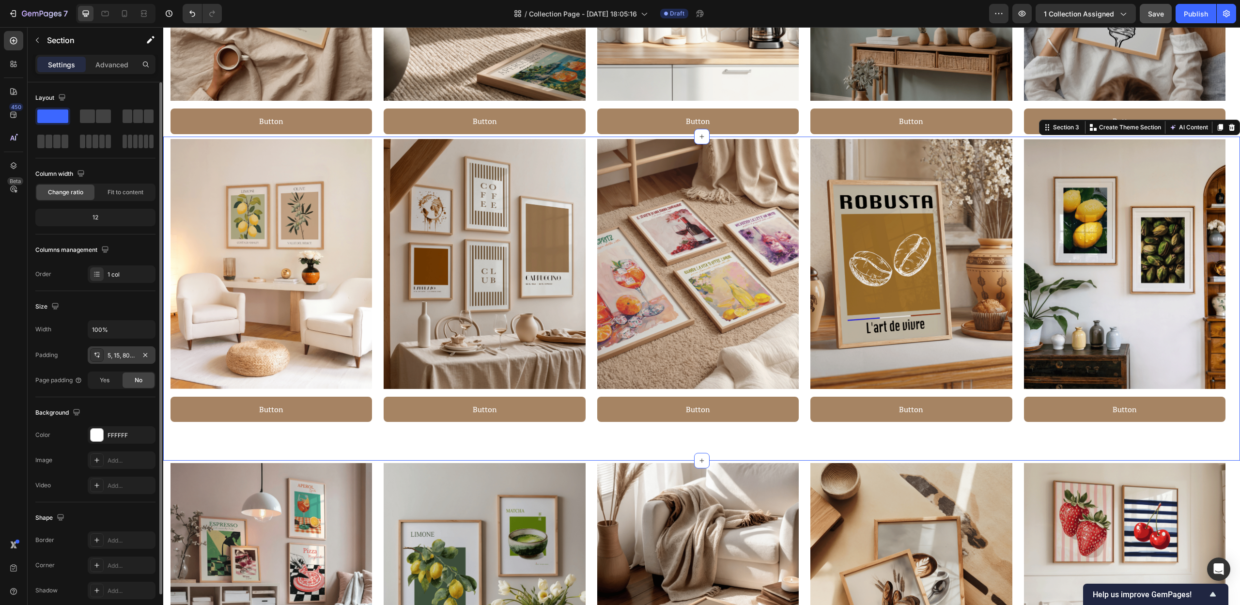
click at [126, 357] on div "5, 15, 80, 15" at bounding box center [122, 355] width 28 height 9
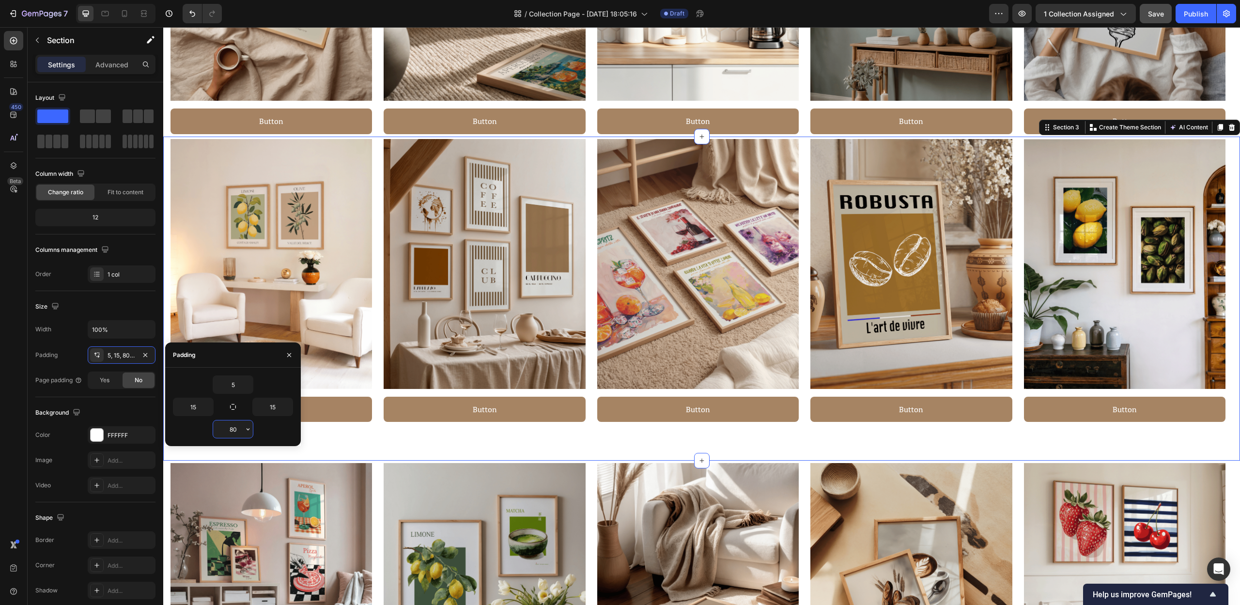
click at [239, 433] on input "80" at bounding box center [233, 428] width 40 height 17
type input "5"
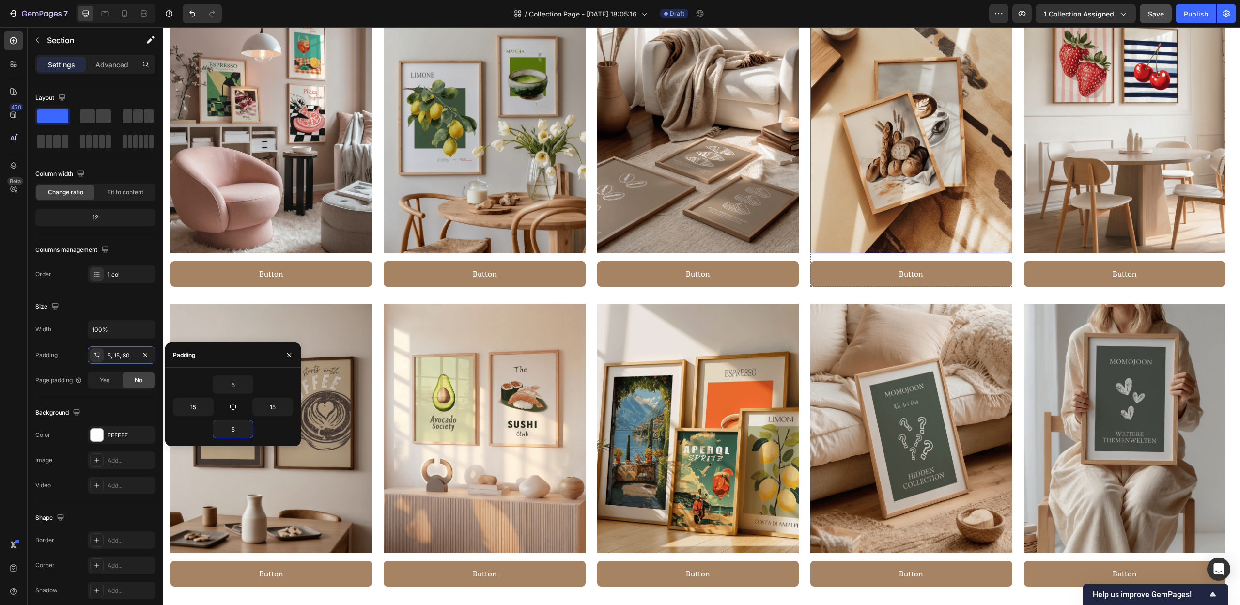
scroll to position [1394, 0]
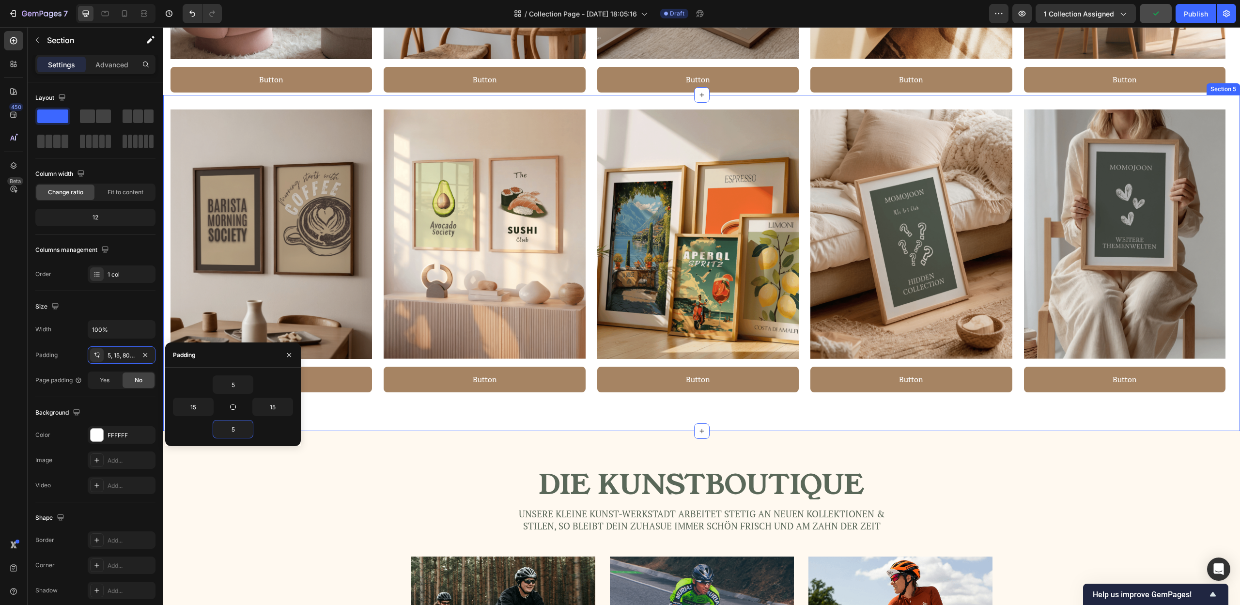
click at [728, 101] on div "Image Button Button Row Image Button Button Row Image Button Button Row Image B…" at bounding box center [701, 263] width 1077 height 336
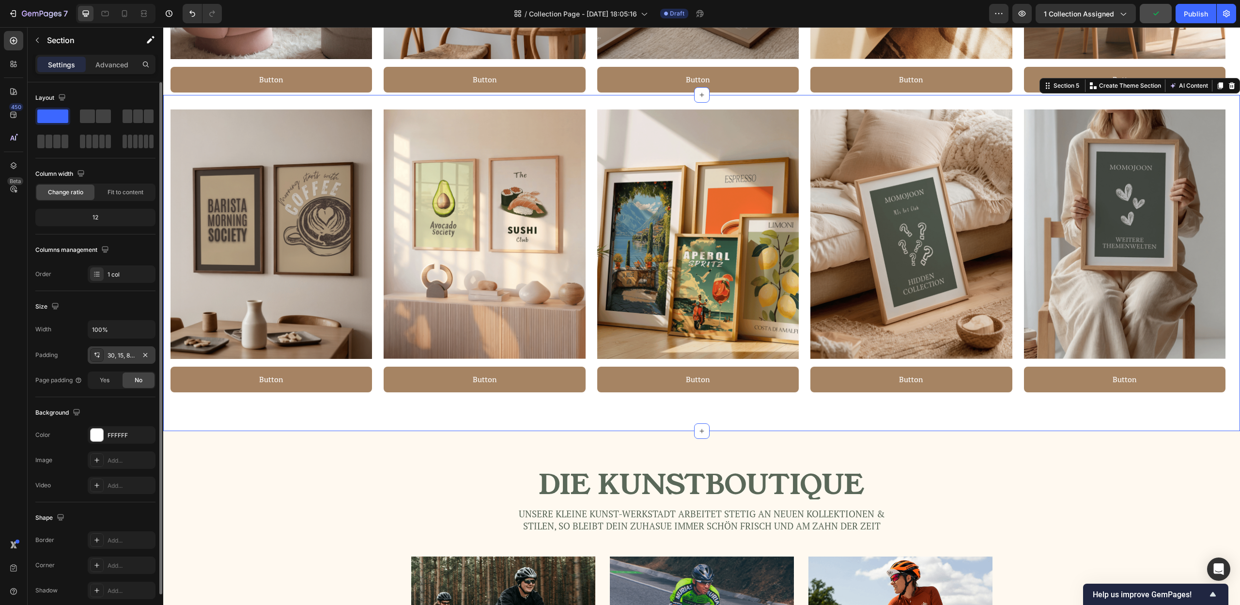
click at [120, 356] on div "30, 15, 80, 15" at bounding box center [122, 355] width 28 height 9
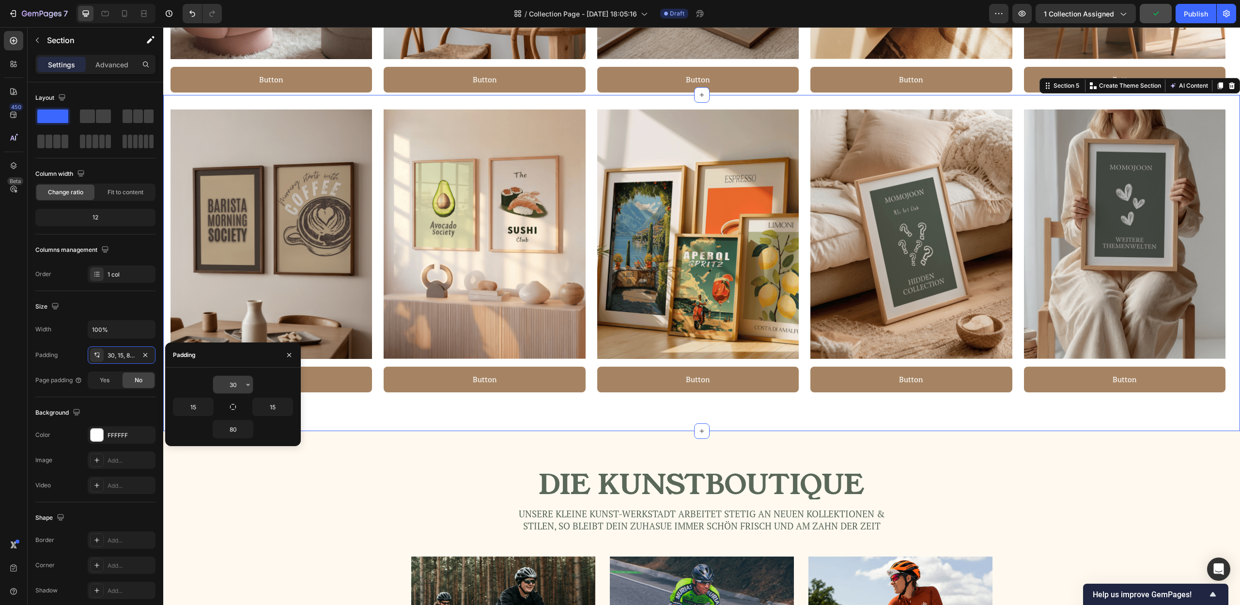
click at [234, 389] on input "30" at bounding box center [233, 384] width 40 height 17
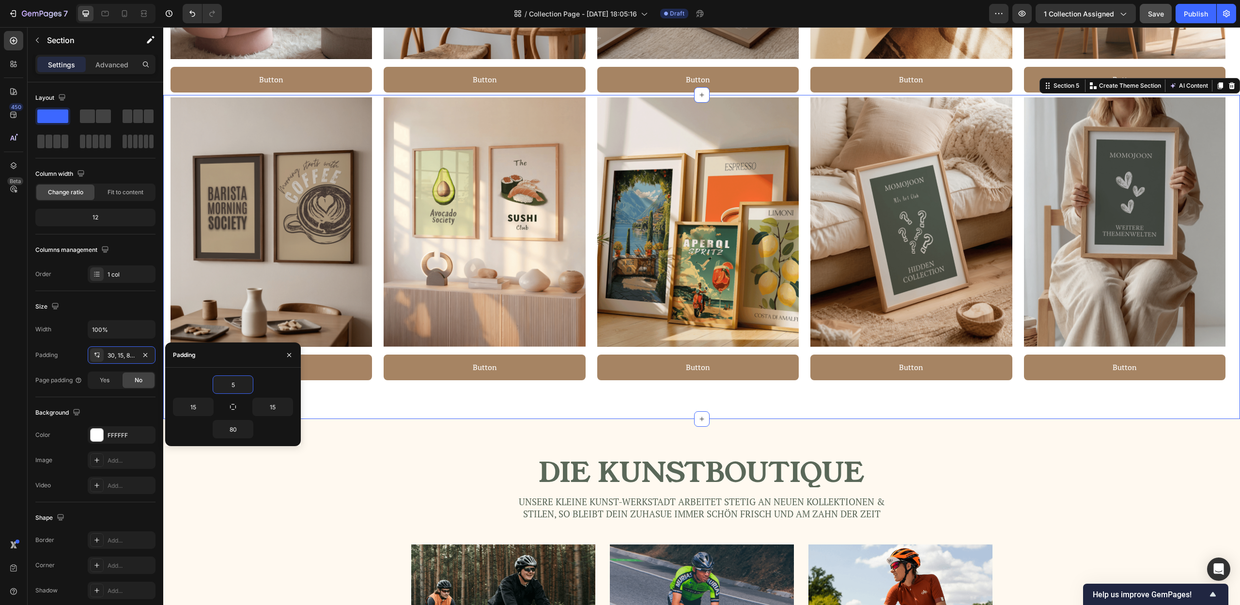
type input "5"
click at [472, 409] on div "Image Button Button Row Image Button Button Row Image Button Button Row Image B…" at bounding box center [701, 257] width 1077 height 324
click at [229, 431] on input "80" at bounding box center [233, 428] width 40 height 17
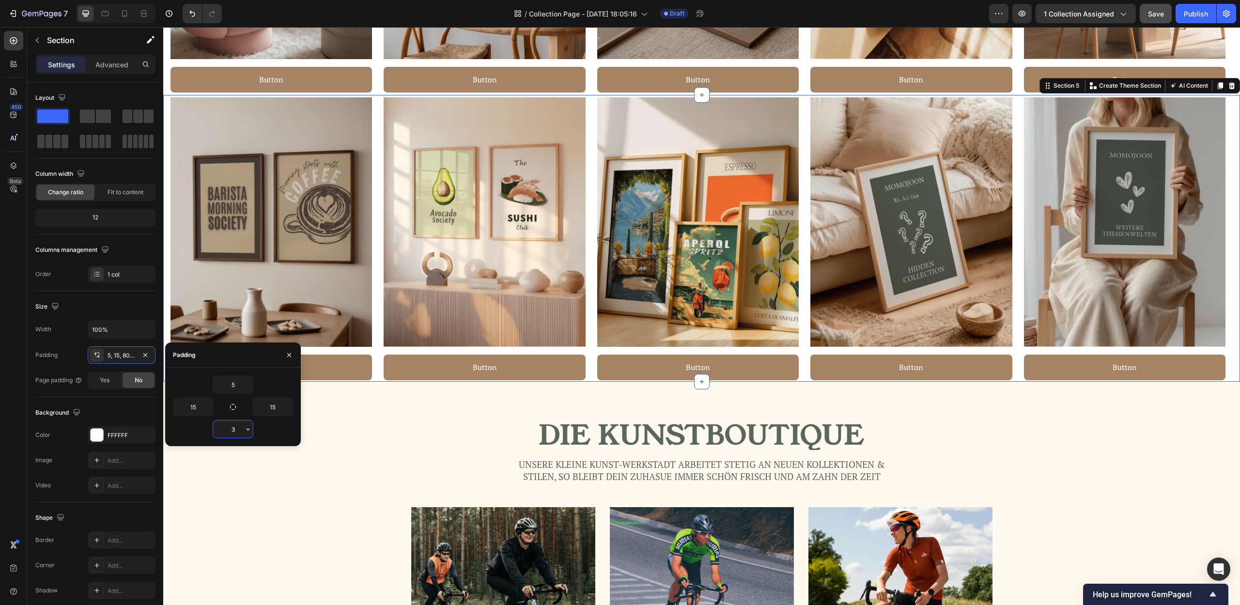
type input "30"
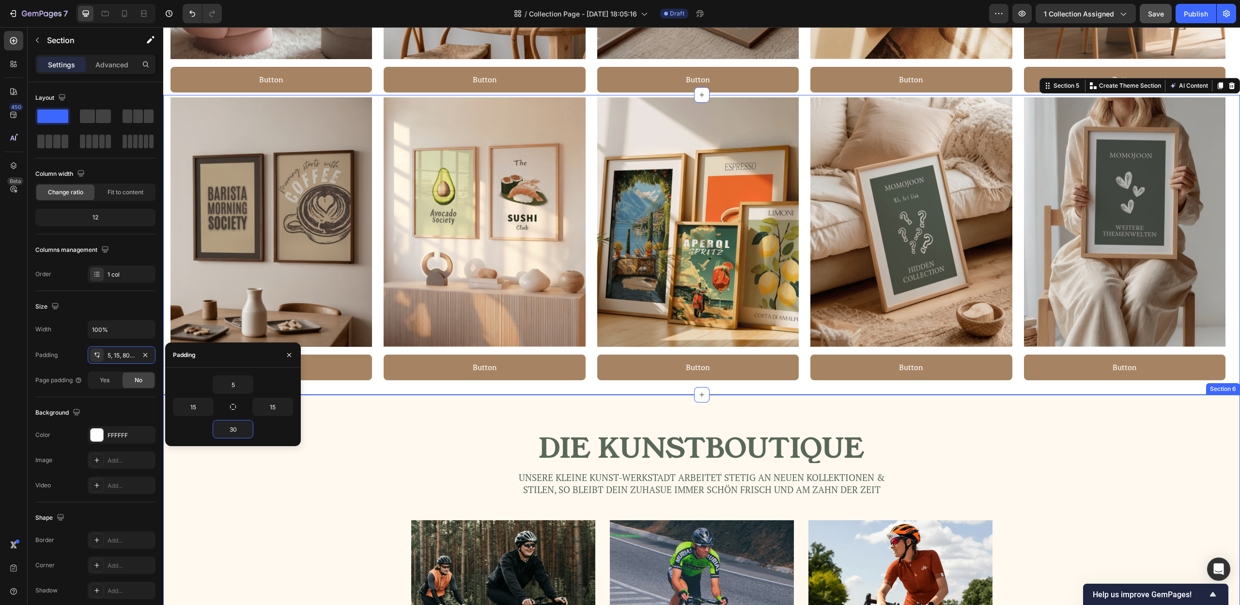
click at [1151, 477] on div "Die Kunstboutique Heading Unsere KLeine Kunst-werkstadt arbeitet stetig an neue…" at bounding box center [702, 598] width 1062 height 329
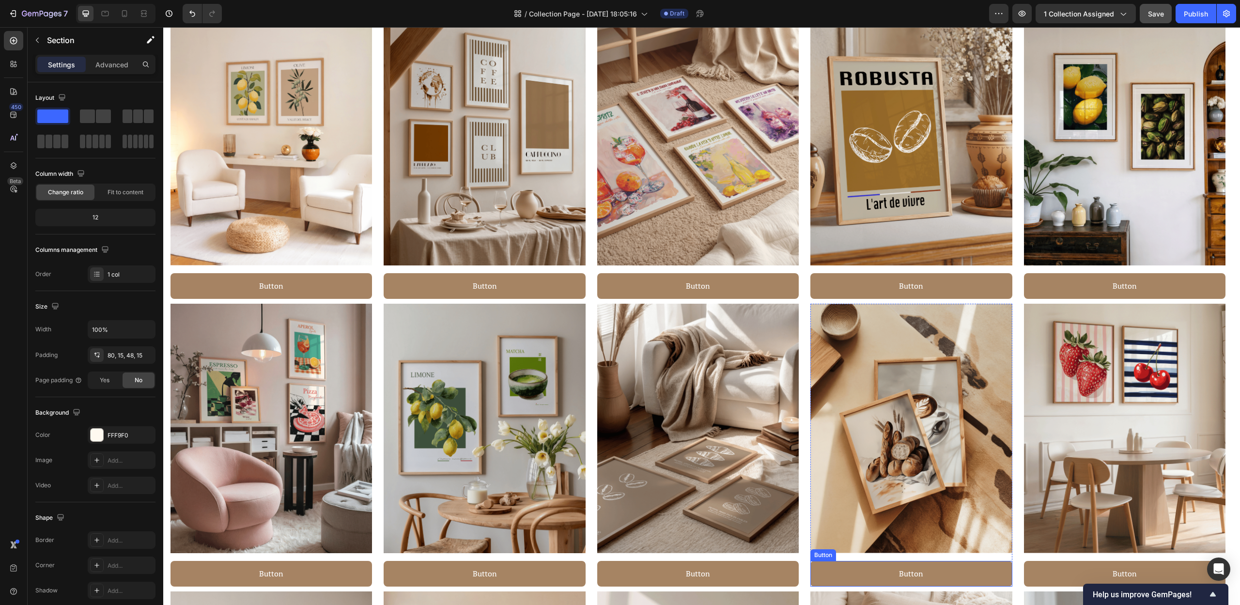
scroll to position [652, 0]
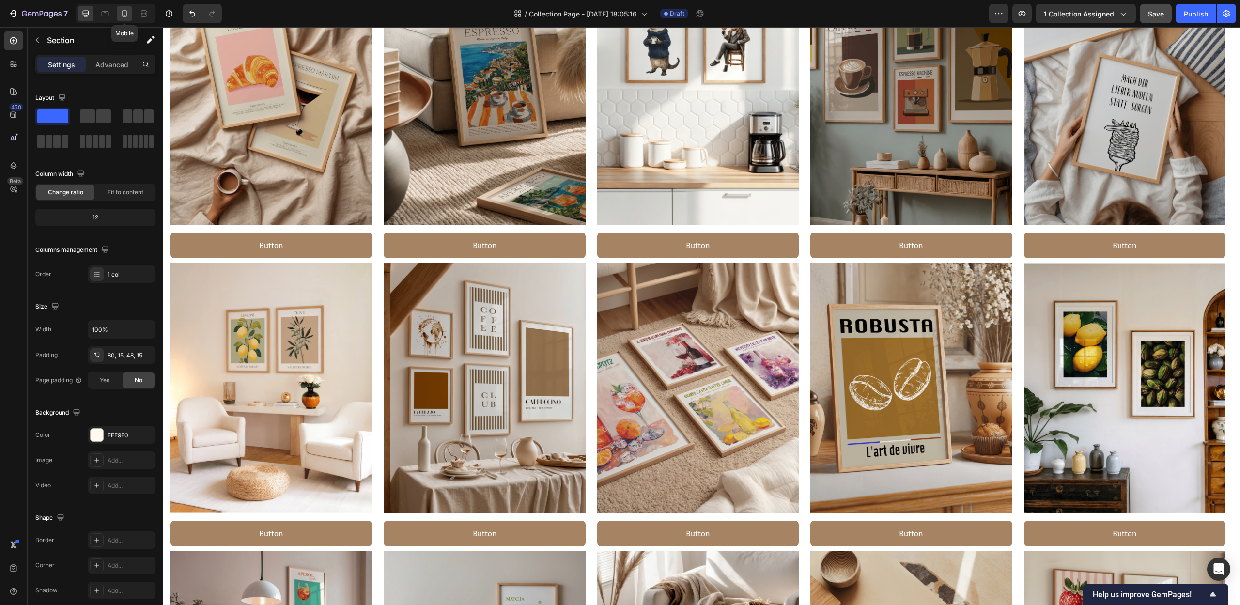
click at [124, 14] on icon at bounding box center [125, 14] width 10 height 10
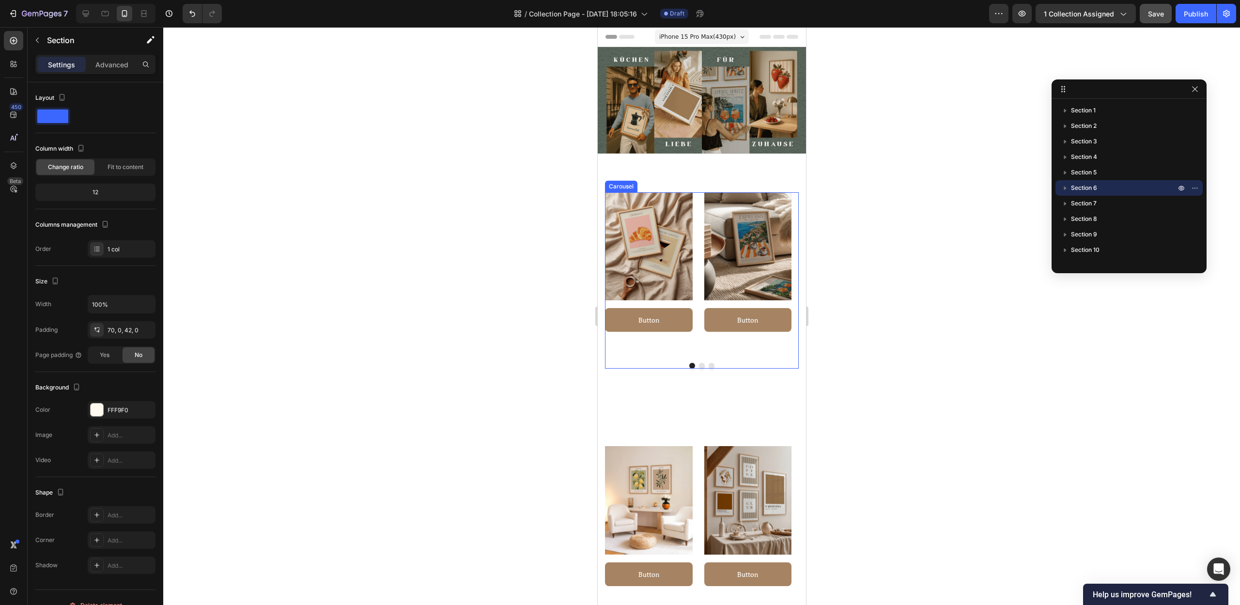
click at [748, 370] on div "Image Button Button Row Image Button Button Row Image Button Button Row Image B…" at bounding box center [701, 281] width 208 height 254
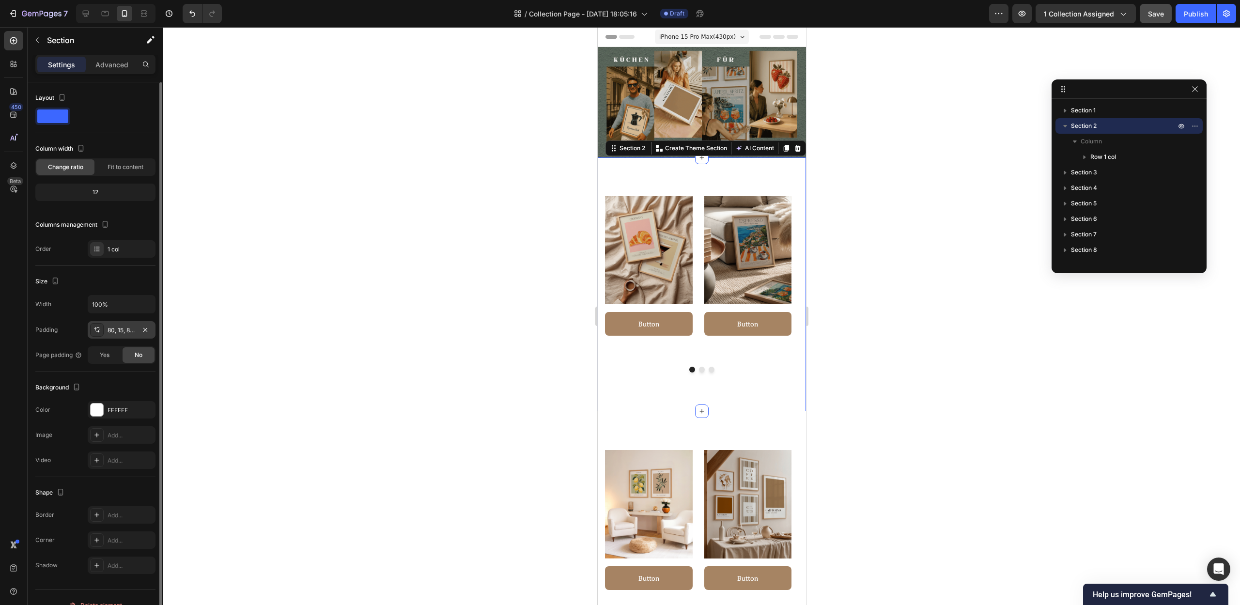
click at [128, 332] on div "80, 15, 80, 15" at bounding box center [122, 330] width 28 height 9
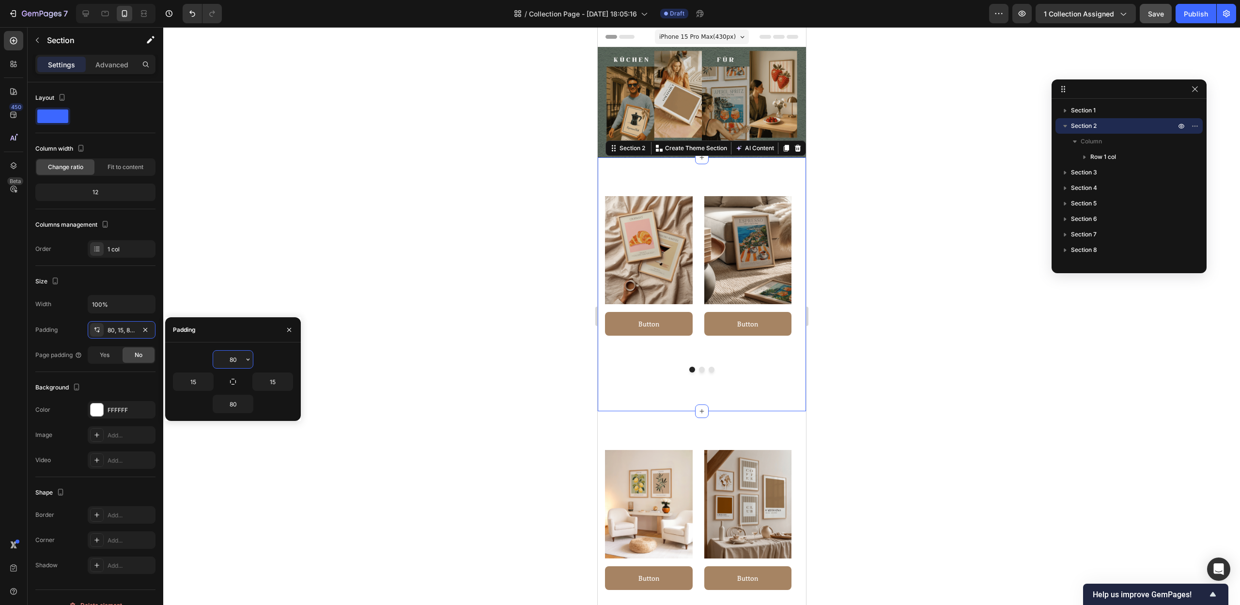
click at [234, 358] on input "80" at bounding box center [233, 359] width 40 height 17
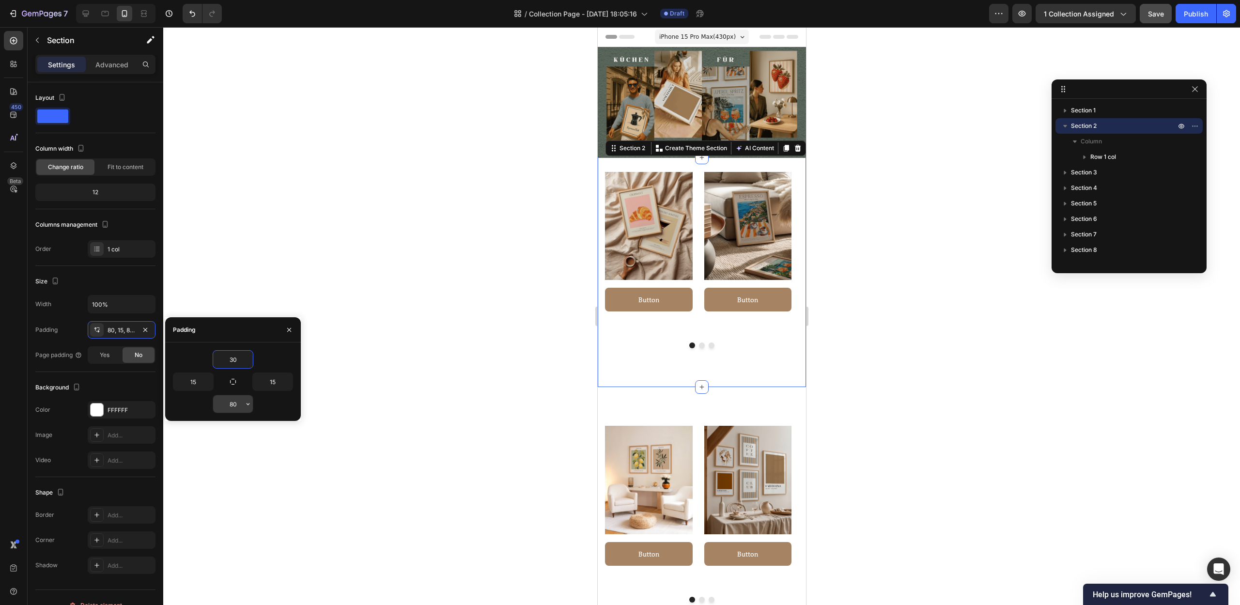
type input "30"
click at [234, 402] on input "80" at bounding box center [233, 403] width 40 height 17
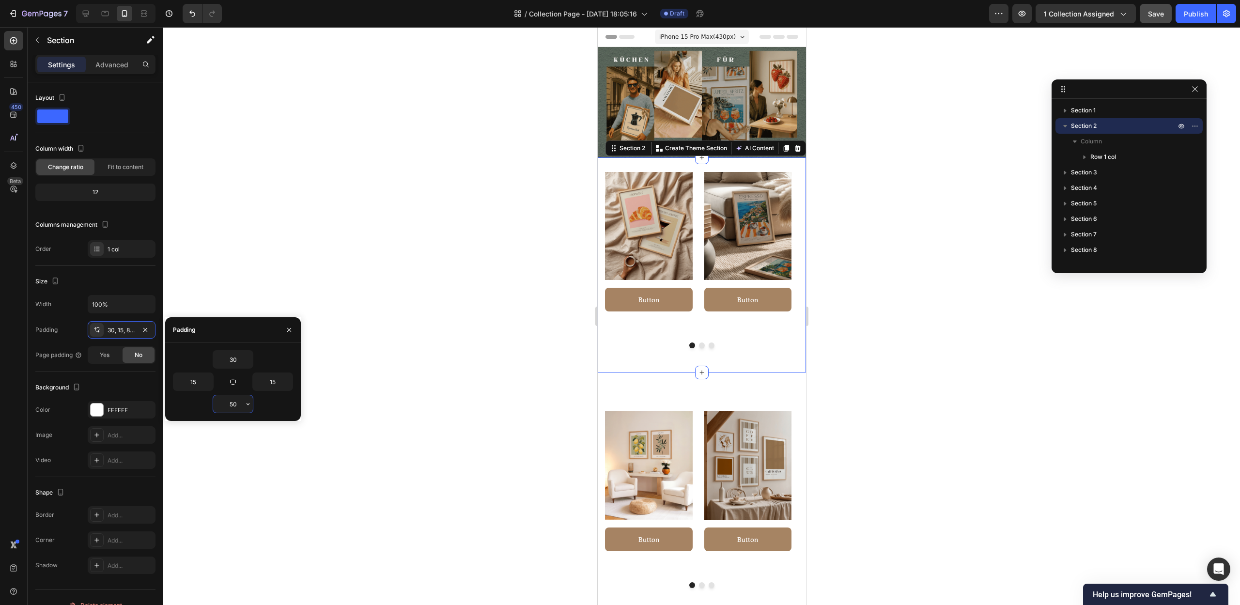
click at [235, 407] on input "50" at bounding box center [233, 403] width 40 height 17
type input "5"
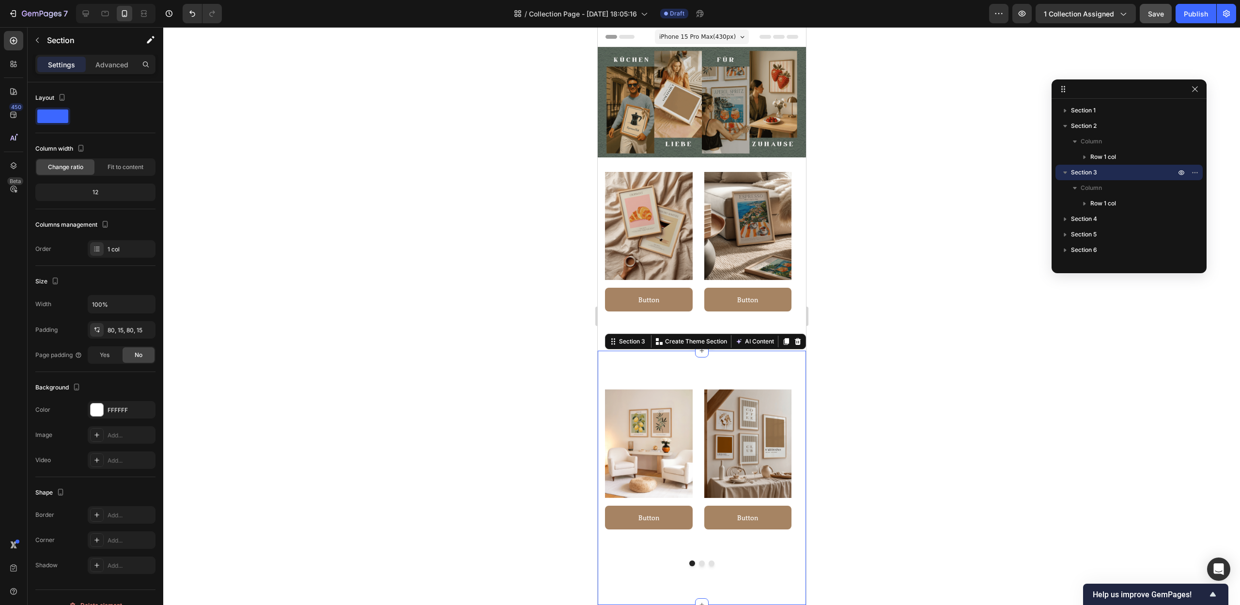
click at [663, 369] on div "Image Button Button Row Image Button Button Row Image Button Button Row Image B…" at bounding box center [701, 478] width 208 height 254
click at [119, 332] on div "80, 15, 80, 15" at bounding box center [122, 330] width 28 height 9
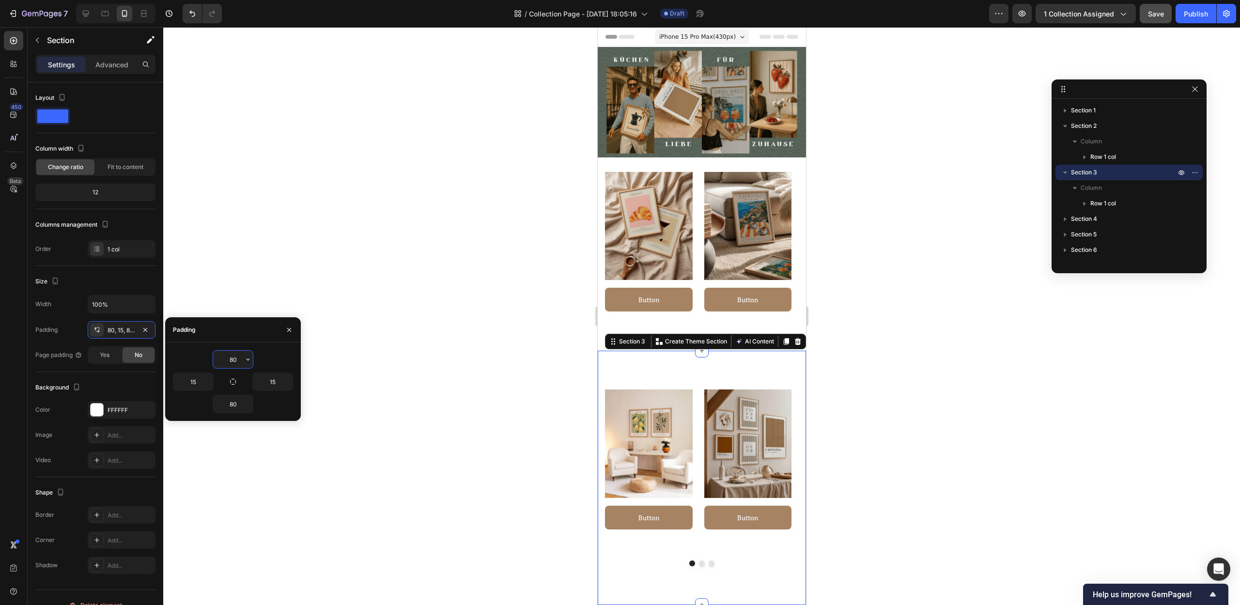
click at [232, 357] on input "80" at bounding box center [233, 359] width 40 height 17
type input "5"
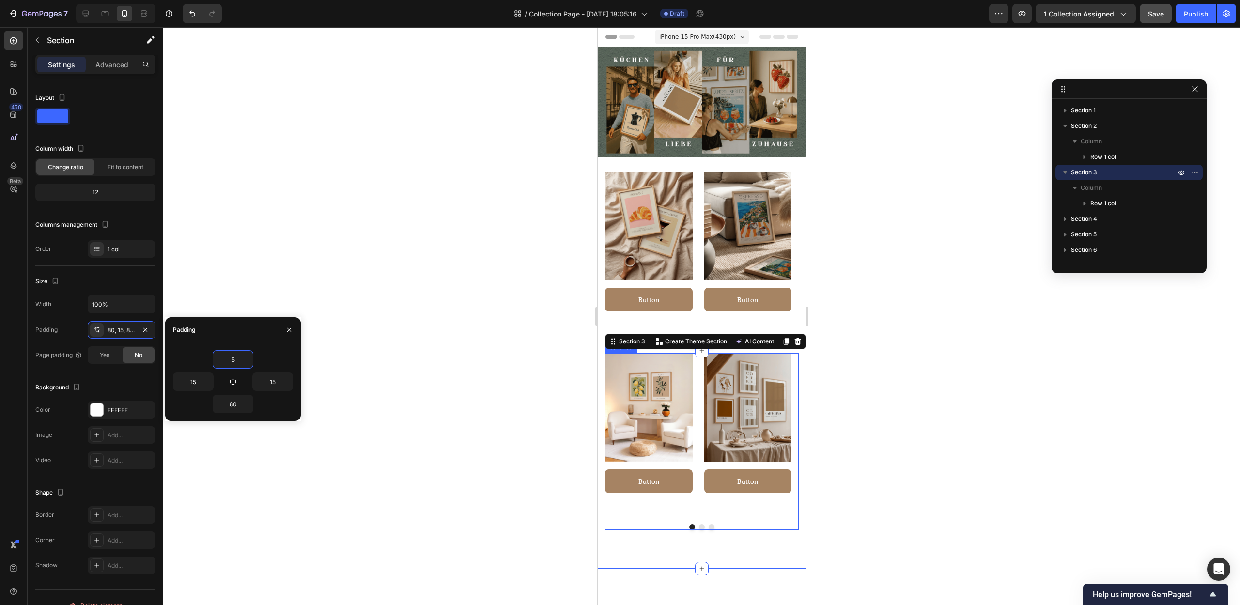
click at [638, 511] on div "Image Button Button Row" at bounding box center [649, 434] width 88 height 163
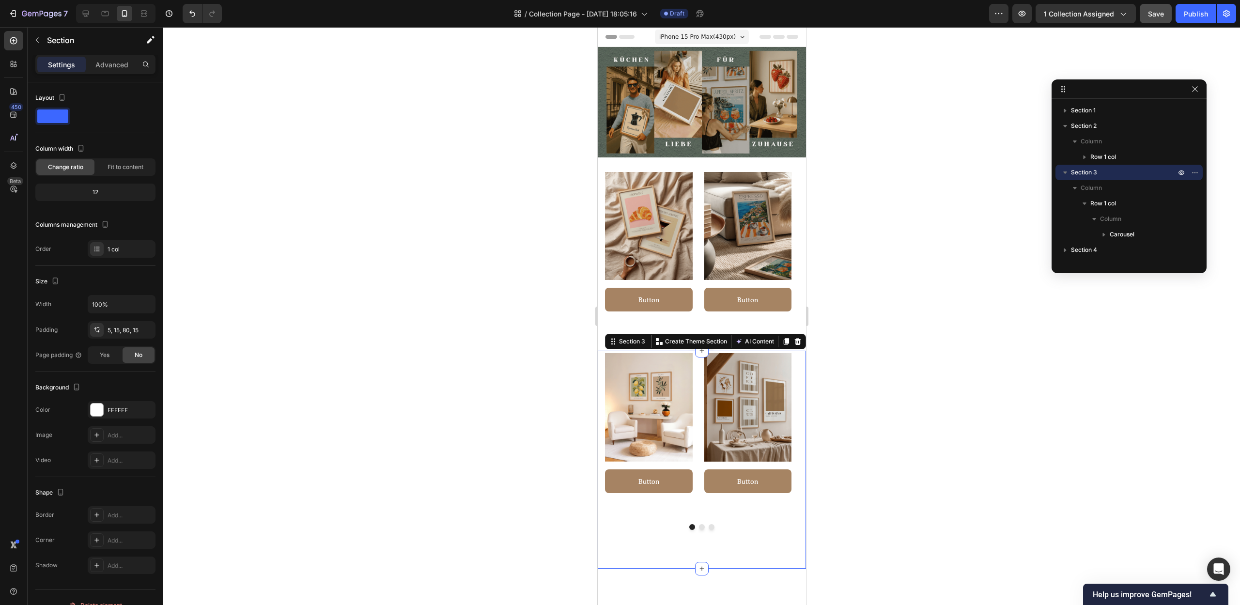
drag, startPoint x: 633, startPoint y: 547, endPoint x: 625, endPoint y: 548, distance: 8.3
click at [634, 547] on div "Image Button Button Row Image Button Button Row Image Button Button Row Image B…" at bounding box center [701, 460] width 208 height 218
click at [116, 331] on div "5, 15, 80, 15" at bounding box center [122, 330] width 28 height 9
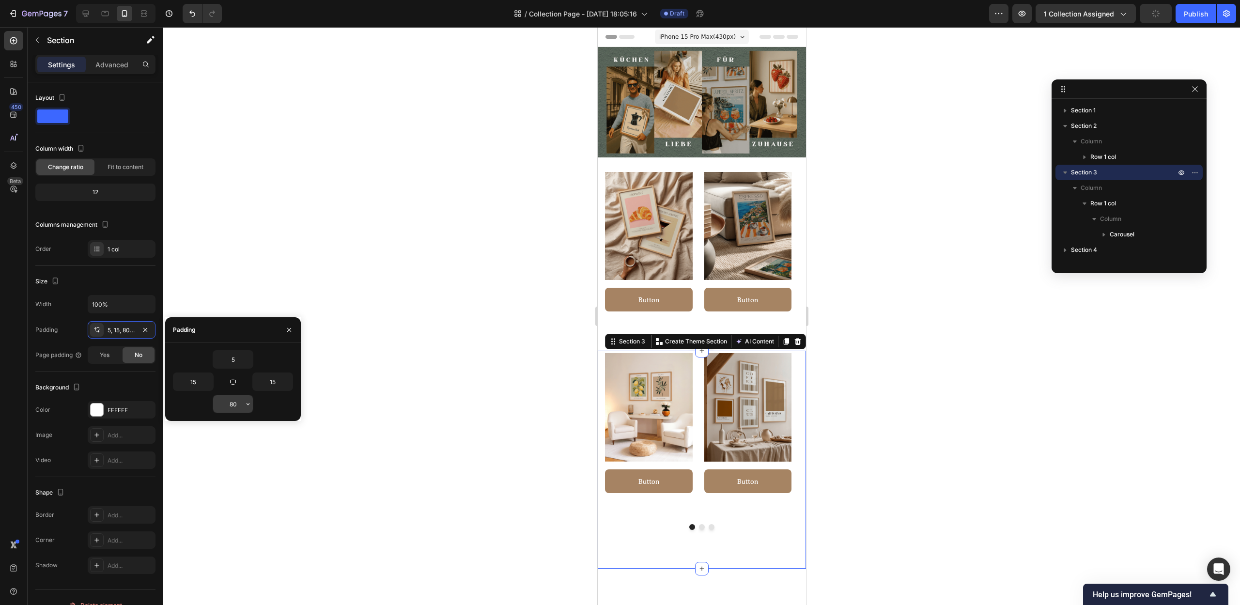
click at [229, 407] on input "80" at bounding box center [233, 403] width 40 height 17
type input "5"
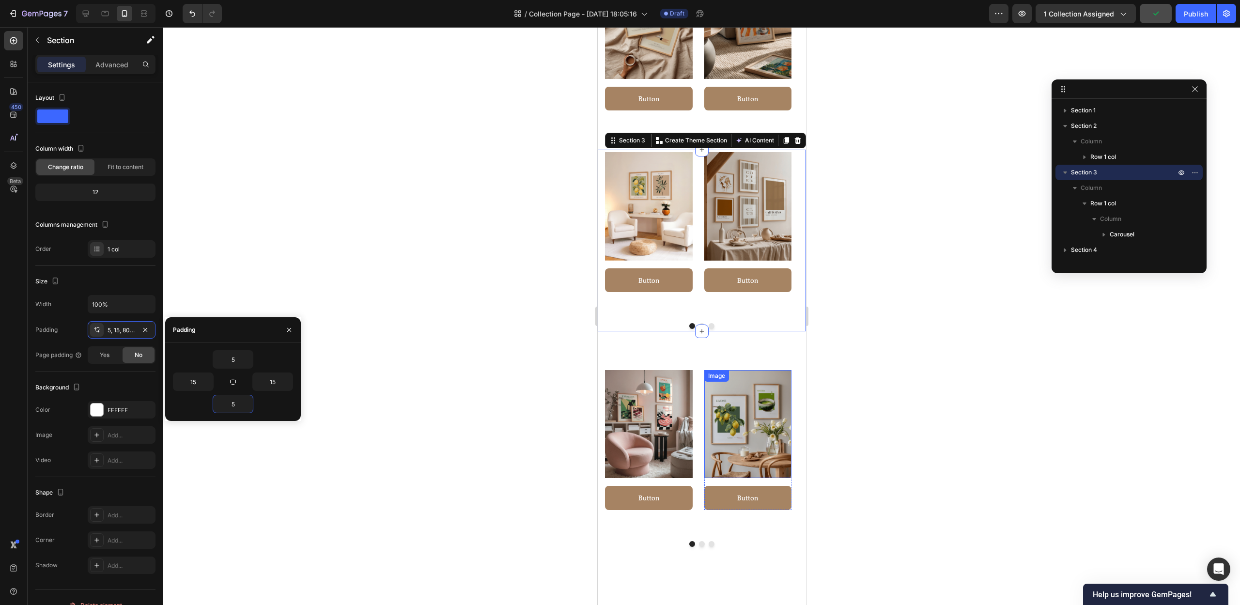
scroll to position [198, 0]
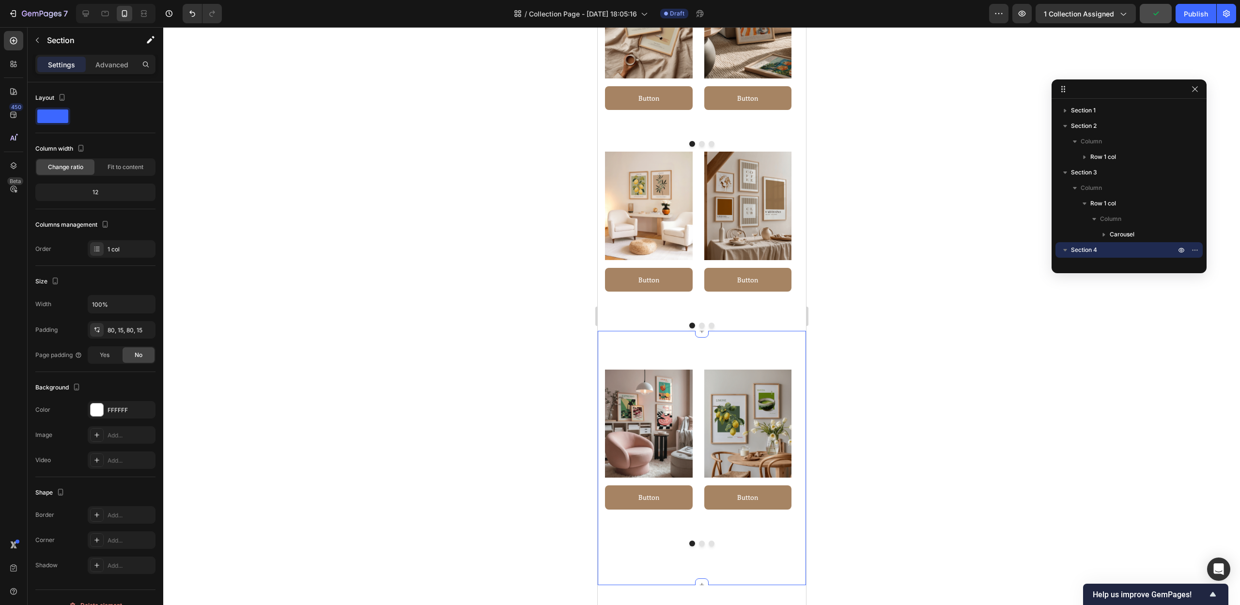
click at [777, 347] on div "Image Button Button Row Image Button Button Row Image Button Button Row Image B…" at bounding box center [701, 458] width 208 height 254
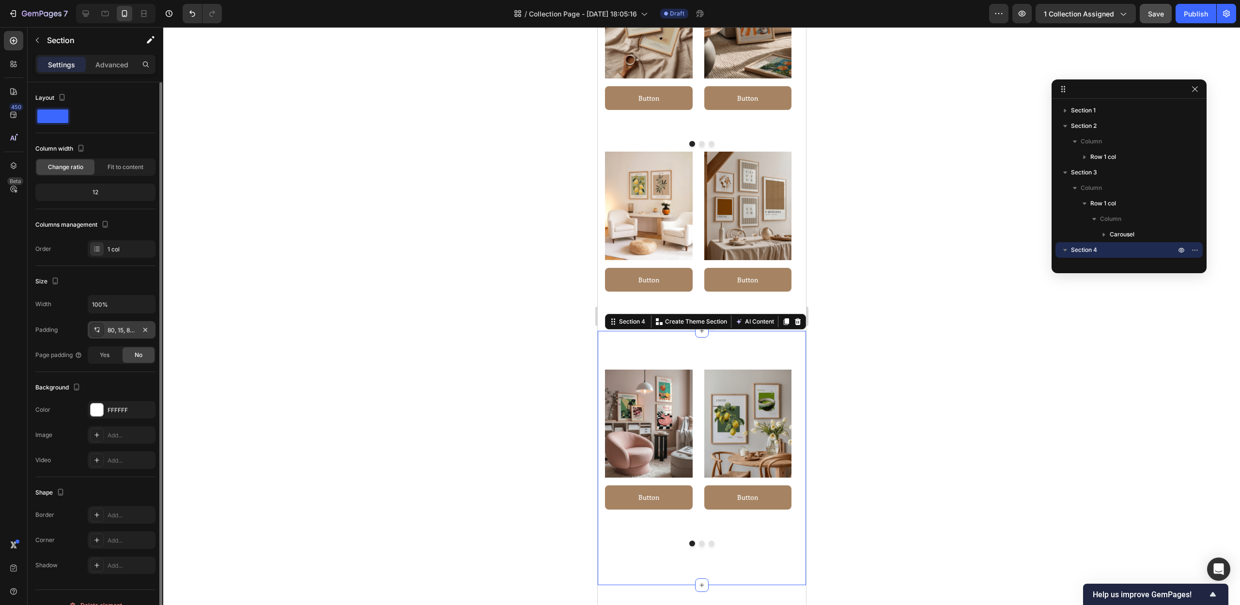
click at [112, 333] on div "80, 15, 80, 15" at bounding box center [122, 330] width 28 height 9
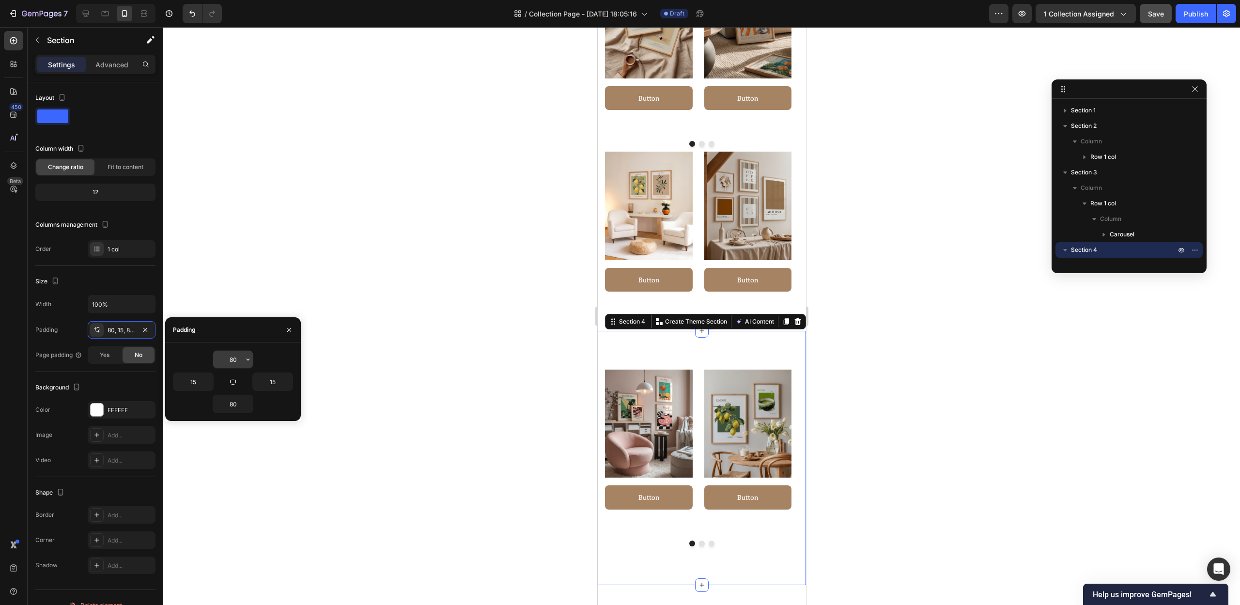
click at [233, 356] on input "80" at bounding box center [233, 359] width 40 height 17
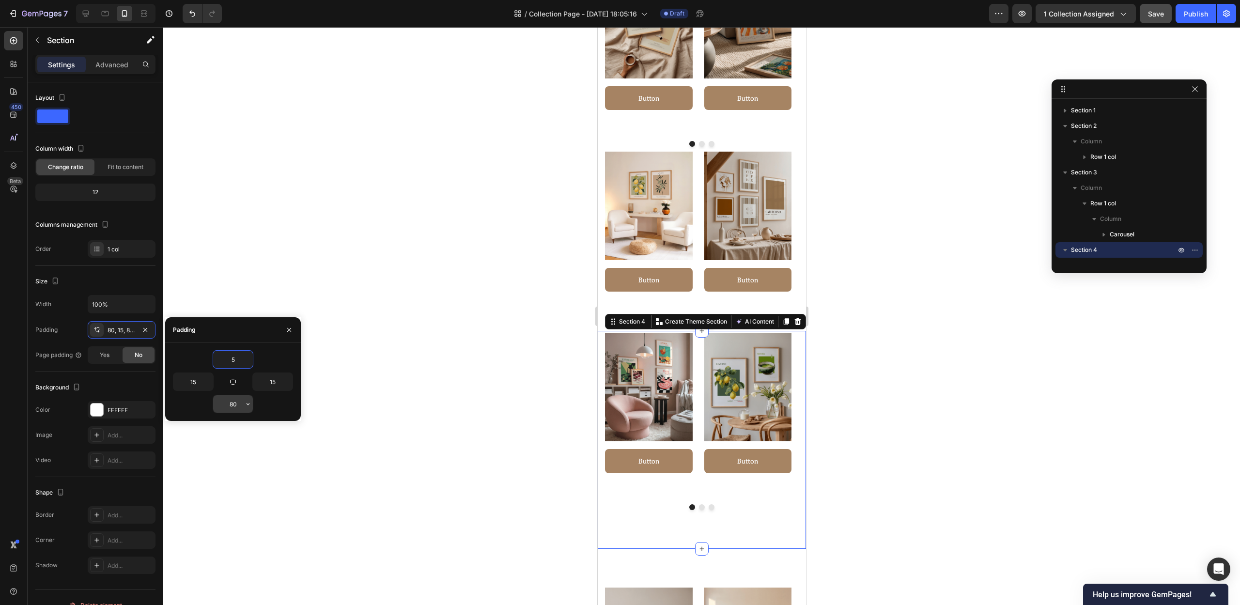
type input "5"
click at [233, 408] on input "80" at bounding box center [233, 403] width 40 height 17
type input "5"
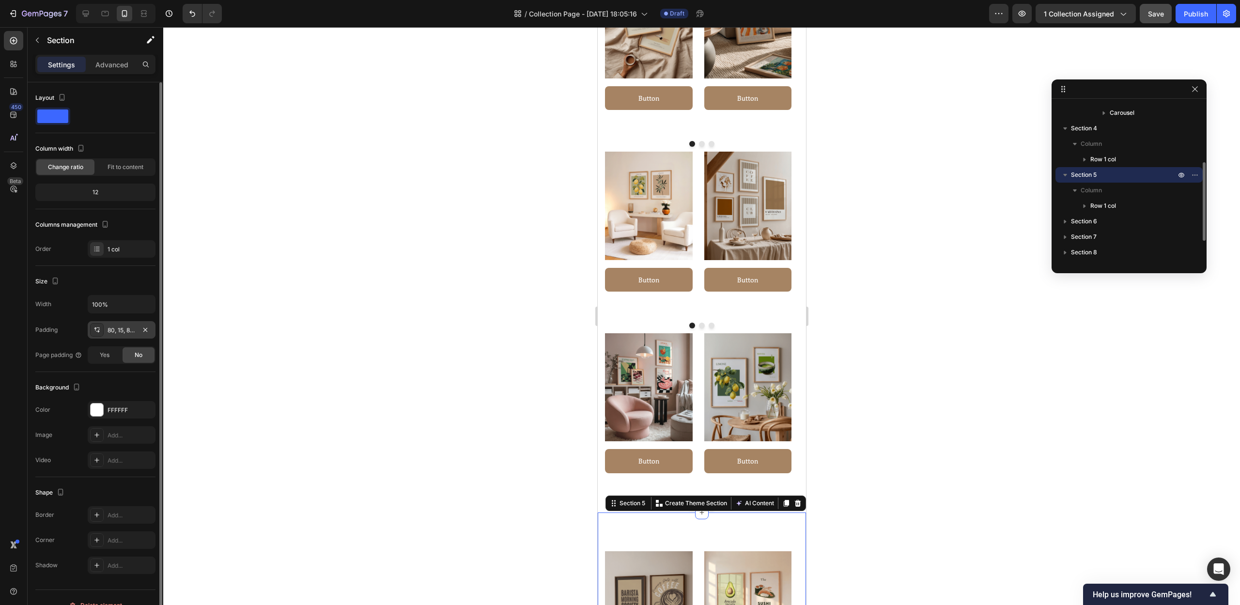
click at [125, 335] on div "80, 15, 80, 15" at bounding box center [122, 329] width 68 height 17
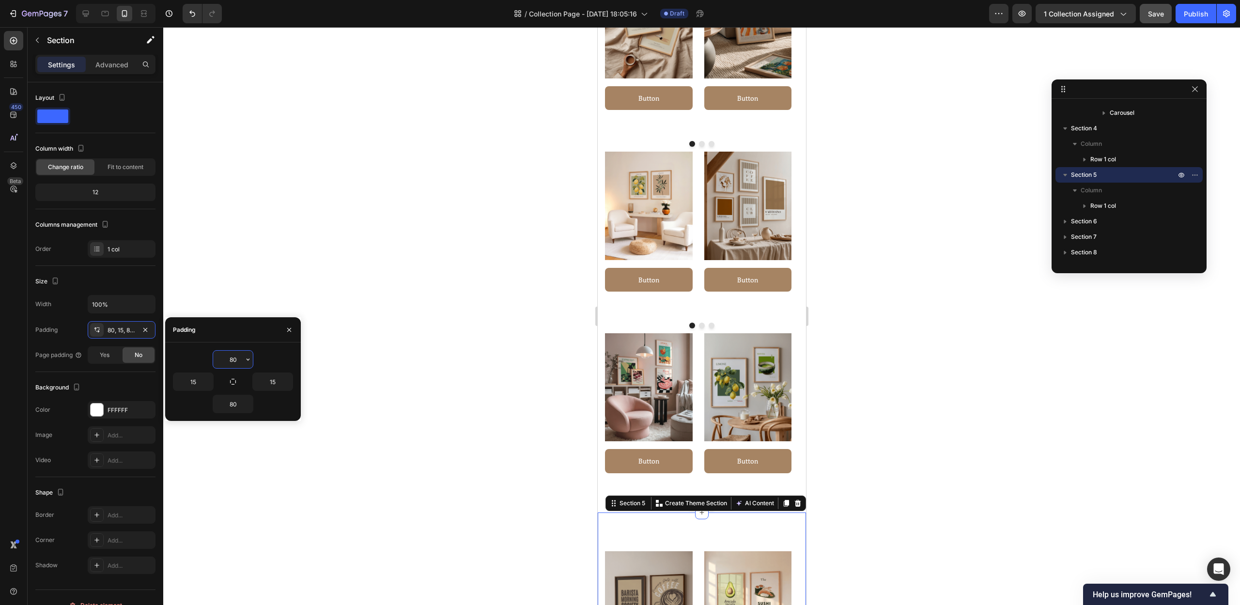
click at [239, 364] on input "80" at bounding box center [233, 359] width 40 height 17
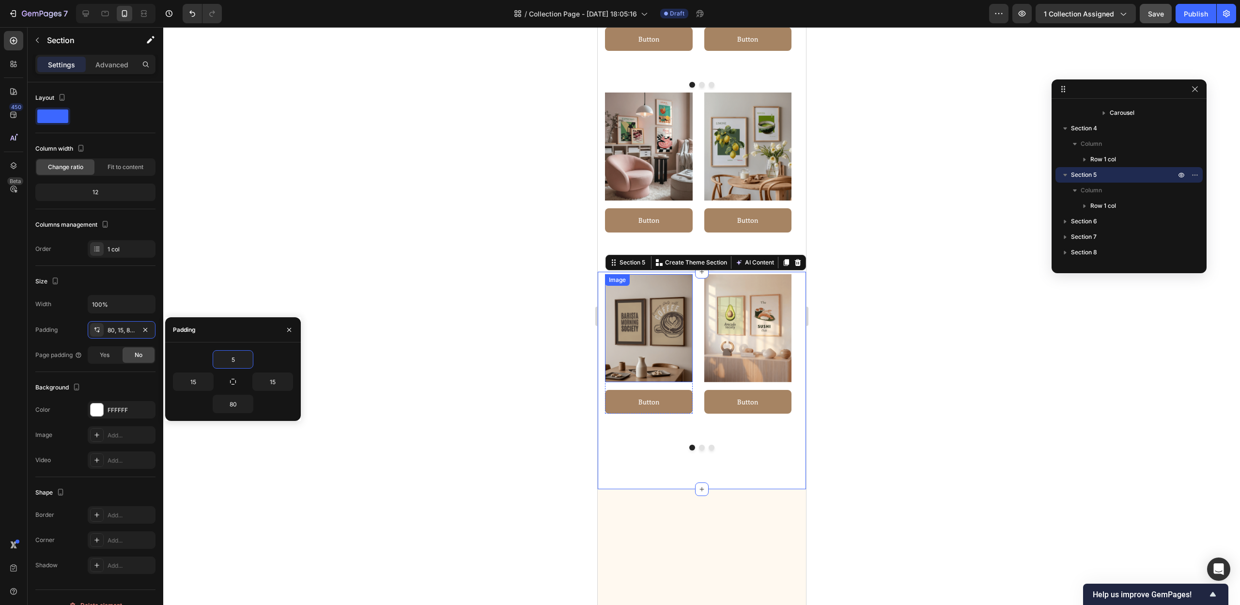
scroll to position [532, 0]
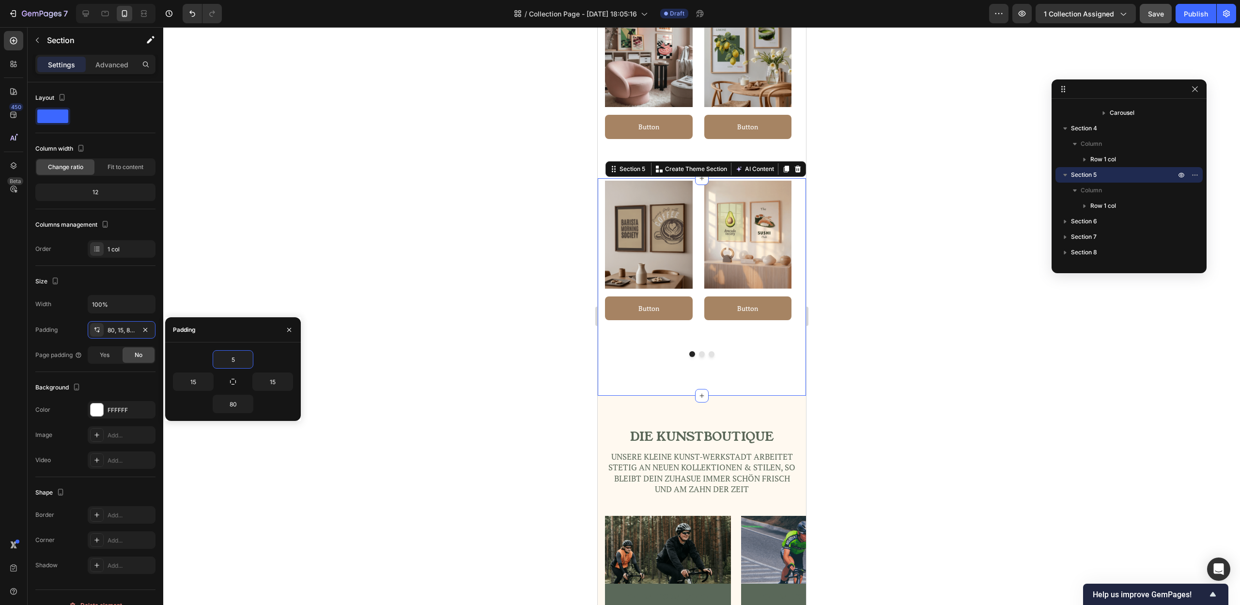
type input "5"
click at [733, 374] on div "Image Button Button Row Image Button Button Row Image Button Button Row Image B…" at bounding box center [701, 287] width 208 height 218
click at [237, 400] on input "80" at bounding box center [233, 403] width 40 height 17
type input "5"
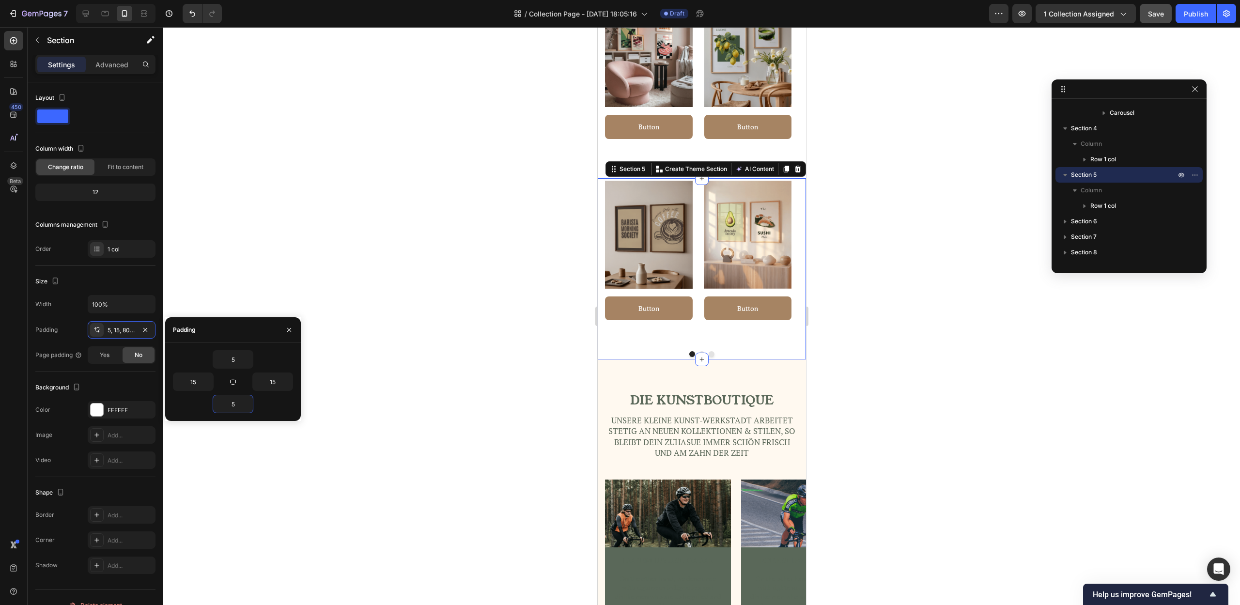
click at [465, 408] on div at bounding box center [701, 316] width 1077 height 578
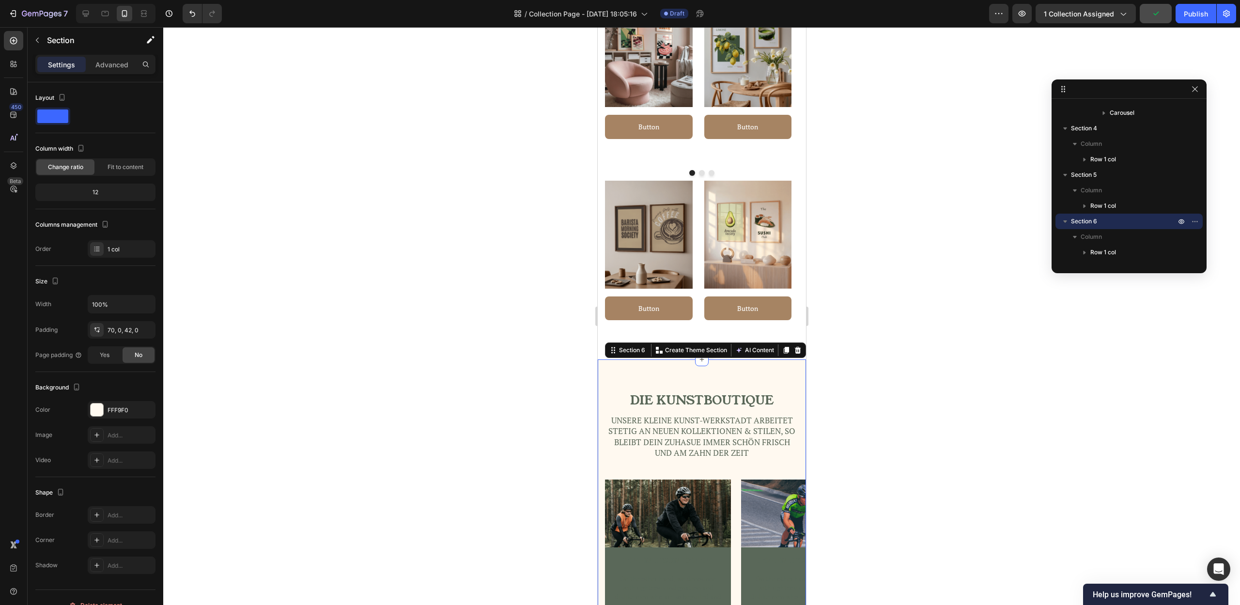
click at [773, 348] on div "Section 6 You can create reusable sections Create Theme Section AI Content Writ…" at bounding box center [705, 350] width 201 height 16
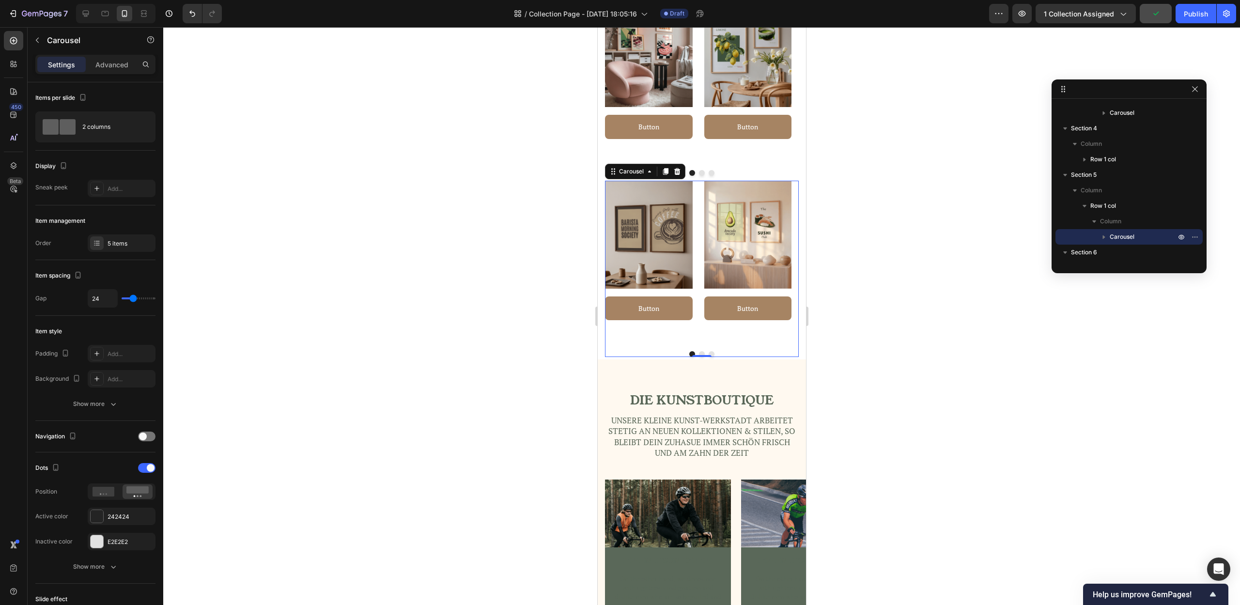
click at [761, 328] on div "Image Button Button Row" at bounding box center [748, 262] width 88 height 163
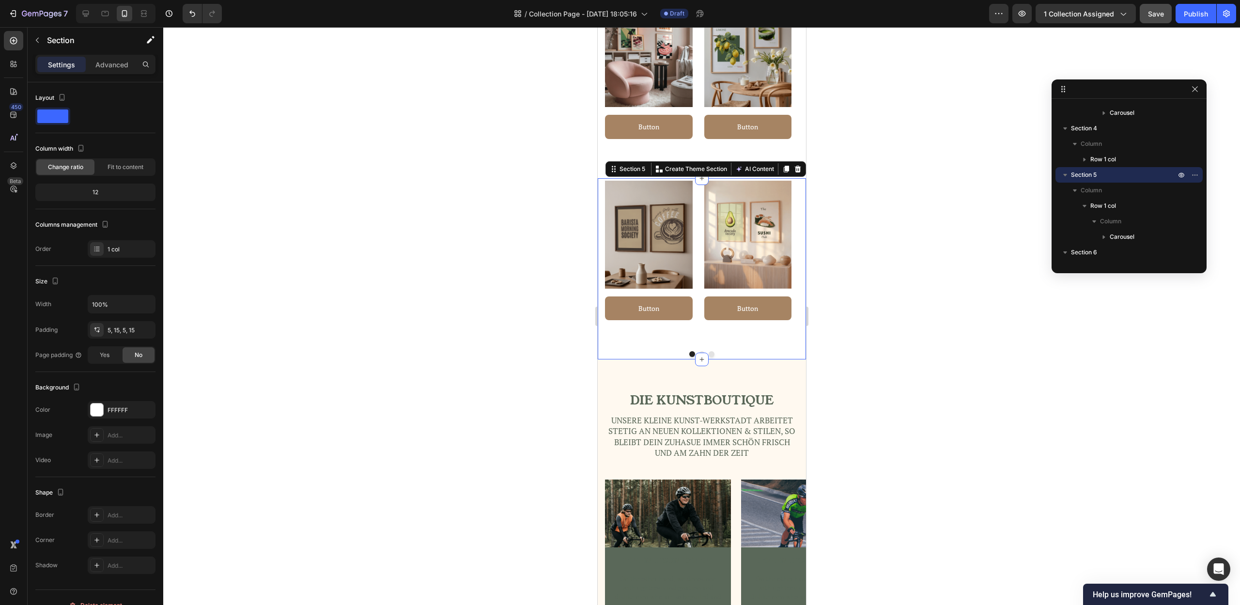
click at [793, 341] on div "Image Button Button Row Image Button Button Row Image Button Button Row Image B…" at bounding box center [701, 269] width 208 height 182
click at [122, 334] on div "5, 15, 5, 15" at bounding box center [122, 330] width 28 height 9
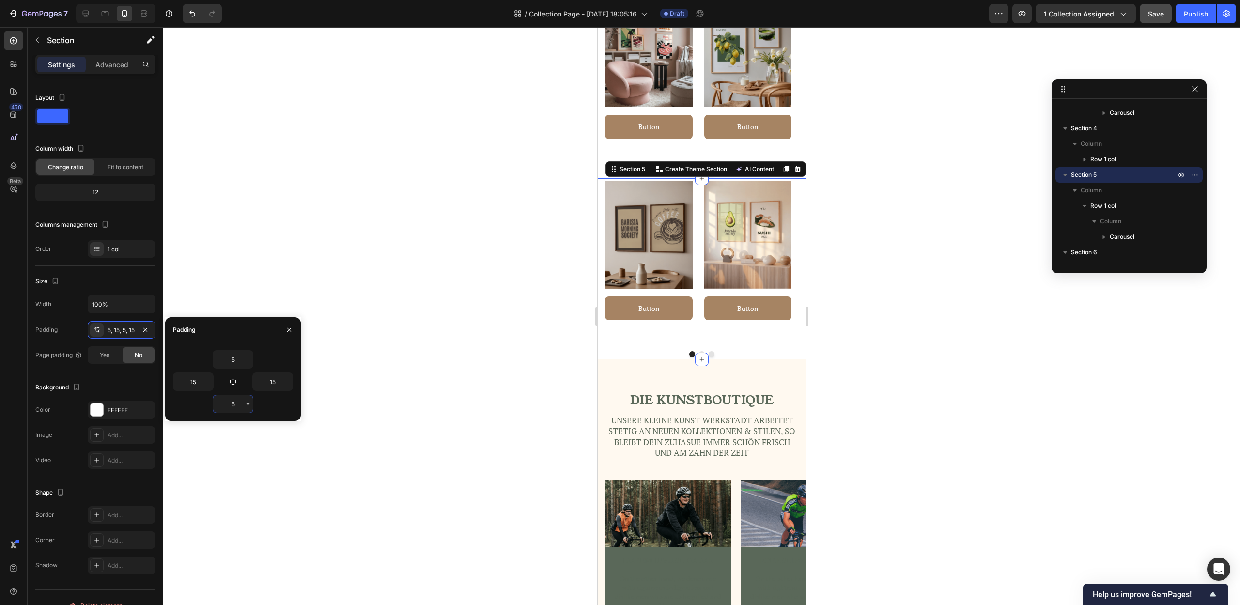
click at [240, 401] on input "5" at bounding box center [233, 403] width 40 height 17
type input "30"
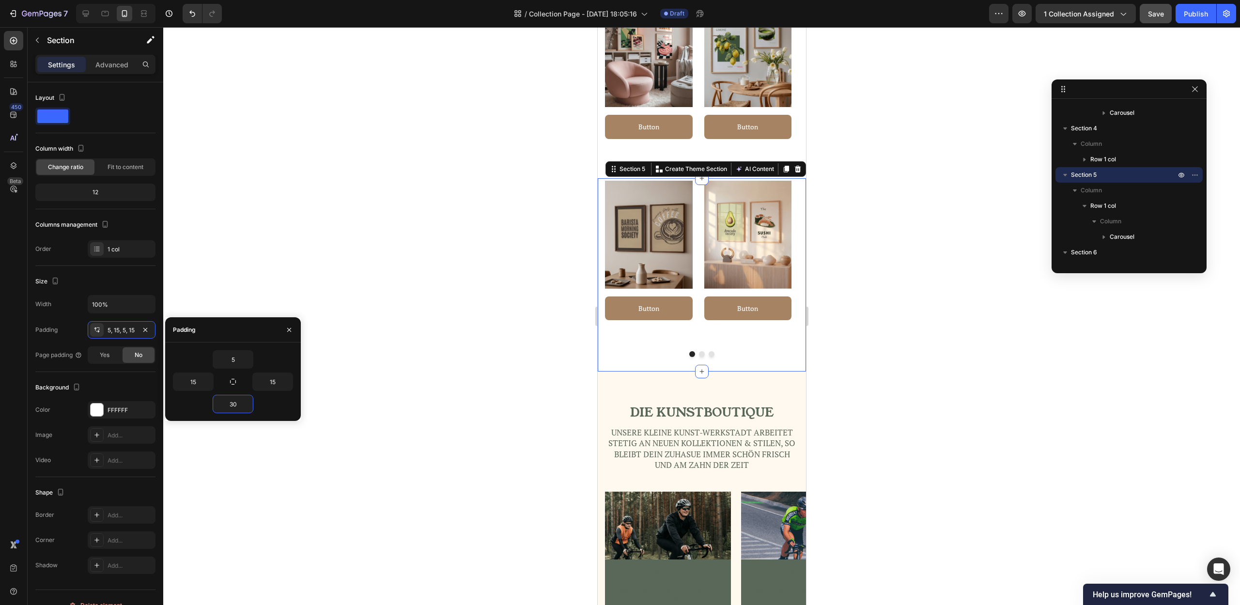
click at [937, 455] on div at bounding box center [701, 316] width 1077 height 578
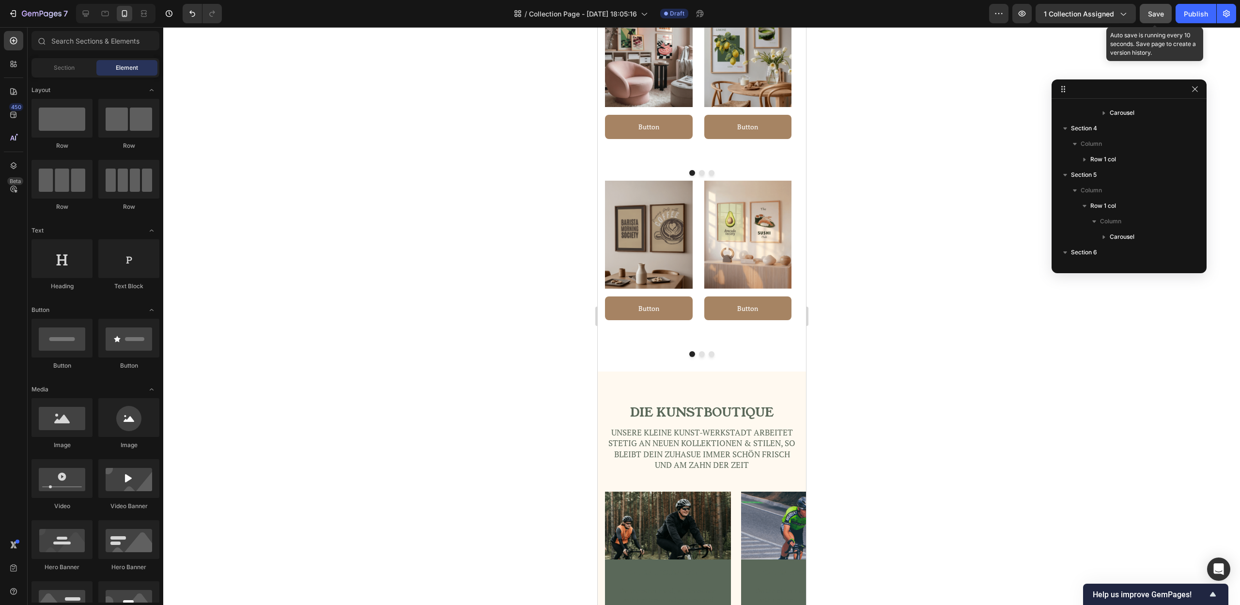
click at [1156, 20] on button "Save" at bounding box center [1156, 13] width 32 height 19
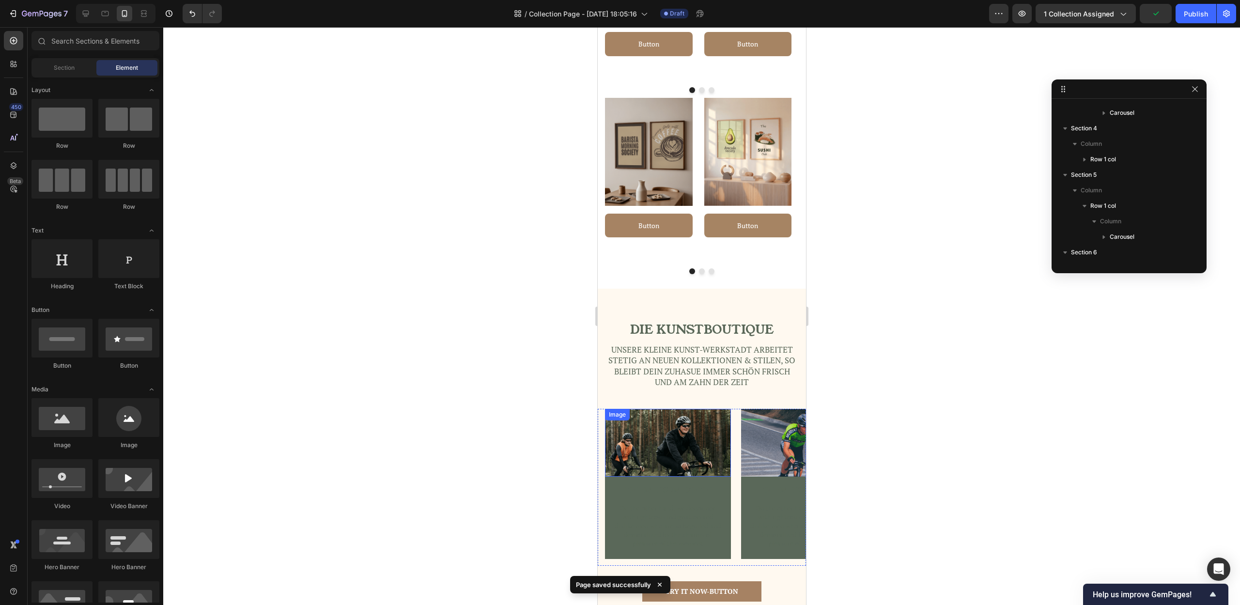
scroll to position [616, 0]
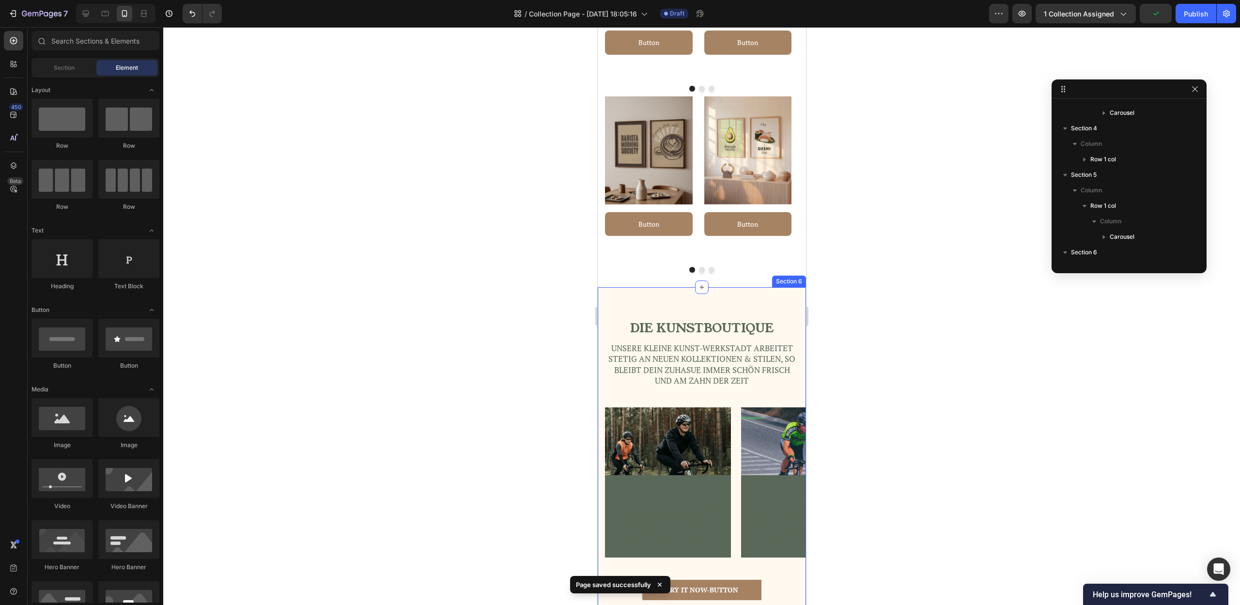
click at [702, 307] on div "Die Kunstboutique Heading Unsere KLeine Kunst-werkstadt arbeitet stetig an neue…" at bounding box center [701, 461] width 208 height 349
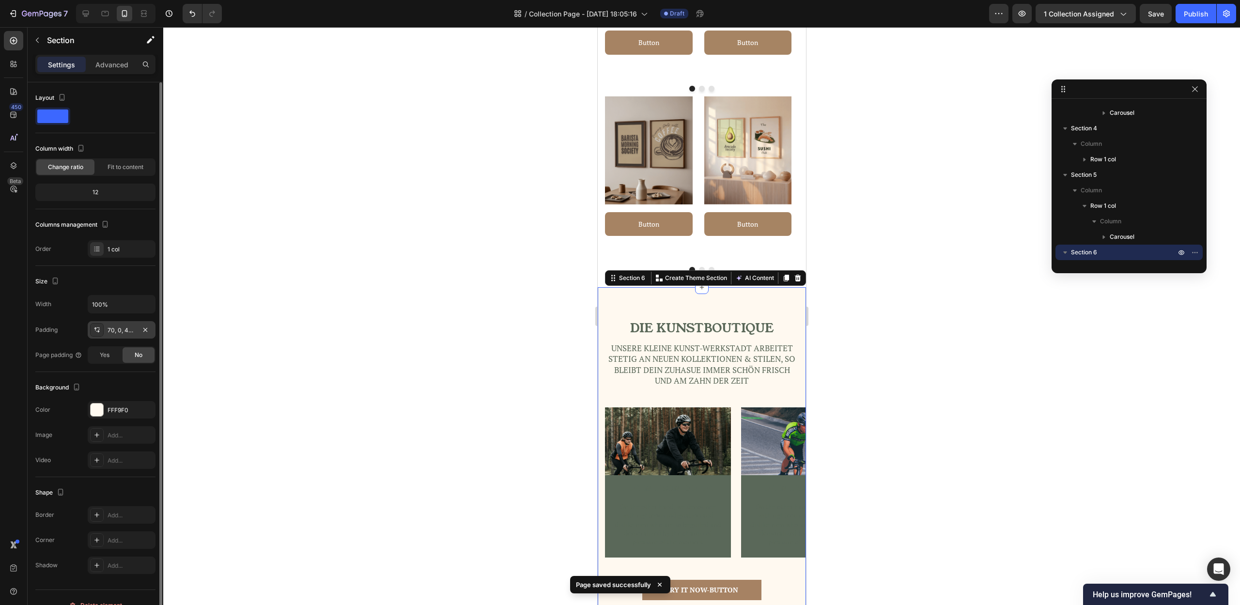
click at [114, 330] on div "70, 0, 42, 0" at bounding box center [122, 330] width 28 height 9
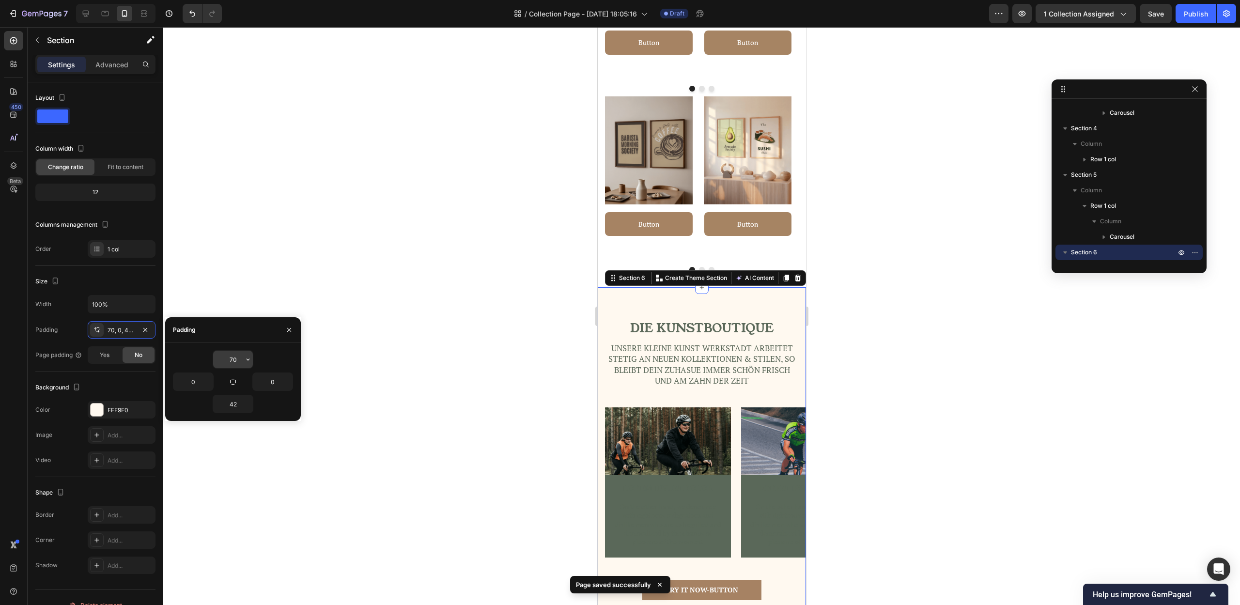
click at [238, 361] on input "70" at bounding box center [233, 359] width 40 height 17
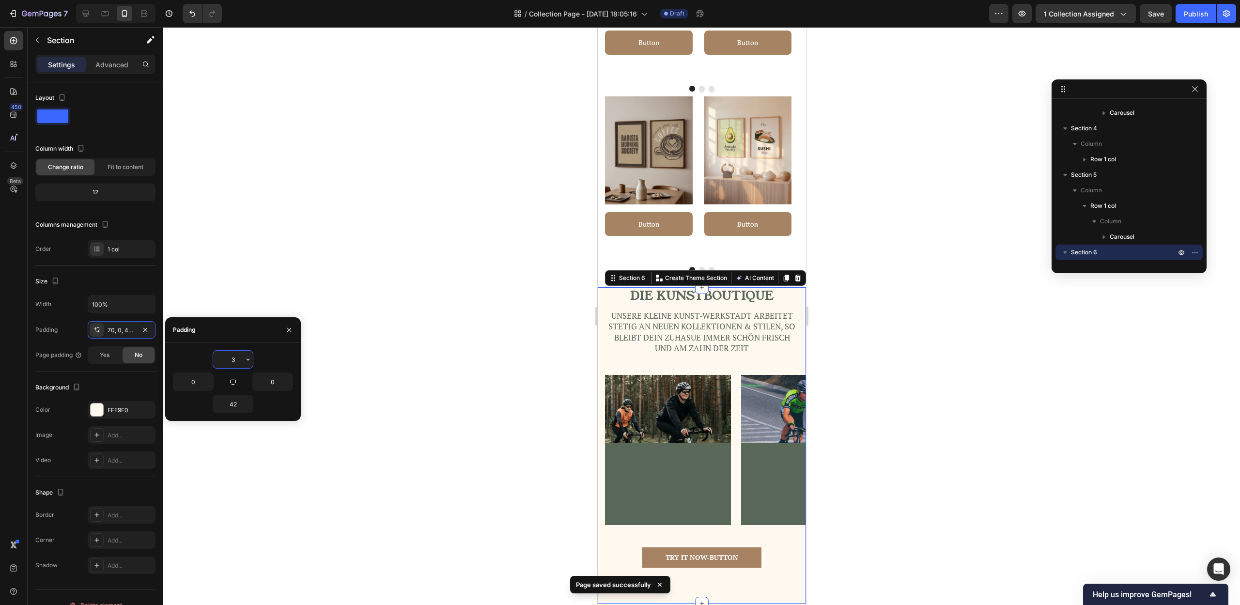
type input "30"
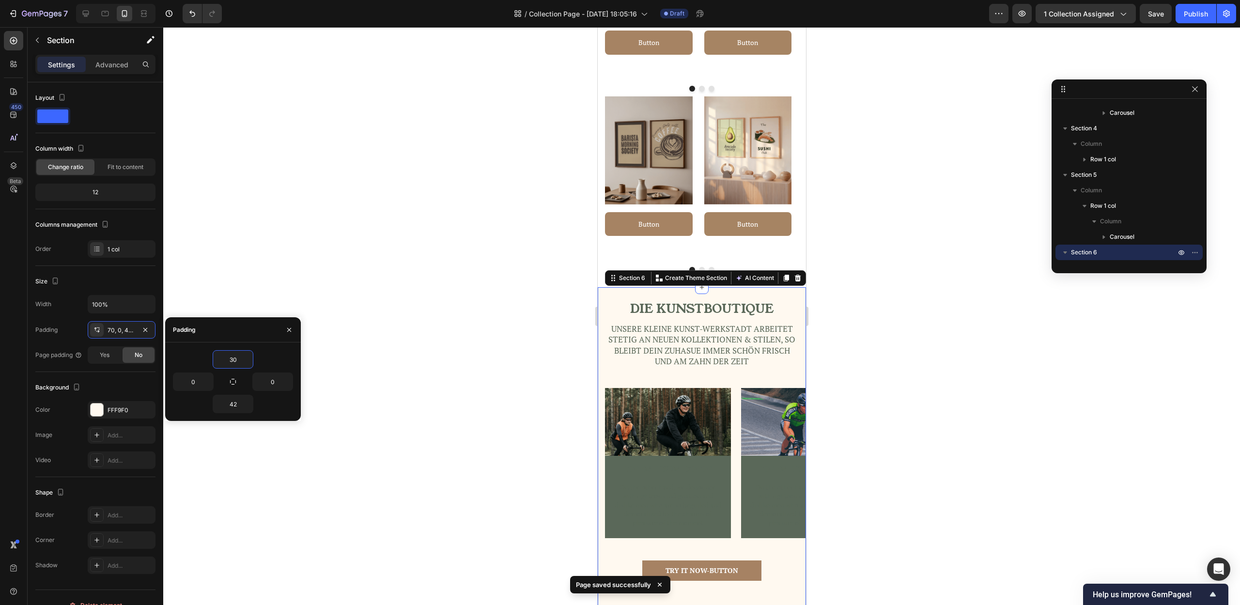
click at [909, 457] on div at bounding box center [701, 316] width 1077 height 578
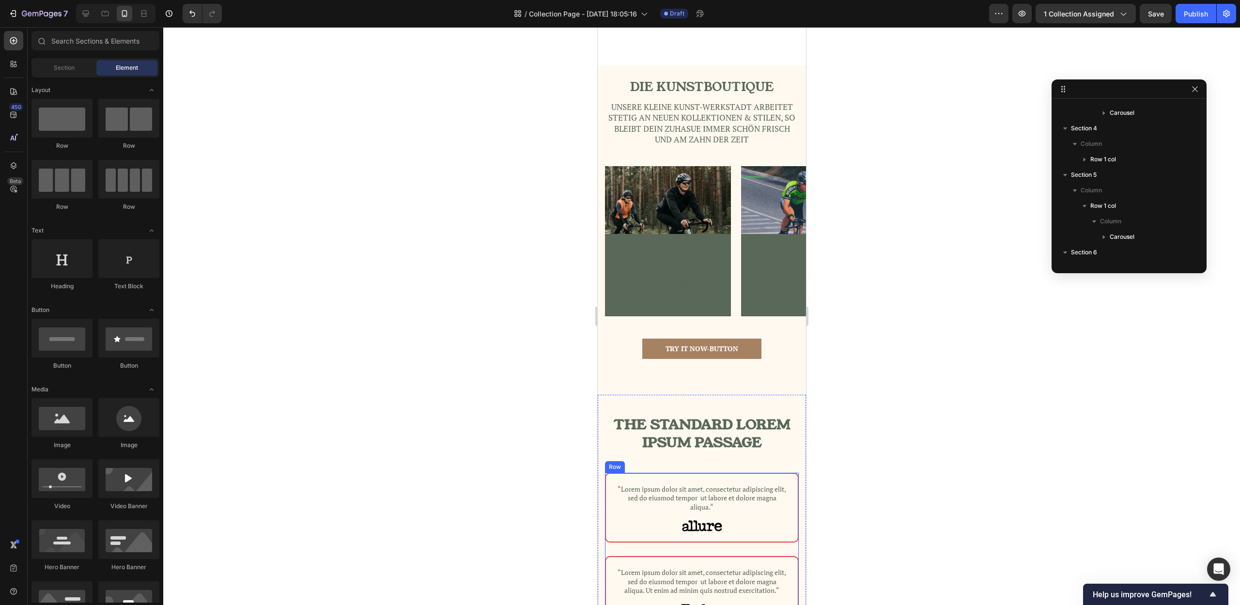
scroll to position [833, 0]
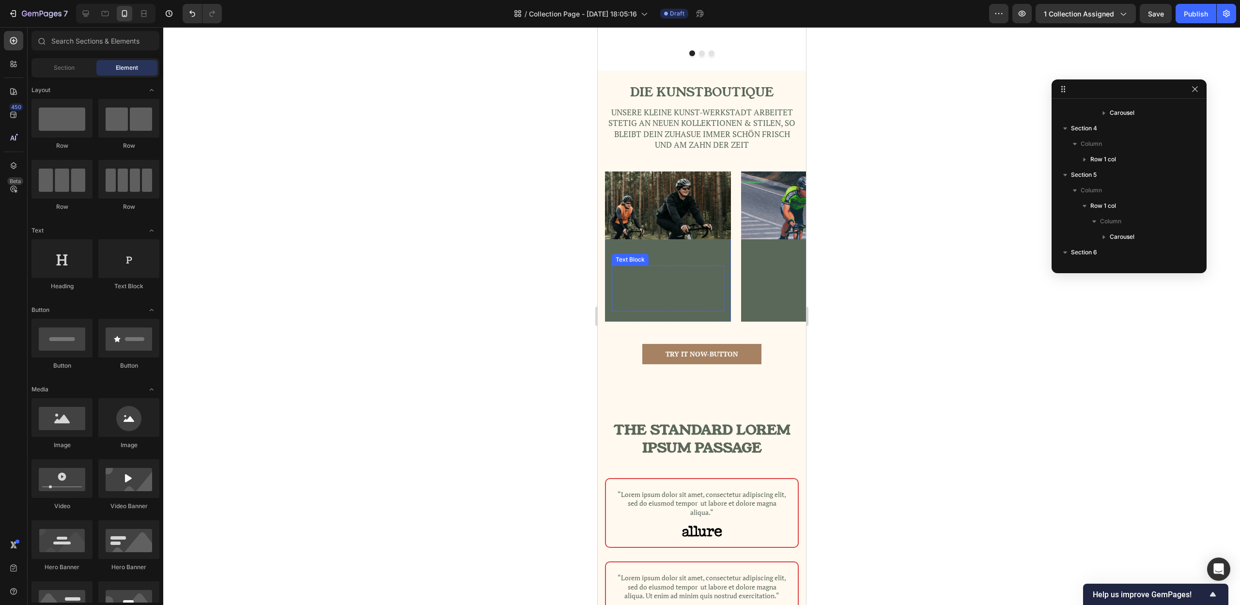
click at [682, 275] on p "On the other hand, we denounce with righteous indignation and dislike men who a…" at bounding box center [667, 288] width 110 height 44
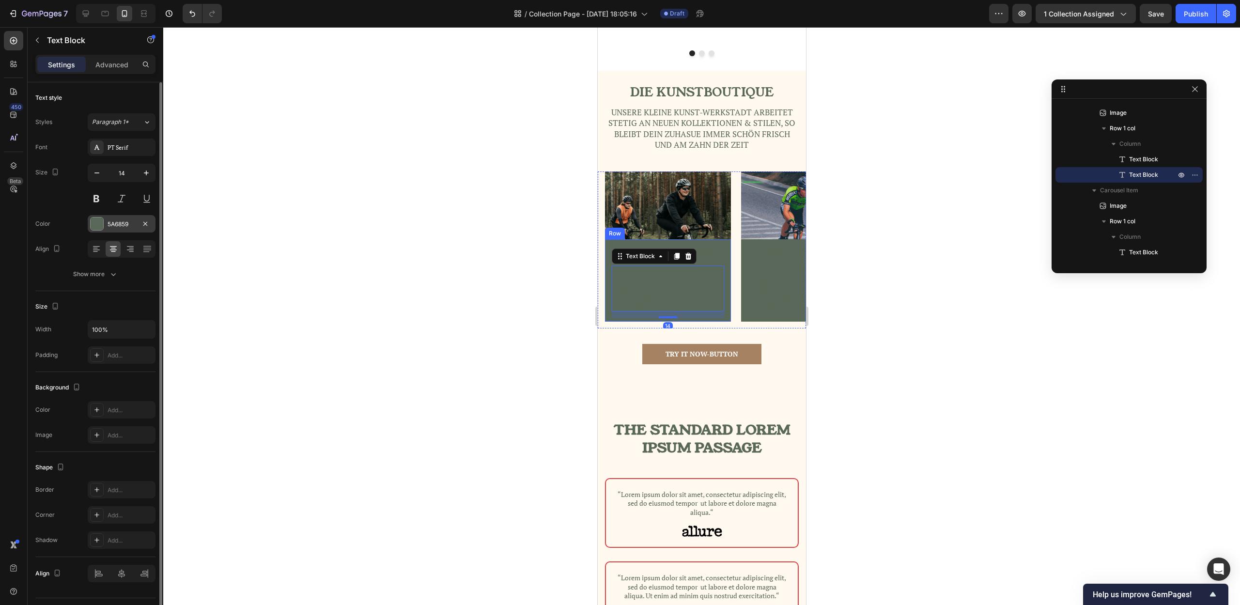
click at [124, 223] on div "5A6859" at bounding box center [122, 224] width 28 height 9
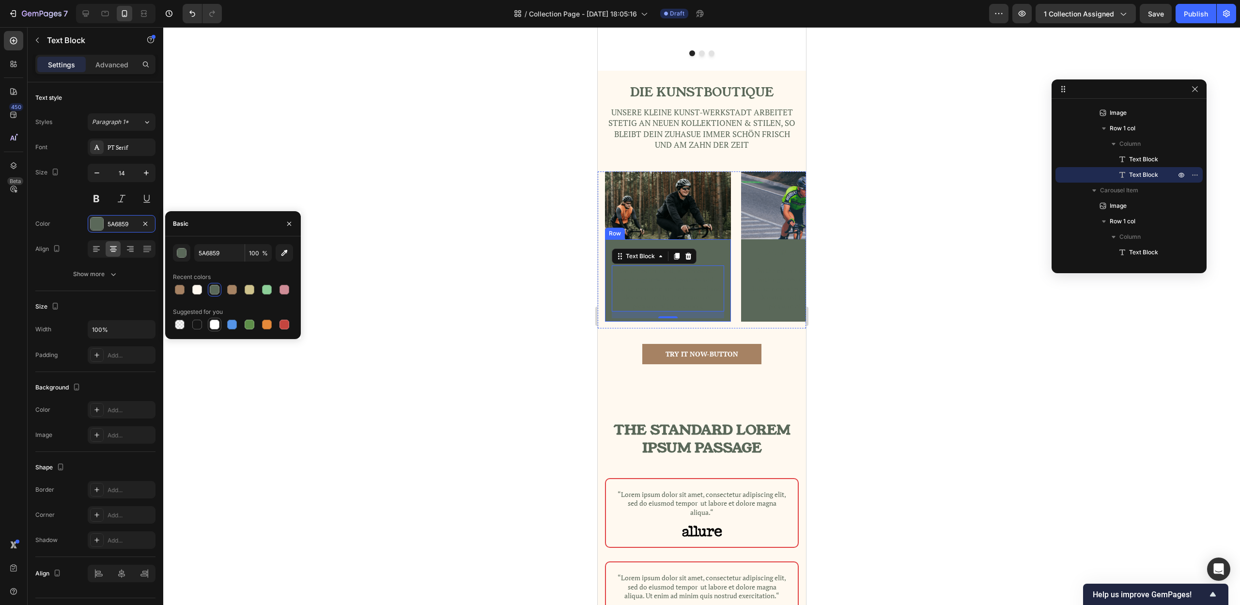
click at [217, 328] on div at bounding box center [215, 325] width 10 height 10
type input "FFFFFF"
click at [775, 292] on p "On the other hand, we denounce with righteous indignation and dislike men who a…" at bounding box center [803, 288] width 110 height 44
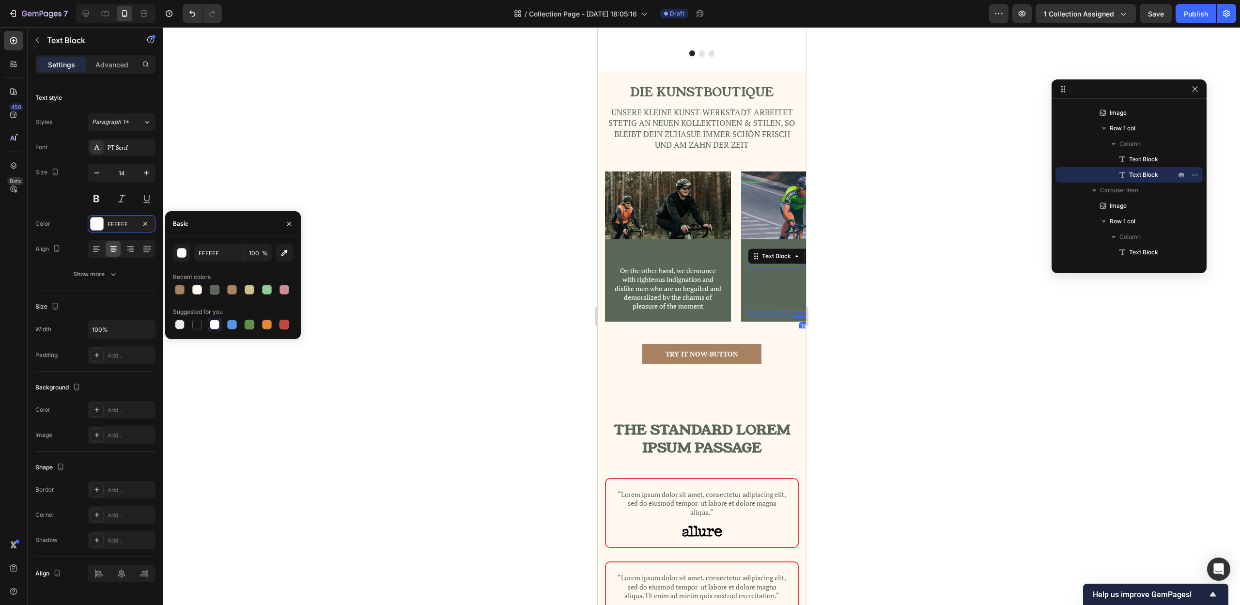
scroll to position [478, 0]
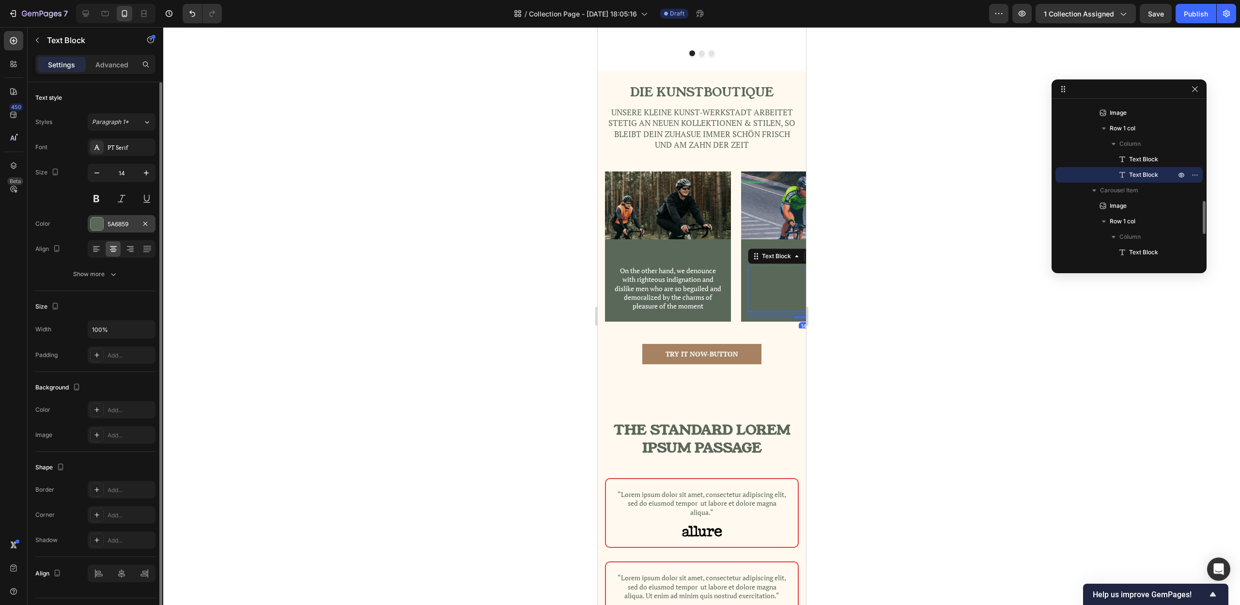
click at [120, 231] on div "5A6859" at bounding box center [122, 223] width 68 height 17
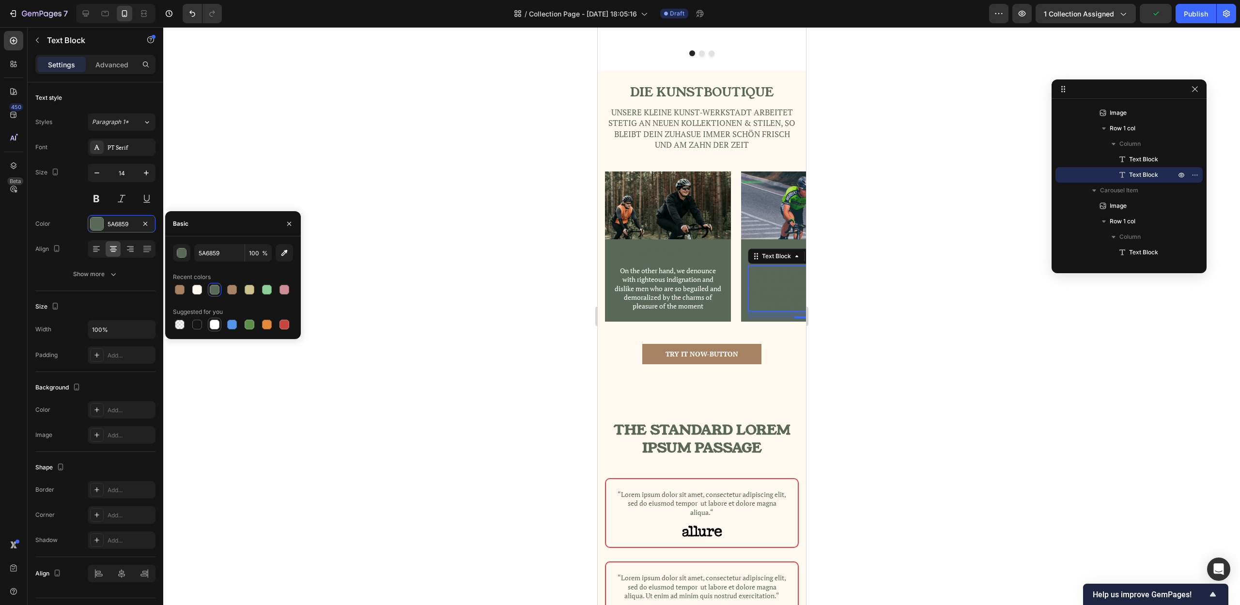
click at [216, 324] on div at bounding box center [215, 325] width 10 height 10
type input "FFFFFF"
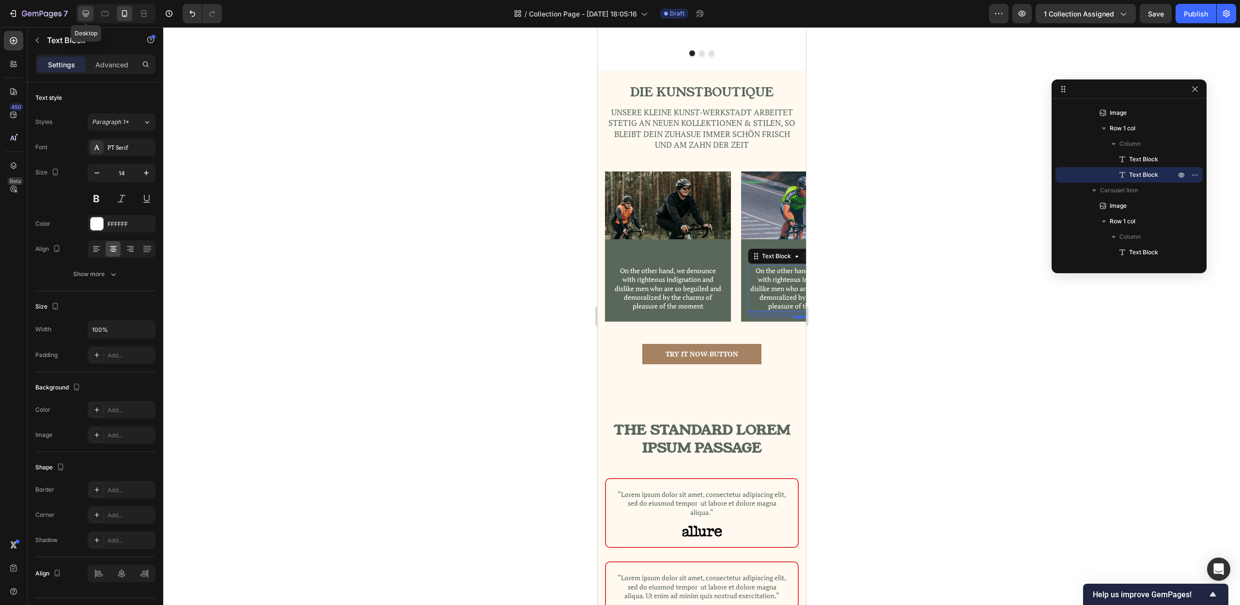
click at [85, 16] on icon at bounding box center [86, 14] width 6 height 6
type input "16"
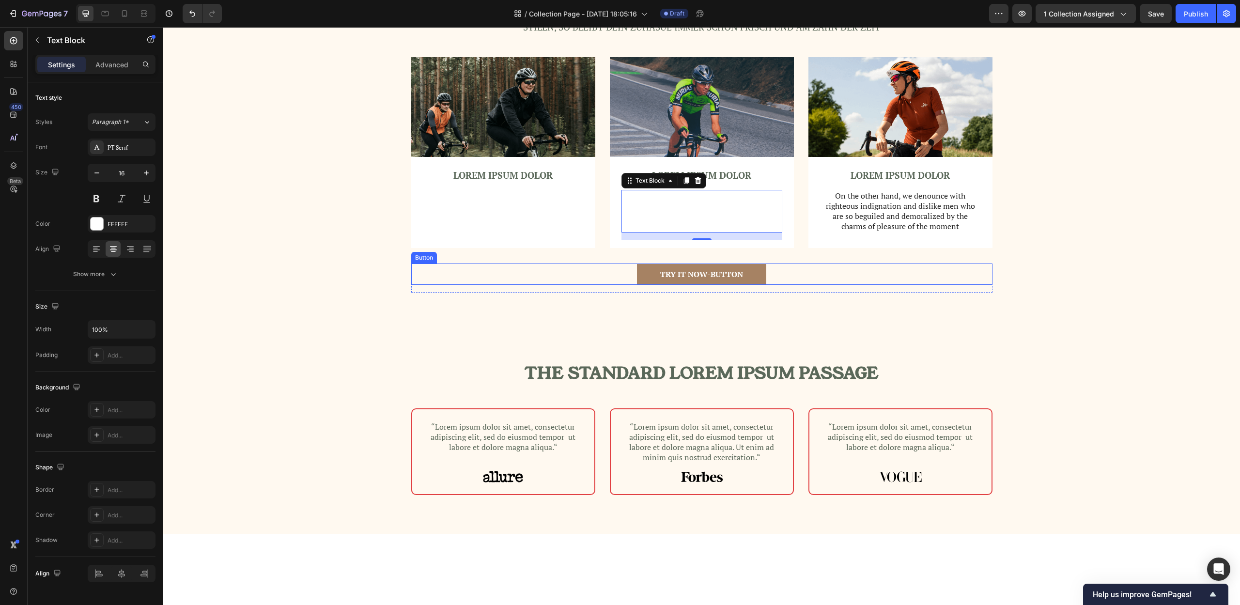
scroll to position [1031, 0]
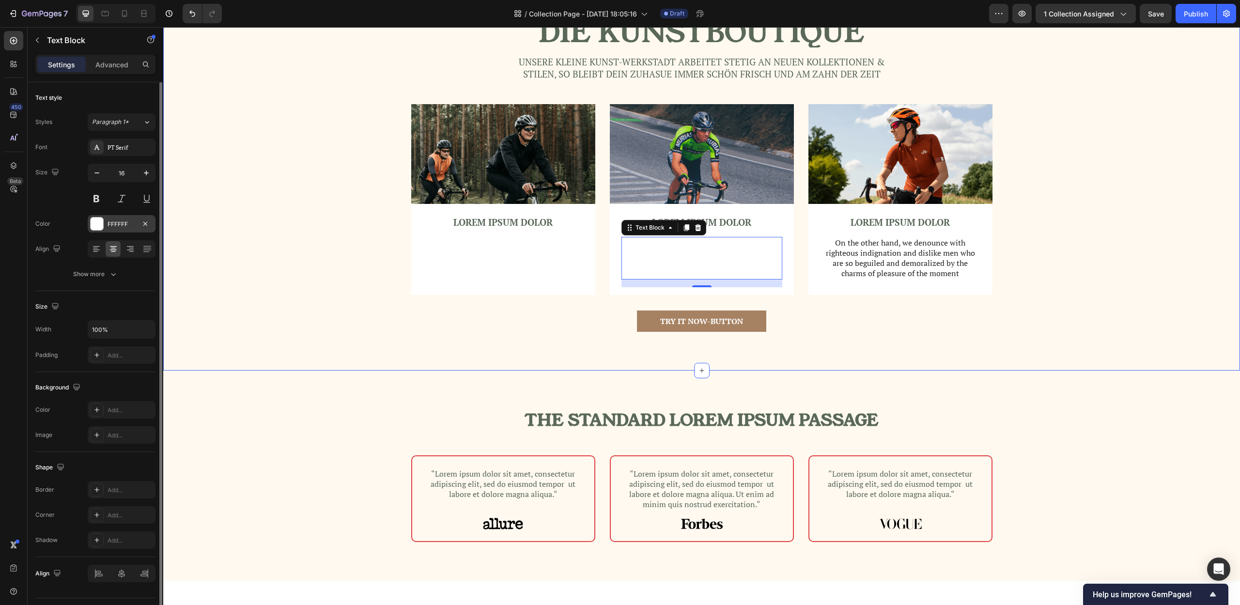
click at [119, 226] on div "FFFFFF" at bounding box center [122, 224] width 28 height 9
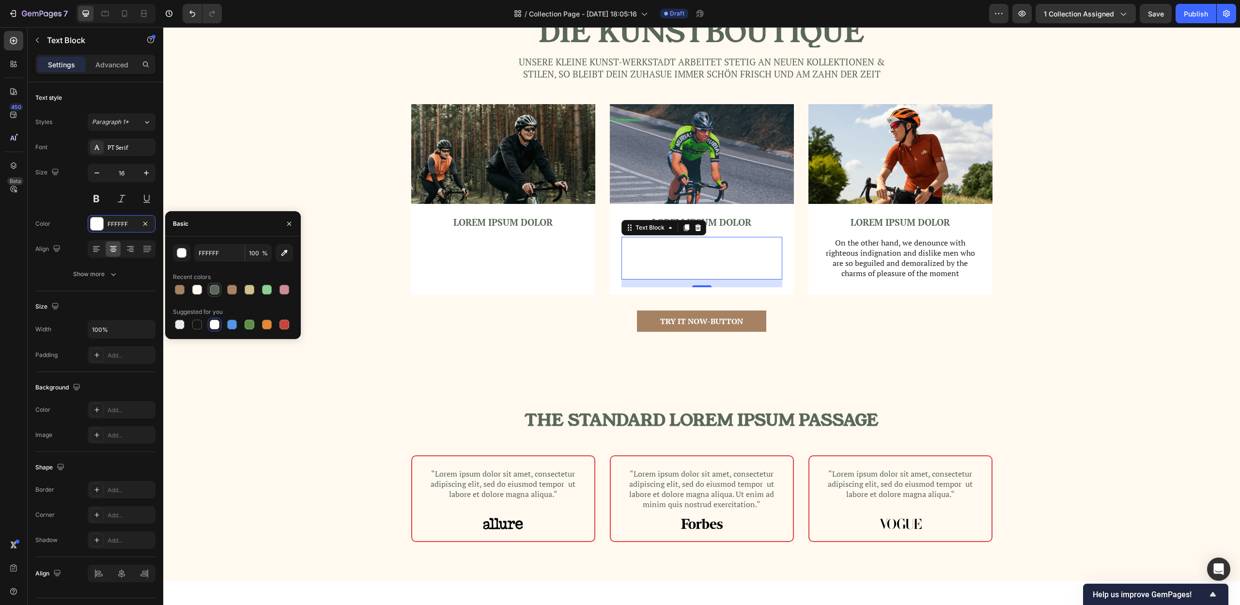
click at [214, 289] on div at bounding box center [215, 290] width 10 height 10
type input "5A6859"
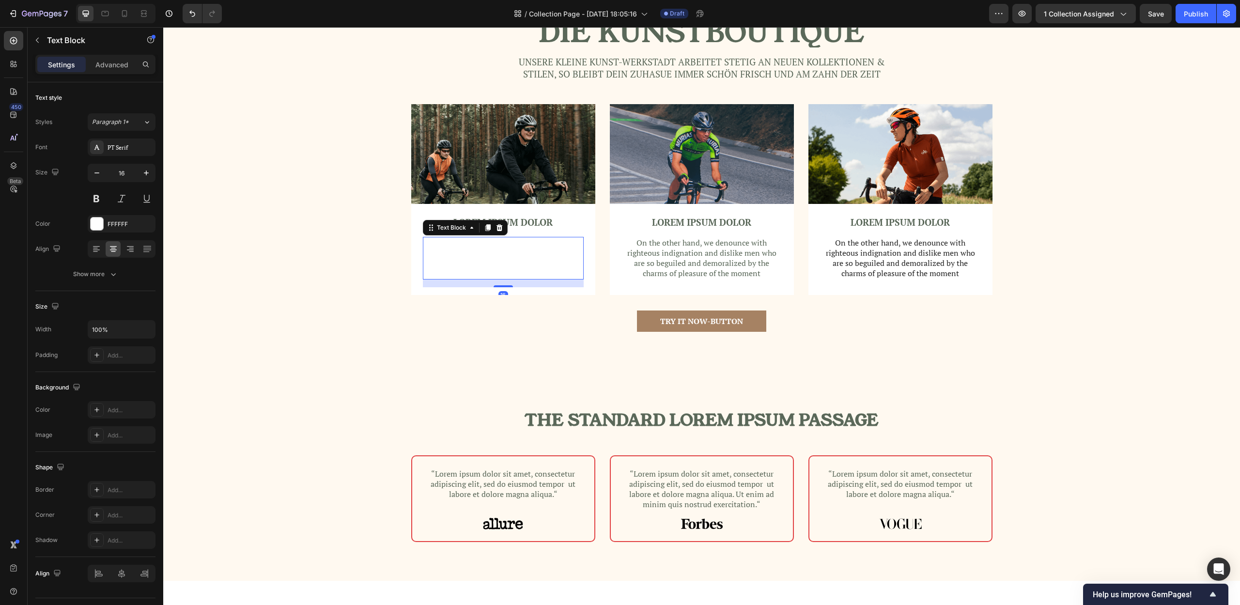
click at [460, 279] on div "On the other hand, we denounce with righteous indignation and dislike men who a…" at bounding box center [503, 258] width 161 height 42
click at [119, 224] on div "FFFFFF" at bounding box center [122, 224] width 28 height 9
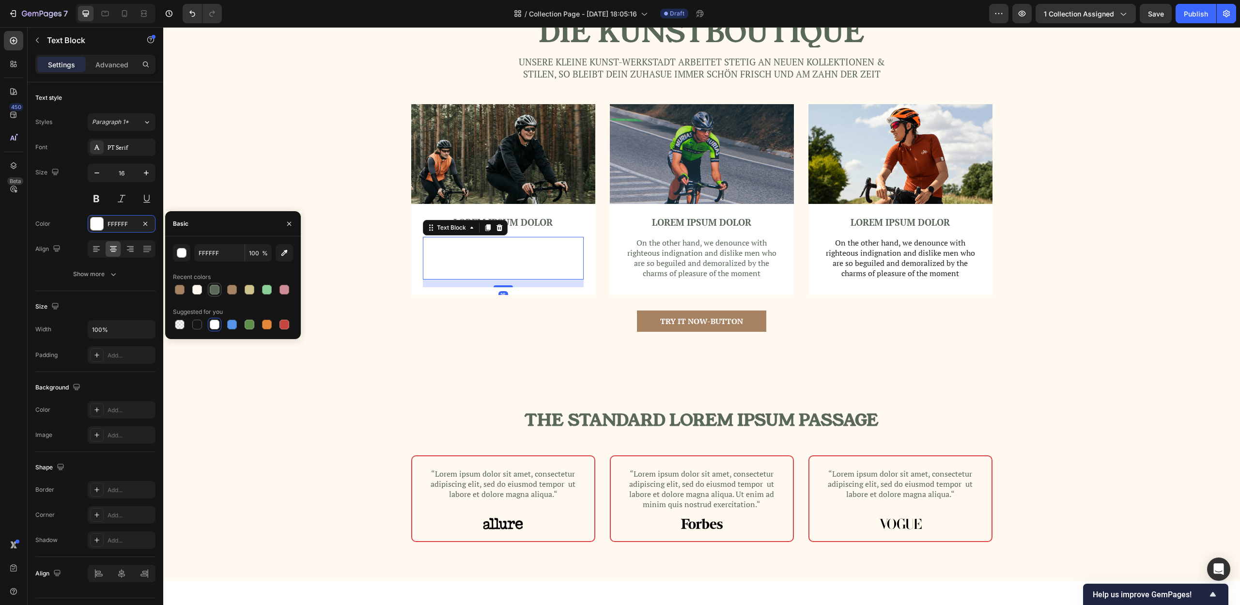
click at [218, 289] on div at bounding box center [215, 290] width 10 height 10
type input "5A6859"
click at [296, 123] on div "Image LOREM IPSUM DOLOR Text Block On the other hand, we denounce with righteou…" at bounding box center [702, 207] width 1062 height 206
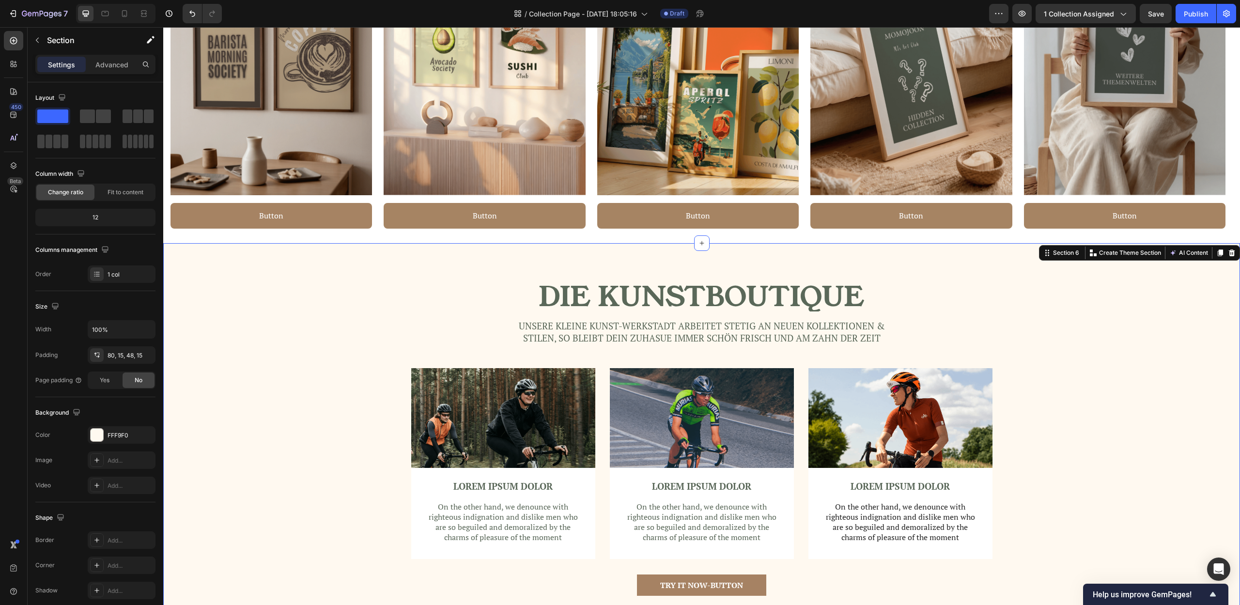
scroll to position [759, 0]
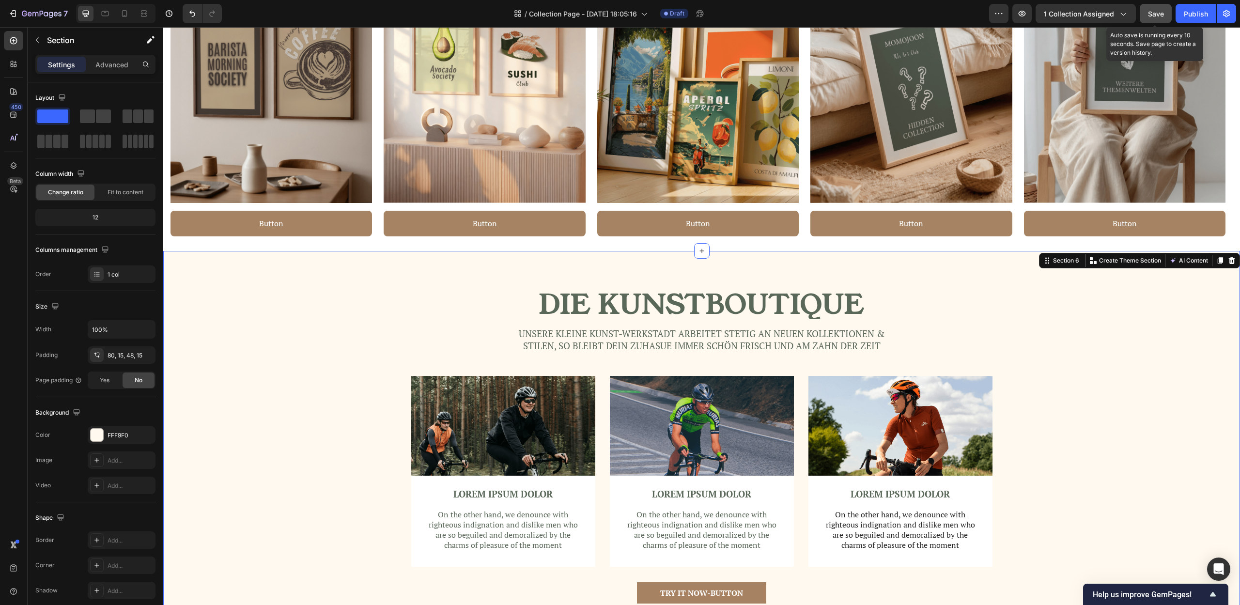
click at [1154, 21] on button "Save" at bounding box center [1156, 13] width 32 height 19
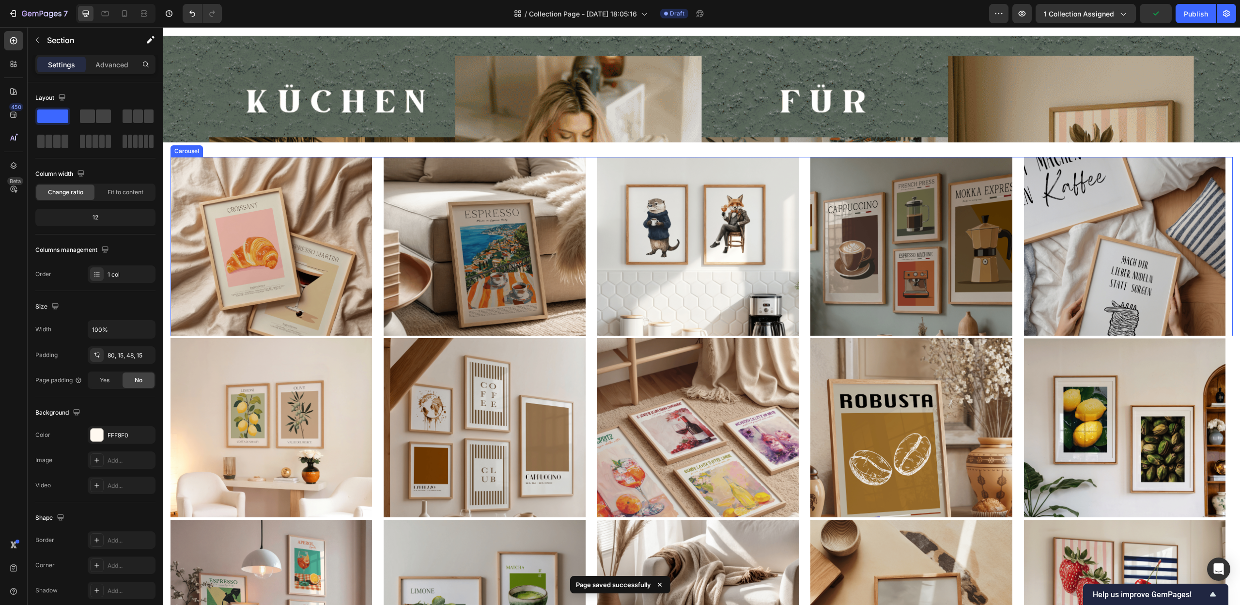
scroll to position [0, 0]
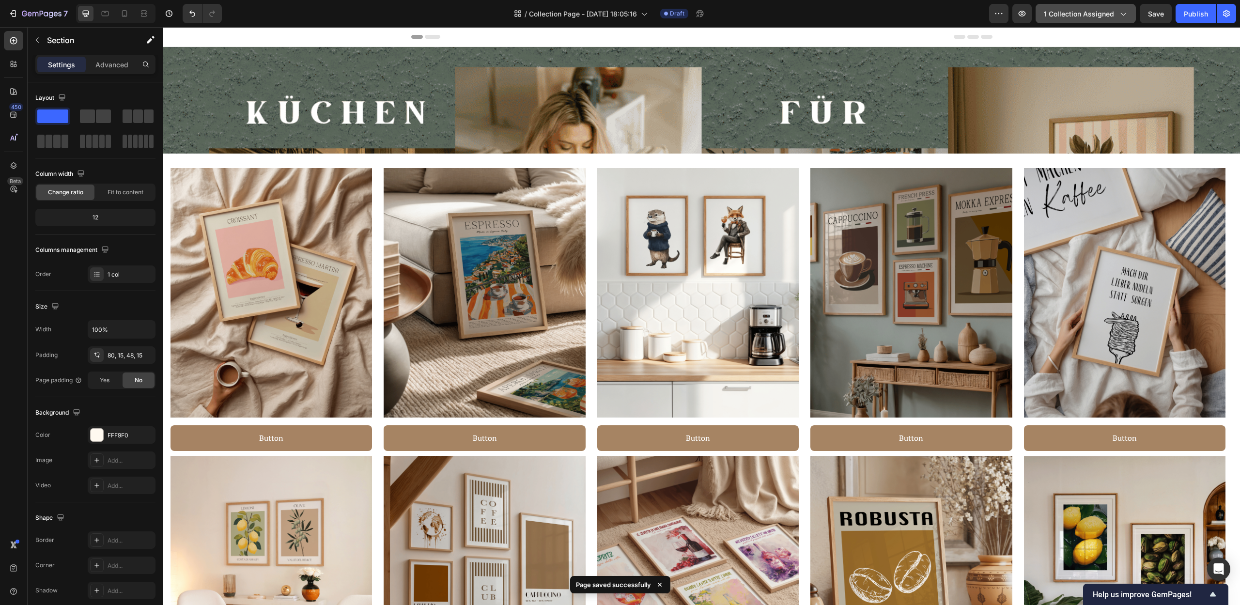
click at [1117, 13] on div "1 collection assigned" at bounding box center [1086, 14] width 84 height 10
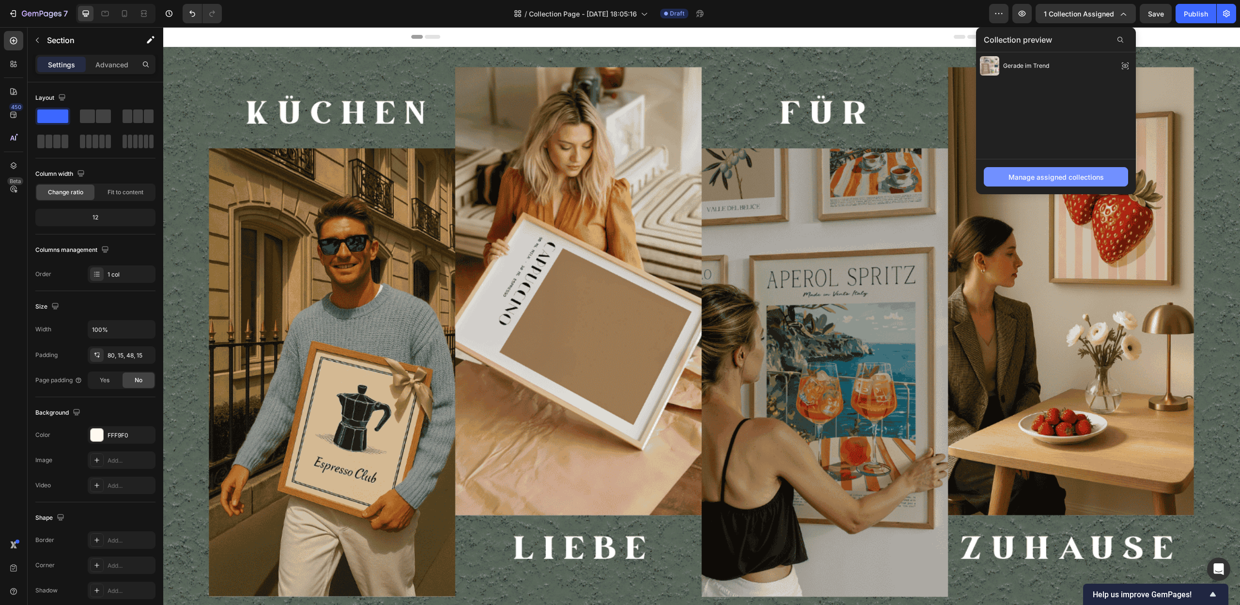
click at [1062, 176] on div "Manage assigned collections" at bounding box center [1056, 177] width 95 height 10
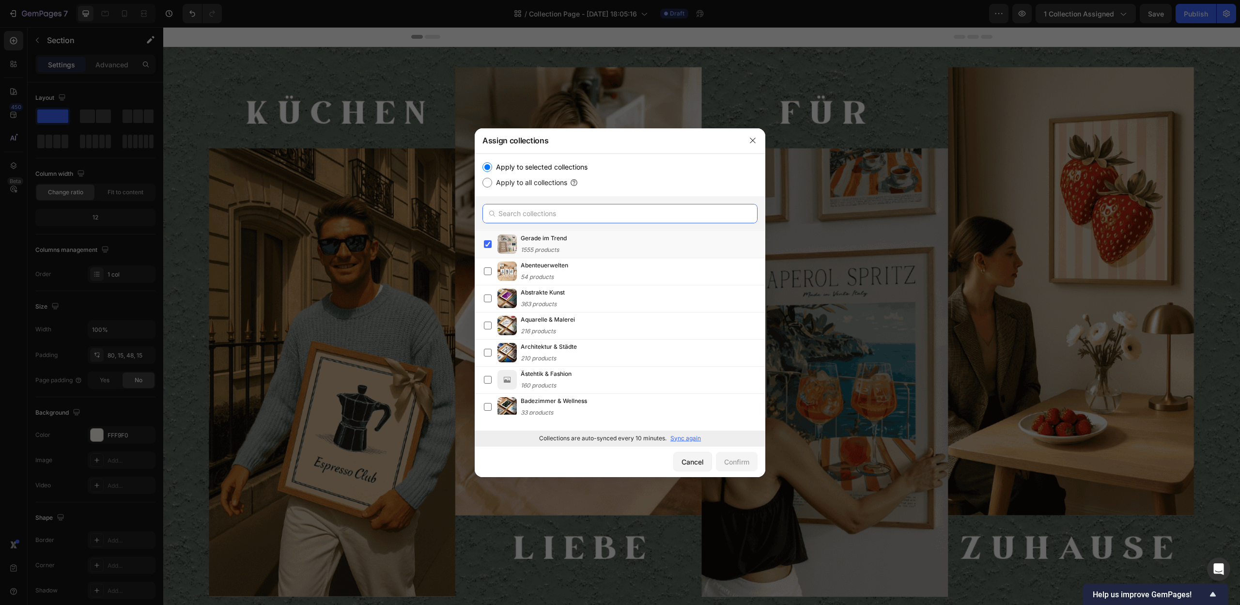
click at [508, 212] on input "text" at bounding box center [619, 213] width 275 height 19
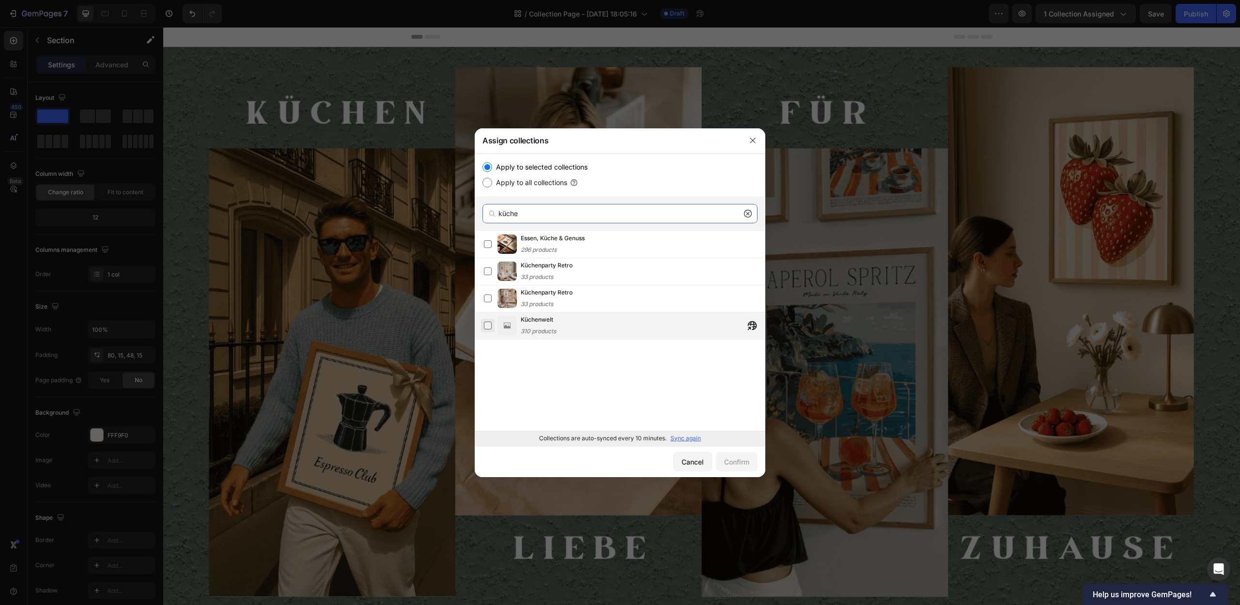
type input "küche"
click at [489, 326] on label at bounding box center [488, 326] width 8 height 8
click at [749, 215] on icon at bounding box center [748, 214] width 8 height 8
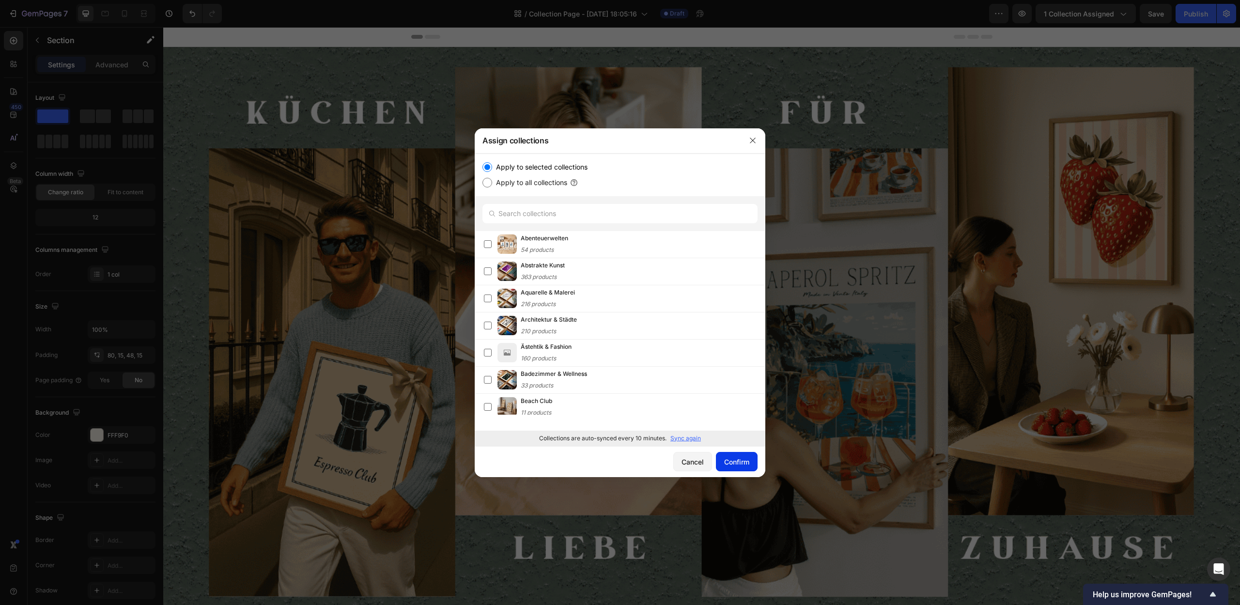
click at [746, 460] on div "Confirm" at bounding box center [736, 462] width 25 height 10
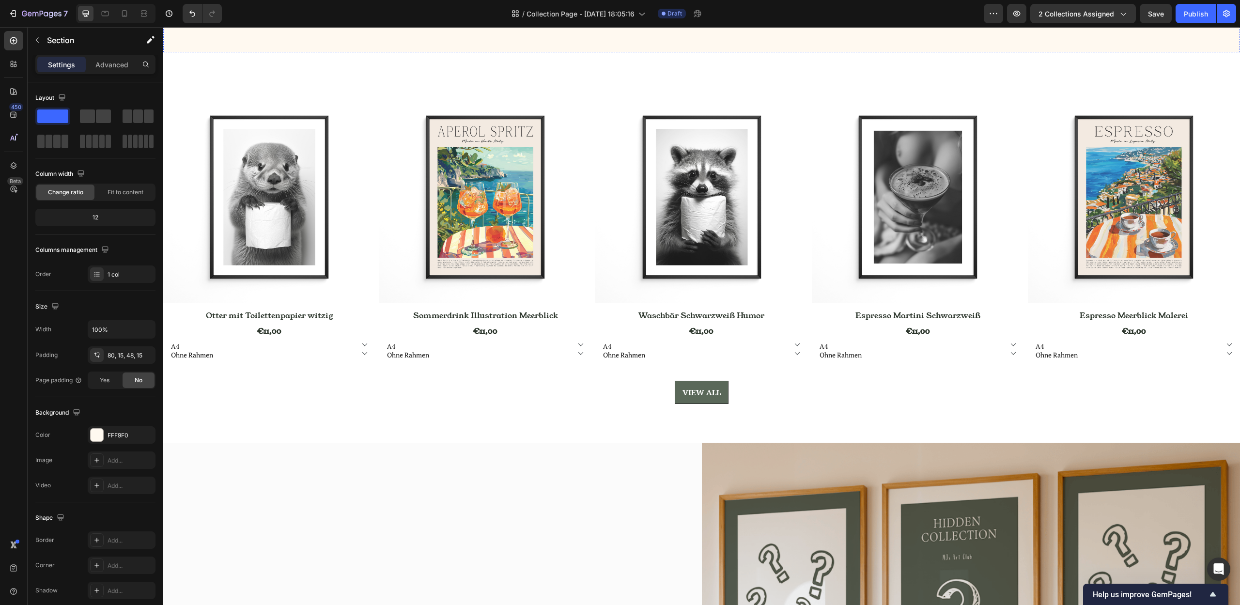
scroll to position [2013, 0]
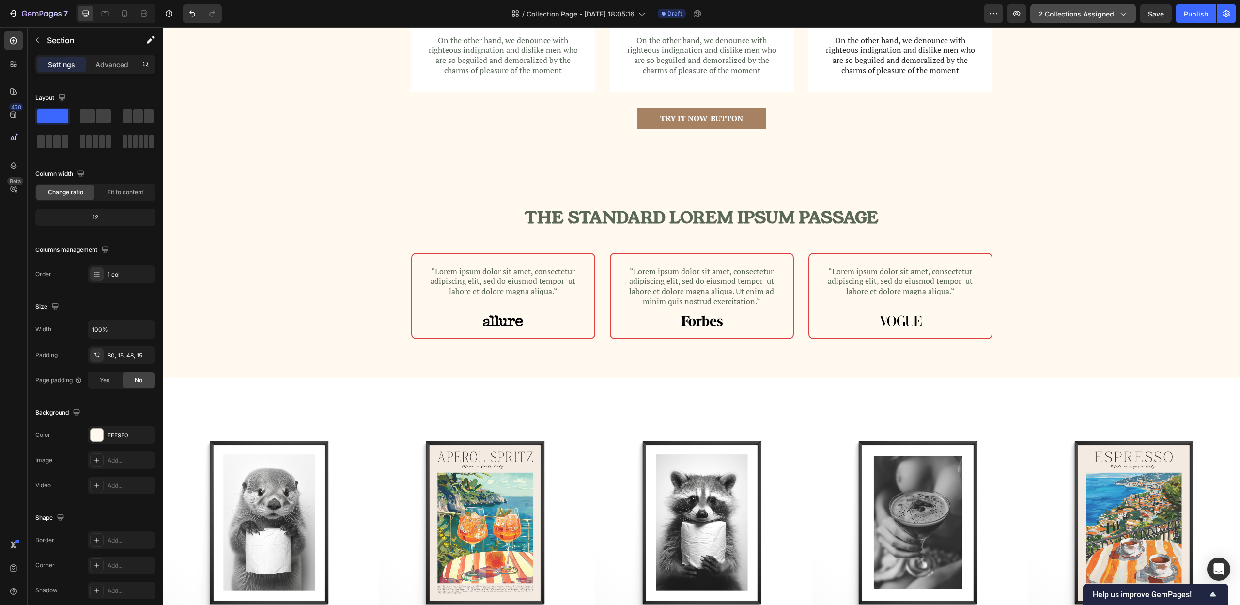
click at [1117, 16] on div "2 collections assigned" at bounding box center [1083, 14] width 89 height 10
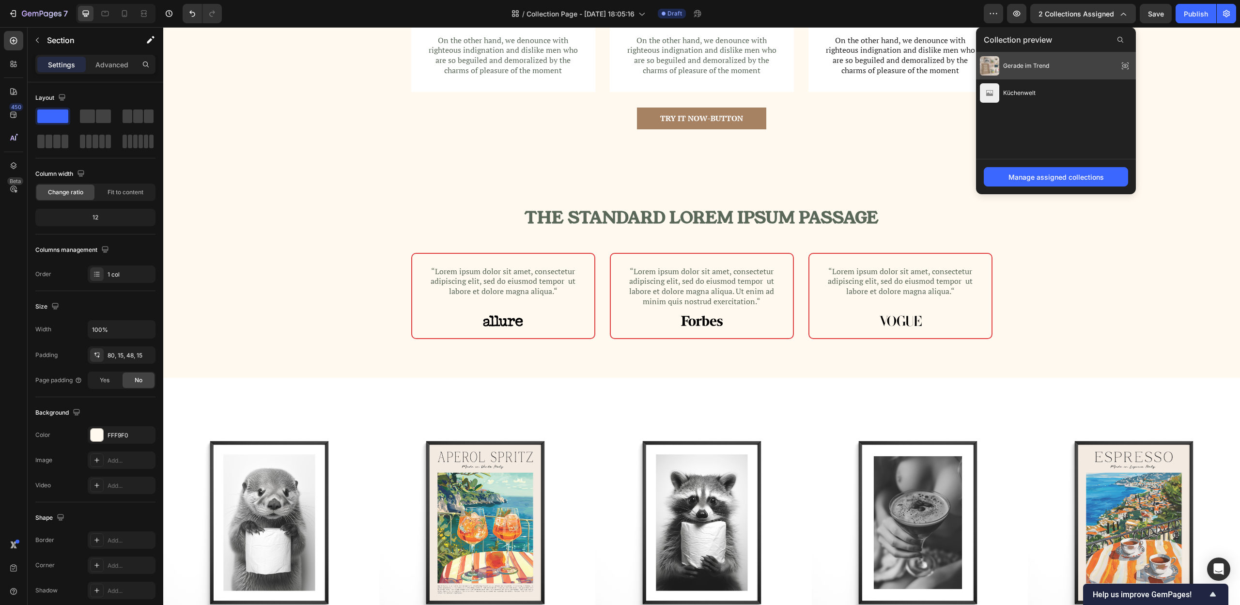
click at [1081, 68] on div "Gerade im Trend" at bounding box center [1056, 65] width 160 height 27
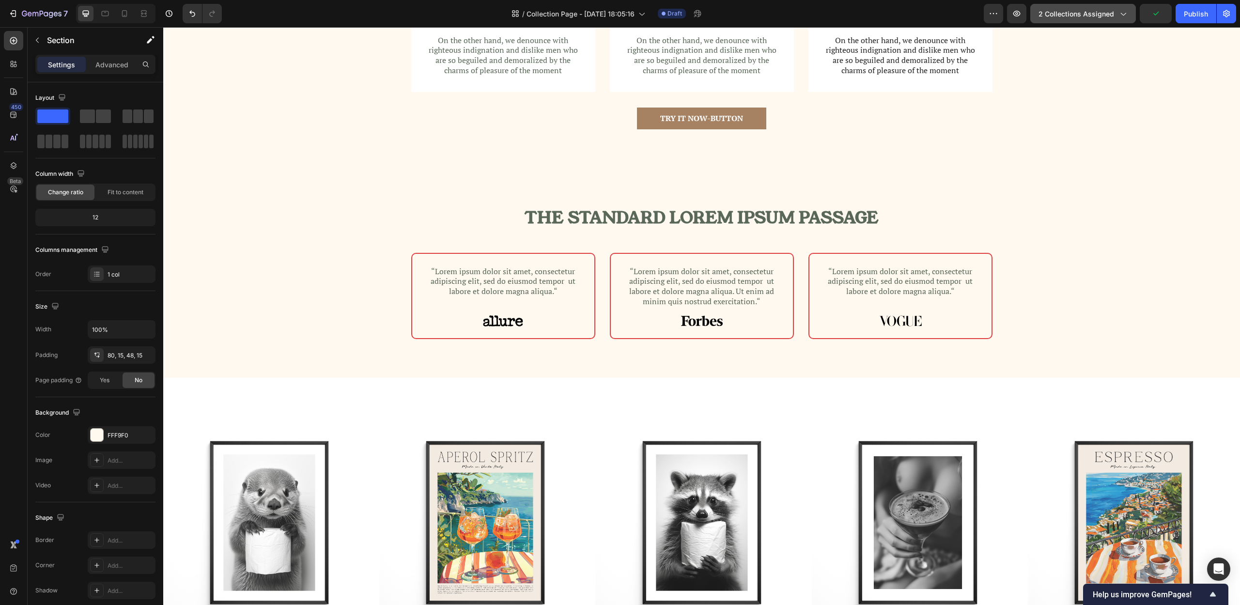
click at [1120, 14] on icon "button" at bounding box center [1123, 14] width 10 height 10
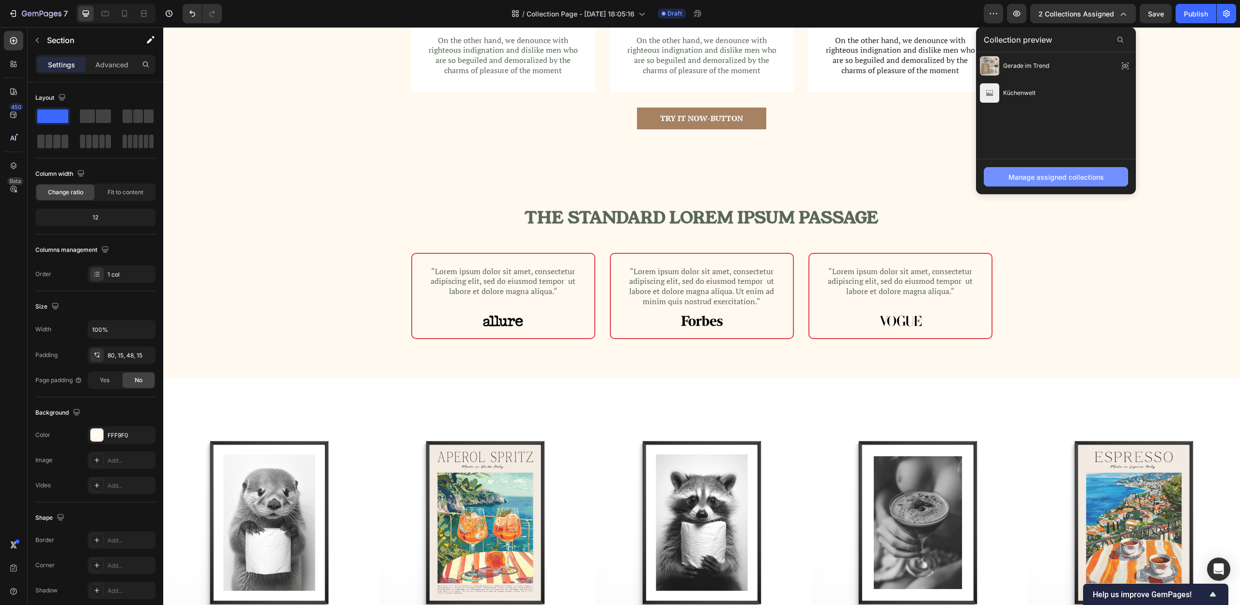
click at [1086, 173] on div "Manage assigned collections" at bounding box center [1056, 177] width 95 height 10
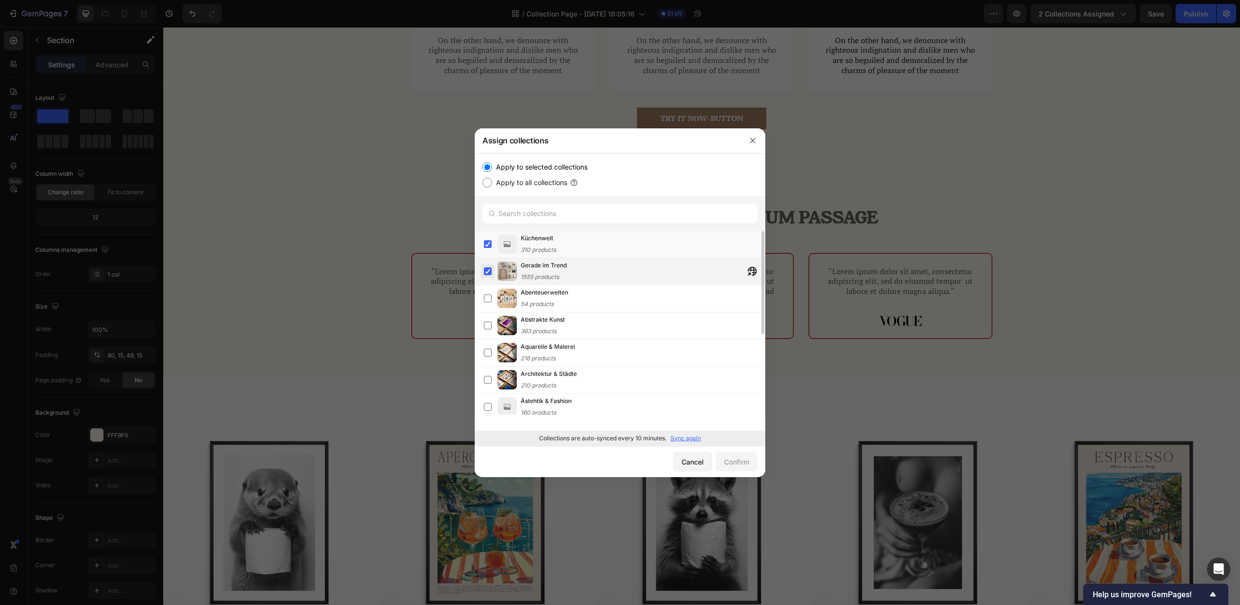
click at [492, 270] on label at bounding box center [488, 271] width 8 height 8
click at [735, 458] on div "Confirm" at bounding box center [736, 462] width 25 height 10
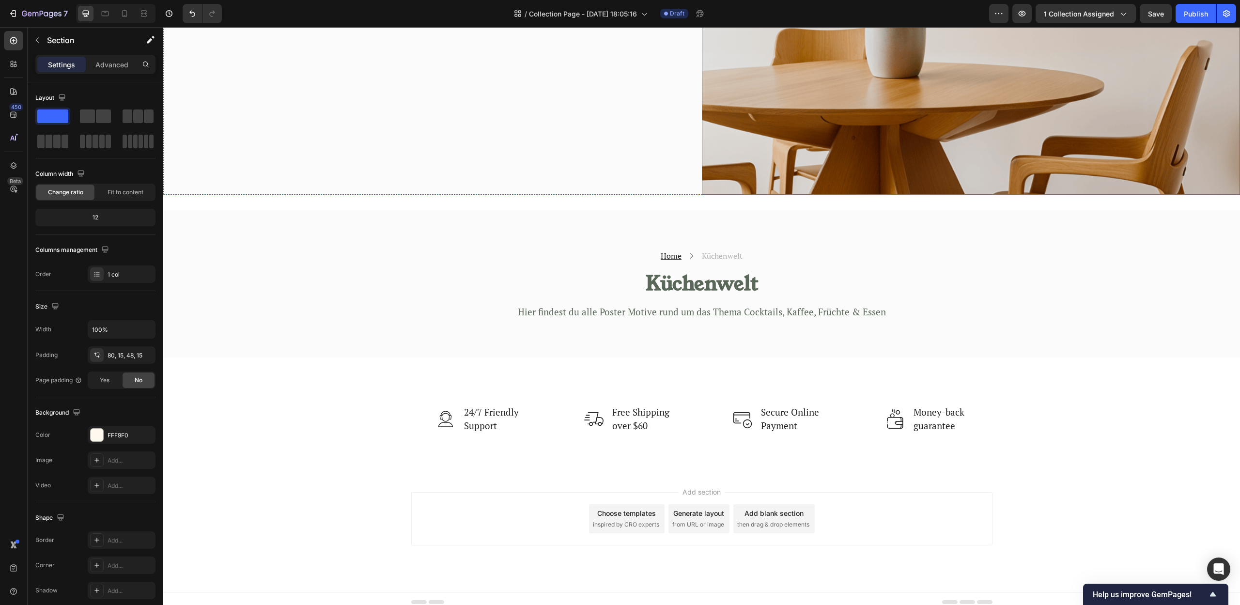
scroll to position [3127, 0]
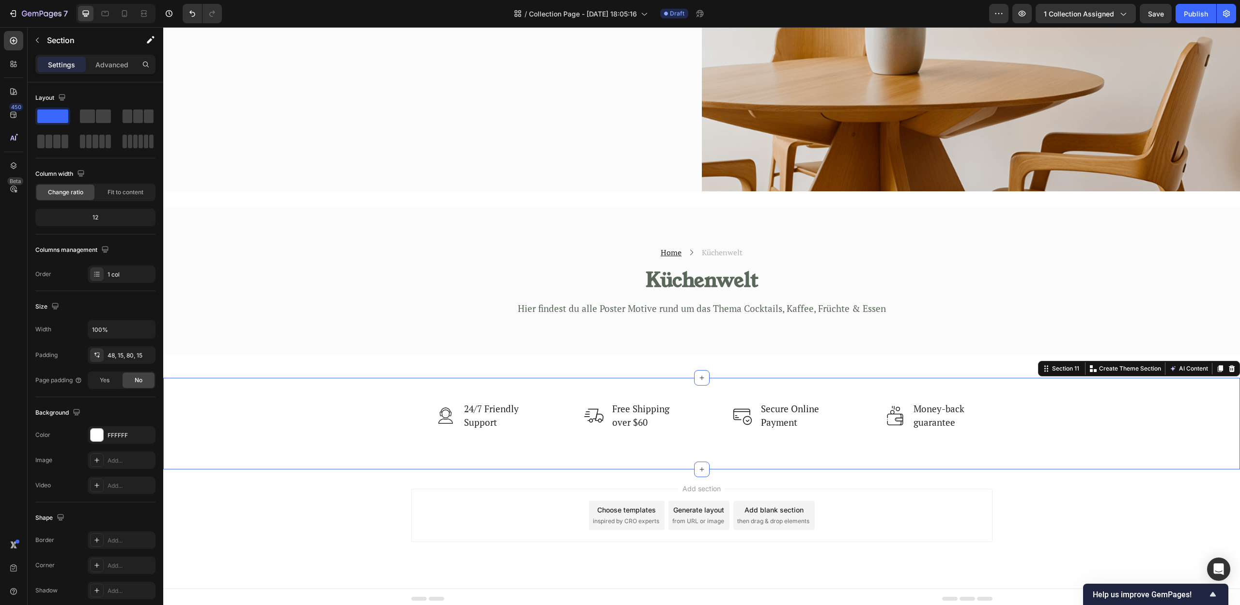
click at [1027, 415] on div "Image 24/7 Friendly Support Text block Row Image Free Shipping over $60 Text bl…" at bounding box center [702, 416] width 1062 height 30
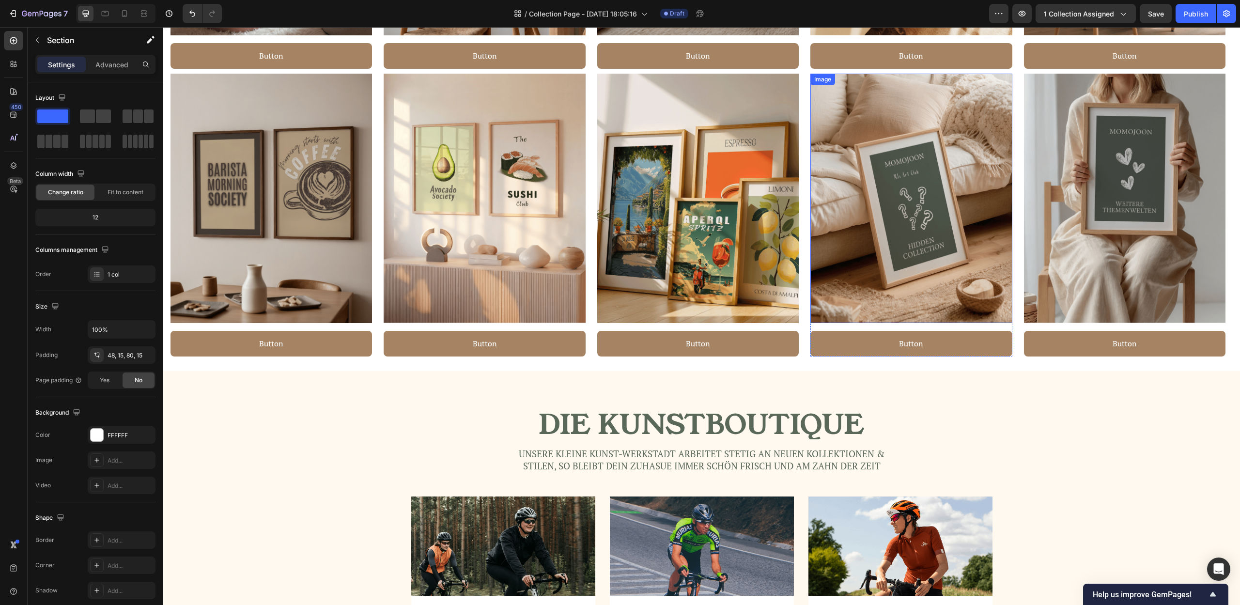
scroll to position [1420, 0]
